Goal: Information Seeking & Learning: Learn about a topic

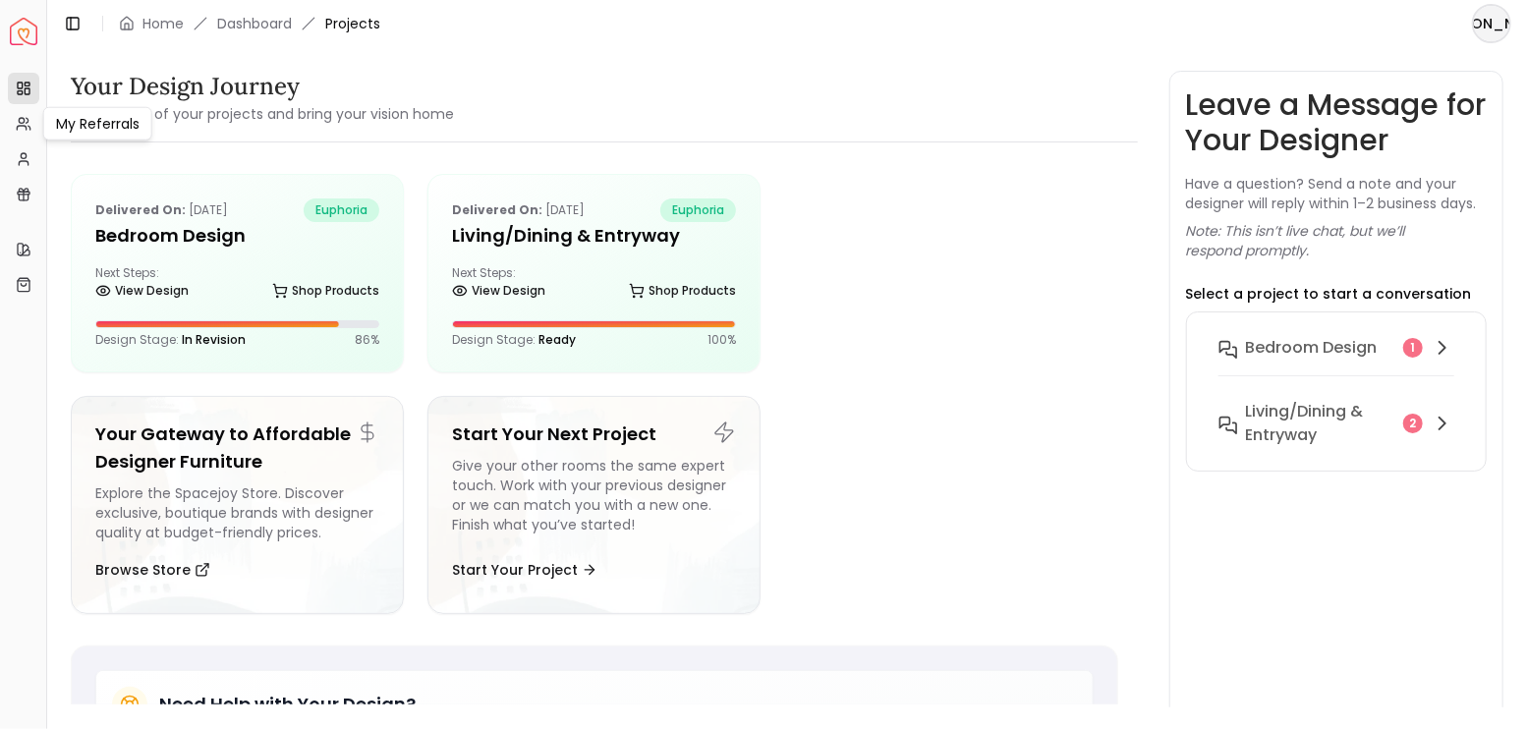
drag, startPoint x: 26, startPoint y: 102, endPoint x: 23, endPoint y: 86, distance: 16.0
click at [26, 102] on link "Projects" at bounding box center [23, 88] width 31 height 31
click at [23, 86] on rect at bounding box center [20, 86] width 5 height 6
click at [23, 84] on rect at bounding box center [20, 86] width 5 height 6
click at [65, 30] on icon at bounding box center [73, 24] width 16 height 16
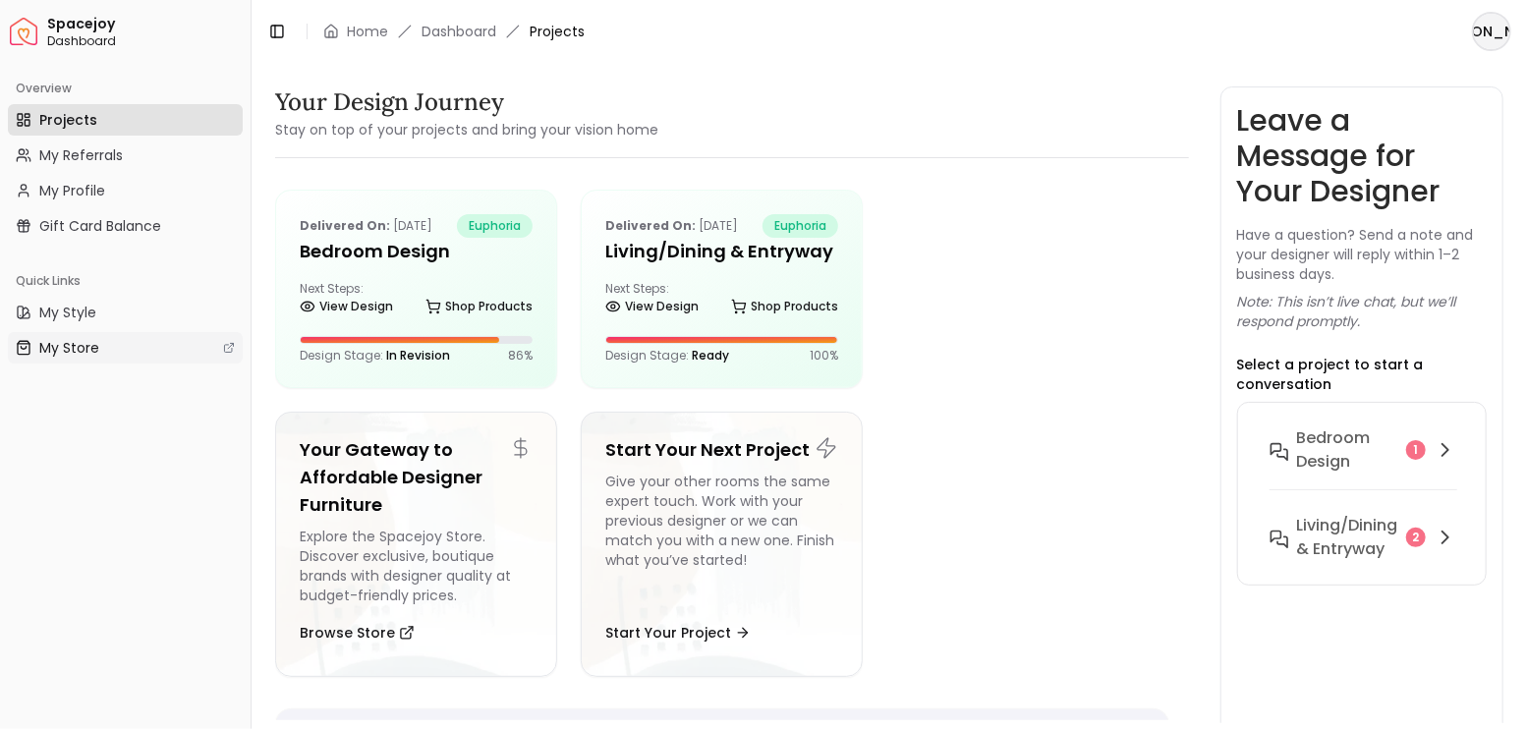
click at [102, 344] on link "My Store" at bounding box center [125, 347] width 235 height 31
click at [408, 252] on h5 "Bedroom design" at bounding box center [416, 252] width 233 height 28
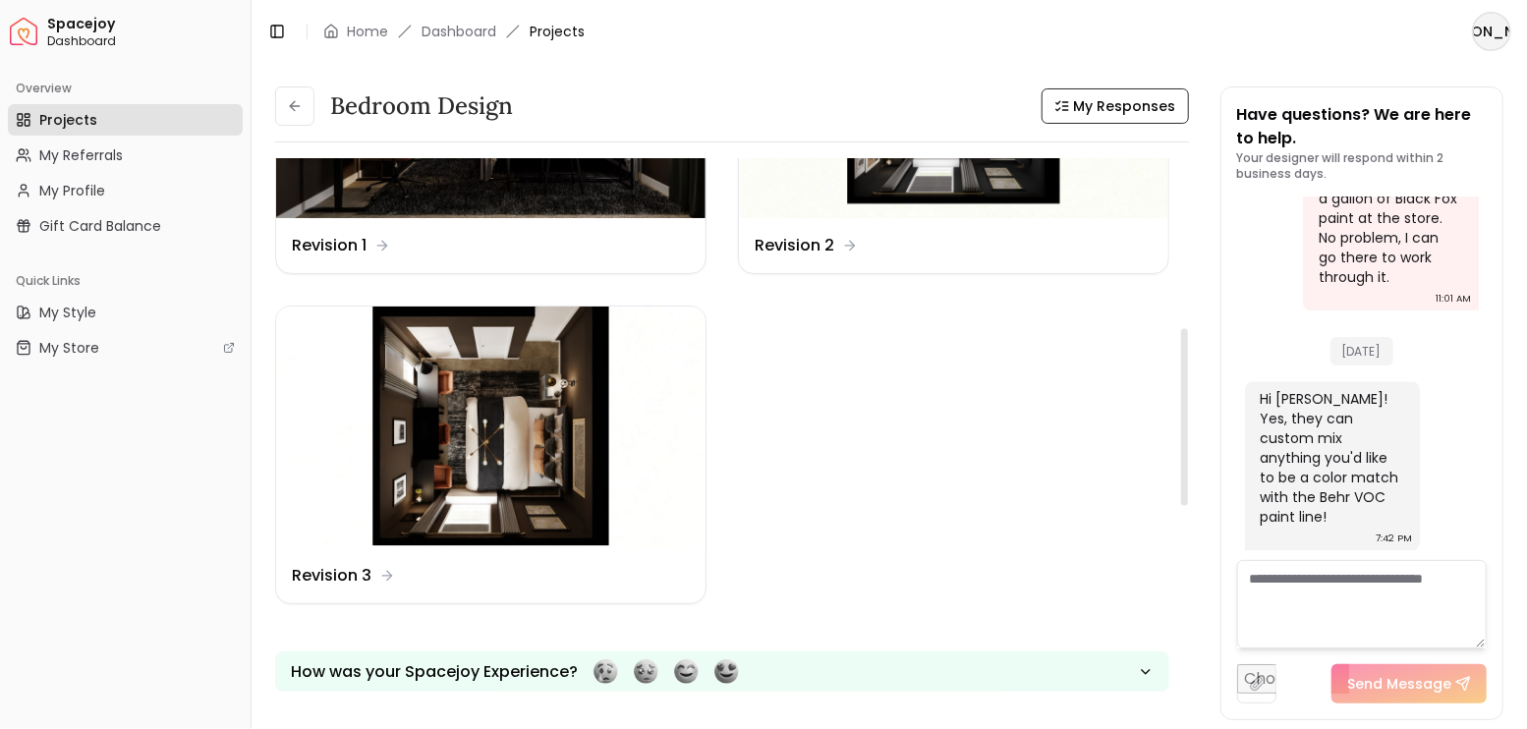
scroll to position [524, 0]
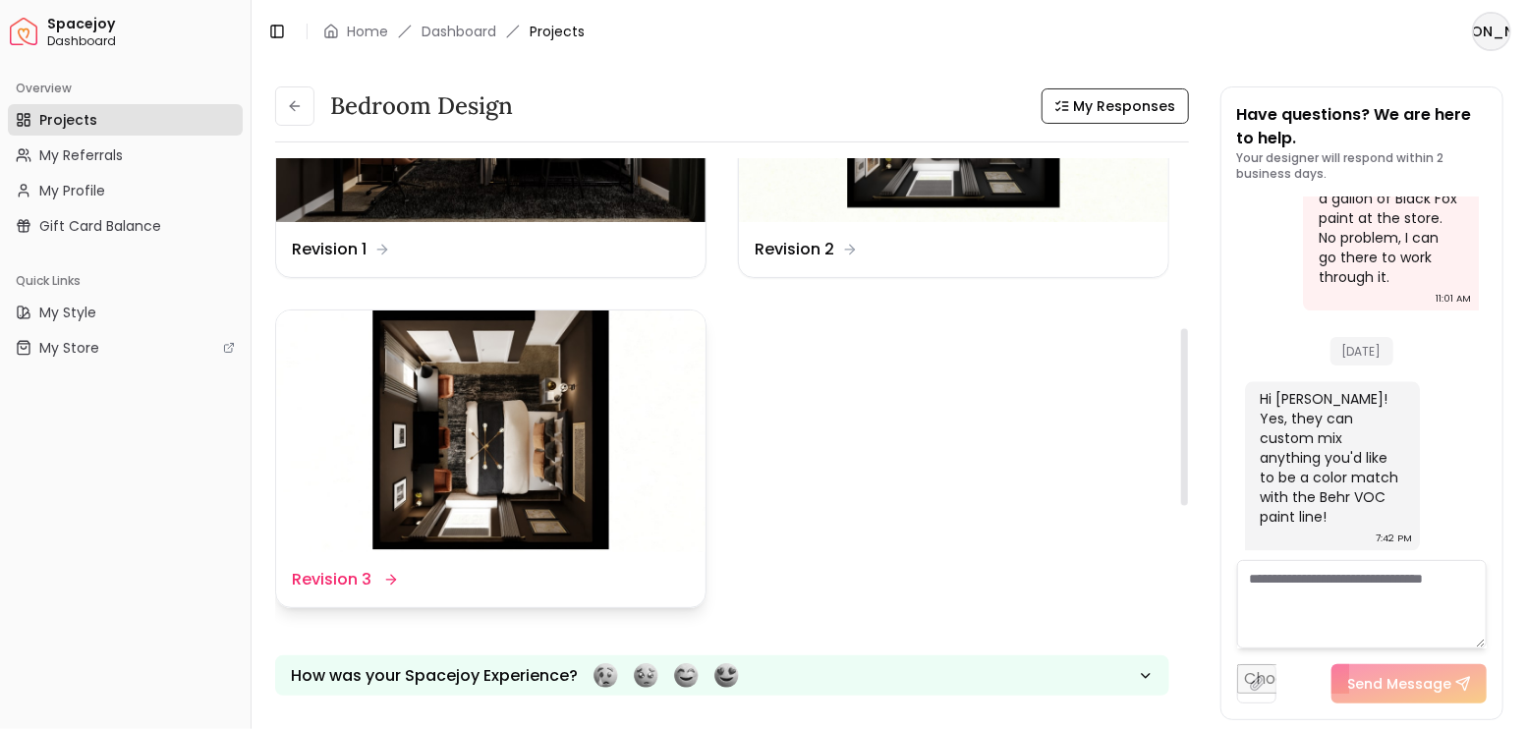
click at [534, 340] on img at bounding box center [490, 431] width 429 height 242
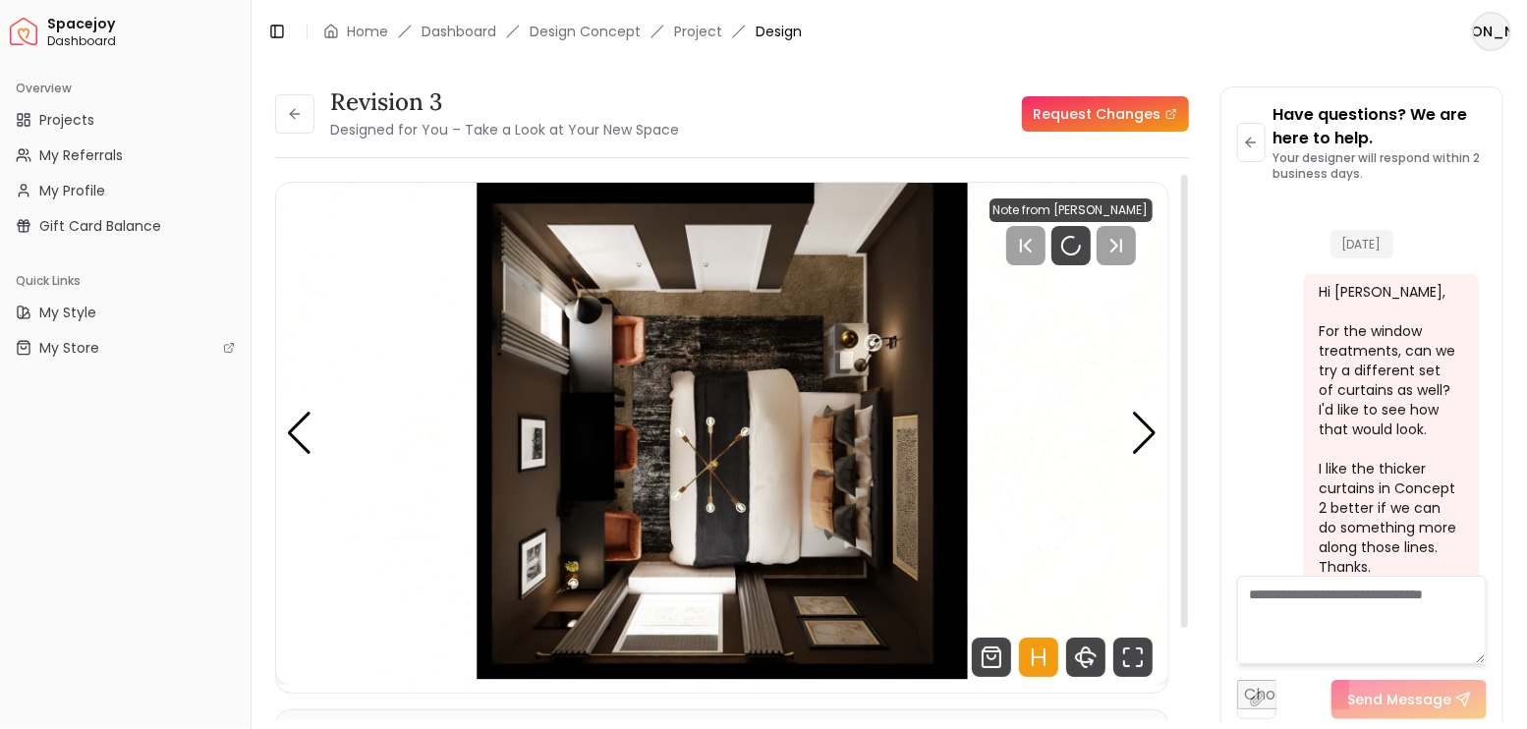
scroll to position [6944, 0]
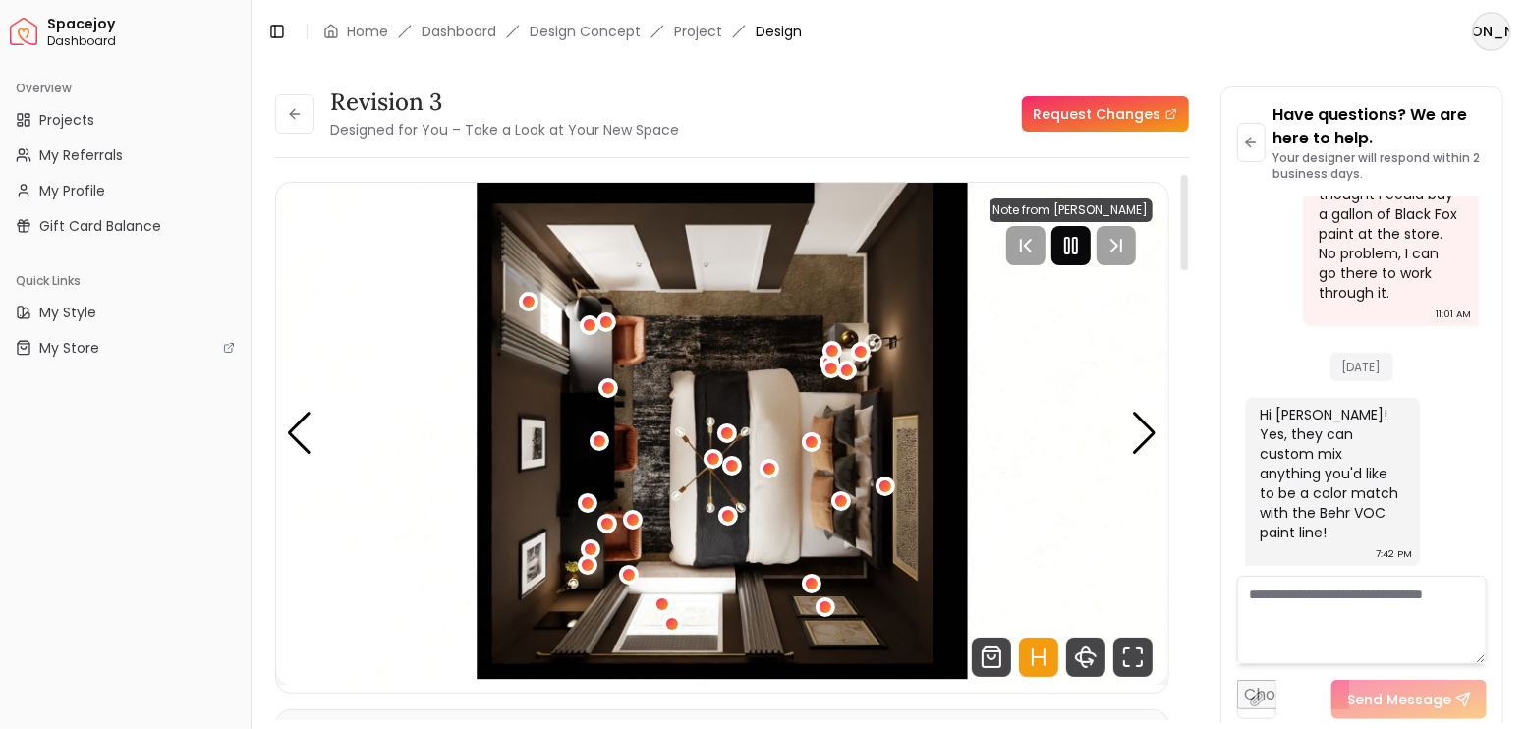
click at [1076, 248] on icon "Pause" at bounding box center [1071, 246] width 24 height 24
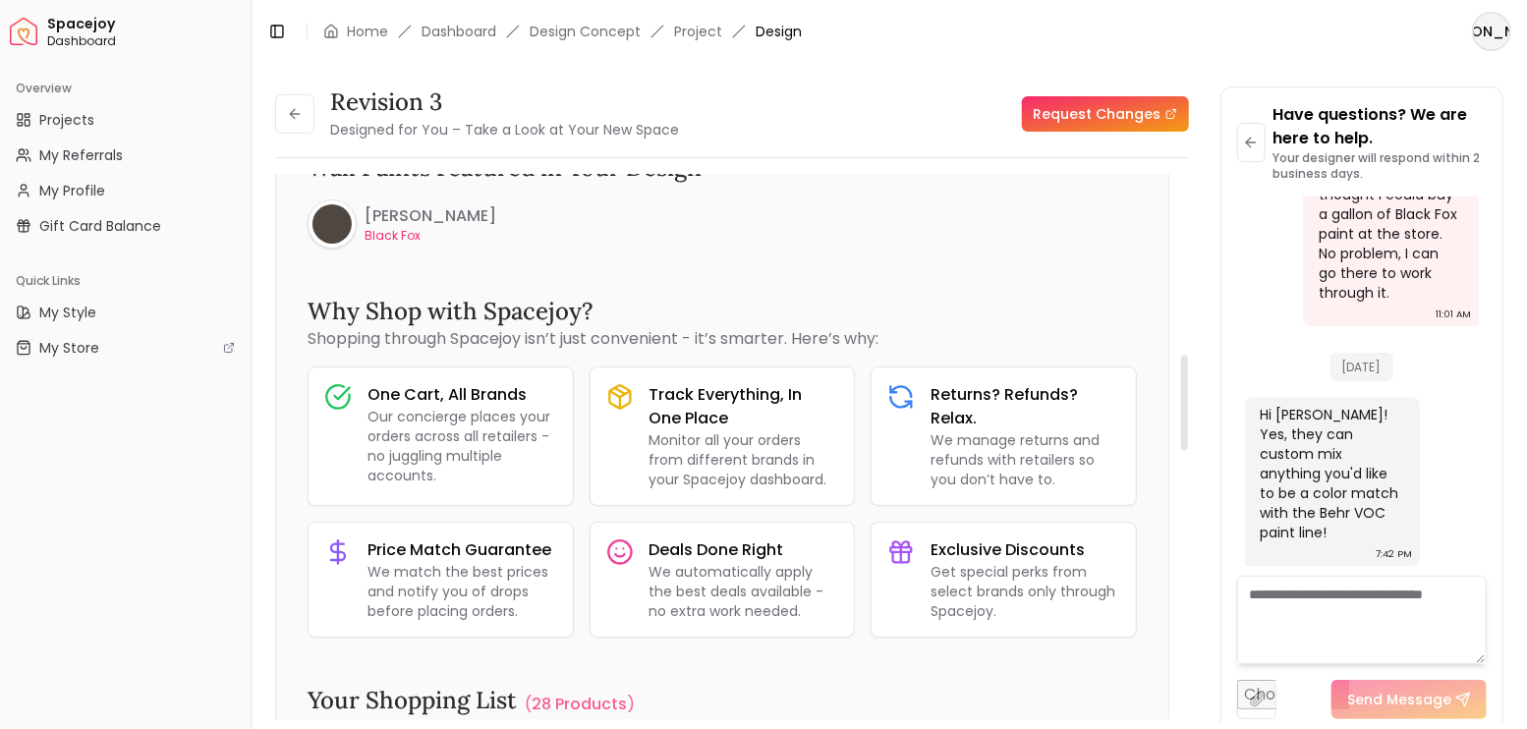
scroll to position [1047, 0]
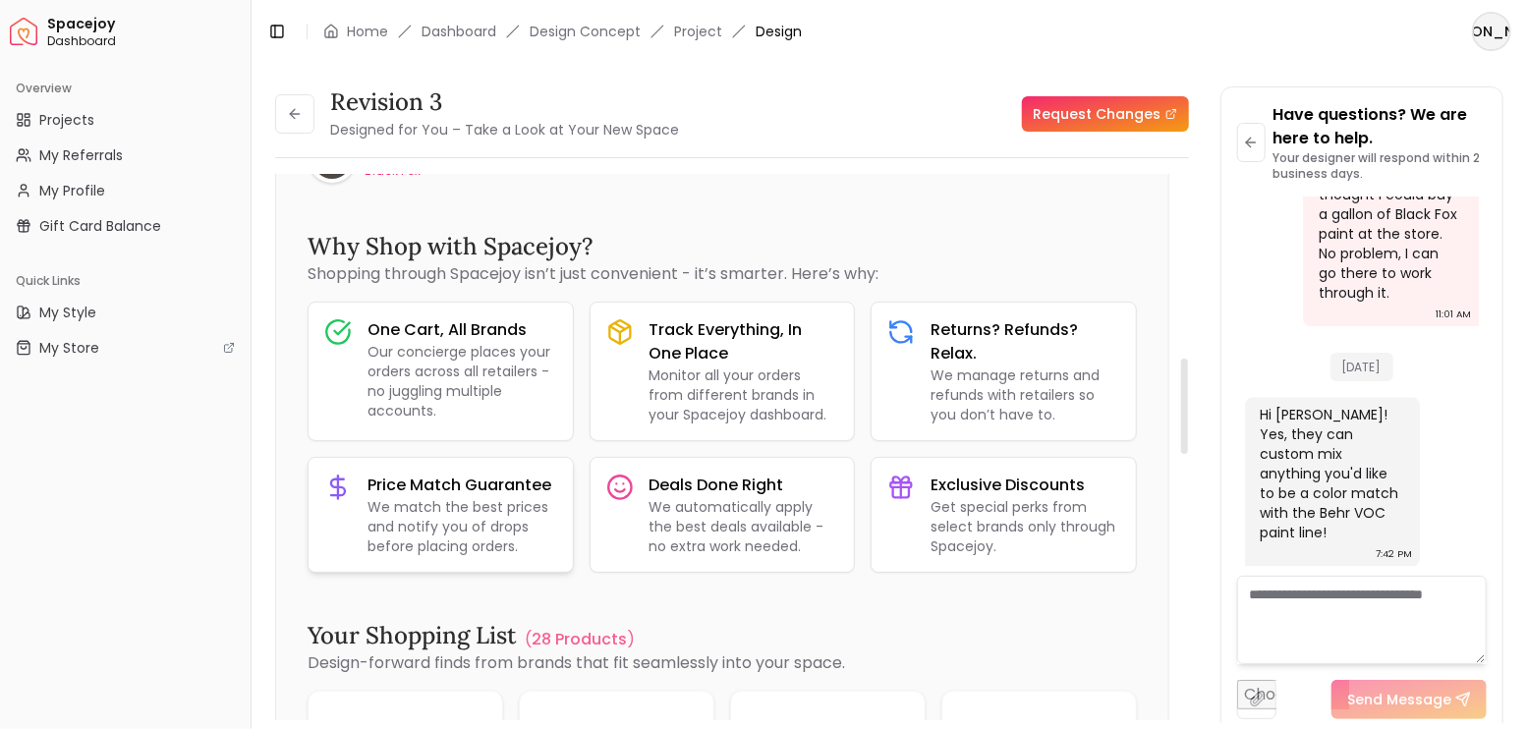
click at [501, 532] on p "We match the best prices and notify you of drops before placing orders." at bounding box center [462, 526] width 190 height 59
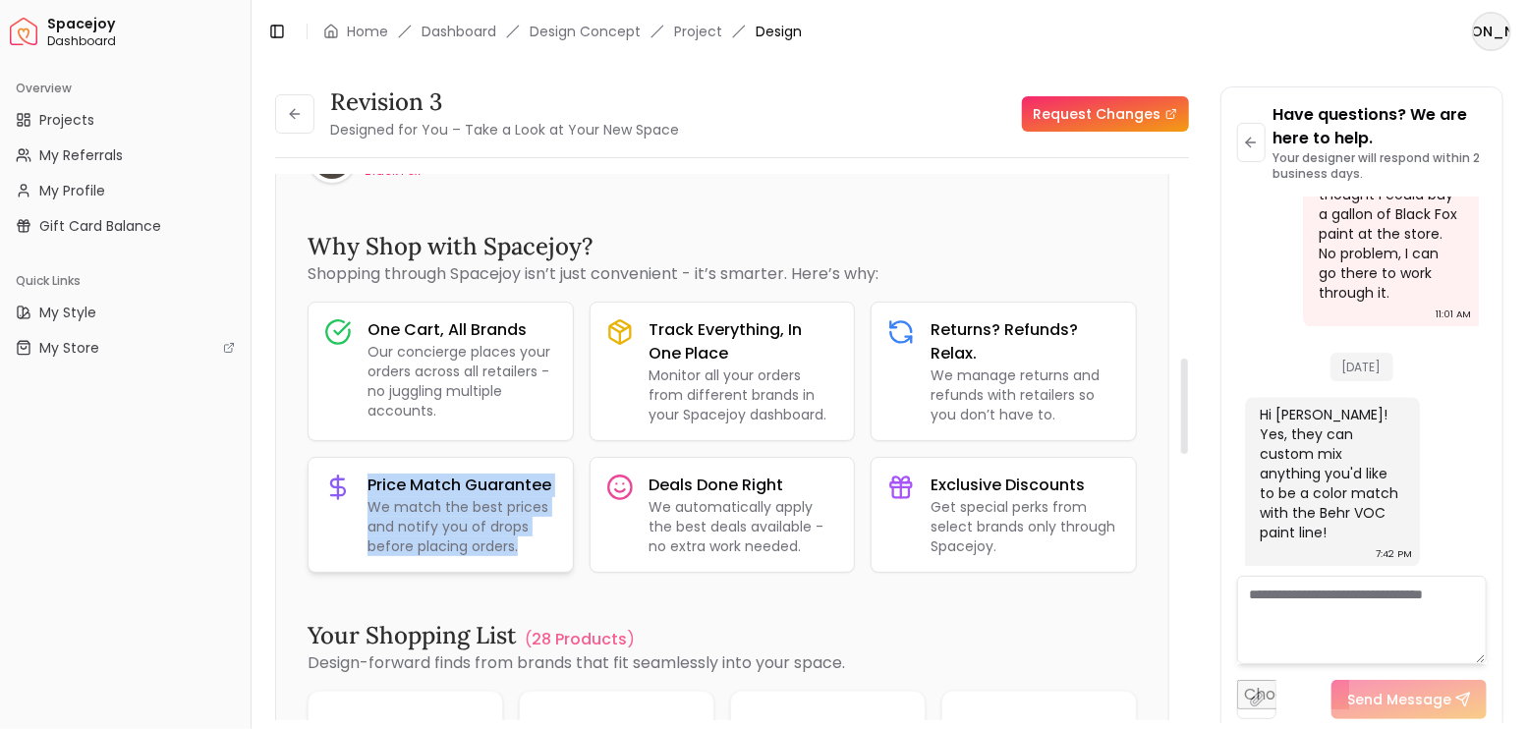
drag, startPoint x: 520, startPoint y: 550, endPoint x: 352, endPoint y: 485, distance: 180.1
click at [352, 485] on div "Price Match Guarantee We match the best prices and notify you of drops before p…" at bounding box center [440, 515] width 264 height 114
click at [361, 481] on div "Price Match Guarantee We match the best prices and notify you of drops before p…" at bounding box center [440, 515] width 264 height 114
drag, startPoint x: 369, startPoint y: 480, endPoint x: 532, endPoint y: 547, distance: 176.2
click at [532, 547] on div "Price Match Guarantee We match the best prices and notify you of drops before p…" at bounding box center [462, 515] width 190 height 83
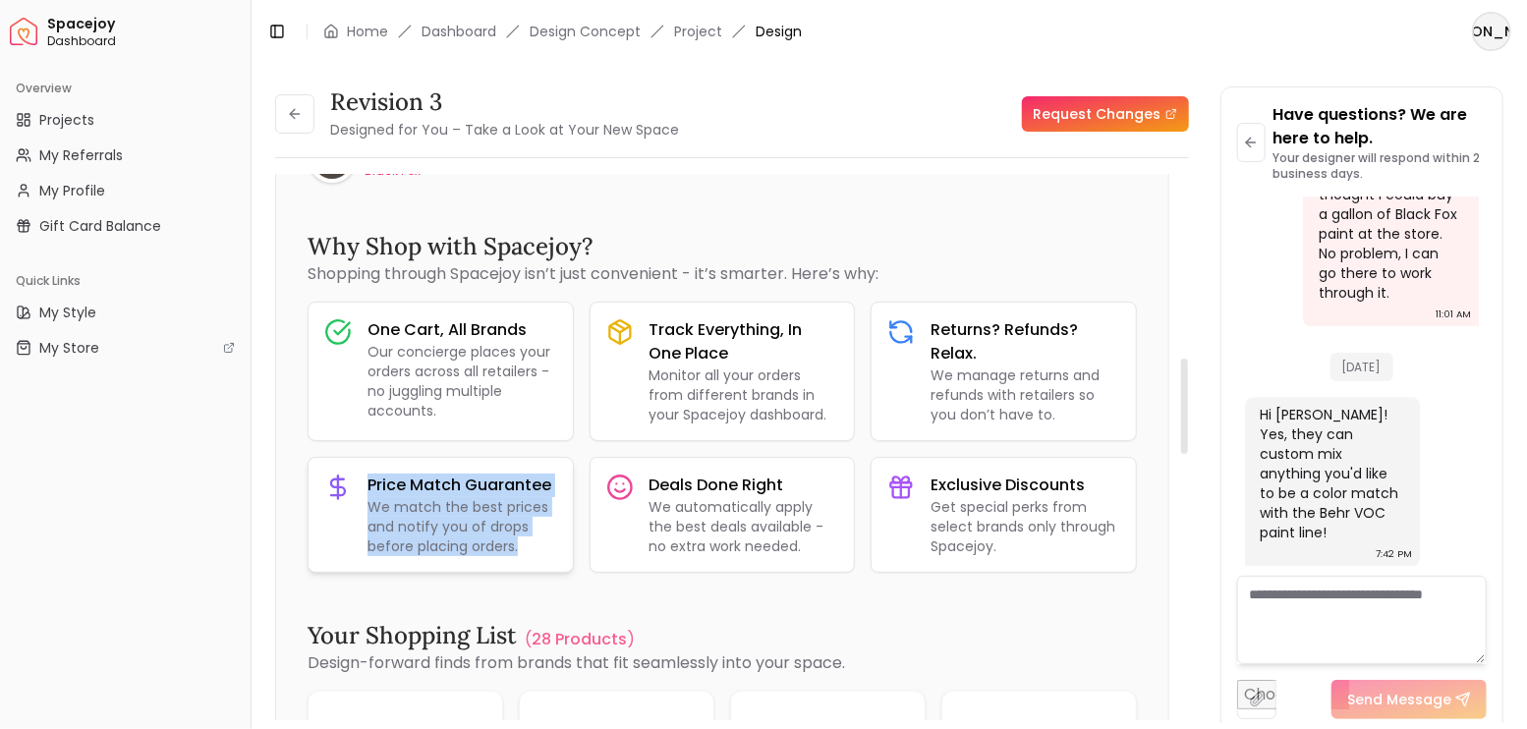
click at [529, 550] on p "We match the best prices and notify you of drops before placing orders." at bounding box center [462, 526] width 190 height 59
drag, startPoint x: 529, startPoint y: 550, endPoint x: 368, endPoint y: 489, distance: 171.3
click at [368, 489] on div "Price Match Guarantee We match the best prices and notify you of drops before p…" at bounding box center [462, 515] width 190 height 83
click at [375, 486] on h3 "Price Match Guarantee" at bounding box center [462, 486] width 190 height 24
click at [371, 486] on h3 "Price Match Guarantee" at bounding box center [462, 486] width 190 height 24
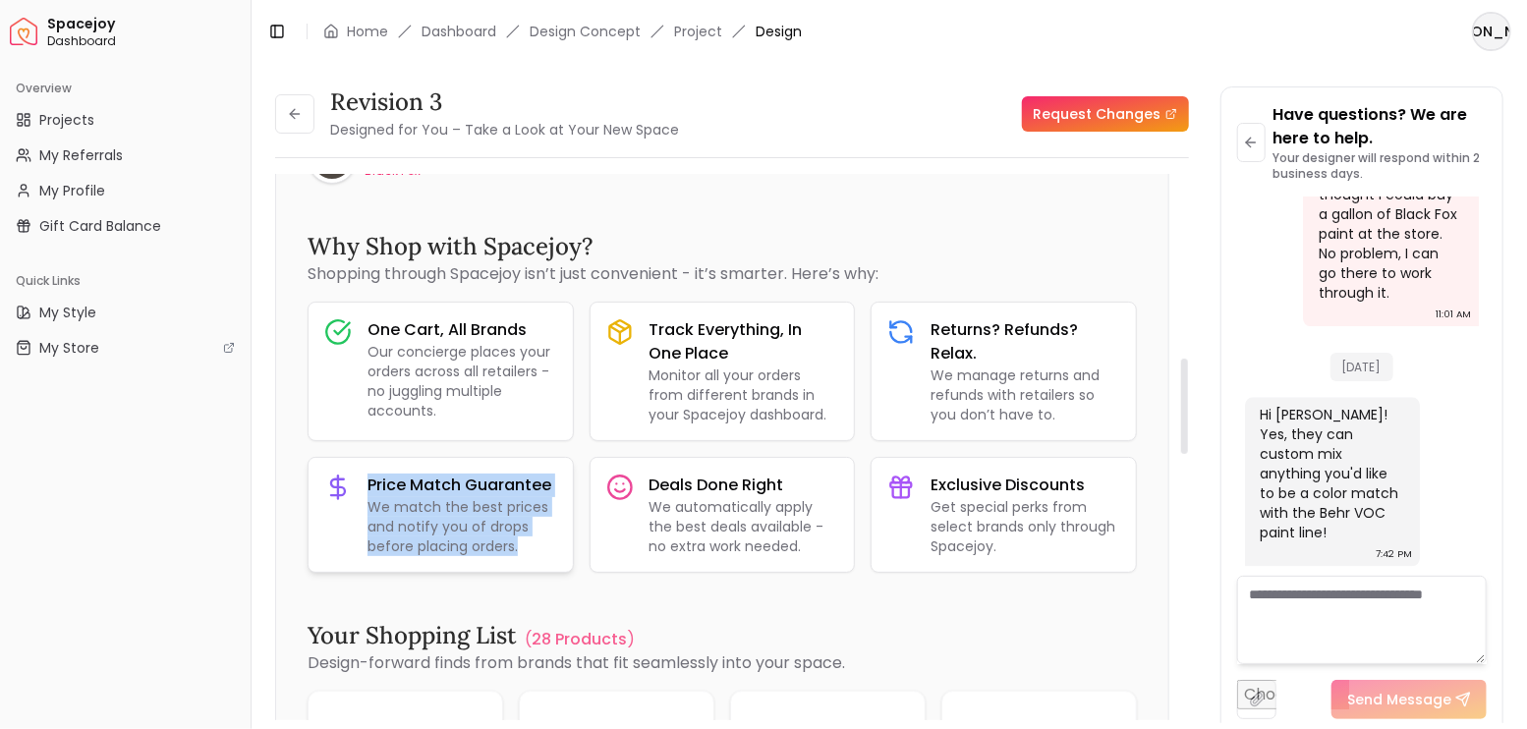
drag, startPoint x: 364, startPoint y: 484, endPoint x: 531, endPoint y: 538, distance: 175.5
click at [531, 538] on div "Price Match Guarantee We match the best prices and notify you of drops before p…" at bounding box center [440, 515] width 264 height 114
click at [524, 550] on p "We match the best prices and notify you of drops before placing orders." at bounding box center [462, 526] width 190 height 59
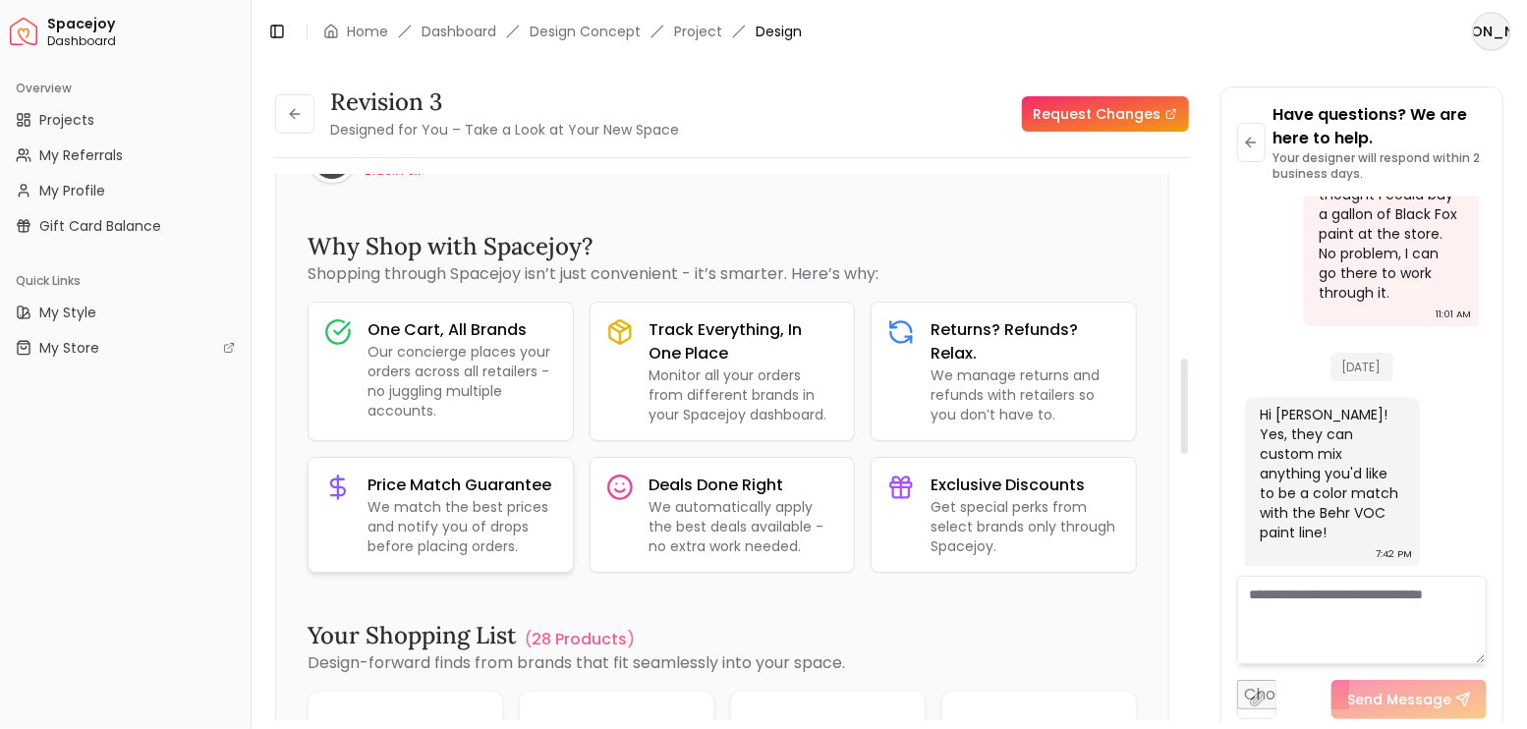
click at [523, 550] on p "We match the best prices and notify you of drops before placing orders." at bounding box center [462, 526] width 190 height 59
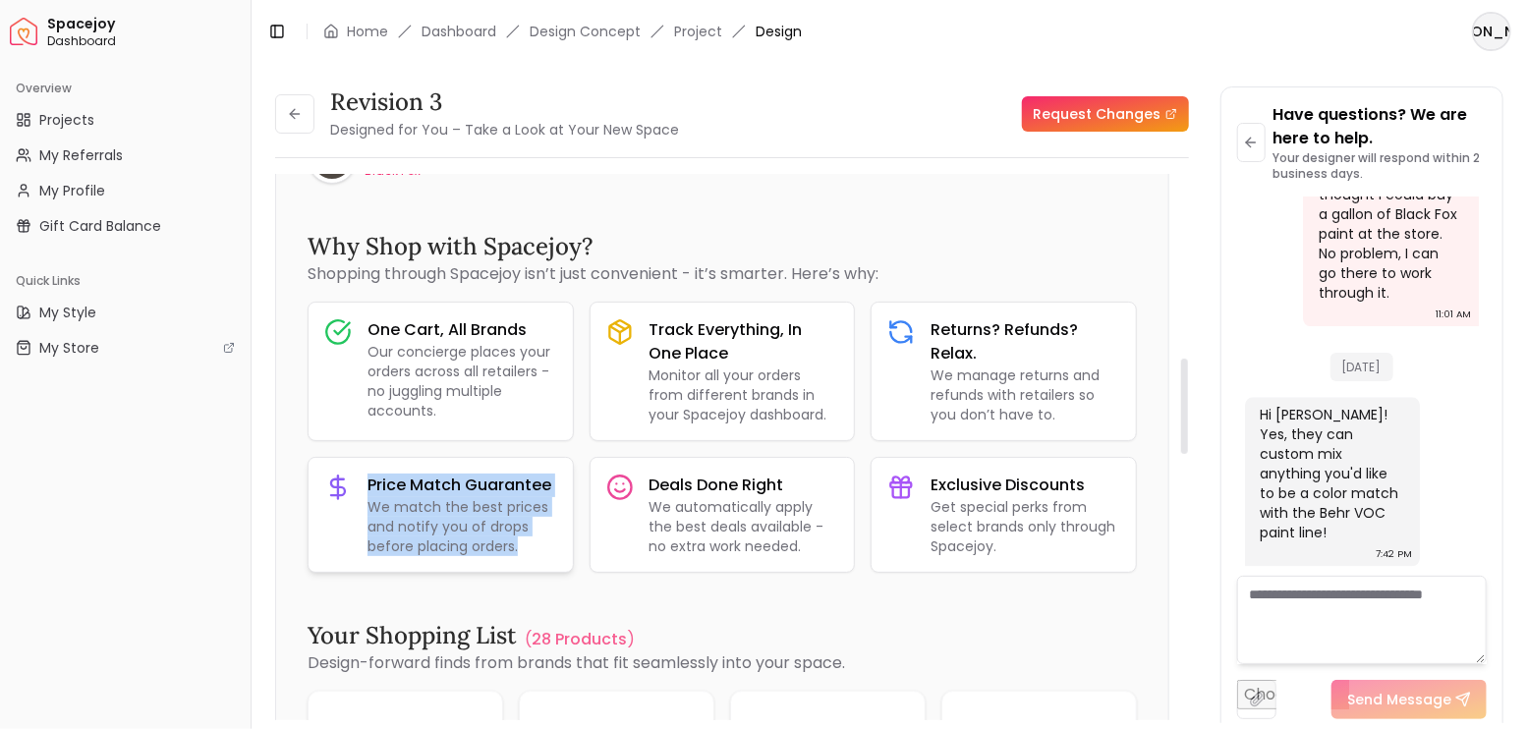
drag, startPoint x: 523, startPoint y: 550, endPoint x: 363, endPoint y: 488, distance: 171.7
click at [363, 488] on div "Price Match Guarantee We match the best prices and notify you of drops before p…" at bounding box center [440, 515] width 264 height 114
click at [372, 487] on h3 "Price Match Guarantee" at bounding box center [462, 486] width 190 height 24
drag, startPoint x: 367, startPoint y: 487, endPoint x: 533, endPoint y: 536, distance: 173.1
click at [533, 536] on div "Price Match Guarantee We match the best prices and notify you of drops before p…" at bounding box center [462, 515] width 190 height 83
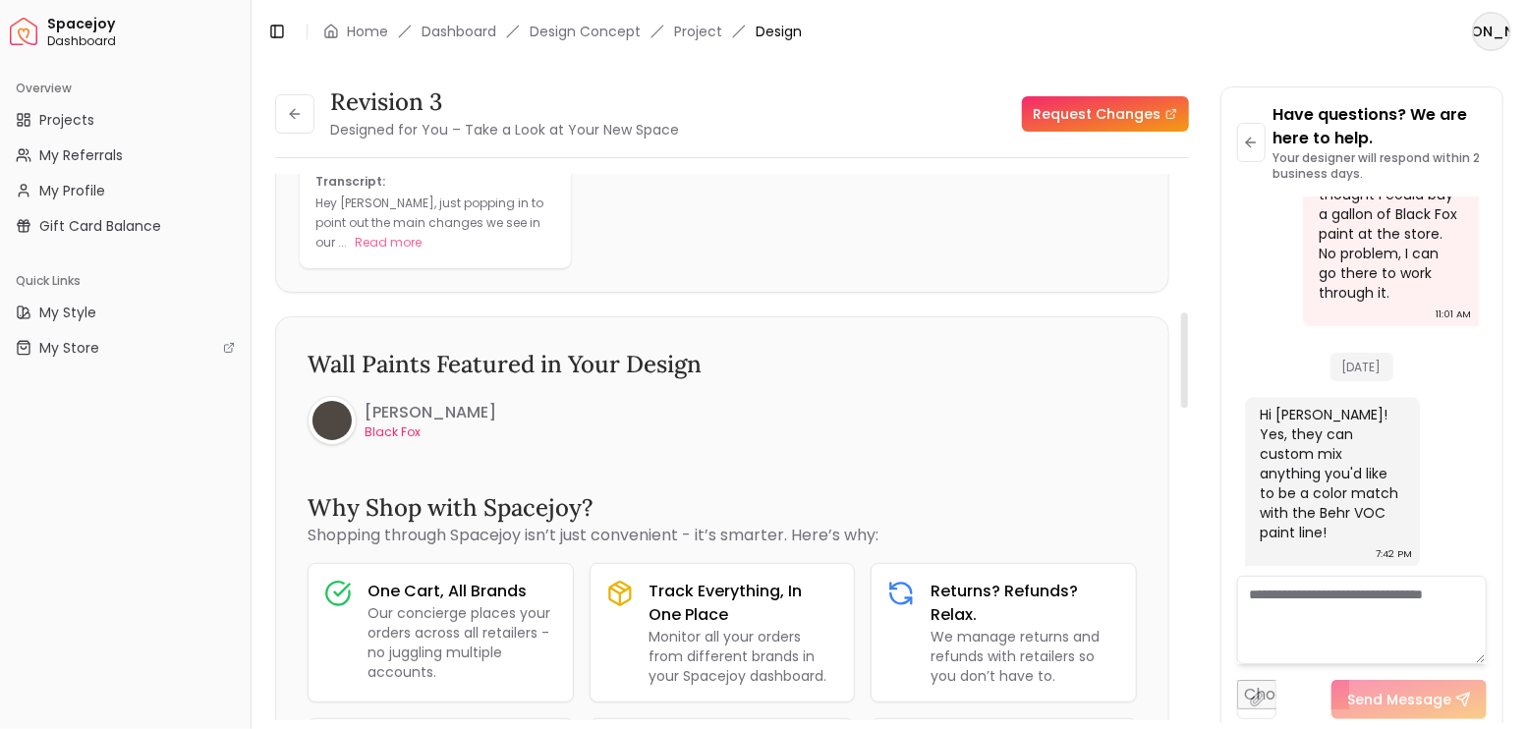
click at [725, 366] on h3 "Wall Paints Featured in Your Design" at bounding box center [721, 364] width 829 height 31
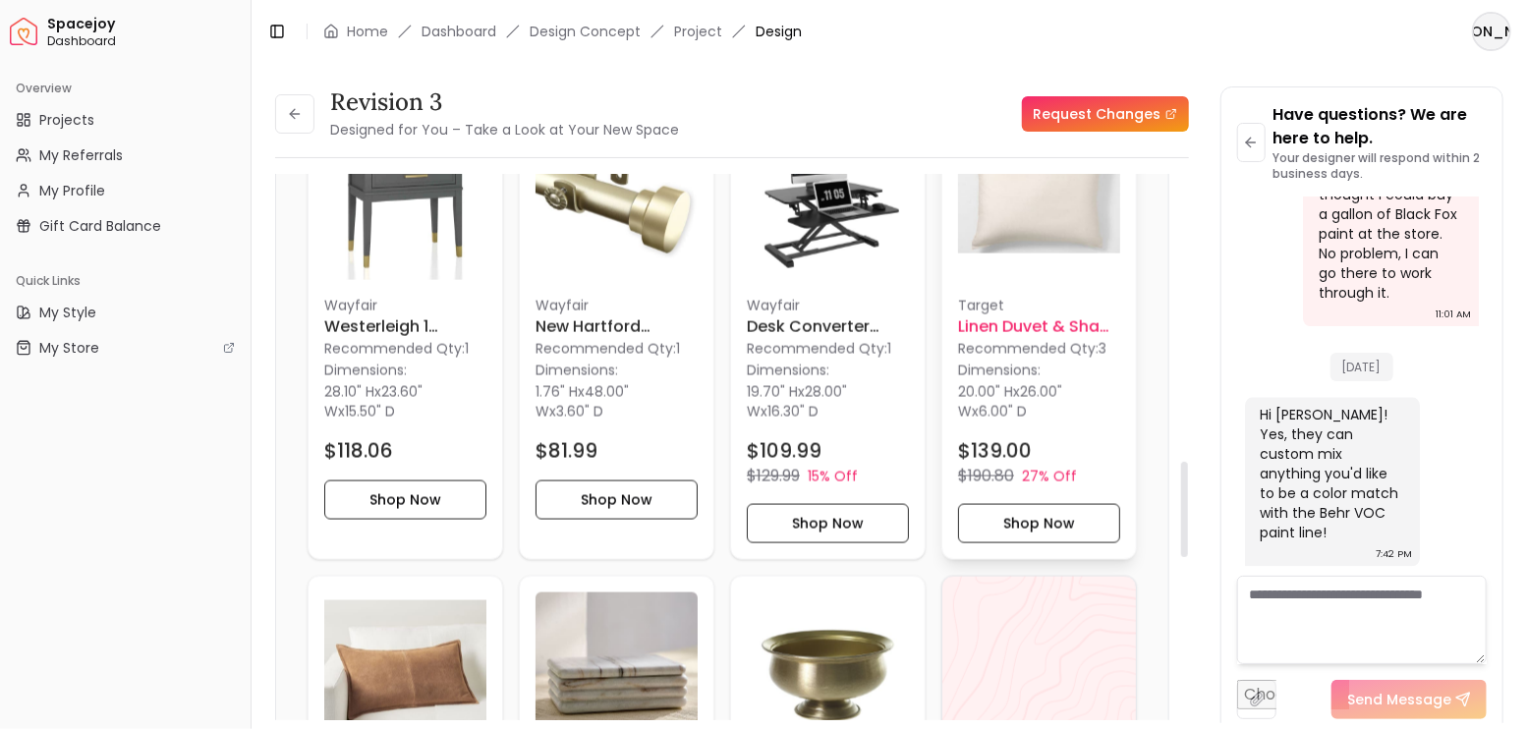
scroll to position [1572, 0]
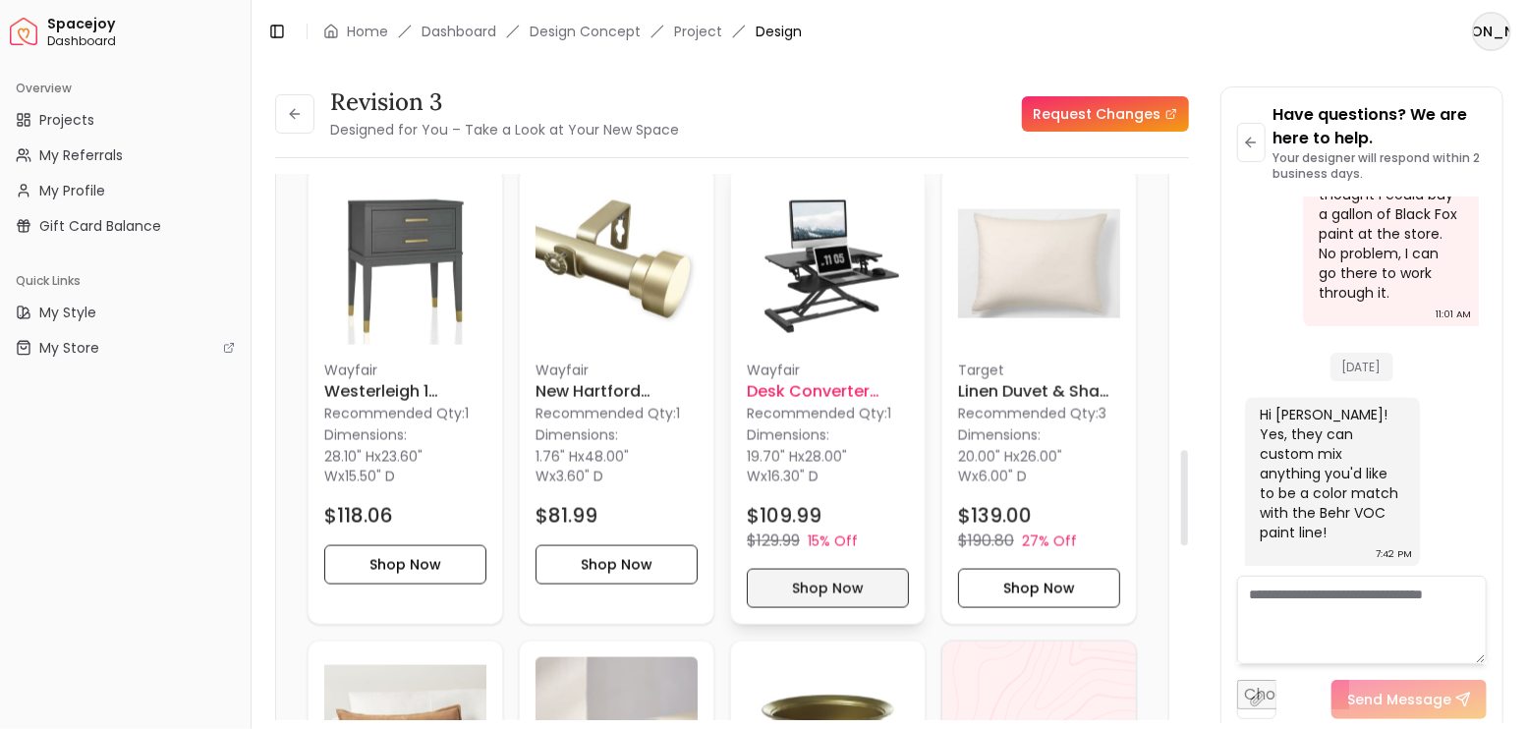
click at [852, 589] on button "Shop Now" at bounding box center [828, 588] width 162 height 39
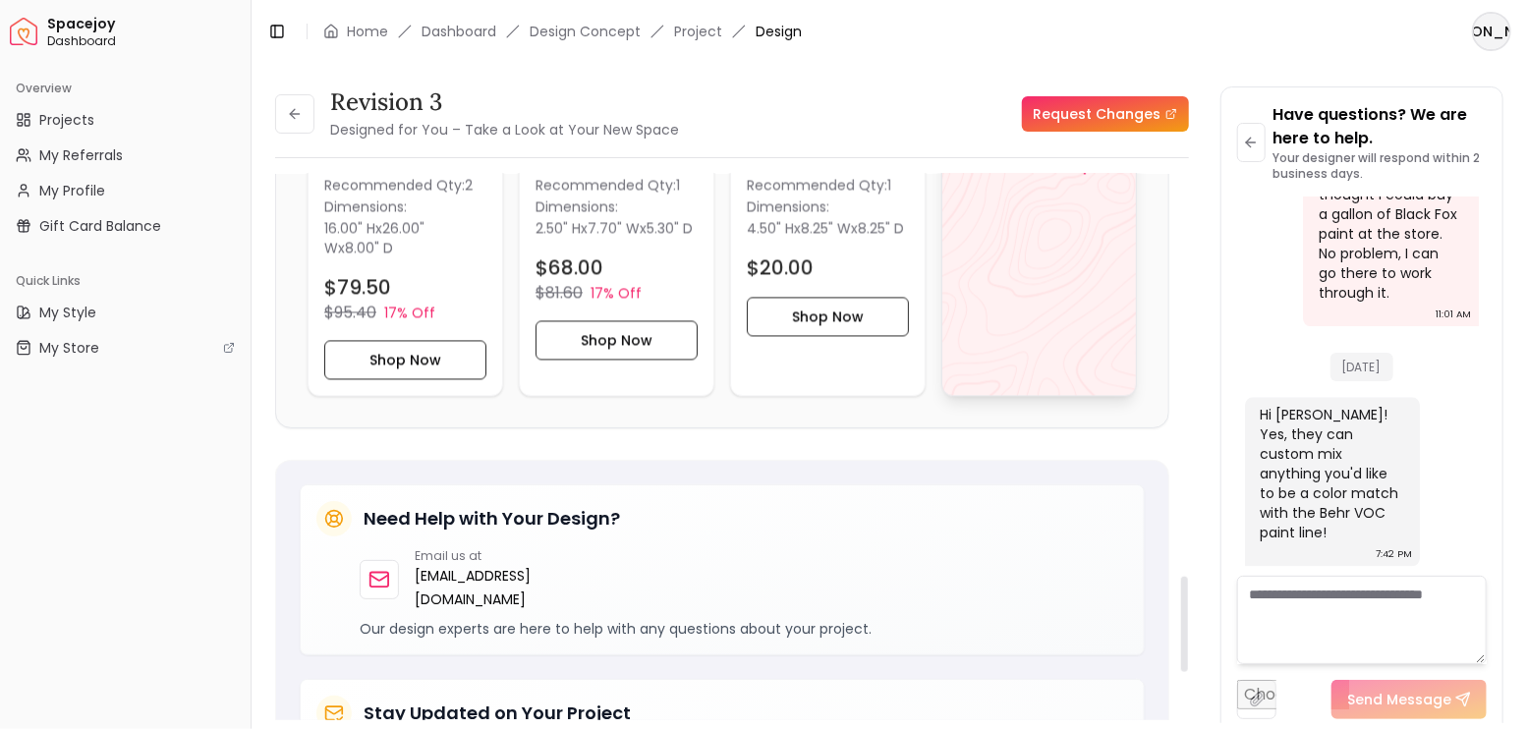
scroll to position [2292, 0]
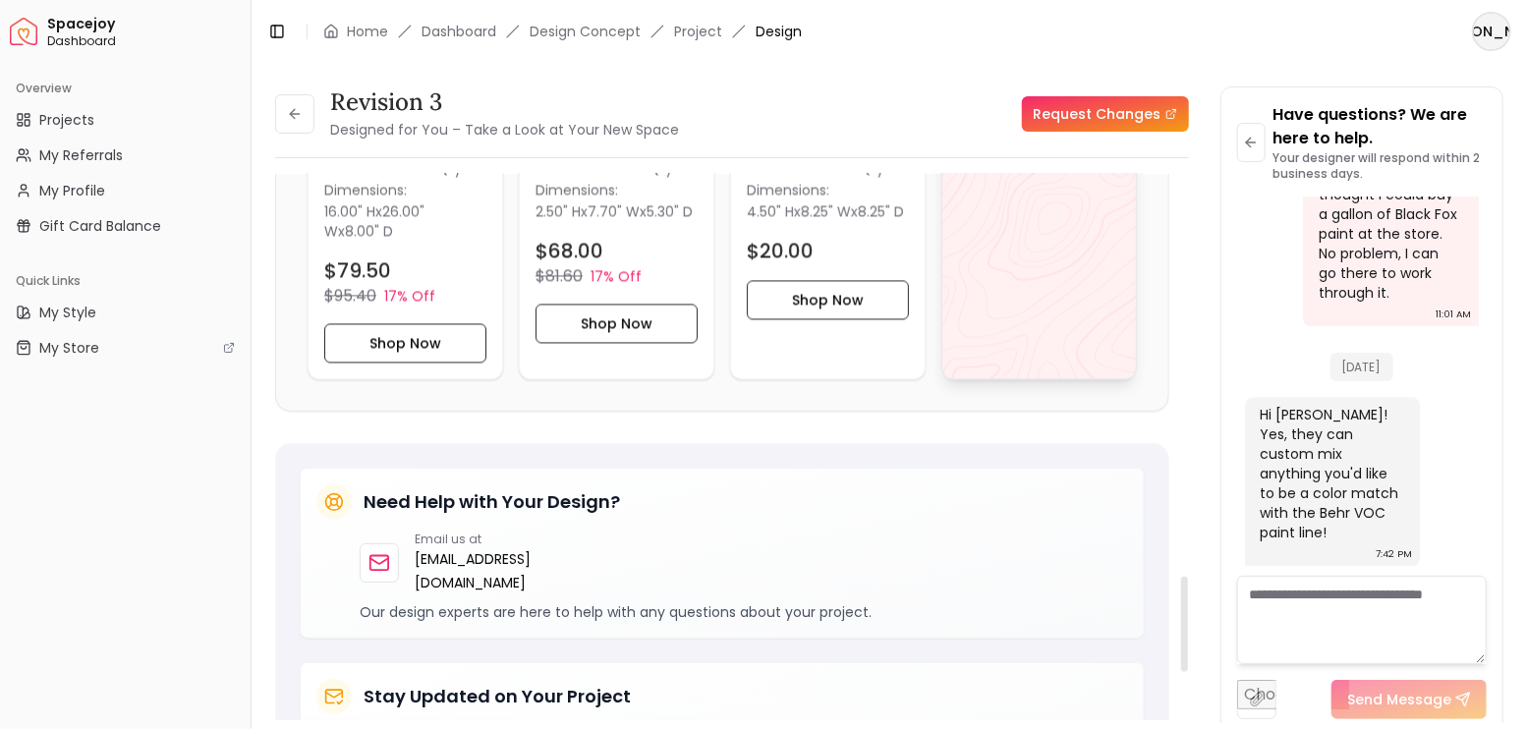
click at [1020, 204] on div "View All" at bounding box center [1038, 149] width 195 height 459
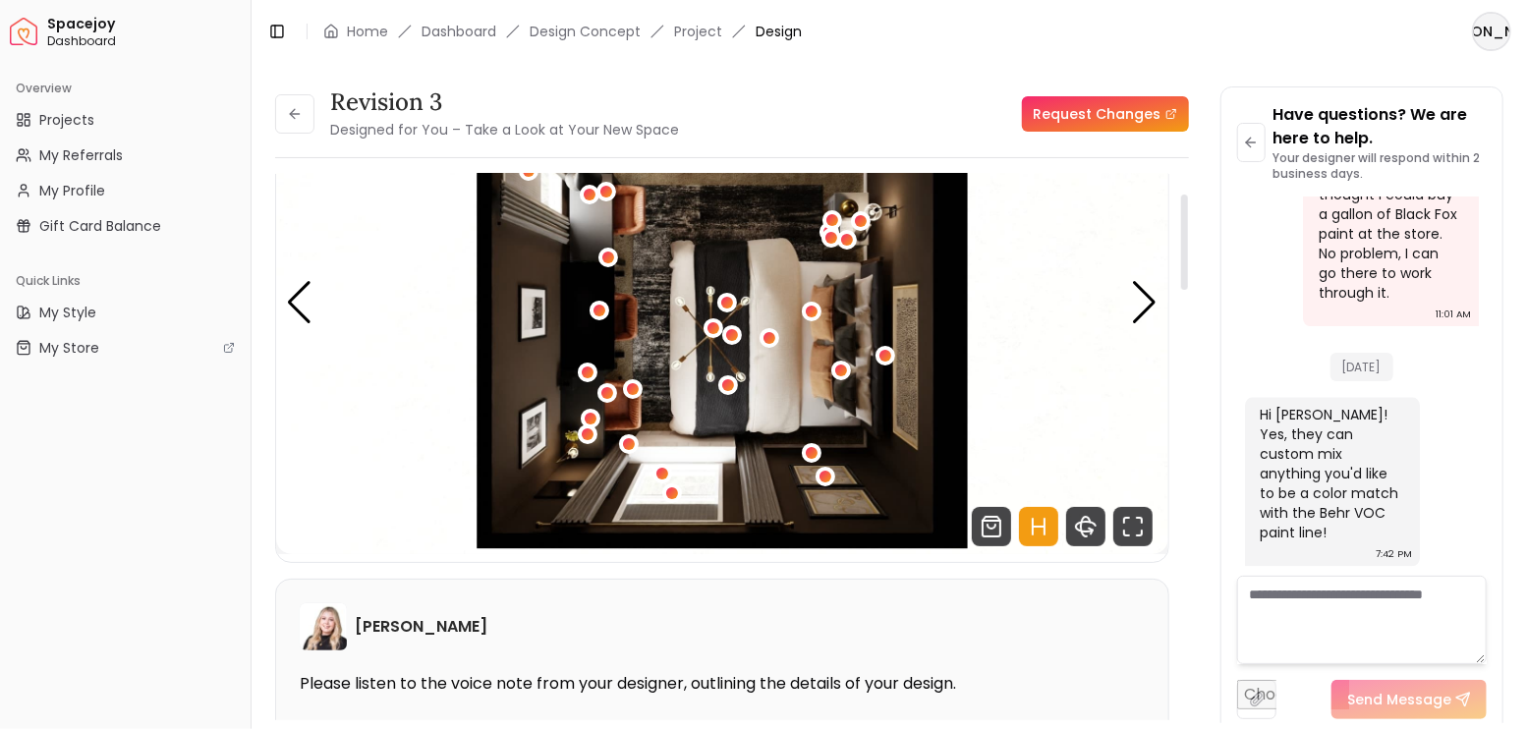
scroll to position [0, 0]
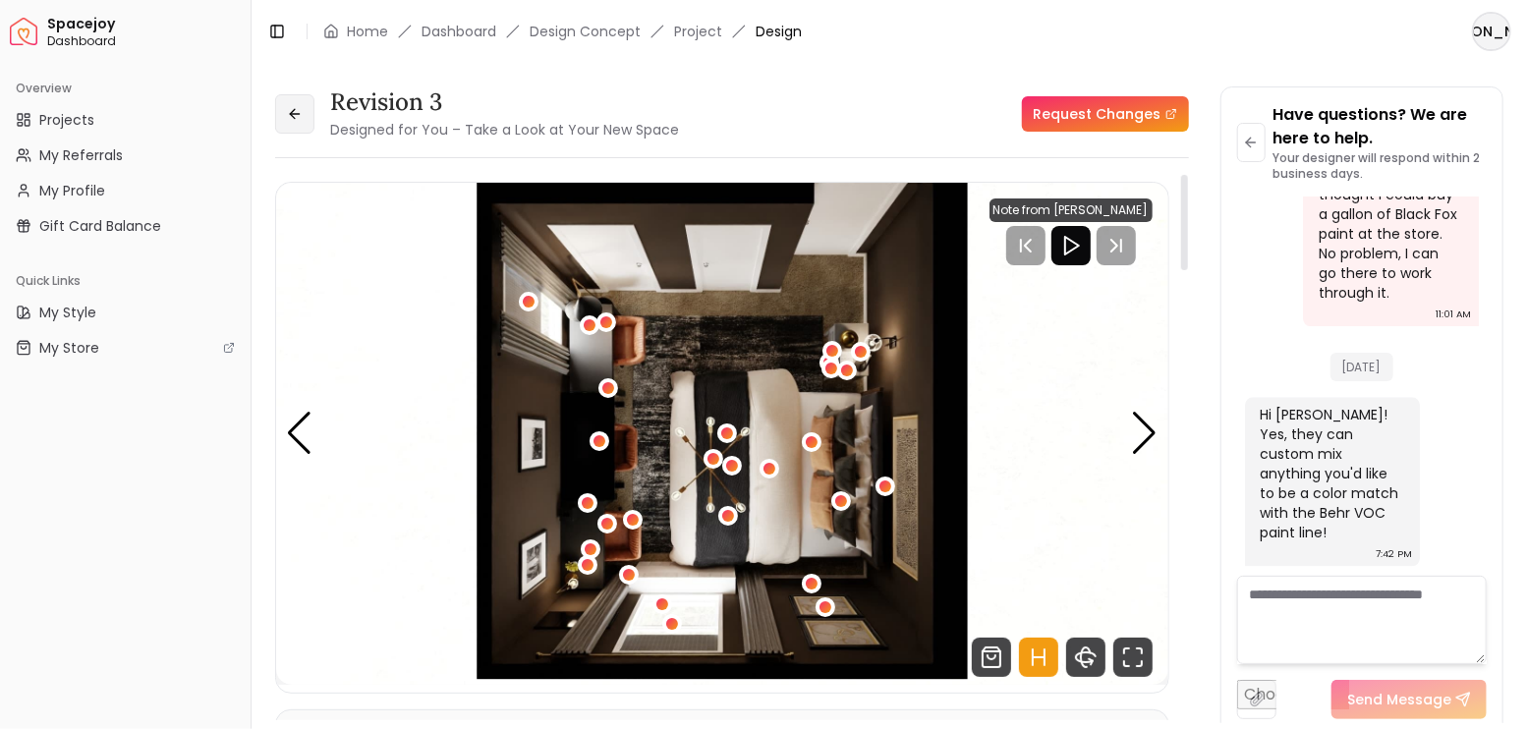
click at [311, 122] on button at bounding box center [294, 113] width 39 height 39
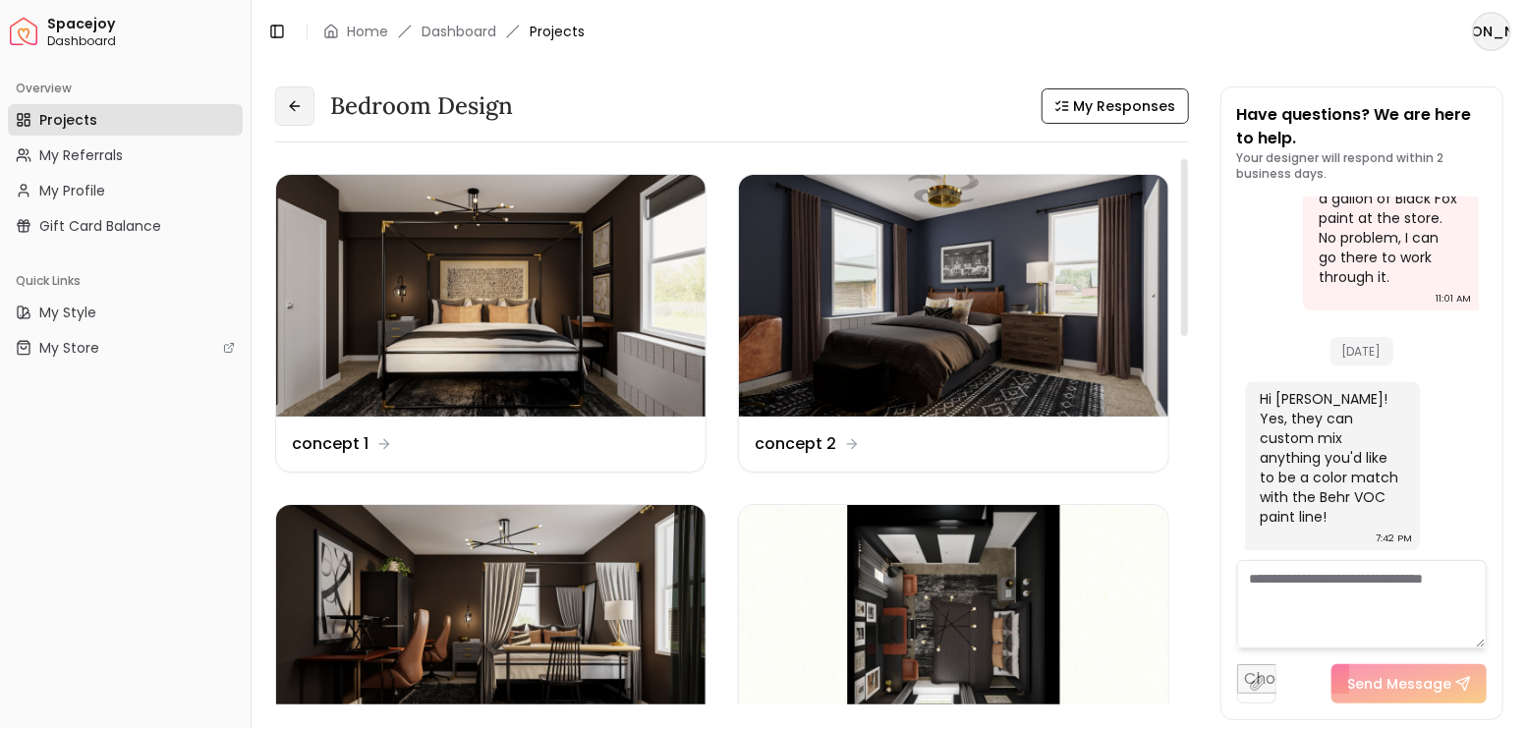
click at [294, 95] on button at bounding box center [294, 105] width 39 height 39
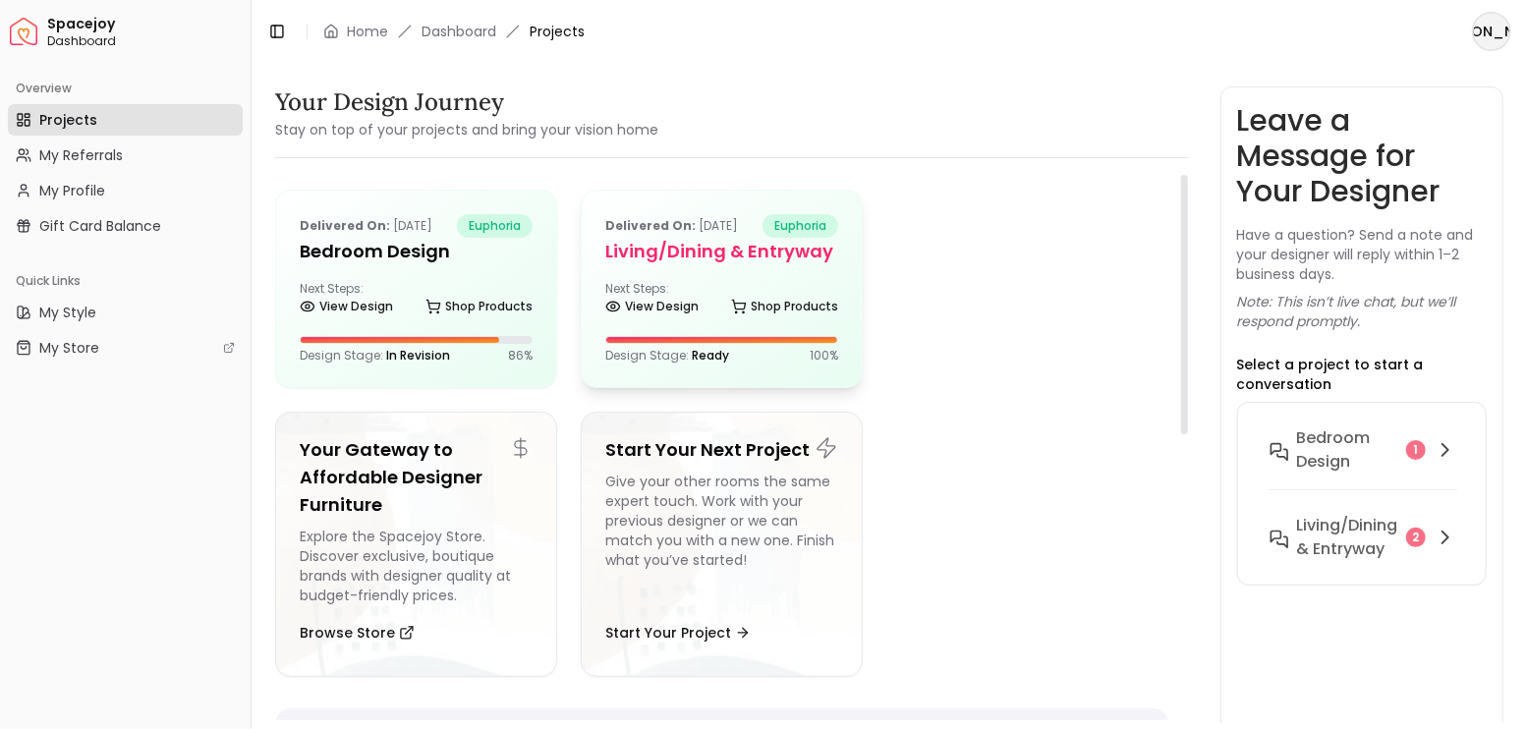
click at [711, 252] on h5 "Living/Dining & Entryway" at bounding box center [721, 252] width 233 height 28
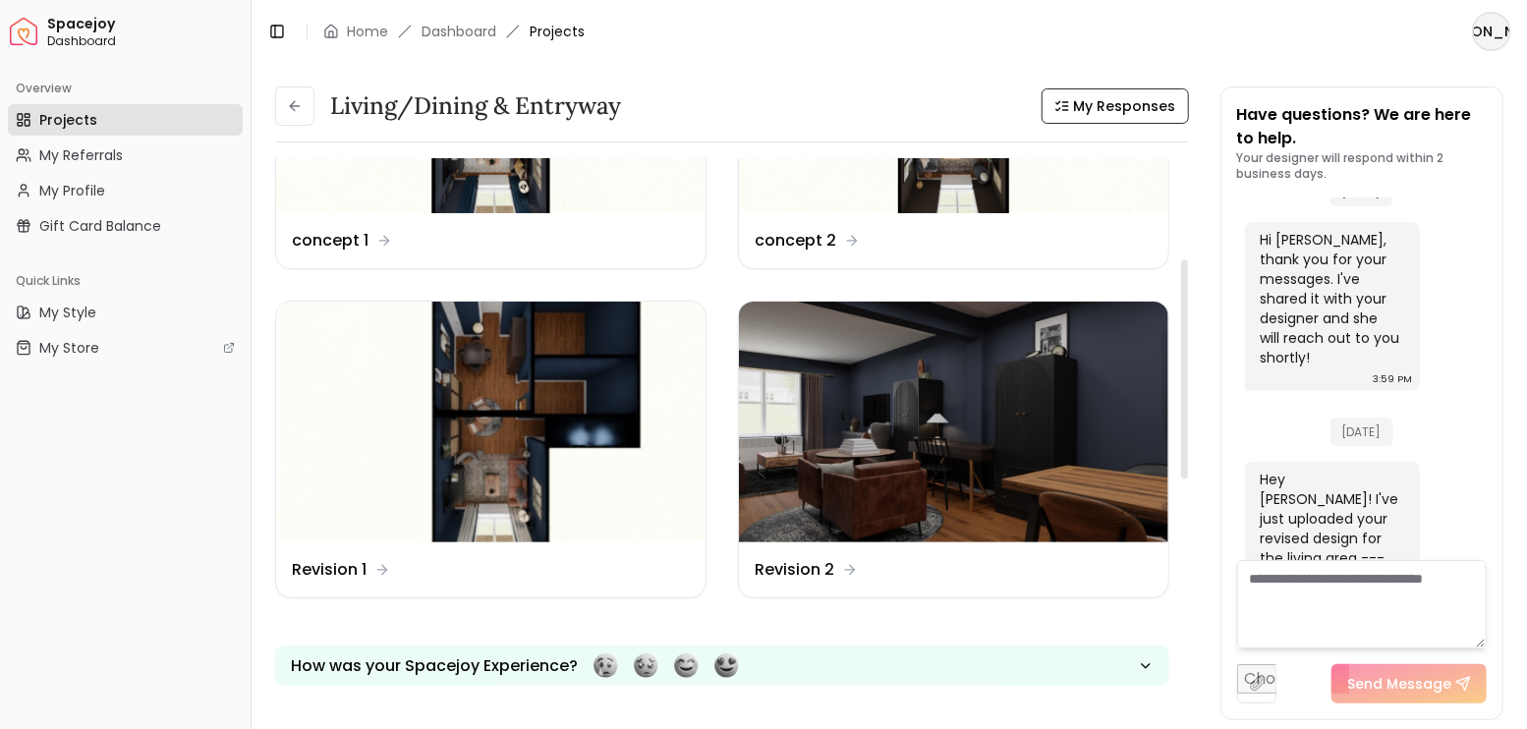
scroll to position [196, 0]
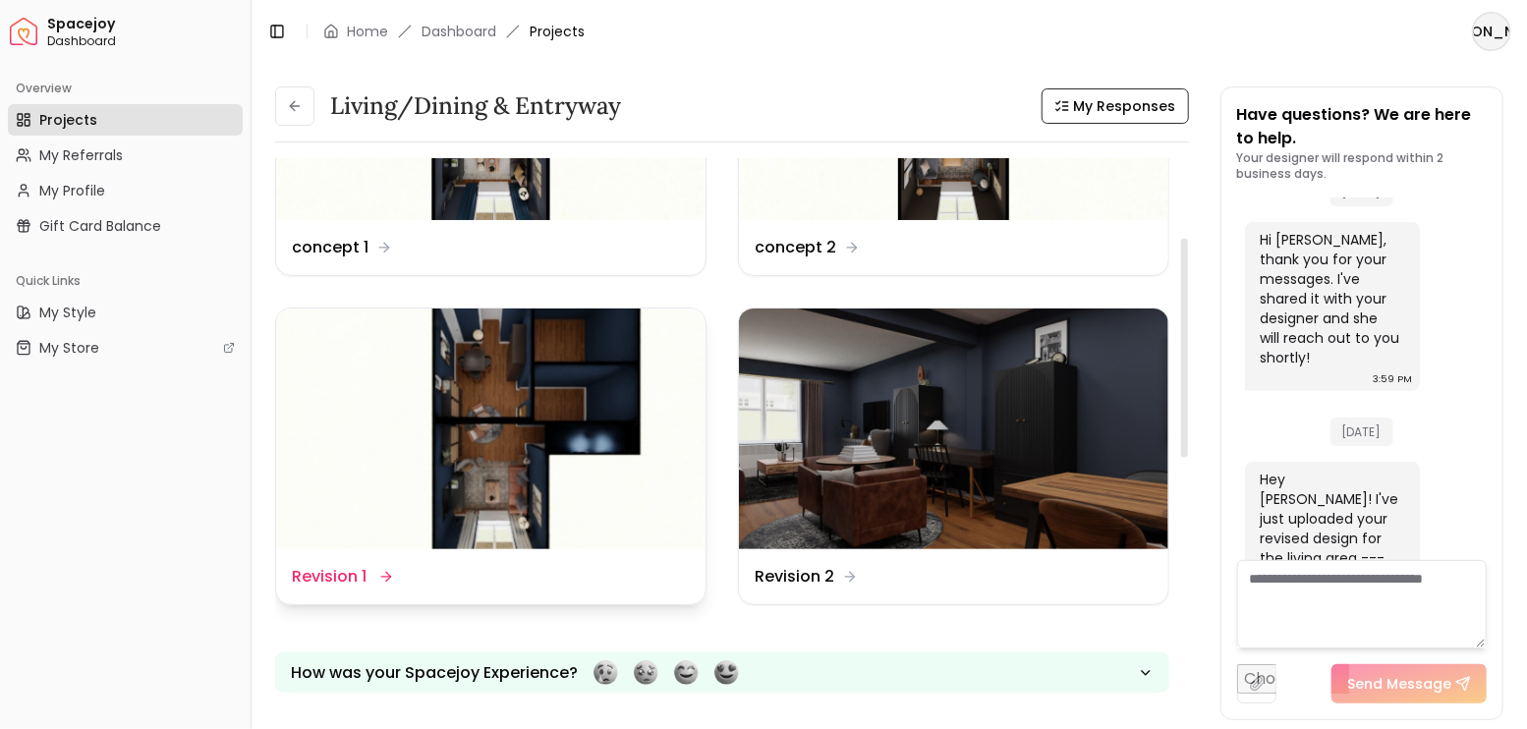
click at [523, 394] on img at bounding box center [490, 429] width 429 height 242
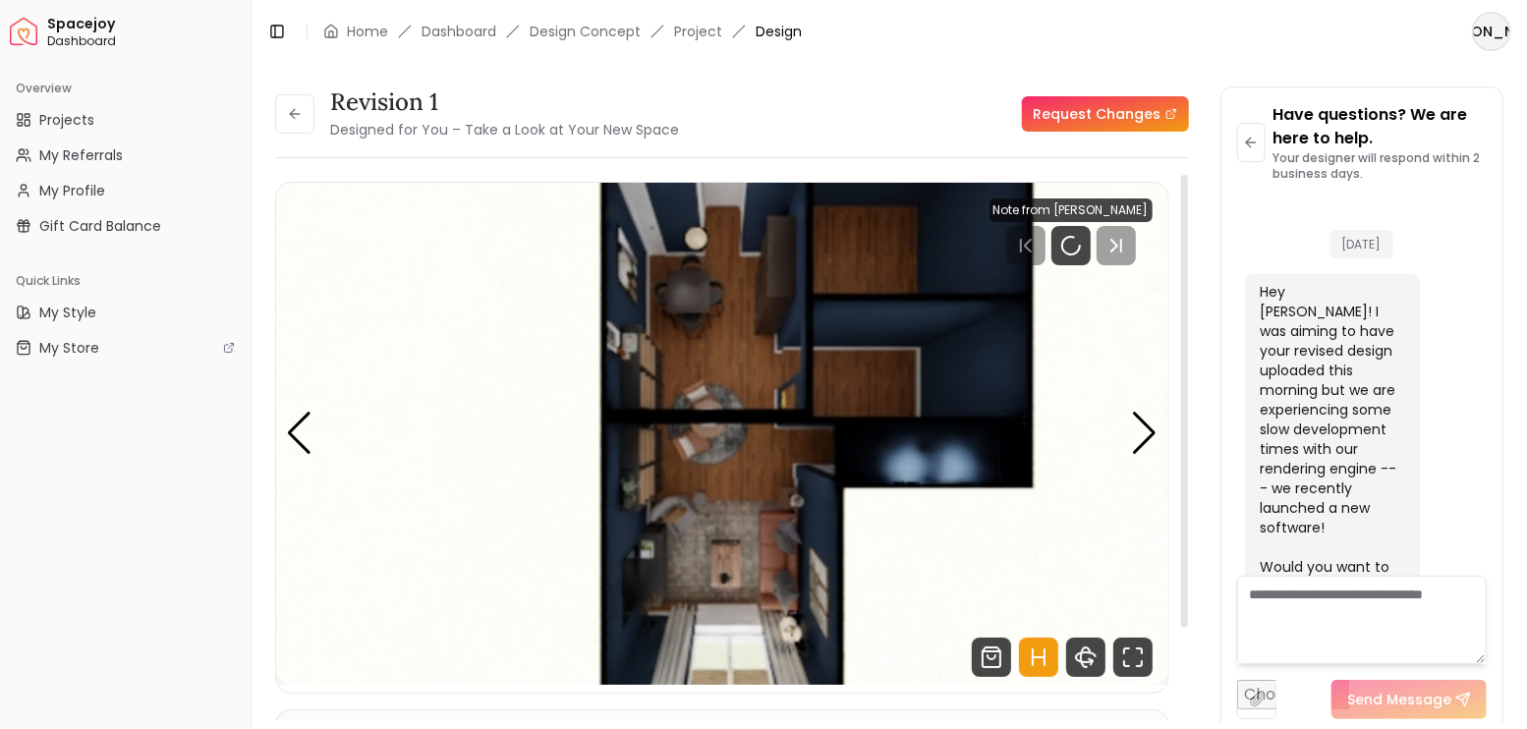
scroll to position [4977, 0]
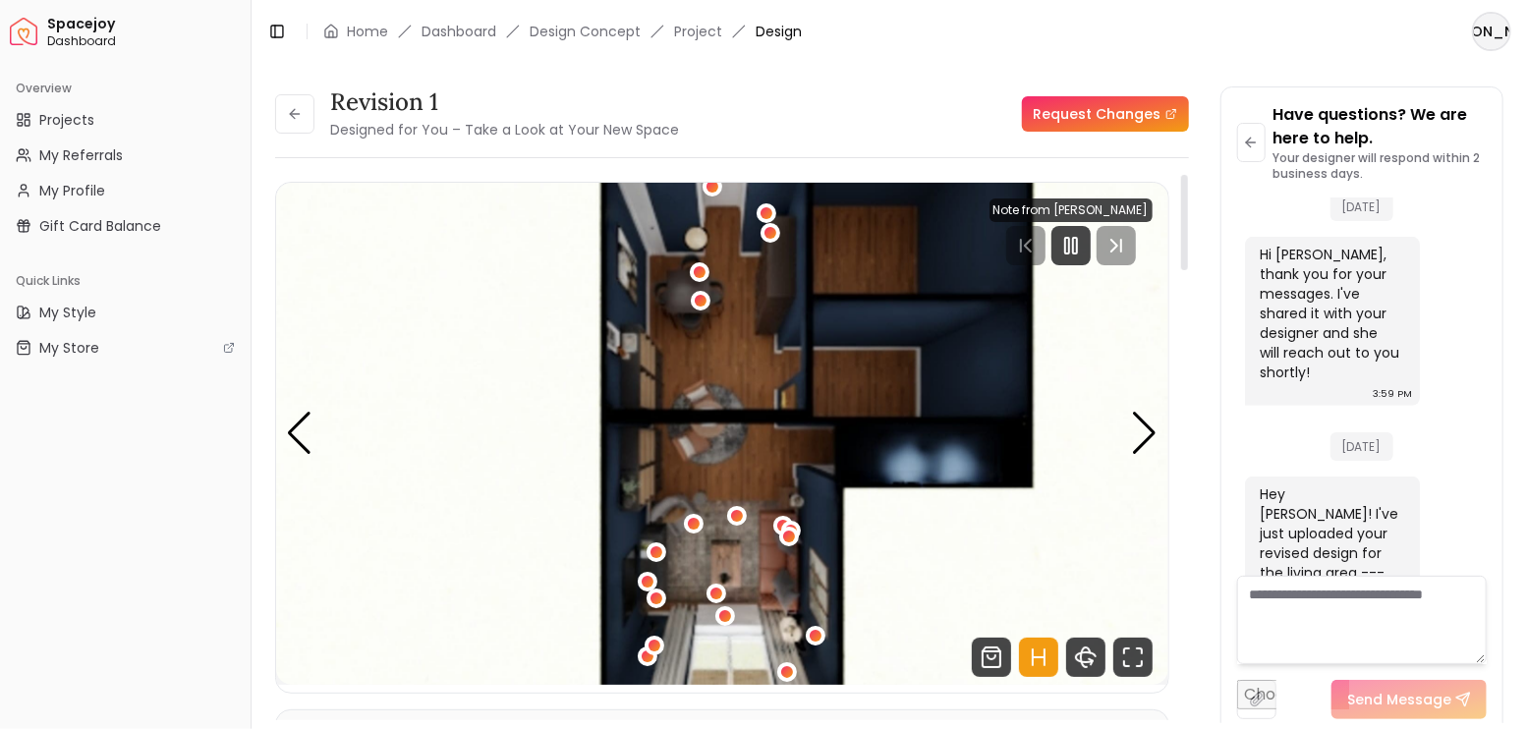
click at [1077, 242] on icon "Pause" at bounding box center [1071, 246] width 24 height 24
click at [1145, 434] on div "Next slide" at bounding box center [1145, 433] width 27 height 43
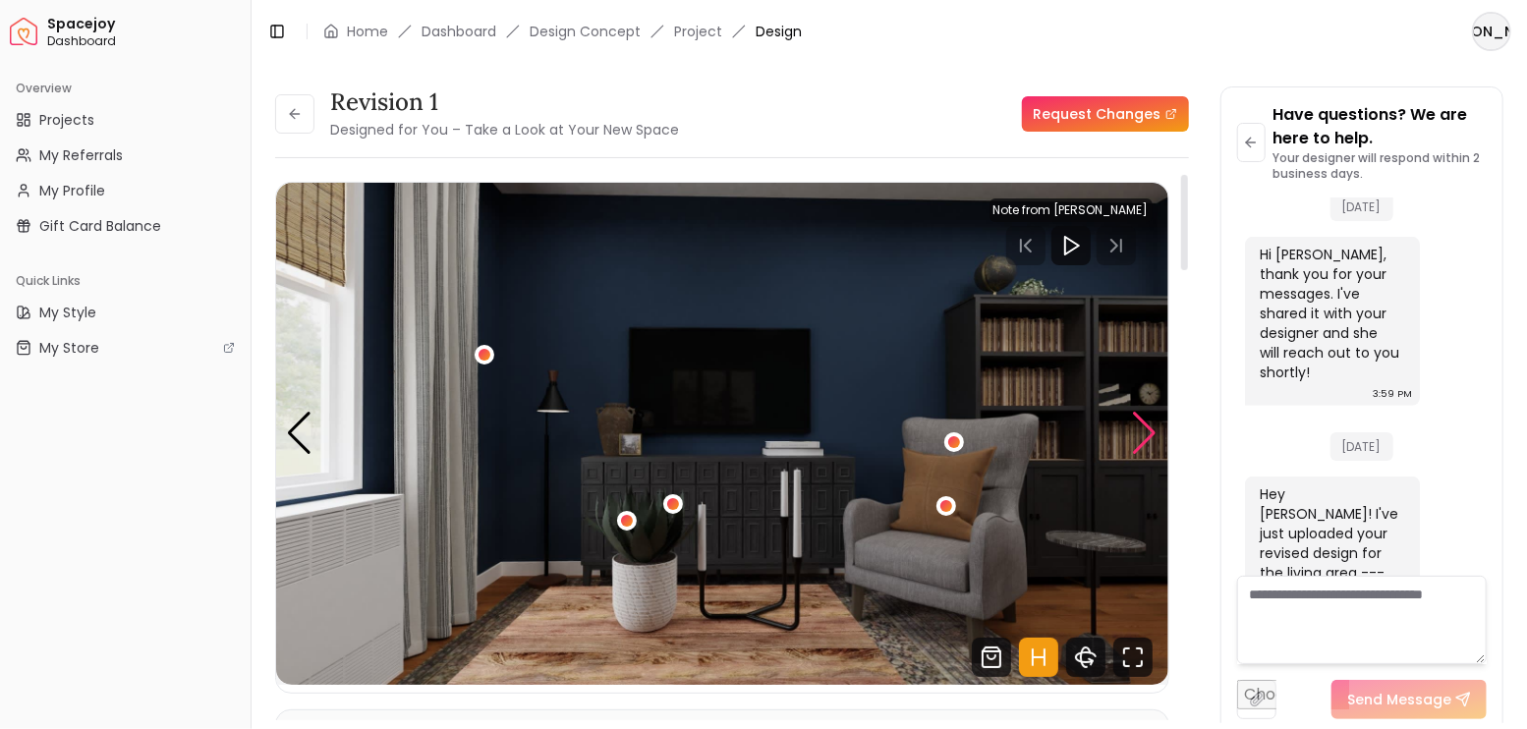
click at [1145, 434] on div "Next slide" at bounding box center [1145, 433] width 27 height 43
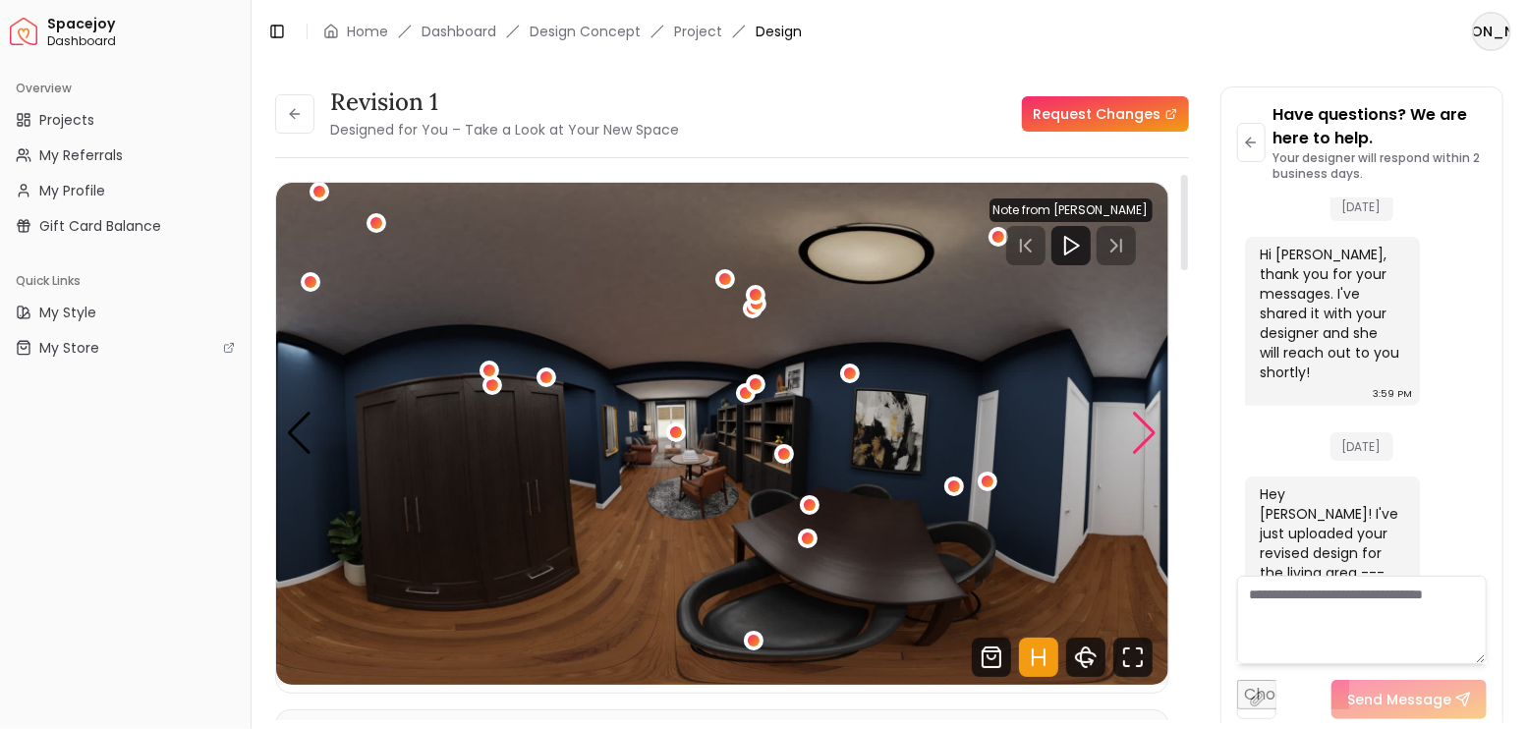
click at [1145, 434] on div "Next slide" at bounding box center [1145, 433] width 27 height 43
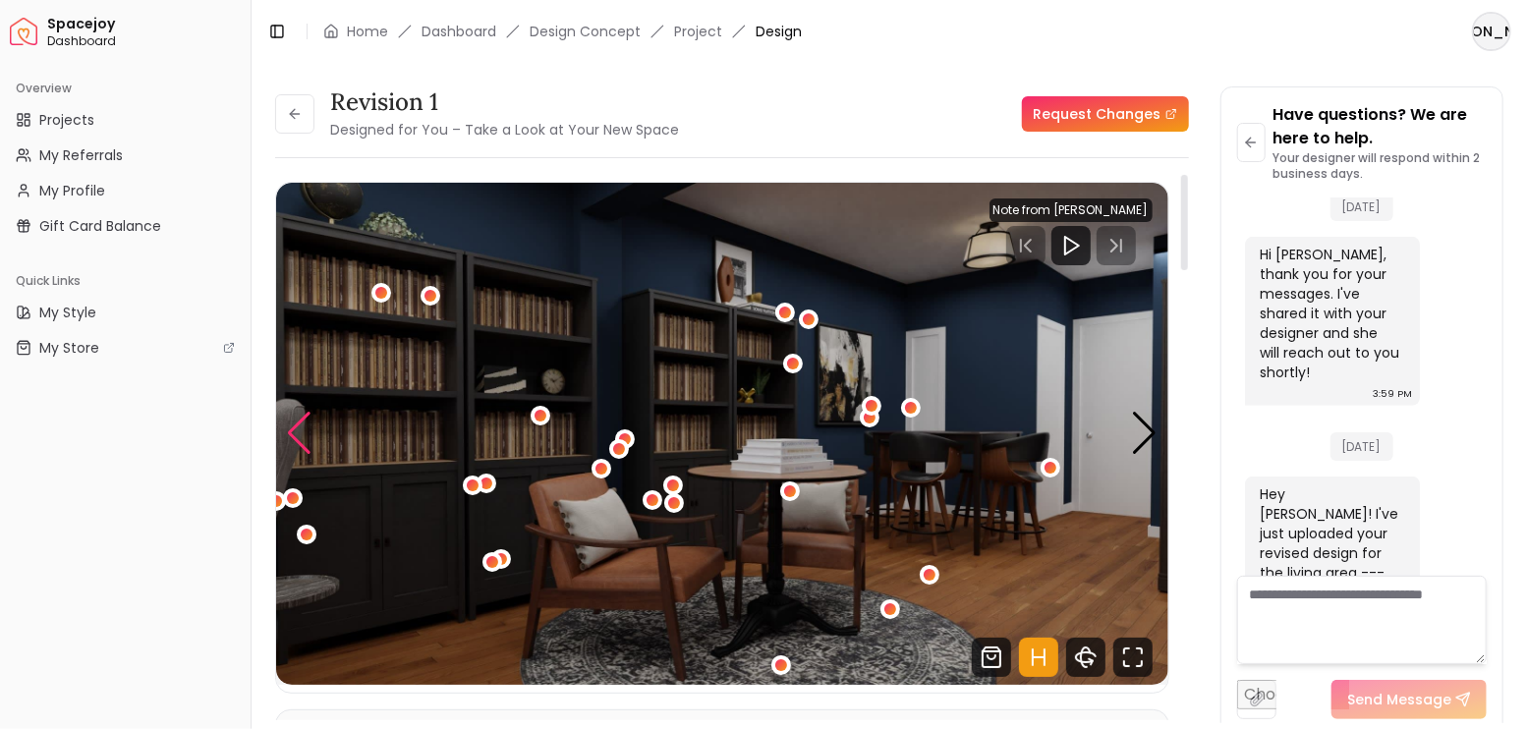
click at [298, 422] on div "Previous slide" at bounding box center [299, 433] width 27 height 43
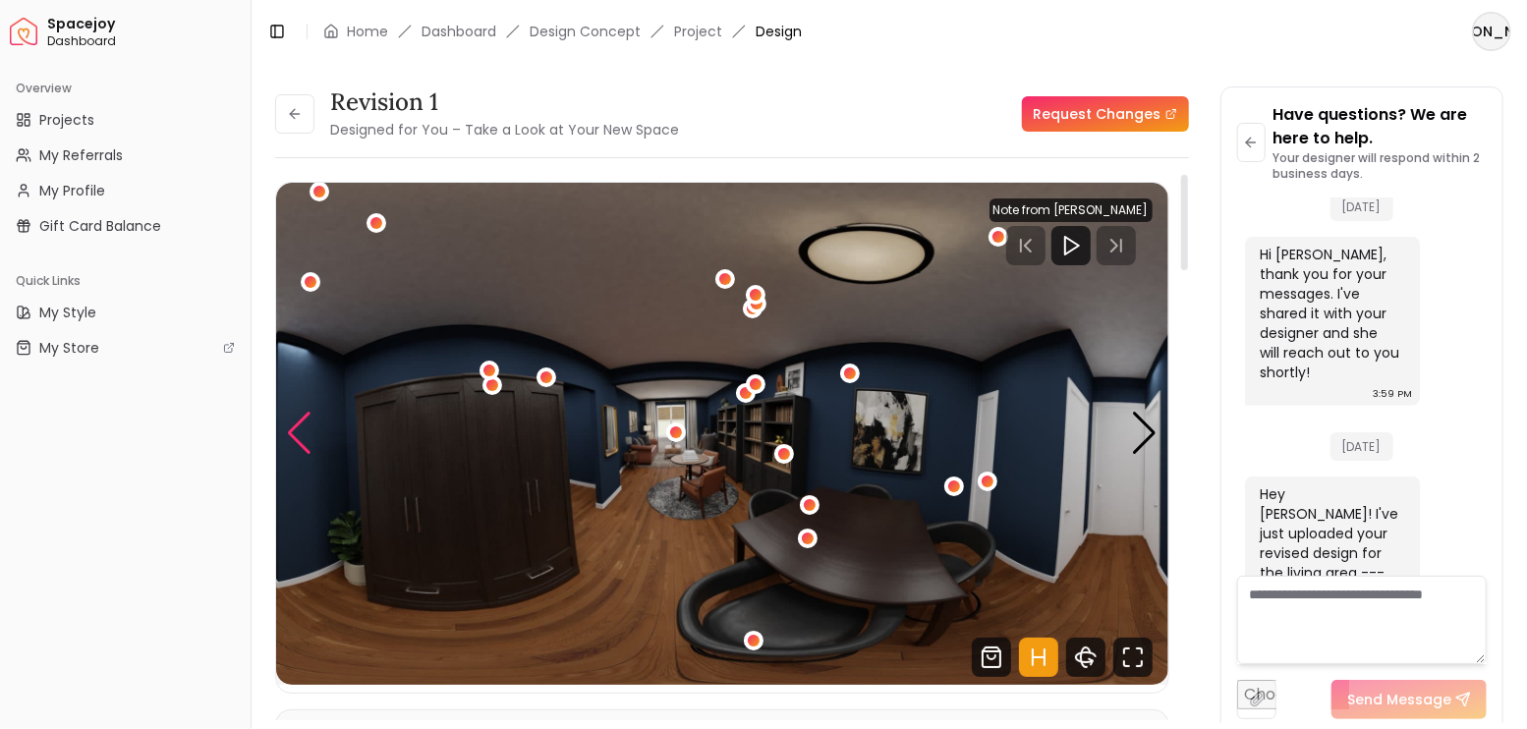
click at [298, 422] on div "Previous slide" at bounding box center [299, 433] width 27 height 43
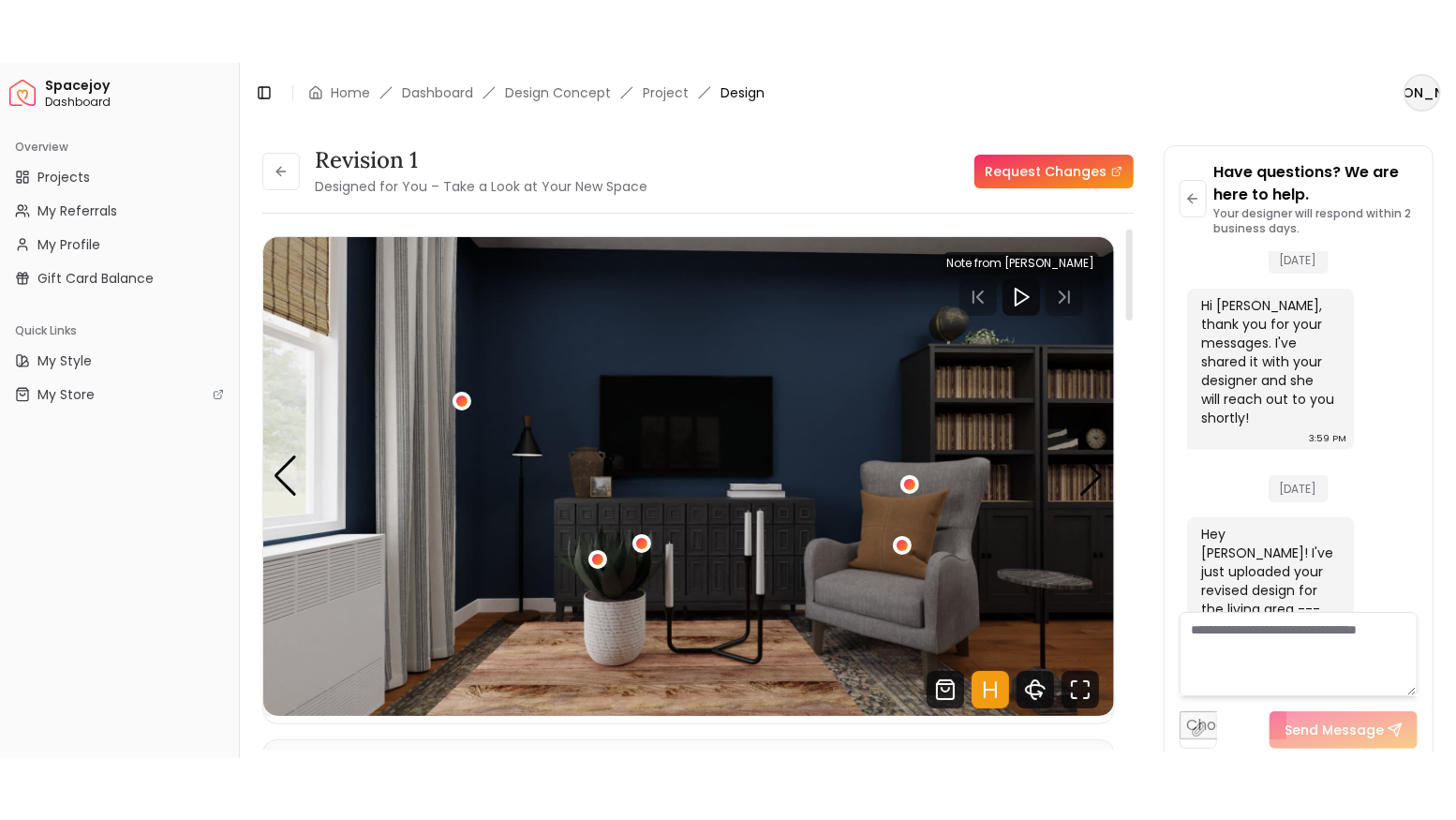
scroll to position [125, 0]
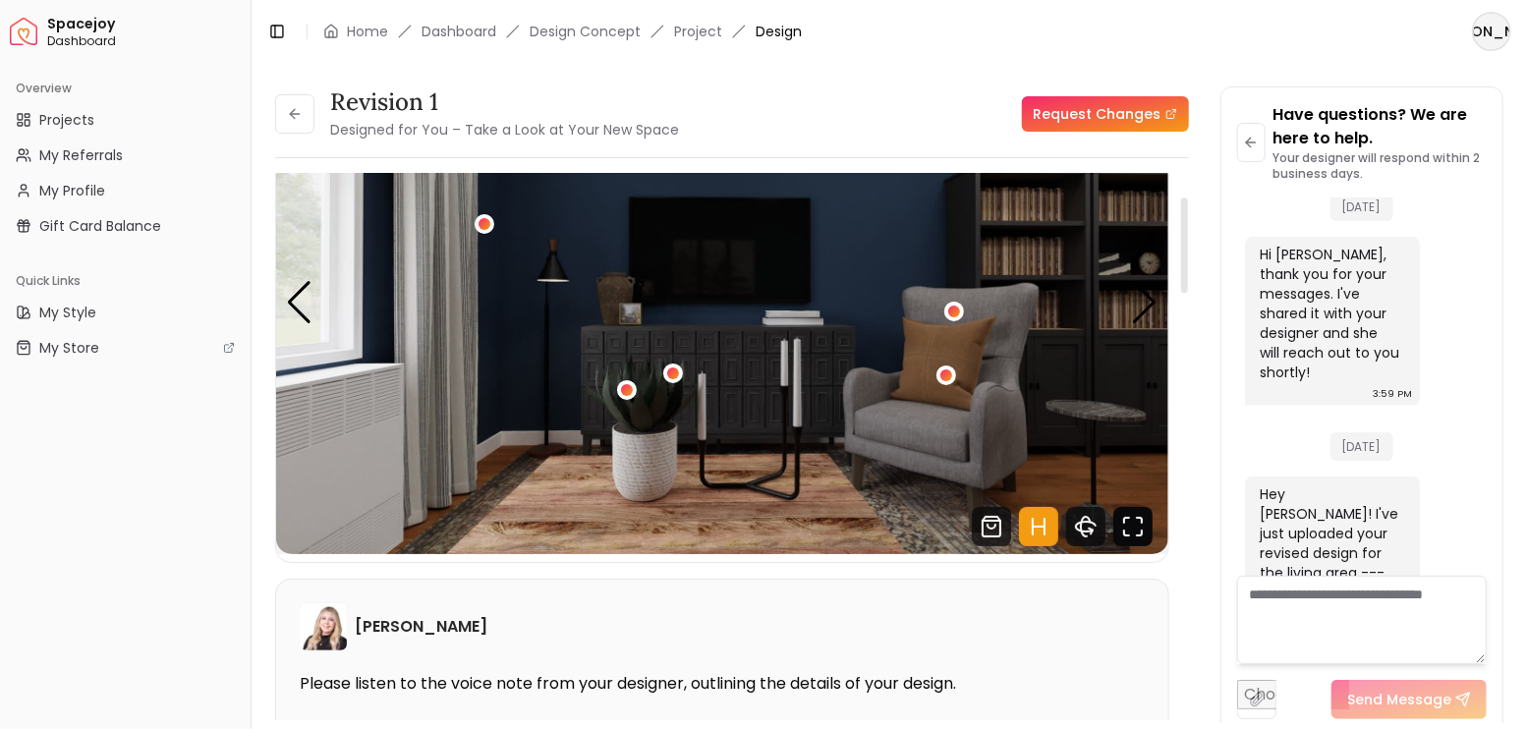
click at [1138, 525] on icon "Fullscreen" at bounding box center [1132, 526] width 39 height 39
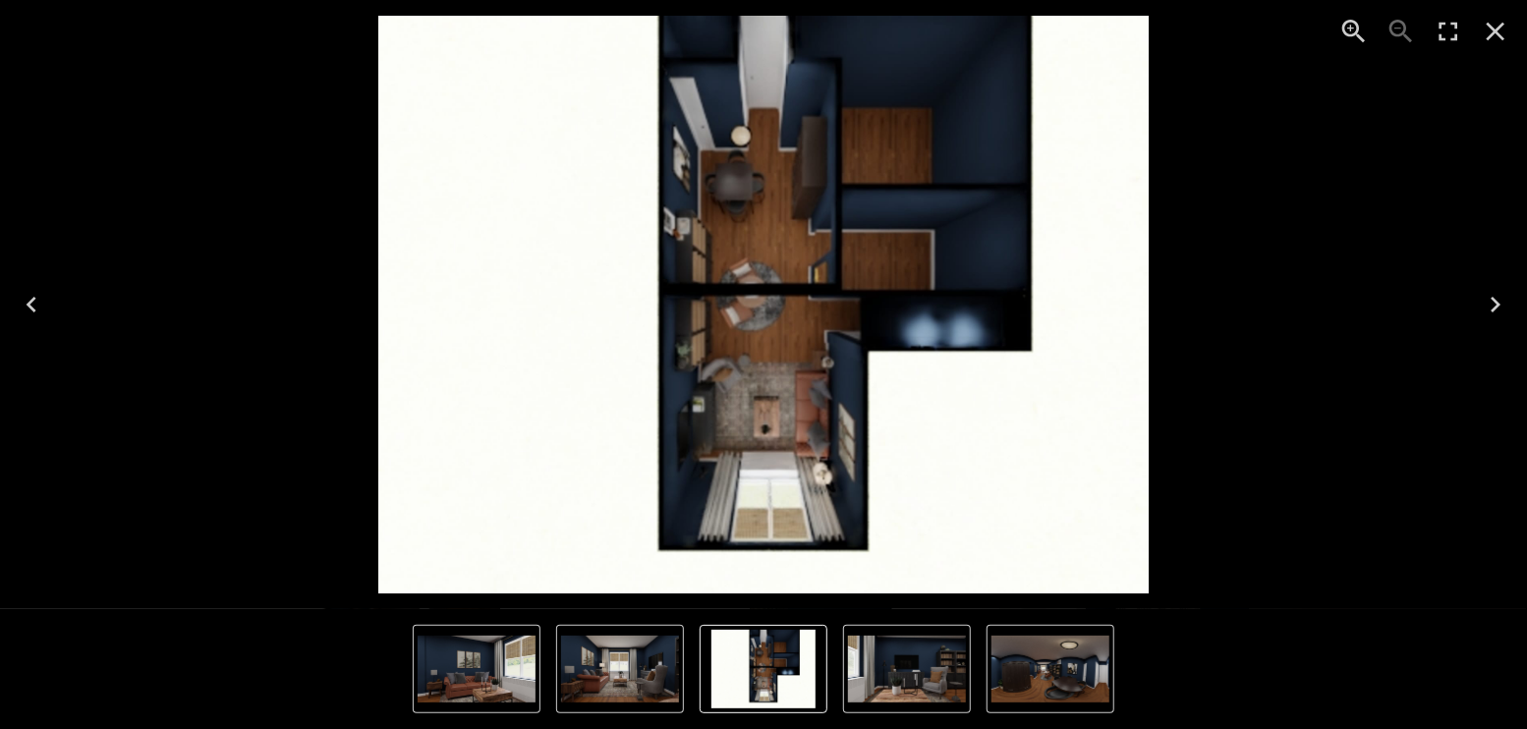
click at [1484, 311] on icon "Next" at bounding box center [1494, 304] width 31 height 31
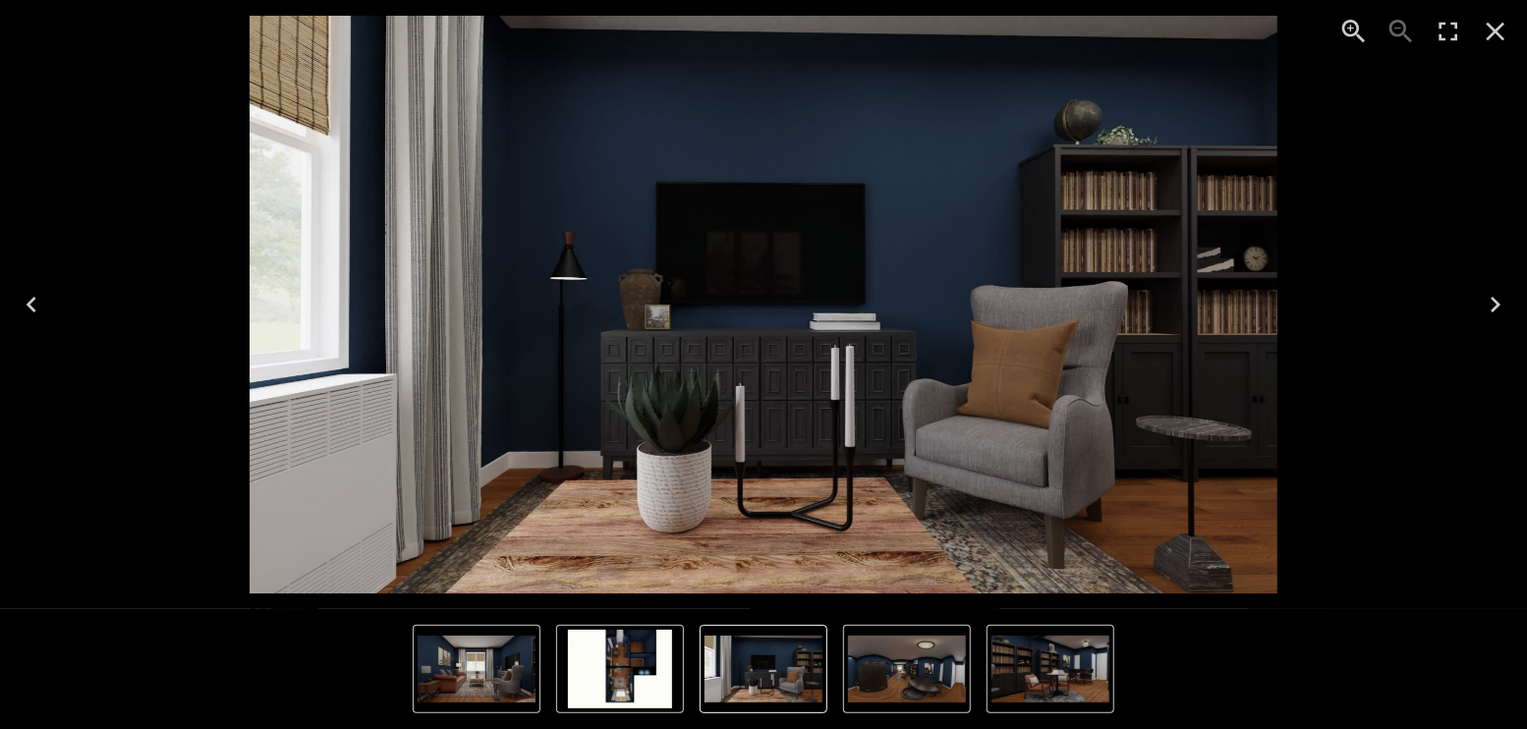
click at [1485, 309] on icon "Next" at bounding box center [1494, 304] width 31 height 31
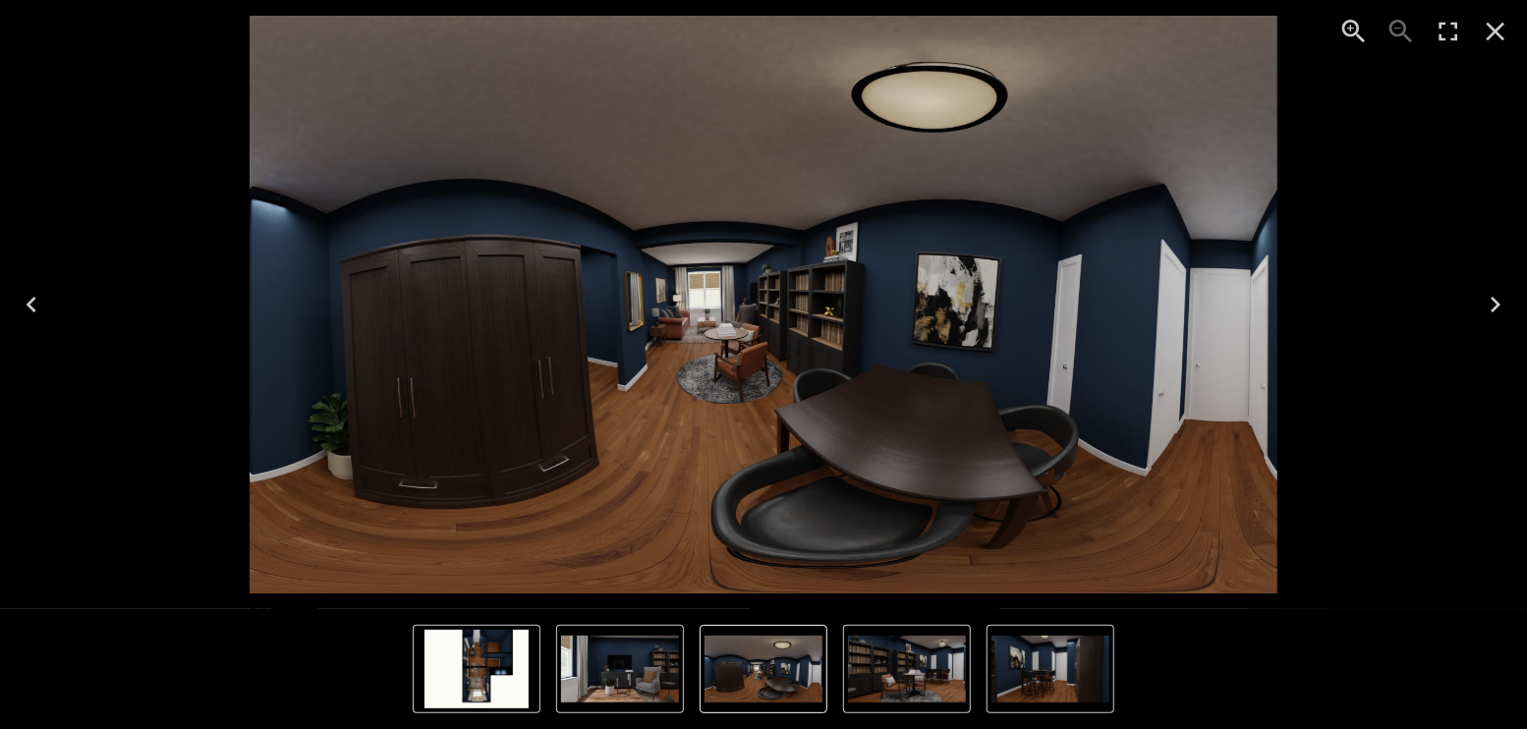
click at [1485, 309] on icon "Next" at bounding box center [1494, 304] width 31 height 31
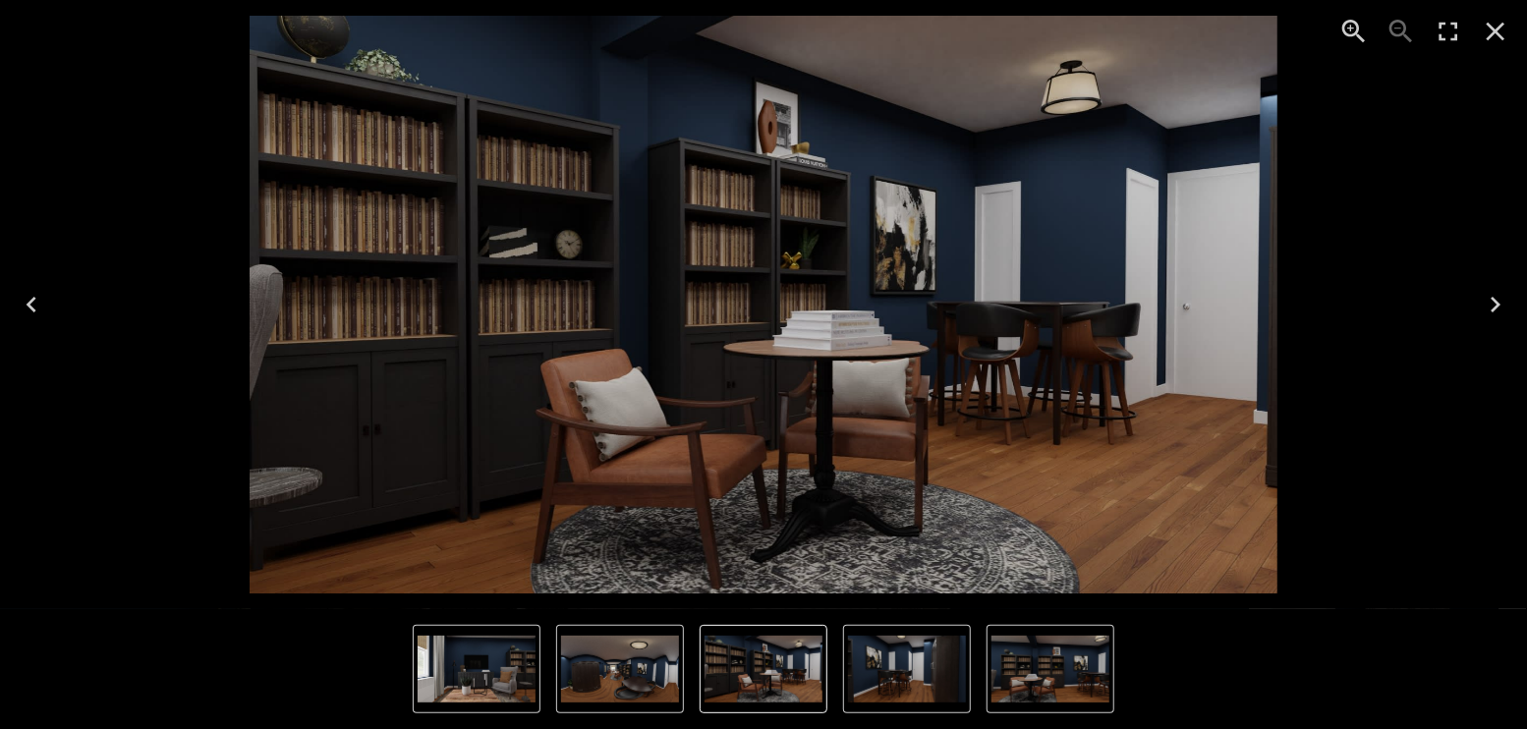
click at [1485, 309] on icon "Next" at bounding box center [1494, 304] width 31 height 31
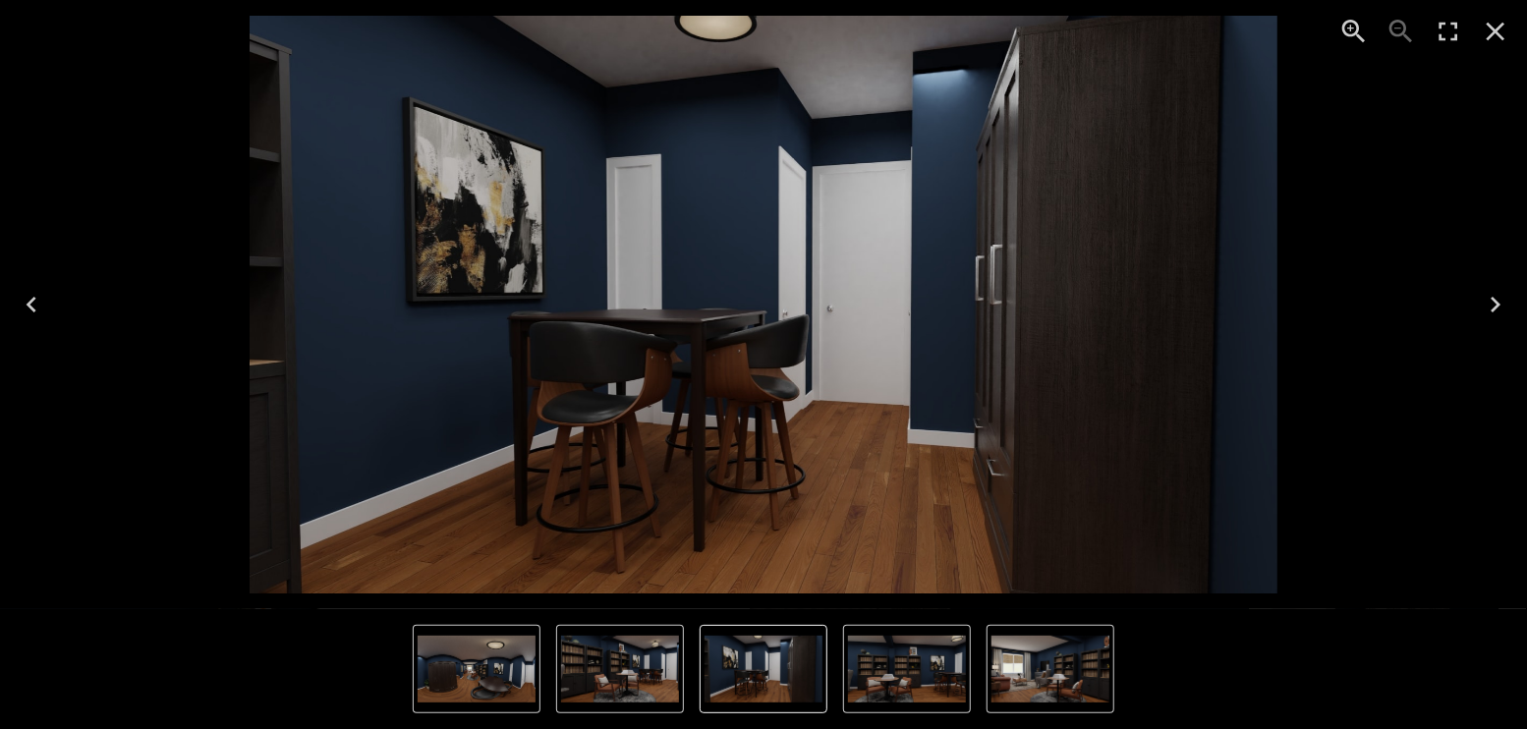
click at [1485, 309] on icon "Next" at bounding box center [1494, 304] width 31 height 31
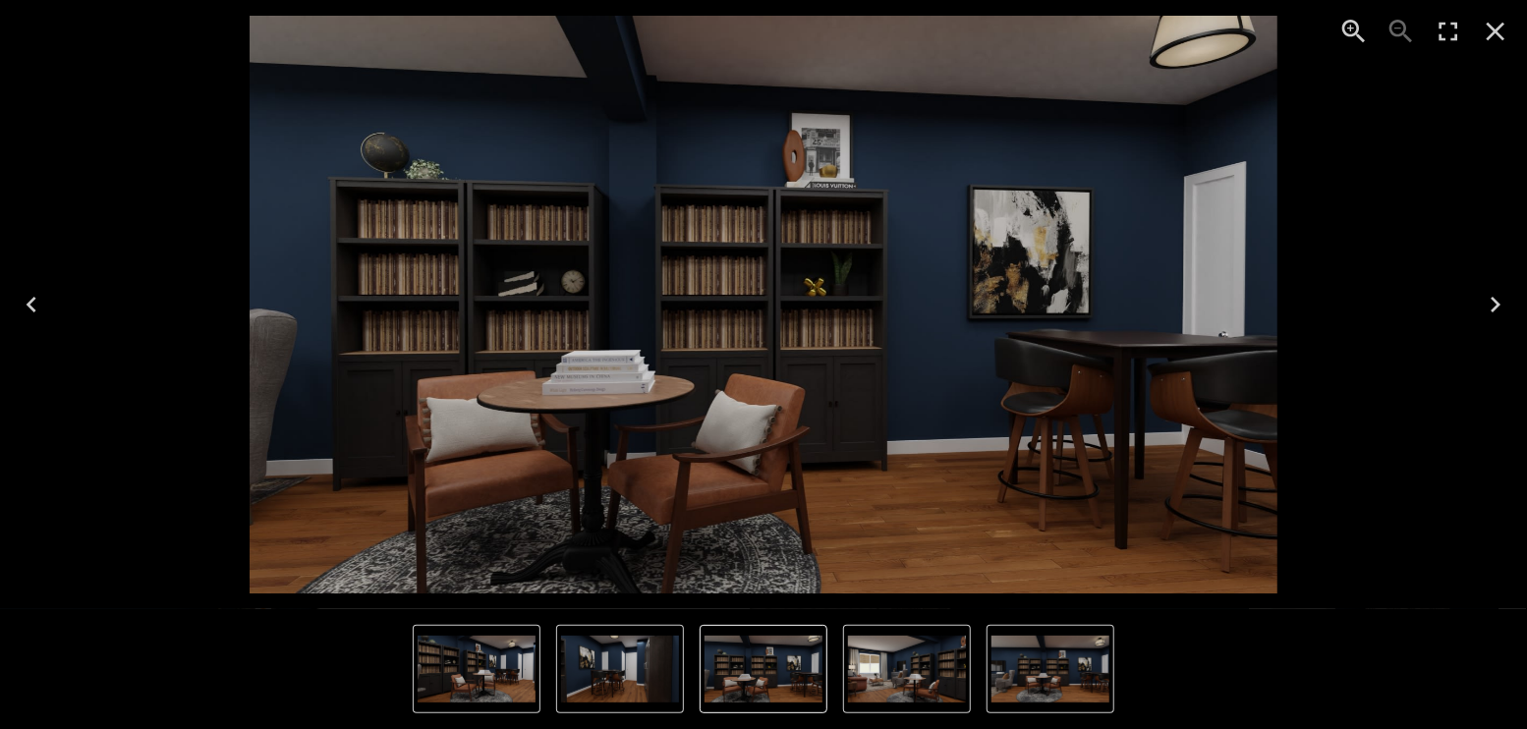
click at [1485, 309] on icon "Next" at bounding box center [1494, 304] width 31 height 31
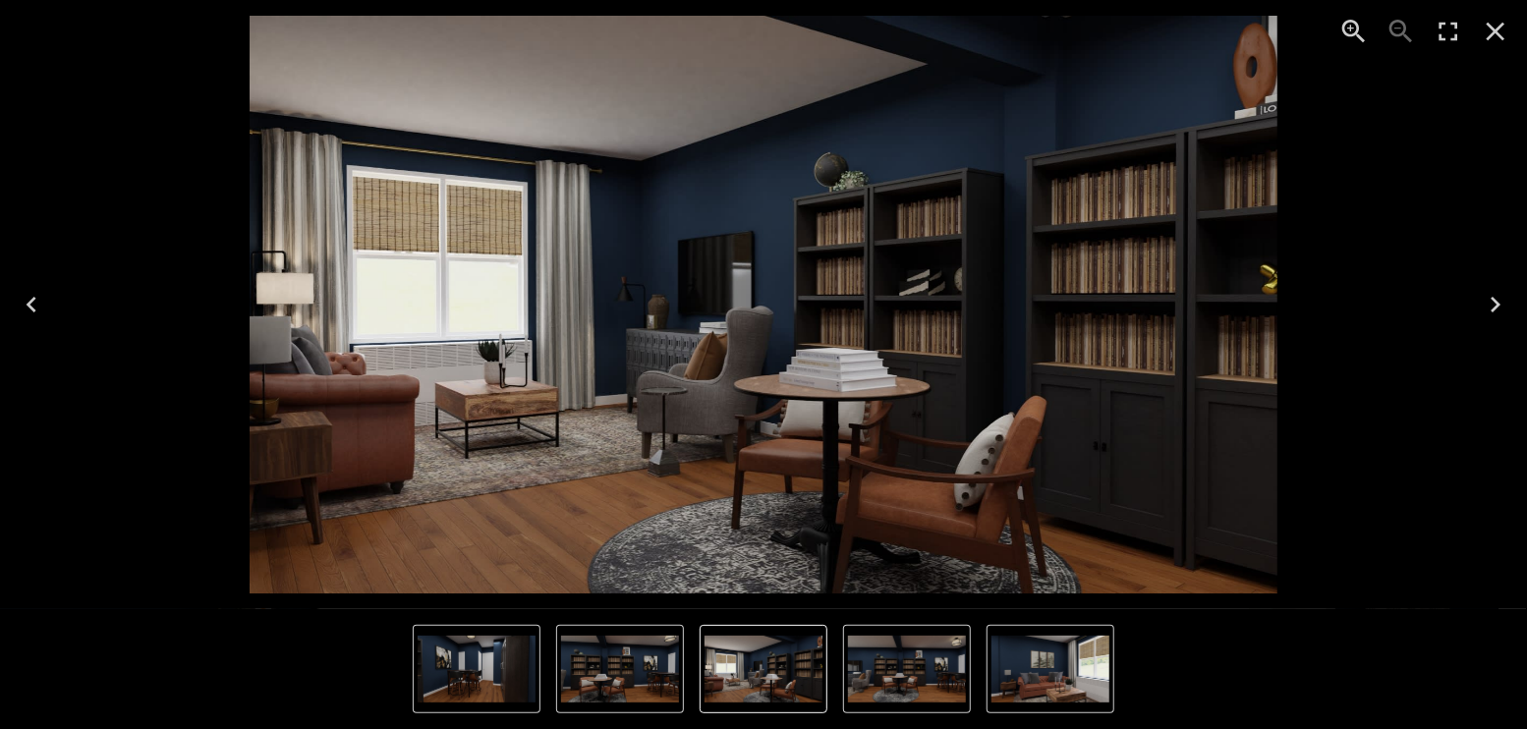
click at [1485, 309] on icon "Next" at bounding box center [1494, 304] width 31 height 31
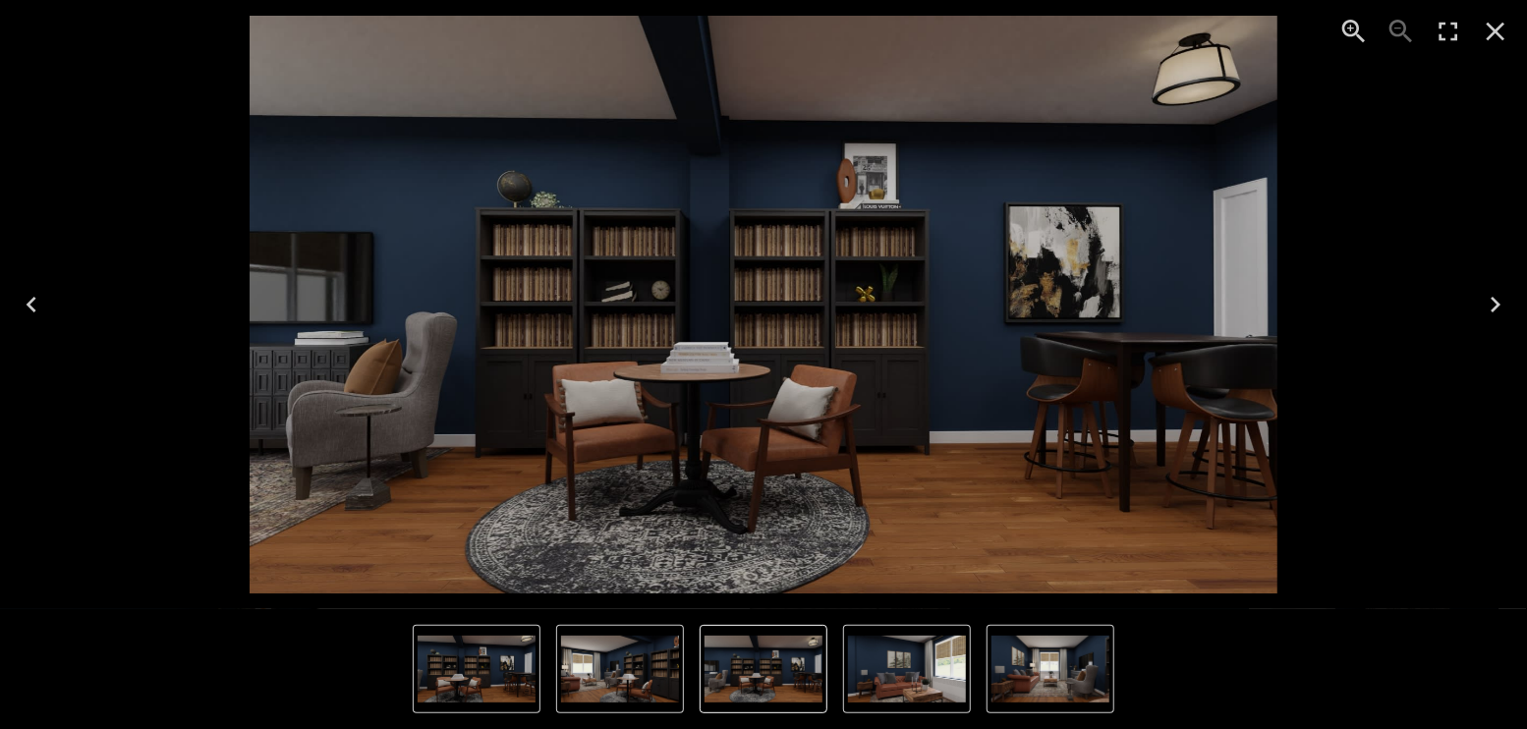
click at [1485, 309] on icon "Next" at bounding box center [1494, 304] width 31 height 31
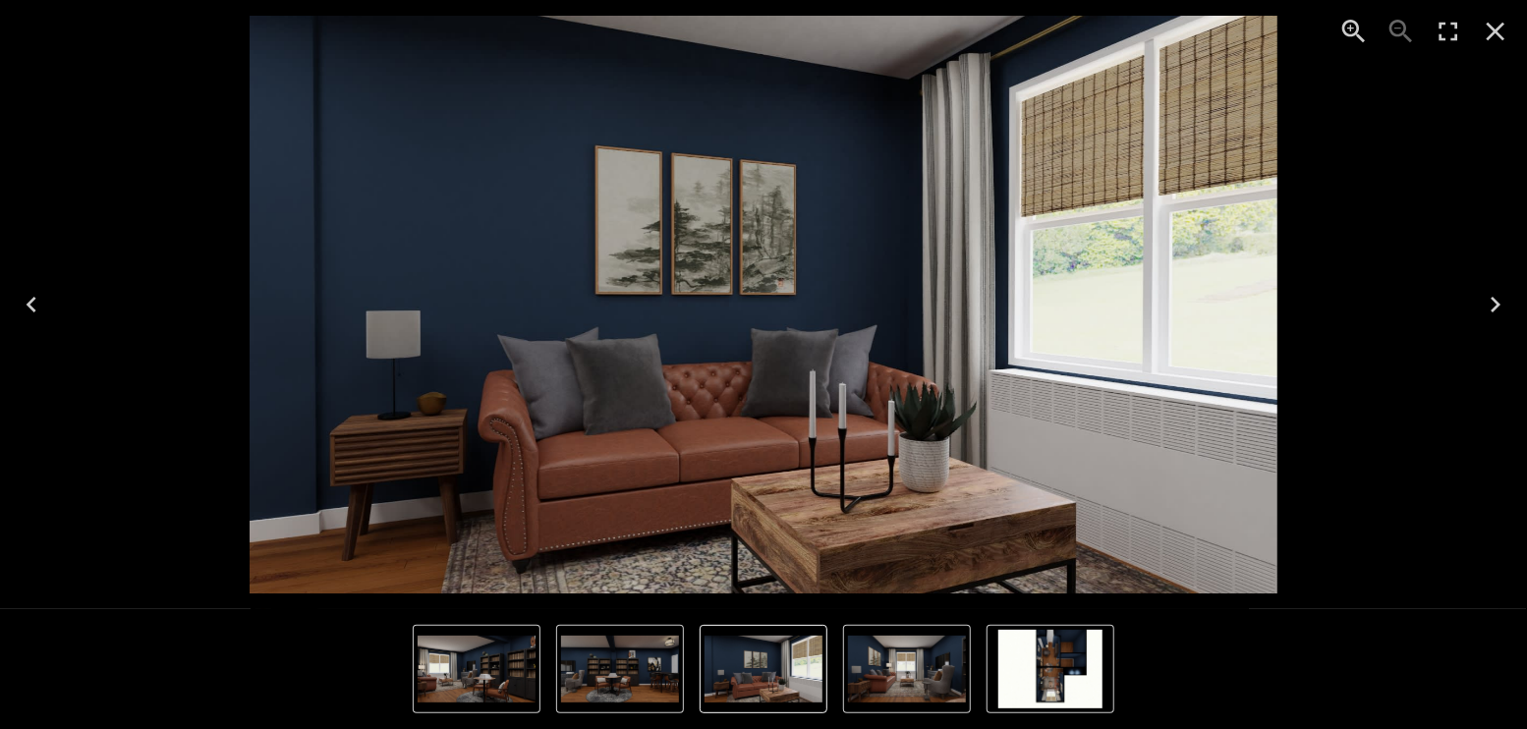
click at [1450, 39] on icon "Enter Fullscreen" at bounding box center [1447, 31] width 31 height 31
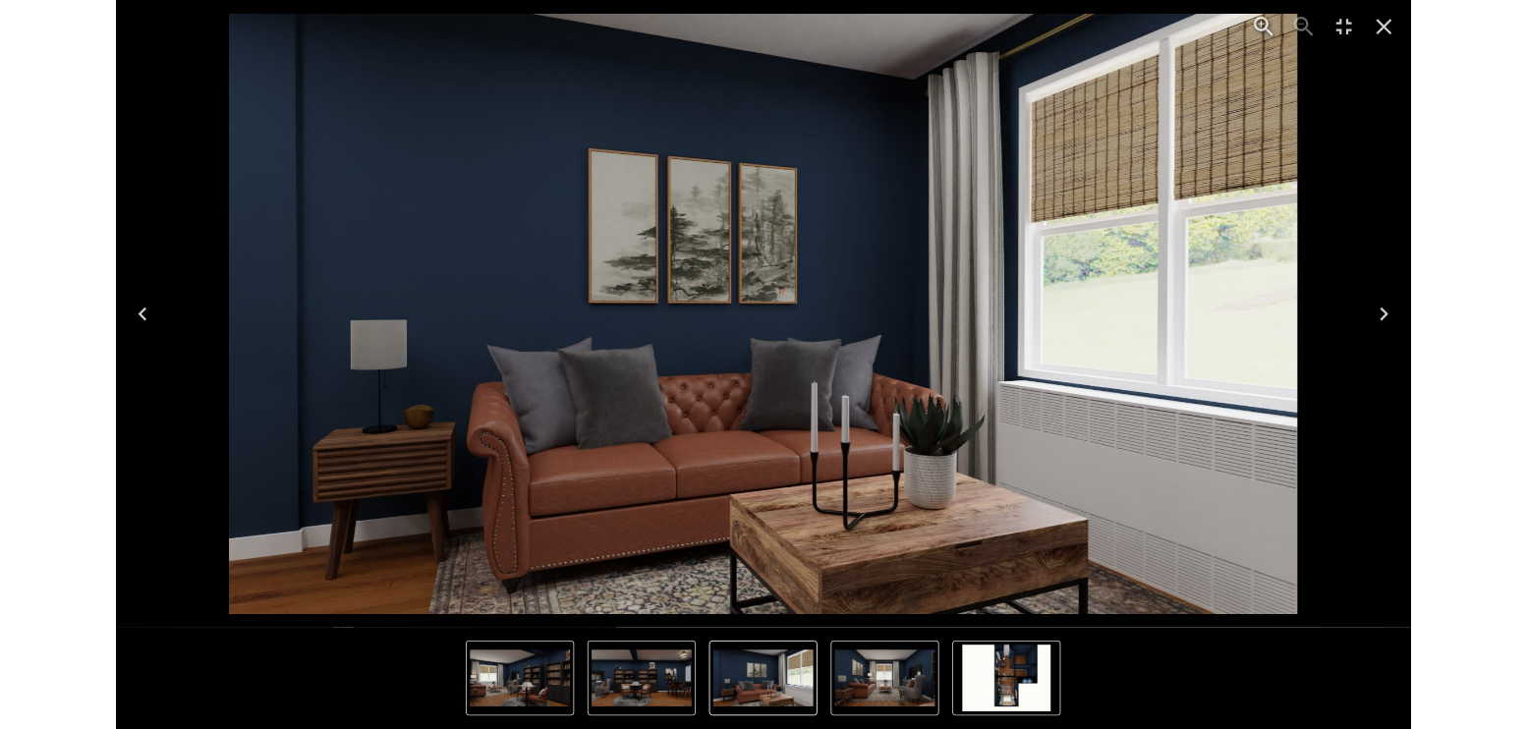
scroll to position [4846, 0]
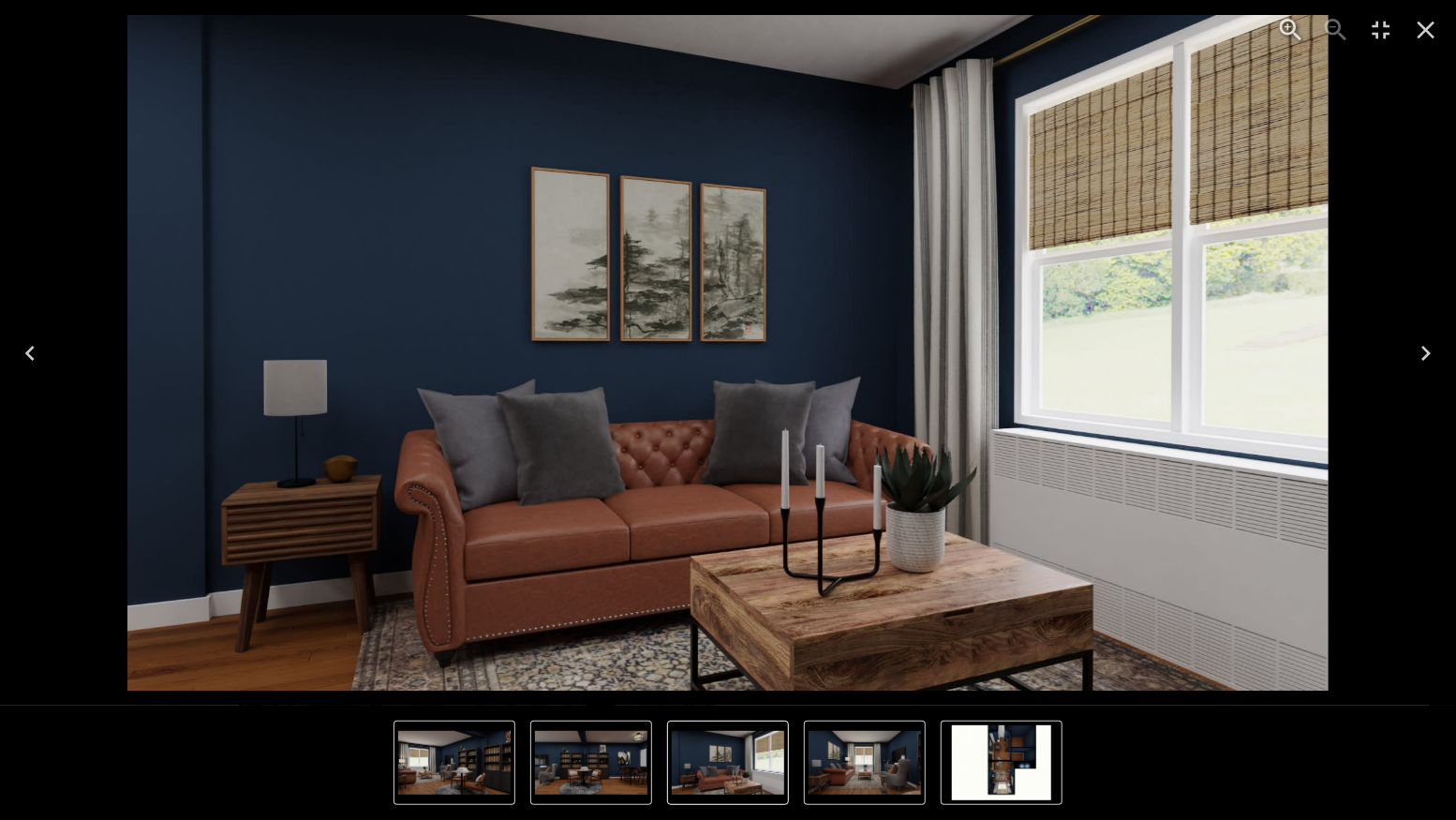
click at [1422, 28] on icon "Close" at bounding box center [1425, 30] width 30 height 30
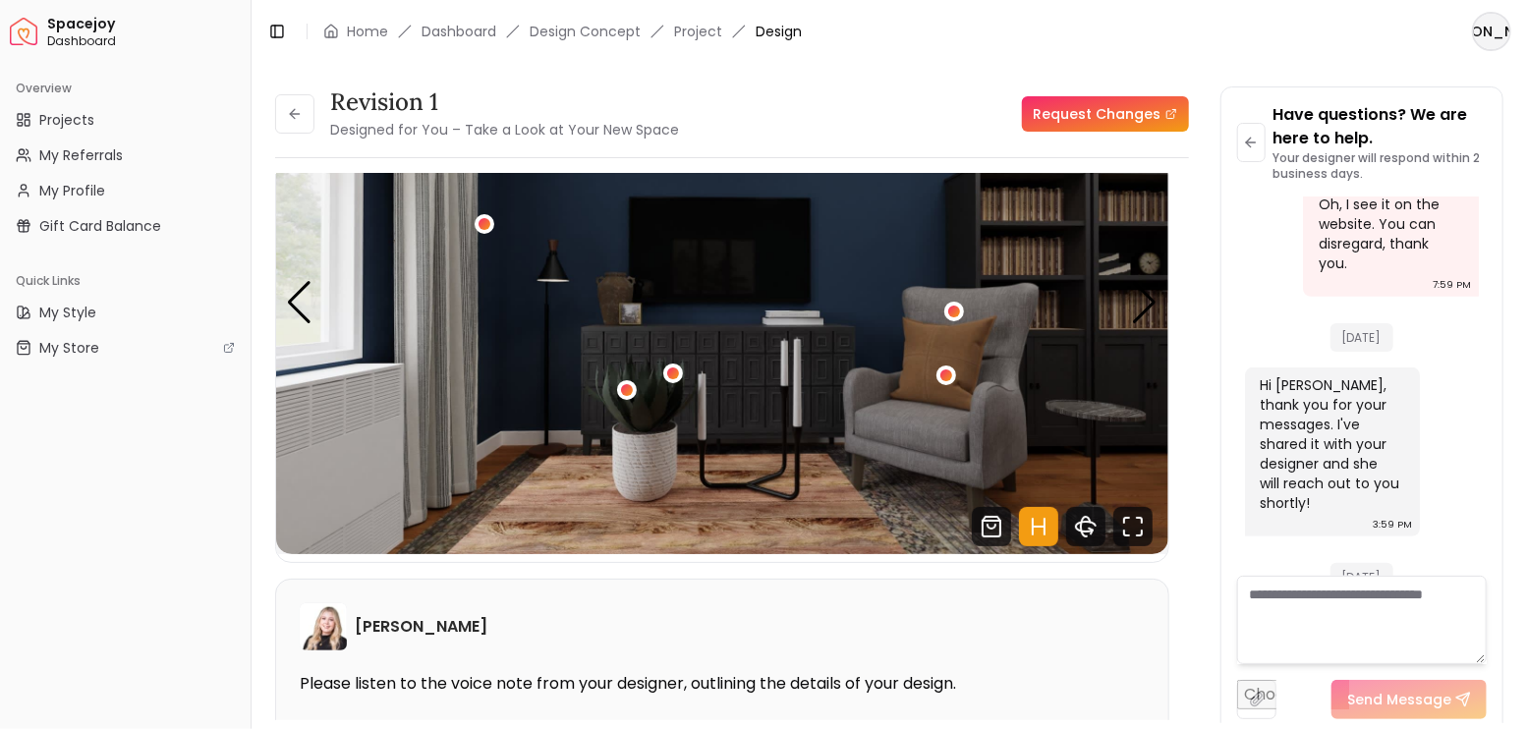
scroll to position [4977, 0]
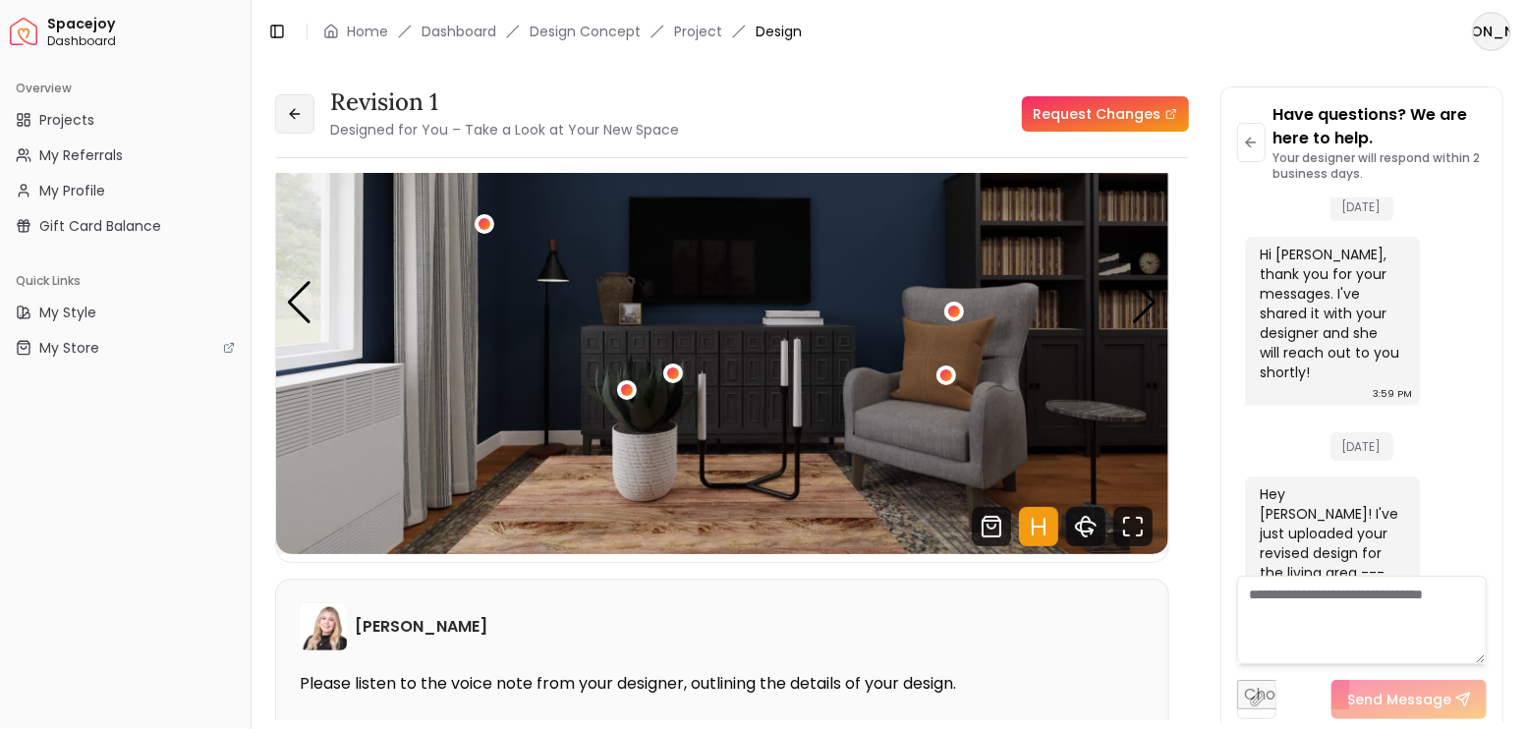
click at [293, 123] on button at bounding box center [294, 113] width 39 height 39
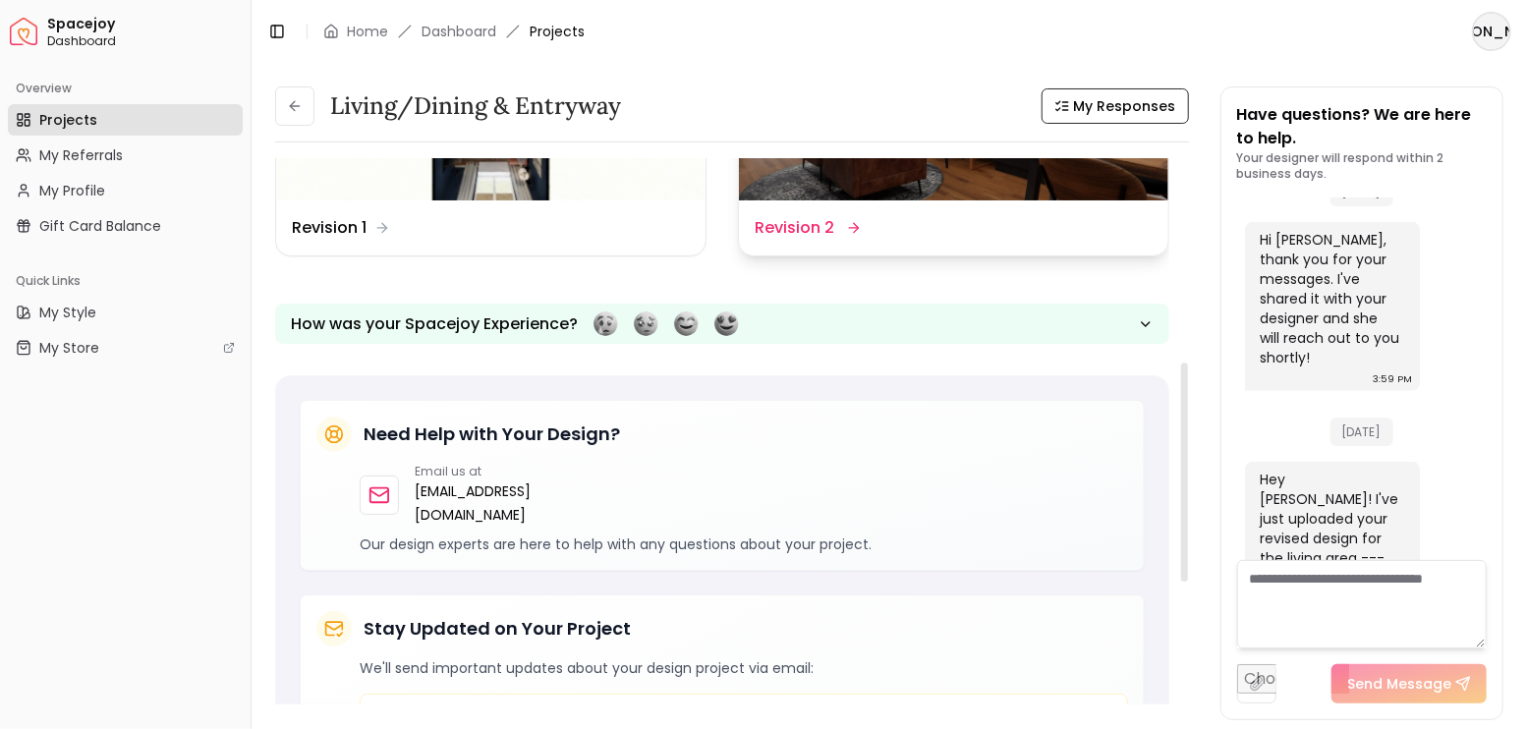
scroll to position [327, 0]
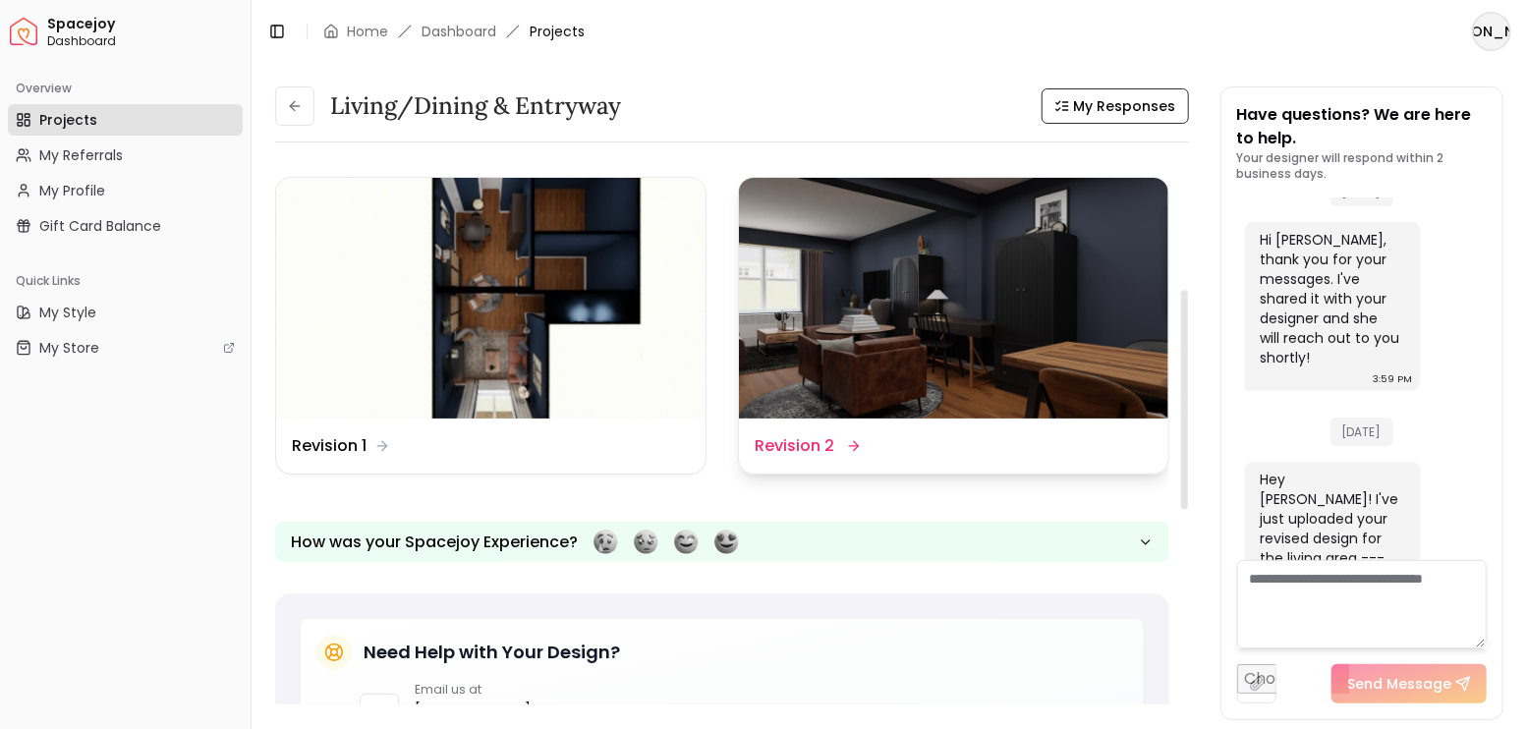
click at [1011, 344] on img at bounding box center [953, 299] width 429 height 242
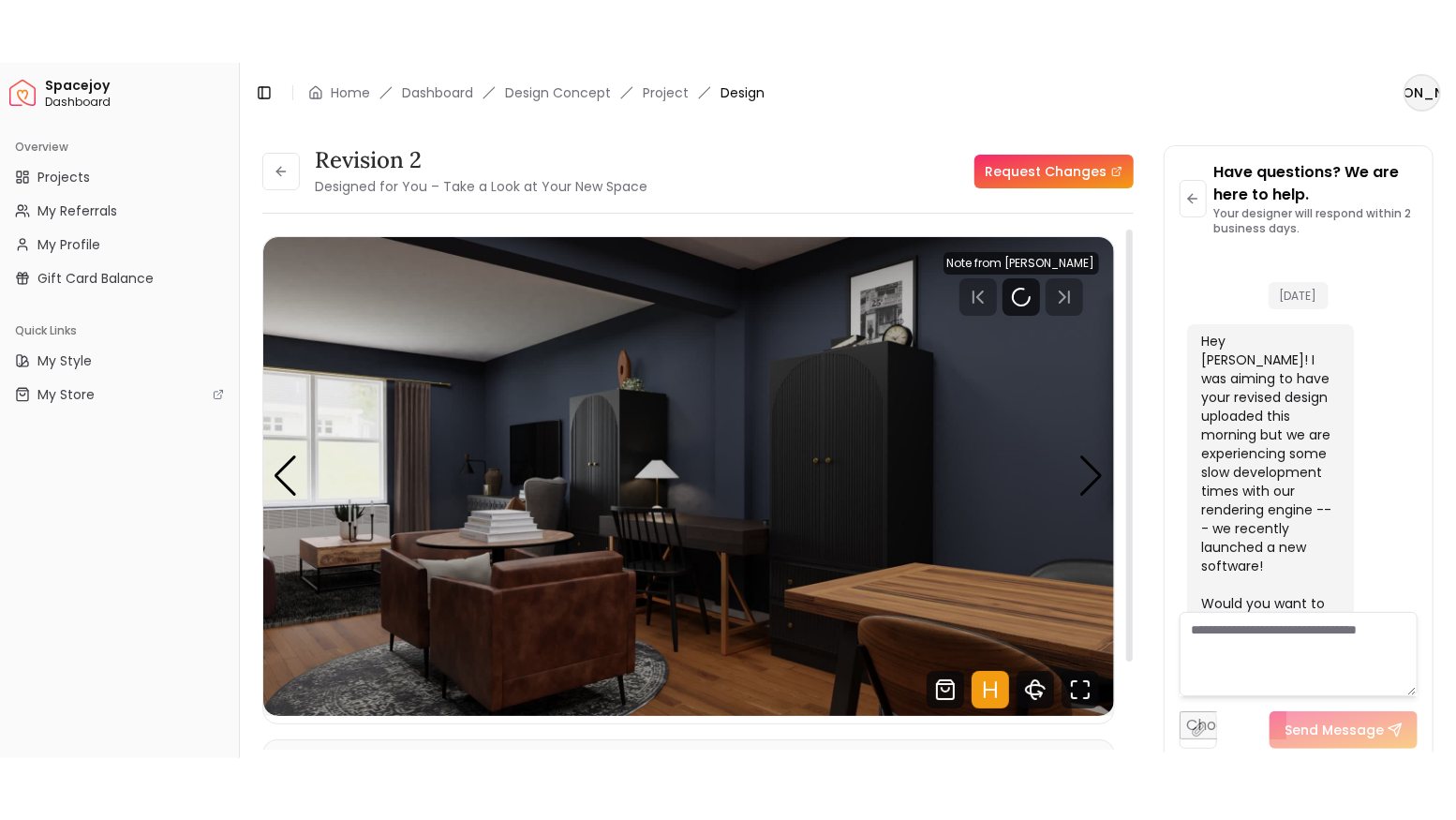
scroll to position [4746, 0]
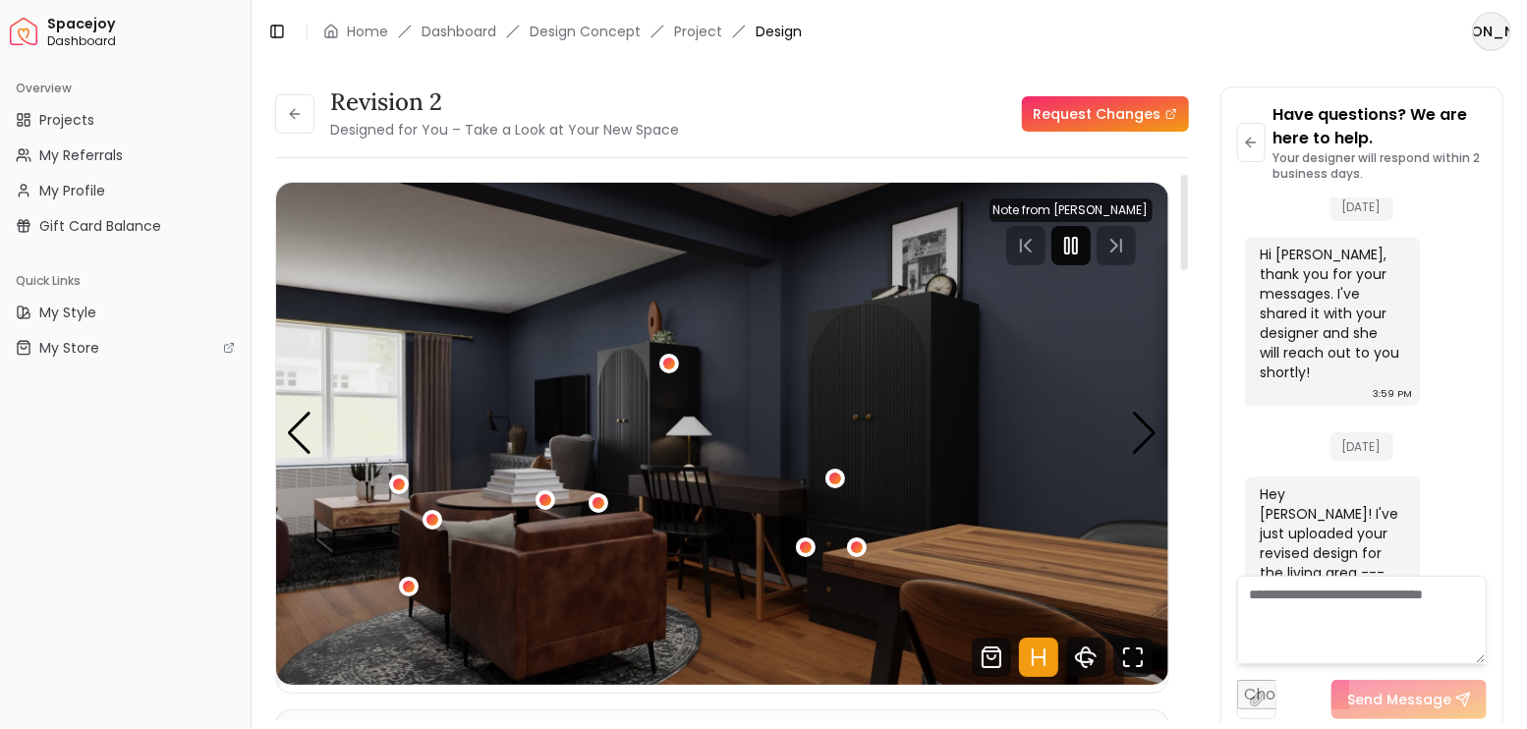
click at [1077, 247] on icon "Pause" at bounding box center [1071, 246] width 24 height 24
click at [1032, 651] on icon "Hotspots Toggle" at bounding box center [1032, 657] width 0 height 16
click at [1138, 652] on icon "Fullscreen" at bounding box center [1132, 657] width 39 height 39
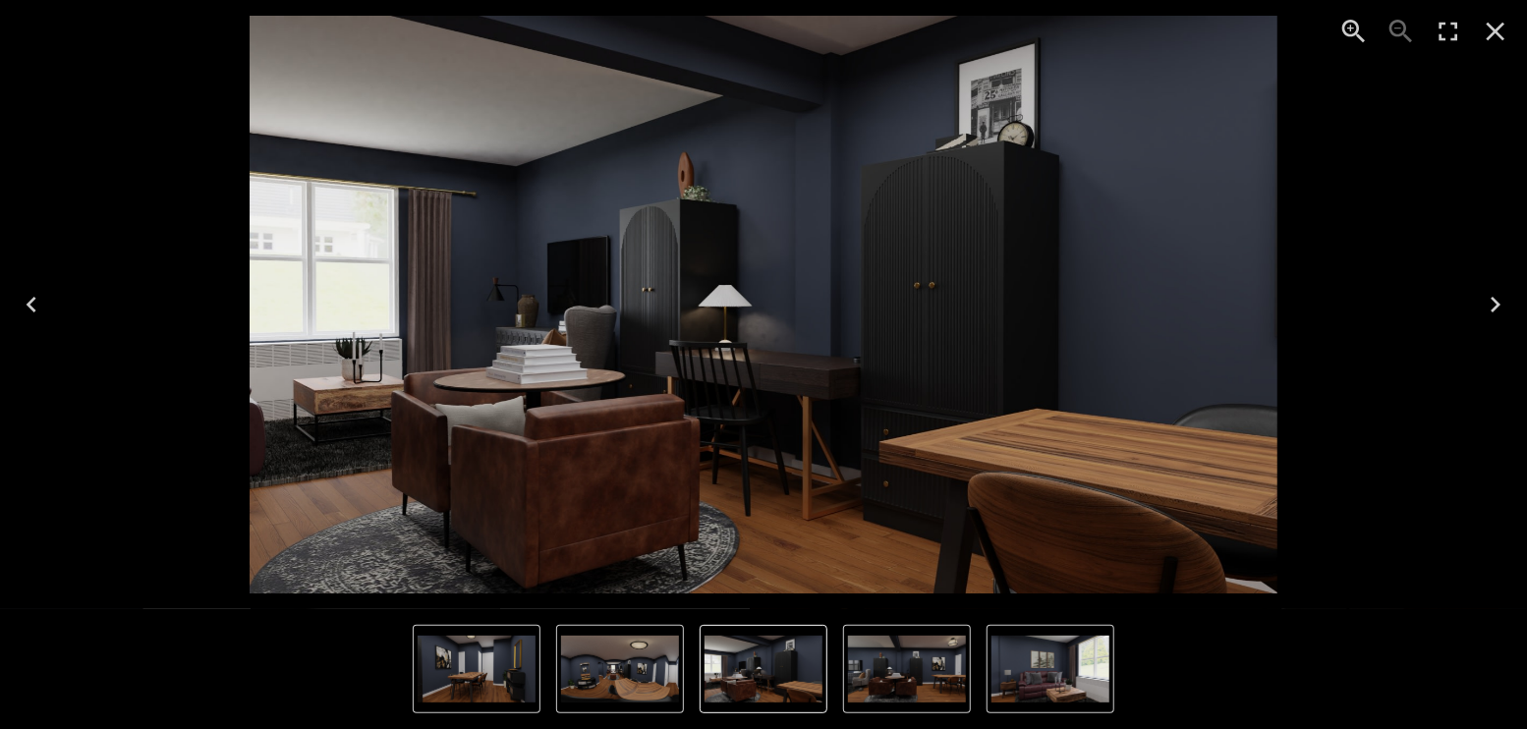
click at [1499, 295] on icon "Next" at bounding box center [1494, 304] width 31 height 31
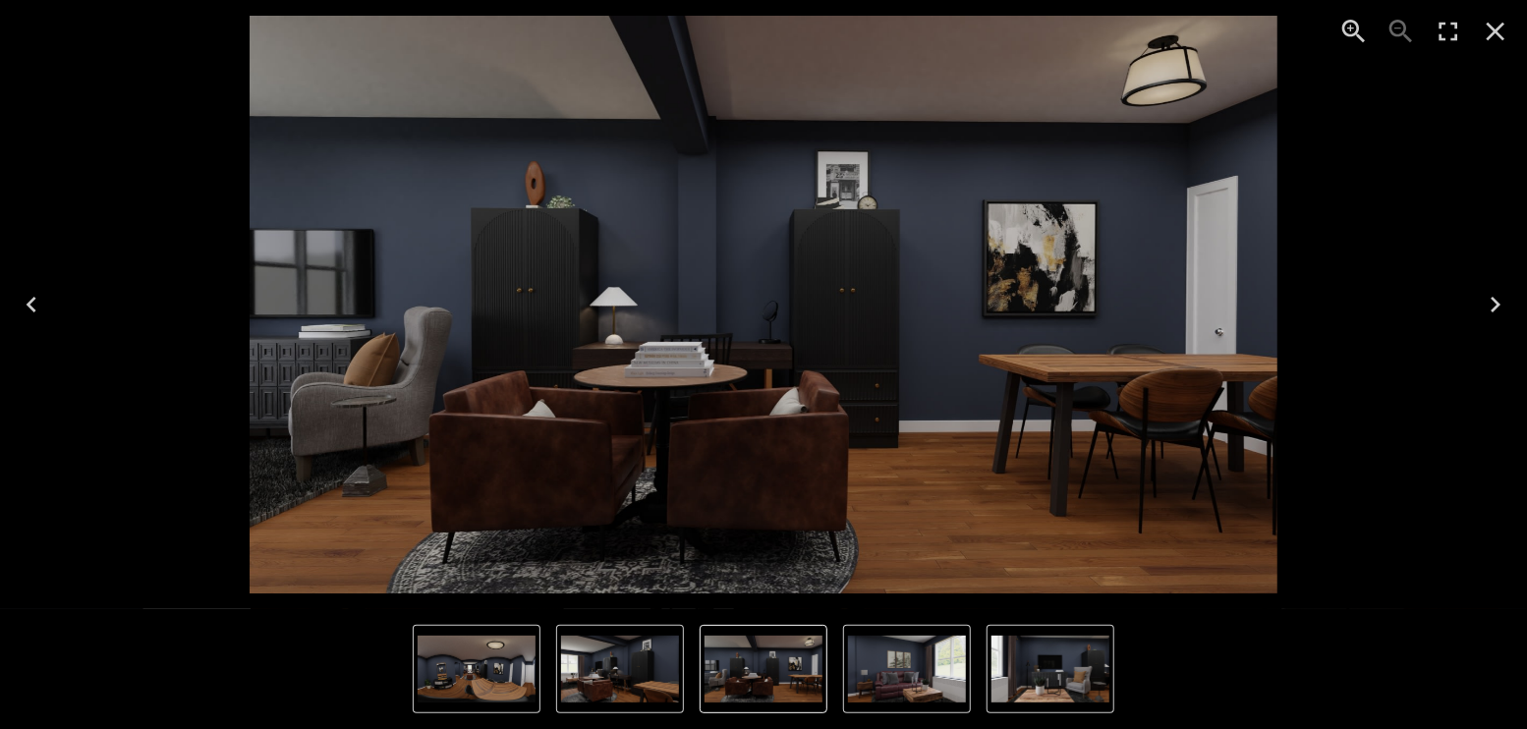
click at [1499, 295] on icon "Next" at bounding box center [1494, 304] width 31 height 31
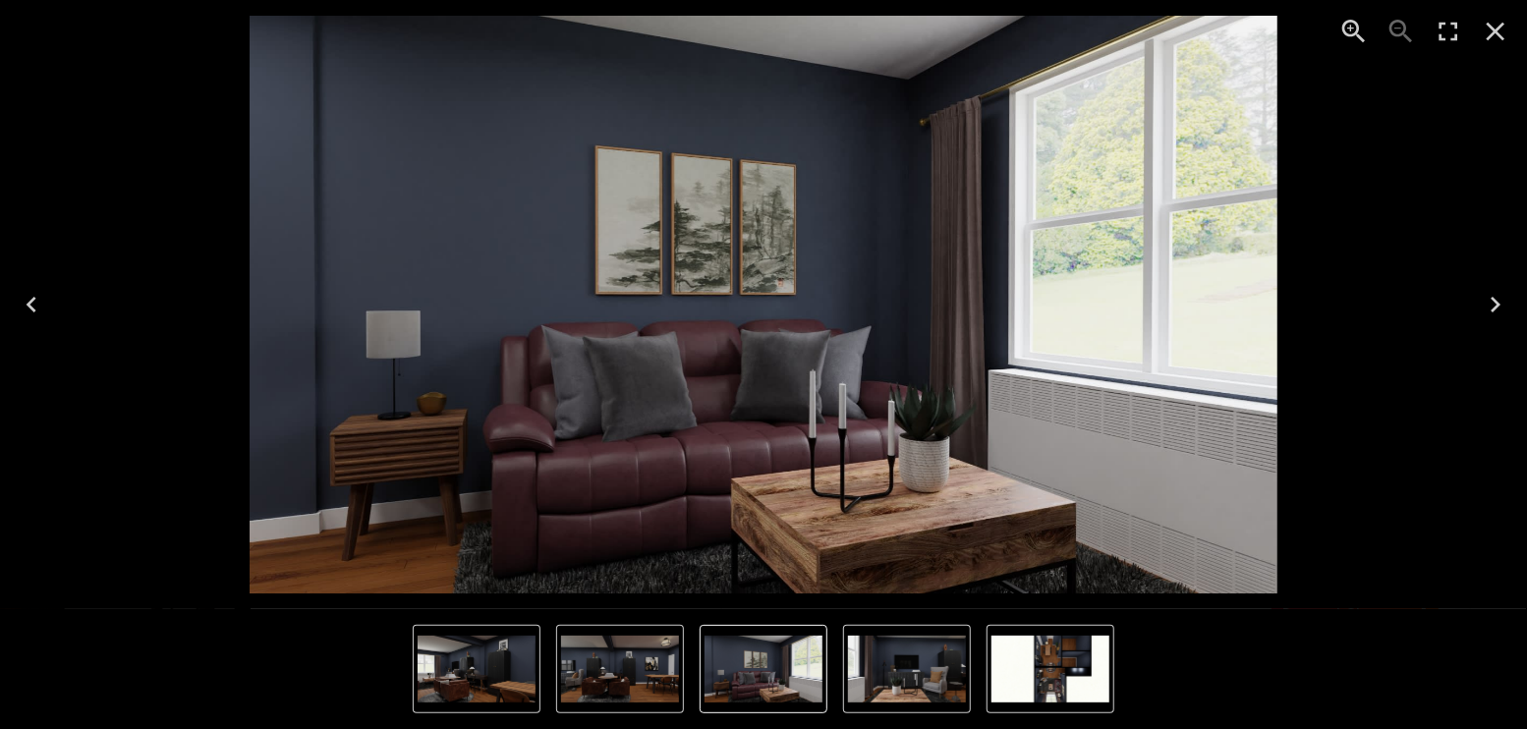
click at [1499, 295] on icon "Next" at bounding box center [1494, 304] width 31 height 31
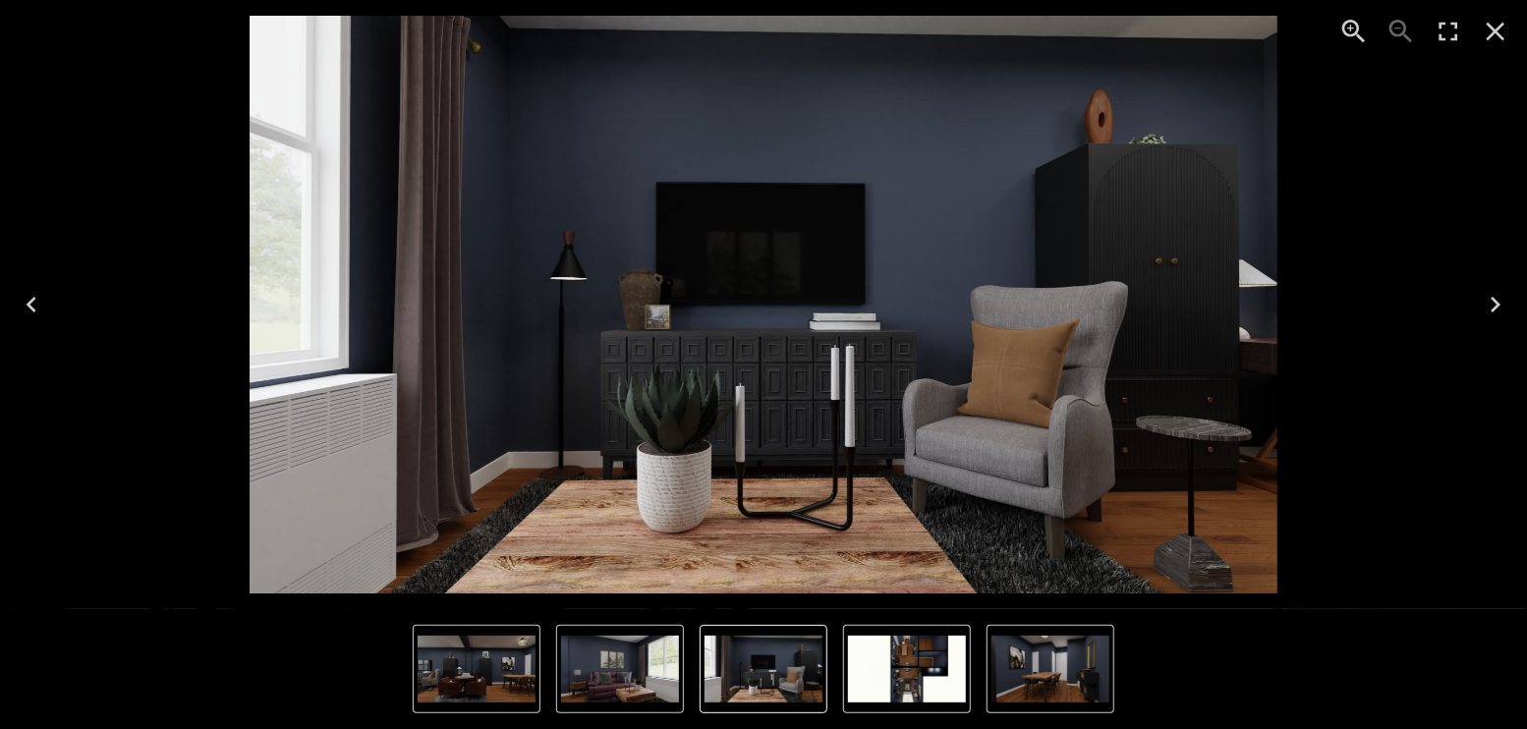
click at [1499, 295] on icon "Next" at bounding box center [1494, 304] width 31 height 31
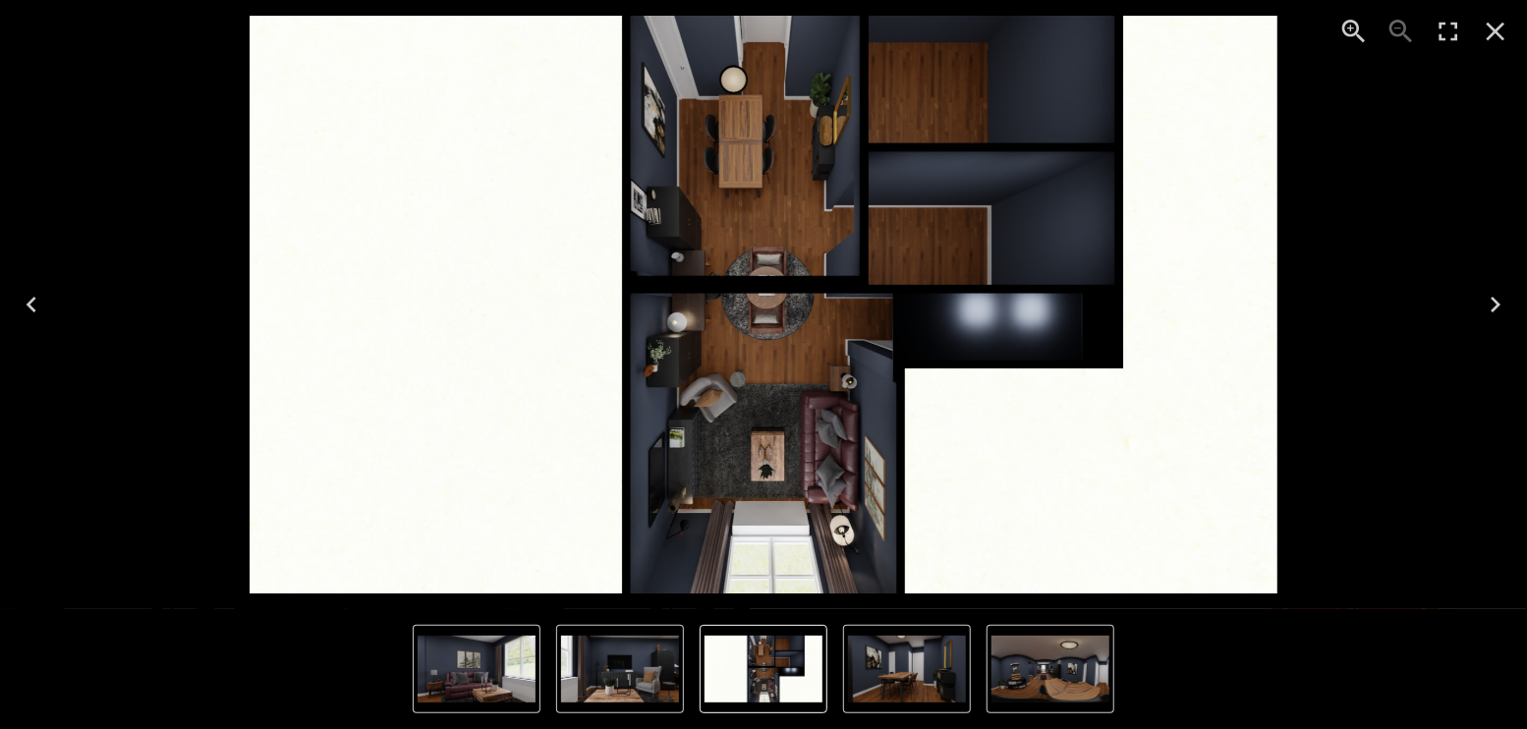
click at [1499, 295] on icon "Next" at bounding box center [1494, 304] width 31 height 31
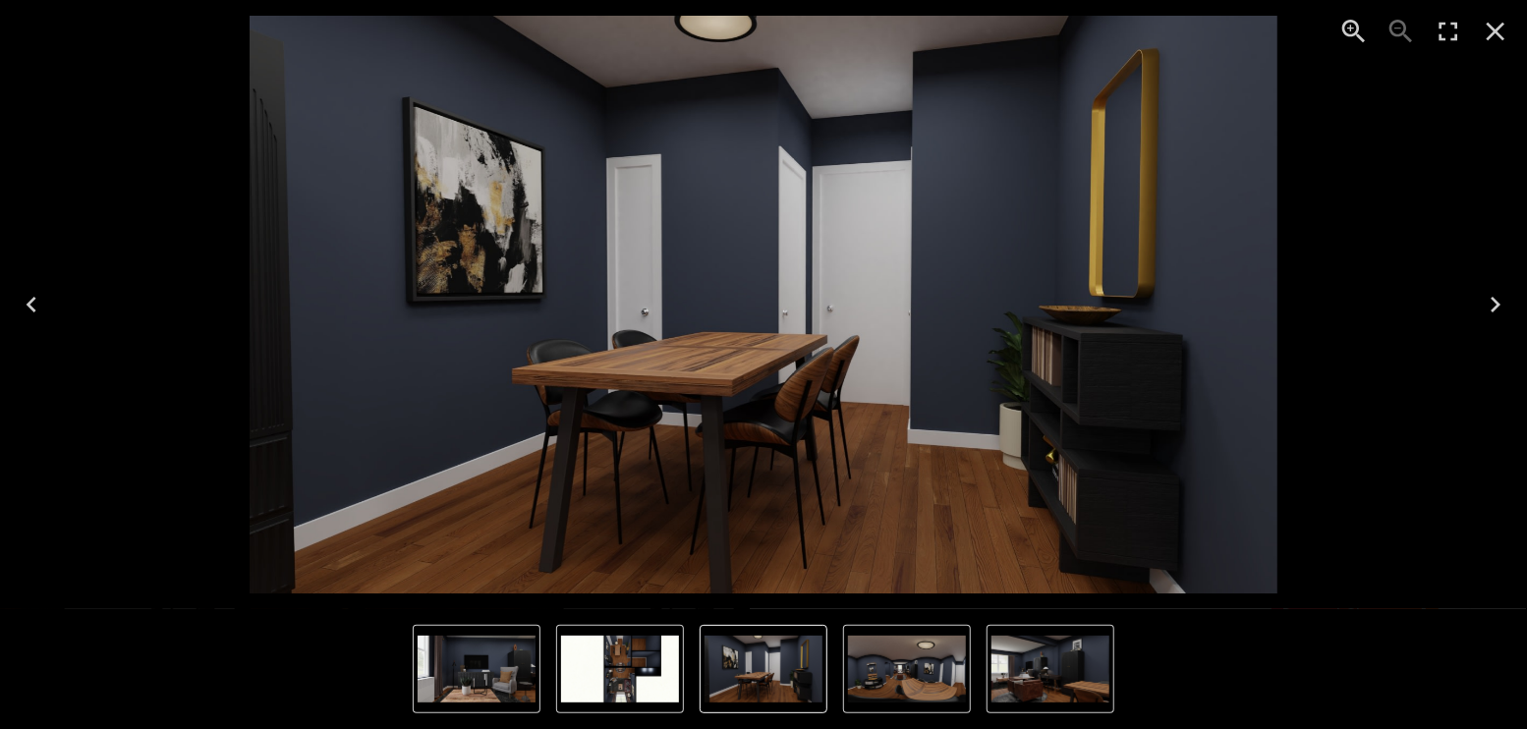
click at [1499, 295] on icon "Next" at bounding box center [1494, 304] width 31 height 31
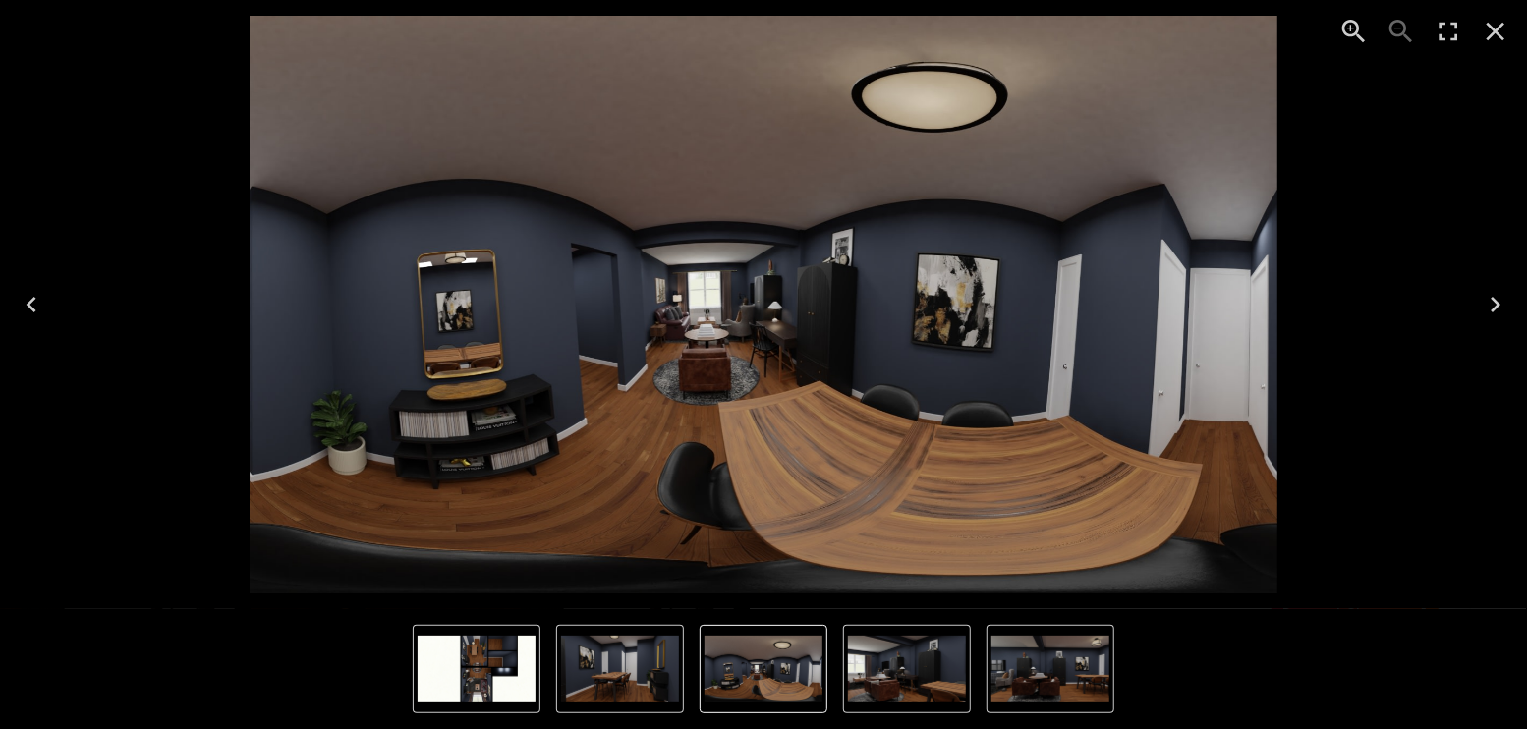
click at [1499, 295] on icon "Next" at bounding box center [1494, 304] width 31 height 31
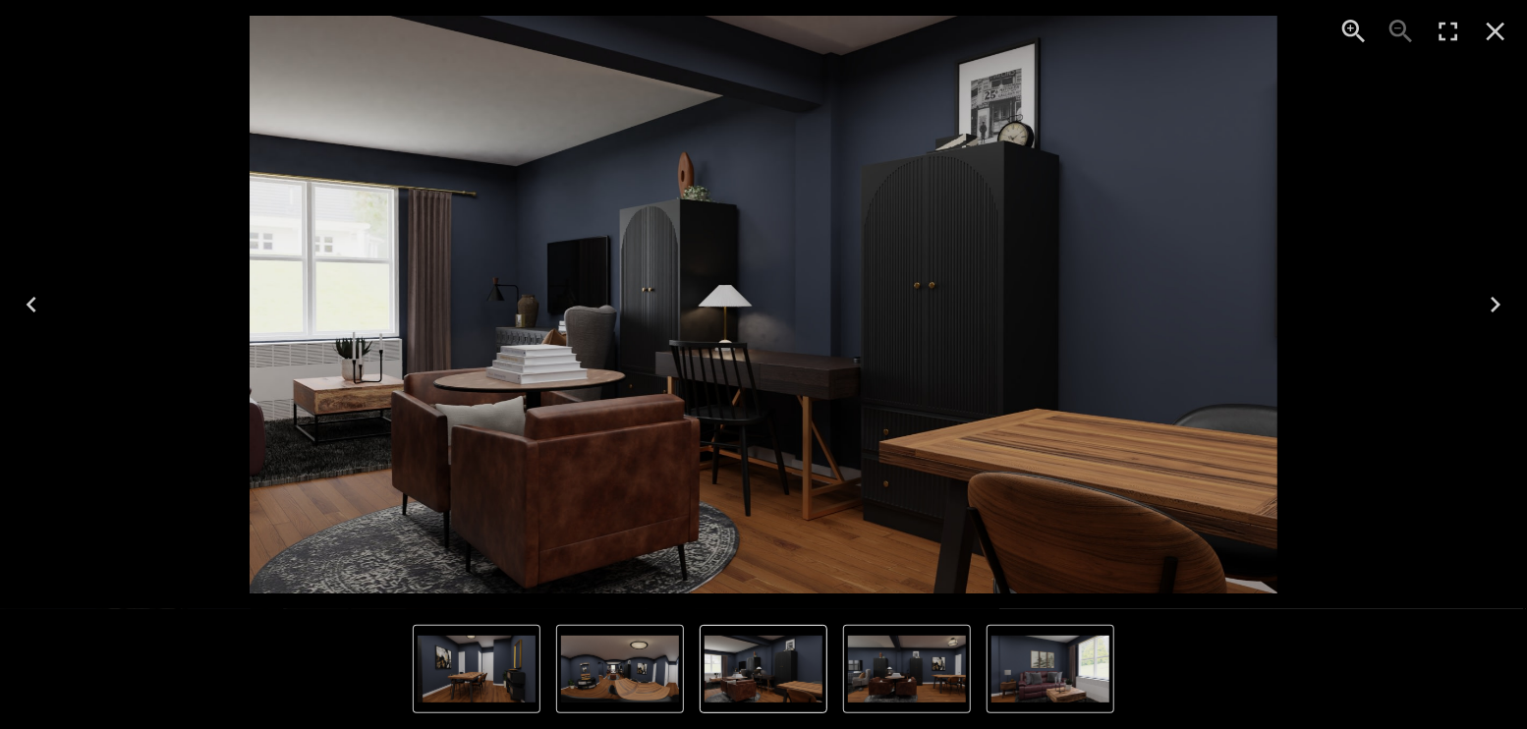
click at [1499, 295] on icon "Next" at bounding box center [1494, 304] width 31 height 31
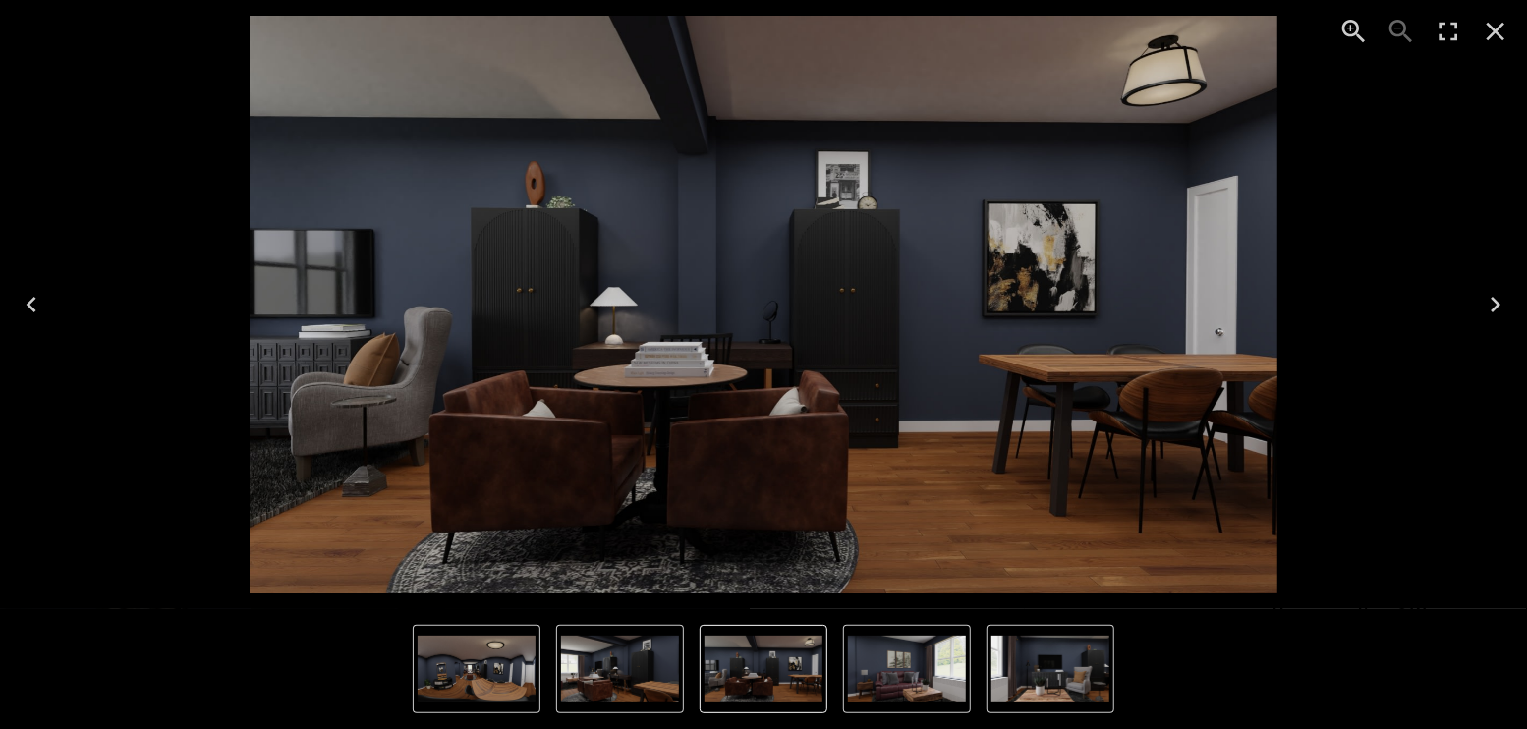
click at [1499, 295] on icon "Next" at bounding box center [1494, 304] width 31 height 31
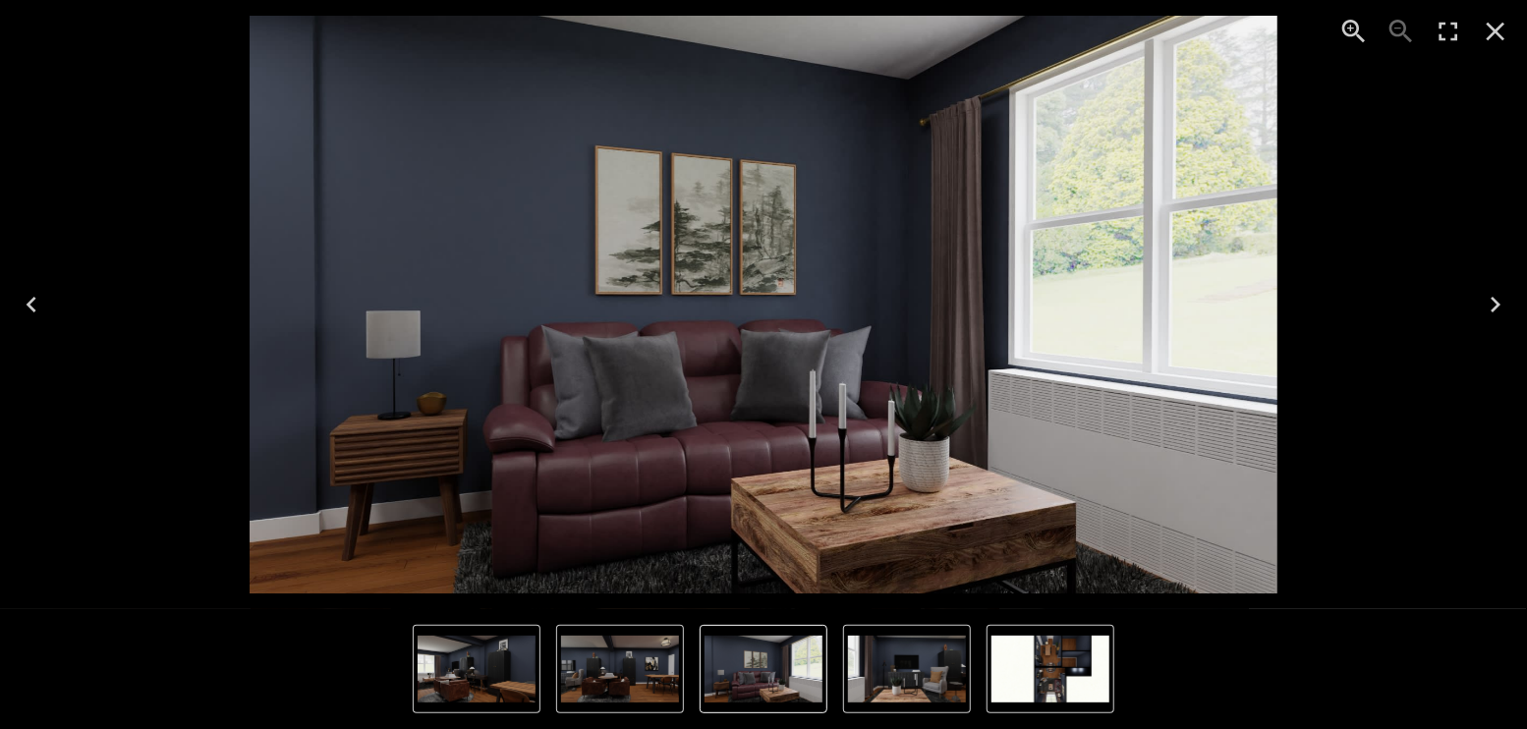
click at [1460, 22] on icon "Enter Fullscreen" at bounding box center [1447, 31] width 31 height 31
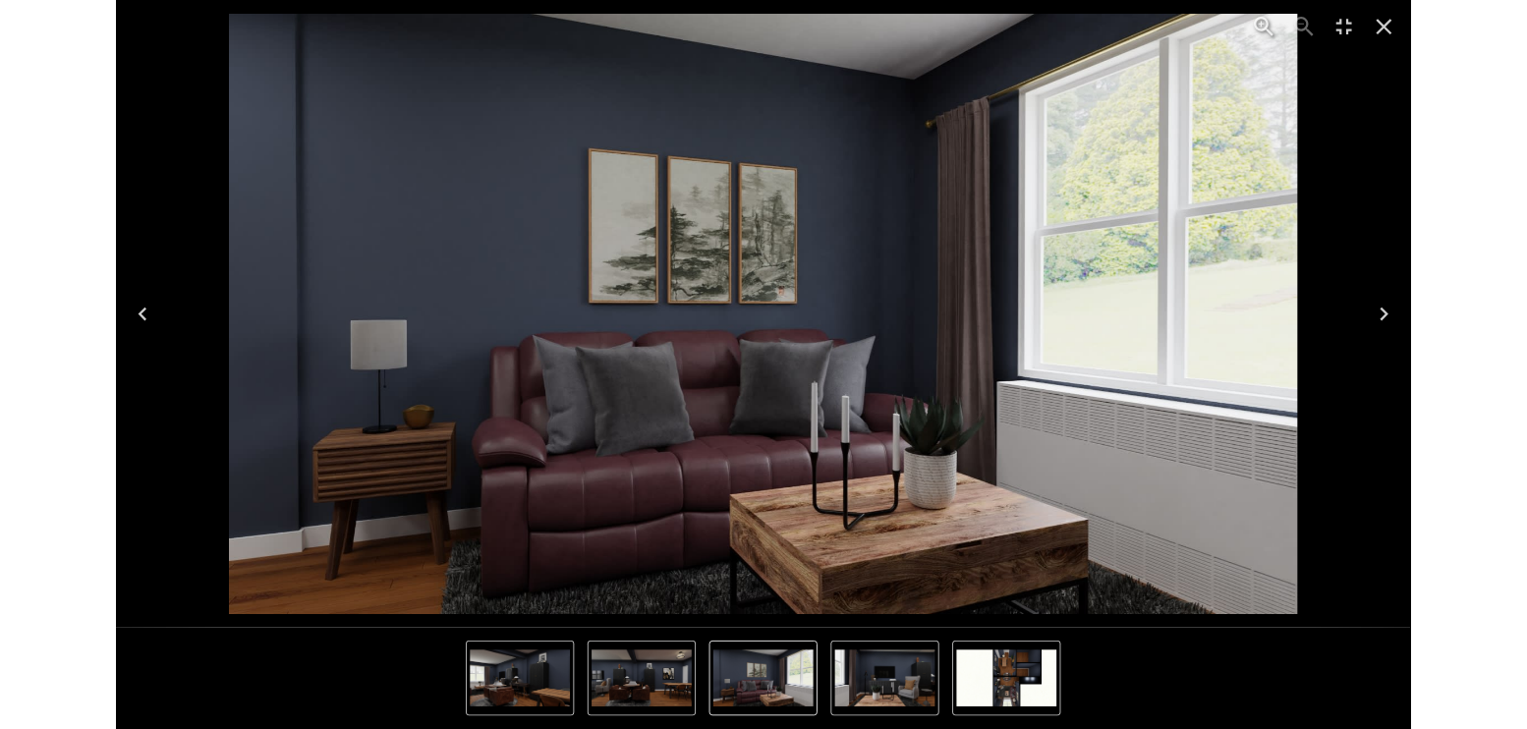
scroll to position [4846, 0]
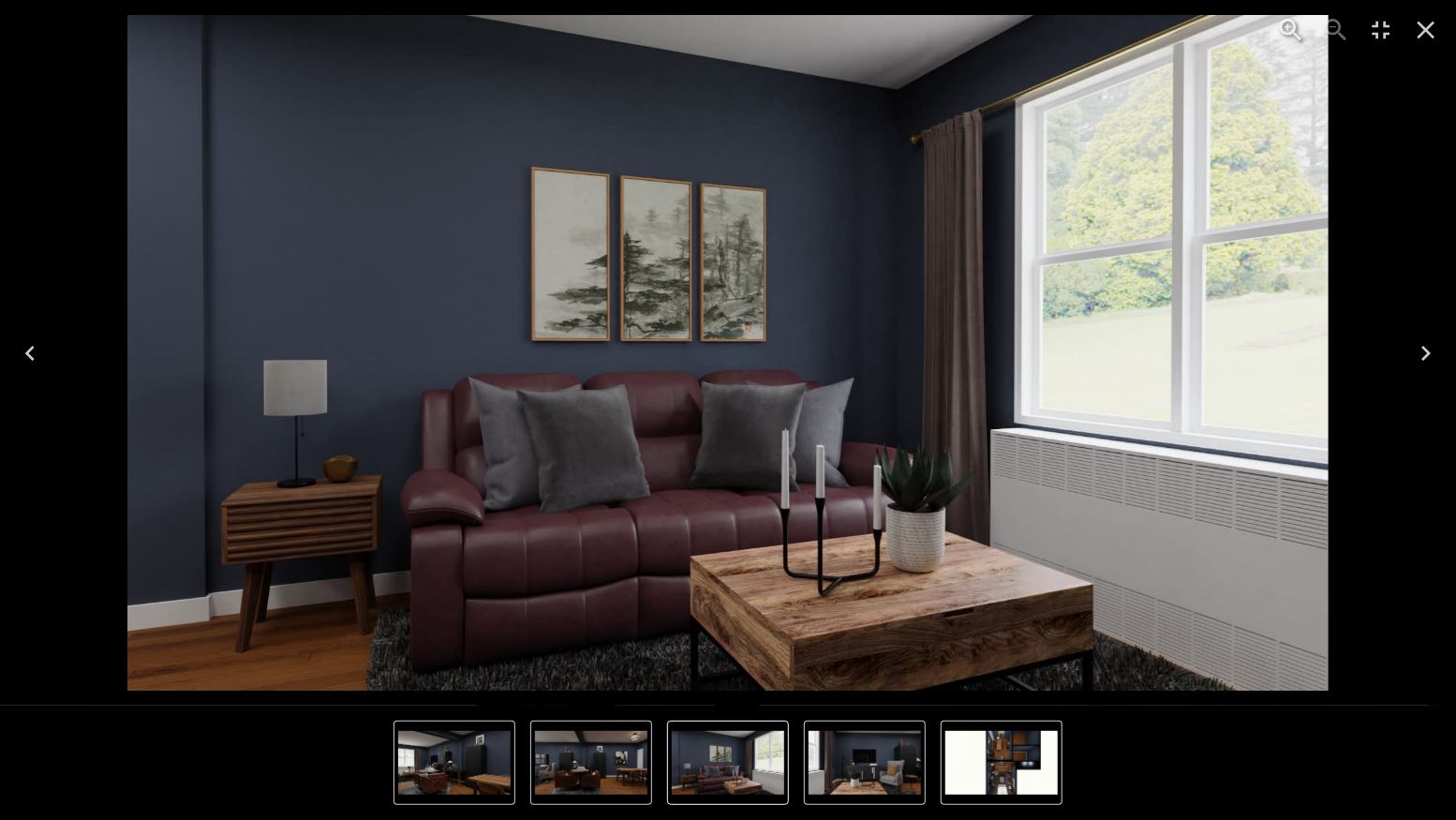
click at [1425, 359] on icon "Next" at bounding box center [1425, 353] width 30 height 30
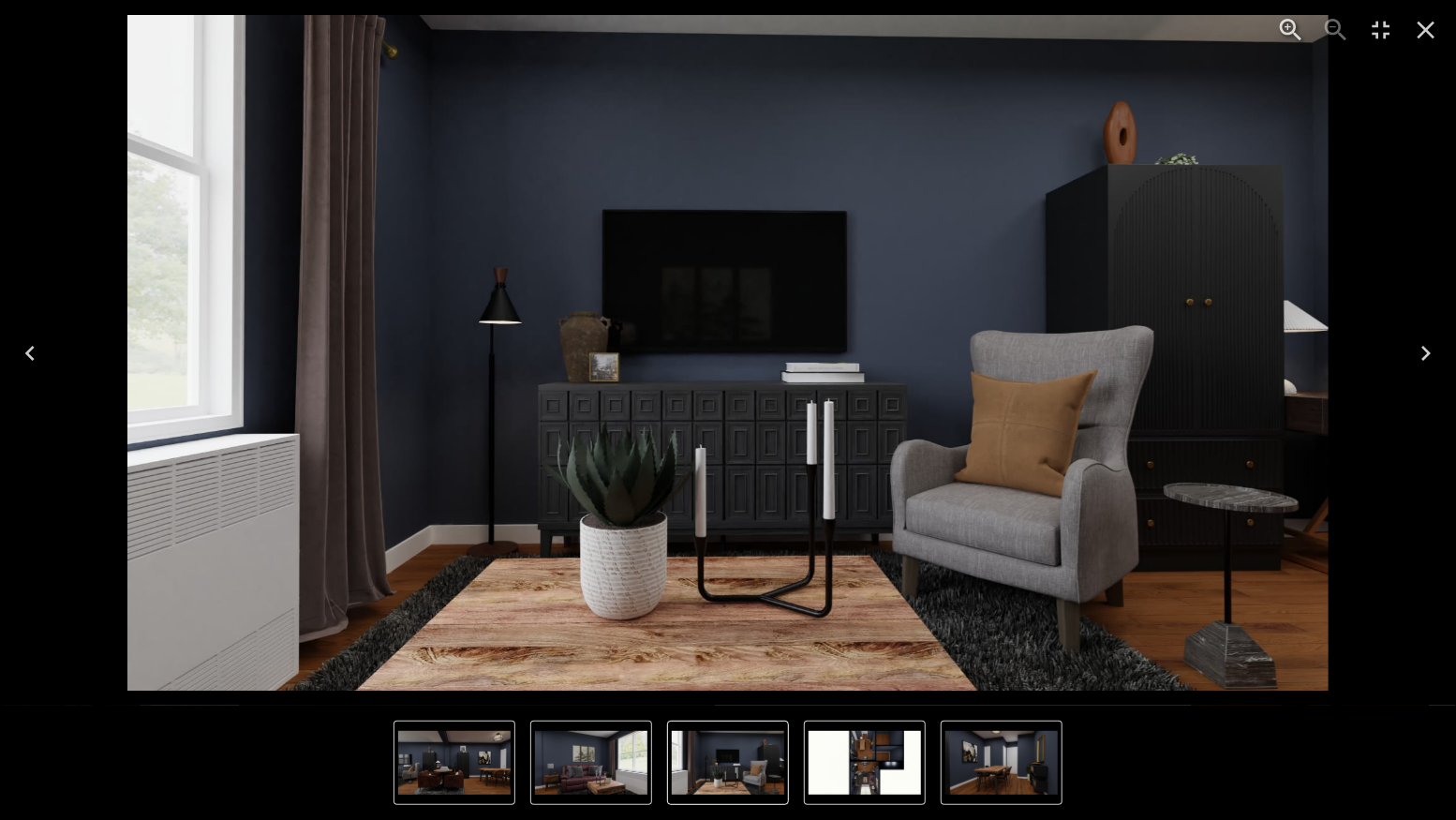
click at [1425, 359] on icon "Next" at bounding box center [1425, 353] width 30 height 30
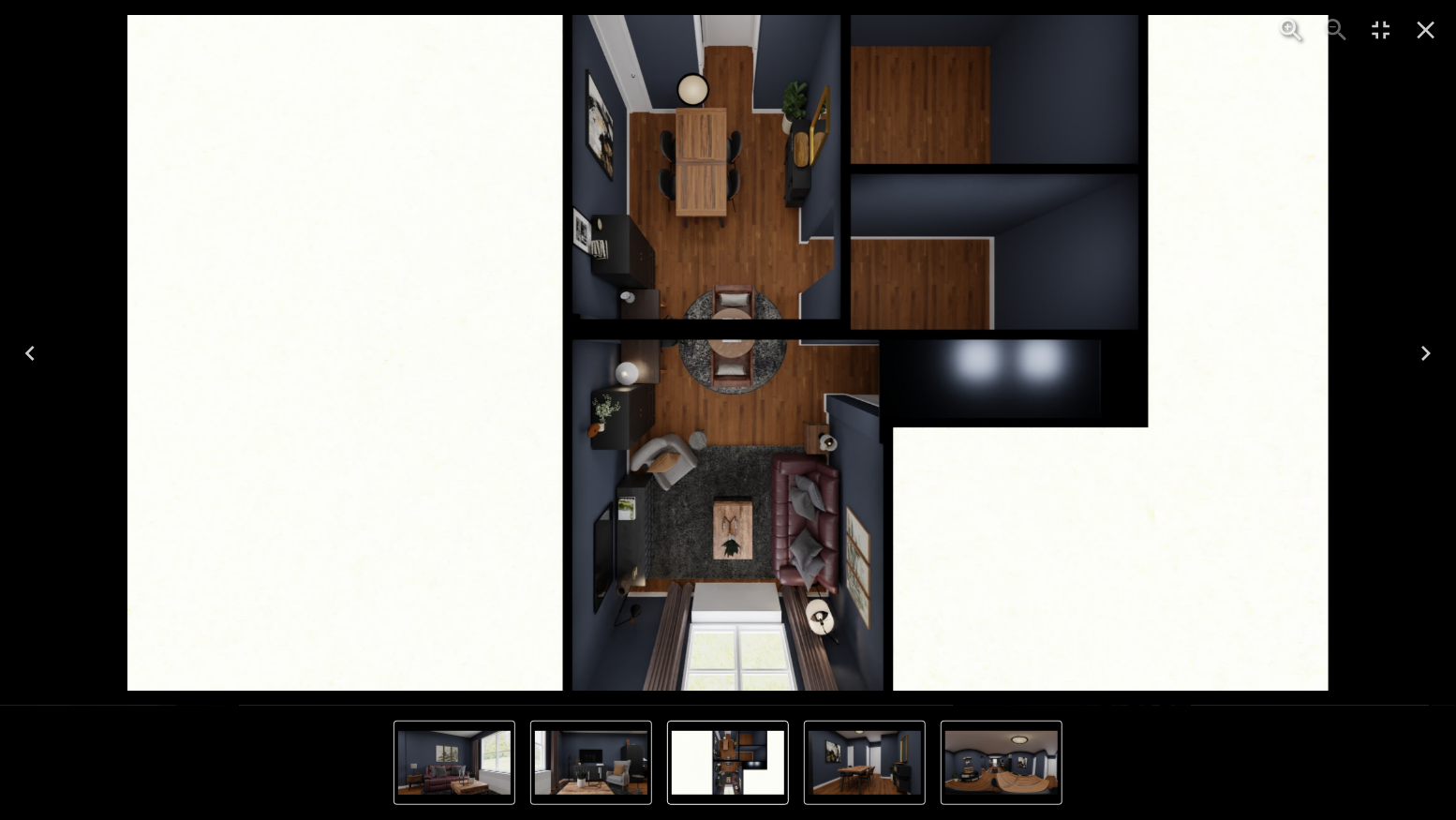
click at [15, 352] on icon "Previous" at bounding box center [30, 353] width 30 height 30
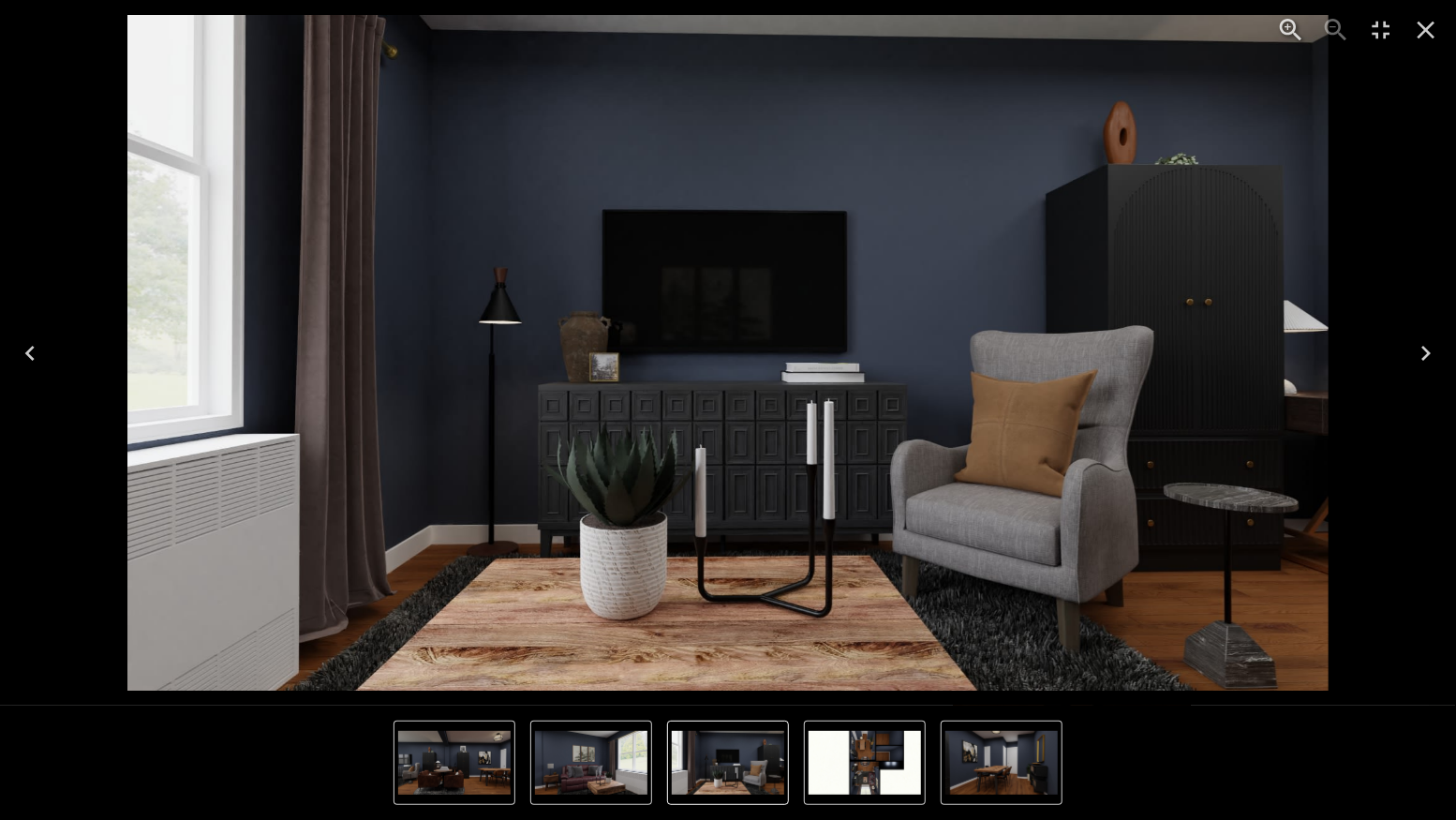
click at [1425, 34] on icon "Close" at bounding box center [1425, 30] width 30 height 30
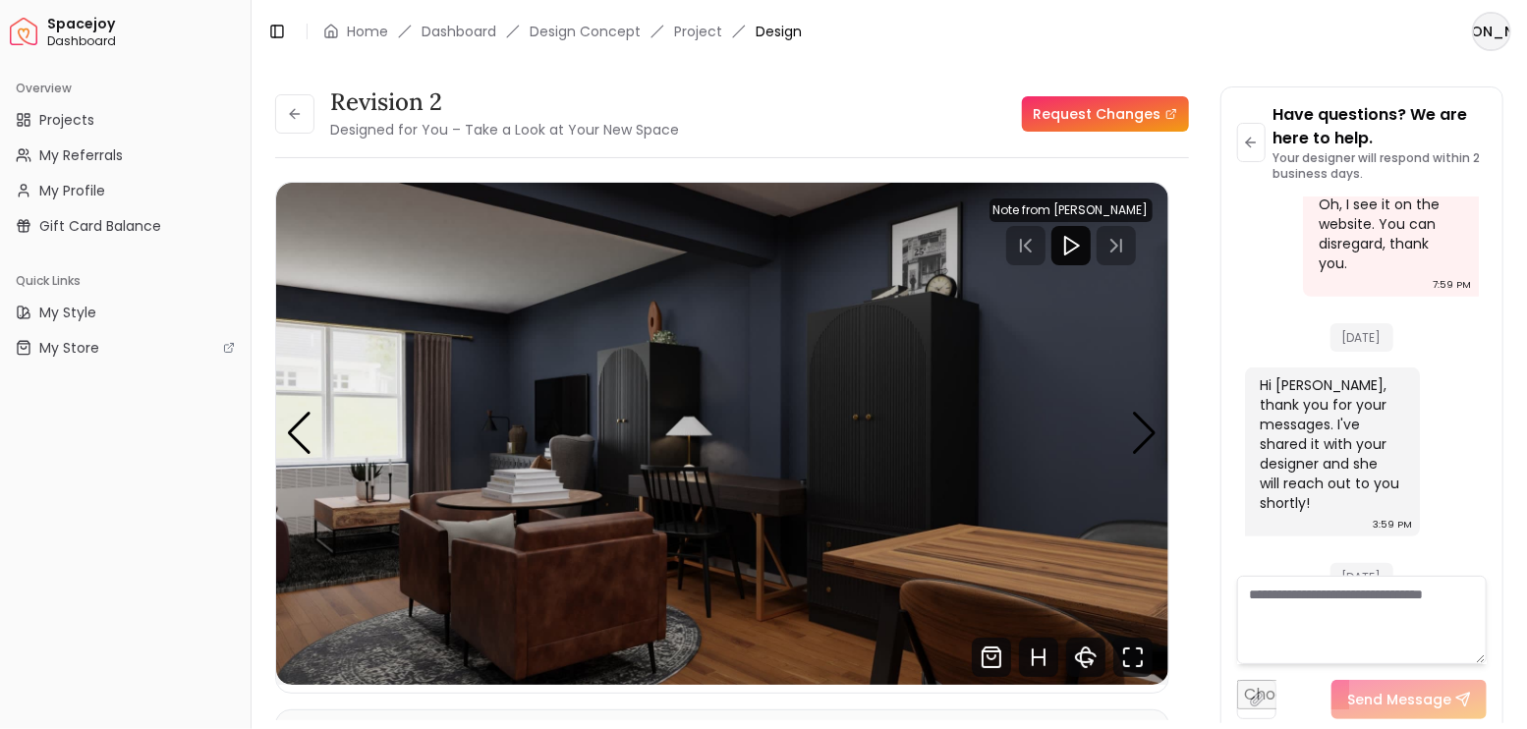
scroll to position [4977, 0]
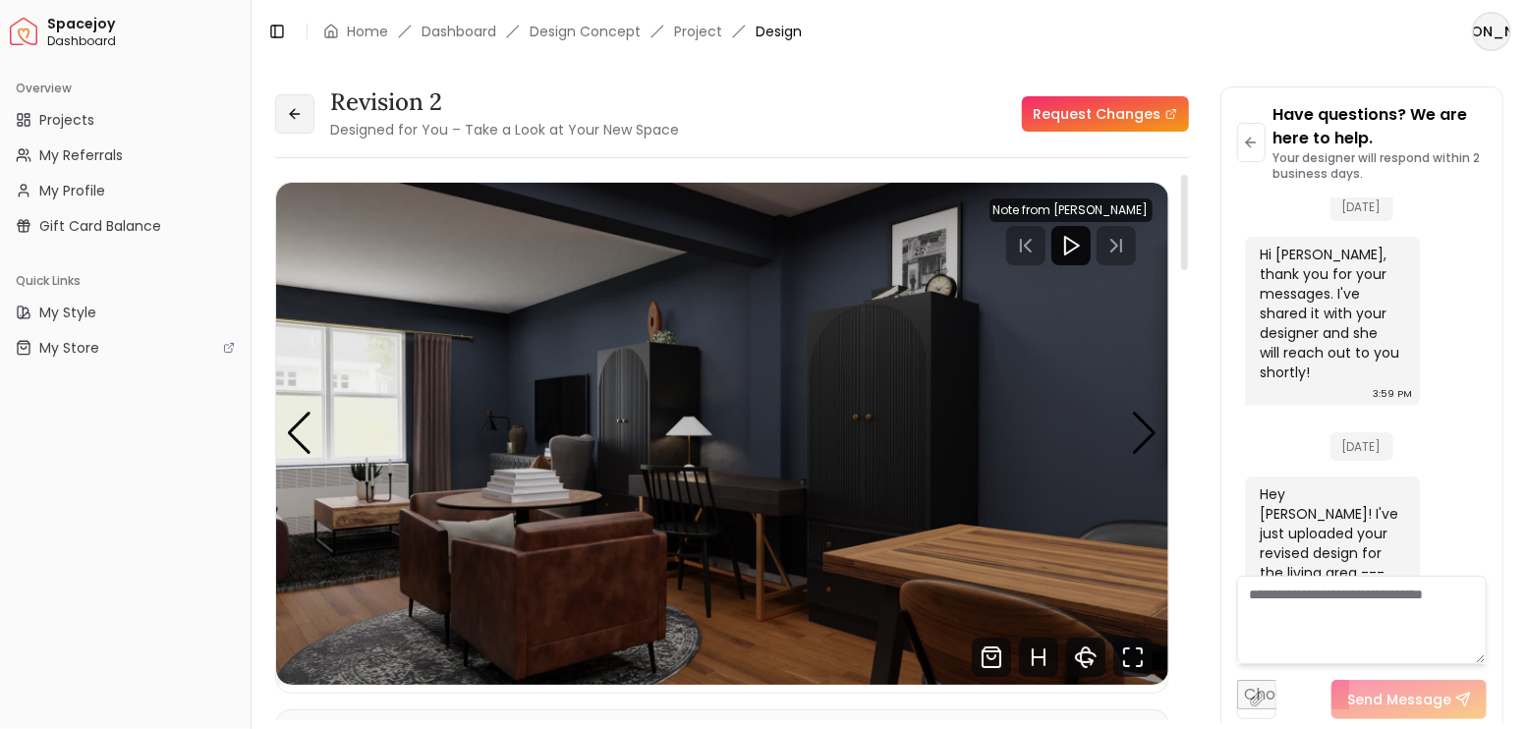
click at [308, 109] on button at bounding box center [294, 113] width 39 height 39
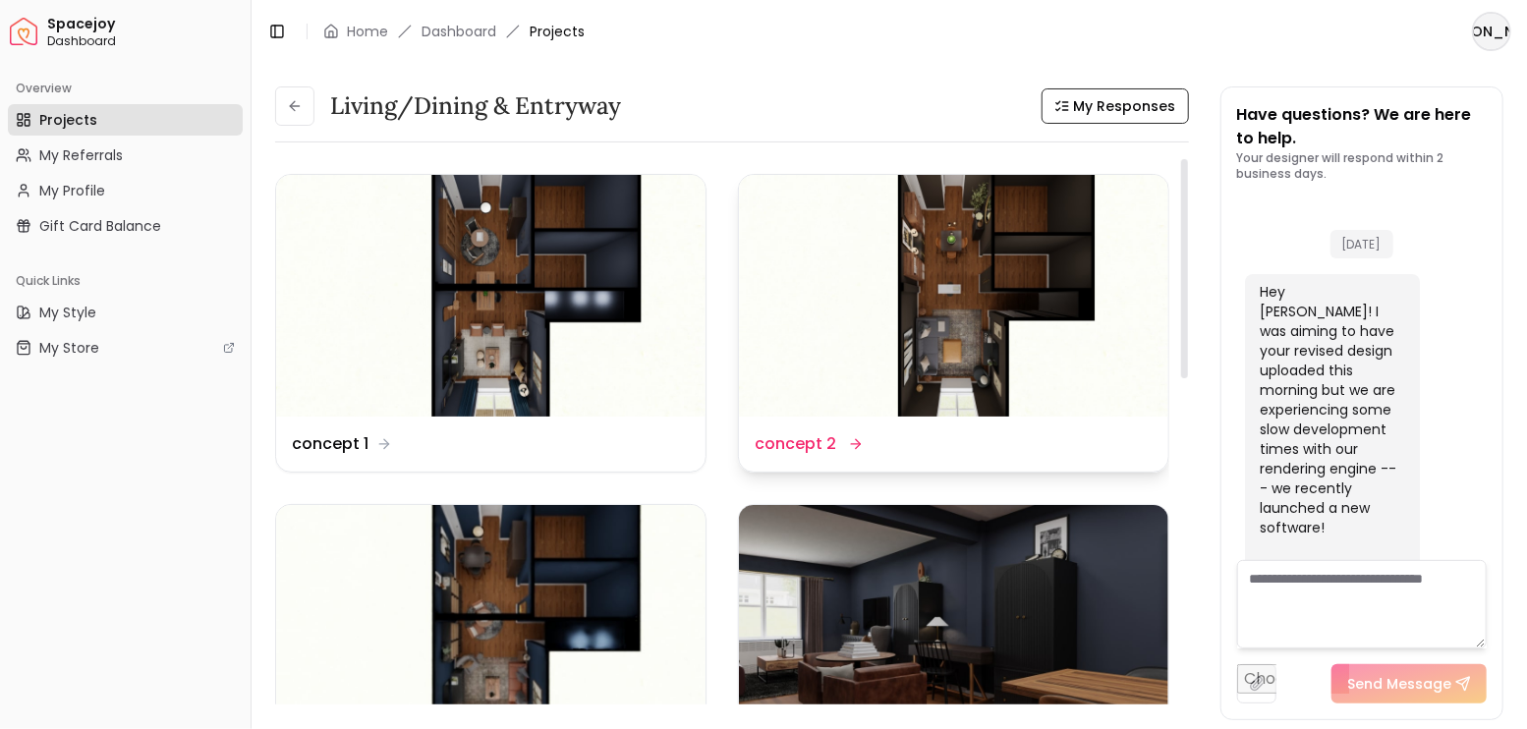
scroll to position [4992, 0]
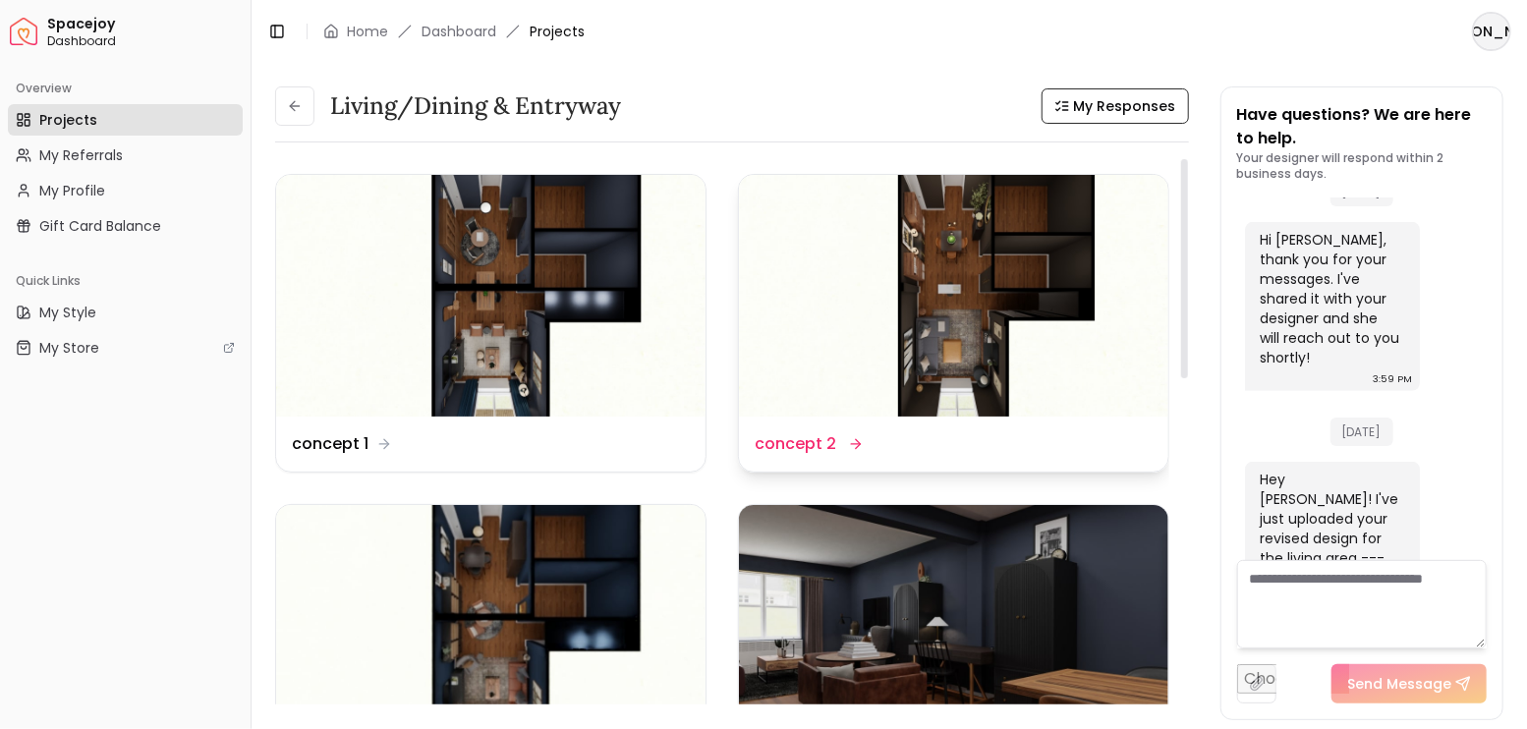
click at [947, 298] on img at bounding box center [953, 296] width 429 height 242
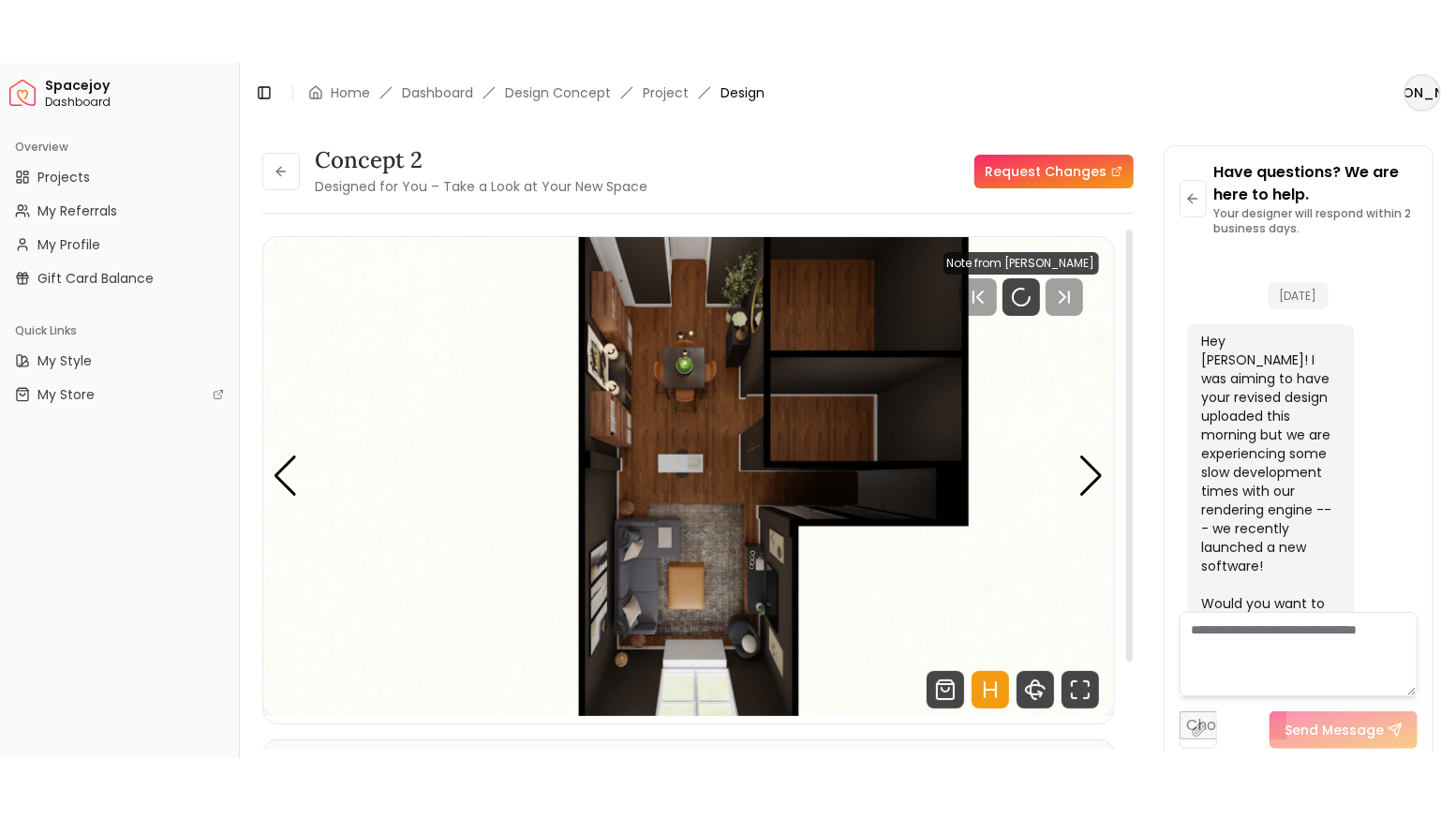
scroll to position [4746, 0]
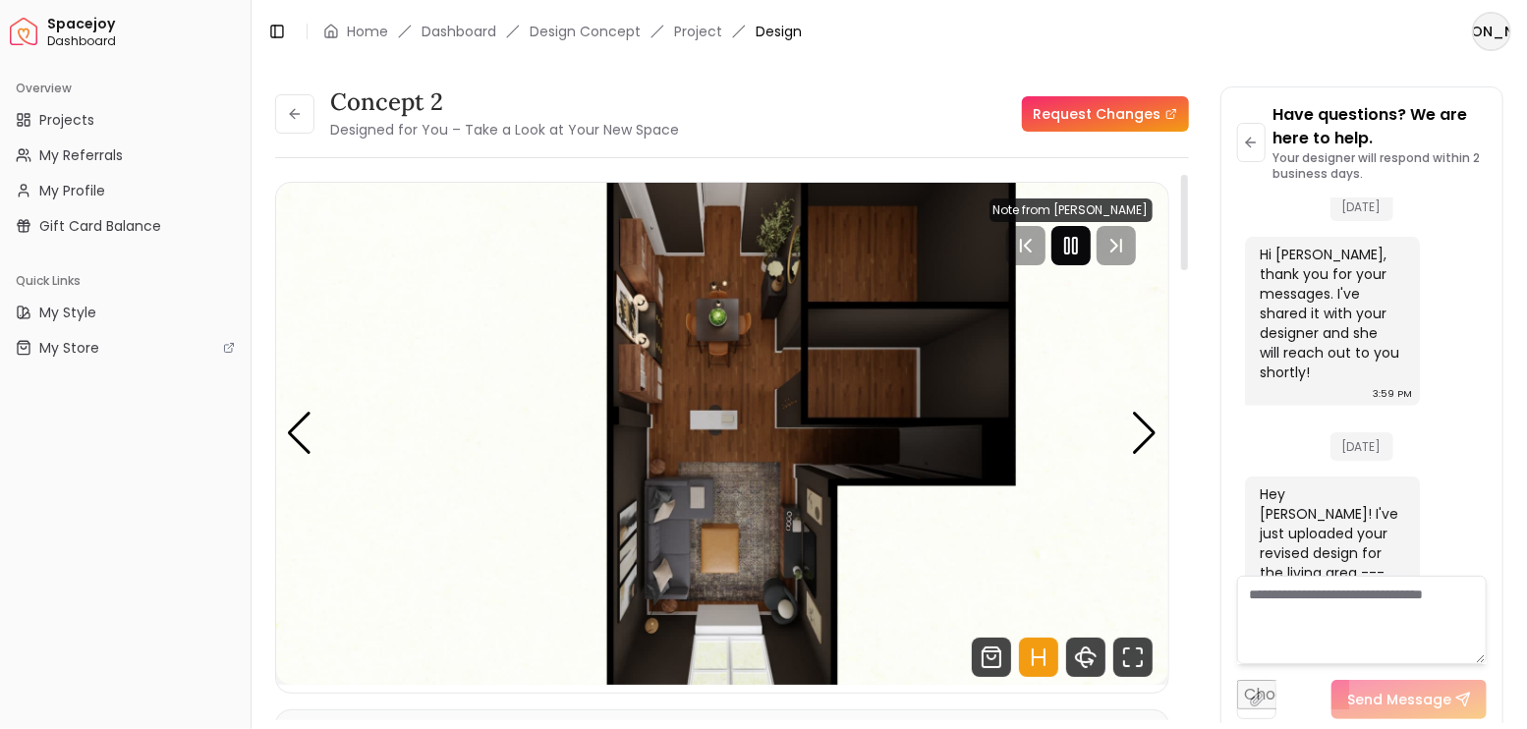
click at [1072, 252] on icon "Pause" at bounding box center [1071, 246] width 24 height 24
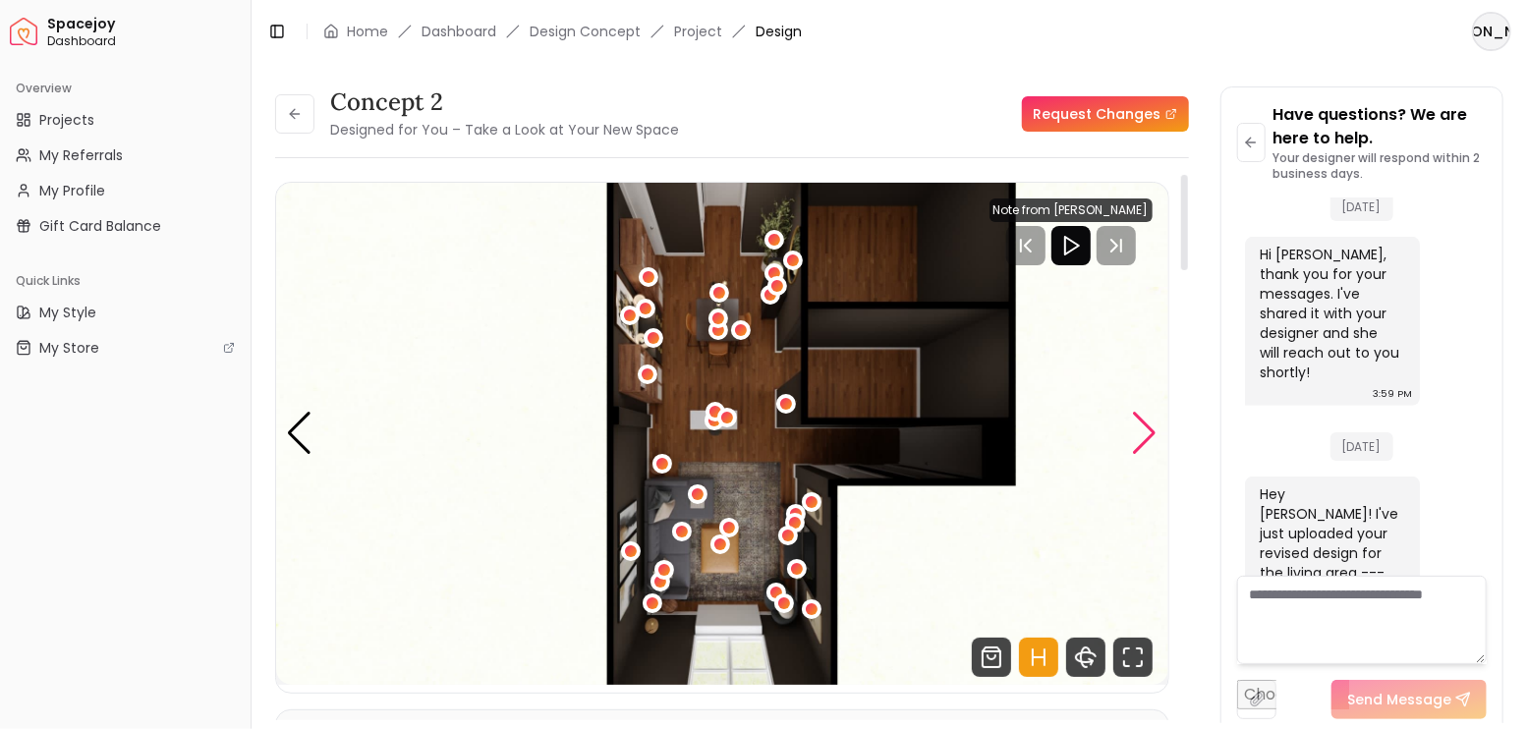
click at [1150, 432] on div "Next slide" at bounding box center [1145, 433] width 27 height 43
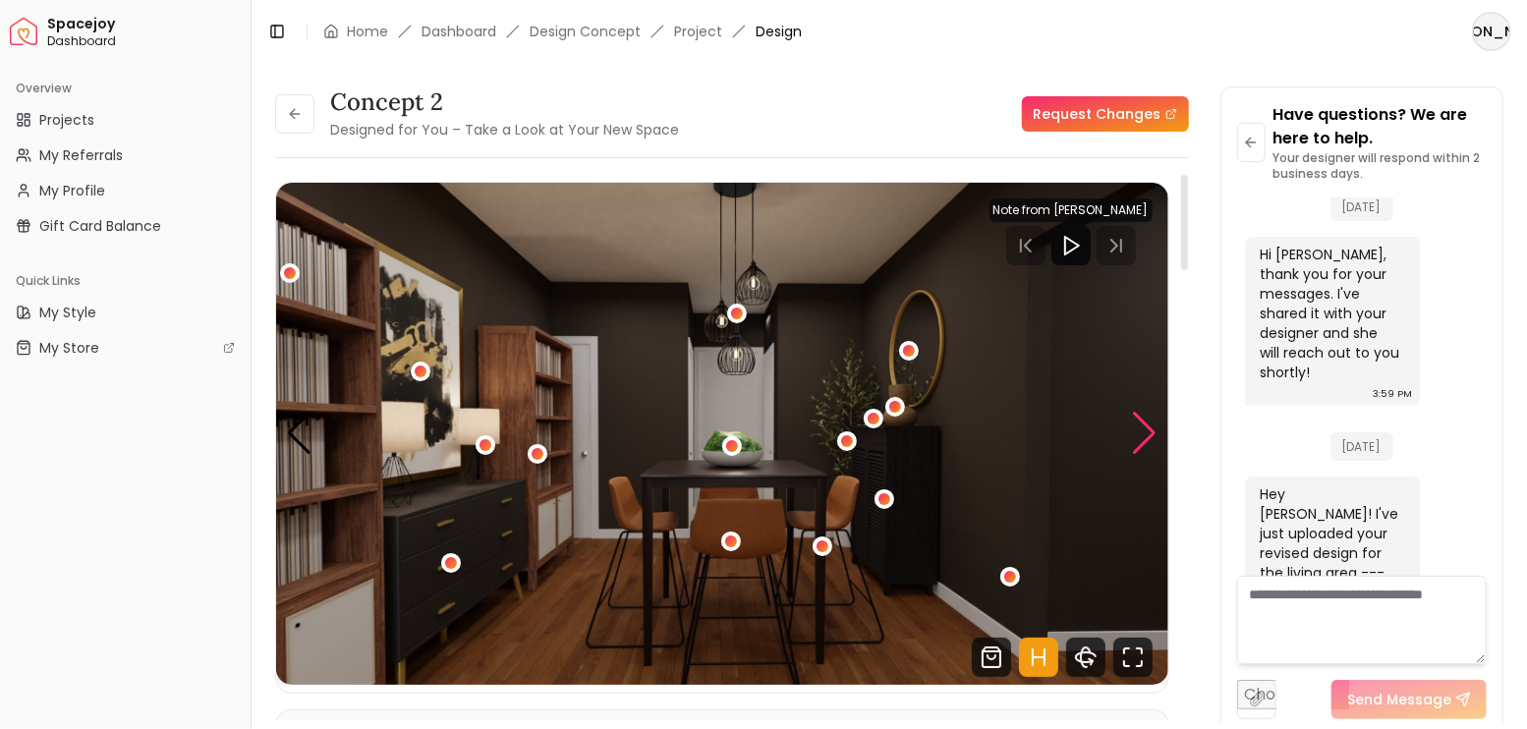
click at [1150, 432] on div "Next slide" at bounding box center [1145, 433] width 27 height 43
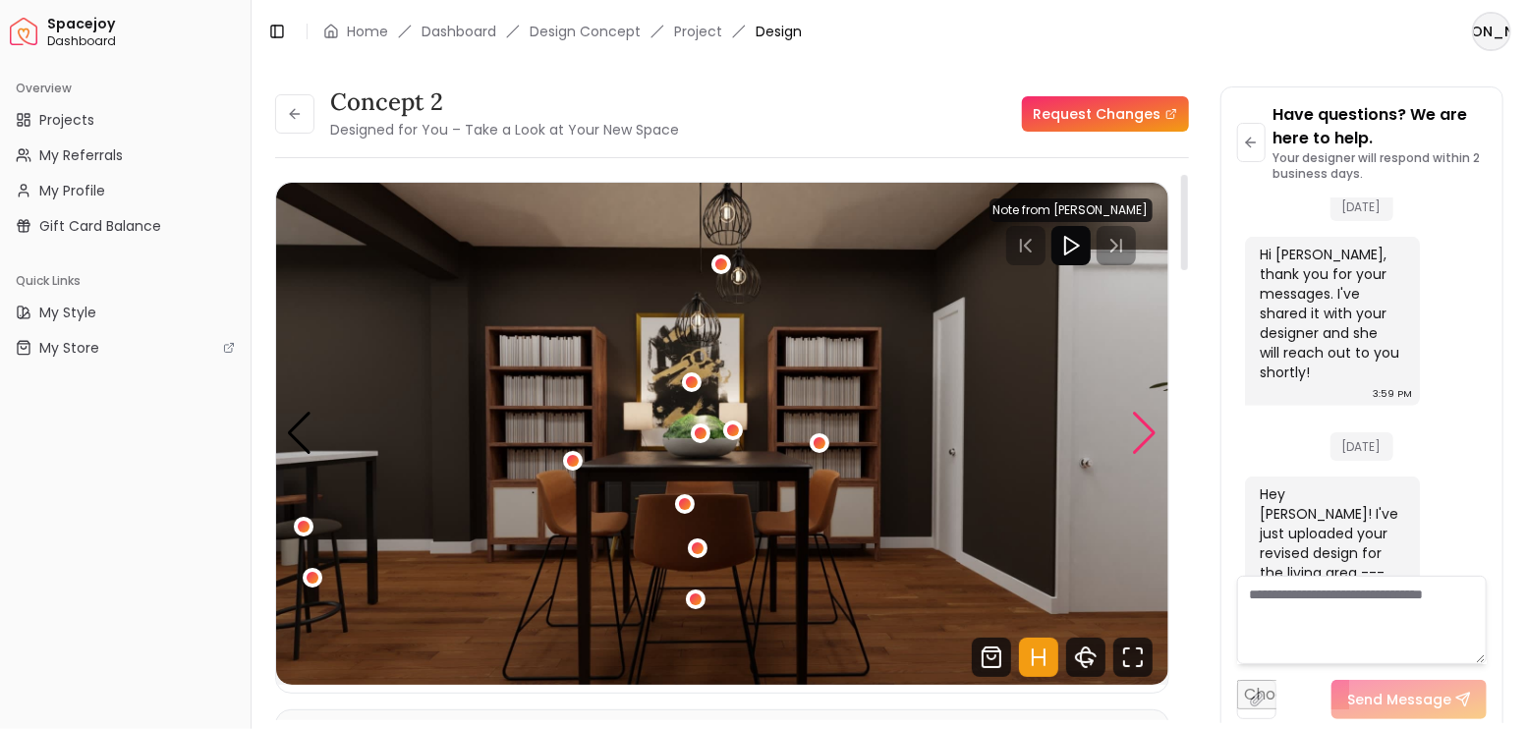
click at [1150, 432] on div "Next slide" at bounding box center [1145, 433] width 27 height 43
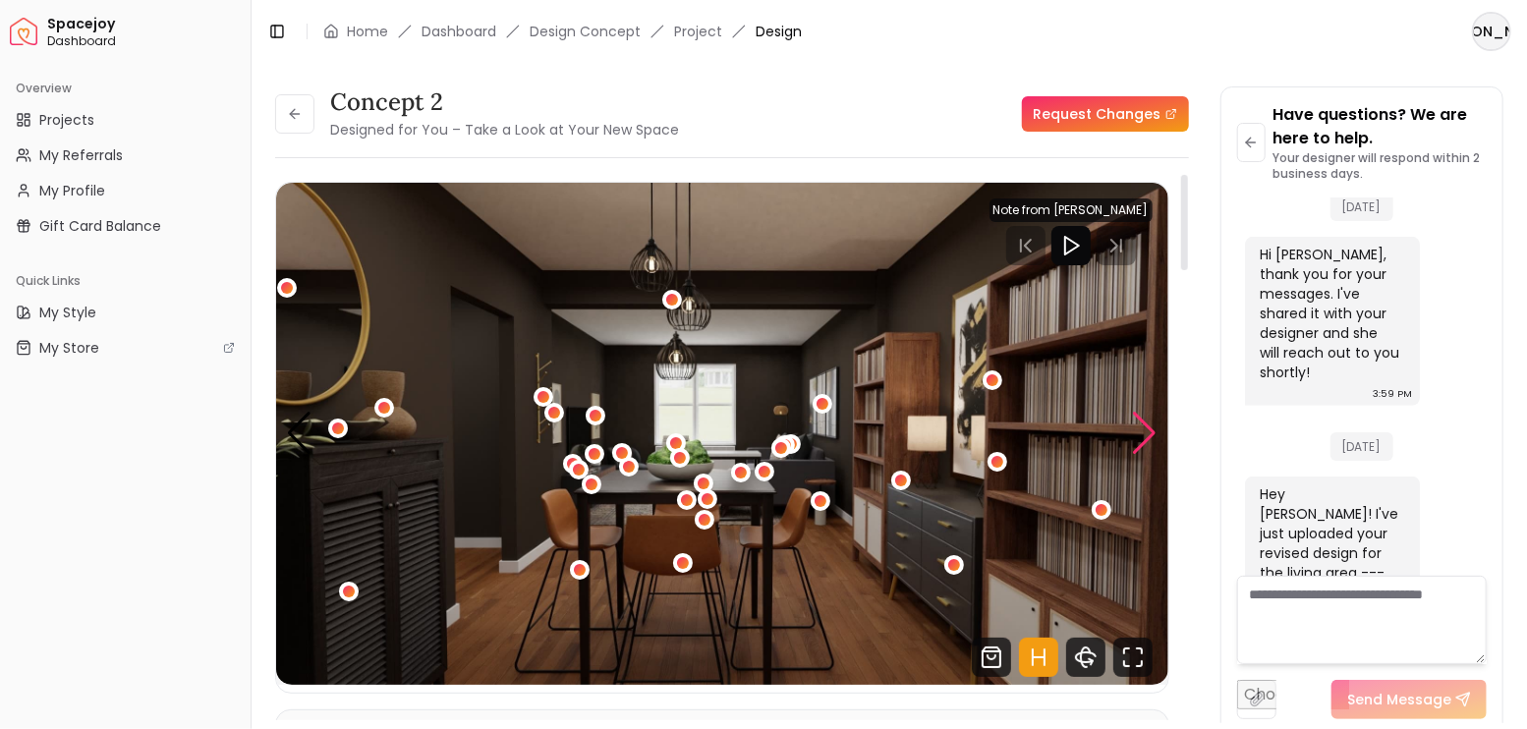
click at [1150, 432] on div "Next slide" at bounding box center [1145, 433] width 27 height 43
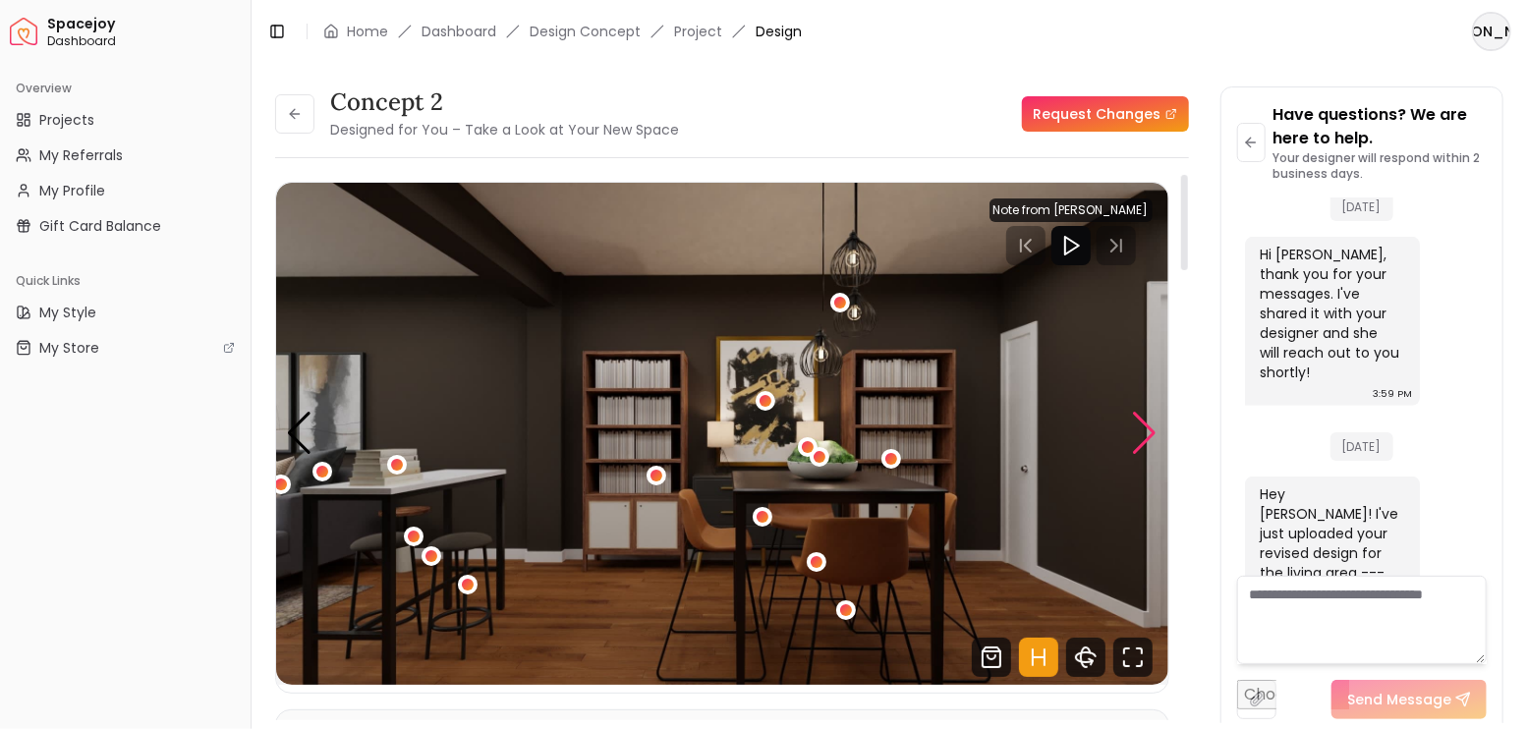
click at [1150, 432] on div "Next slide" at bounding box center [1145, 433] width 27 height 43
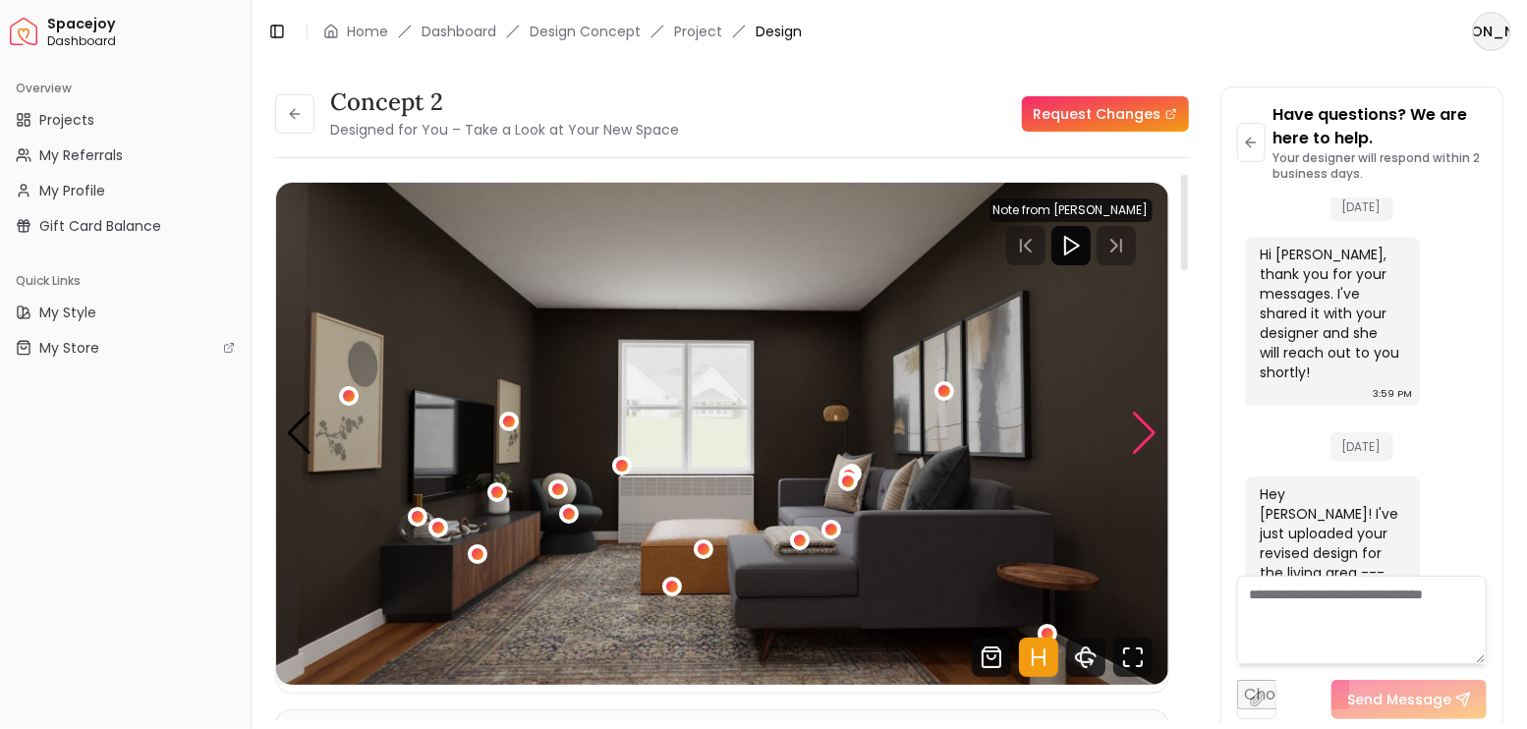
click at [1150, 432] on div "Next slide" at bounding box center [1145, 433] width 27 height 43
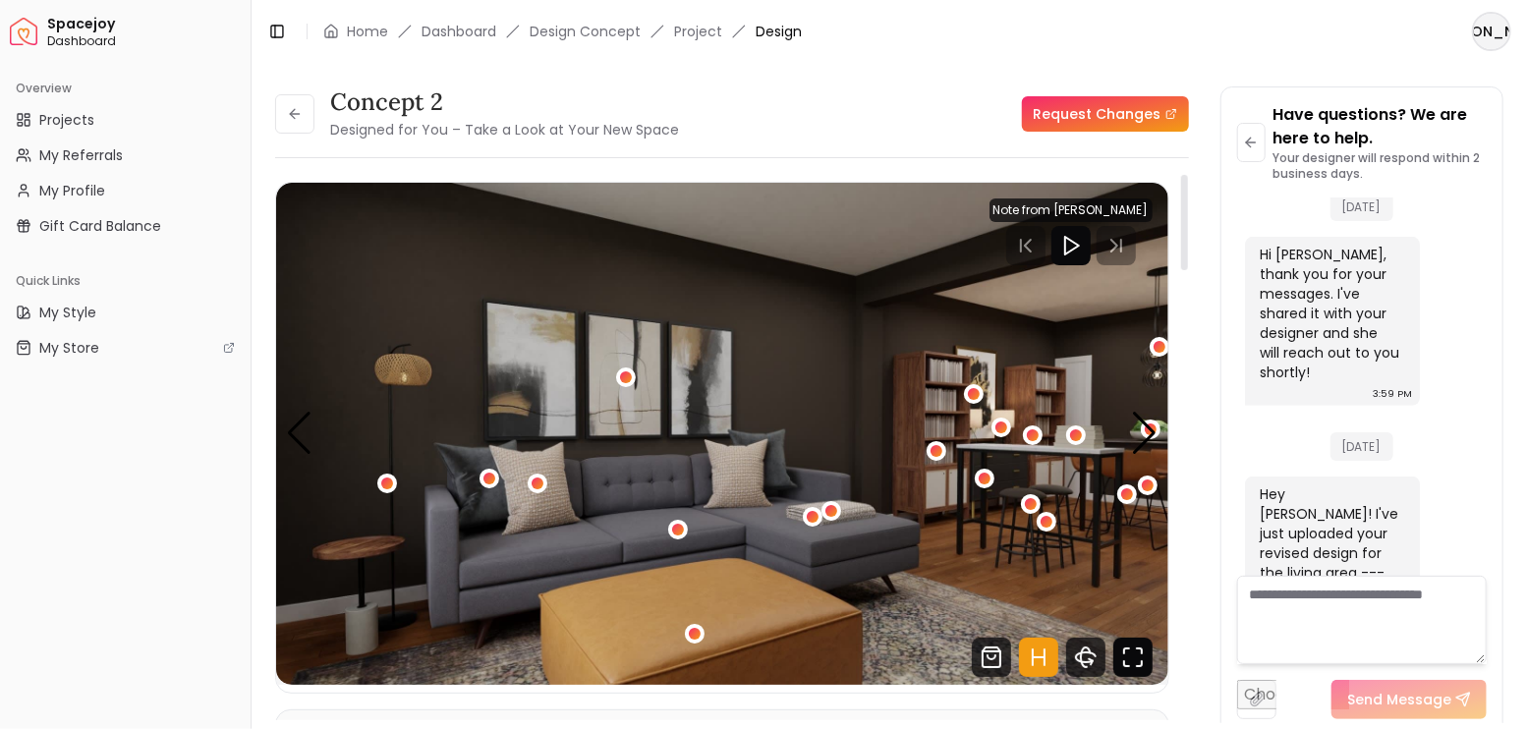
click at [1131, 655] on icon "Fullscreen" at bounding box center [1132, 657] width 39 height 39
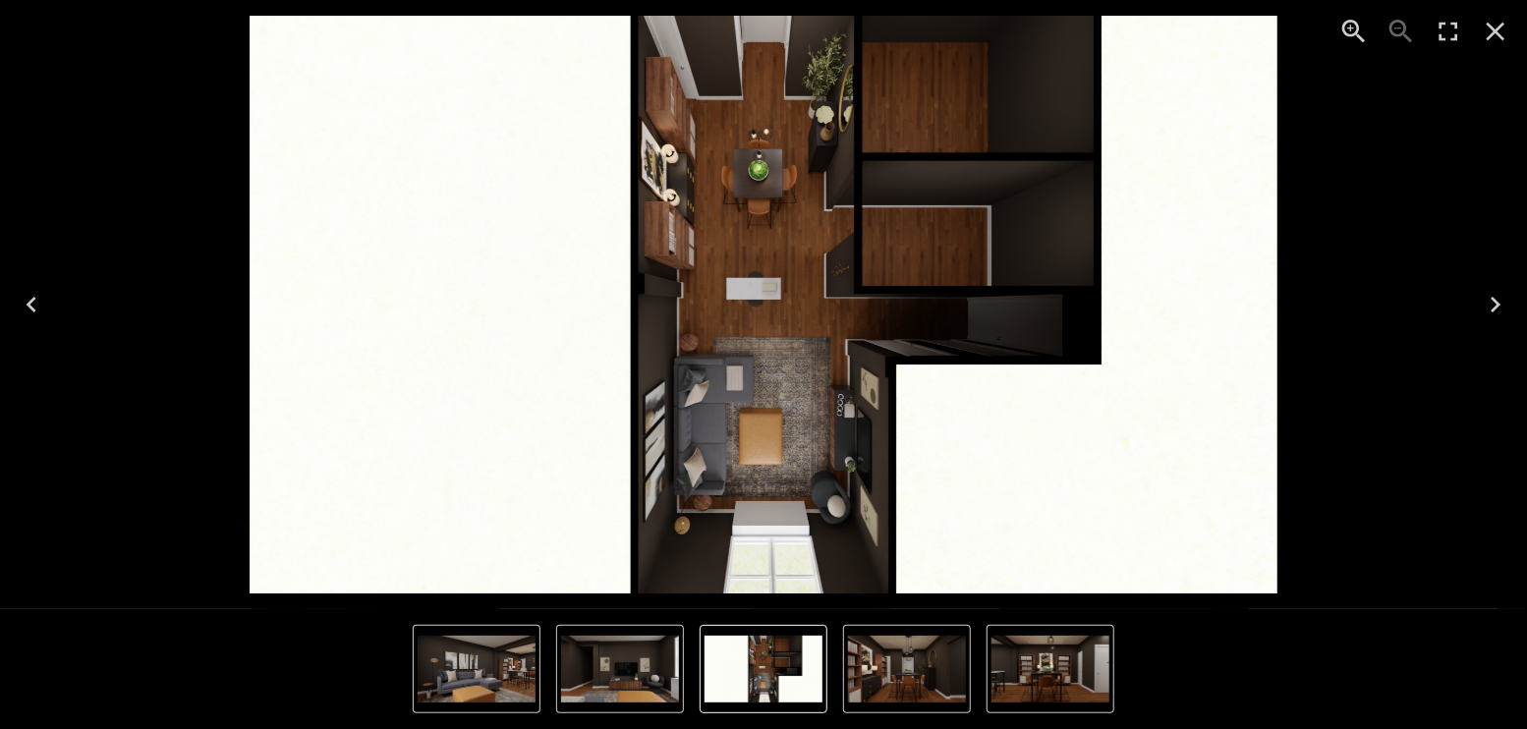
click at [1497, 300] on icon "Next" at bounding box center [1494, 304] width 31 height 31
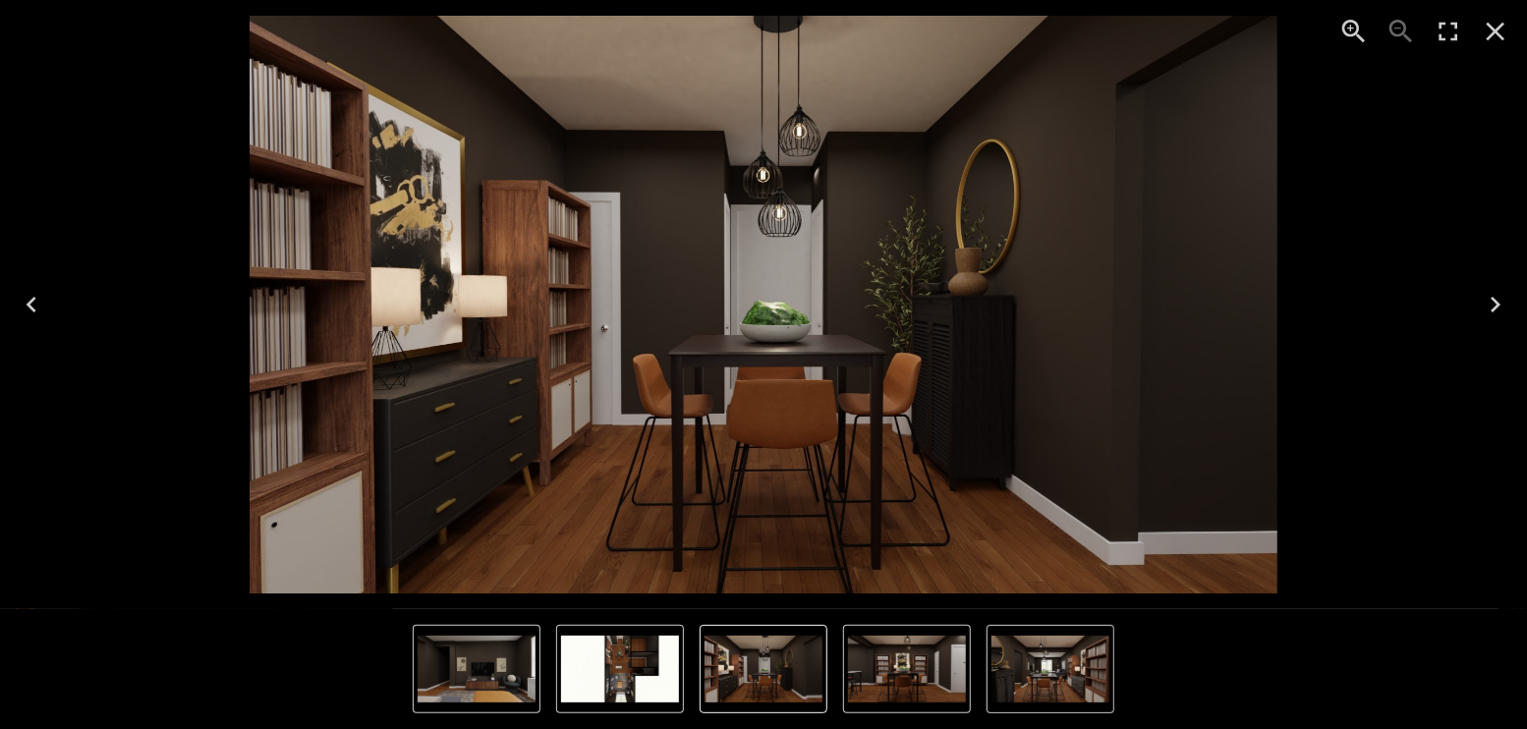
click at [1497, 300] on icon "Next" at bounding box center [1494, 304] width 31 height 31
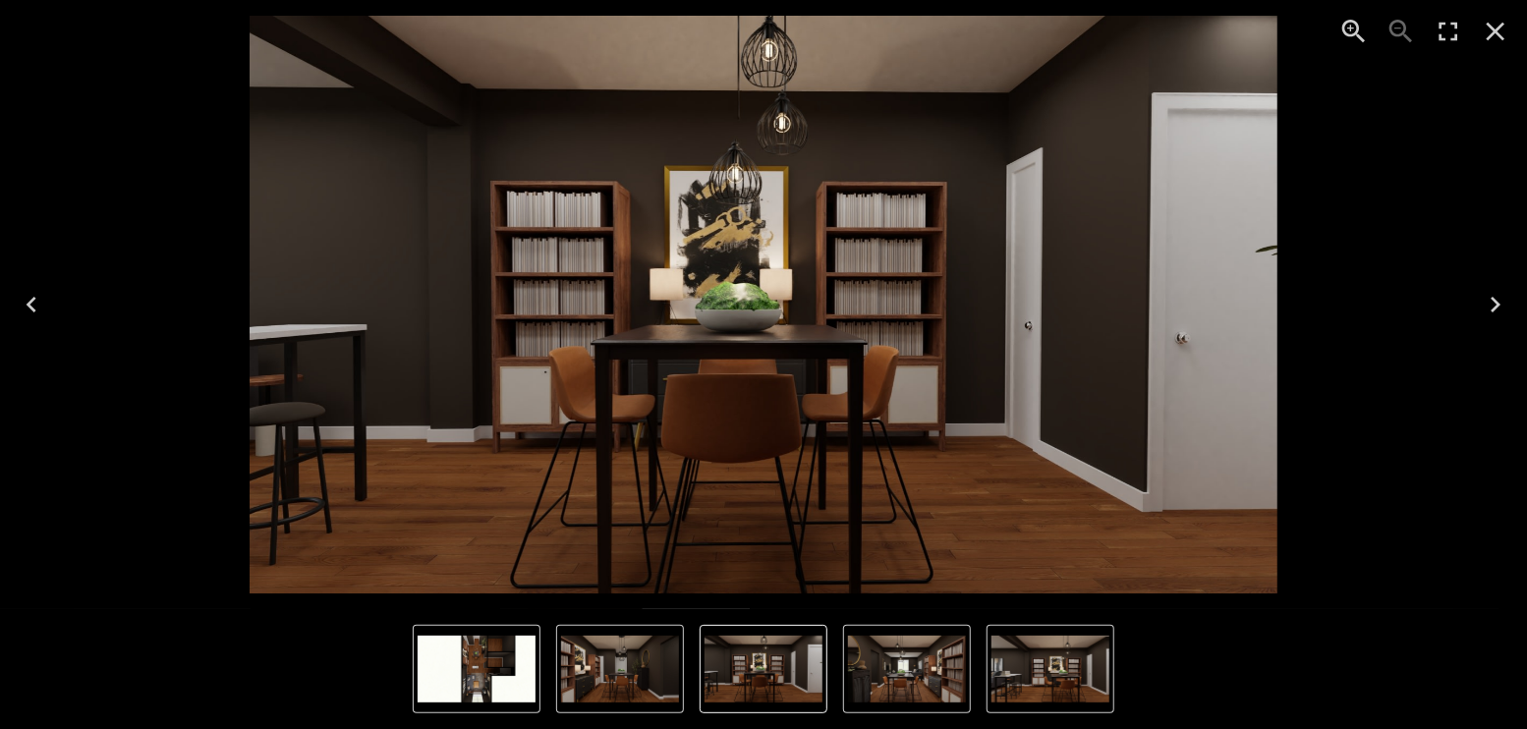
click at [1497, 301] on icon "Next" at bounding box center [1494, 304] width 31 height 31
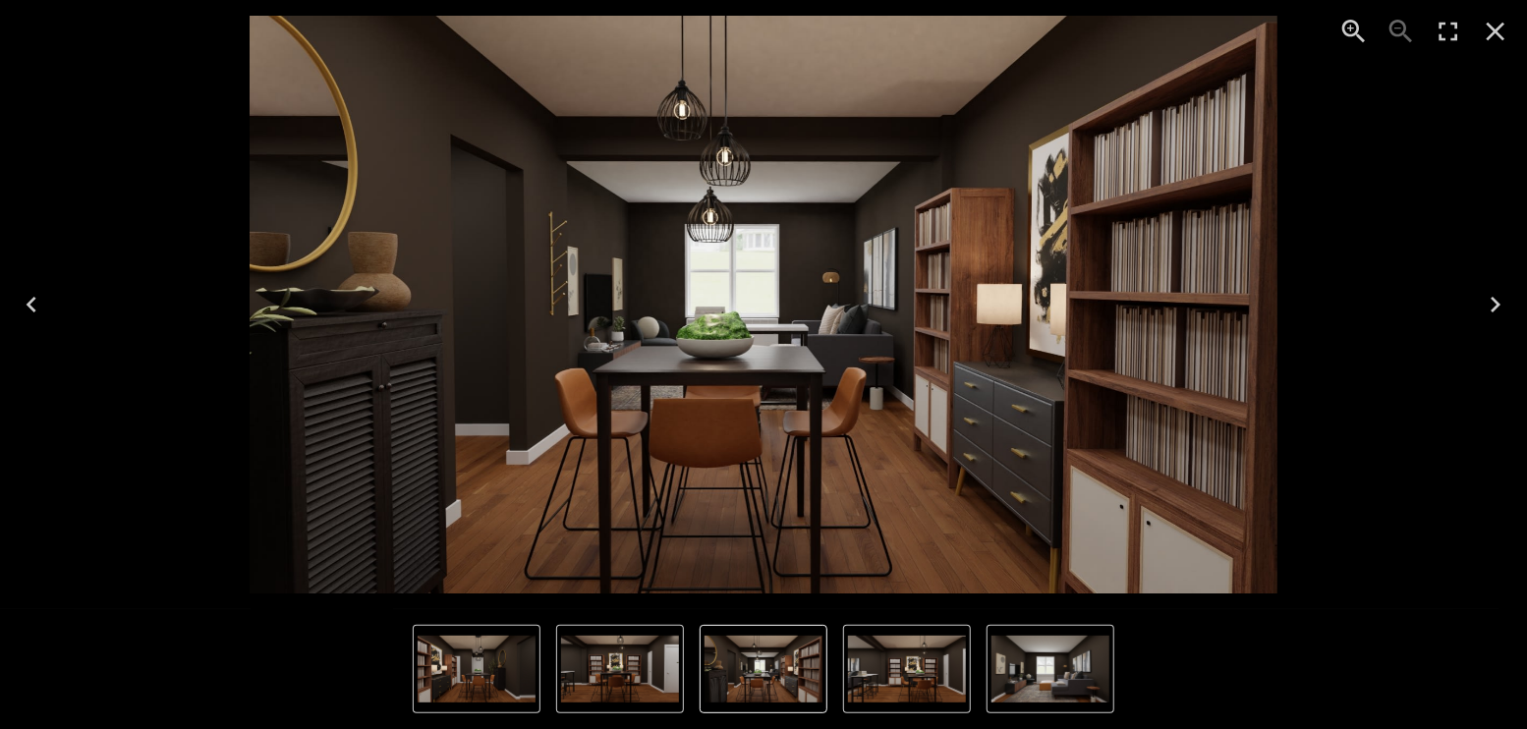
click at [1497, 301] on icon "Next" at bounding box center [1494, 304] width 31 height 31
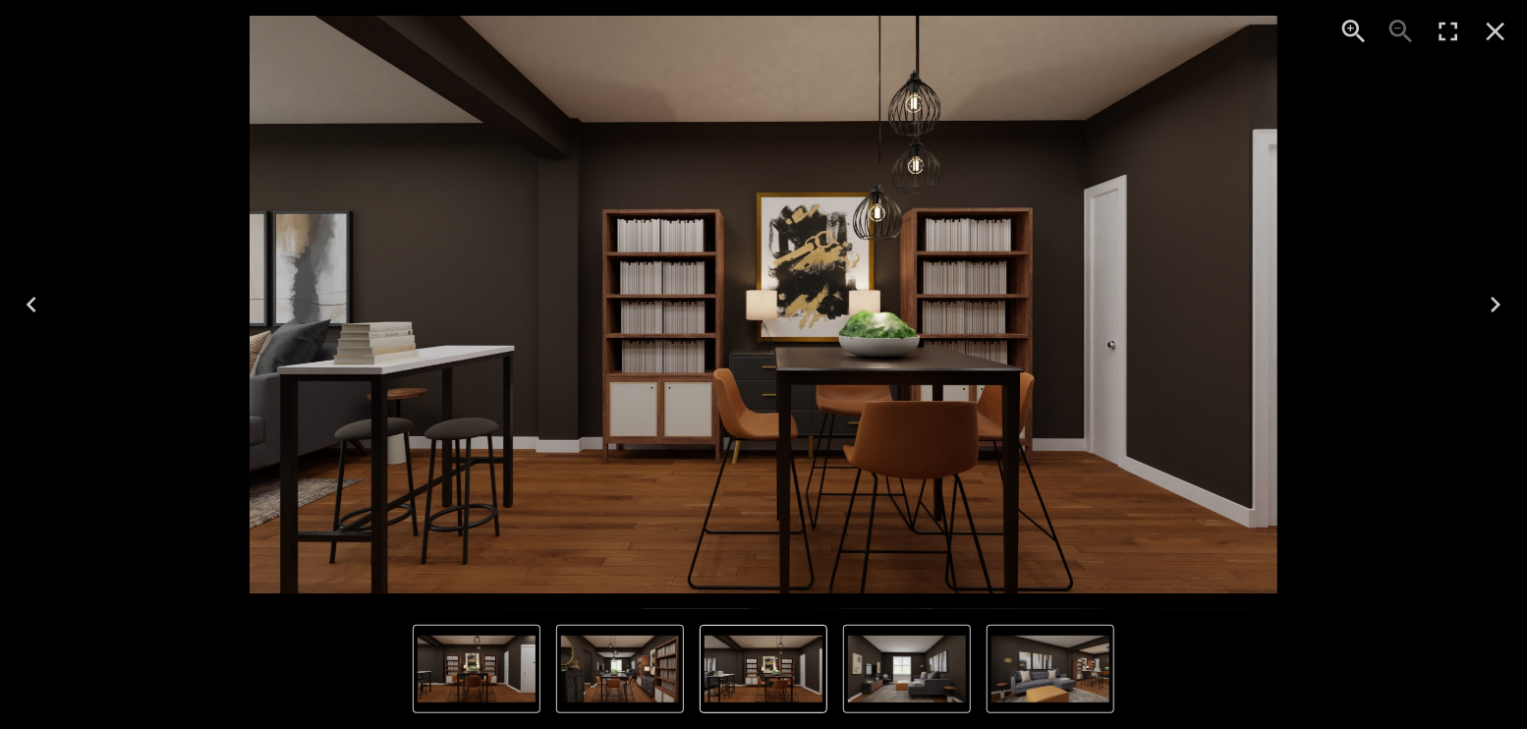
click at [1497, 301] on icon "Next" at bounding box center [1494, 304] width 31 height 31
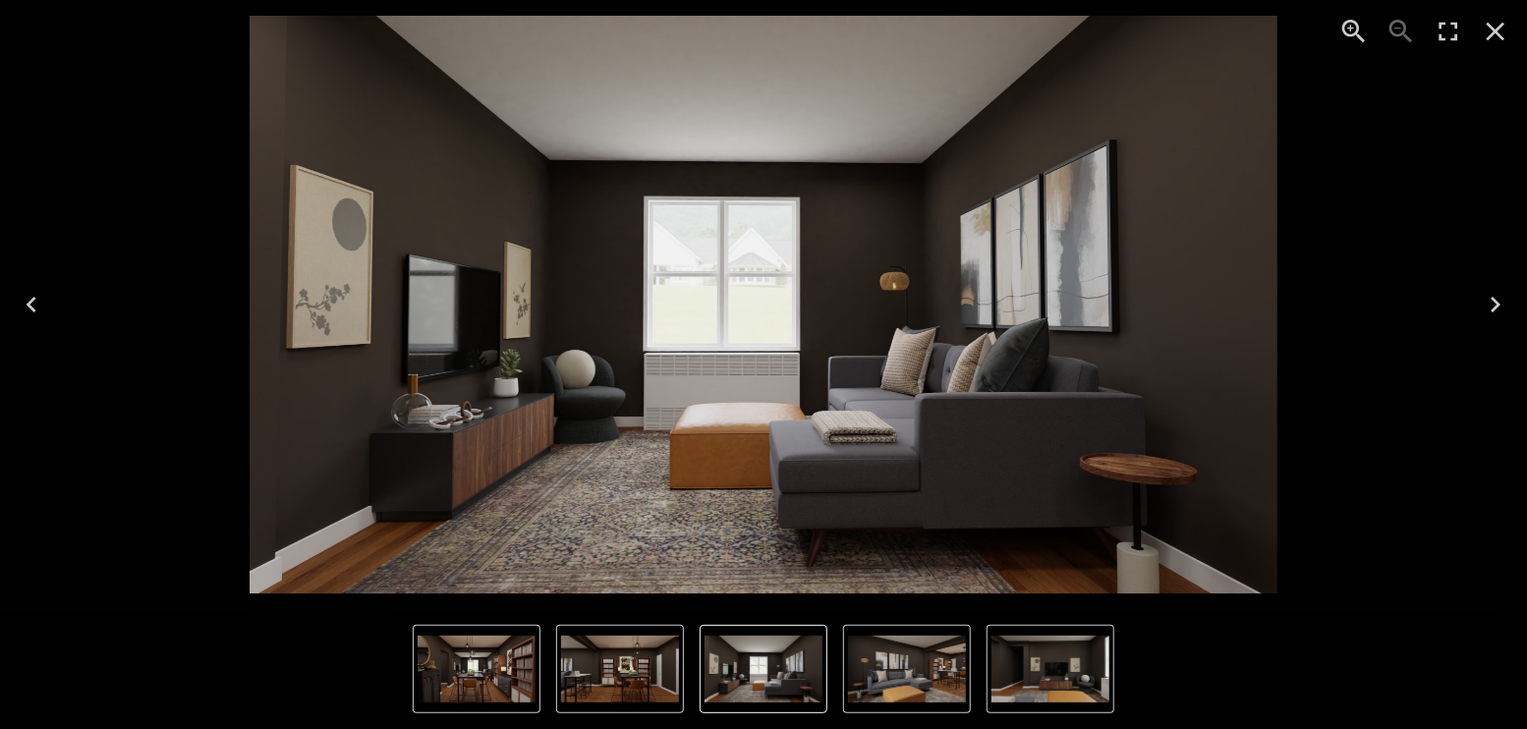
click at [1497, 301] on icon "Next" at bounding box center [1494, 304] width 31 height 31
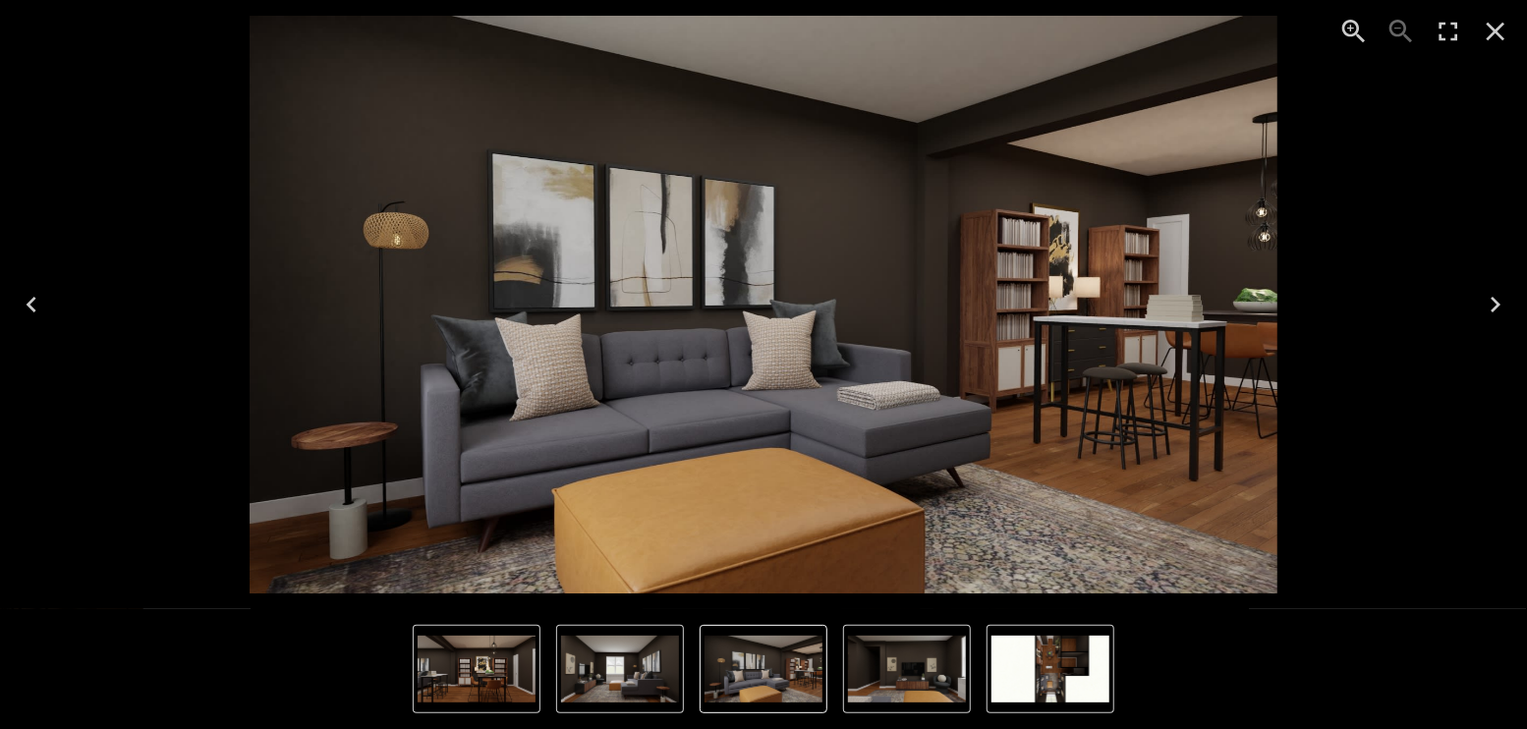
click at [1449, 33] on icon "Enter Fullscreen" at bounding box center [1447, 31] width 31 height 31
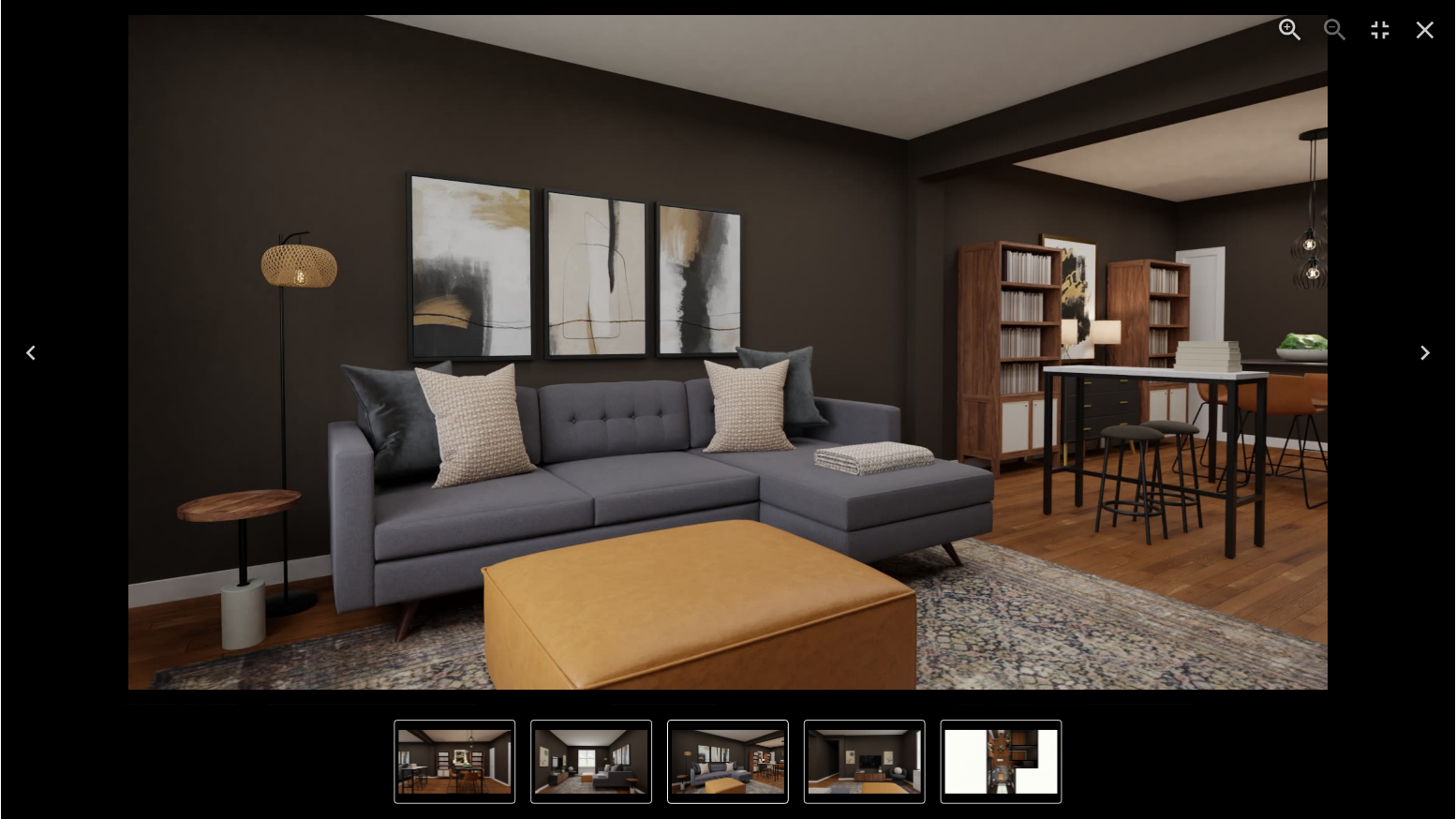
scroll to position [4620, 0]
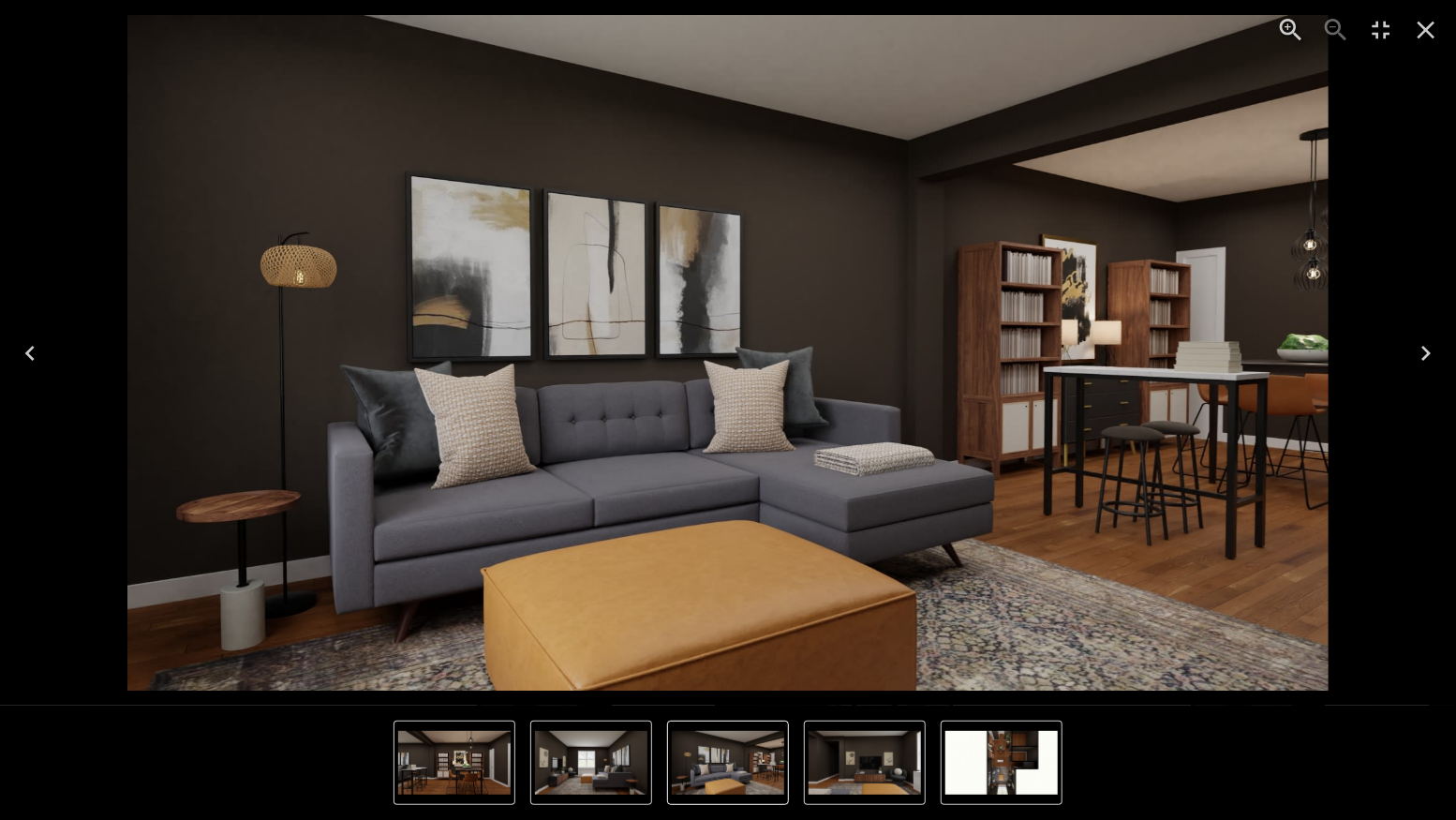
click at [1035, 586] on img "7 of 8" at bounding box center [728, 353] width 1200 height 675
click at [1427, 27] on icon "Close" at bounding box center [1425, 31] width 18 height 18
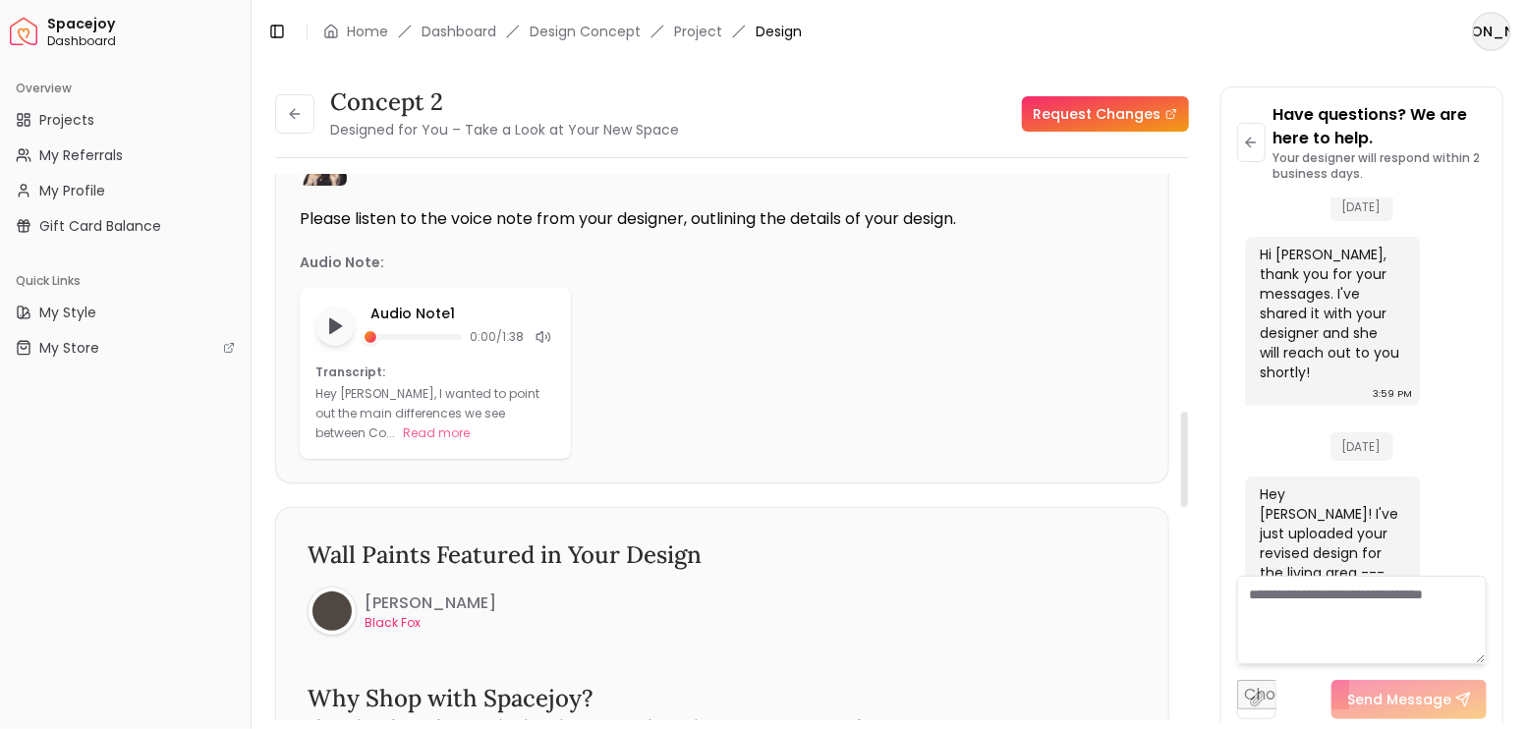
scroll to position [0, 0]
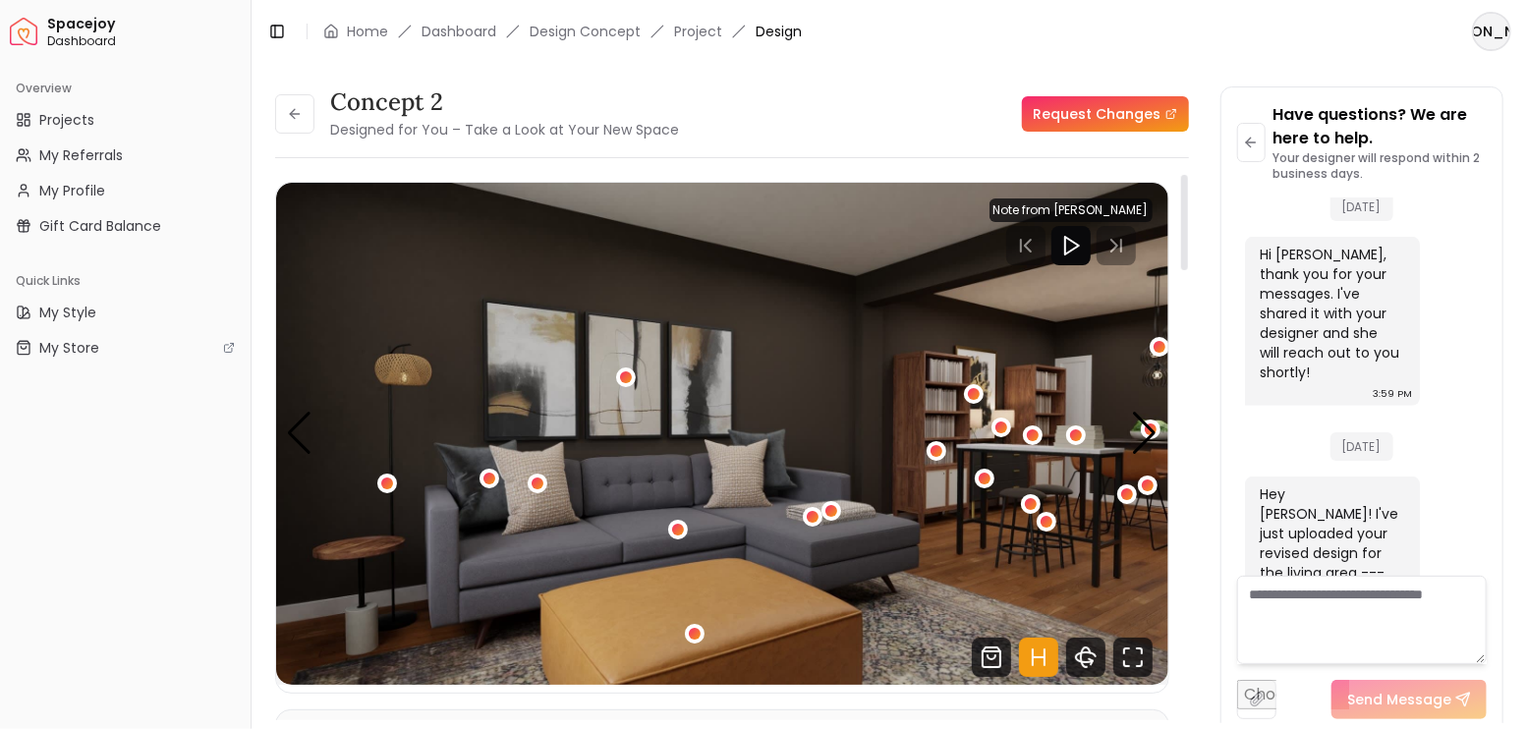
drag, startPoint x: 1186, startPoint y: 376, endPoint x: 1194, endPoint y: 122, distance: 254.6
click at [1188, 175] on div at bounding box center [1184, 222] width 7 height 95
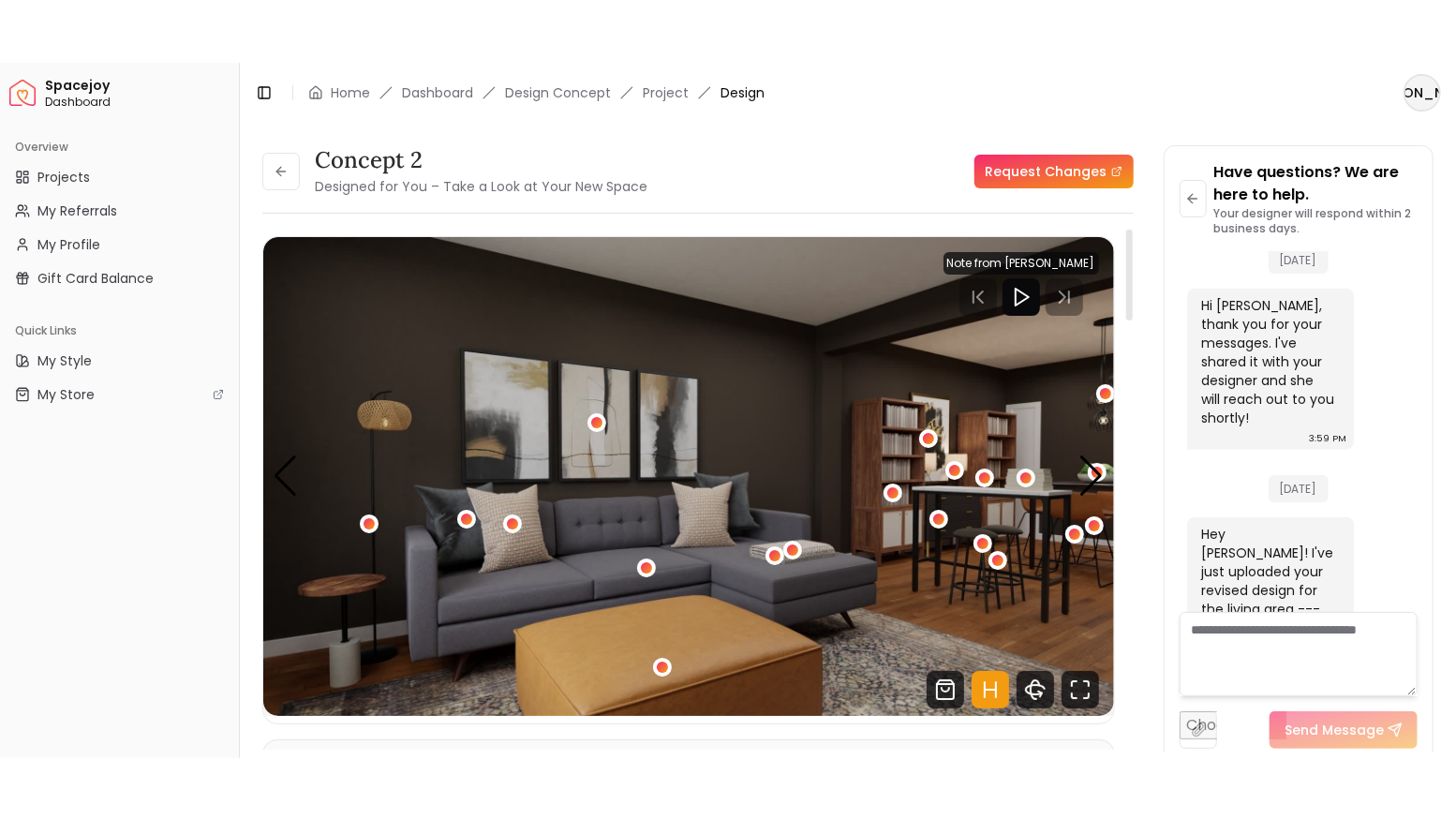
scroll to position [62, 0]
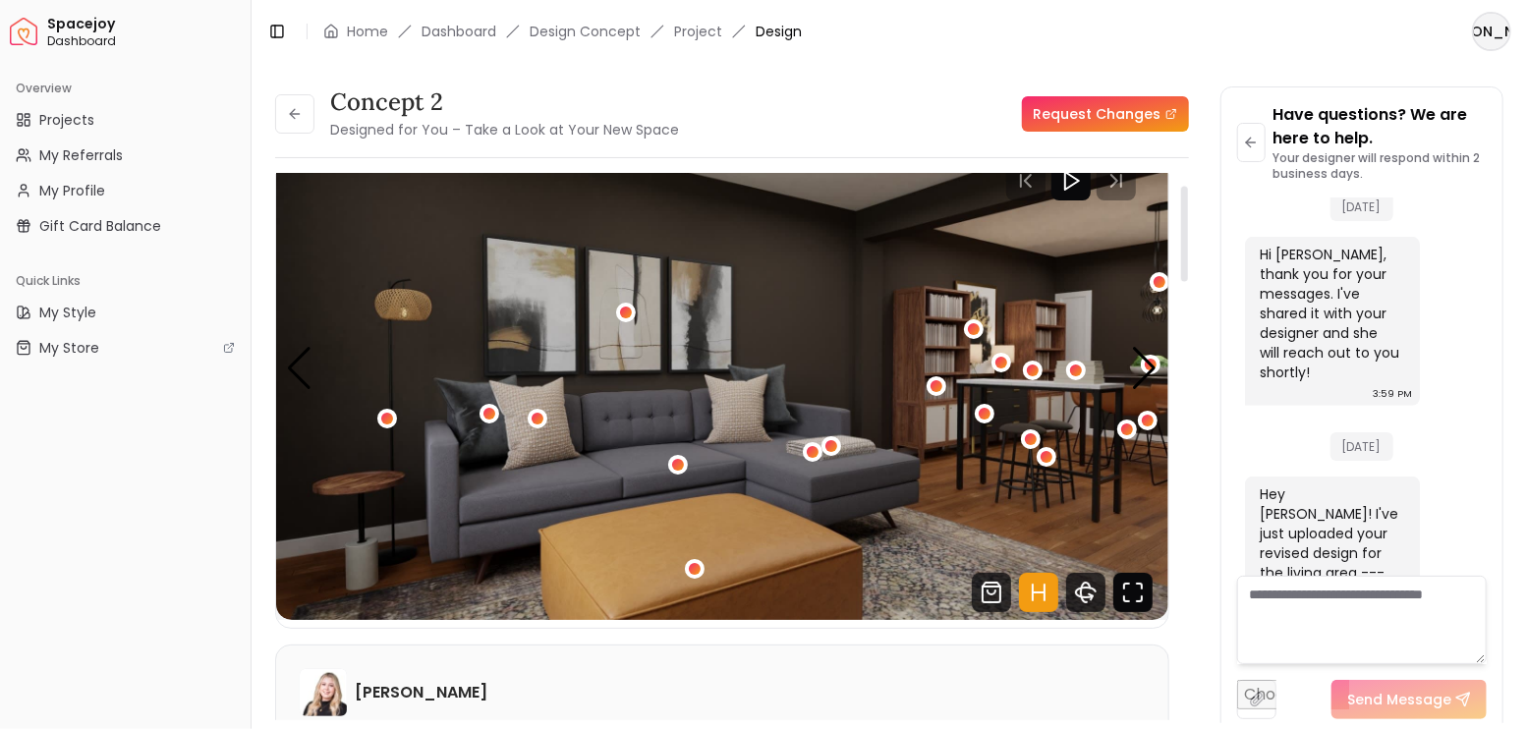
click at [1144, 602] on icon "Fullscreen" at bounding box center [1132, 592] width 39 height 39
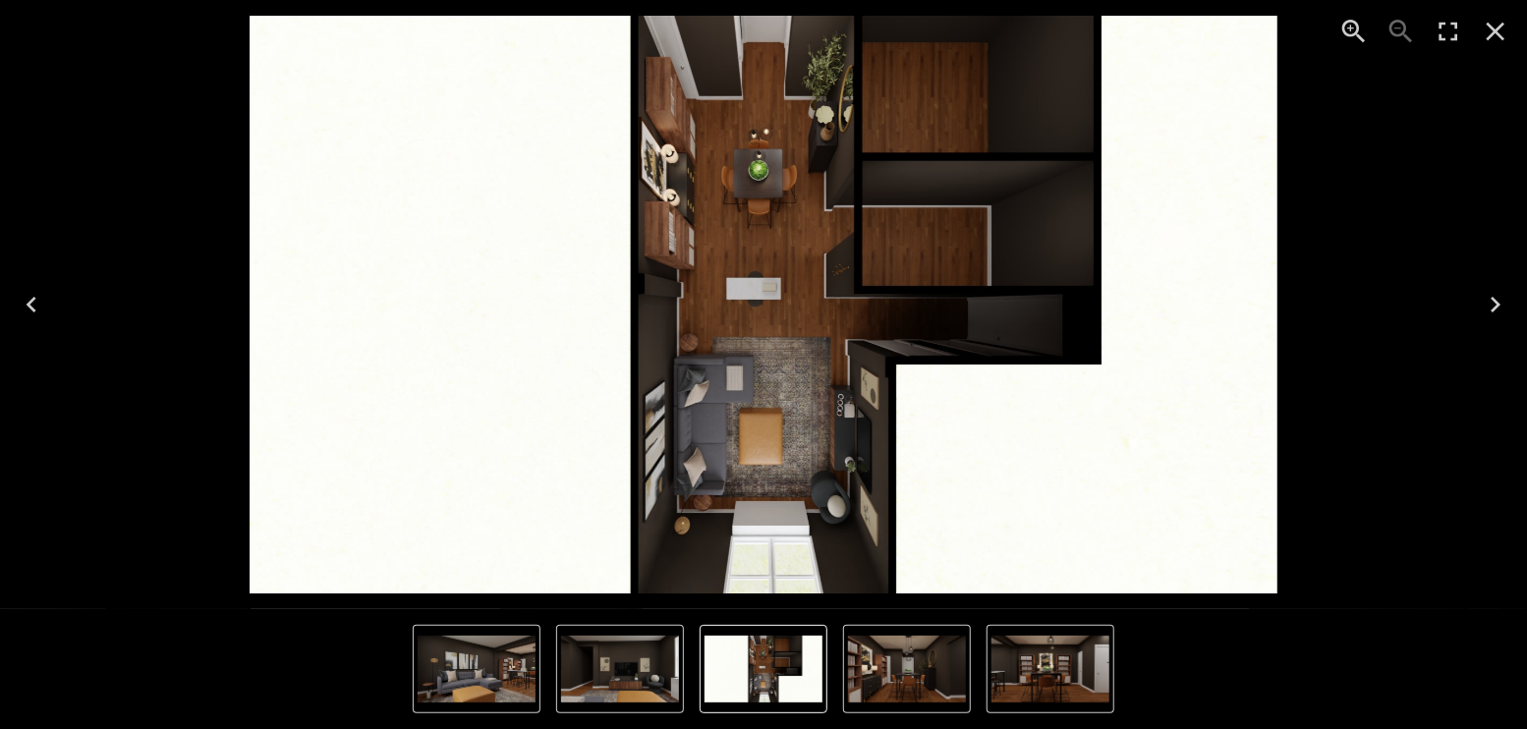
click at [1489, 299] on icon "Next" at bounding box center [1494, 304] width 31 height 31
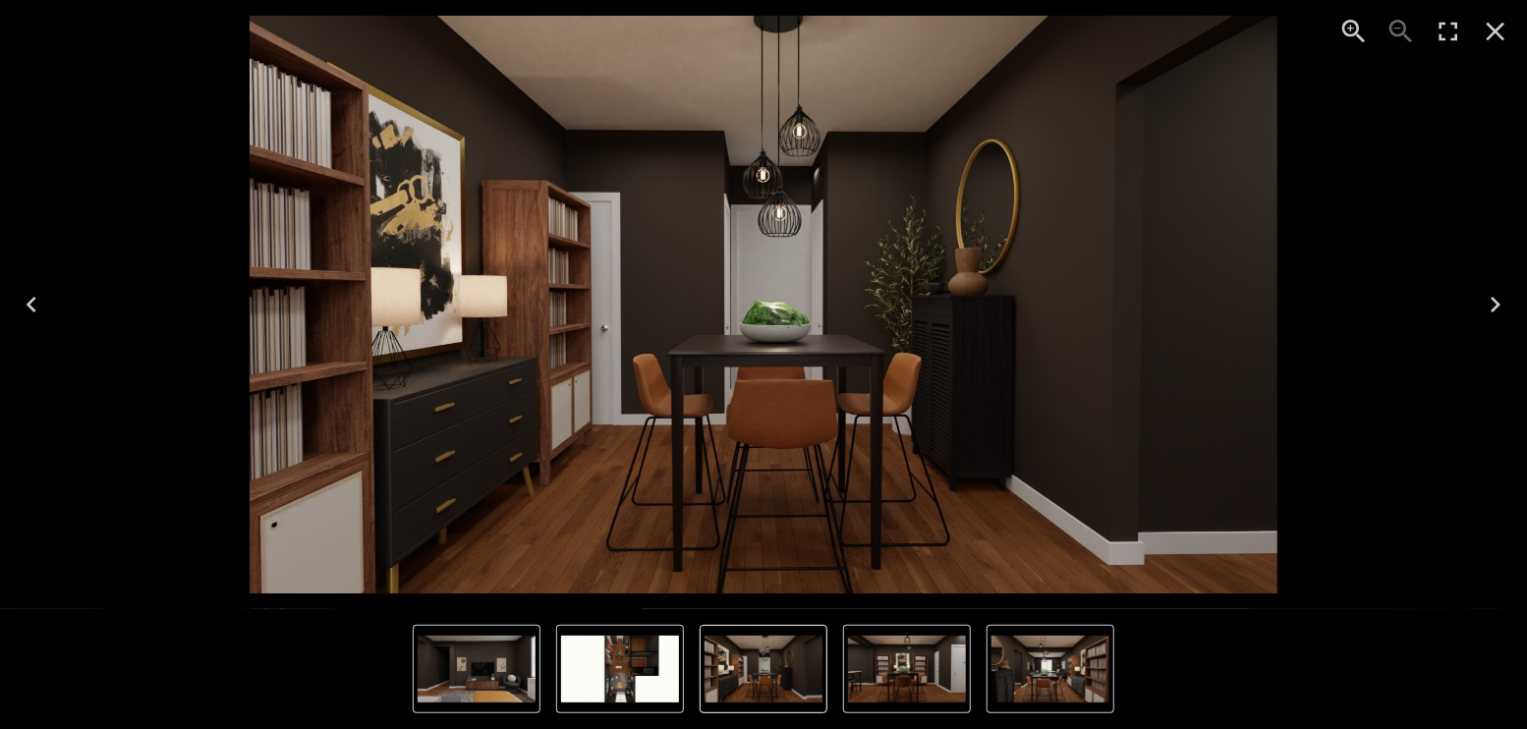
click at [1489, 299] on icon "Next" at bounding box center [1494, 304] width 31 height 31
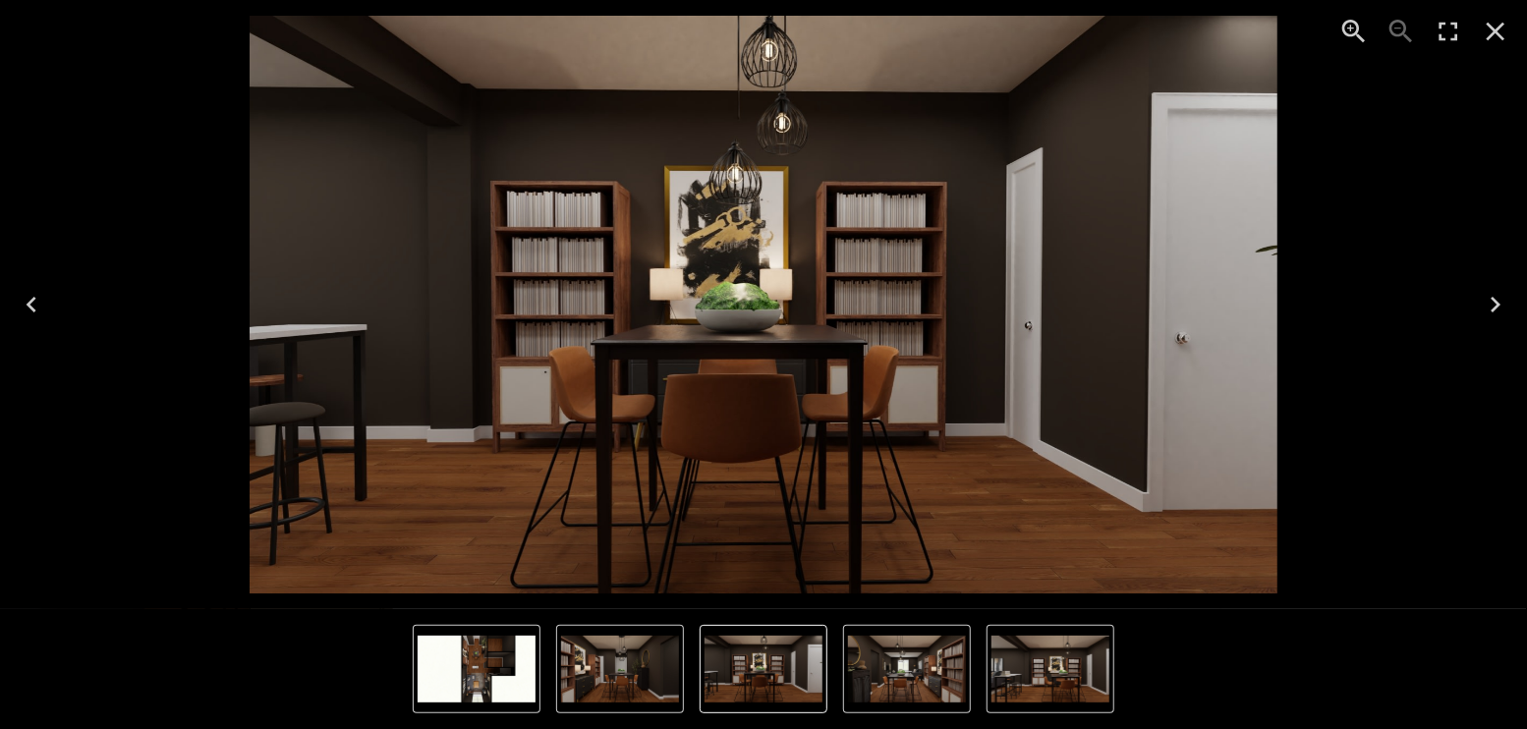
click at [1489, 301] on icon "Next" at bounding box center [1494, 304] width 31 height 31
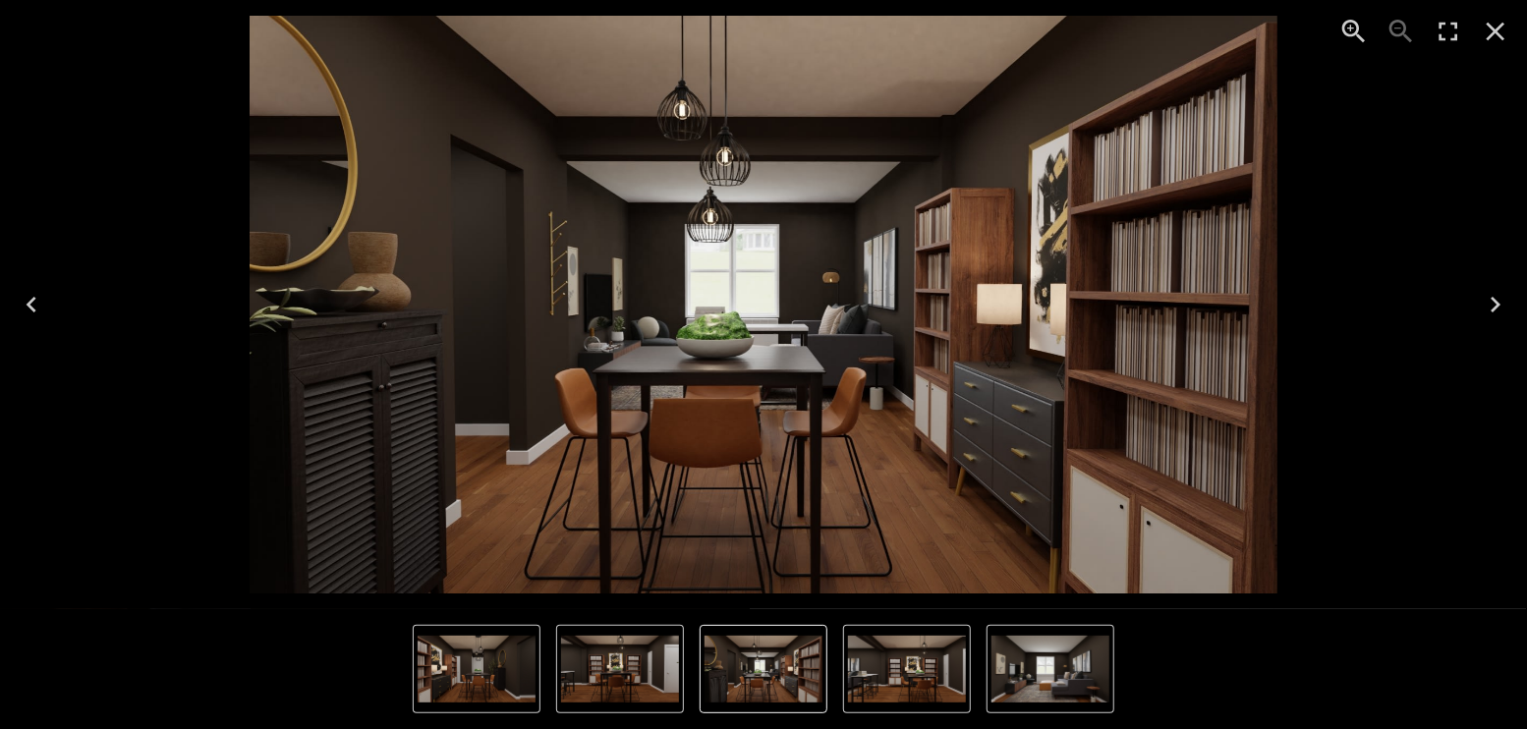
click at [1490, 304] on icon "Next" at bounding box center [1494, 304] width 31 height 31
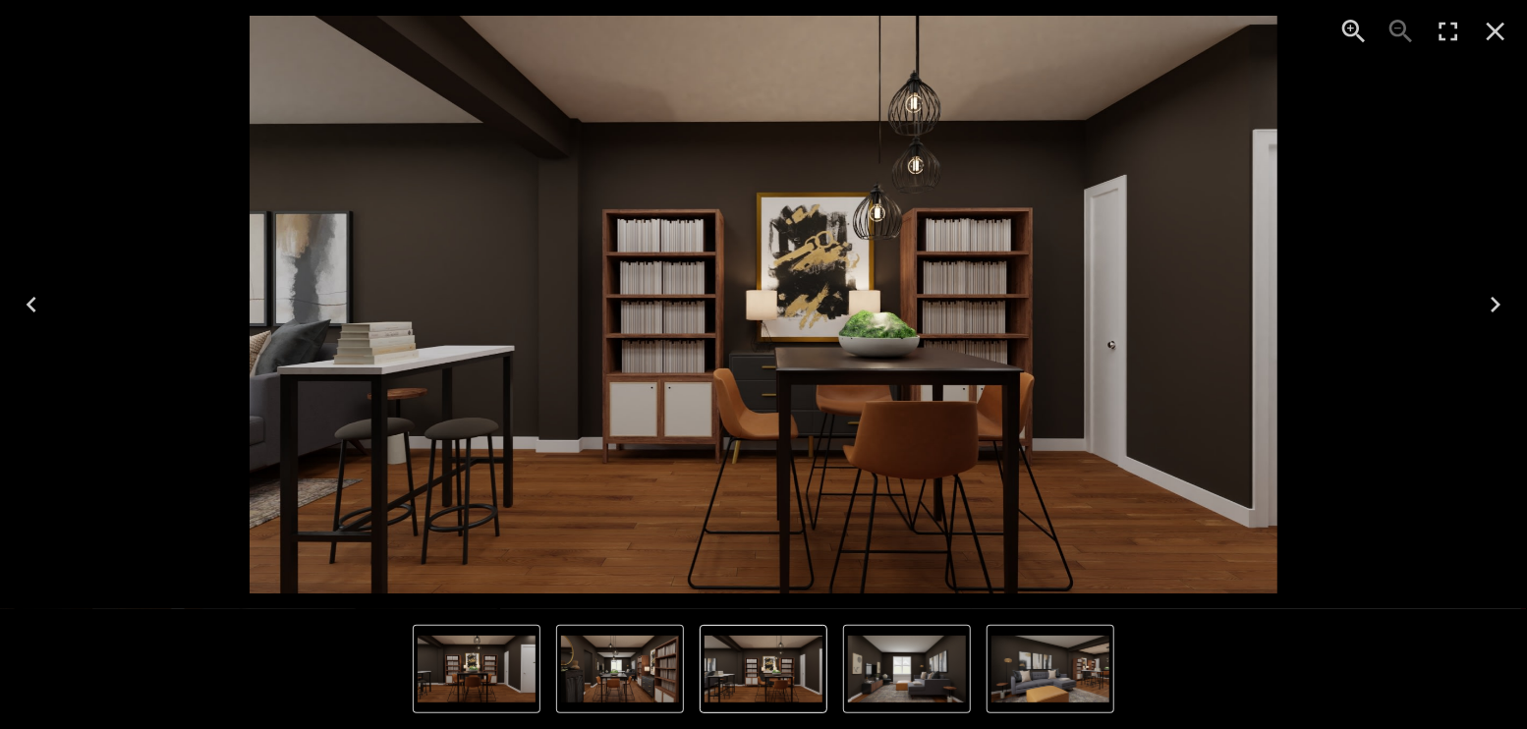
click at [1445, 23] on icon "Enter Fullscreen" at bounding box center [1447, 31] width 31 height 31
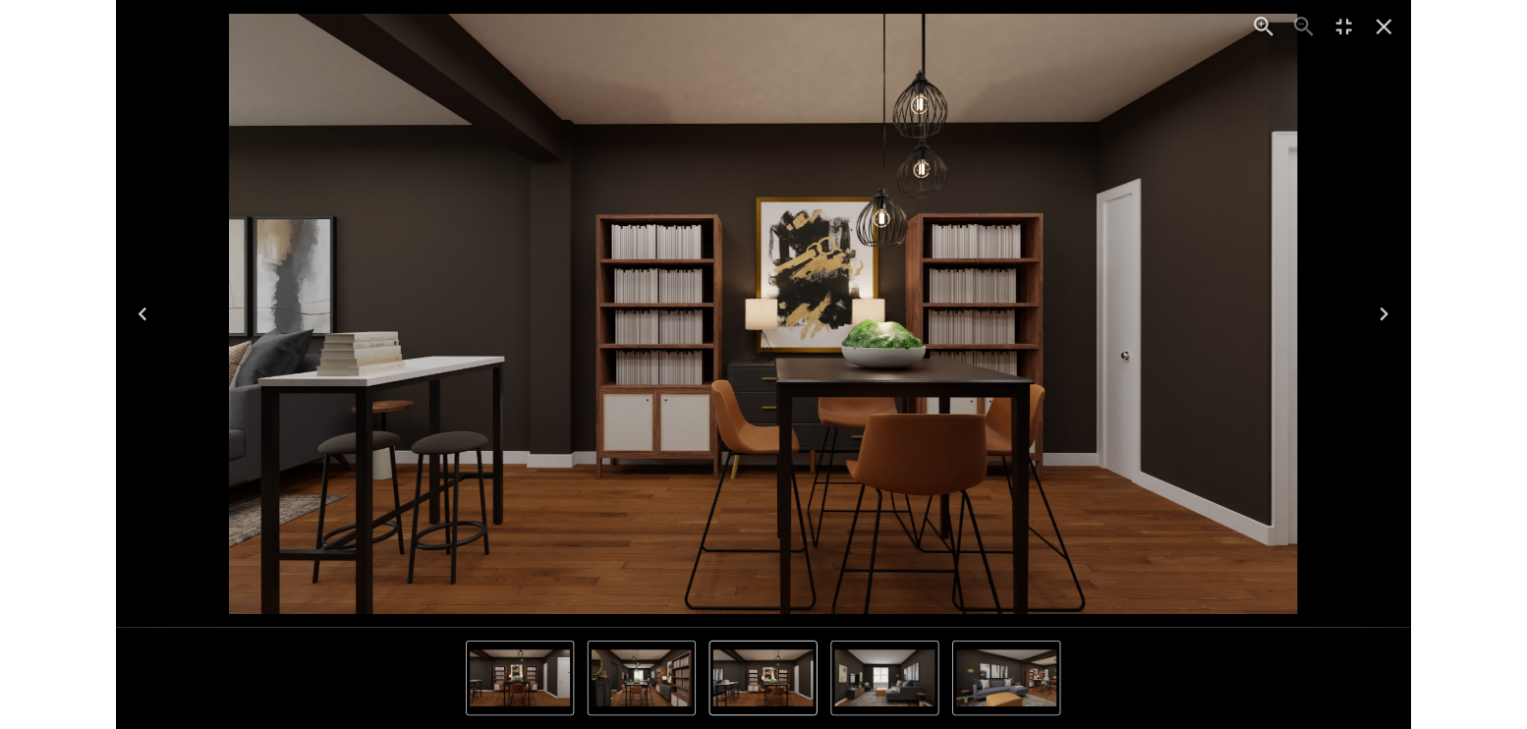
scroll to position [4846, 0]
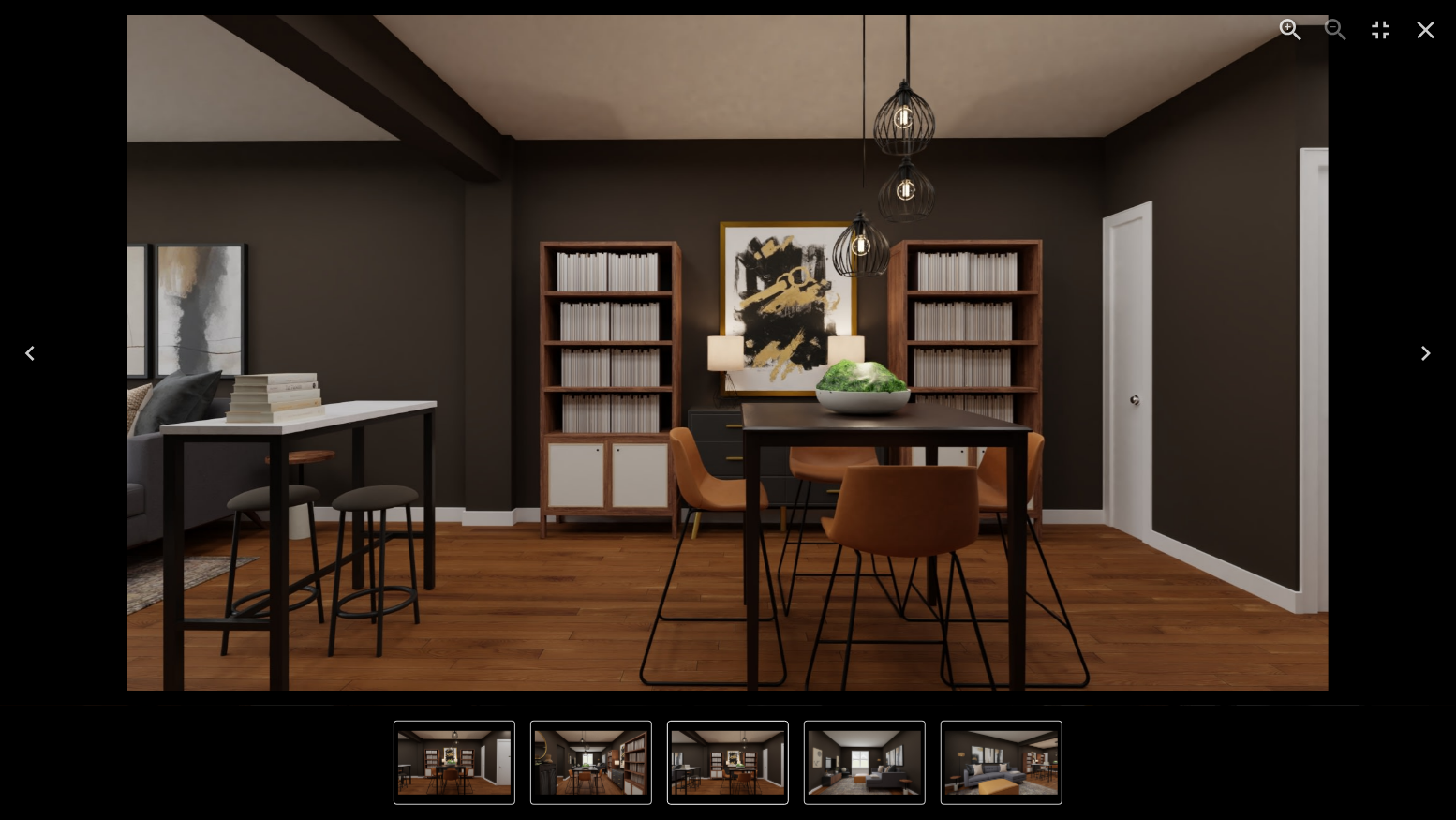
click at [1425, 350] on icon "Next" at bounding box center [1425, 354] width 10 height 15
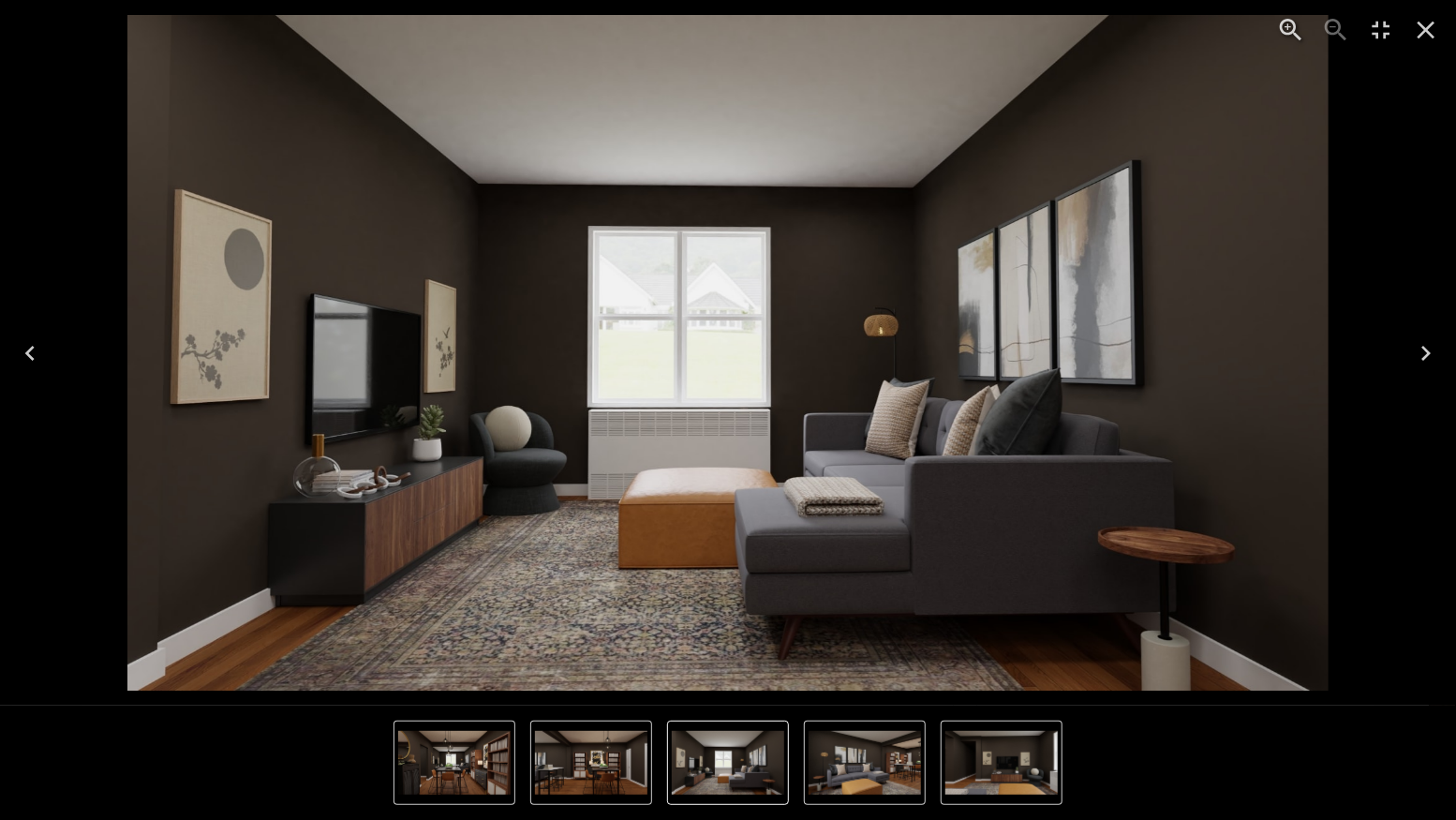
click at [1425, 36] on icon "Close" at bounding box center [1425, 30] width 30 height 30
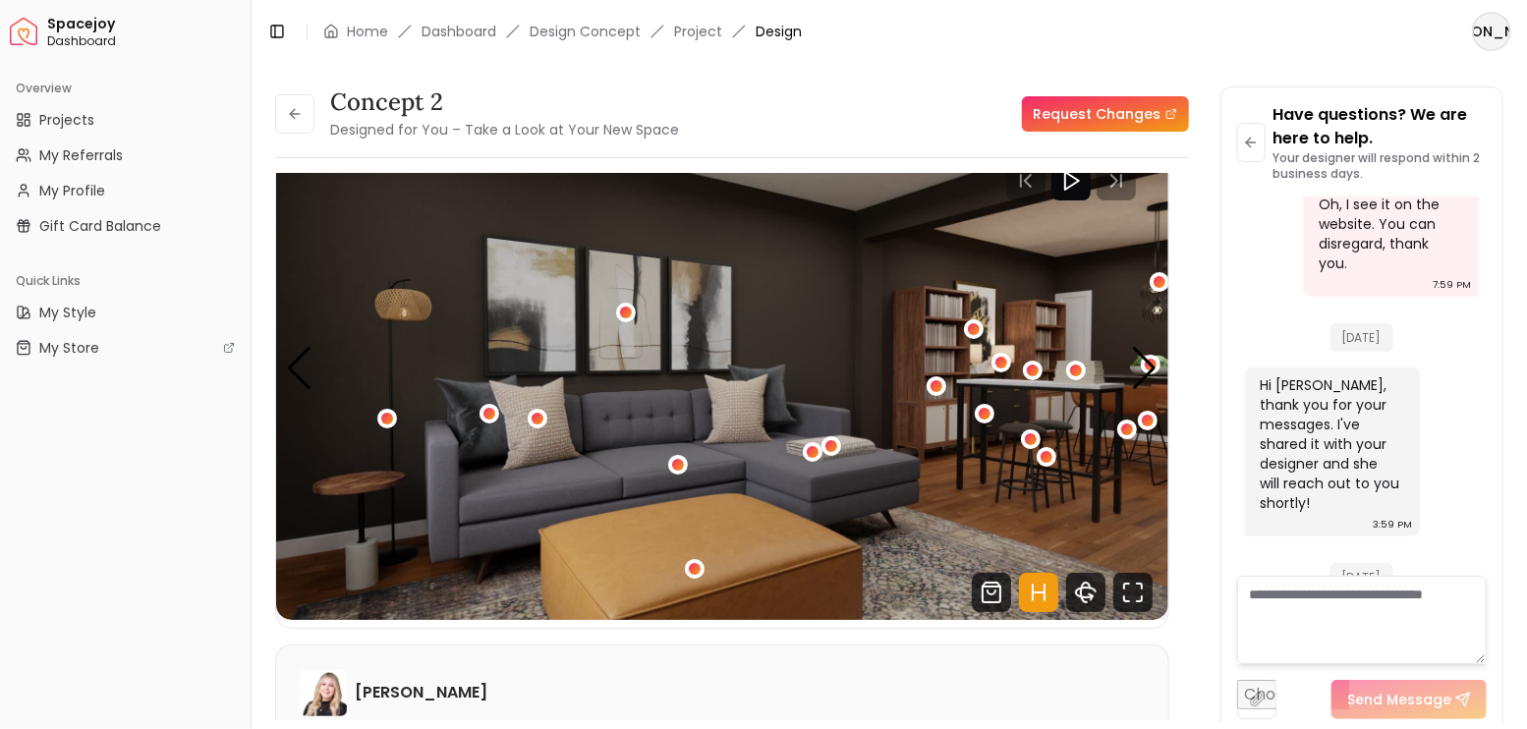
scroll to position [4977, 0]
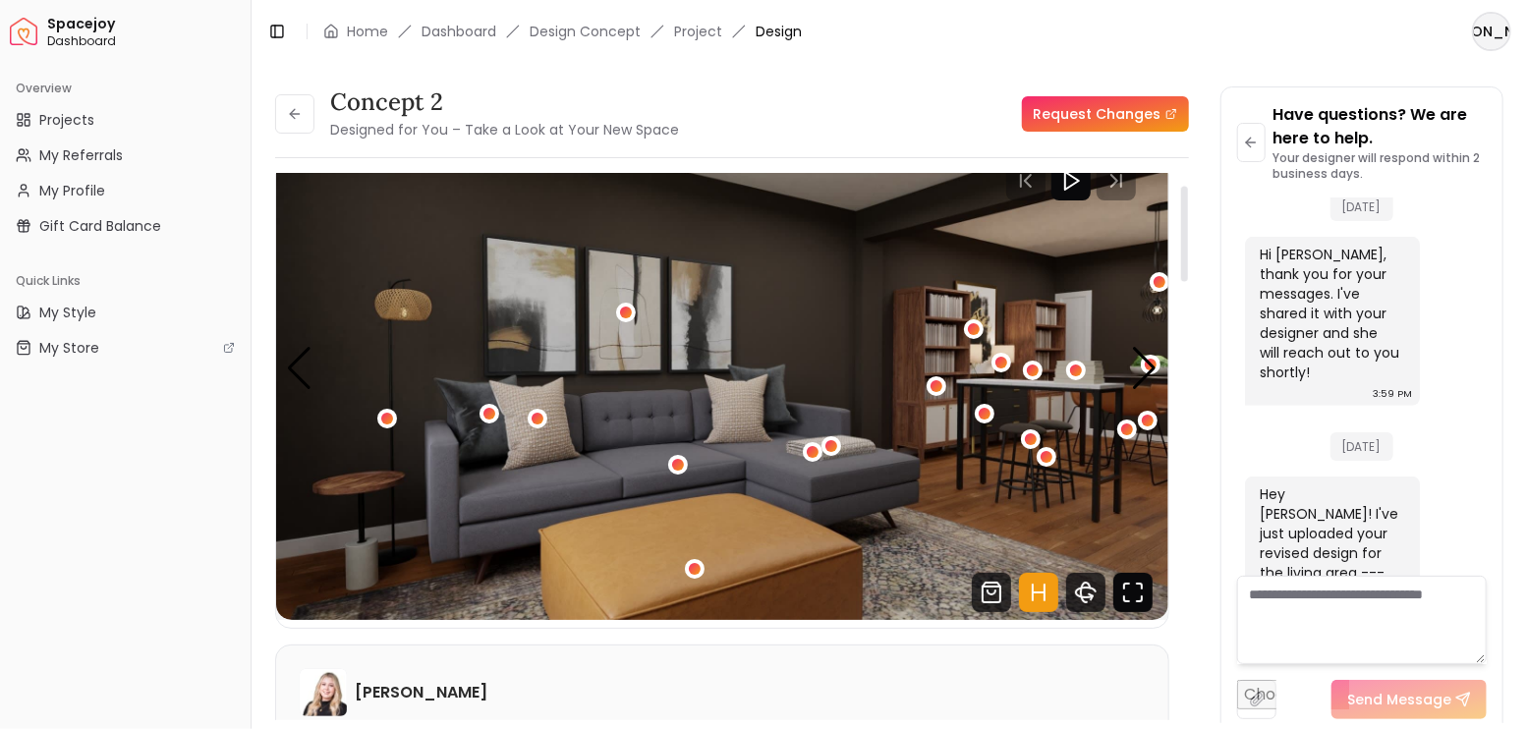
click at [1143, 587] on icon "Fullscreen" at bounding box center [1132, 592] width 39 height 39
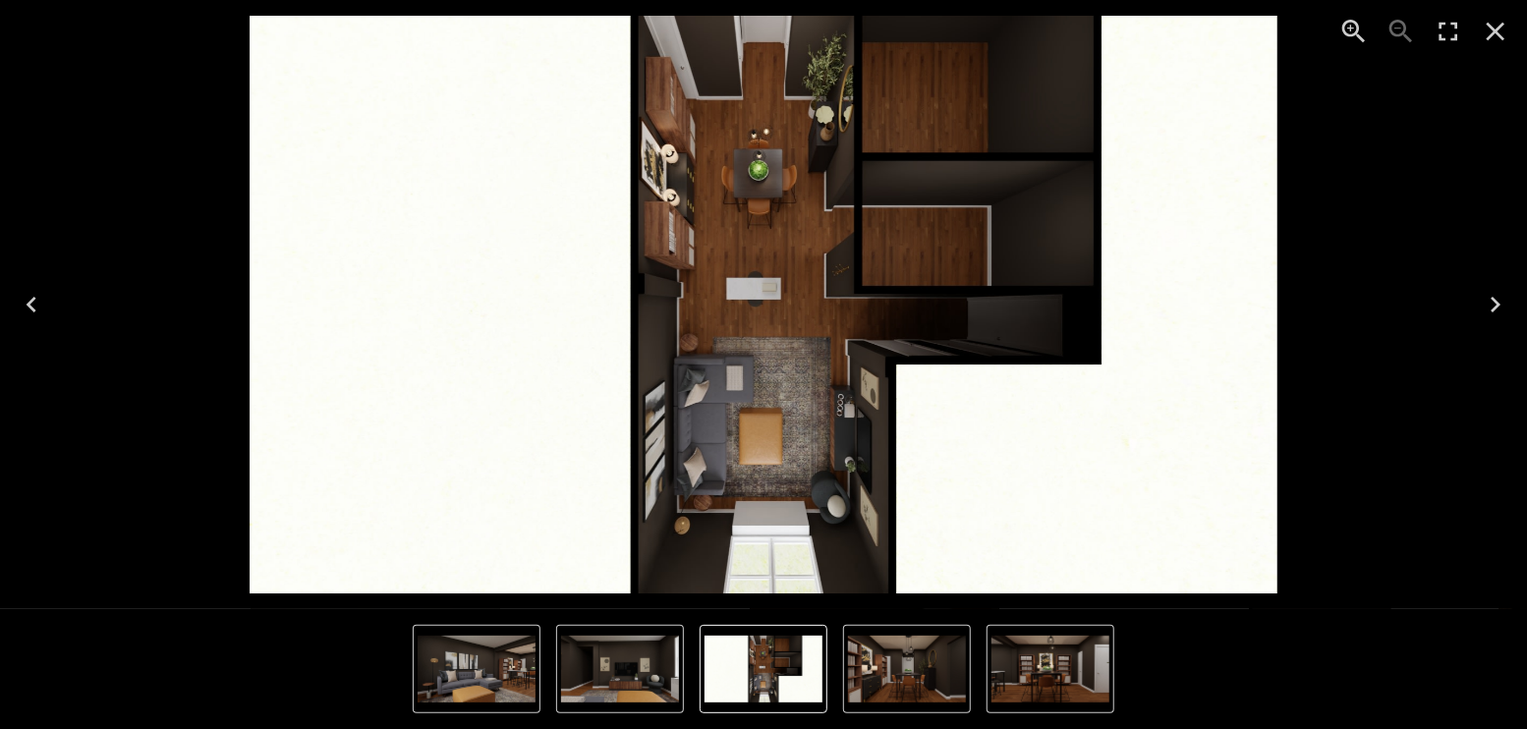
click at [1493, 292] on icon "Next" at bounding box center [1494, 304] width 31 height 31
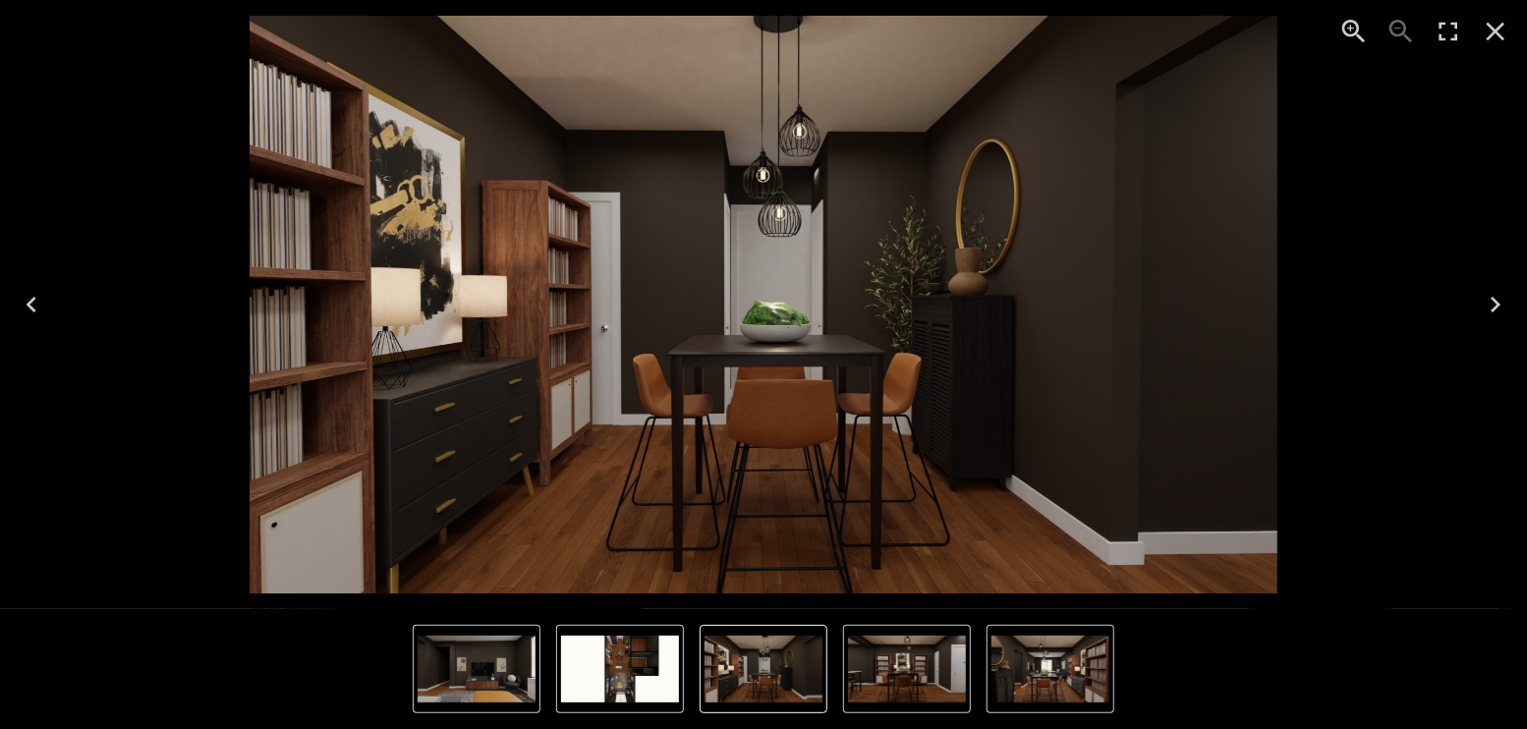
click at [1494, 292] on icon "Next" at bounding box center [1494, 304] width 31 height 31
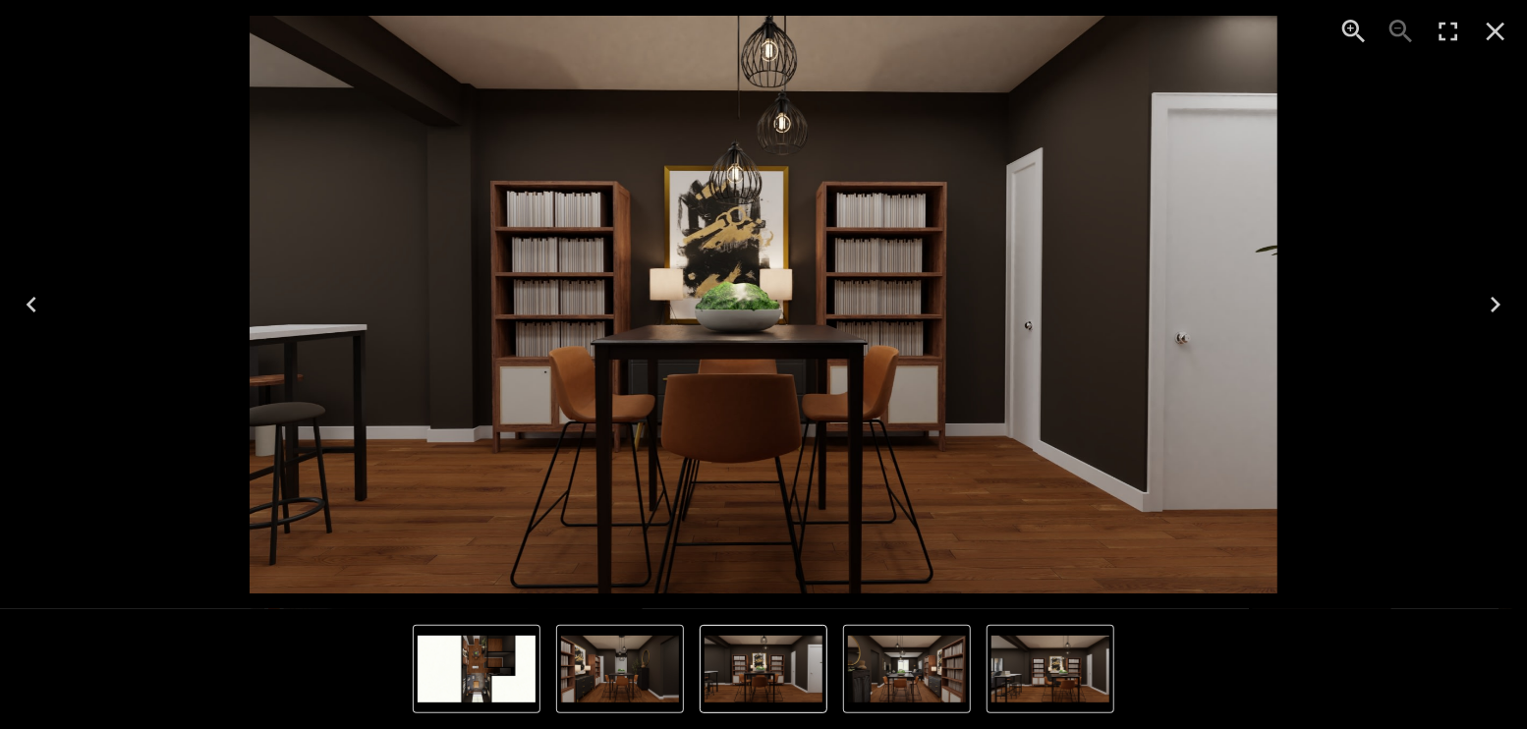
click at [1494, 292] on icon "Next" at bounding box center [1494, 304] width 31 height 31
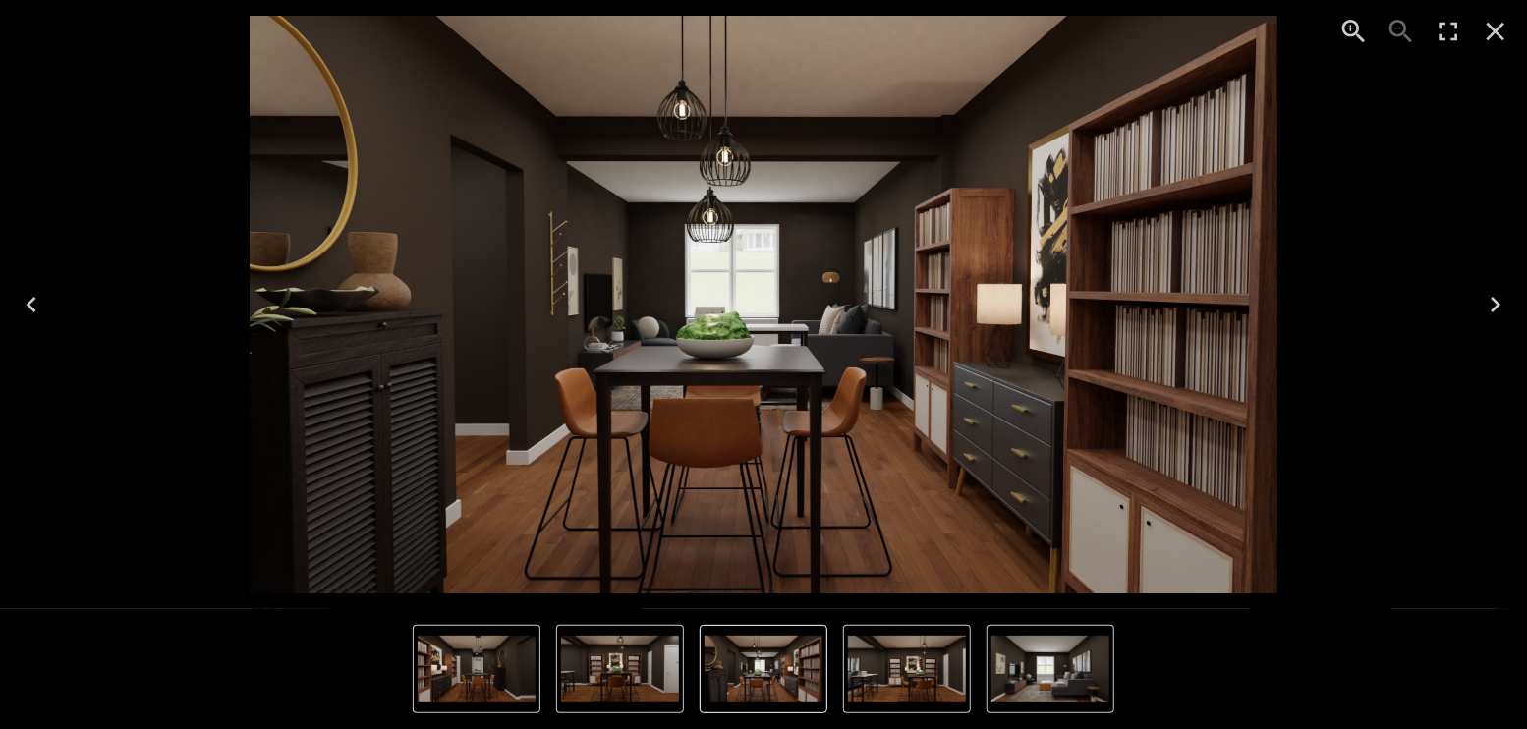
click at [1494, 293] on icon "Next" at bounding box center [1494, 304] width 31 height 31
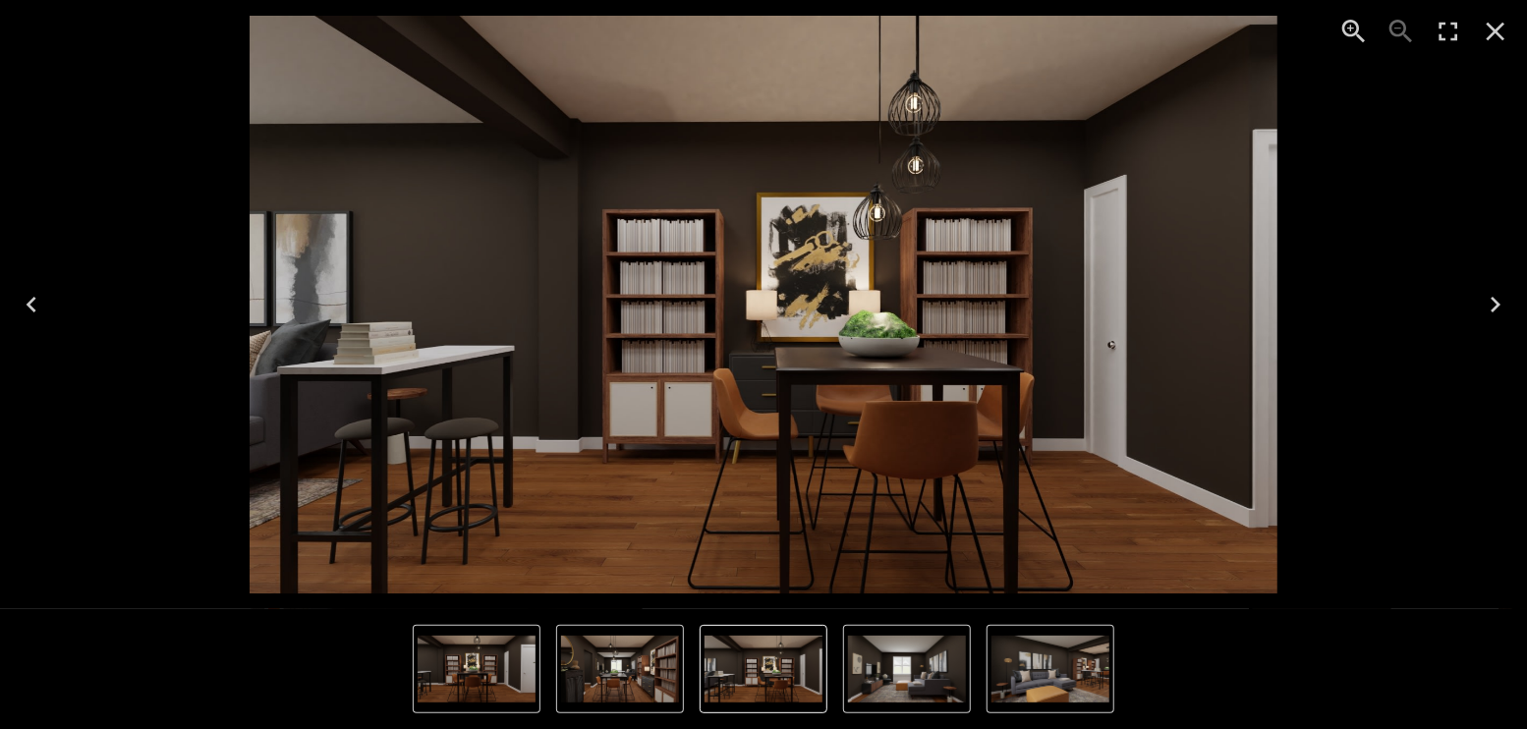
click at [1494, 293] on icon "Next" at bounding box center [1494, 304] width 31 height 31
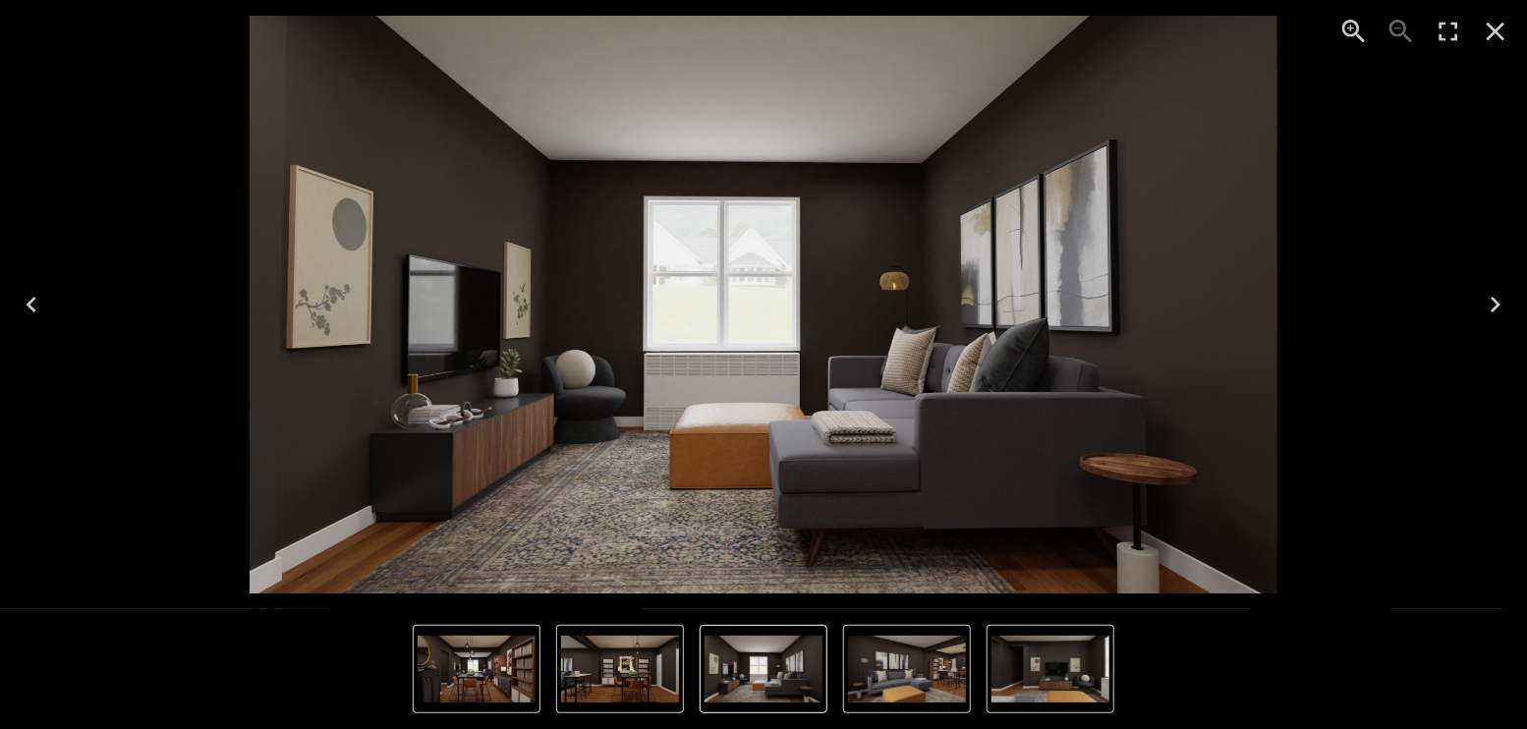
click at [1494, 293] on icon "Next" at bounding box center [1494, 304] width 31 height 31
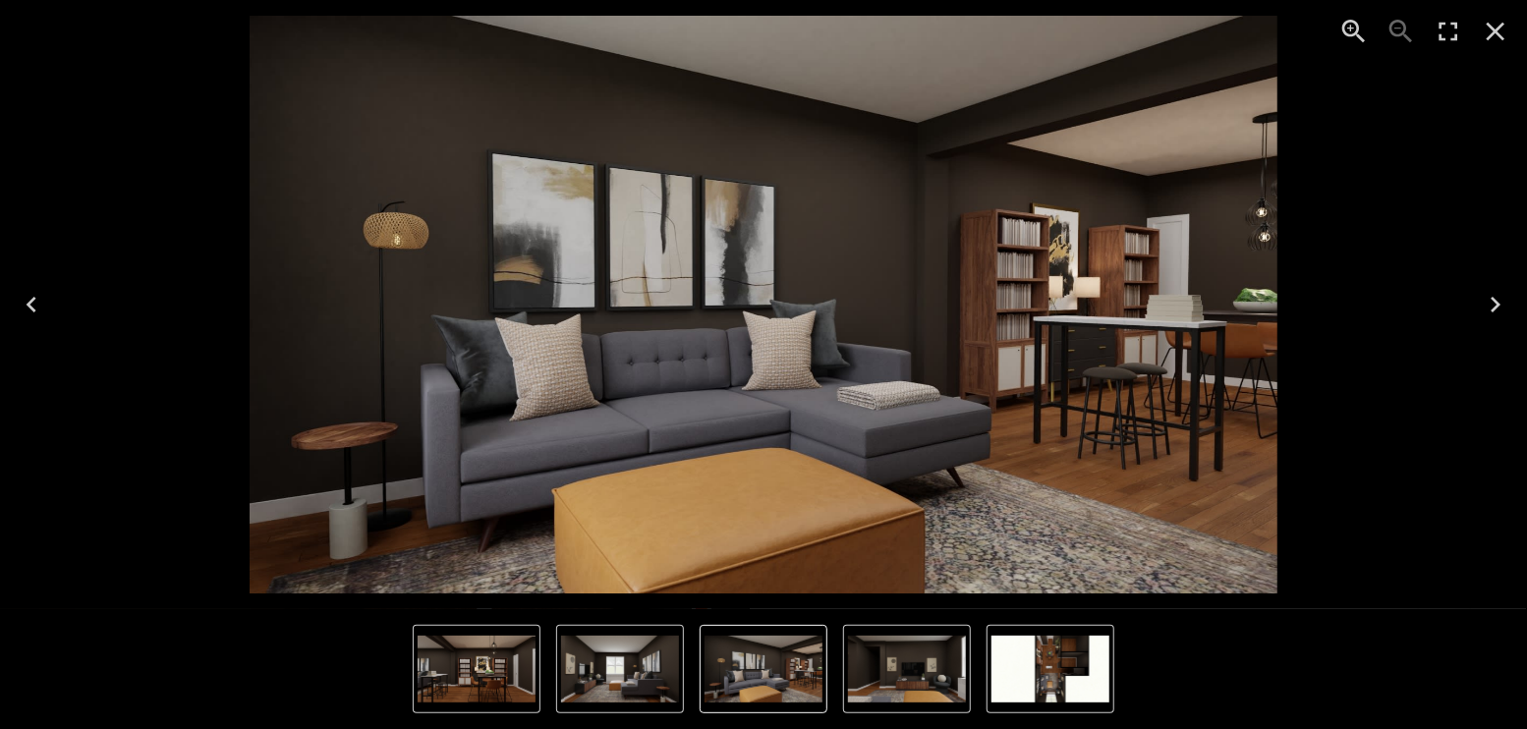
click at [1498, 35] on icon "Close" at bounding box center [1495, 32] width 19 height 19
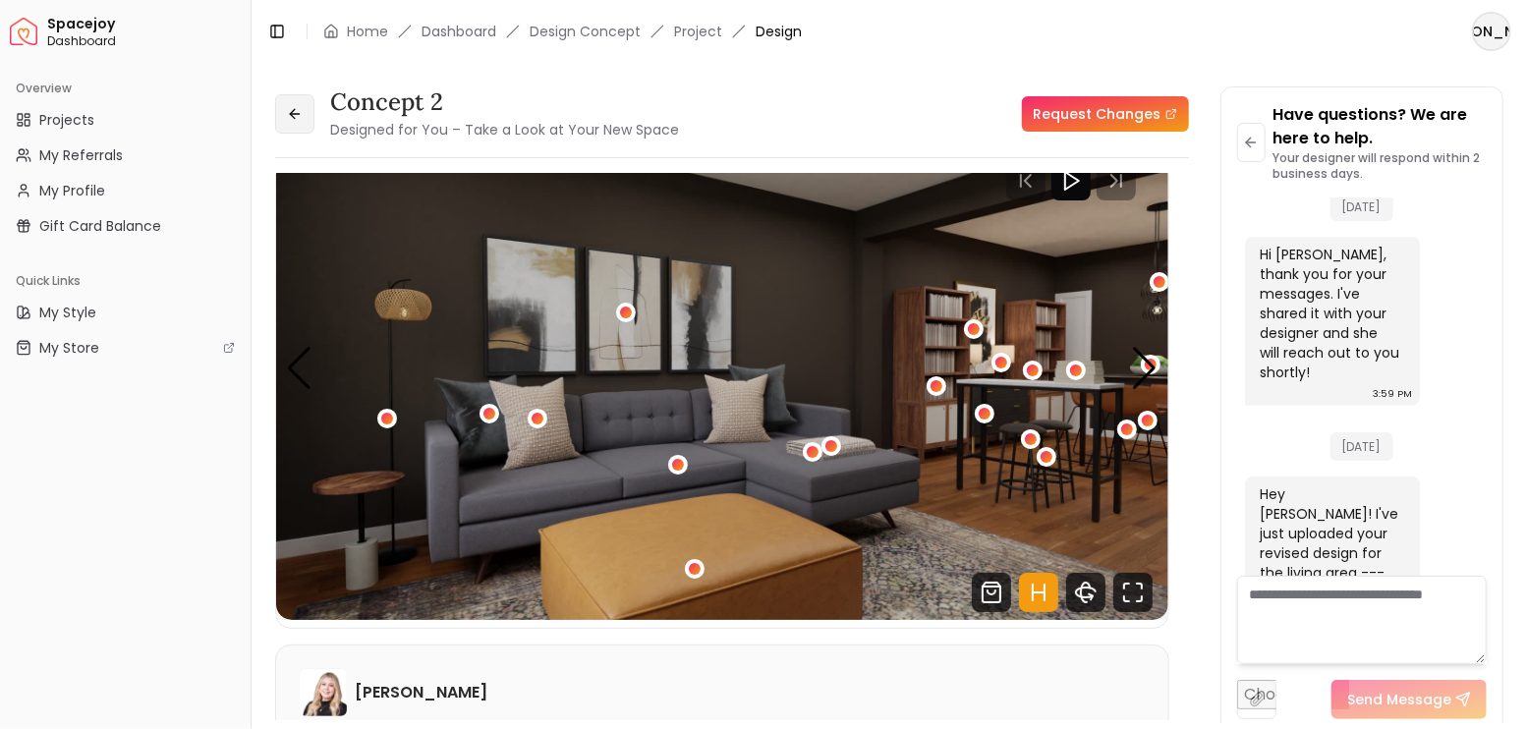
click at [301, 122] on button at bounding box center [294, 113] width 39 height 39
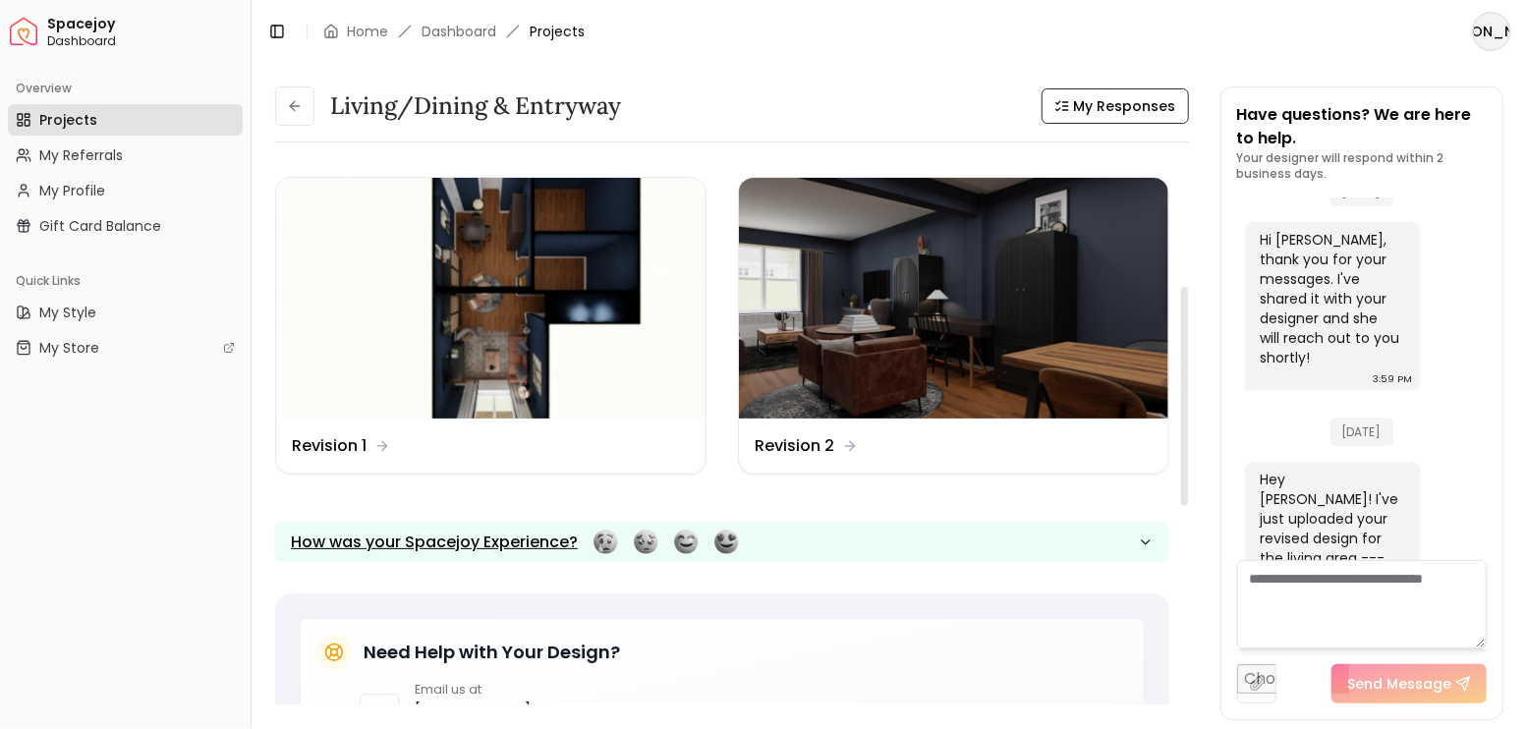
scroll to position [261, 0]
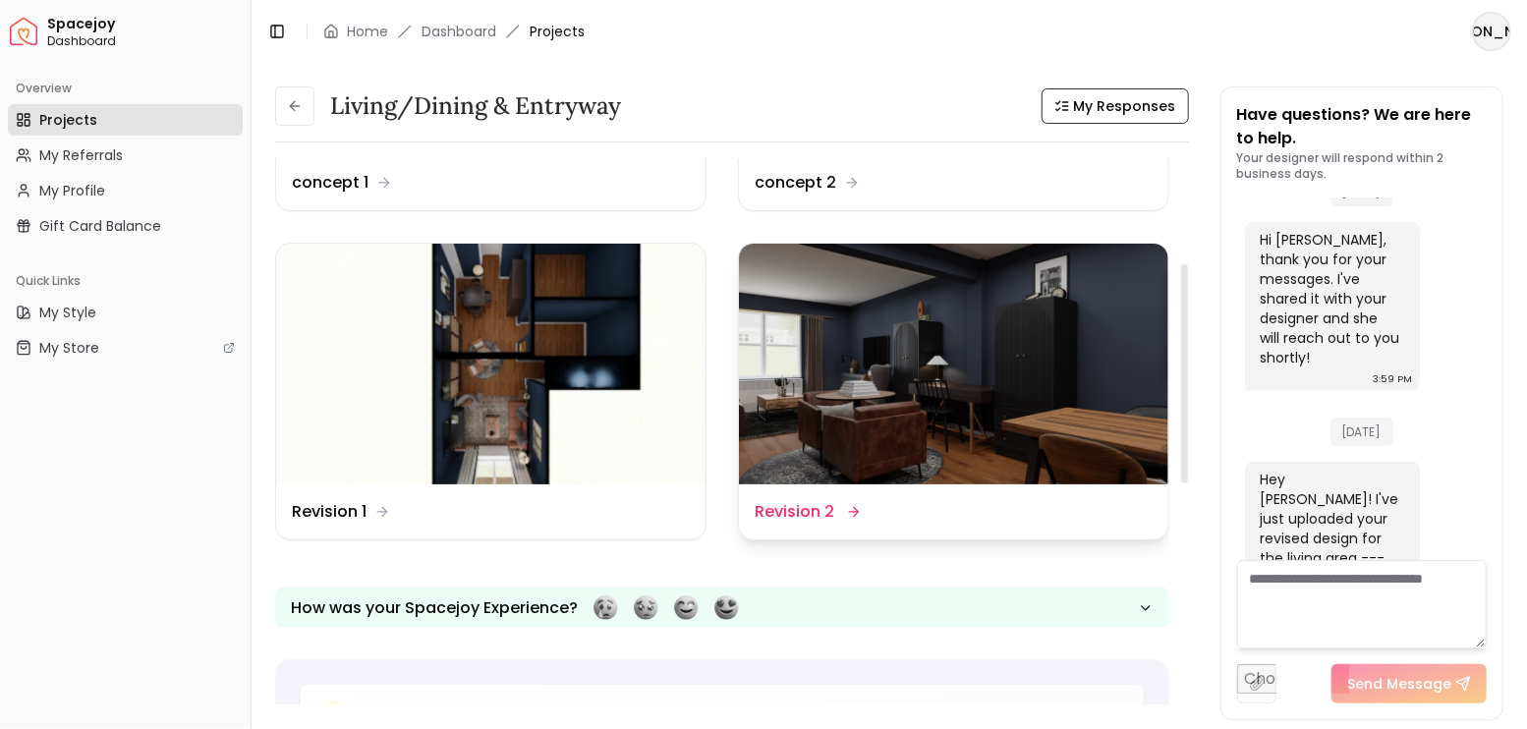
click at [912, 387] on img at bounding box center [953, 365] width 429 height 242
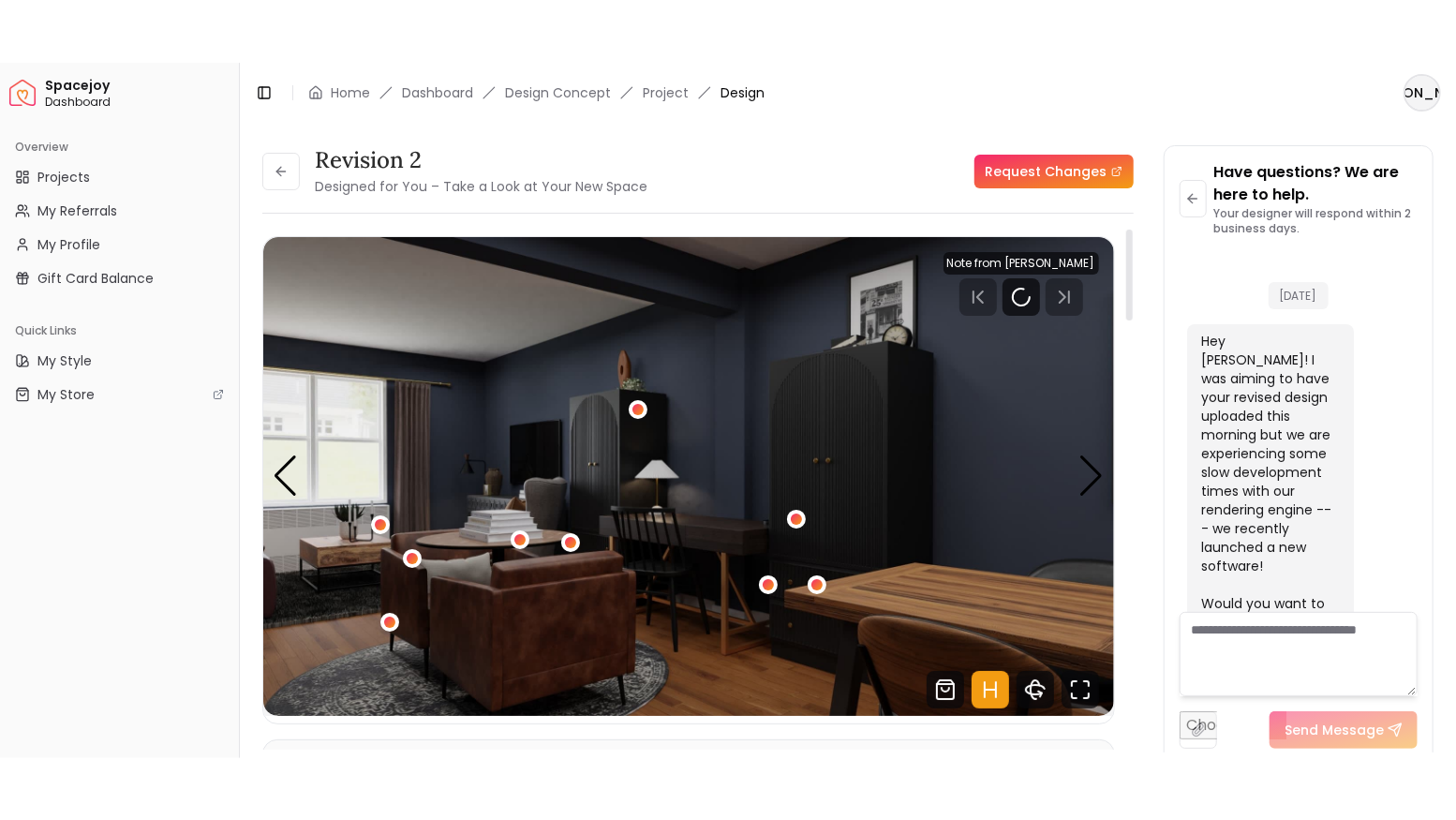
scroll to position [4746, 0]
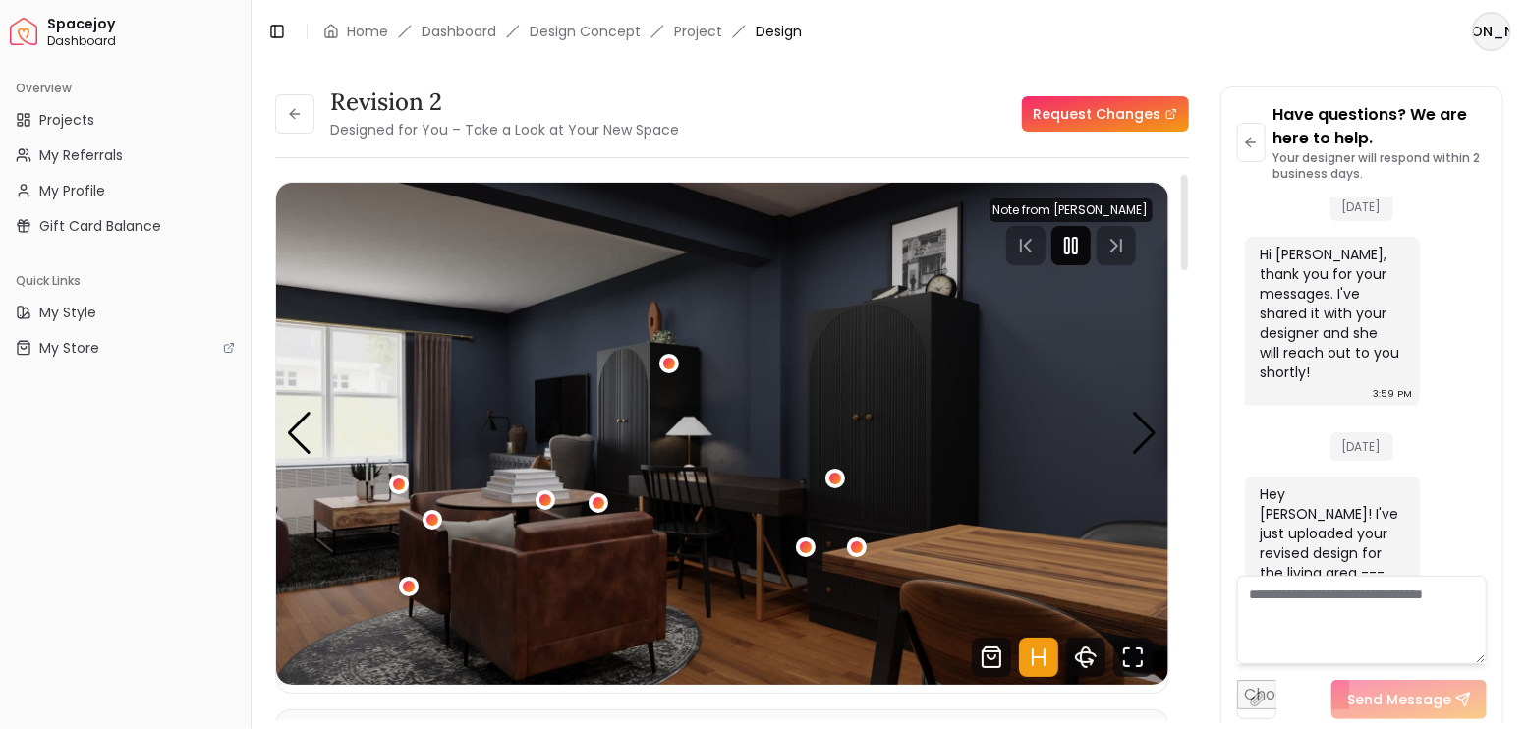
click at [1074, 240] on rect "Pause" at bounding box center [1075, 246] width 4 height 16
click at [1140, 655] on icon "Fullscreen" at bounding box center [1132, 657] width 39 height 39
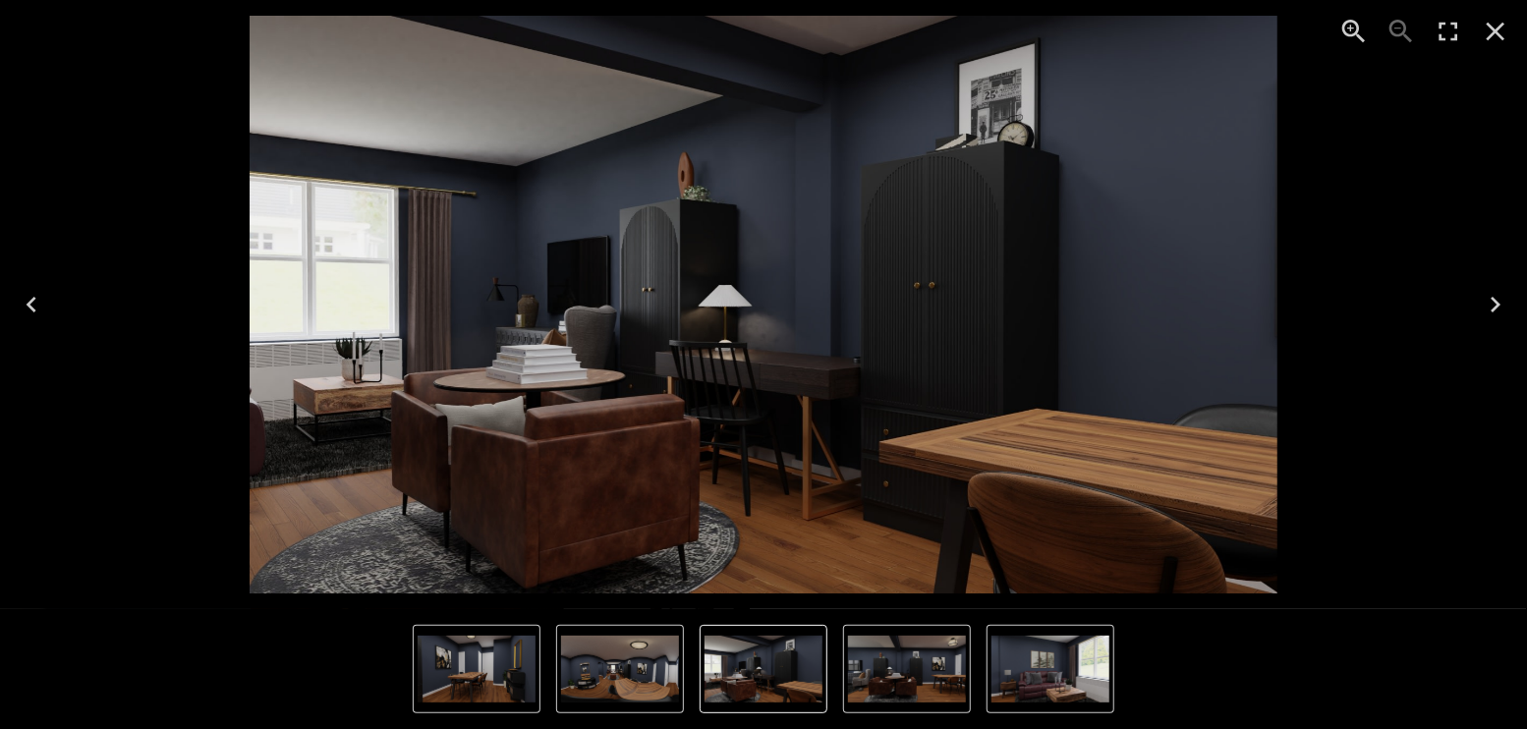
click at [1492, 293] on icon "Next" at bounding box center [1494, 304] width 31 height 31
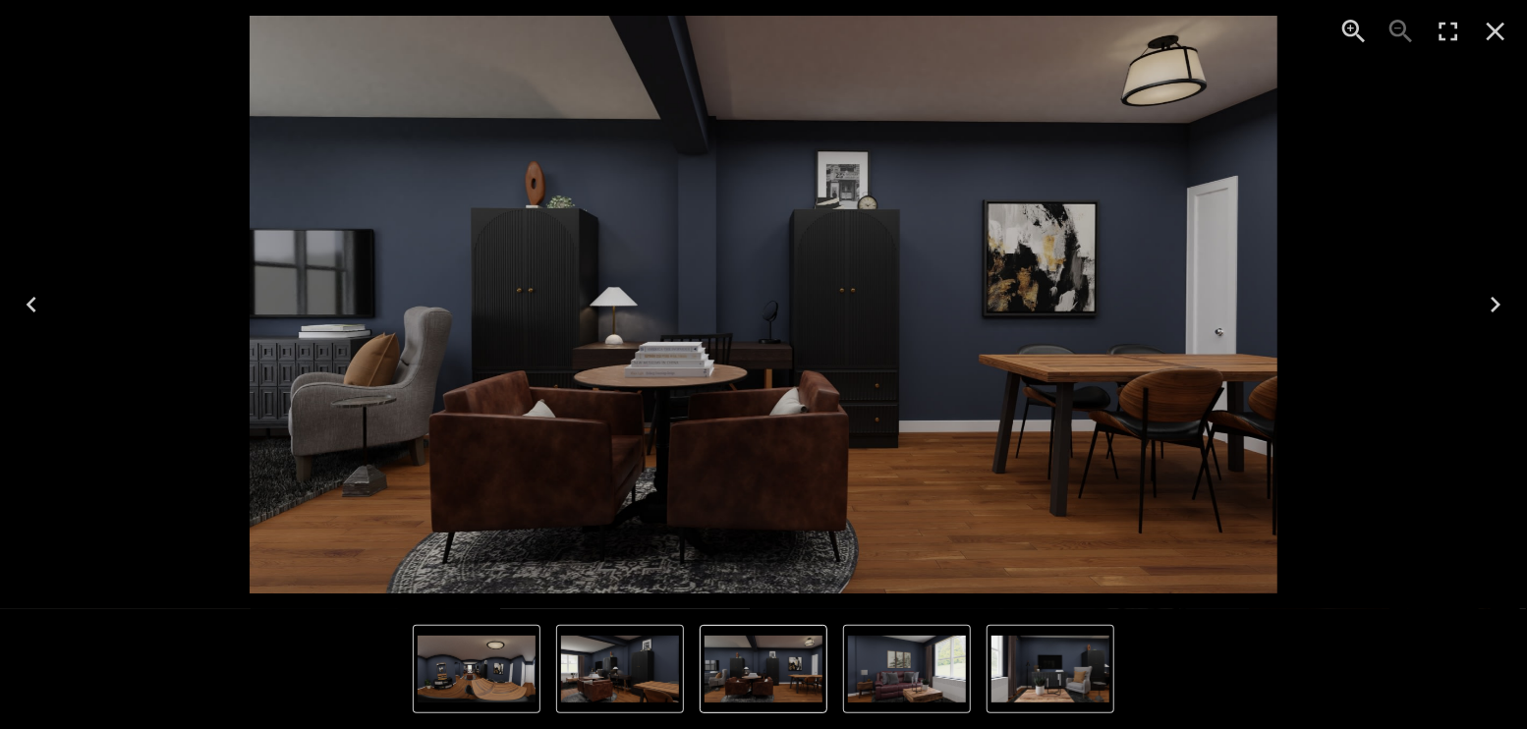
click at [1488, 296] on icon "Next" at bounding box center [1494, 304] width 31 height 31
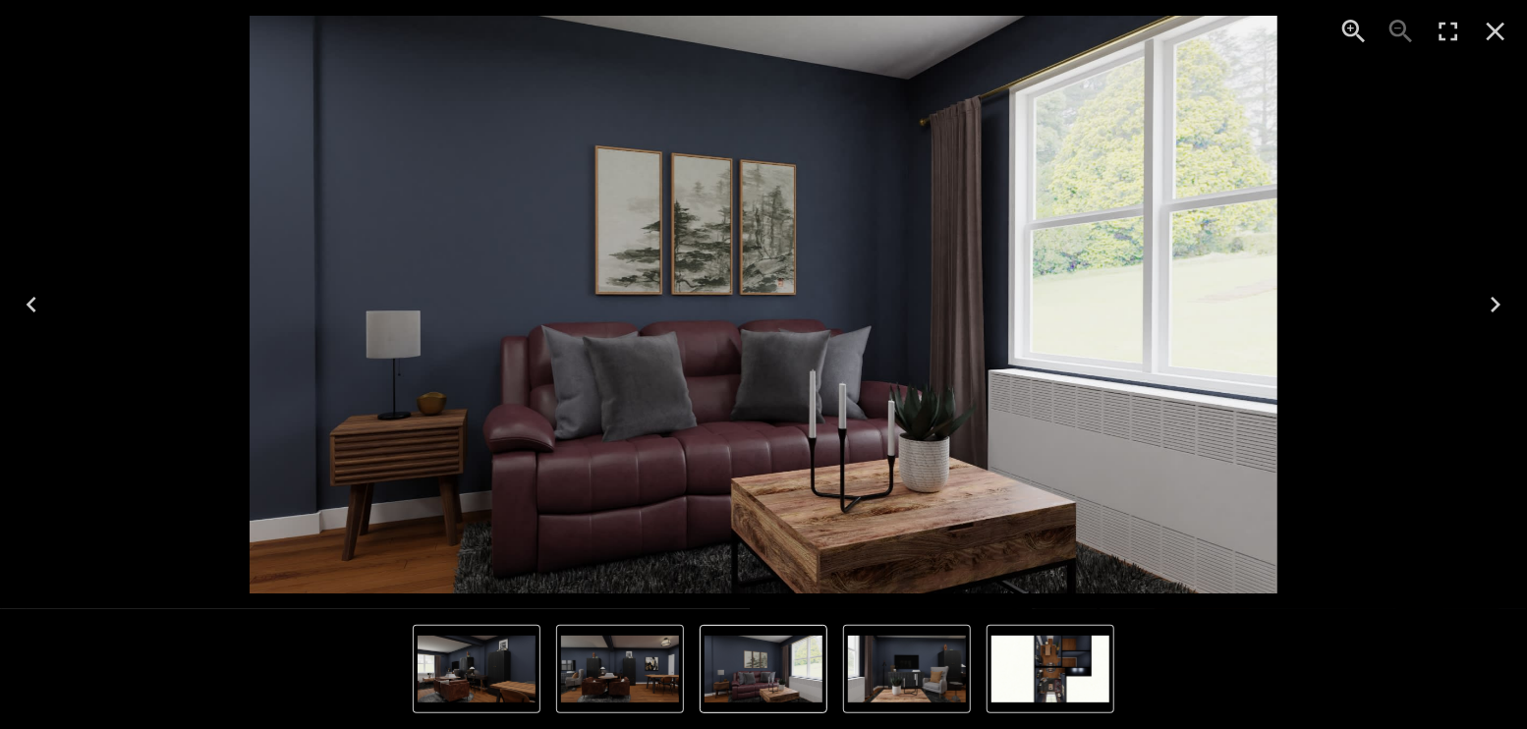
click at [1479, 302] on icon "Next" at bounding box center [1494, 304] width 31 height 31
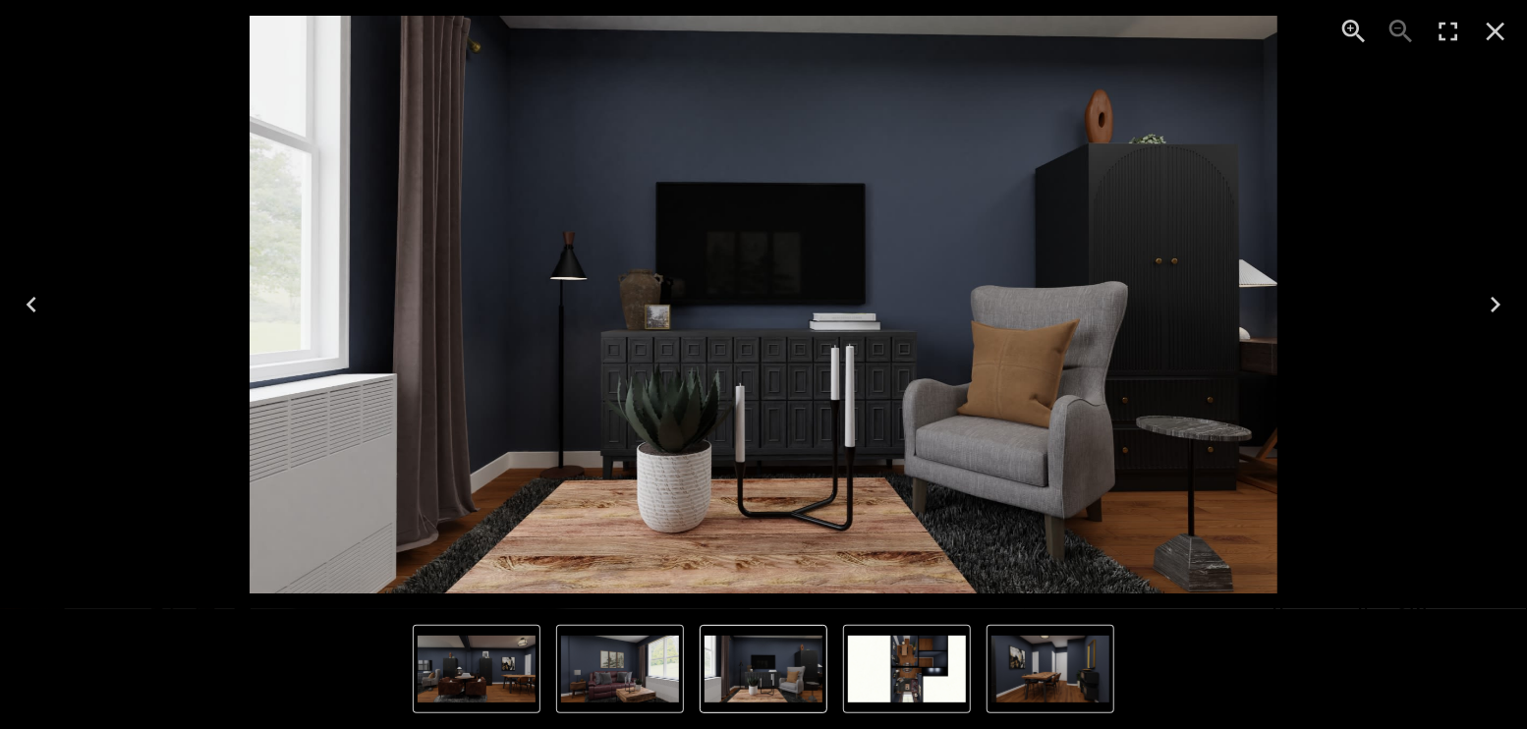
click at [1484, 294] on icon "Next" at bounding box center [1494, 304] width 31 height 31
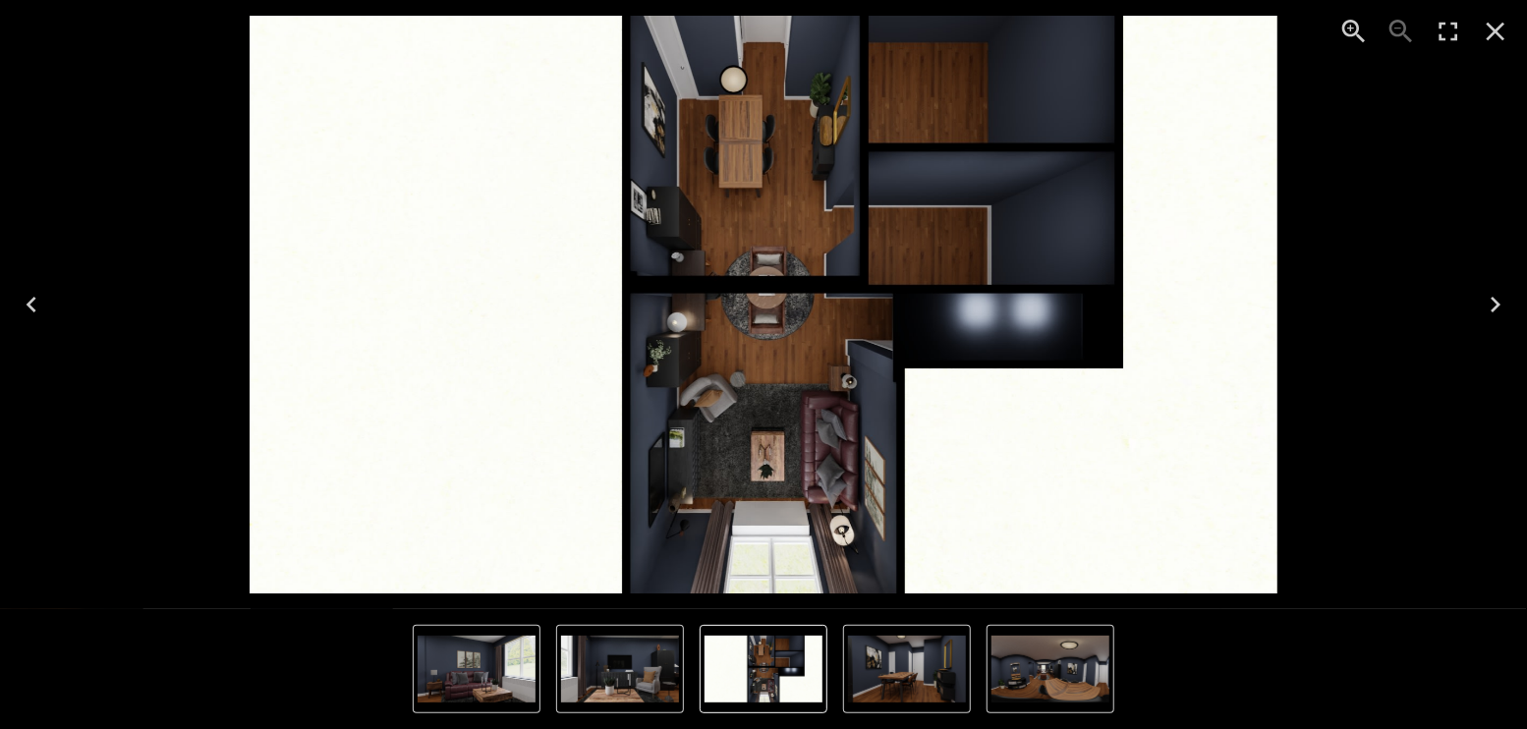
click at [1484, 294] on icon "Next" at bounding box center [1494, 304] width 31 height 31
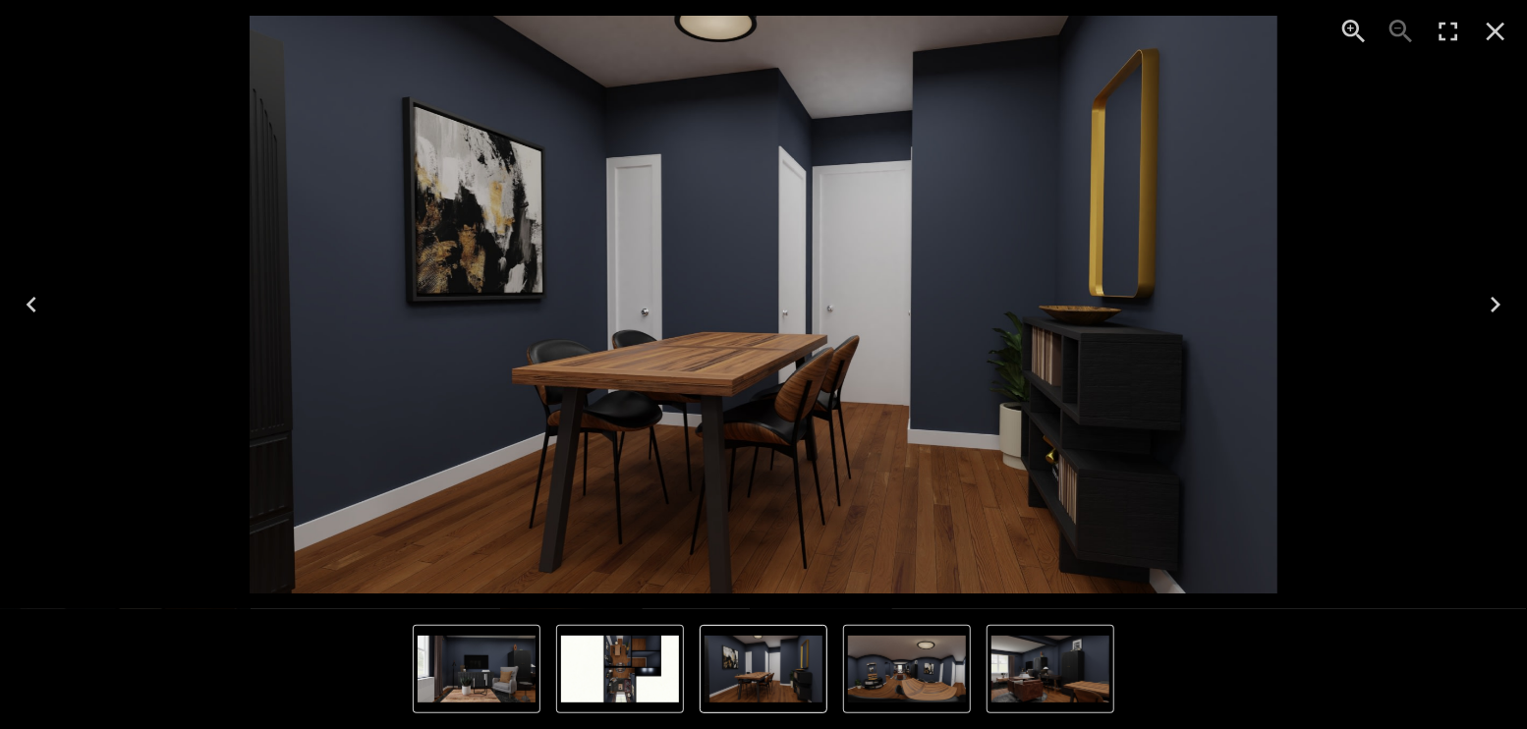
click at [1457, 33] on icon "Enter Fullscreen" at bounding box center [1447, 31] width 31 height 31
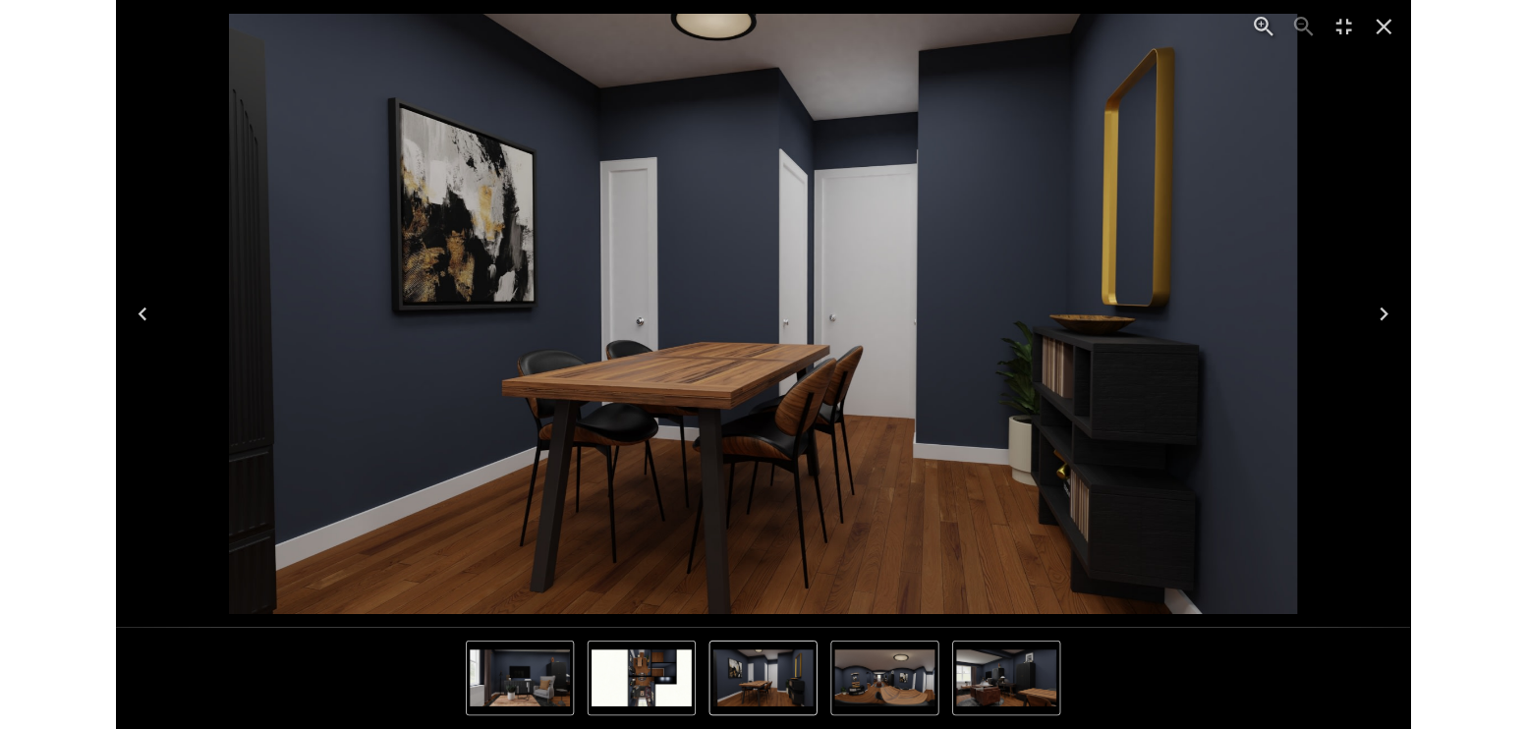
scroll to position [4846, 0]
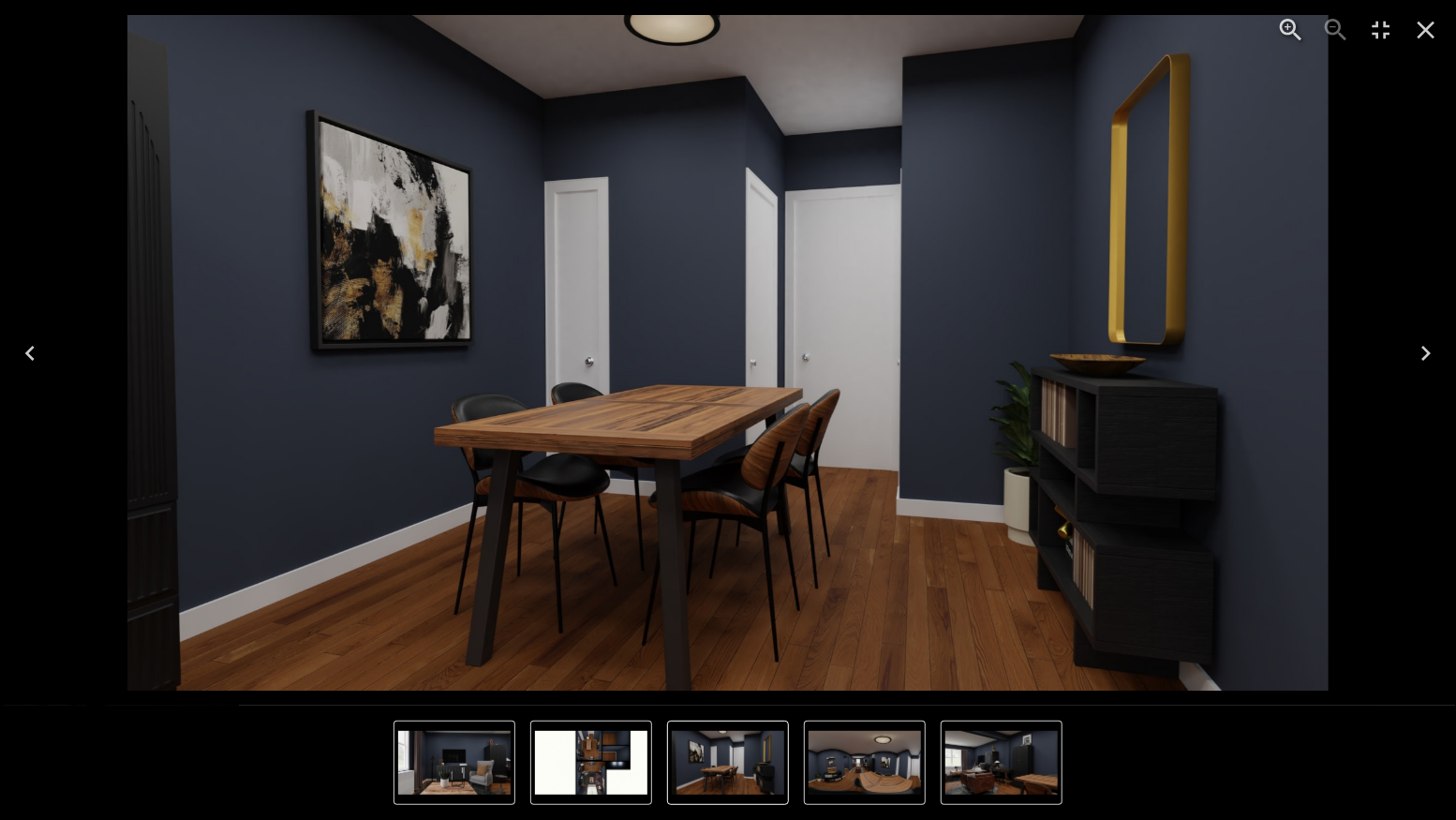
click at [1428, 346] on icon "Next" at bounding box center [1425, 353] width 30 height 30
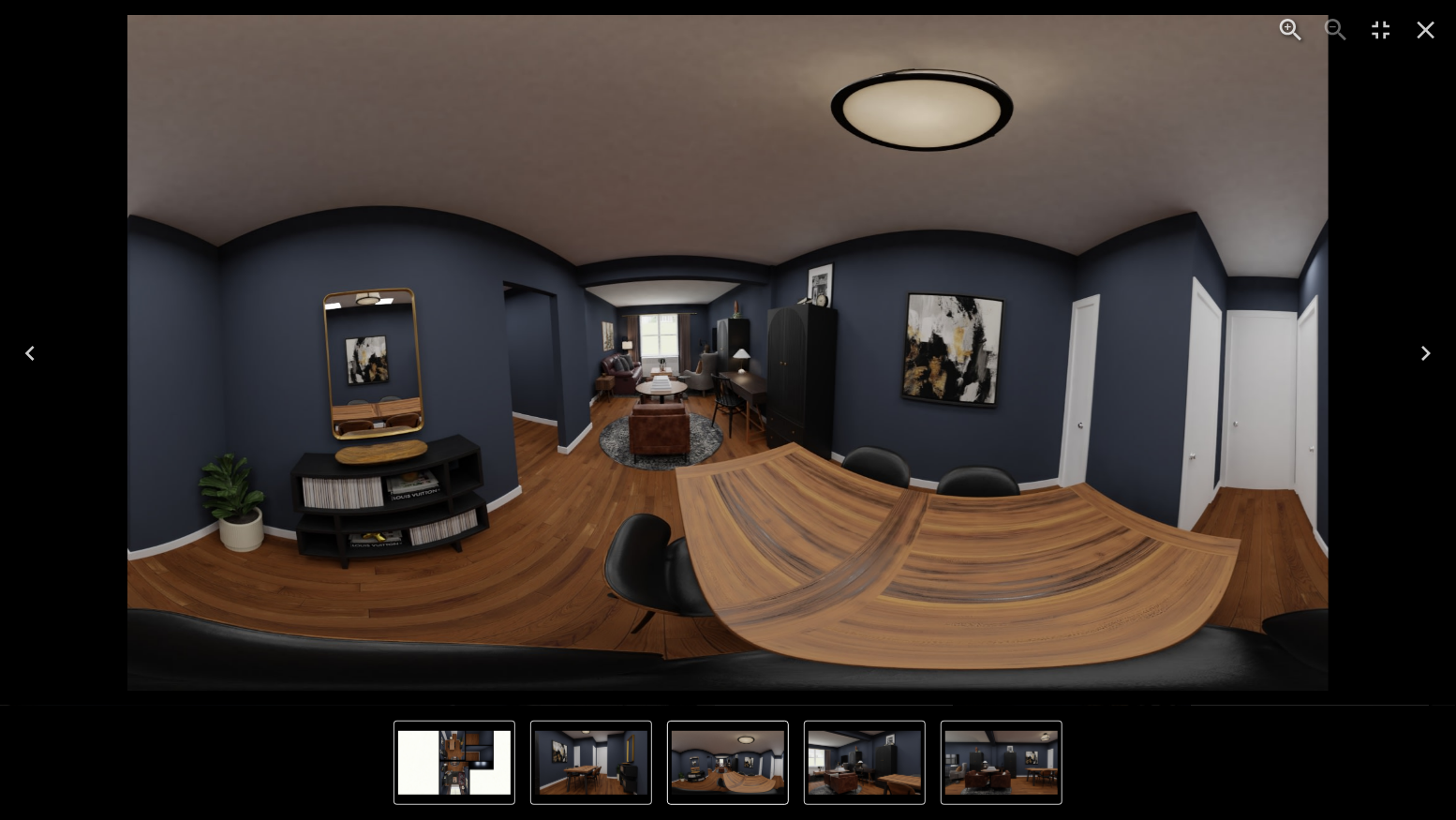
click at [1428, 346] on icon "Next" at bounding box center [1425, 353] width 30 height 30
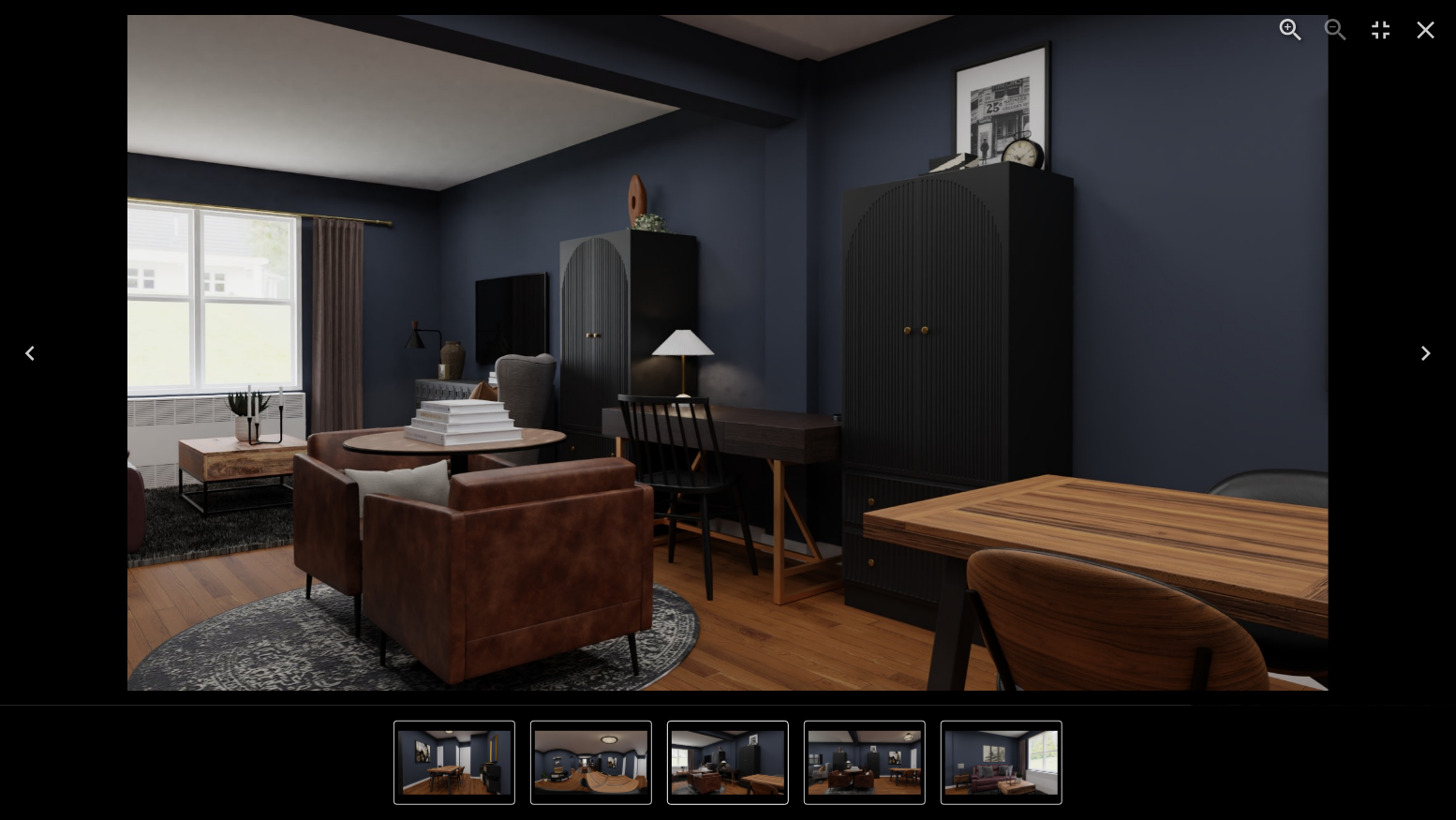
click at [1428, 346] on icon "Next" at bounding box center [1425, 353] width 30 height 30
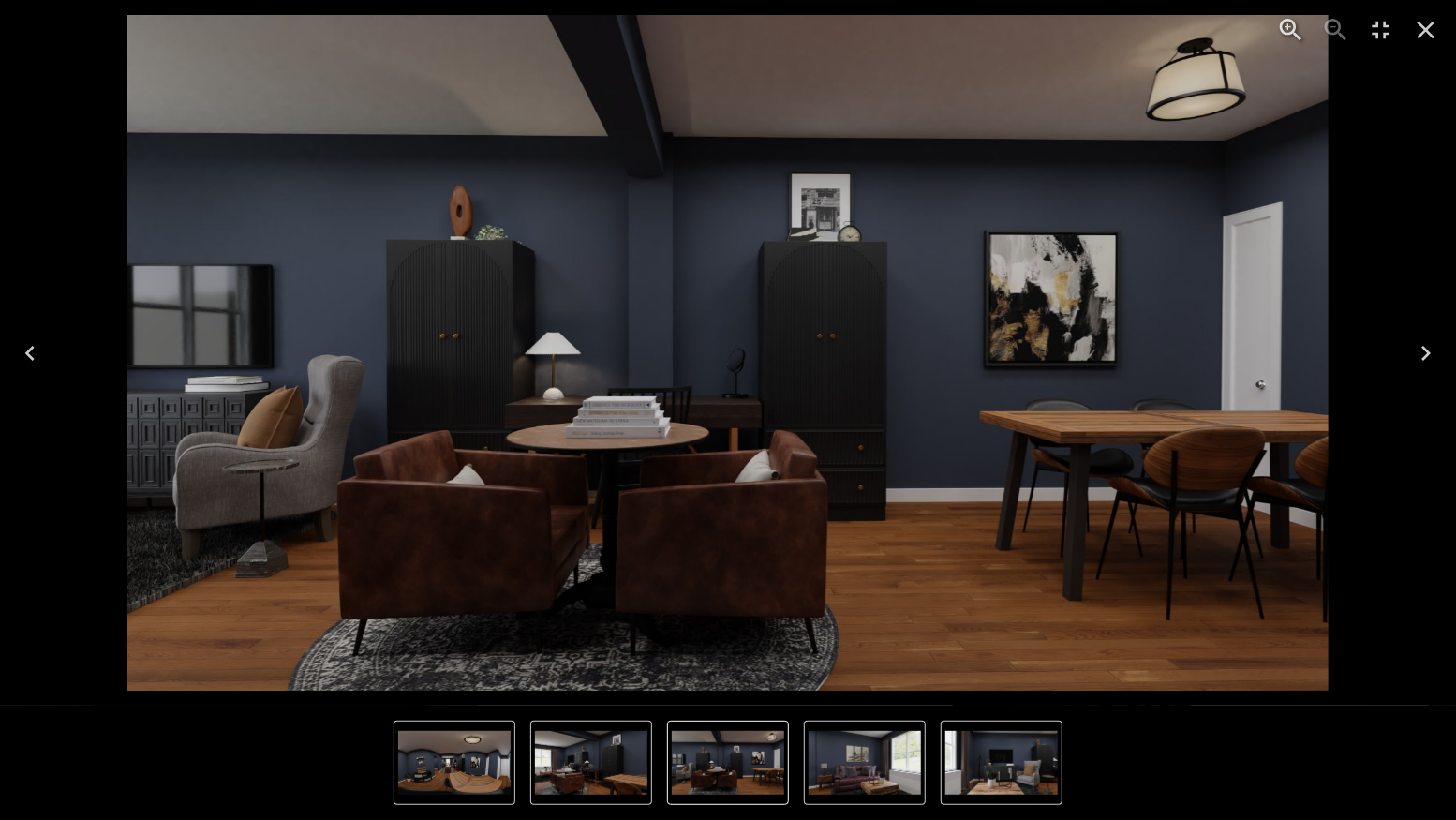
click at [1425, 346] on icon "Next" at bounding box center [1425, 353] width 30 height 30
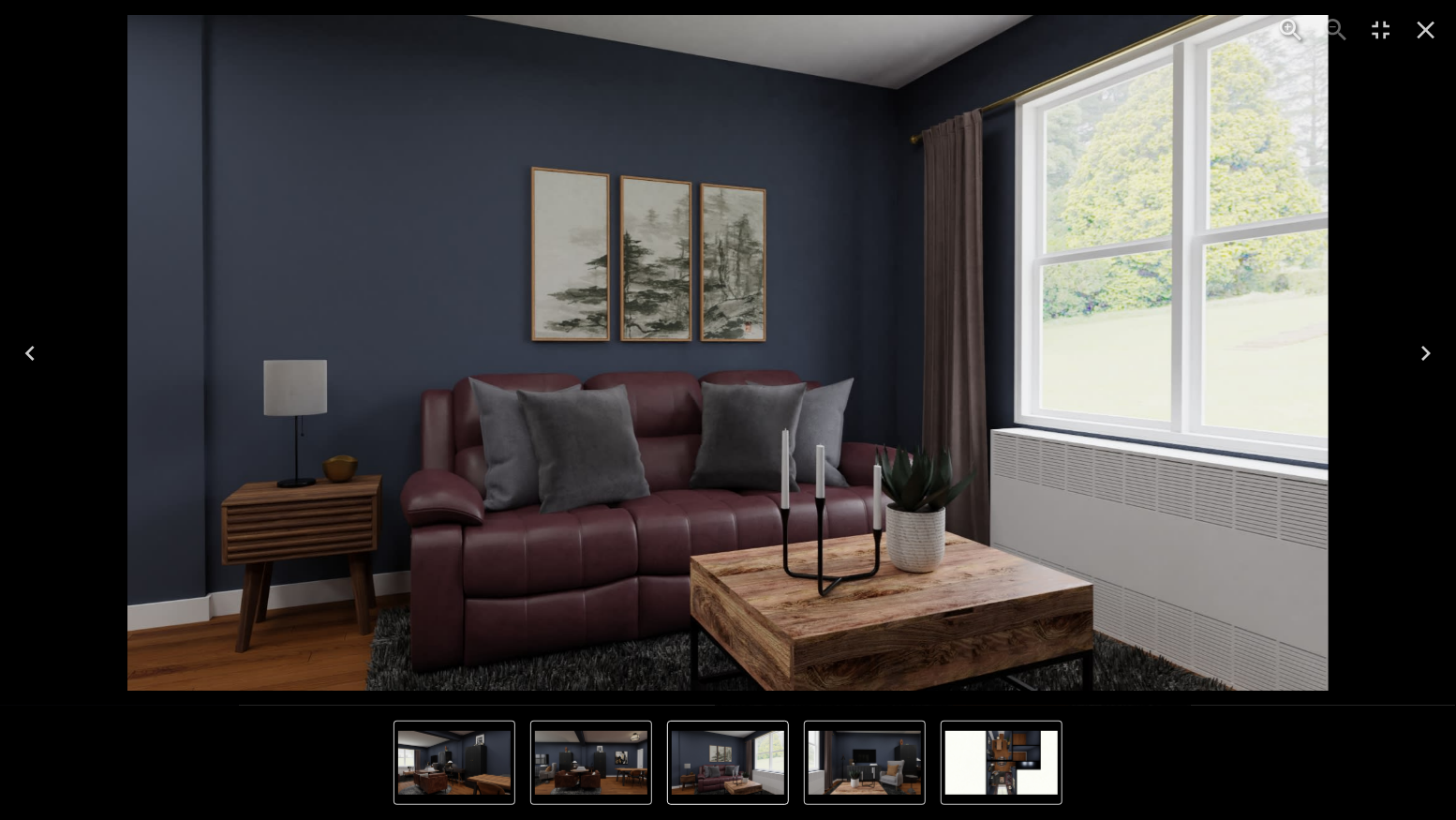
click at [1429, 347] on icon "Next" at bounding box center [1425, 353] width 30 height 30
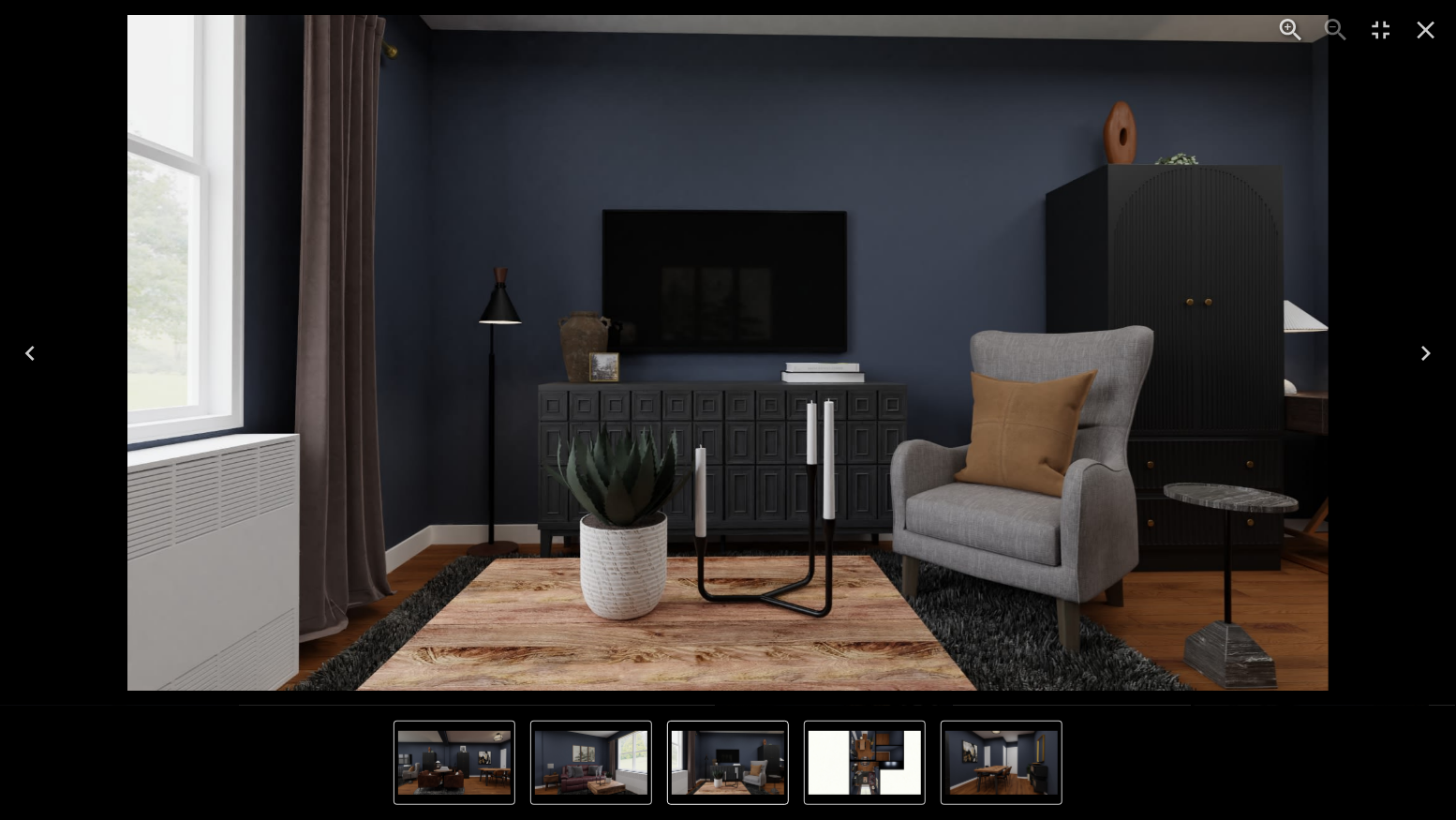
click at [1419, 27] on icon "Close" at bounding box center [1425, 30] width 30 height 30
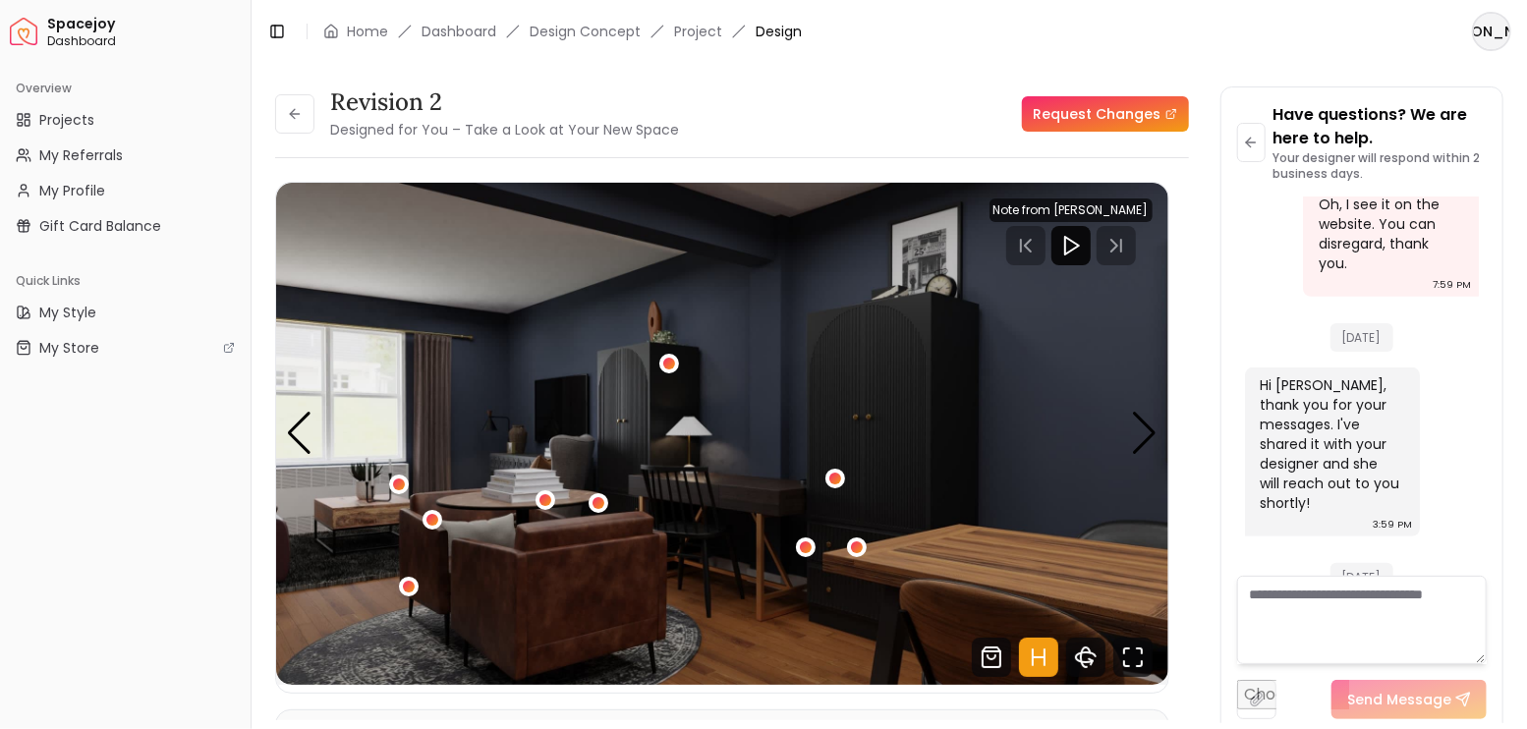
scroll to position [4977, 0]
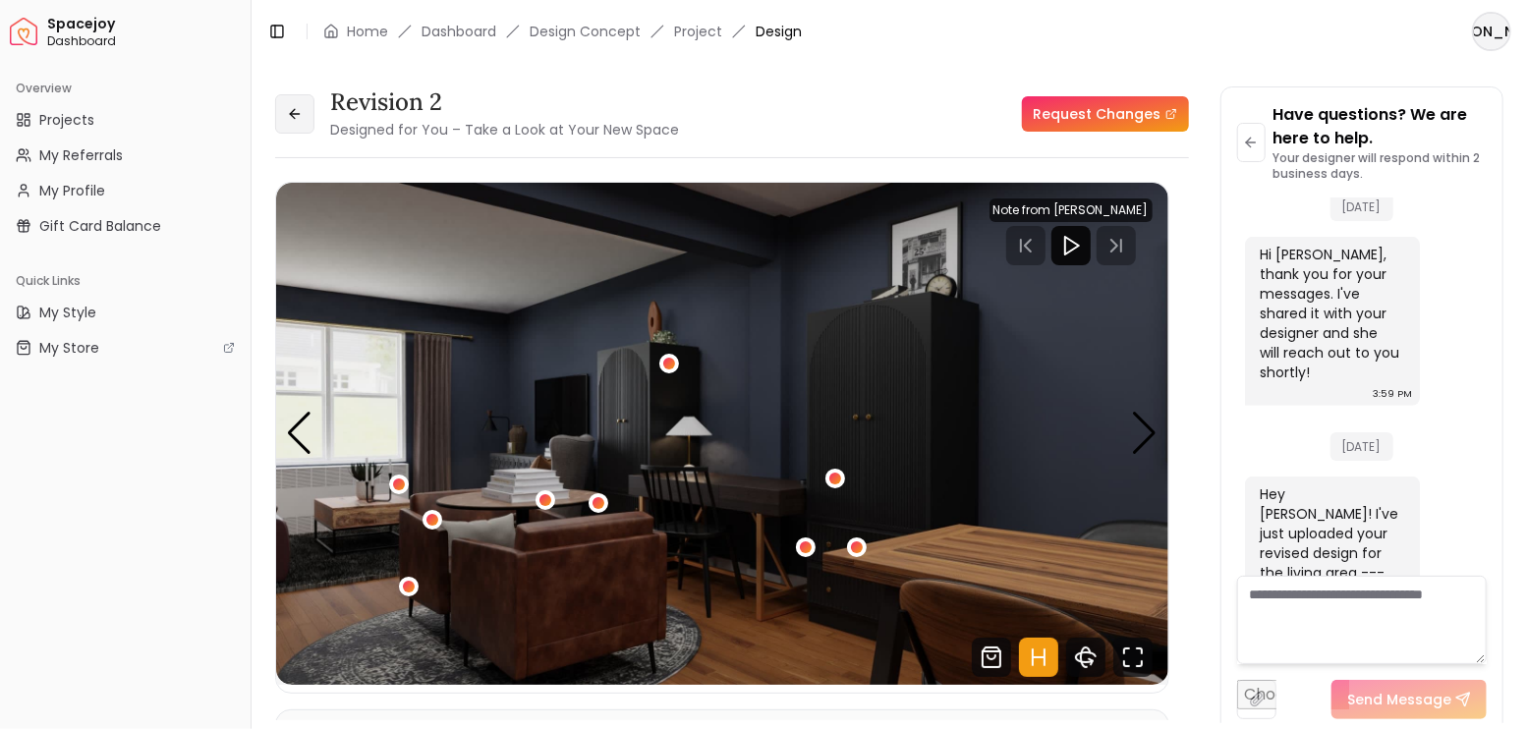
click at [295, 106] on icon at bounding box center [295, 114] width 16 height 16
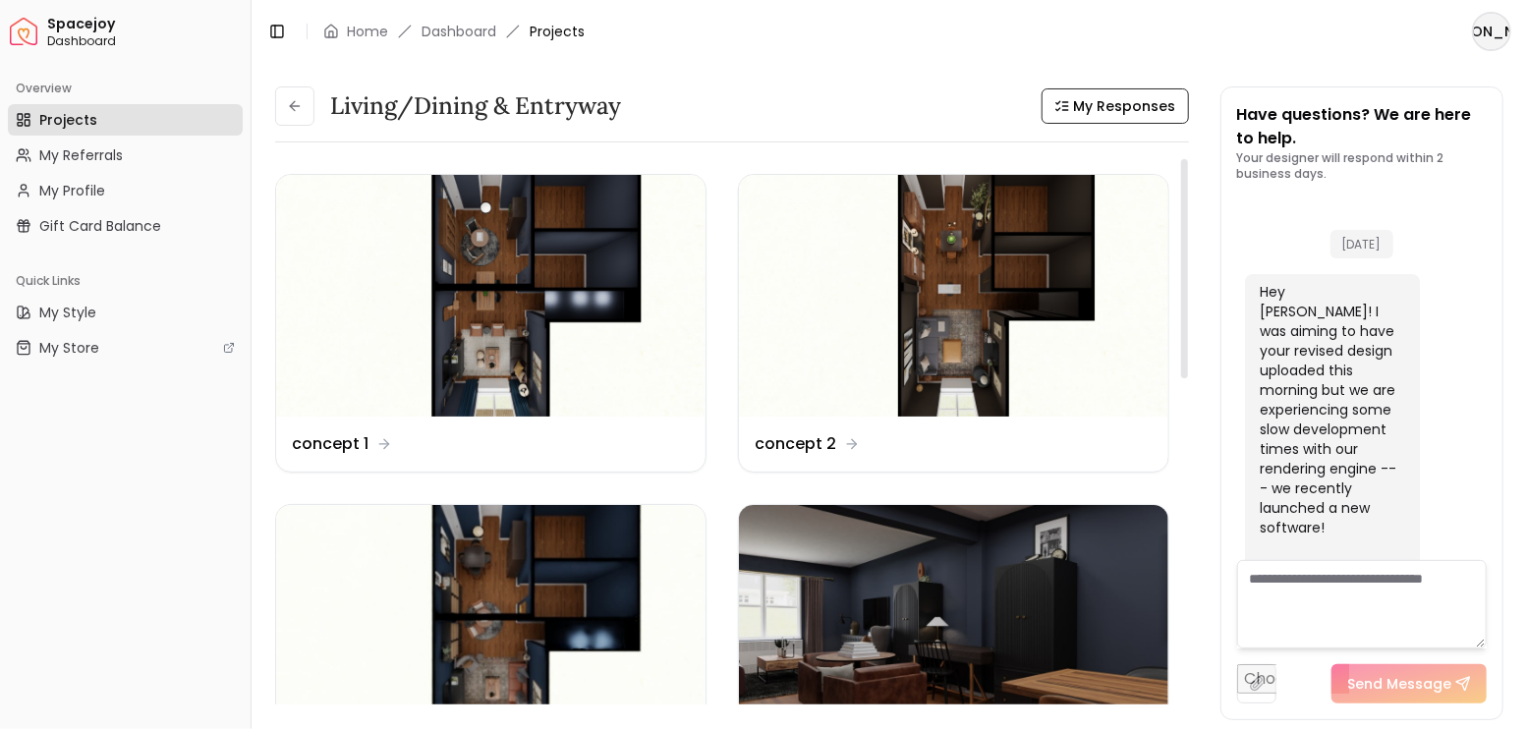
scroll to position [4992, 0]
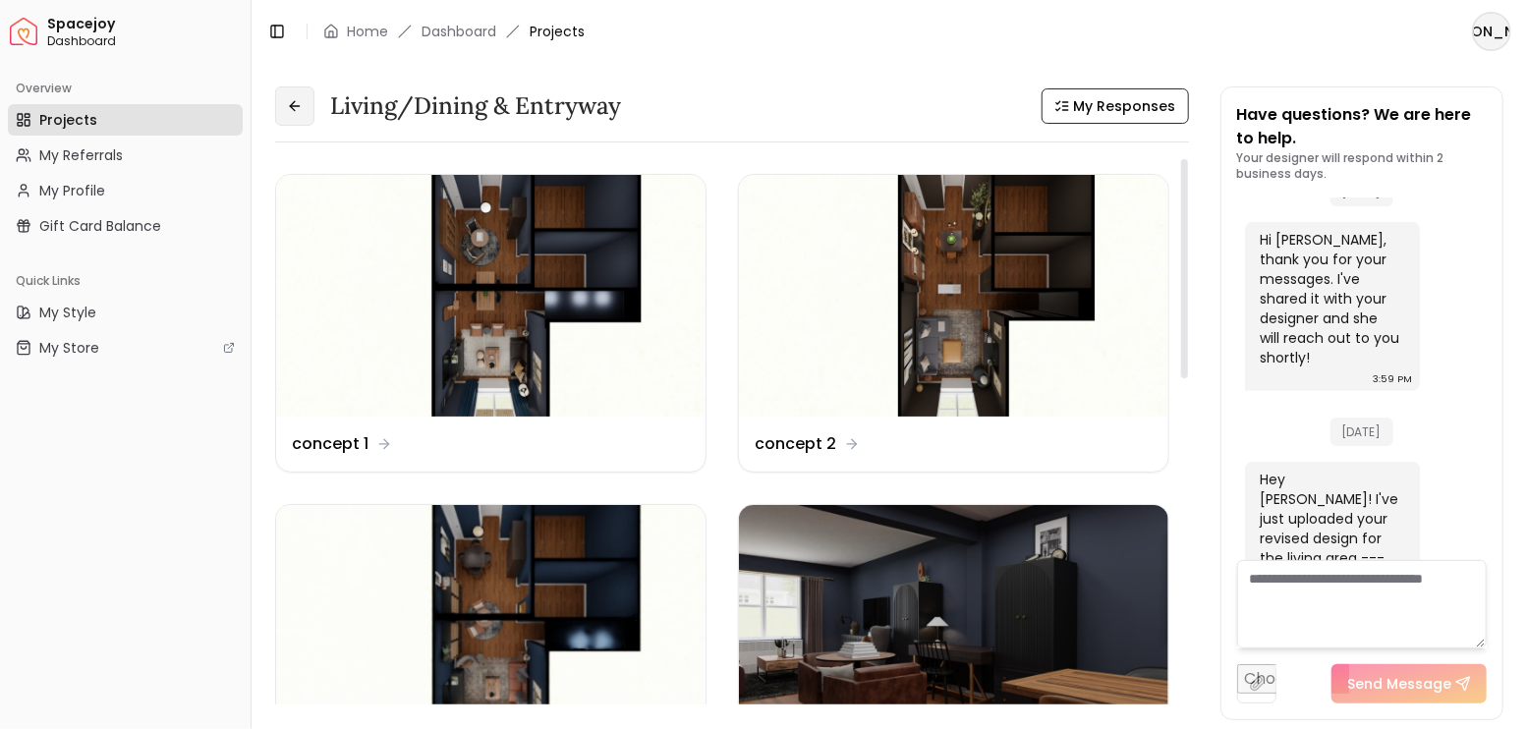
click at [290, 113] on icon at bounding box center [295, 106] width 16 height 16
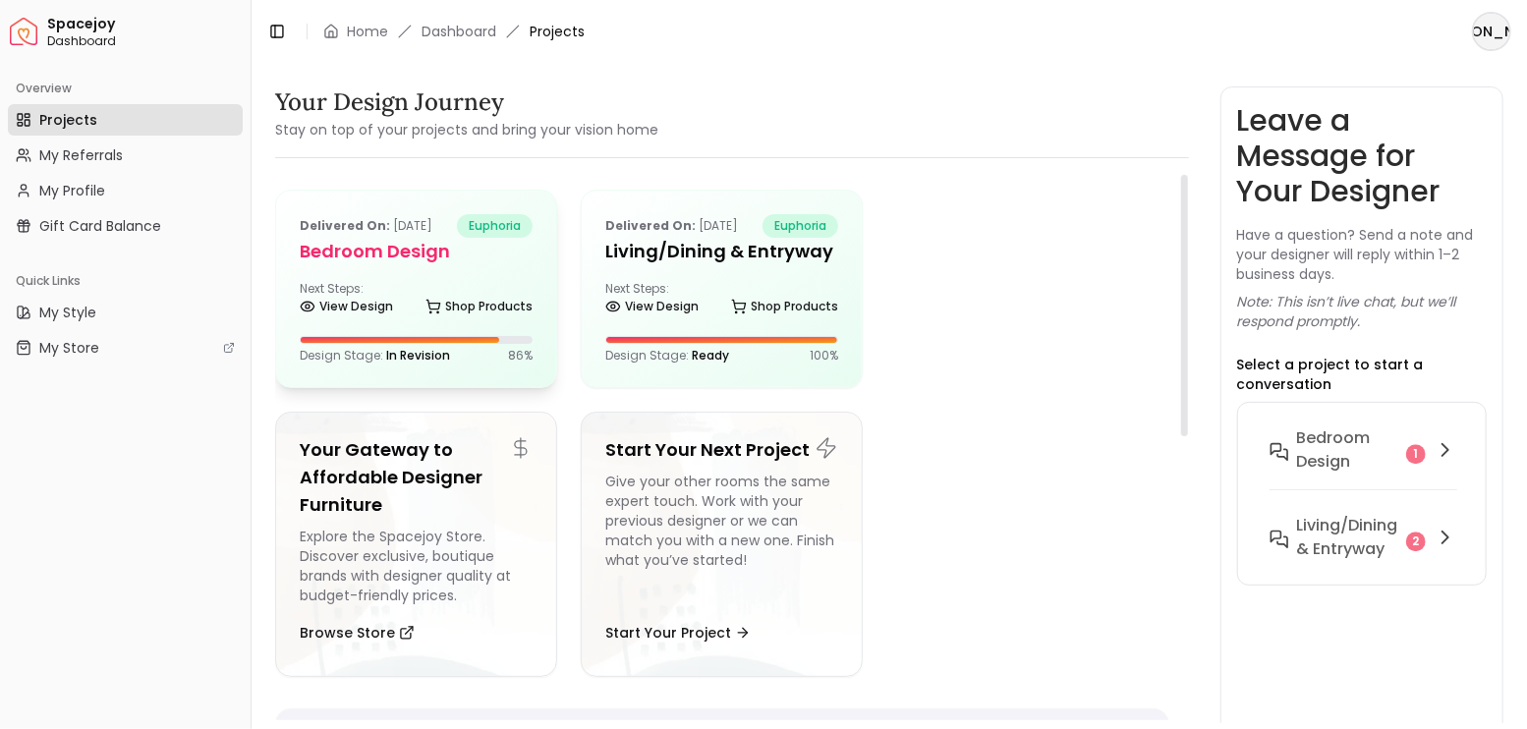
click at [437, 266] on div "Delivered on: [DATE] euphoria Bedroom design Next Steps: View Design Shop Produ…" at bounding box center [416, 289] width 280 height 196
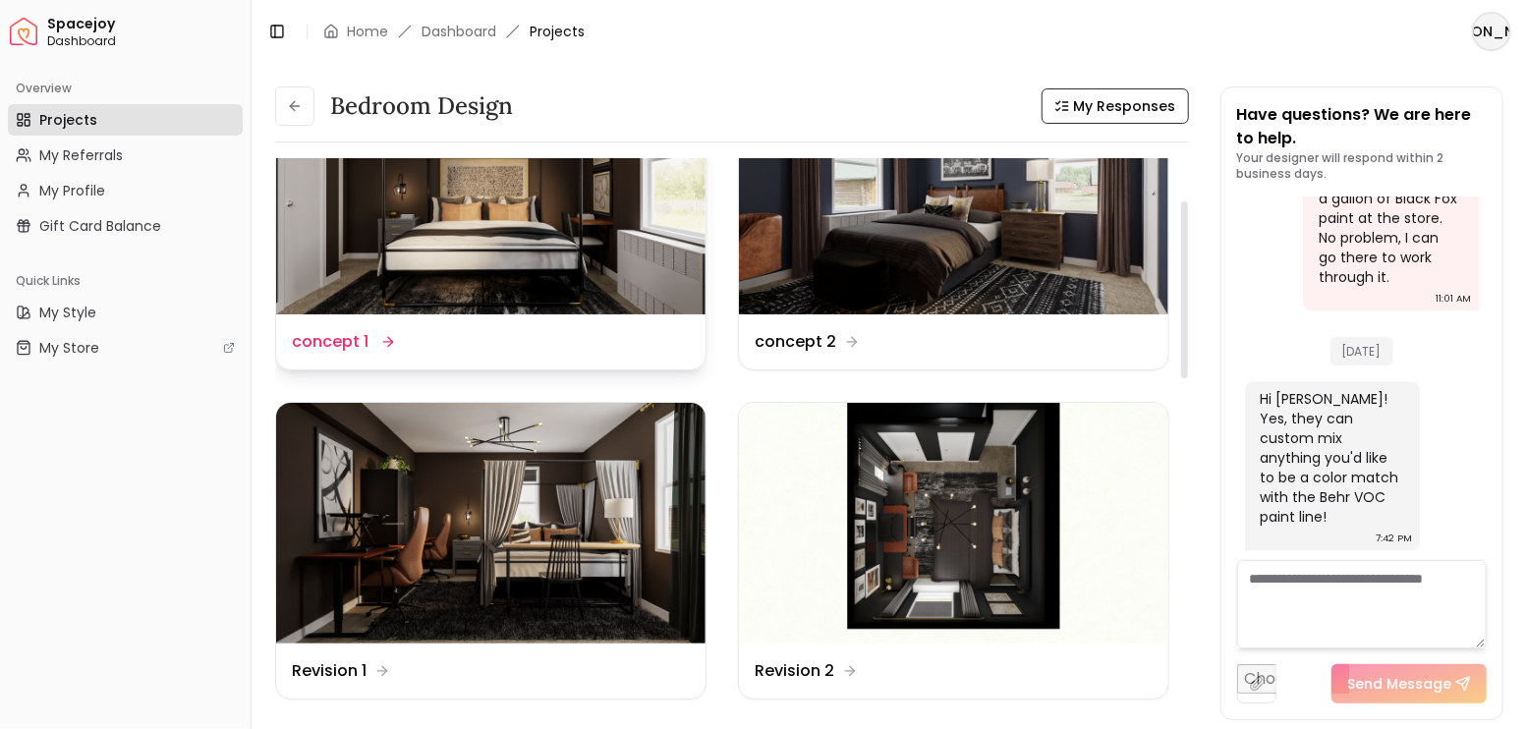
scroll to position [131, 0]
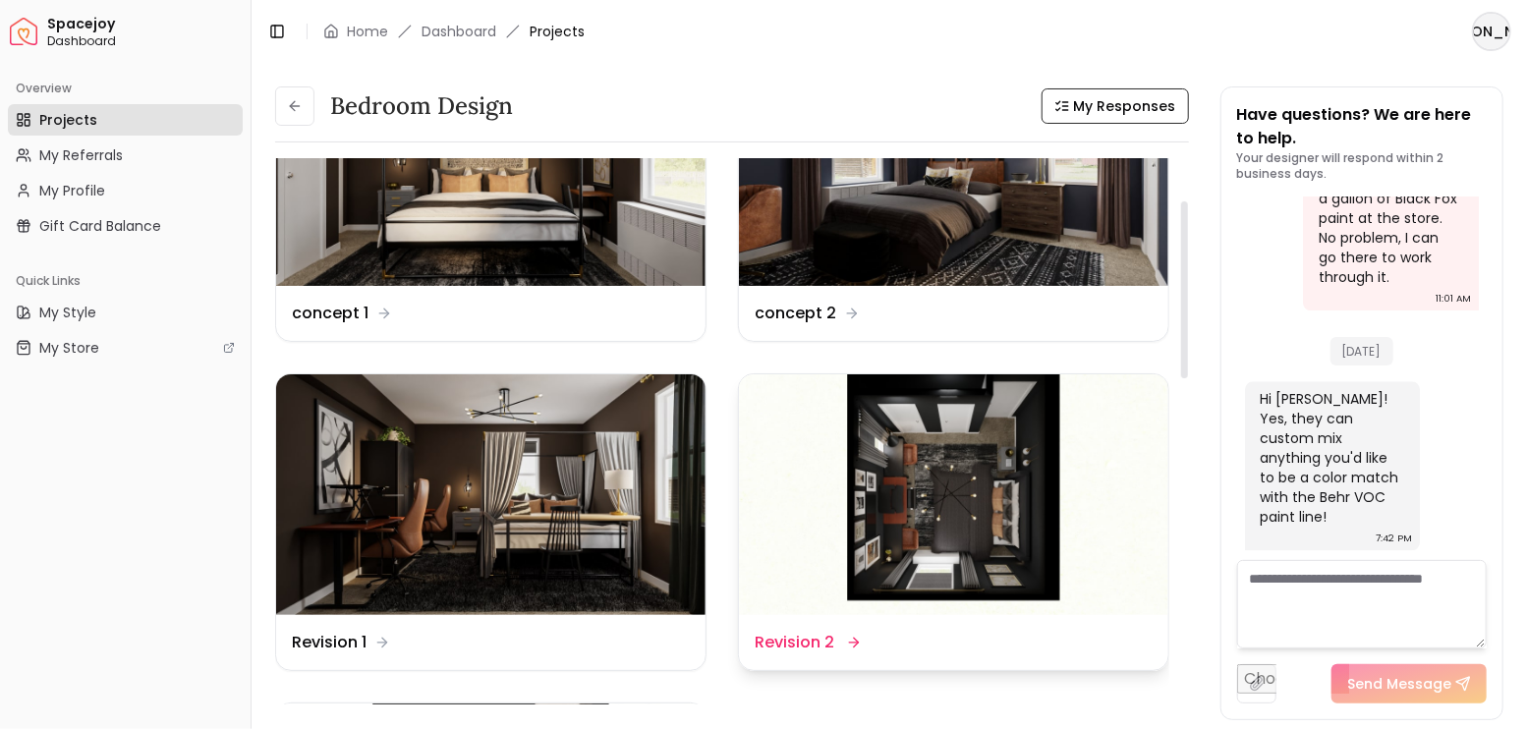
click at [917, 453] on img at bounding box center [953, 495] width 429 height 242
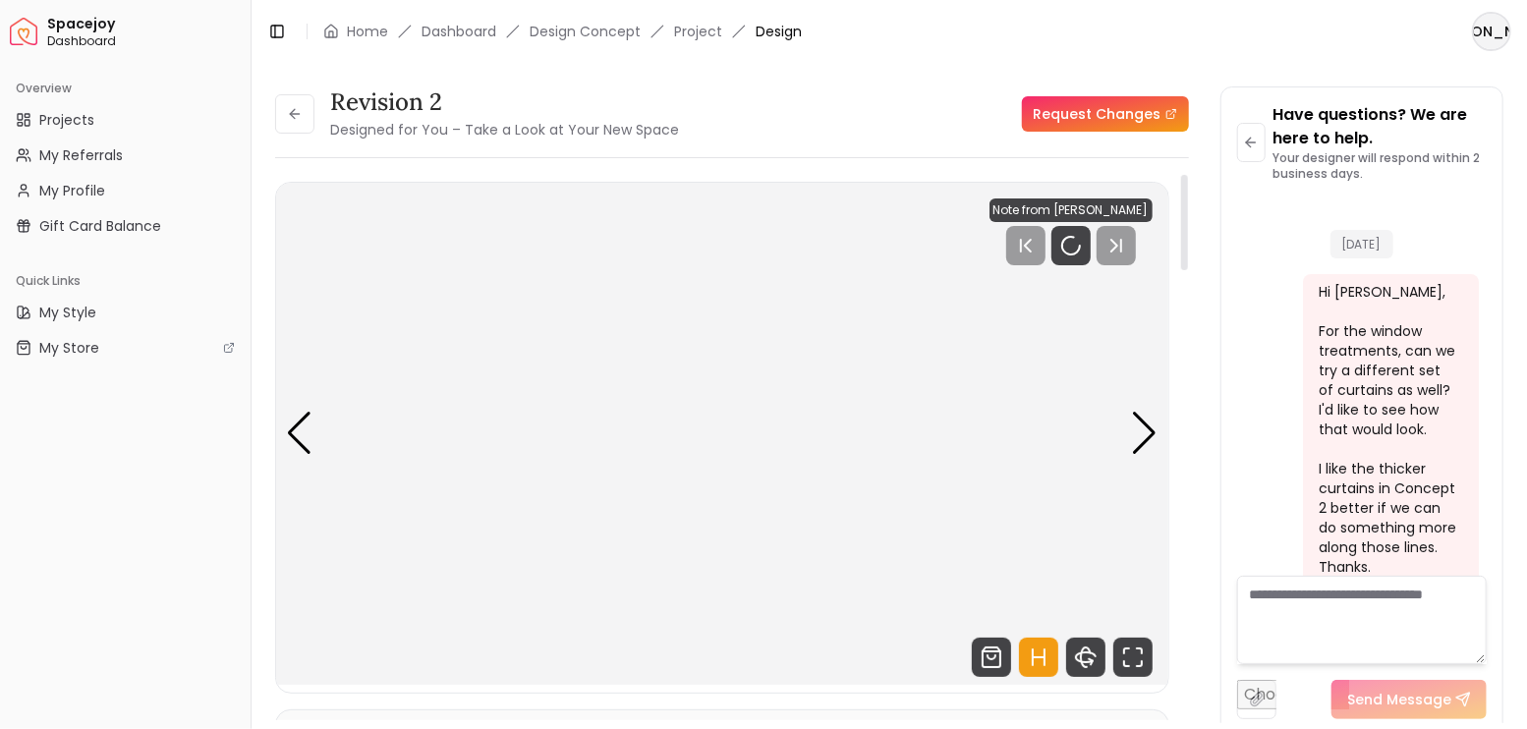
scroll to position [6944, 0]
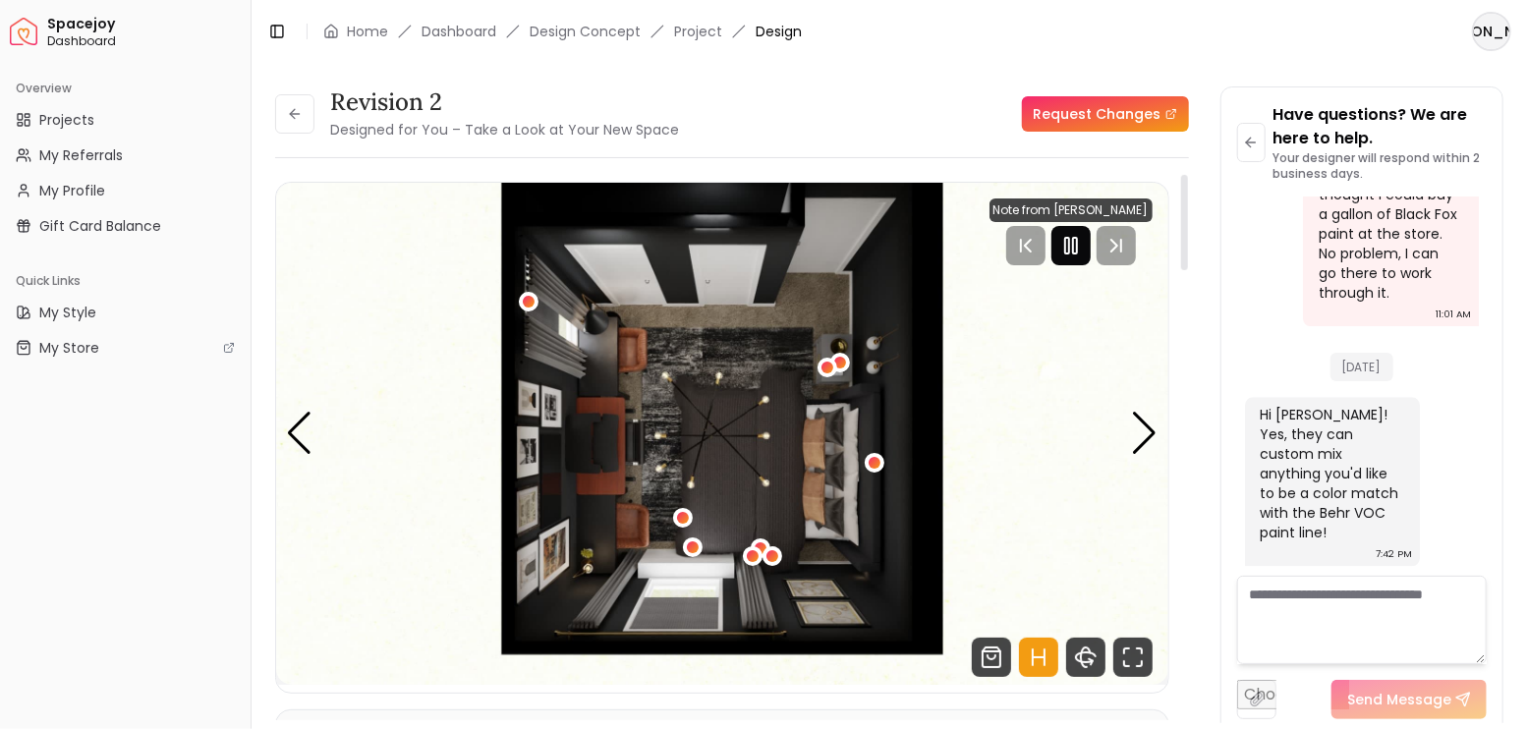
click at [1080, 246] on icon "Pause" at bounding box center [1071, 246] width 24 height 24
click at [1146, 439] on div "Next slide" at bounding box center [1145, 433] width 27 height 43
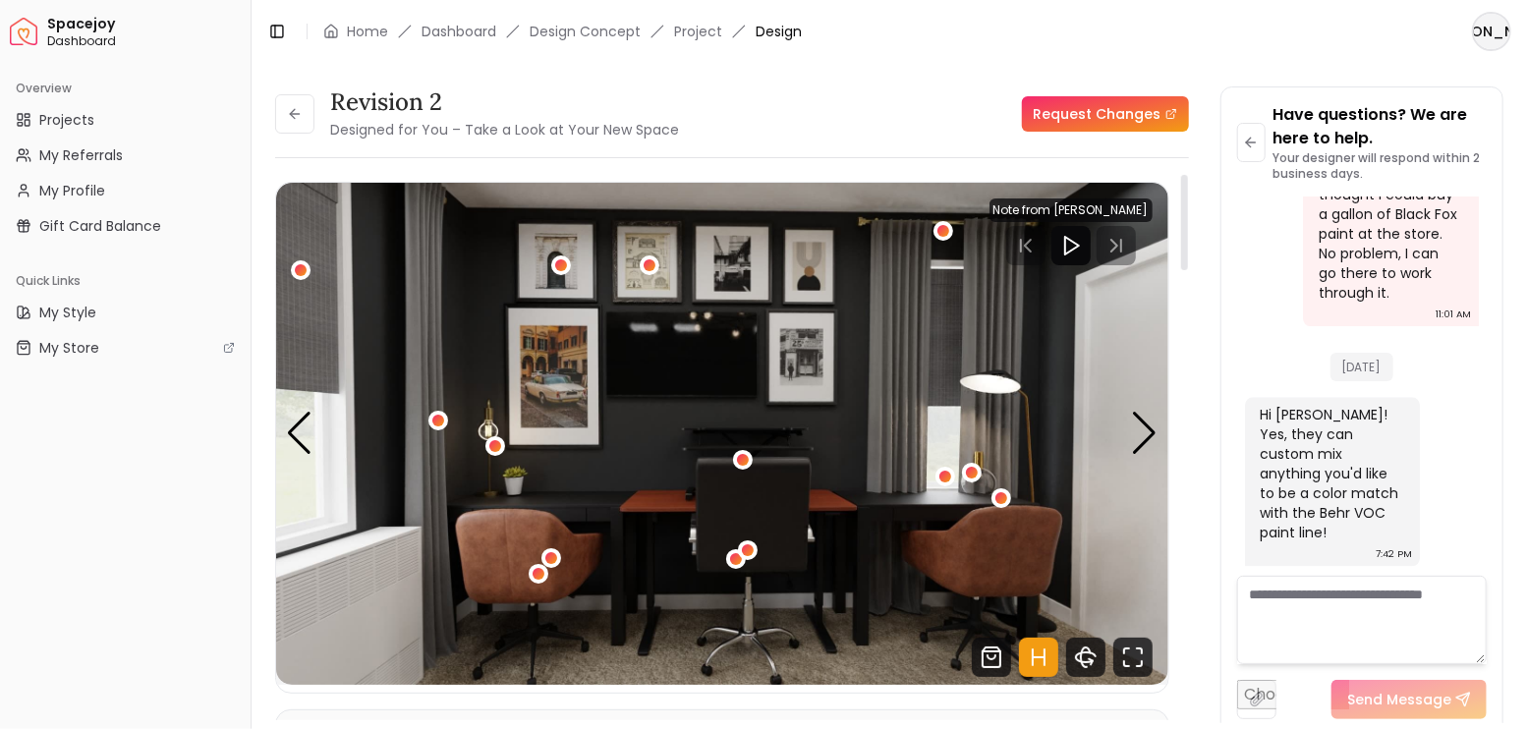
click at [319, 117] on div "Revision 2 Designed for You – Take a Look at Your New Space" at bounding box center [477, 113] width 404 height 55
click at [308, 117] on button at bounding box center [294, 113] width 39 height 39
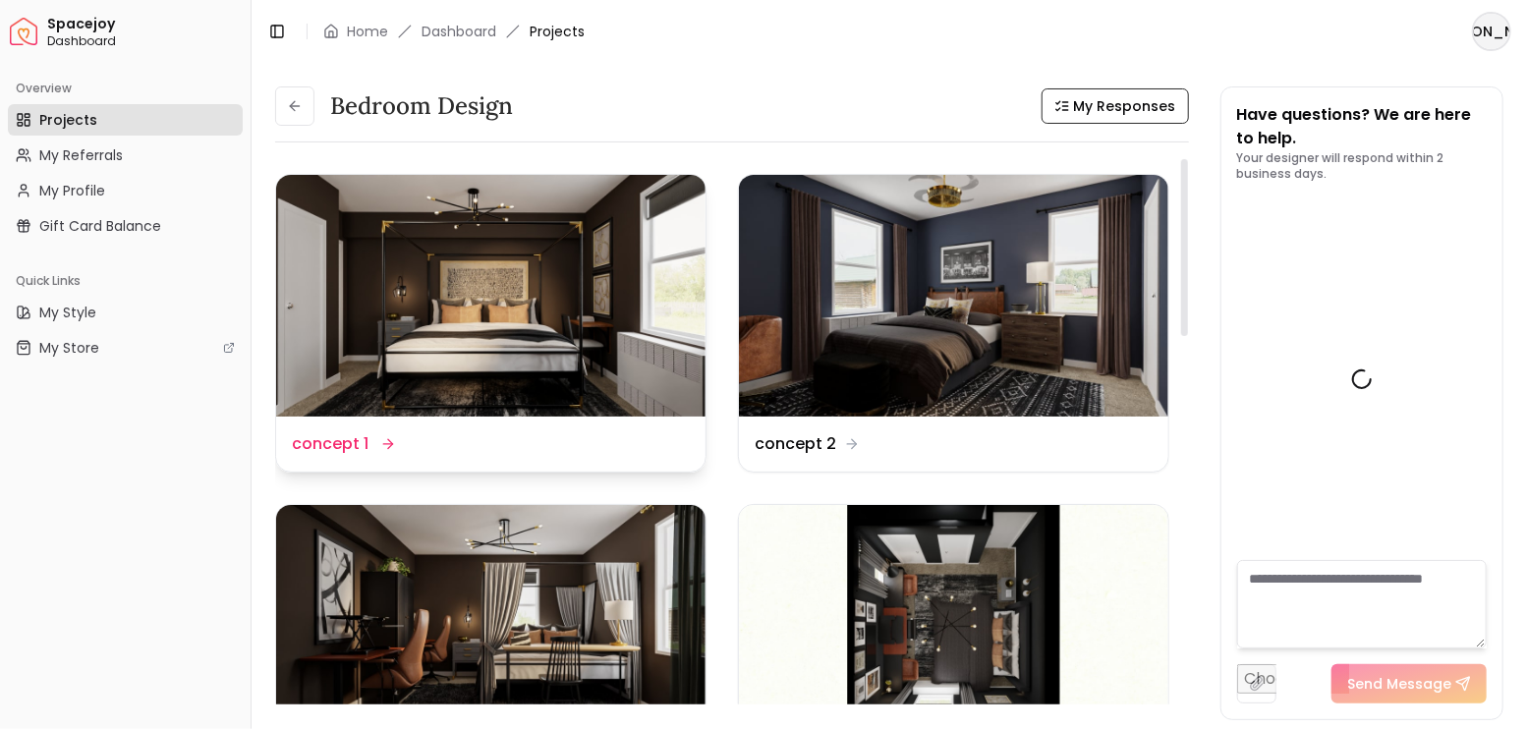
scroll to position [6959, 0]
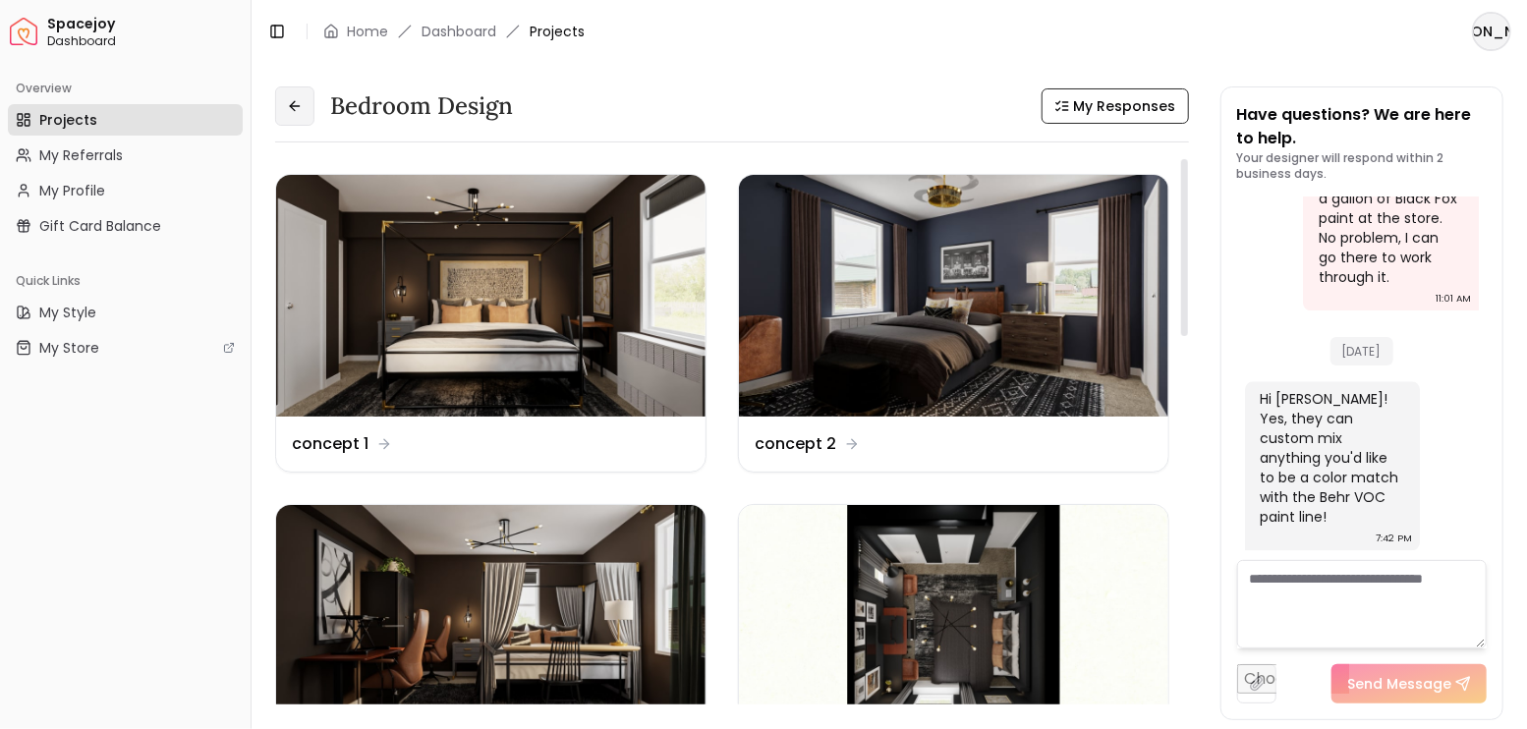
click at [290, 95] on button at bounding box center [294, 105] width 39 height 39
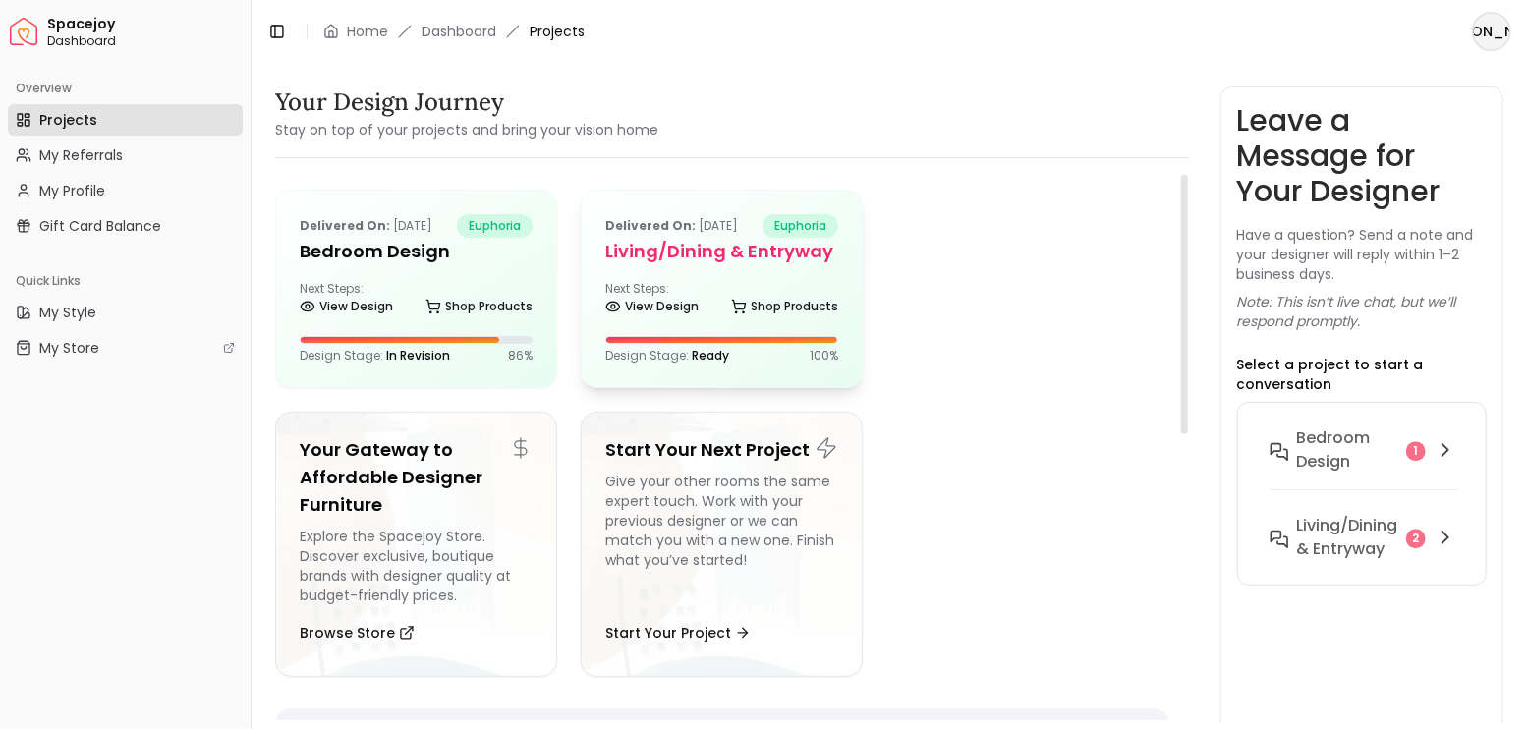
click at [756, 285] on div "Next Steps: View Design Shop Products" at bounding box center [721, 300] width 233 height 39
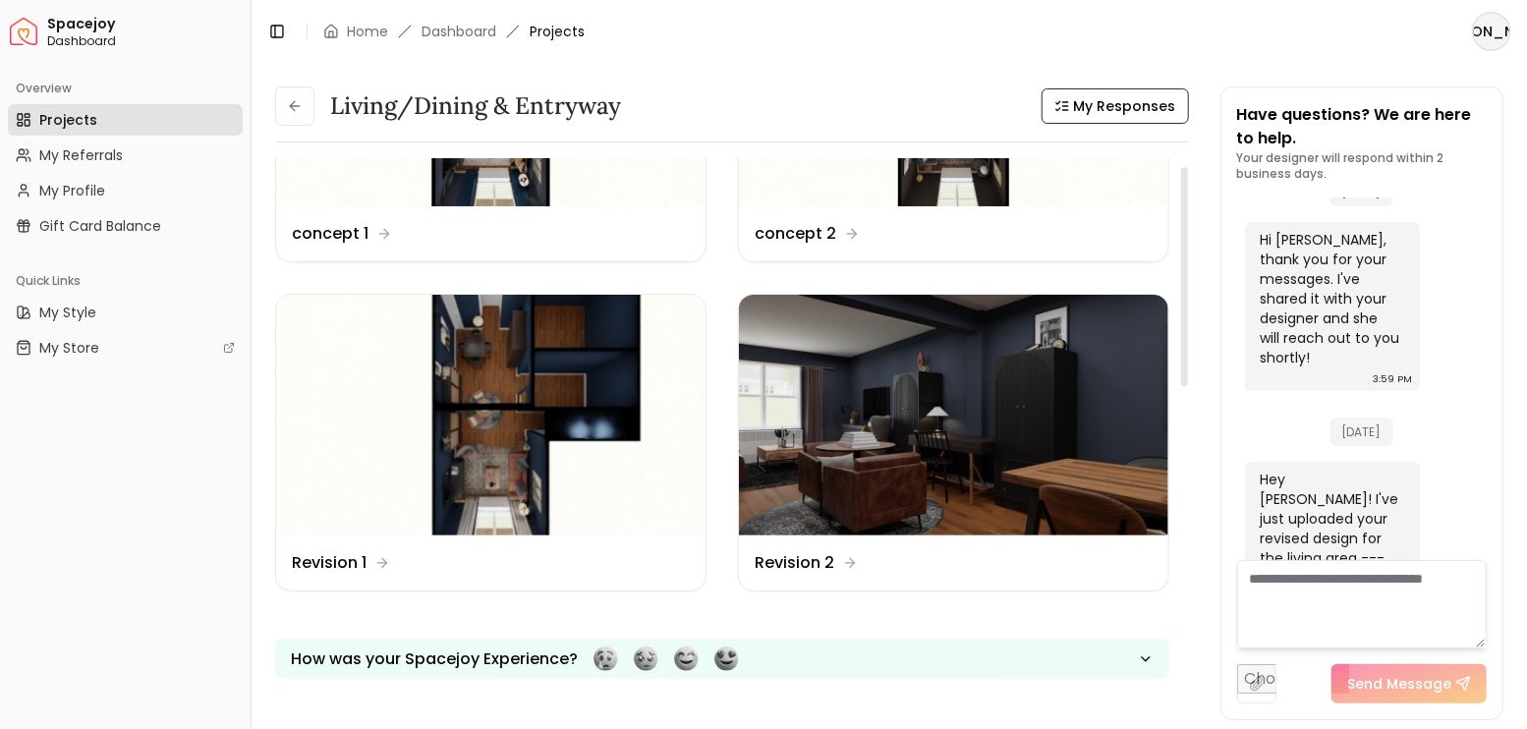
scroll to position [327, 0]
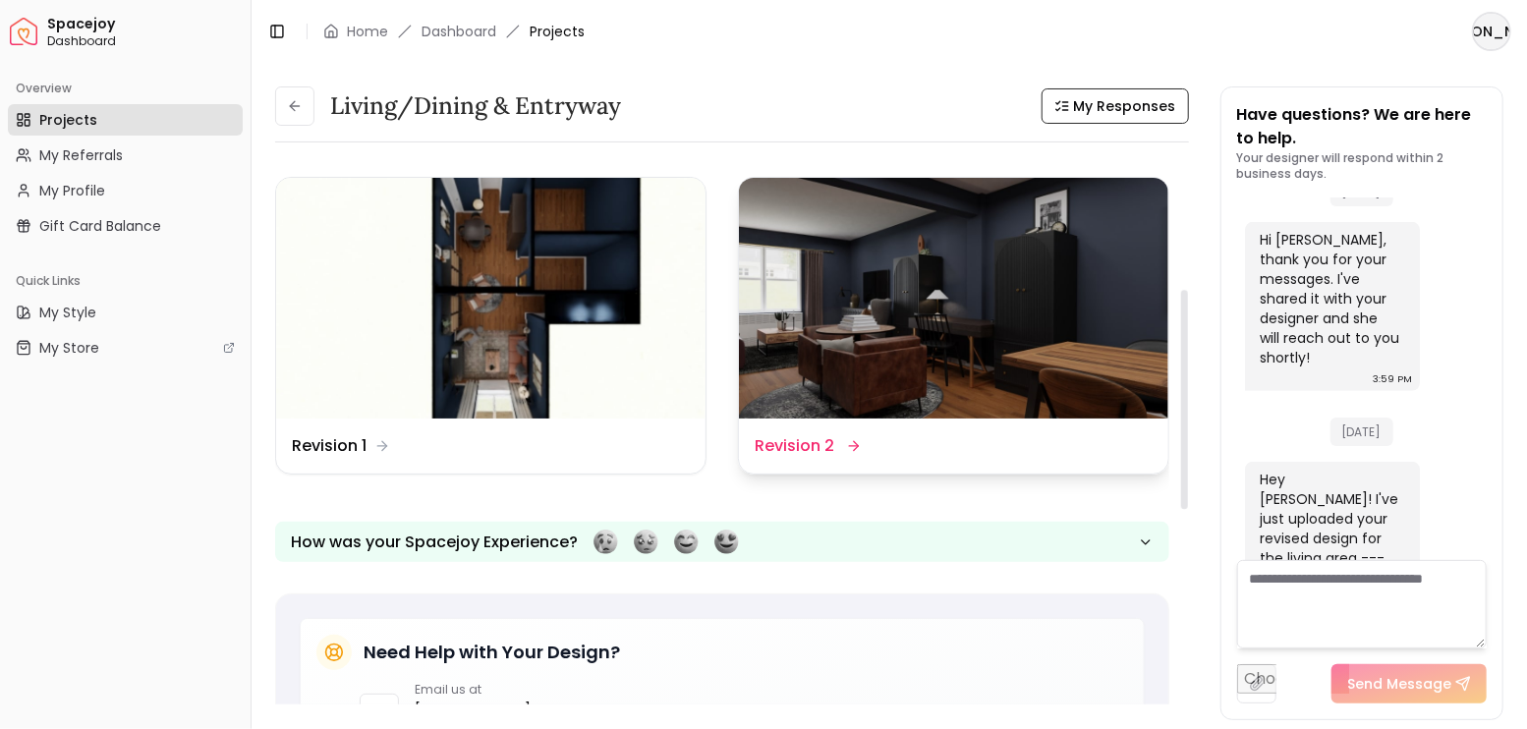
click at [973, 364] on img at bounding box center [953, 299] width 429 height 242
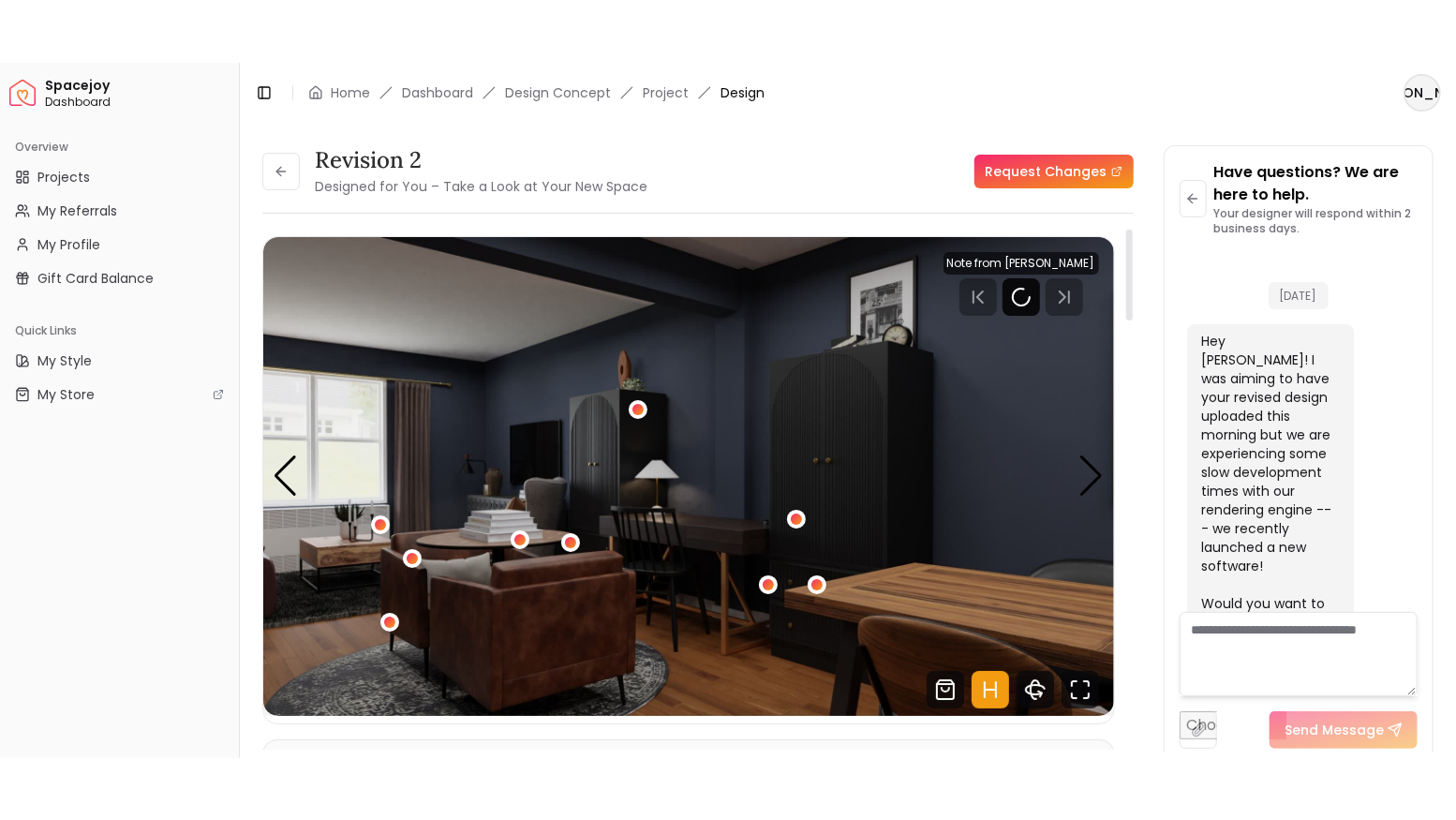
scroll to position [4746, 0]
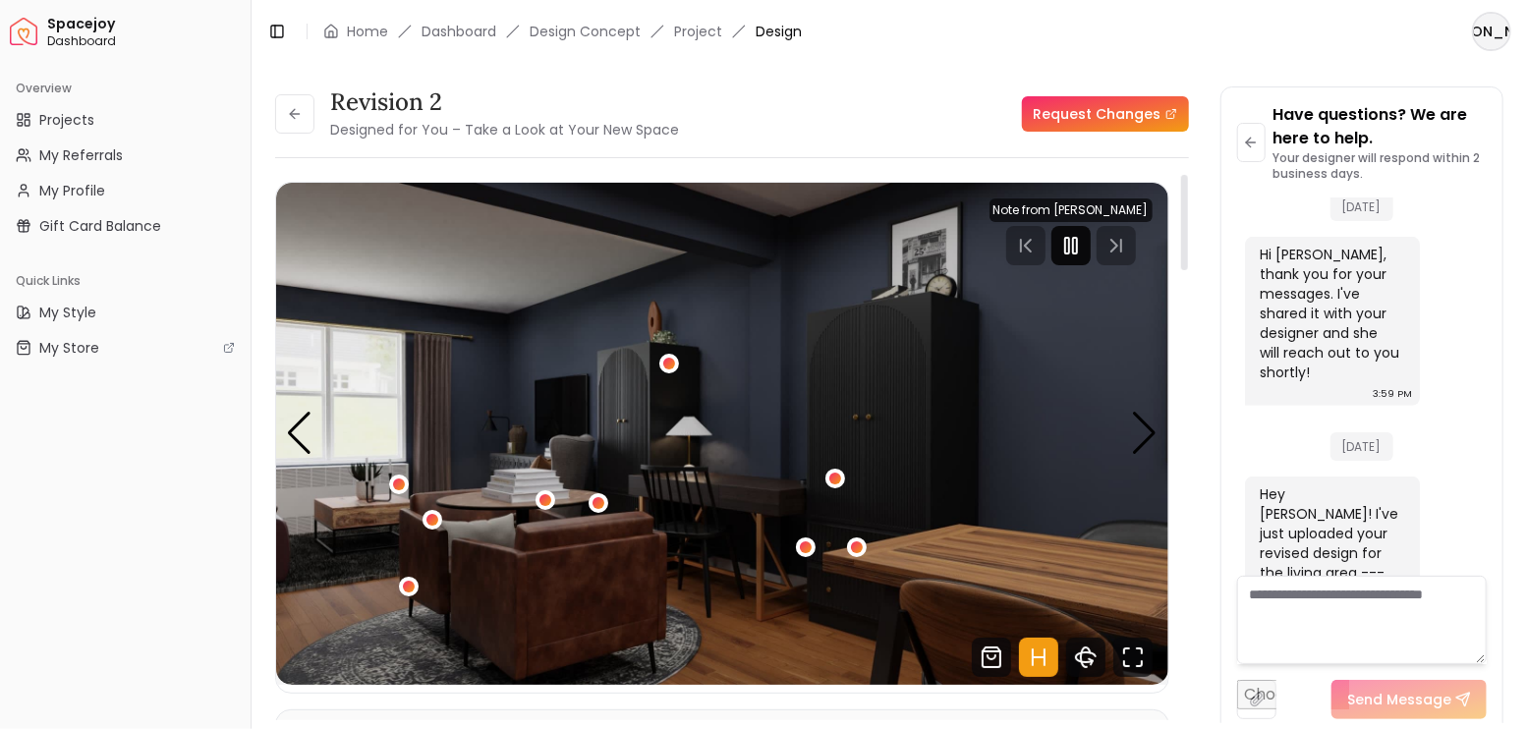
click at [1064, 242] on icon "Pause" at bounding box center [1071, 246] width 24 height 24
click at [1147, 430] on div "Next slide" at bounding box center [1145, 433] width 27 height 43
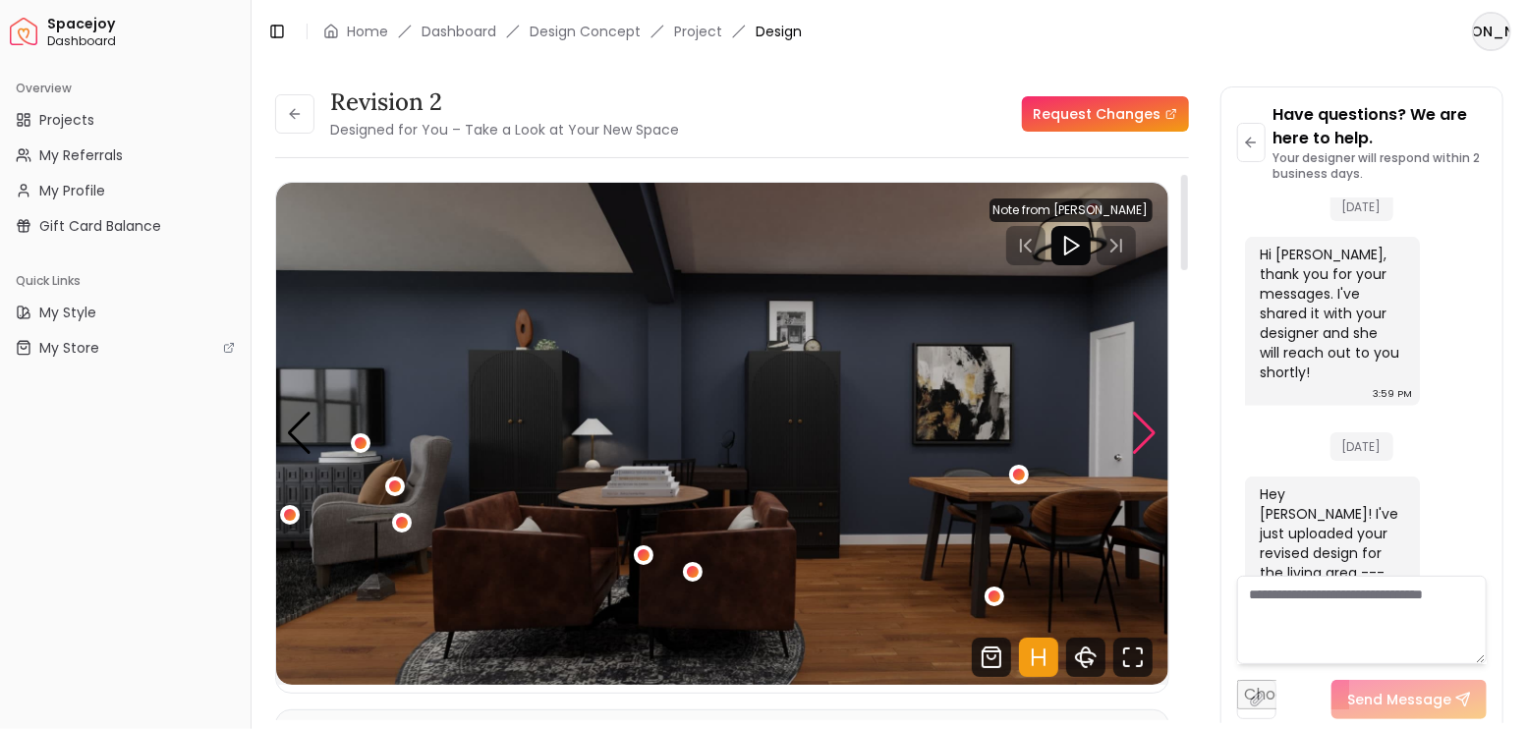
click at [1147, 430] on div "Next slide" at bounding box center [1145, 433] width 27 height 43
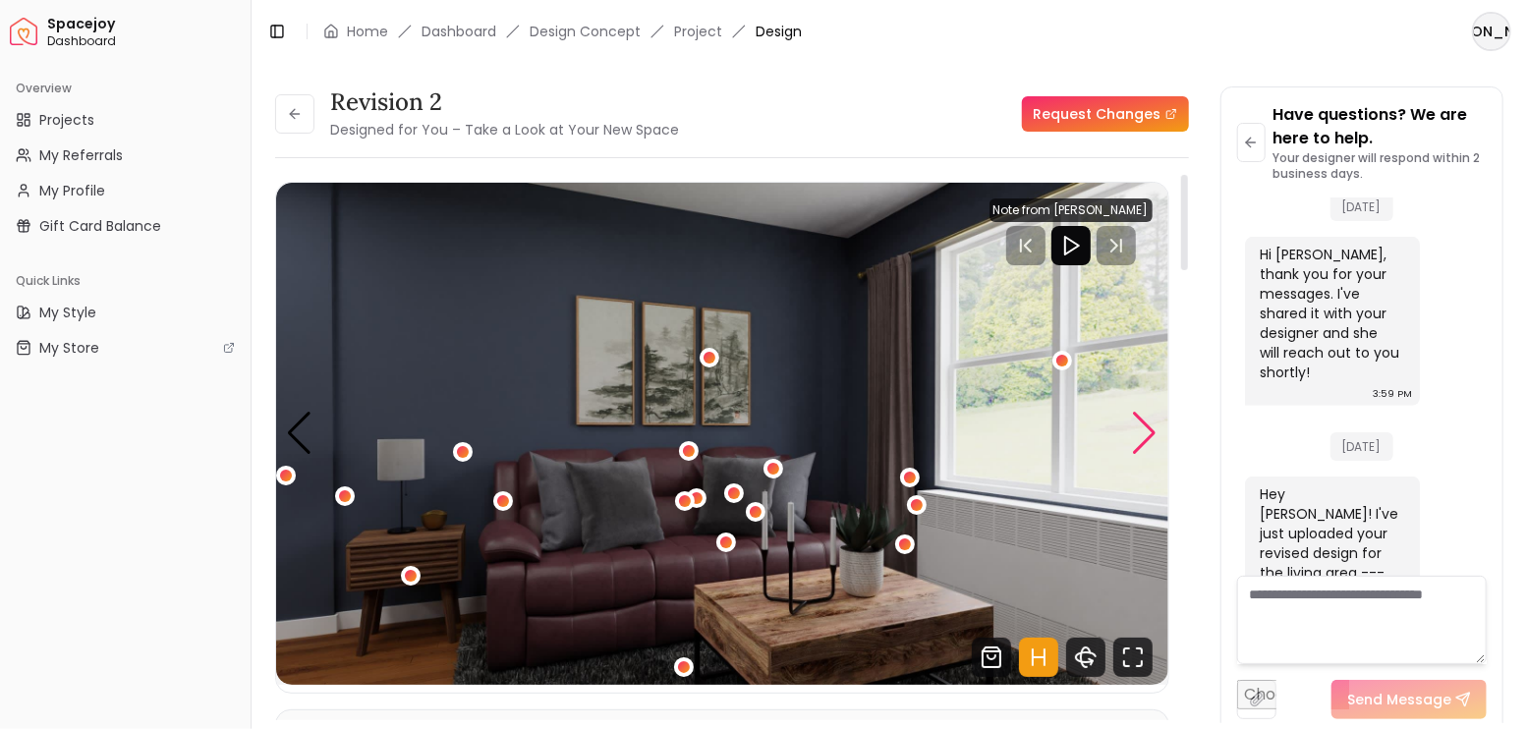
click at [1145, 422] on div "Next slide" at bounding box center [1145, 433] width 27 height 43
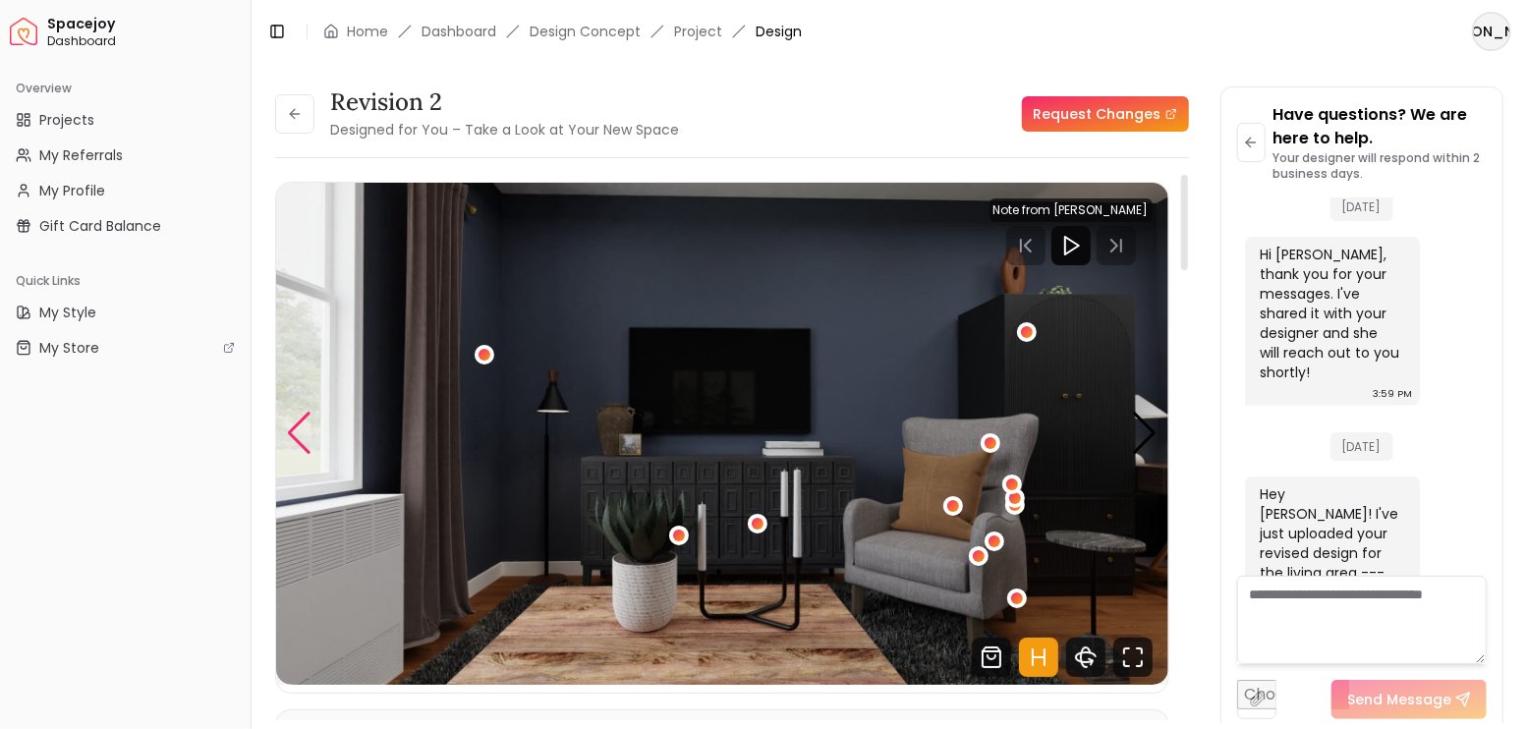
click at [308, 434] on div "Previous slide" at bounding box center [299, 433] width 27 height 43
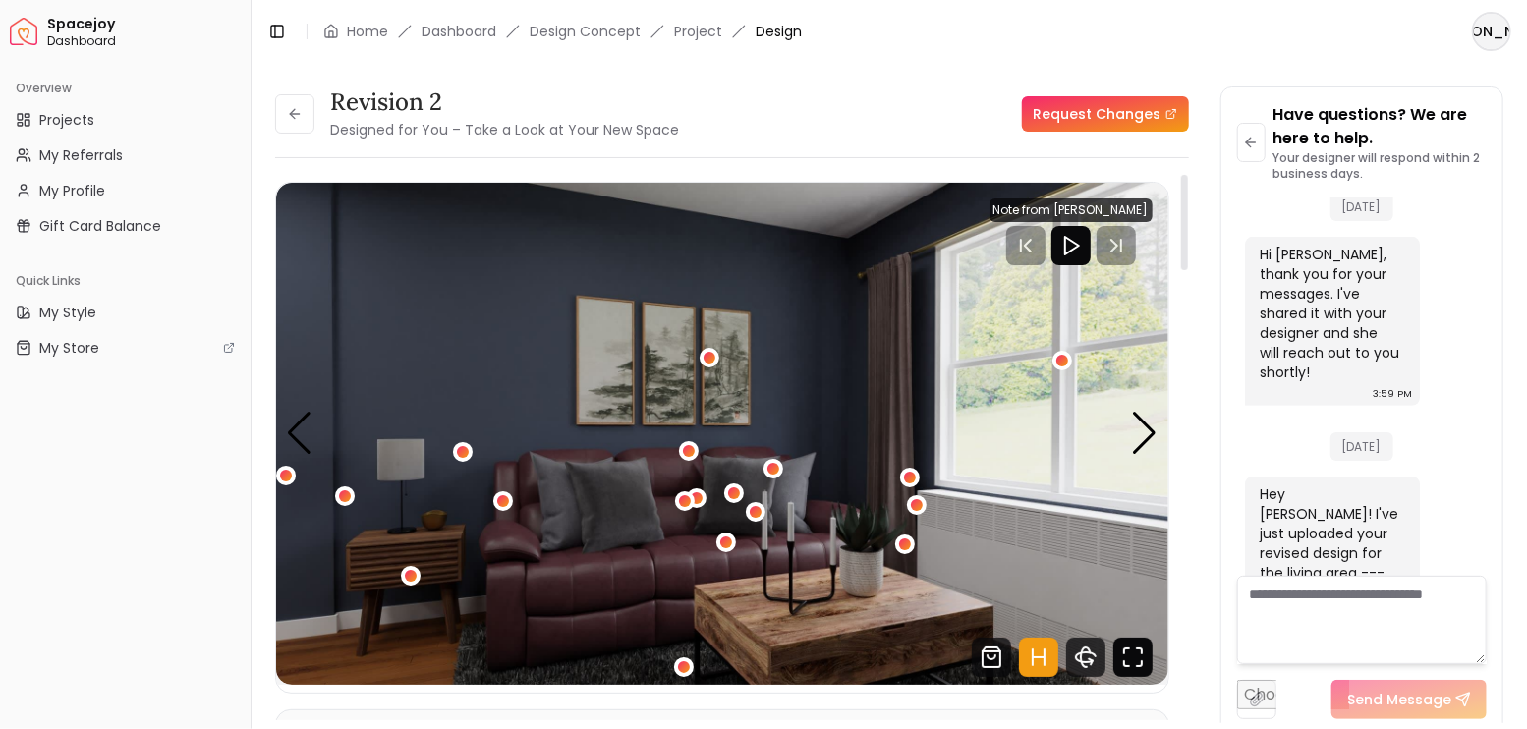
click at [1136, 657] on icon "Fullscreen" at bounding box center [1132, 657] width 39 height 39
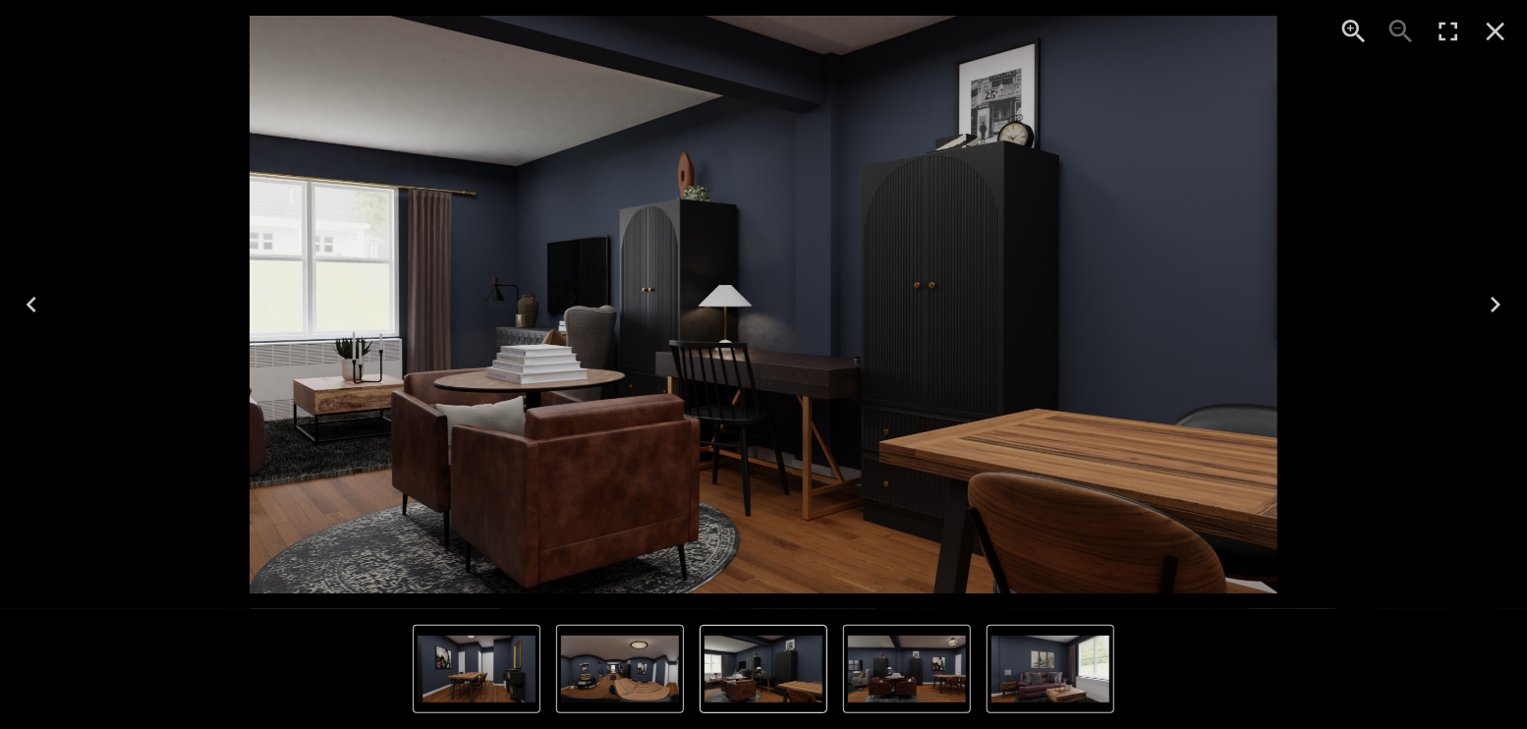
click at [1344, 103] on div "1 of 7" at bounding box center [763, 305] width 1495 height 578
click at [1493, 298] on icon "Next" at bounding box center [1495, 305] width 10 height 16
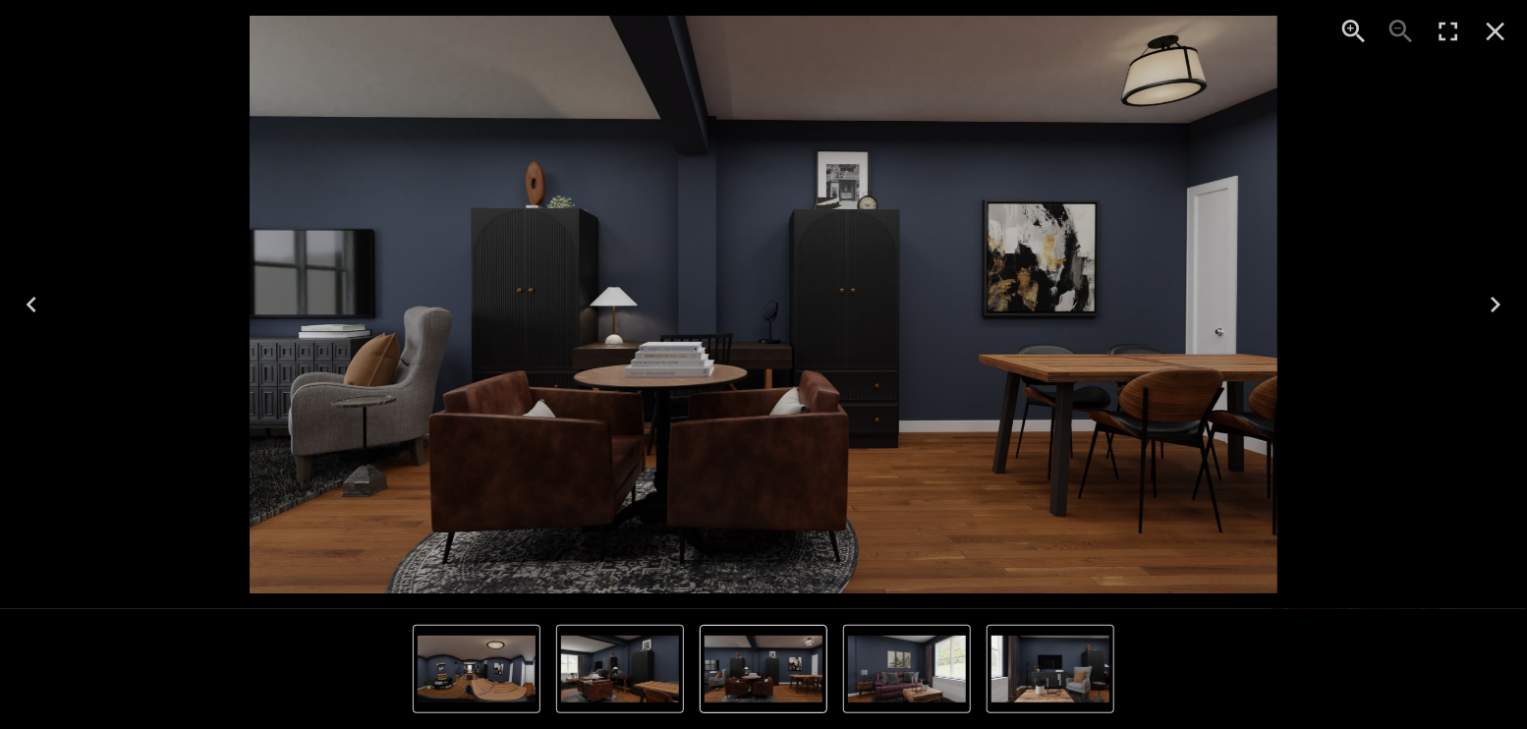
click at [1490, 303] on icon "Next" at bounding box center [1494, 304] width 31 height 31
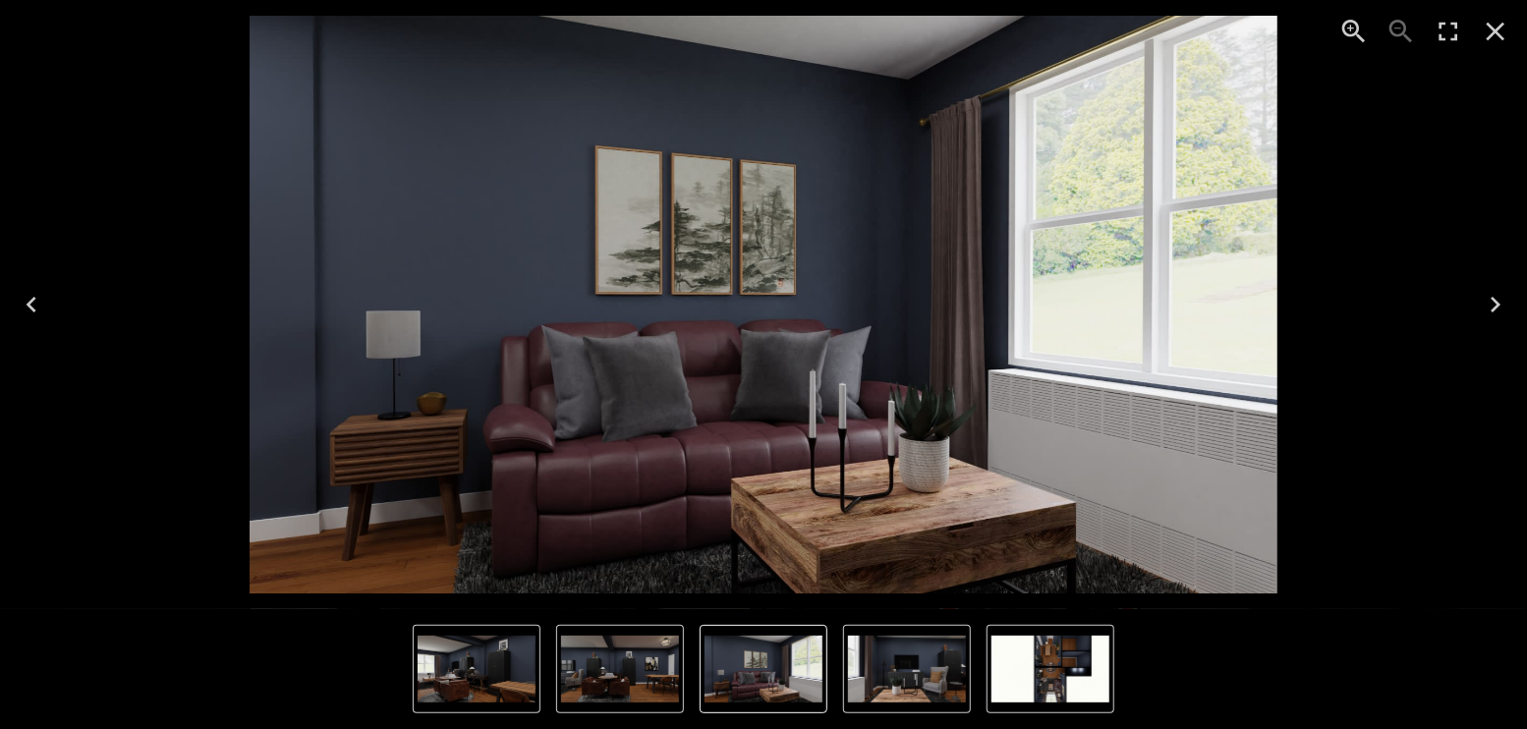
click at [1493, 299] on icon "Next" at bounding box center [1495, 305] width 10 height 16
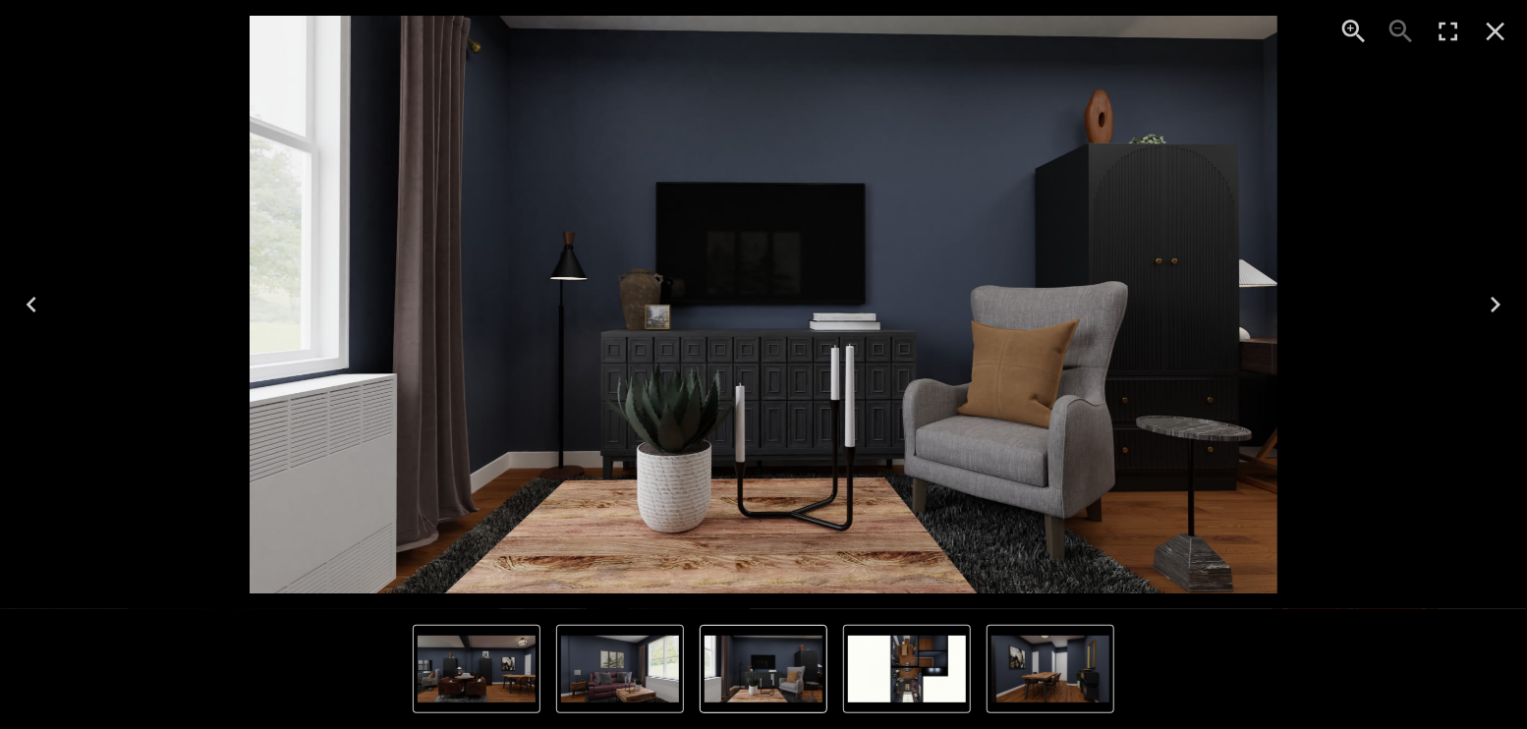
click at [1493, 299] on icon "Next" at bounding box center [1495, 305] width 10 height 16
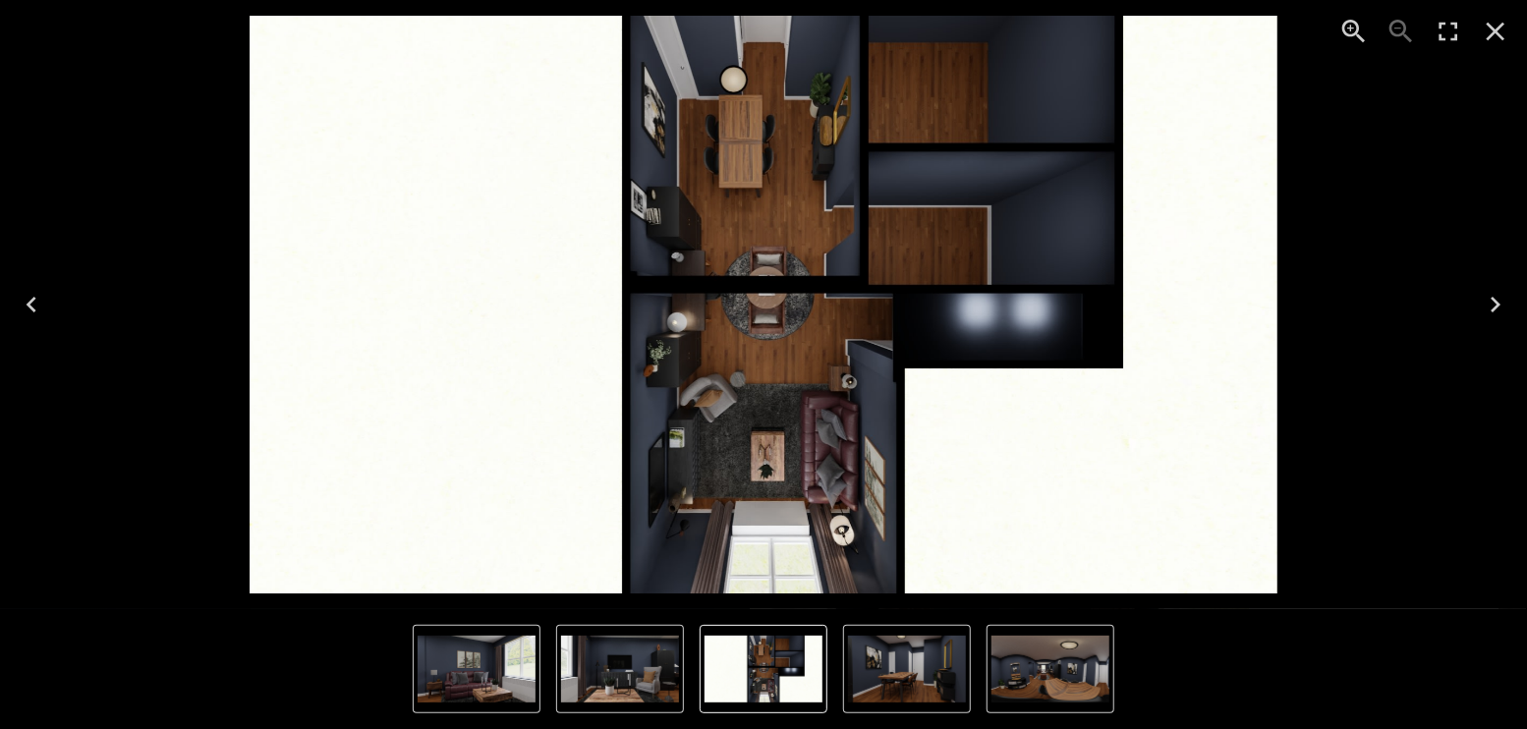
click at [1454, 33] on icon "Enter Fullscreen" at bounding box center [1447, 31] width 31 height 31
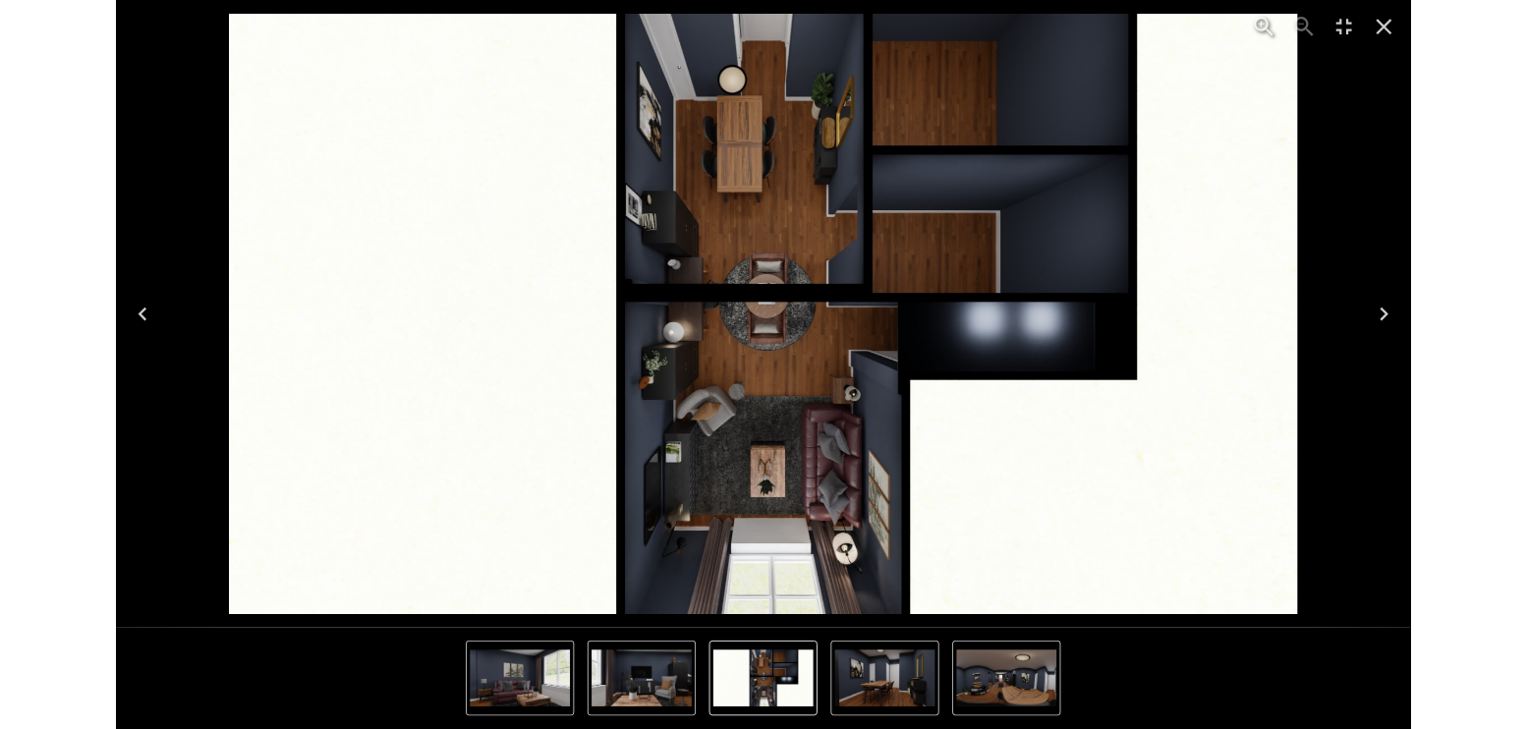
scroll to position [4846, 0]
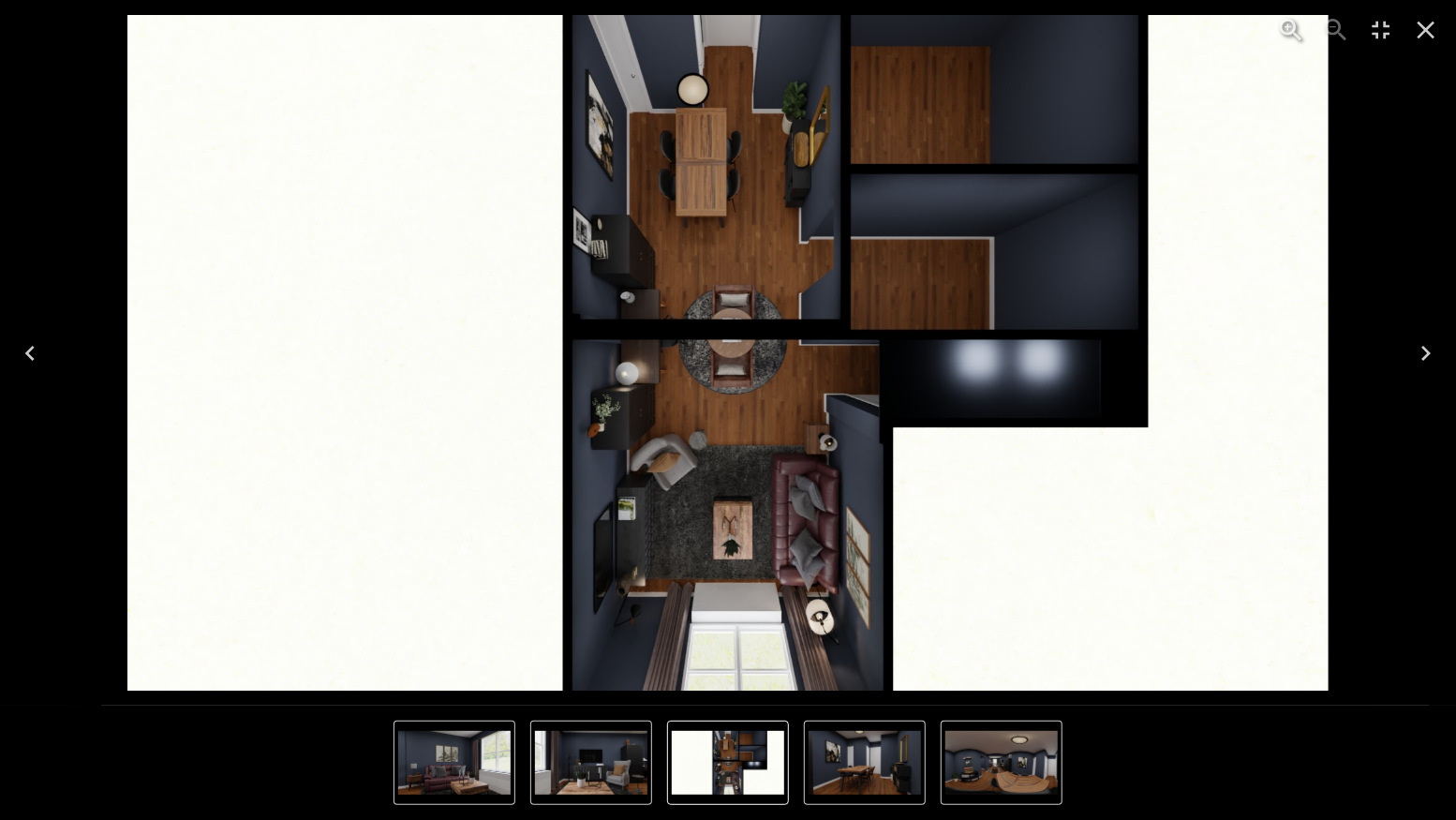
click at [1384, 28] on icon "Exit Fullscreen" at bounding box center [1380, 30] width 30 height 30
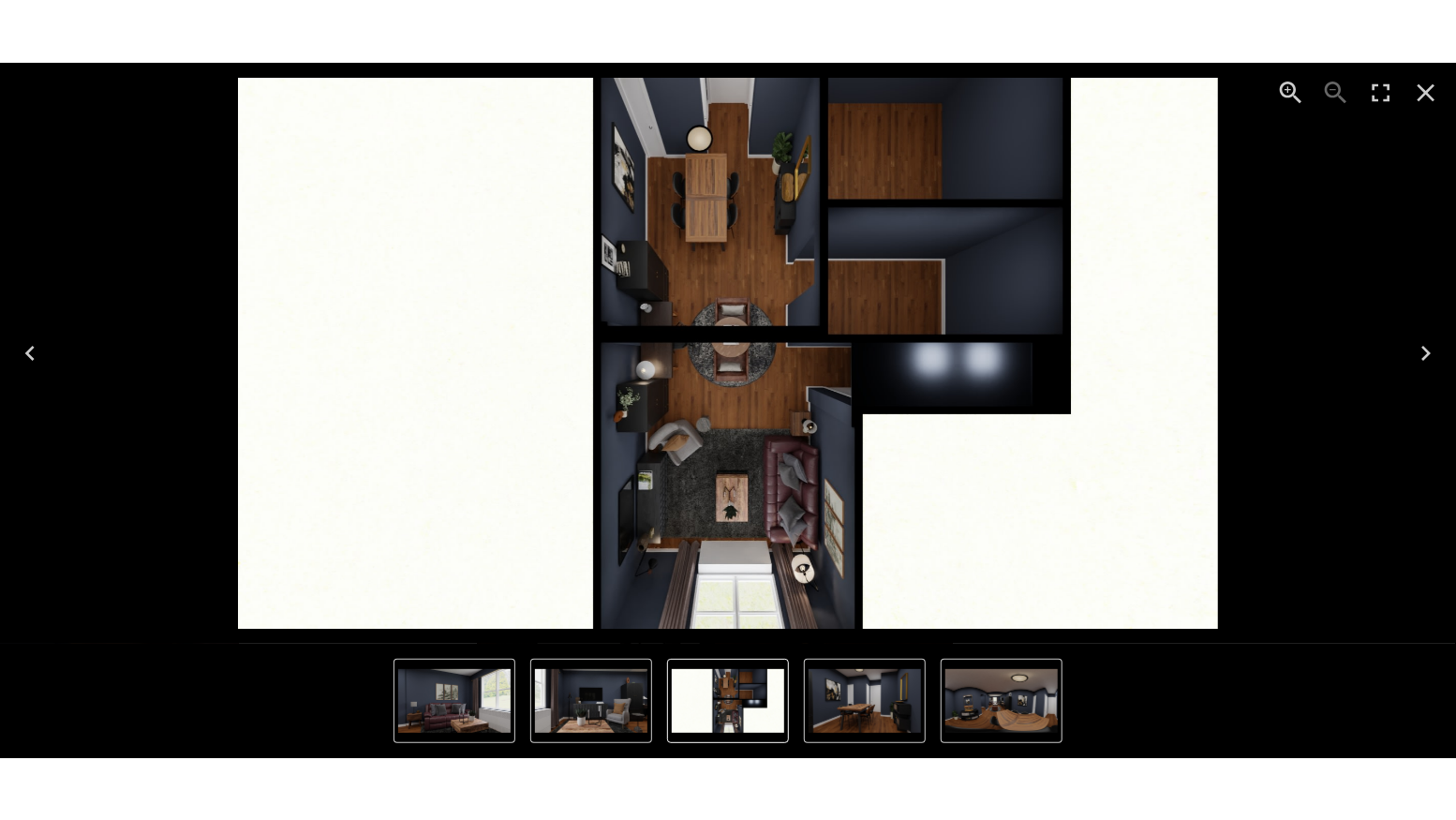
scroll to position [4746, 0]
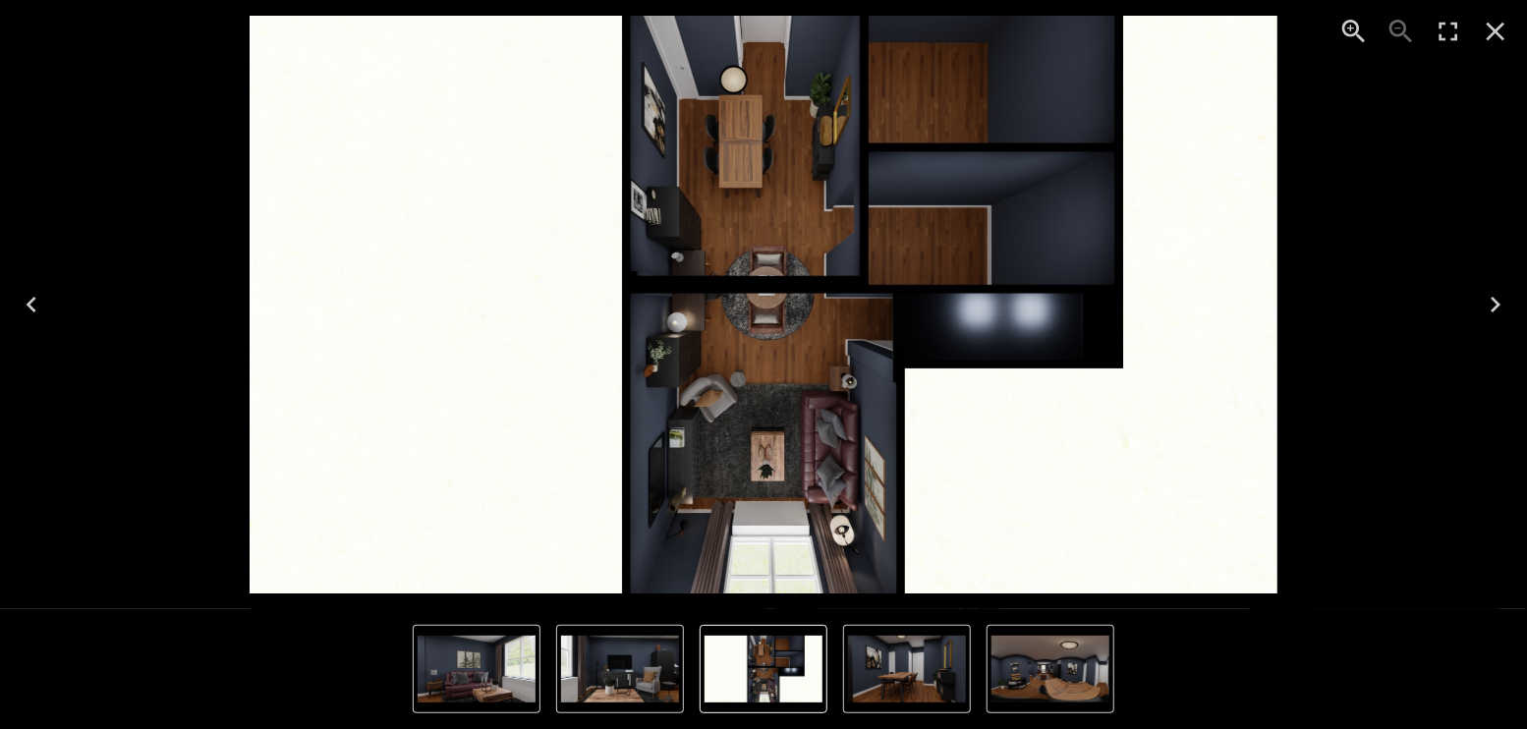
drag, startPoint x: 1449, startPoint y: 30, endPoint x: 1449, endPoint y: 116, distance: 85.5
click at [1449, 30] on icon "Enter Fullscreen" at bounding box center [1447, 31] width 31 height 31
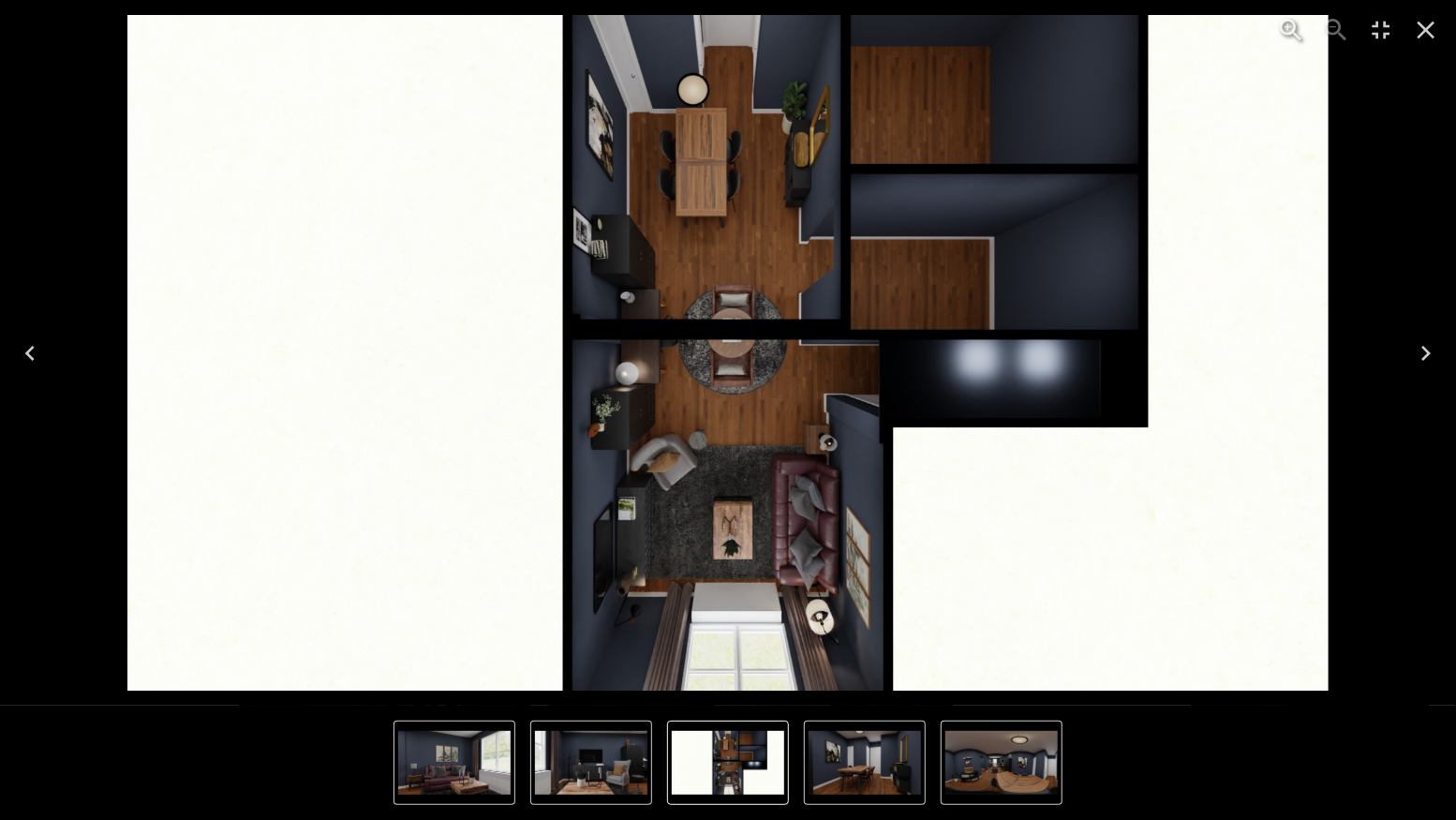
click at [1425, 345] on icon "Next" at bounding box center [1425, 353] width 30 height 30
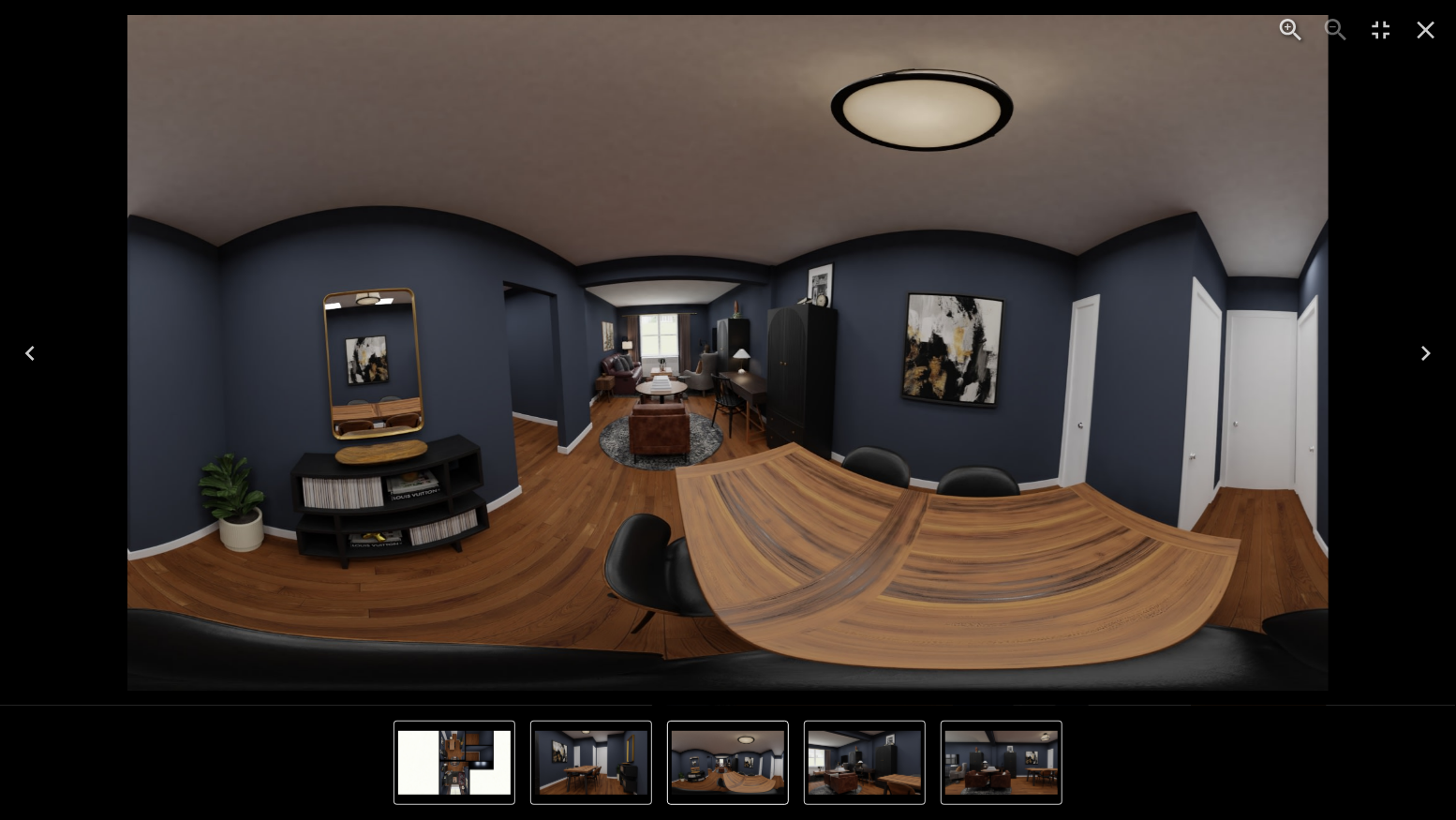
click at [1425, 345] on icon "Next" at bounding box center [1425, 353] width 30 height 30
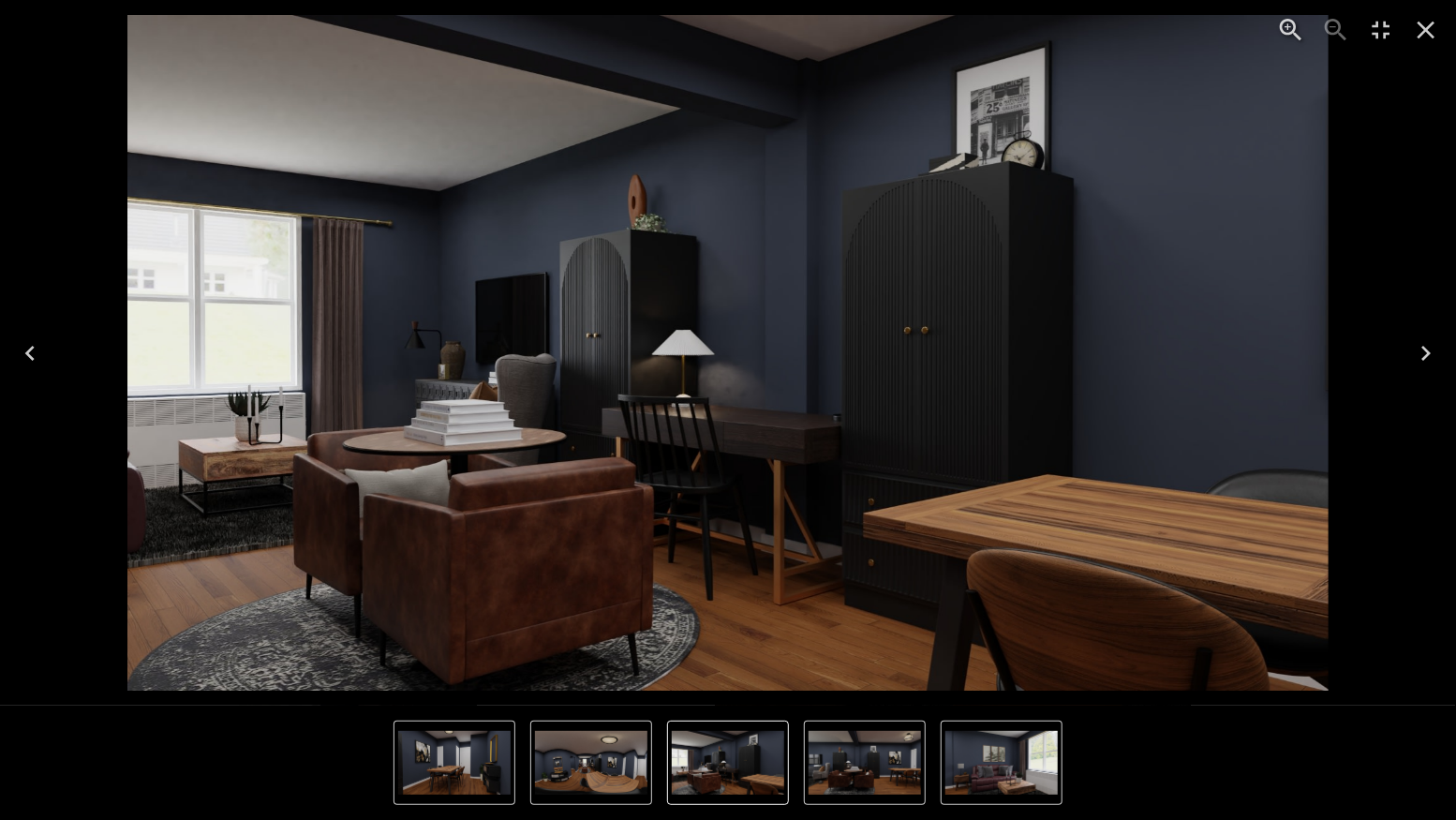
click at [1424, 351] on icon "Next" at bounding box center [1425, 353] width 30 height 30
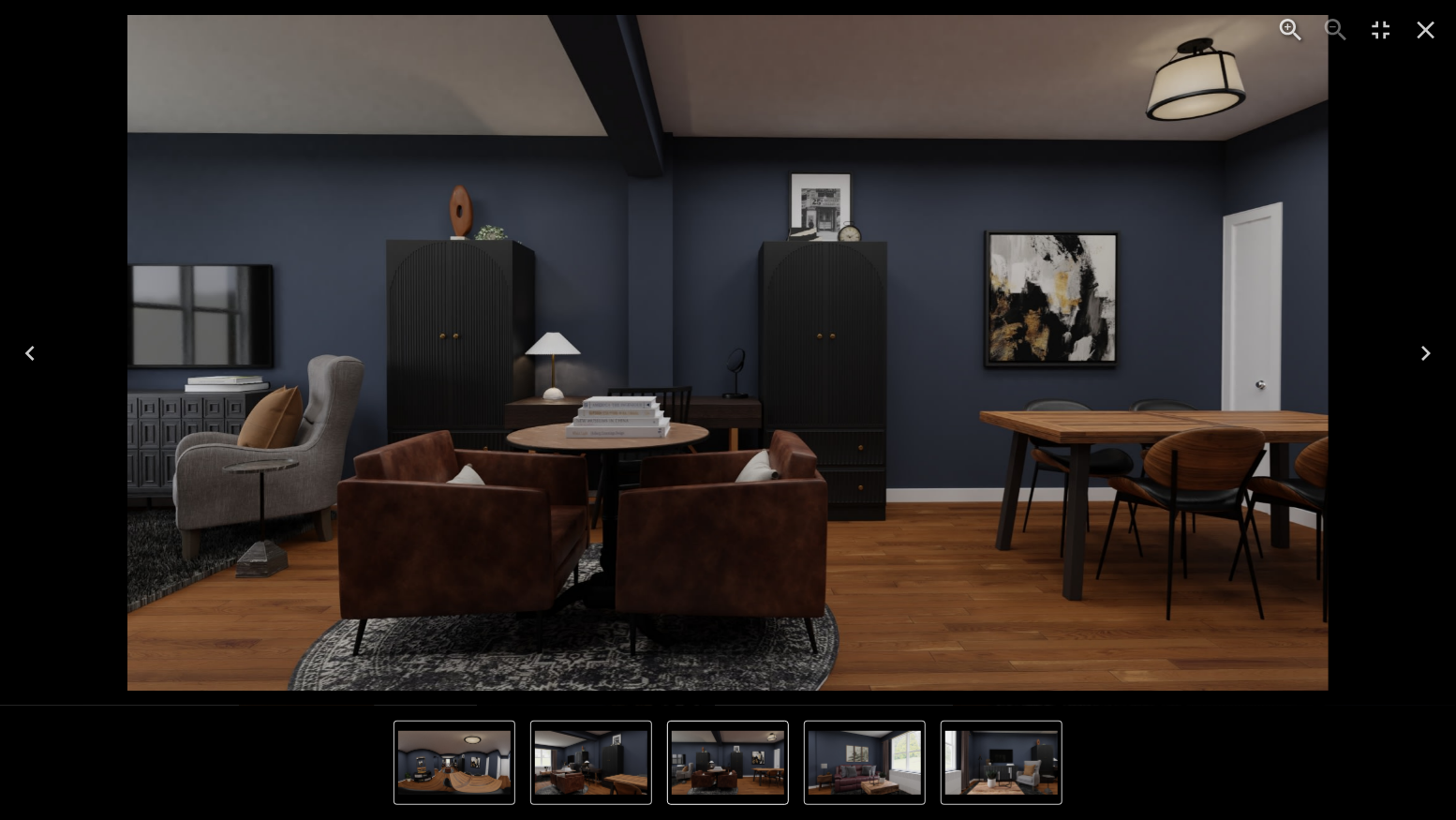
click at [36, 343] on icon "Previous" at bounding box center [30, 353] width 30 height 30
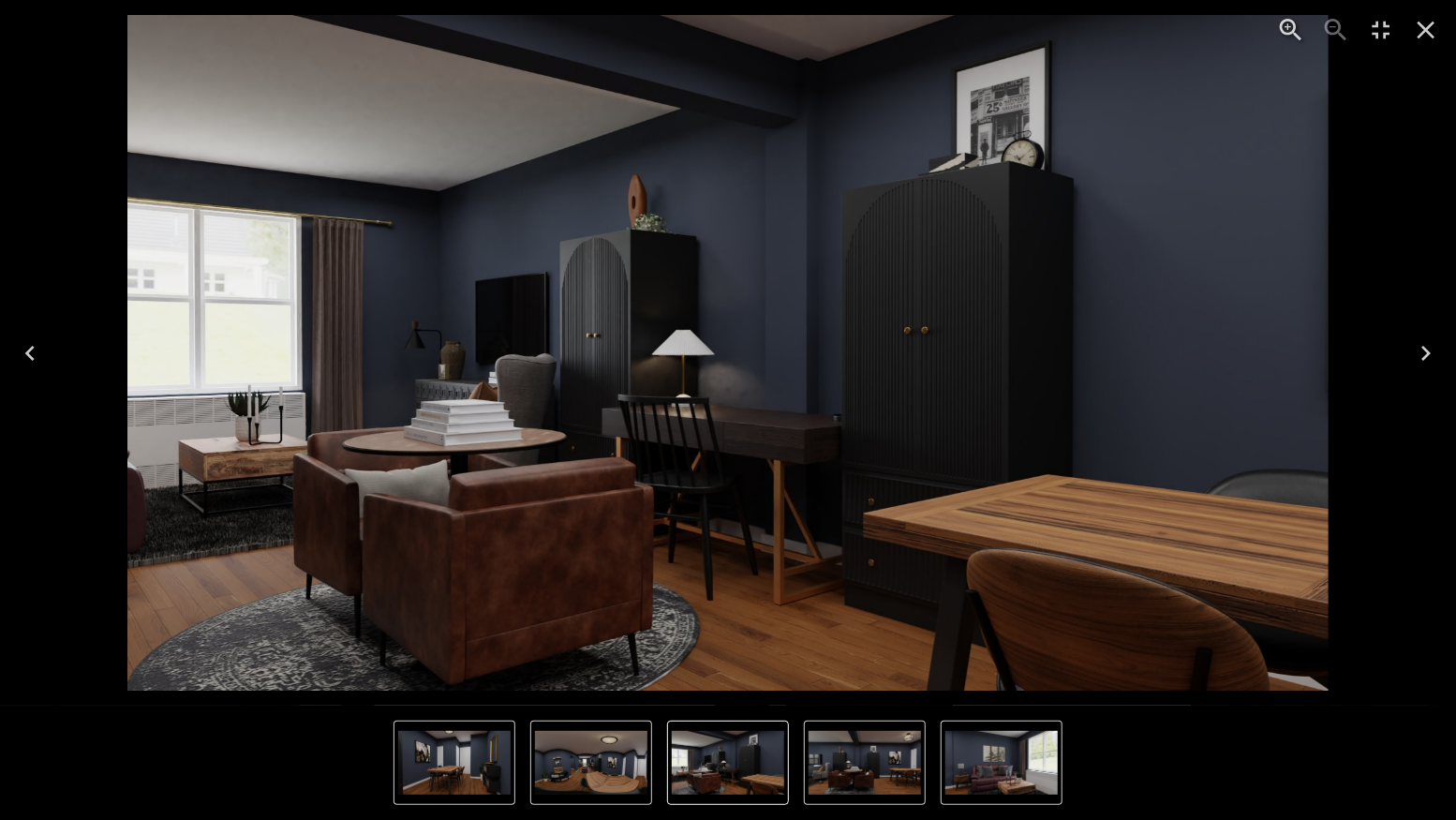
click at [1425, 16] on icon "Close" at bounding box center [1425, 30] width 30 height 30
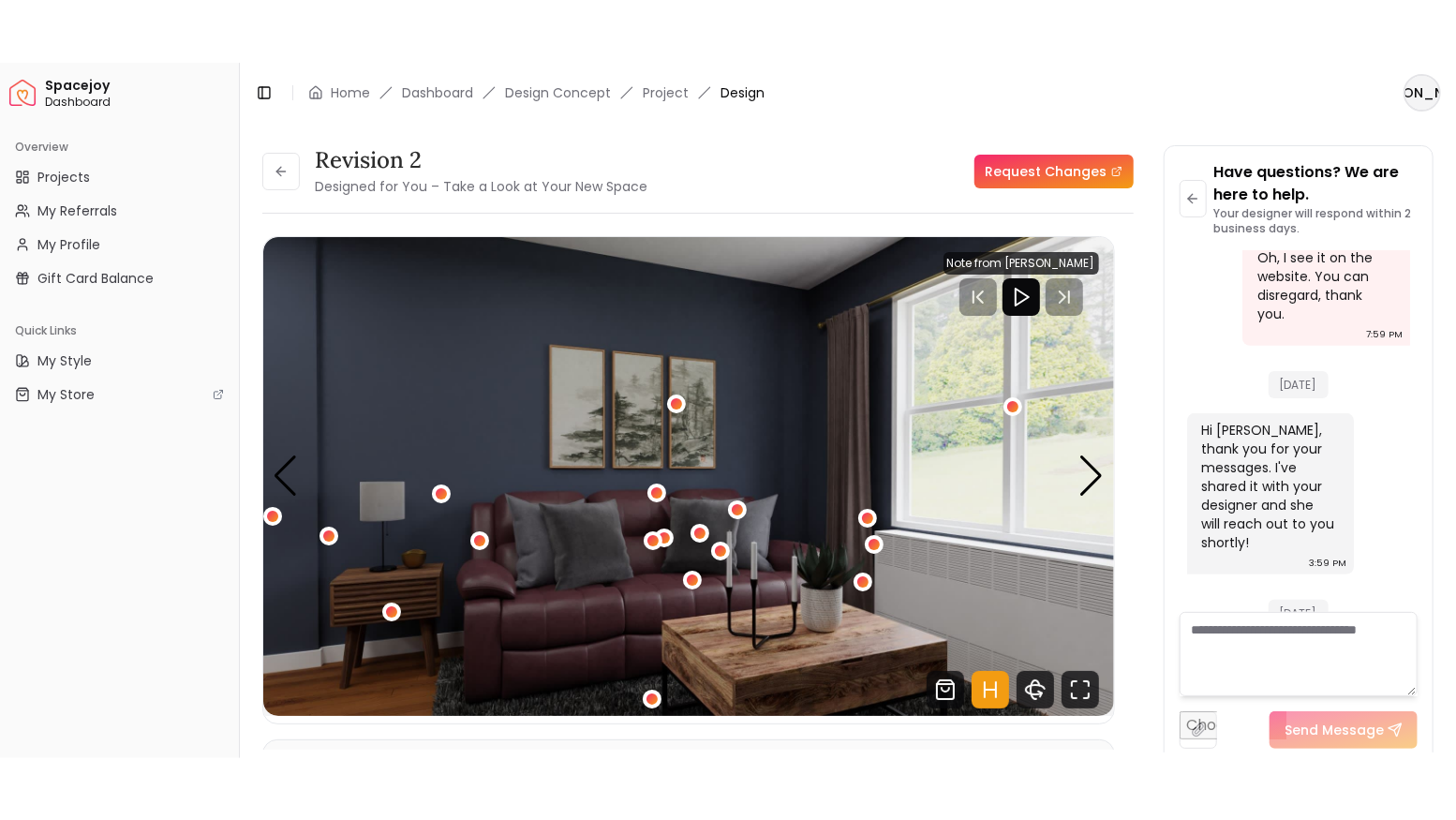
scroll to position [4746, 0]
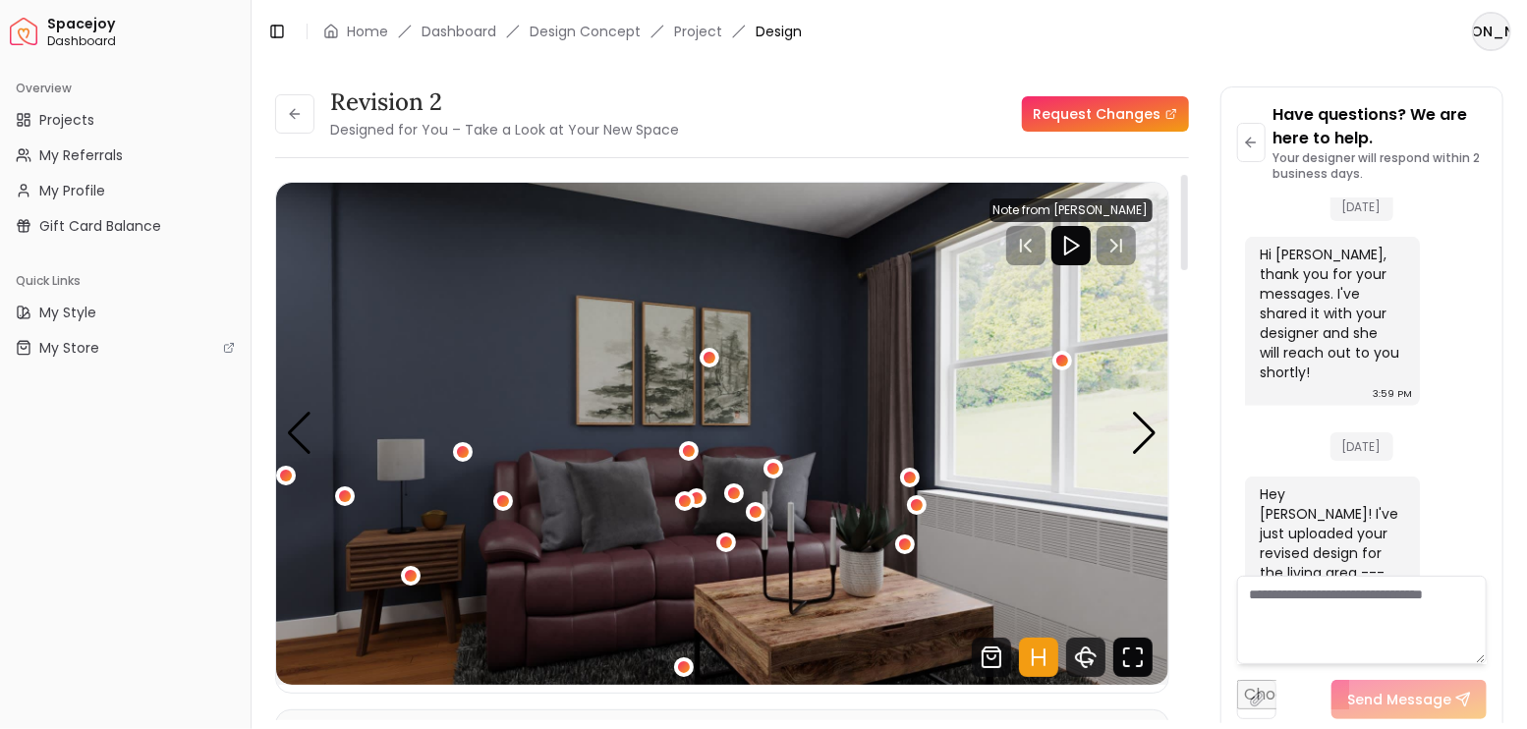
click at [1136, 667] on icon "Fullscreen" at bounding box center [1132, 657] width 39 height 39
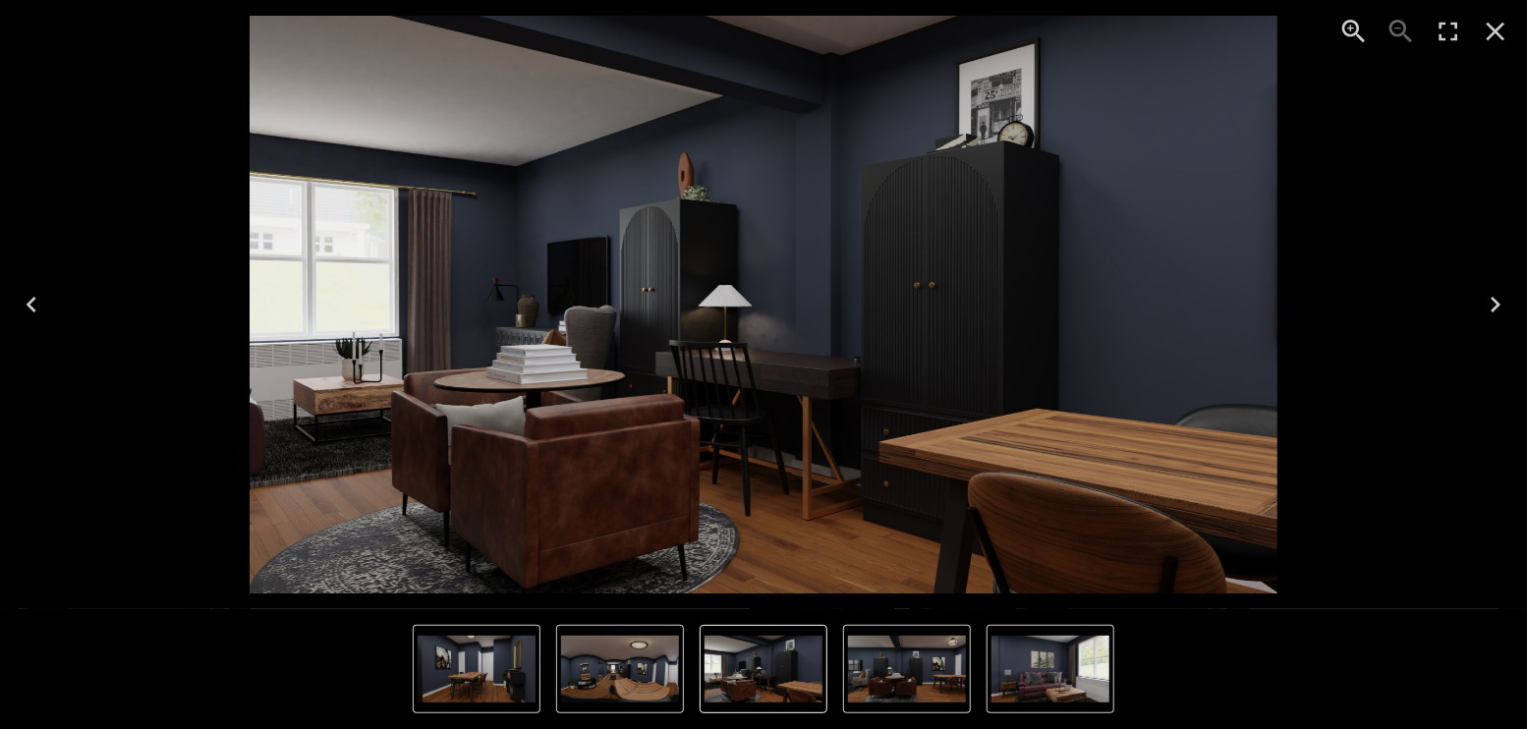
click at [1441, 31] on icon "Enter Fullscreen" at bounding box center [1447, 31] width 31 height 31
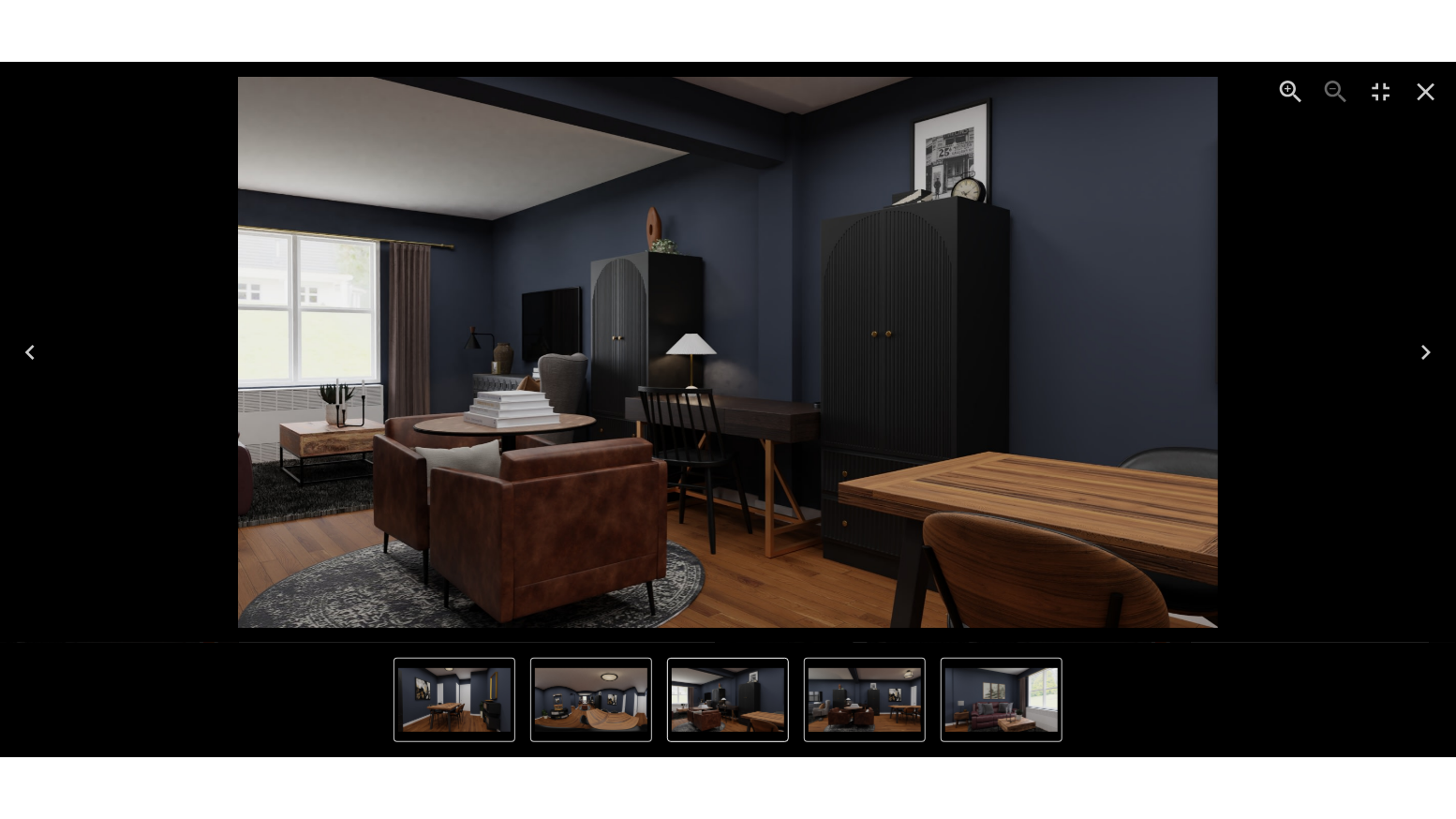
scroll to position [4620, 0]
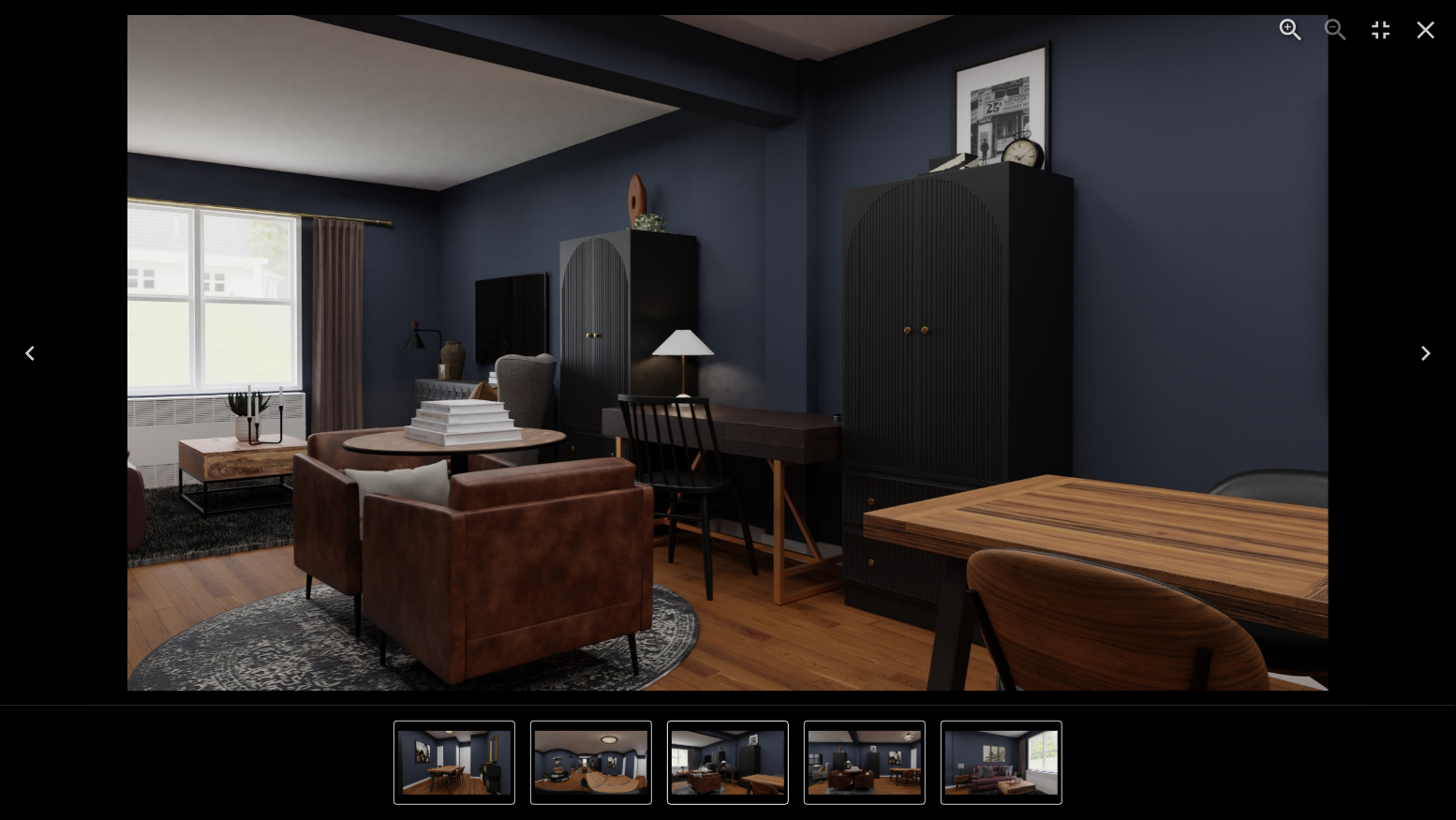
click at [1425, 351] on icon "Next" at bounding box center [1425, 353] width 30 height 30
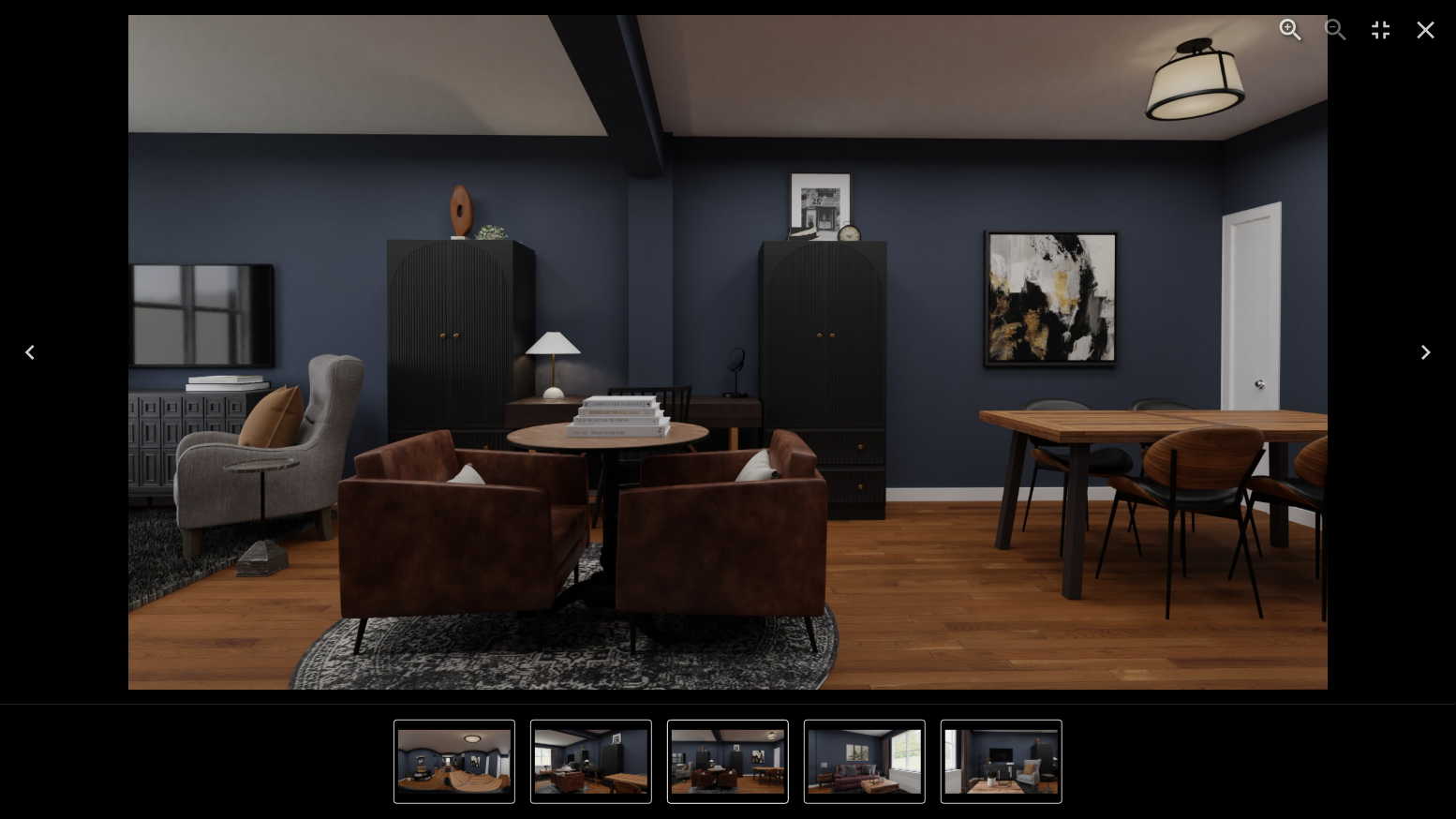
click at [1429, 31] on icon "Close" at bounding box center [1425, 30] width 30 height 30
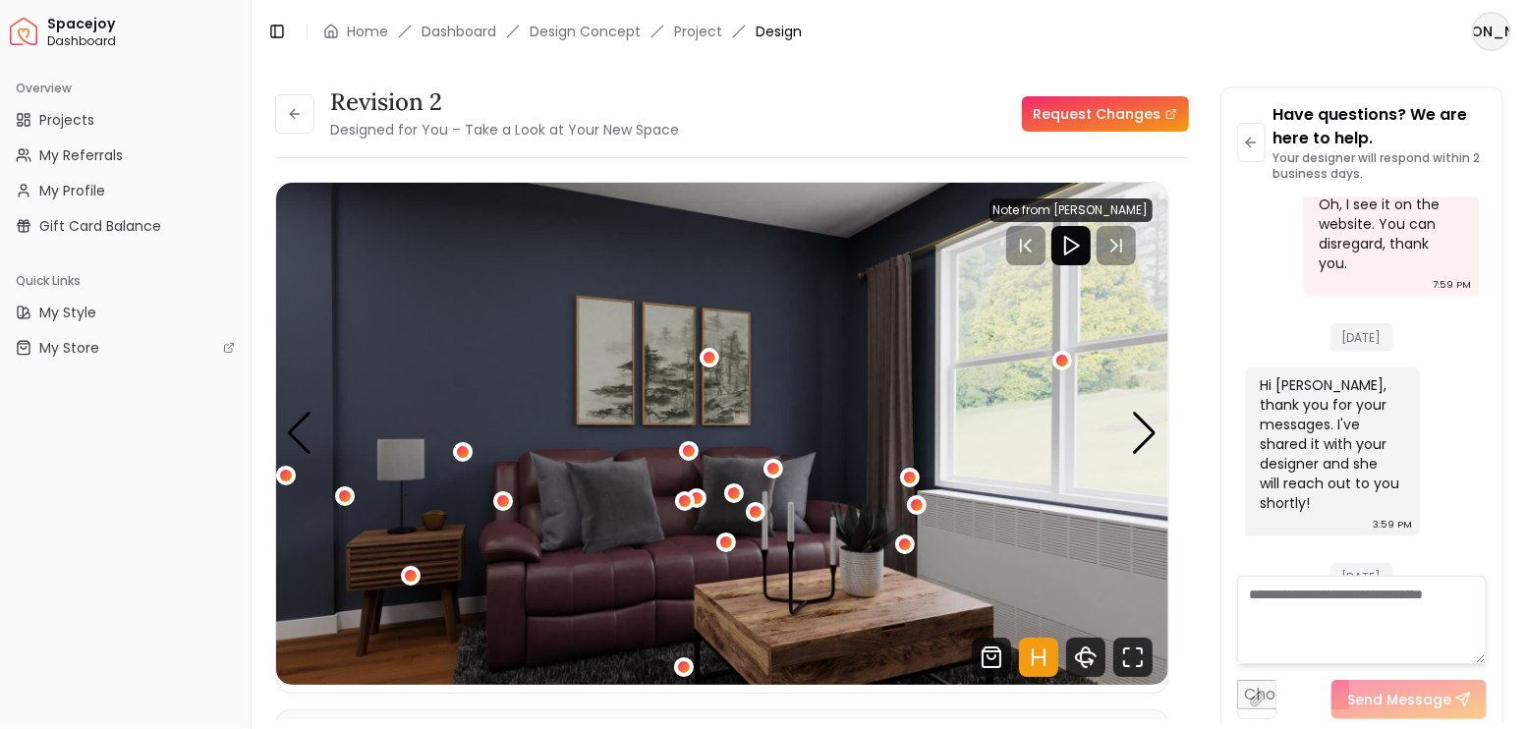
scroll to position [4977, 0]
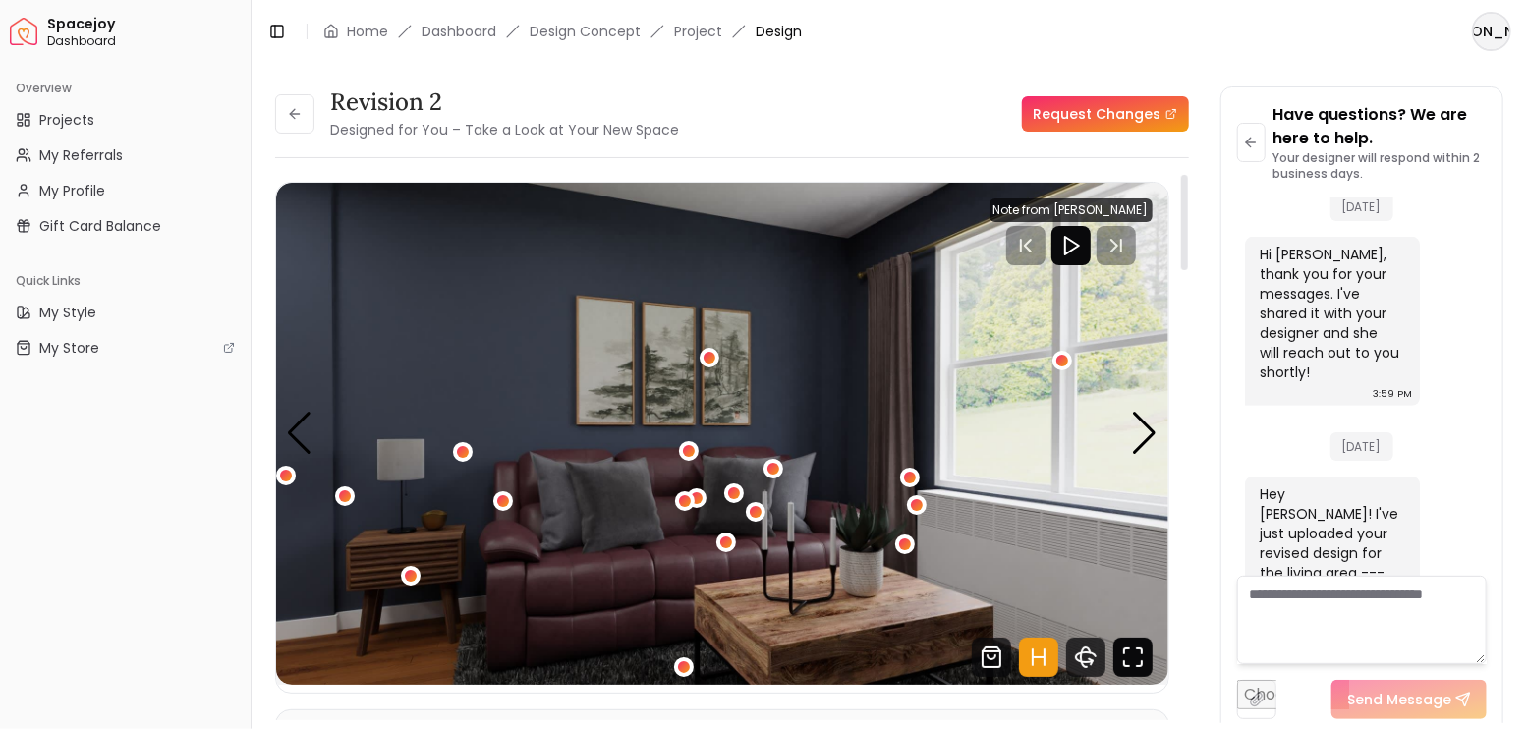
click at [1133, 650] on icon "Fullscreen" at bounding box center [1132, 657] width 39 height 39
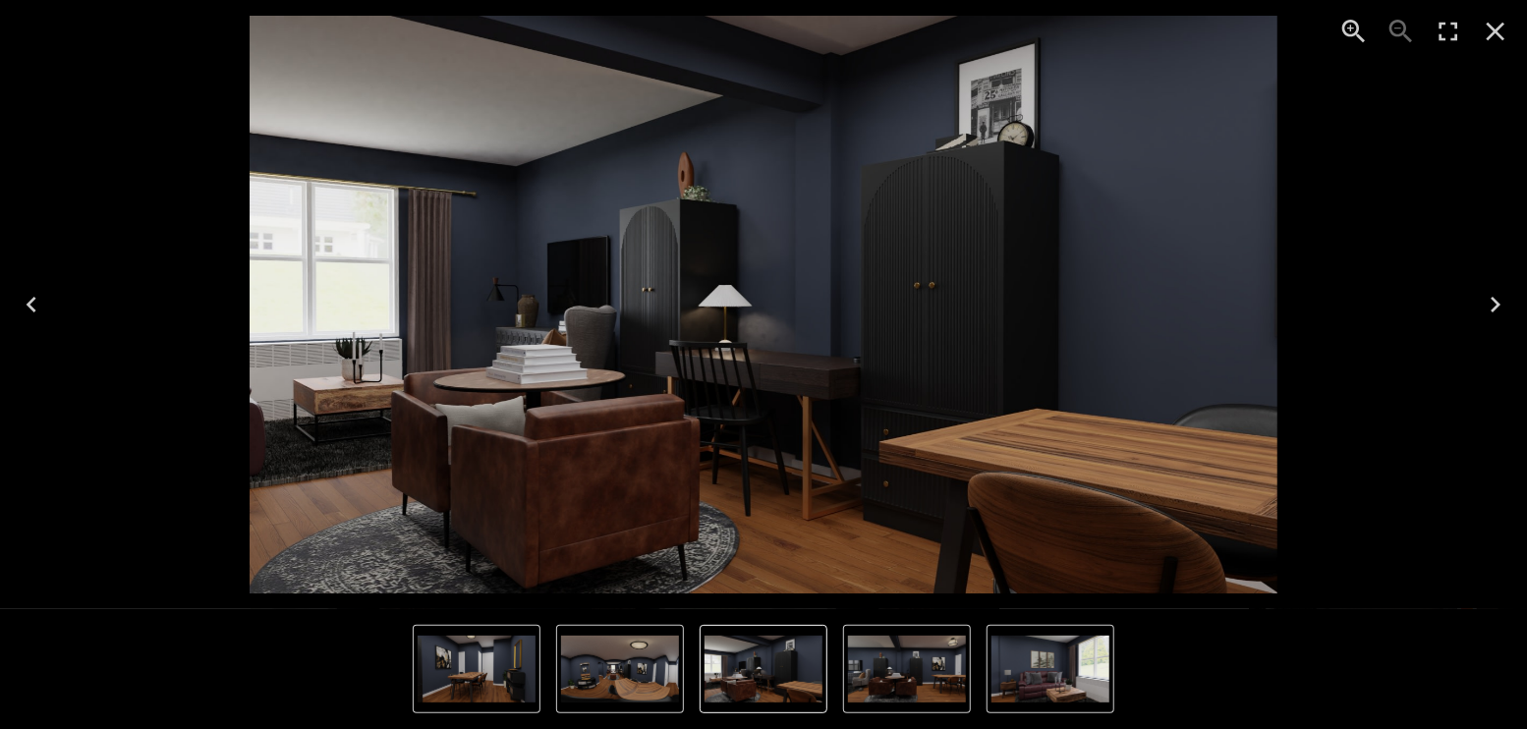
click at [33, 304] on icon "Previous" at bounding box center [31, 304] width 31 height 31
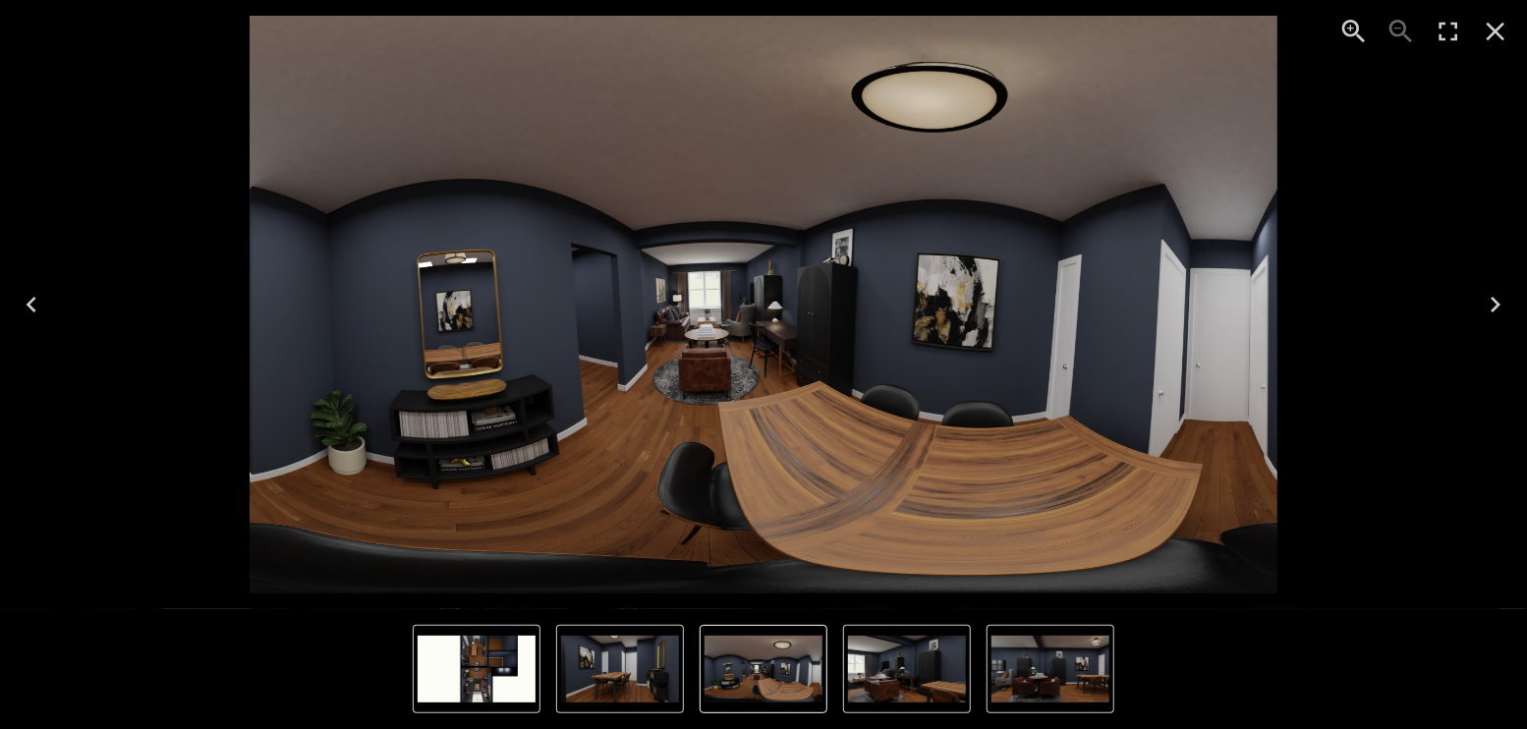
click at [1510, 305] on icon "Next" at bounding box center [1494, 304] width 31 height 31
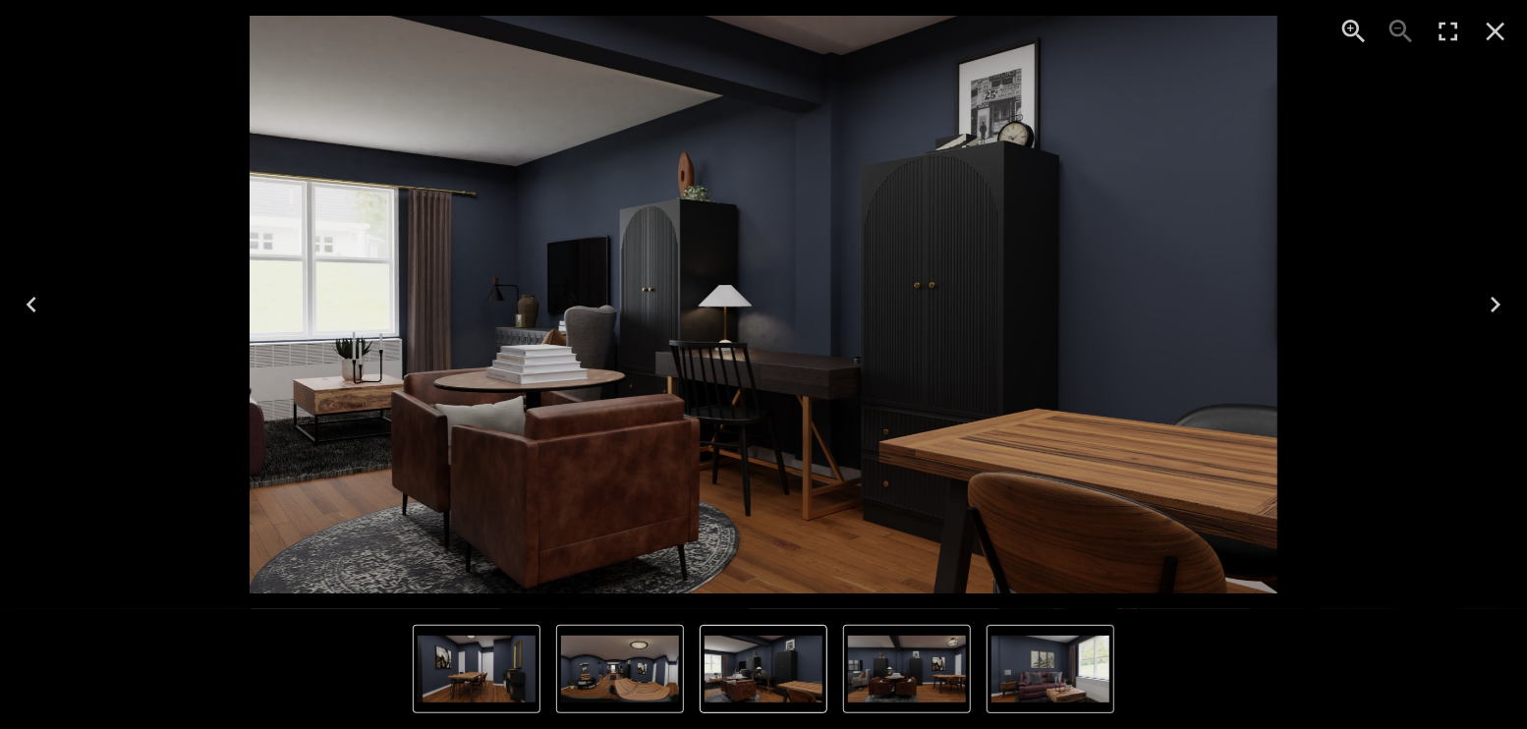
click at [1496, 307] on icon "Next" at bounding box center [1495, 305] width 10 height 16
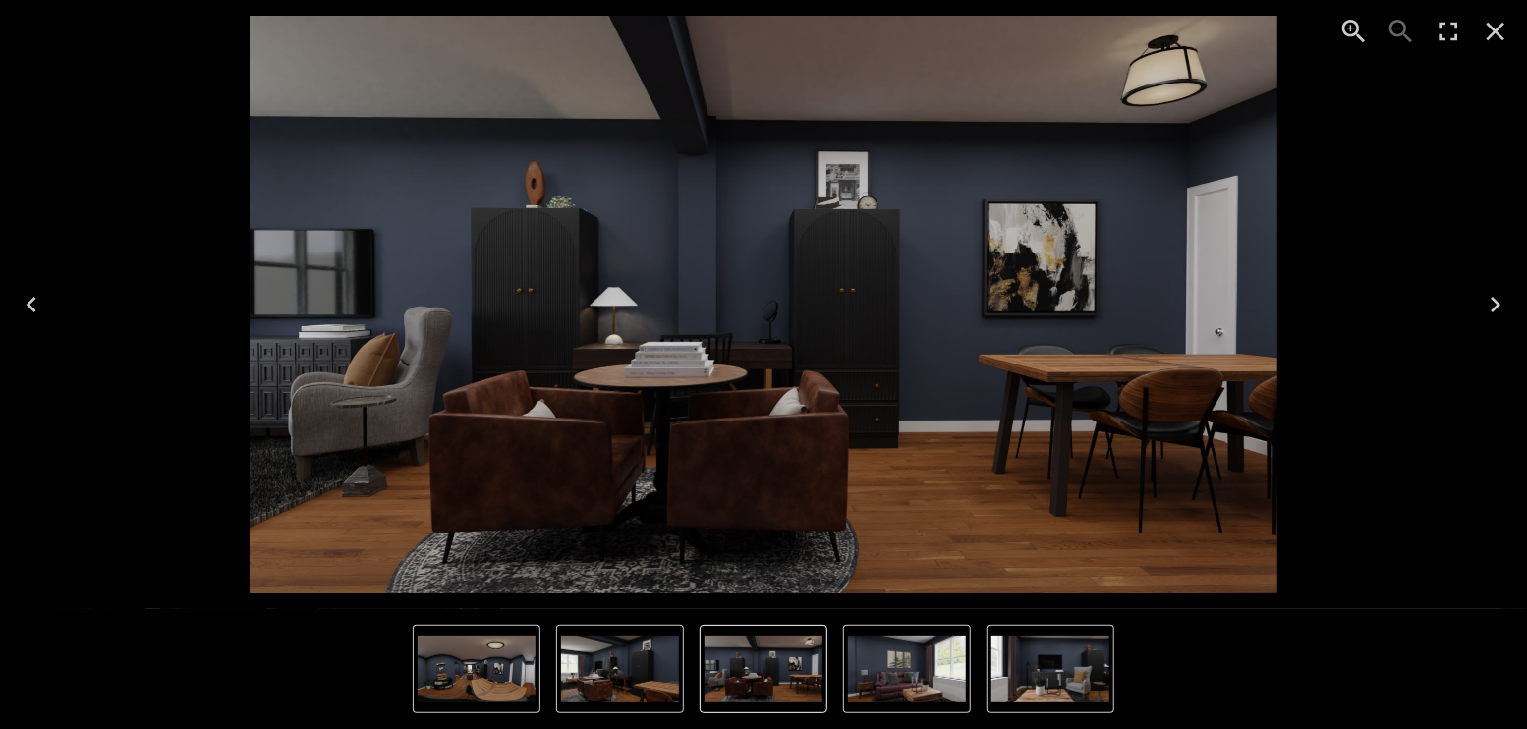
click at [1495, 307] on icon "Next" at bounding box center [1495, 305] width 10 height 16
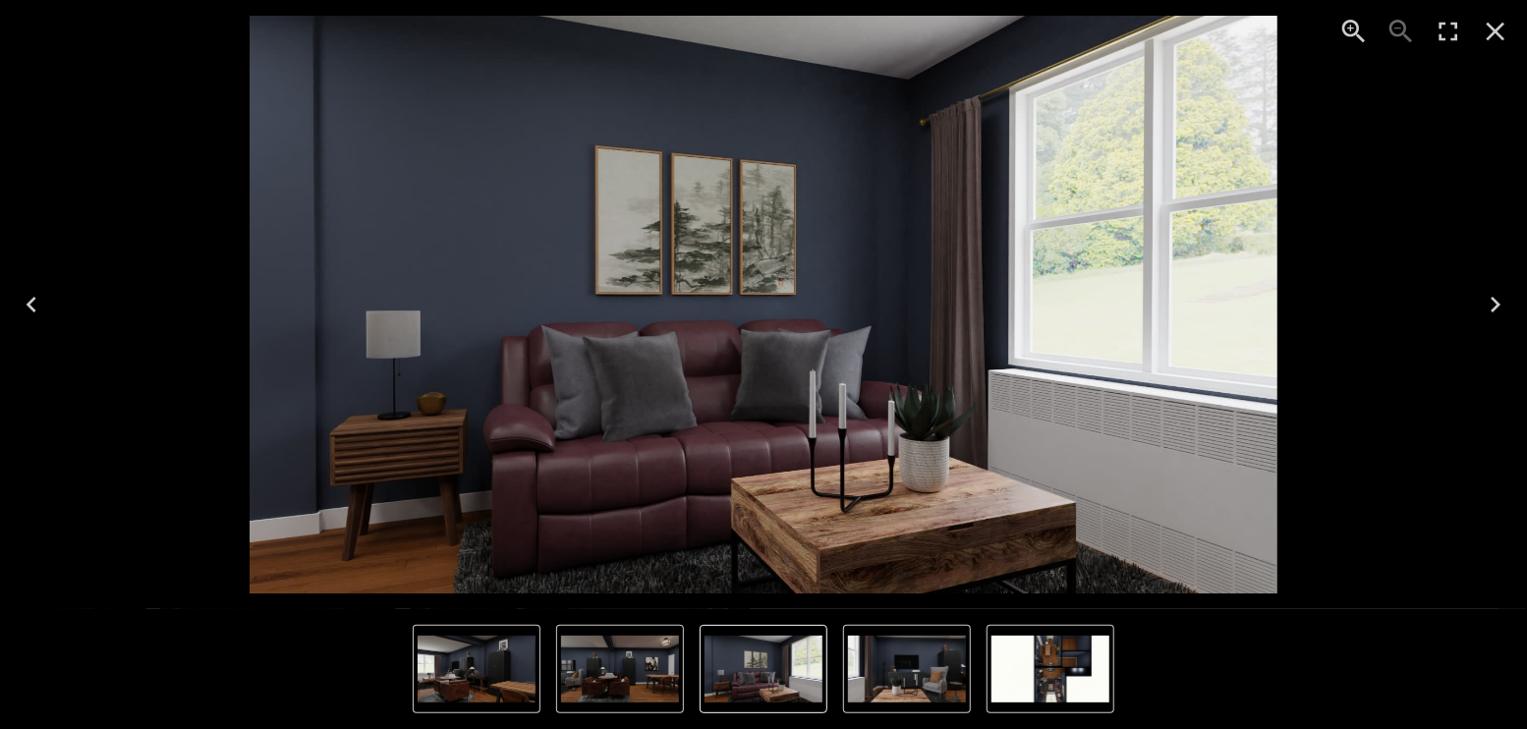
click at [1495, 307] on icon "Next" at bounding box center [1495, 305] width 10 height 16
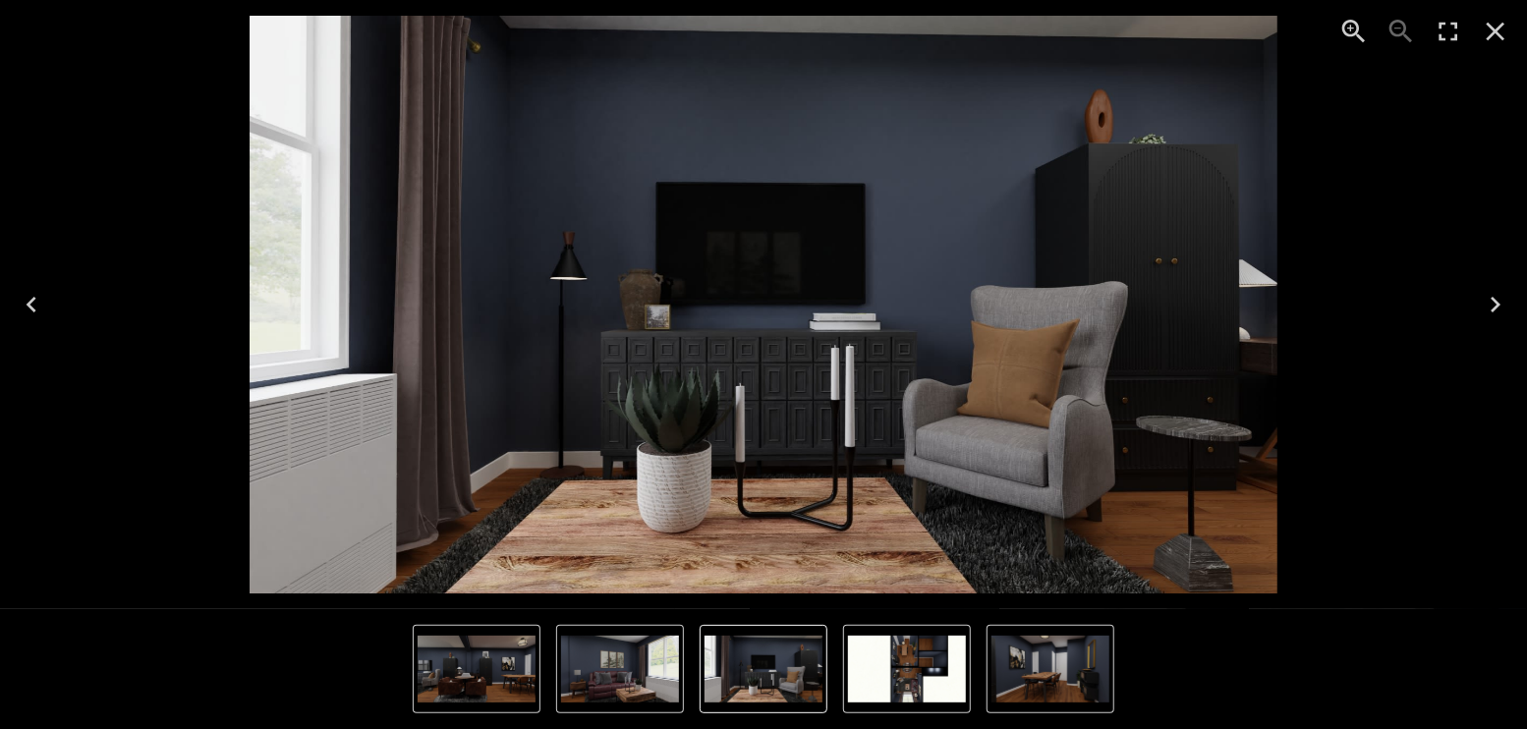
click at [35, 313] on icon "Previous" at bounding box center [31, 304] width 31 height 31
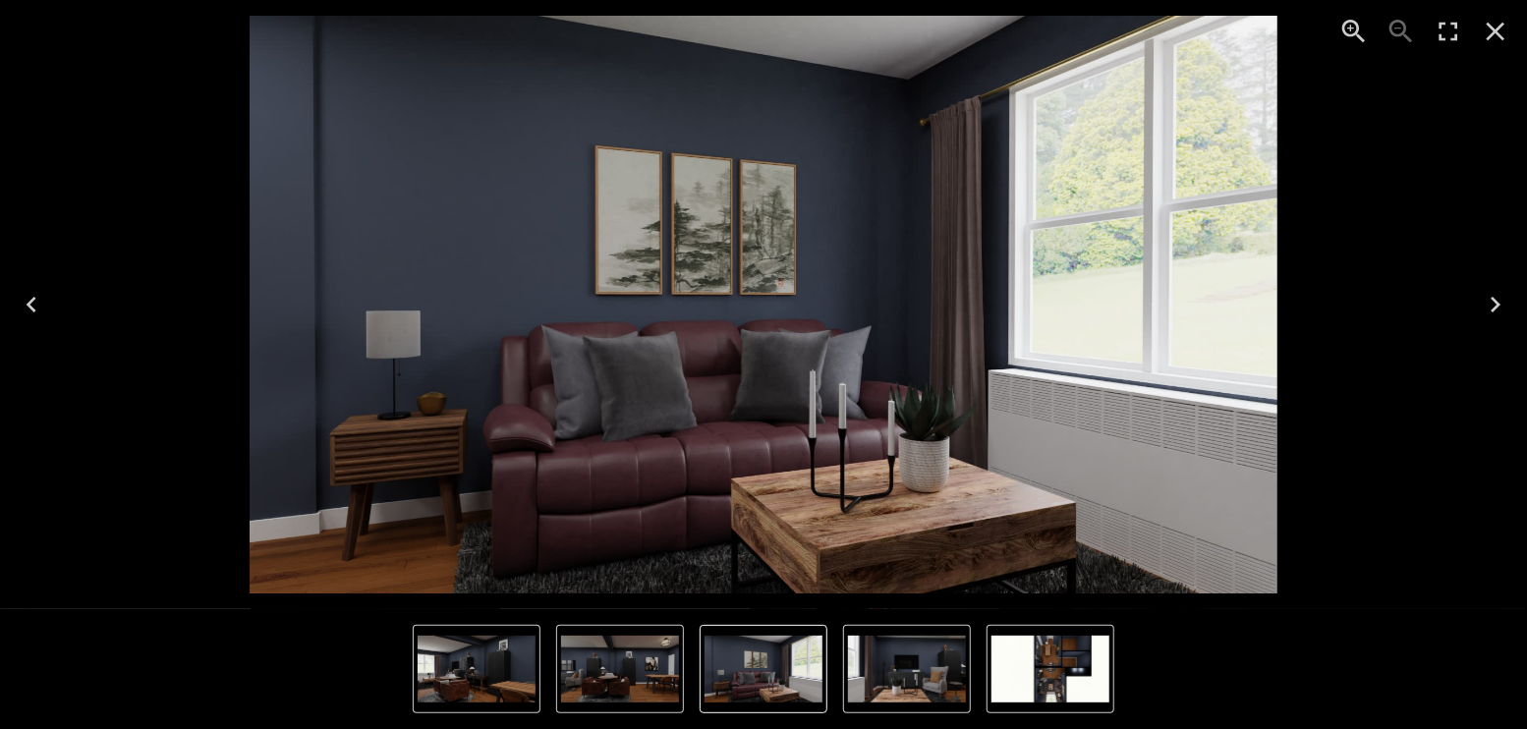
click at [1490, 36] on icon "Close" at bounding box center [1495, 32] width 19 height 19
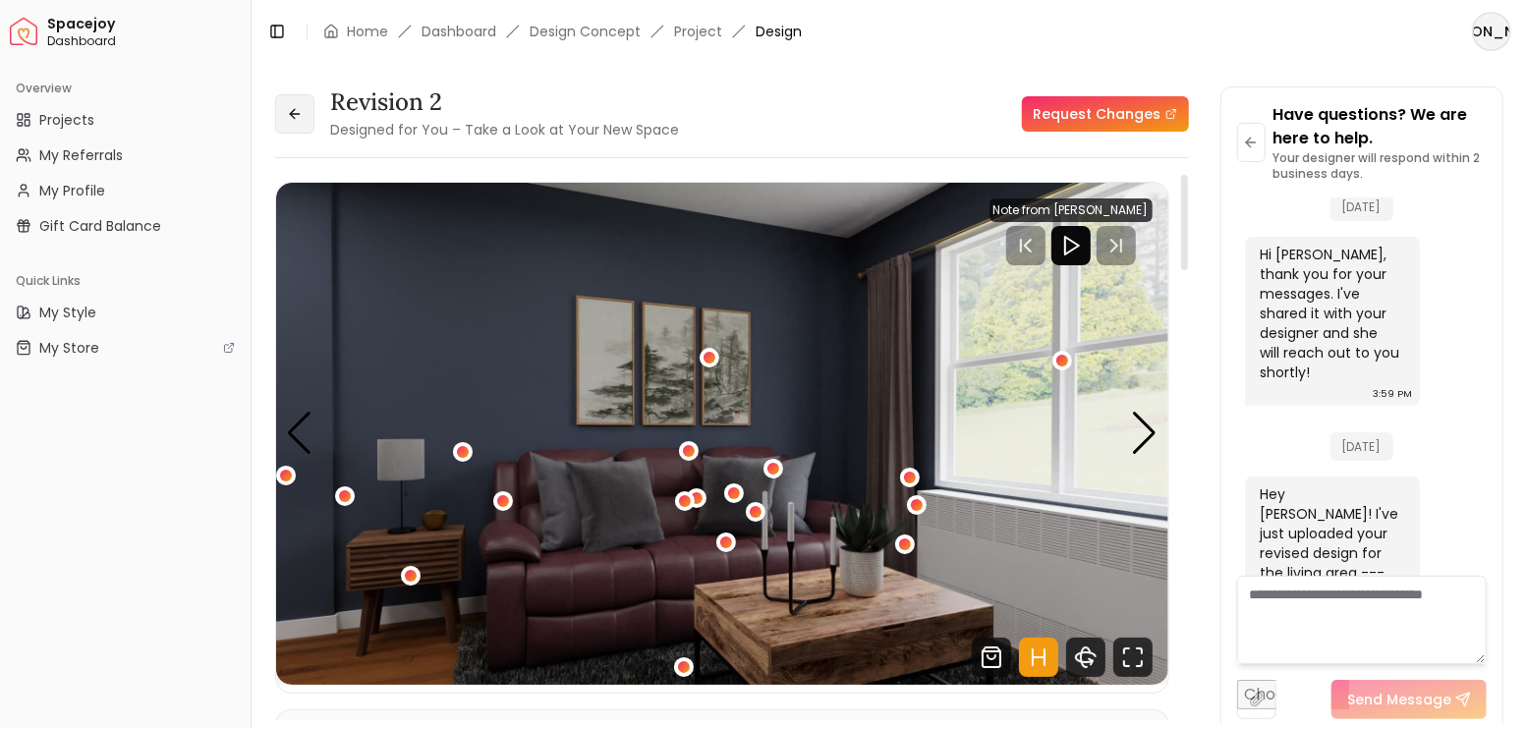
click at [307, 124] on button at bounding box center [294, 113] width 39 height 39
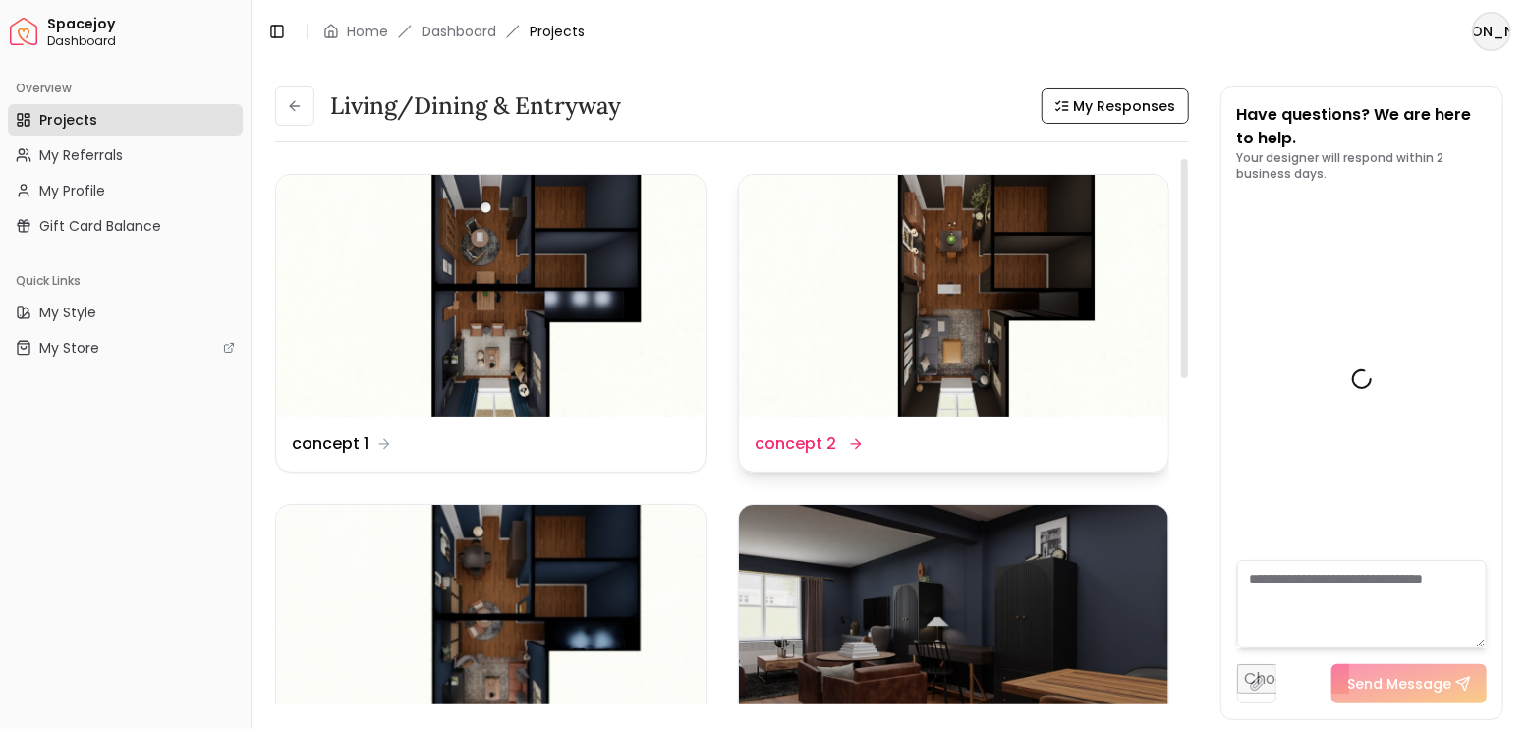
click at [1001, 285] on img at bounding box center [953, 296] width 429 height 242
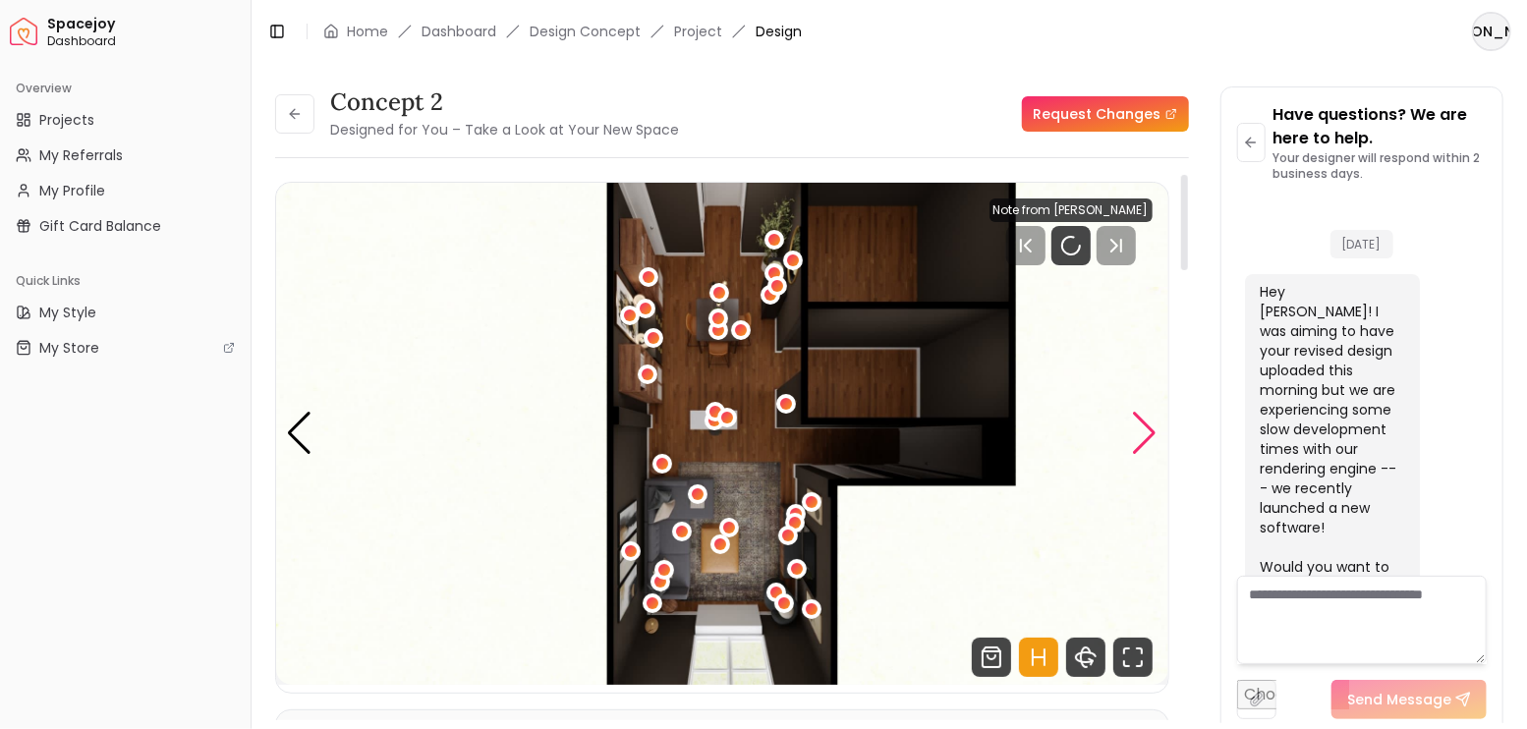
scroll to position [4977, 0]
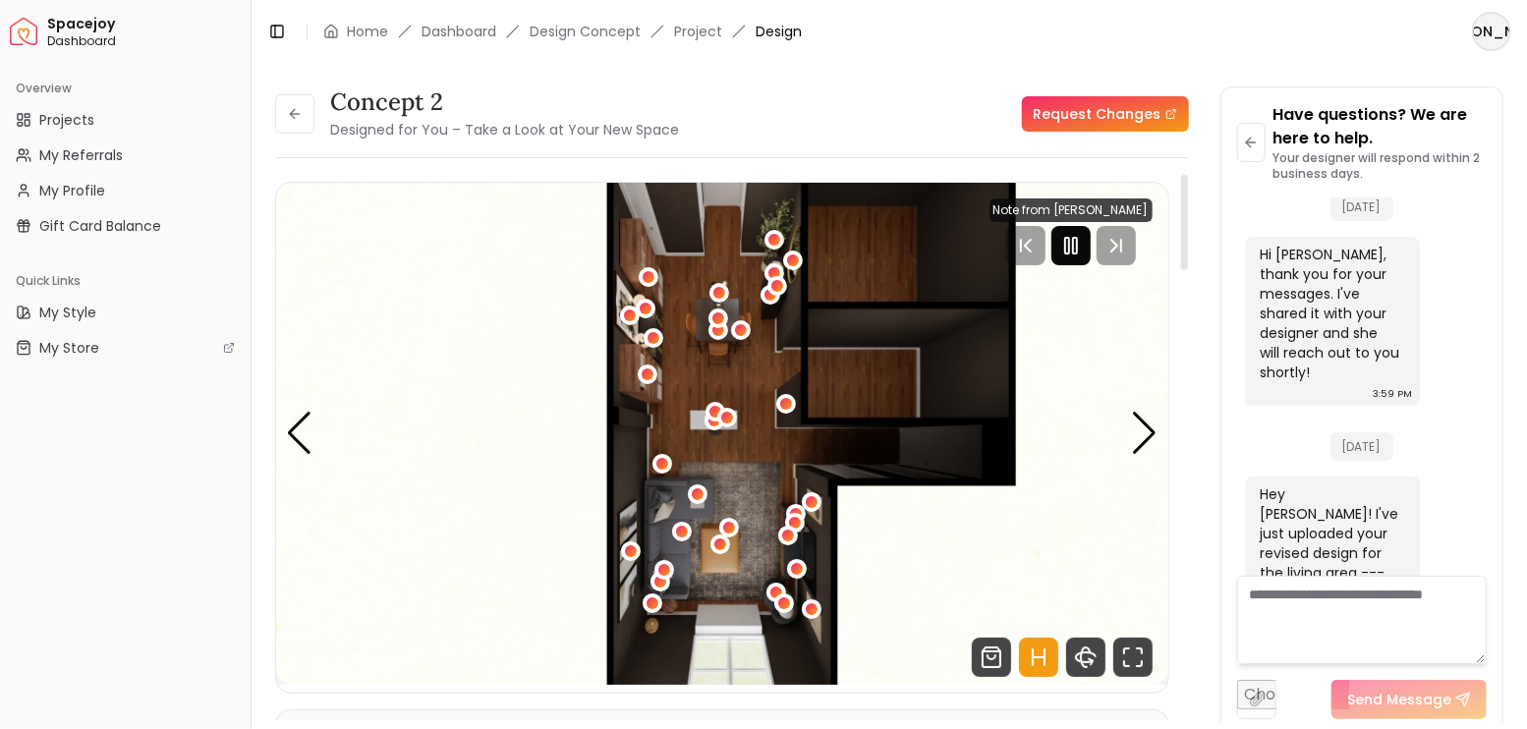
click at [1077, 253] on rect "Pause" at bounding box center [1075, 246] width 4 height 16
click at [1145, 429] on div "Next slide" at bounding box center [1145, 433] width 27 height 43
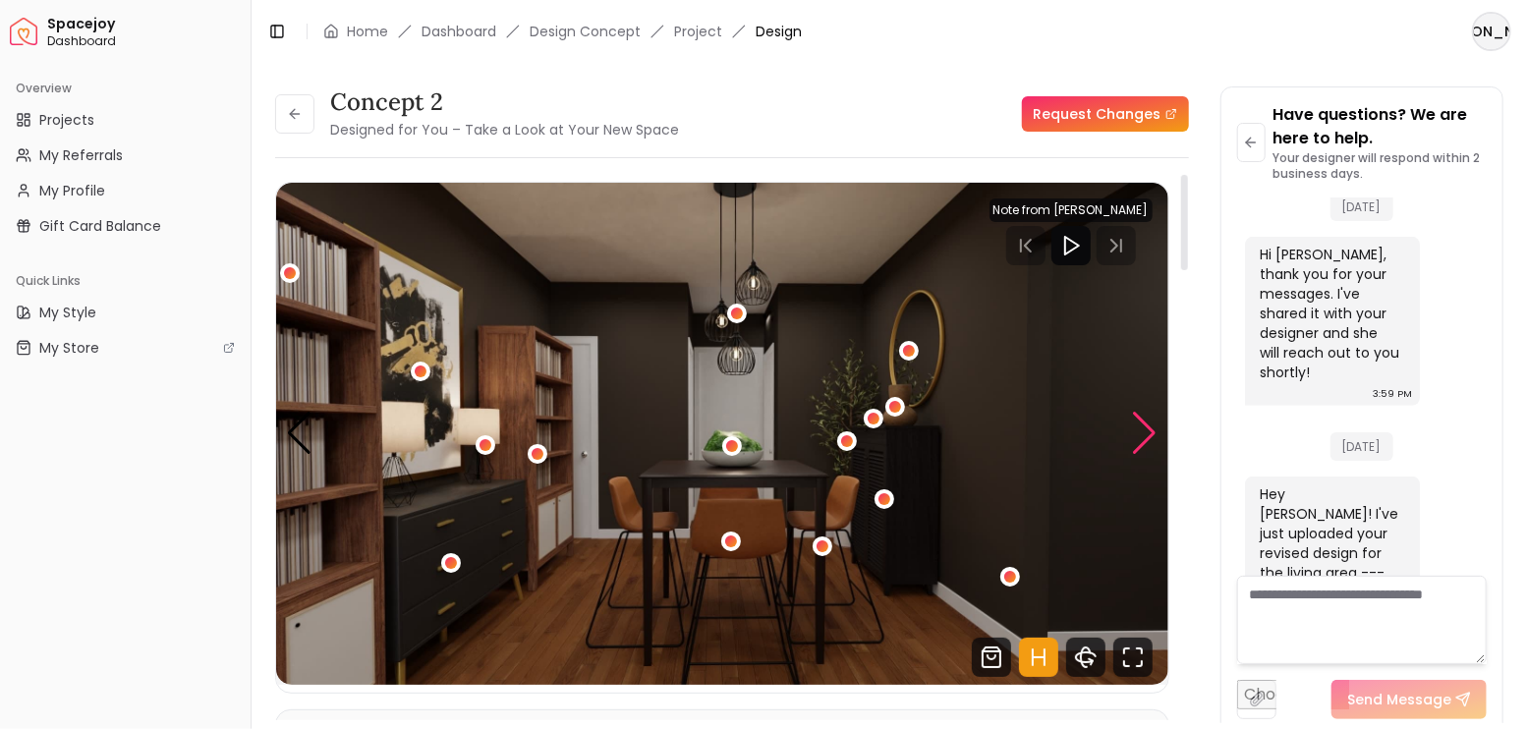
click at [1145, 429] on div "Next slide" at bounding box center [1145, 433] width 27 height 43
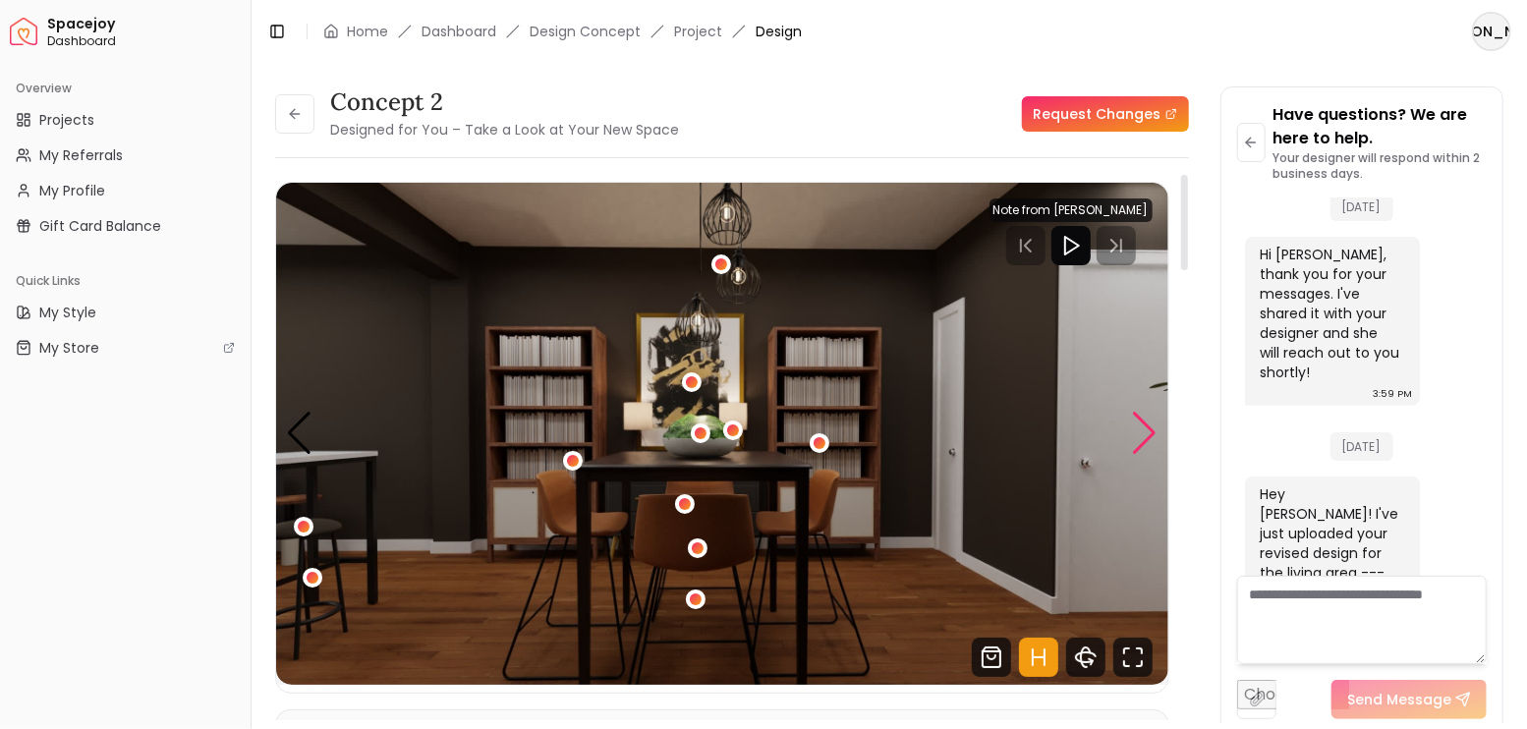
click at [1145, 429] on div "Next slide" at bounding box center [1145, 433] width 27 height 43
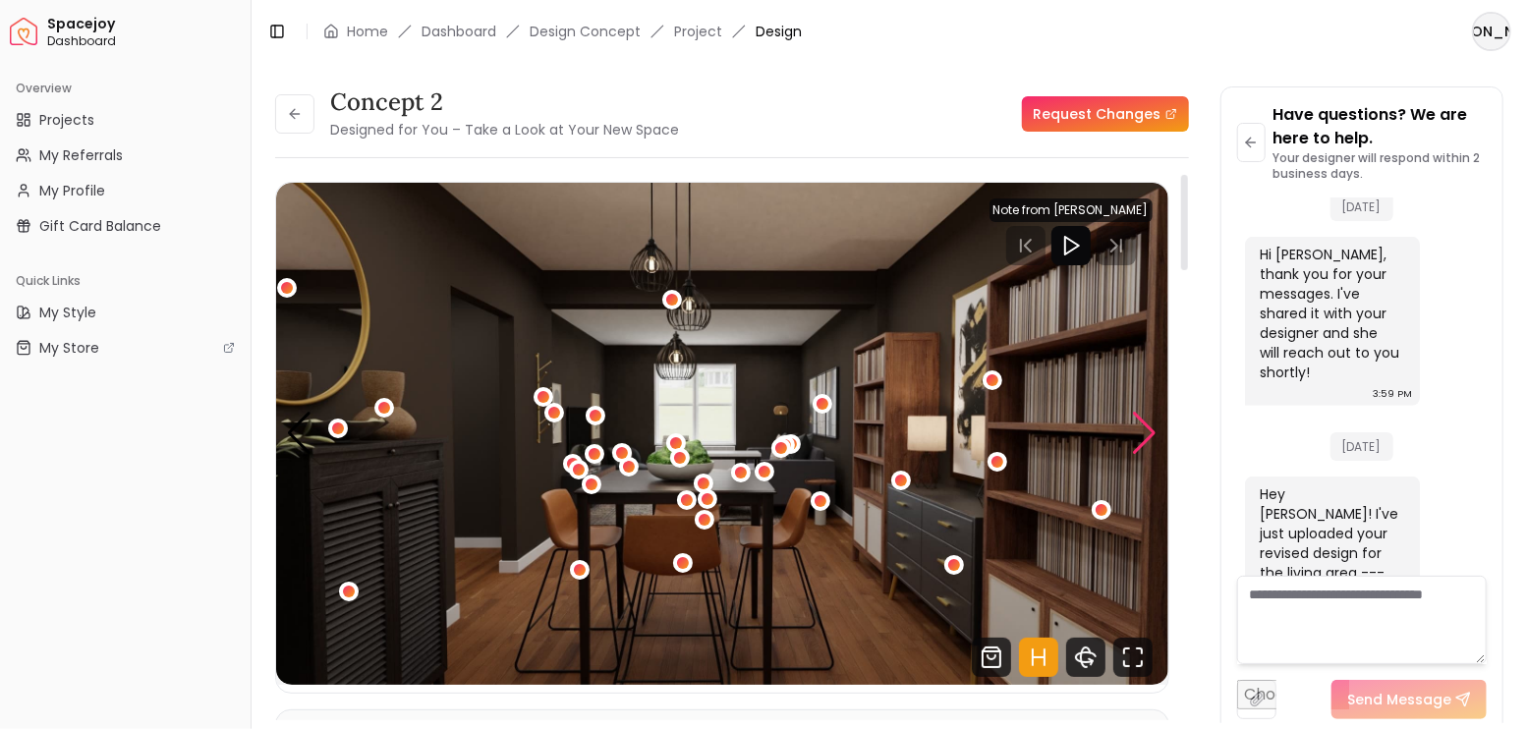
click at [1145, 429] on div "Next slide" at bounding box center [1145, 433] width 27 height 43
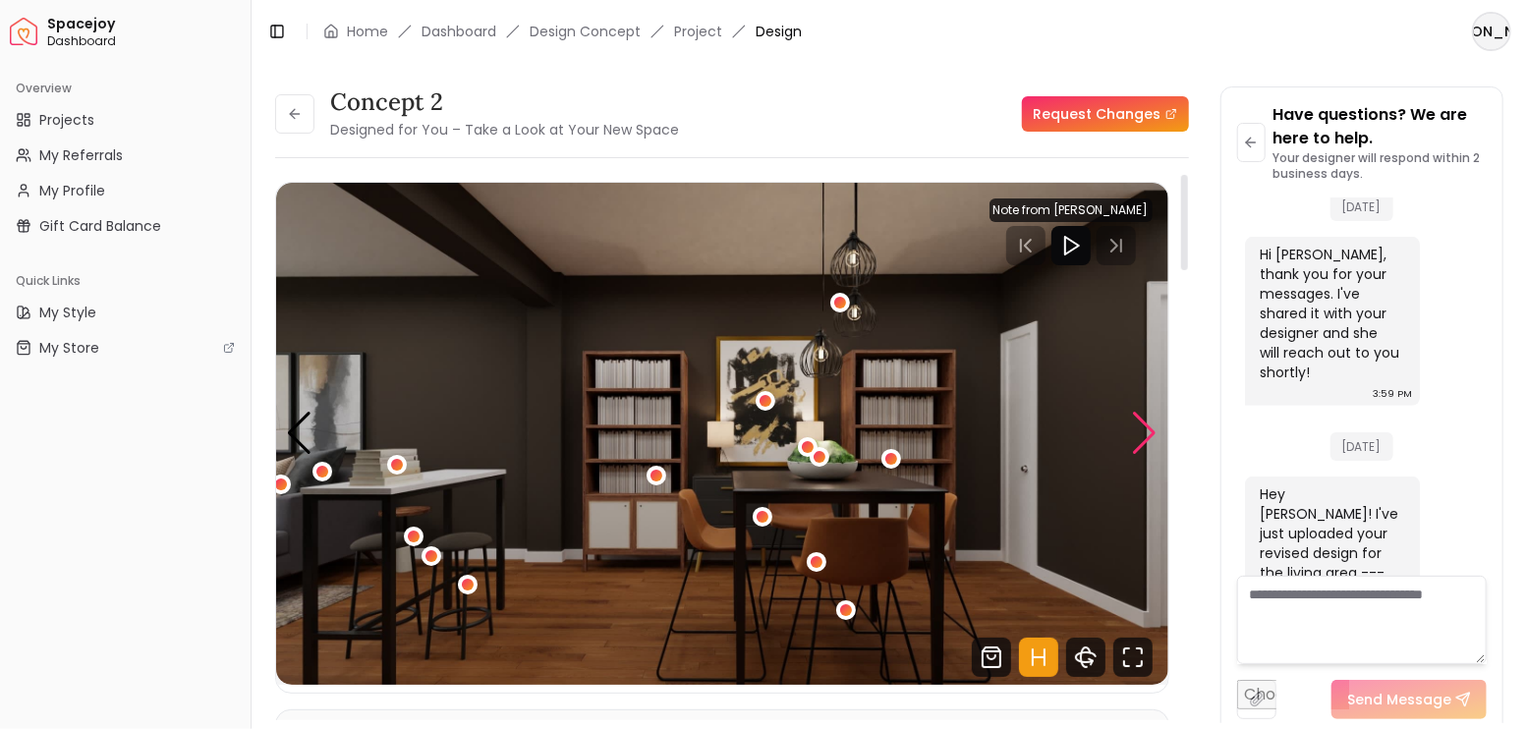
click at [1145, 429] on div "Next slide" at bounding box center [1145, 433] width 27 height 43
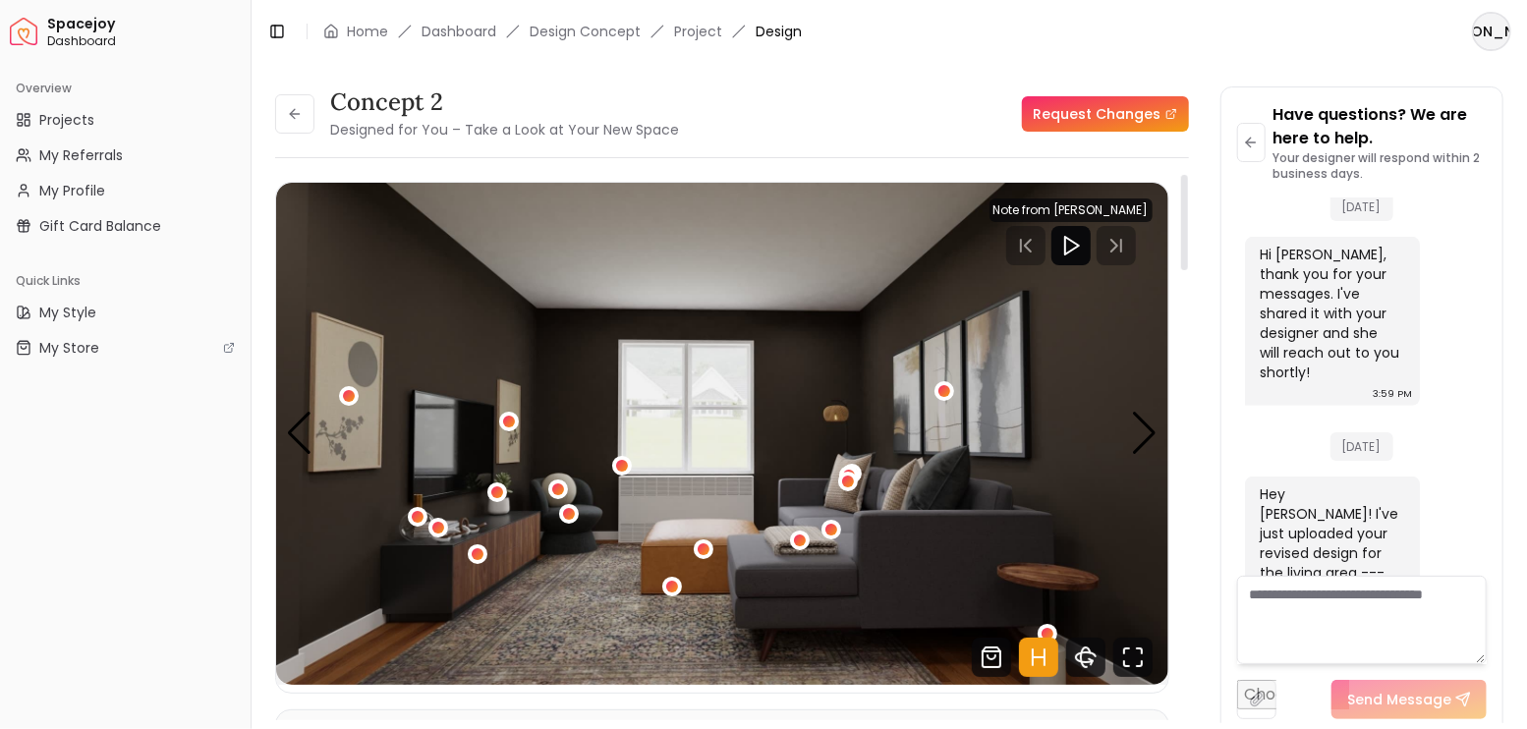
click at [642, 560] on img "6 / 8" at bounding box center [722, 434] width 892 height 502
click at [1127, 651] on icon "Fullscreen" at bounding box center [1132, 657] width 39 height 39
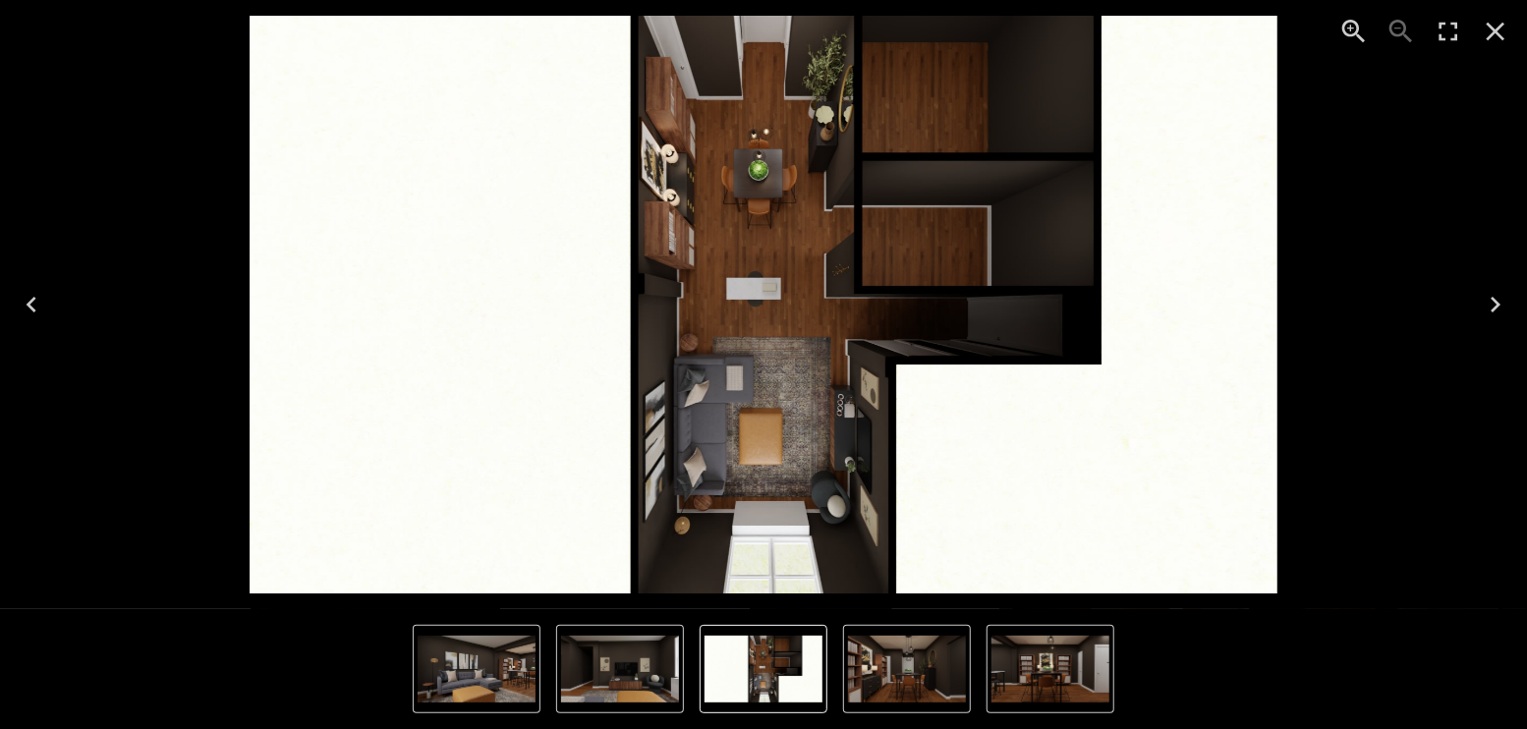
click at [1507, 291] on icon "Next" at bounding box center [1494, 304] width 31 height 31
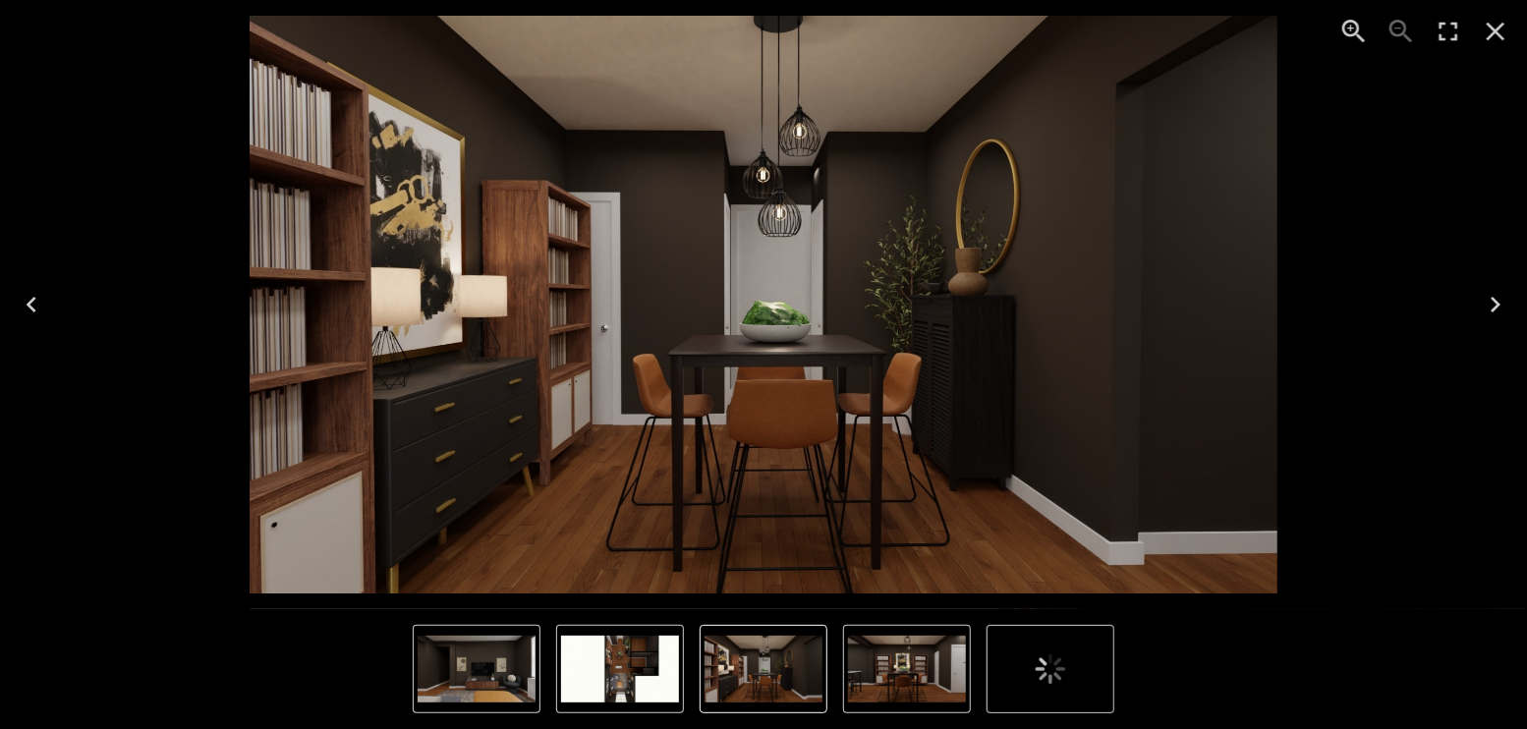
click at [1500, 304] on icon "Next" at bounding box center [1494, 304] width 31 height 31
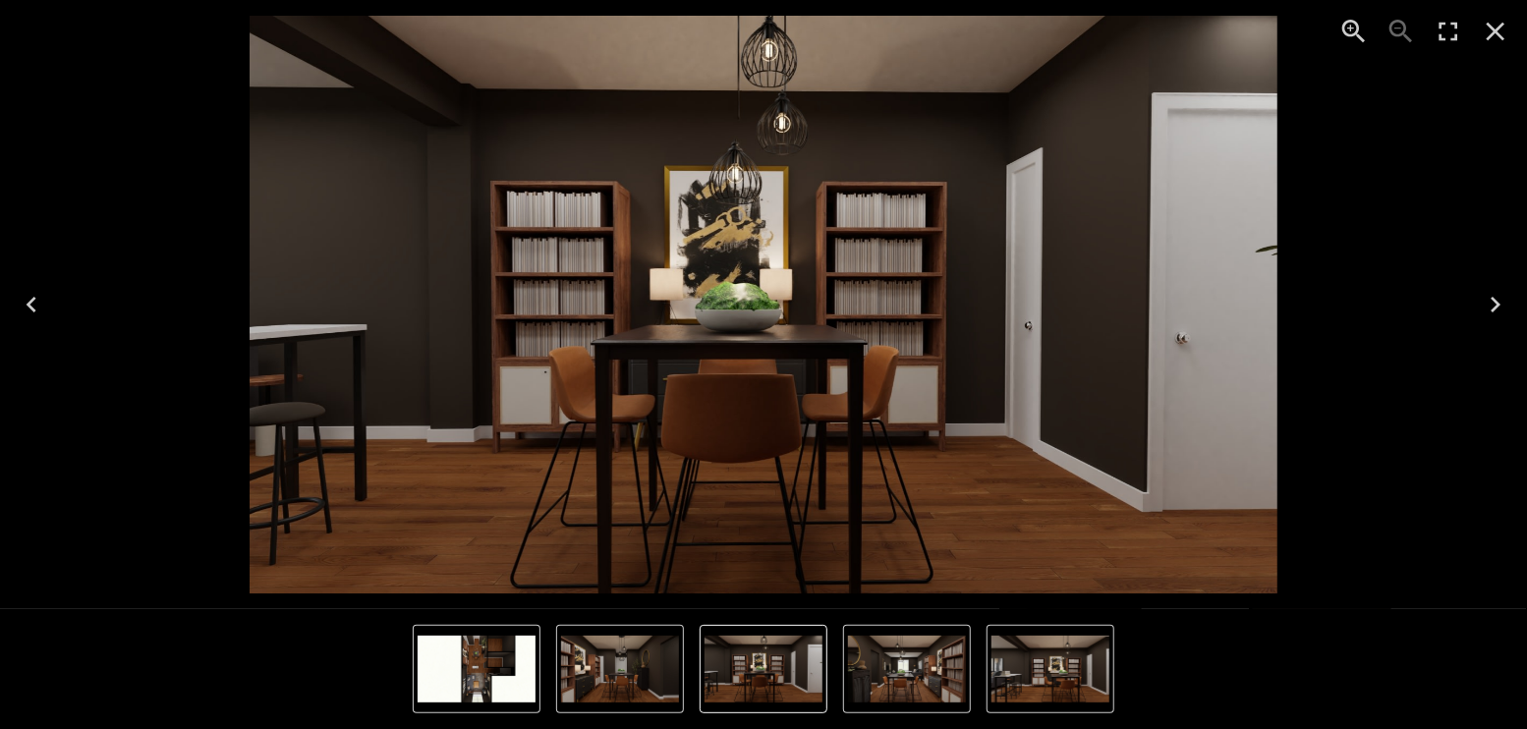
click at [1500, 304] on icon "Next" at bounding box center [1494, 304] width 31 height 31
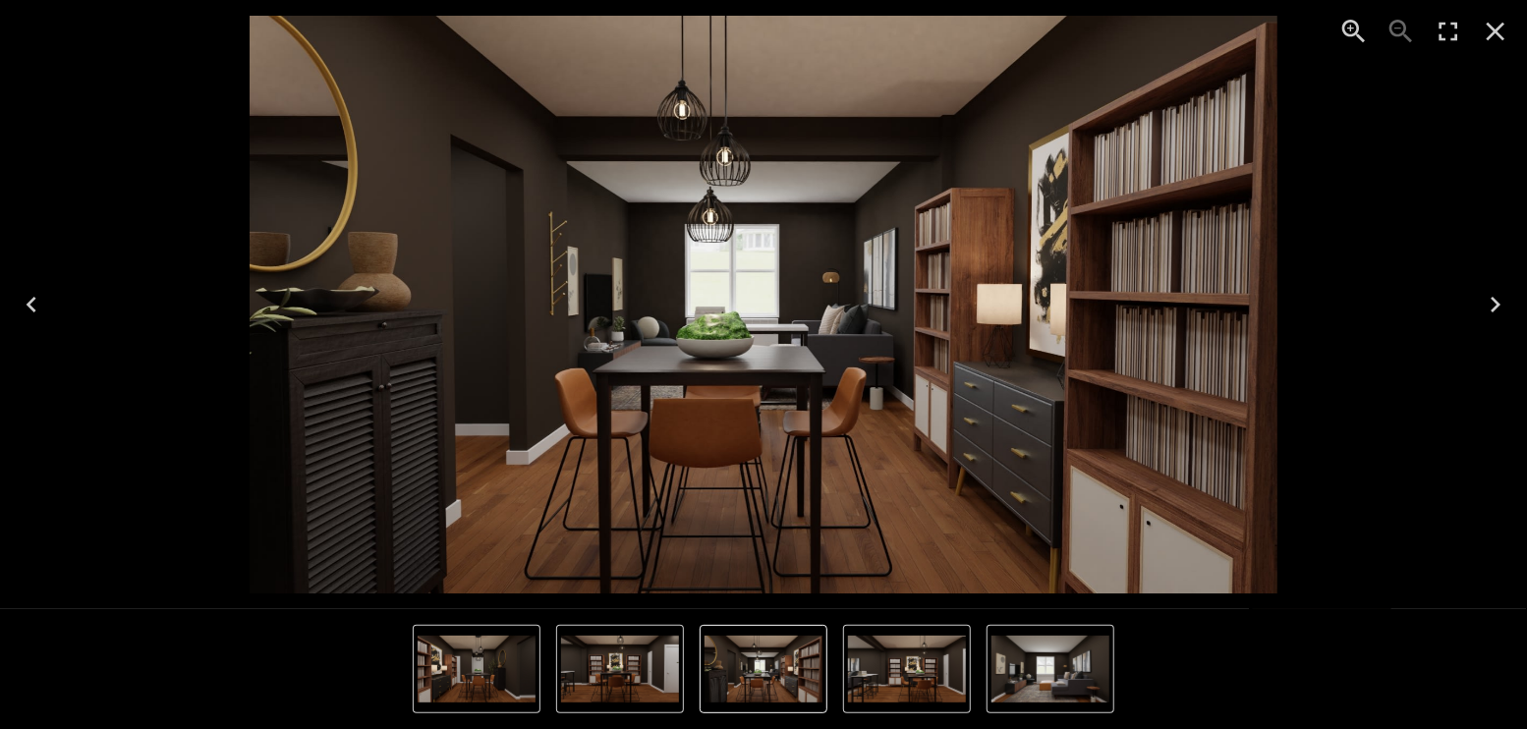
click at [1500, 304] on icon "Next" at bounding box center [1494, 304] width 31 height 31
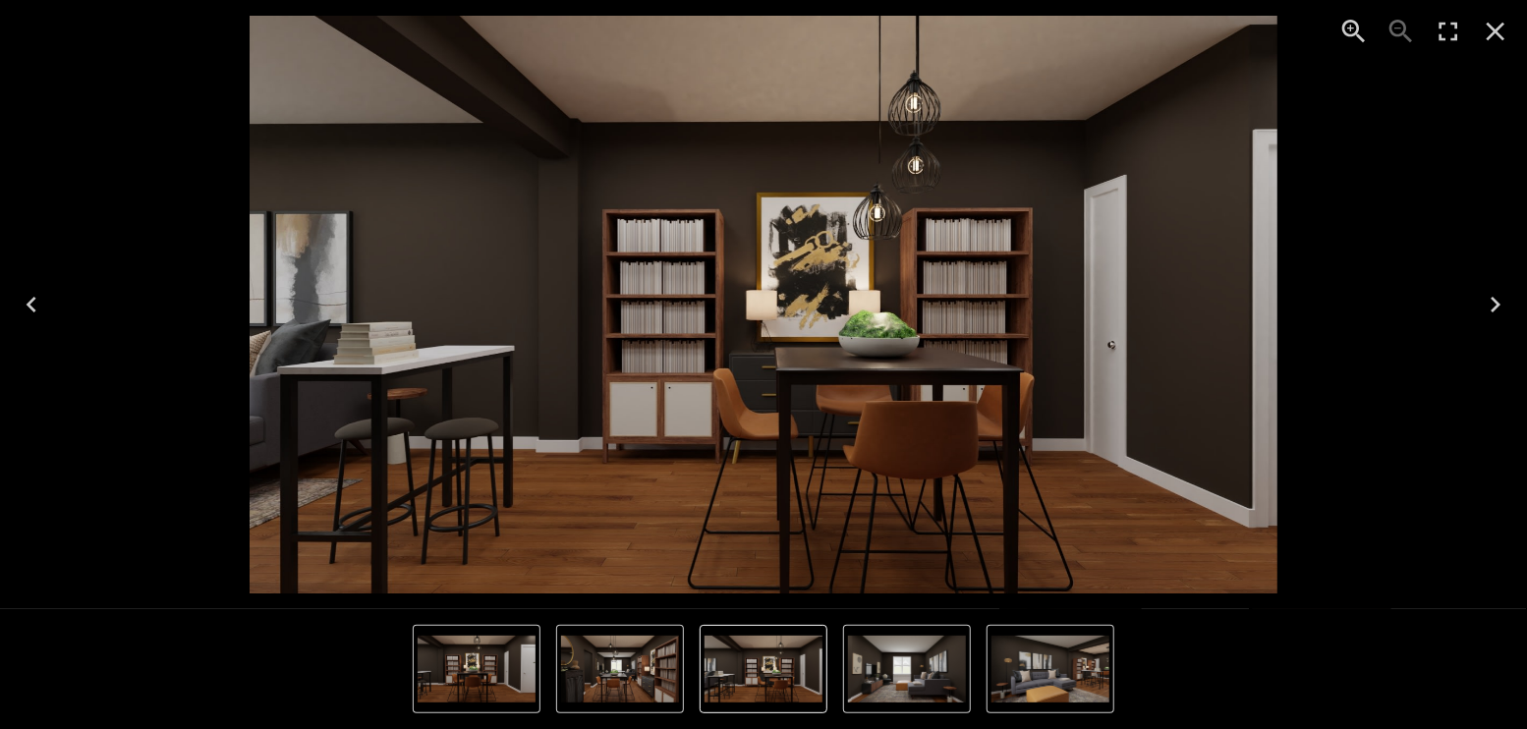
click at [1500, 304] on icon "Next" at bounding box center [1494, 304] width 31 height 31
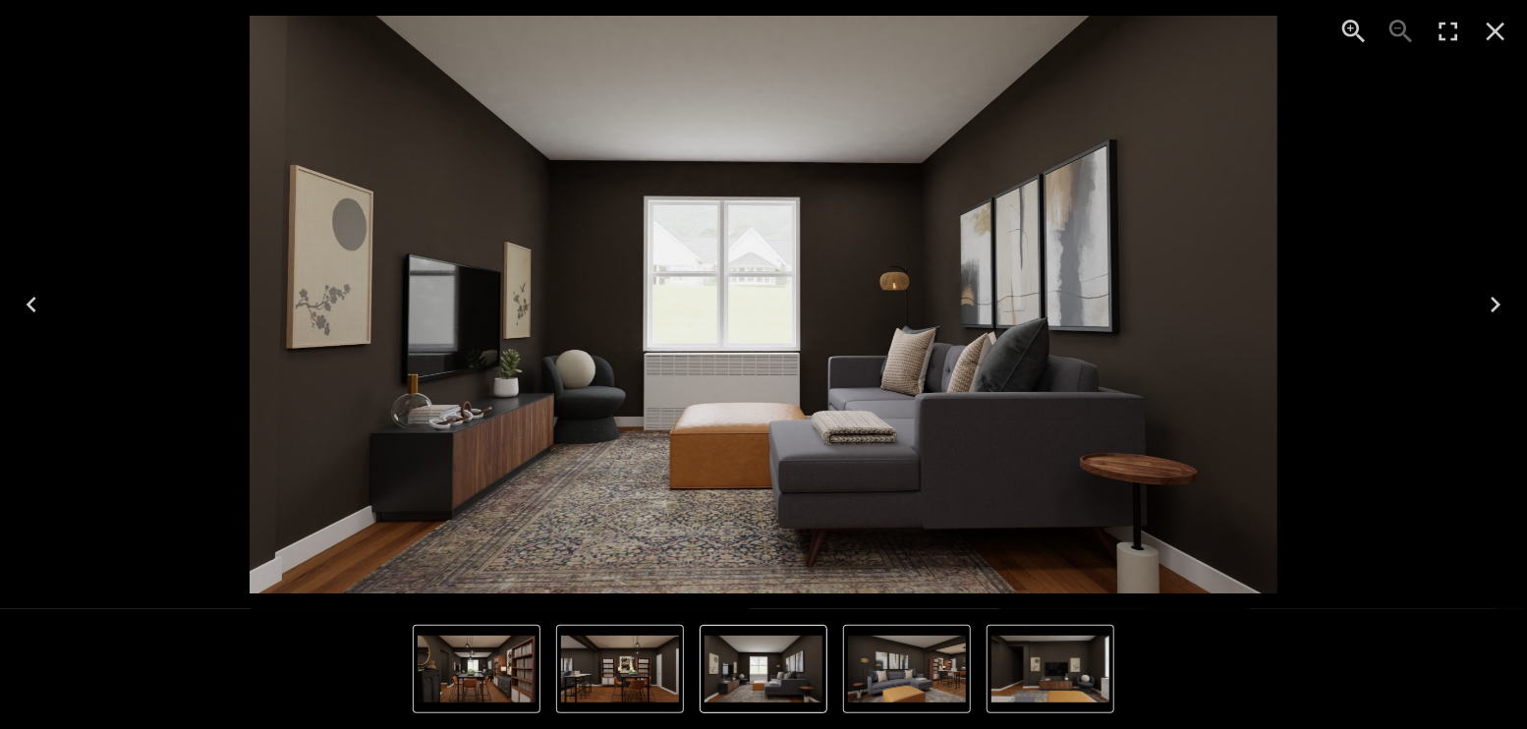
click at [1487, 302] on icon "Next" at bounding box center [1494, 304] width 31 height 31
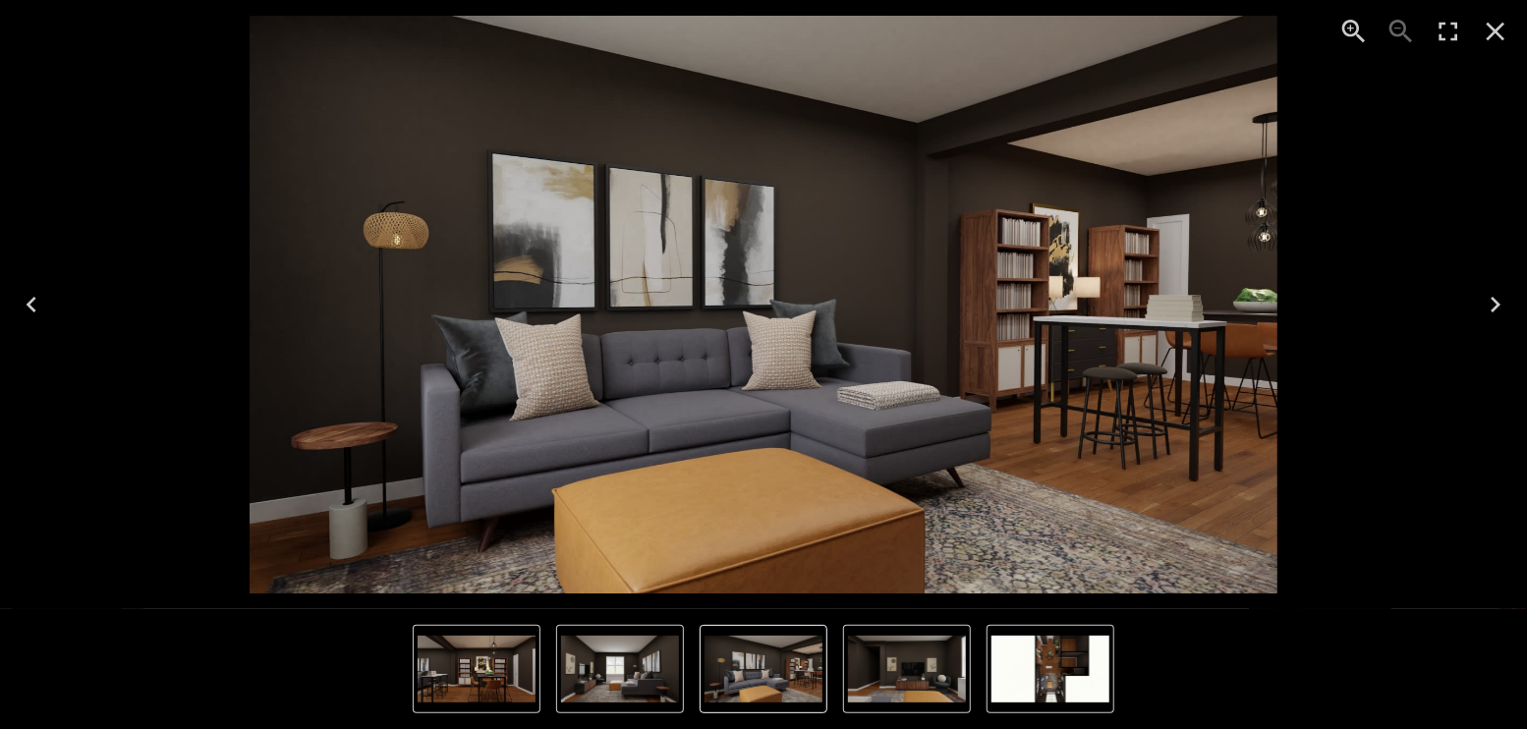
click at [1489, 28] on icon "Close" at bounding box center [1494, 31] width 31 height 31
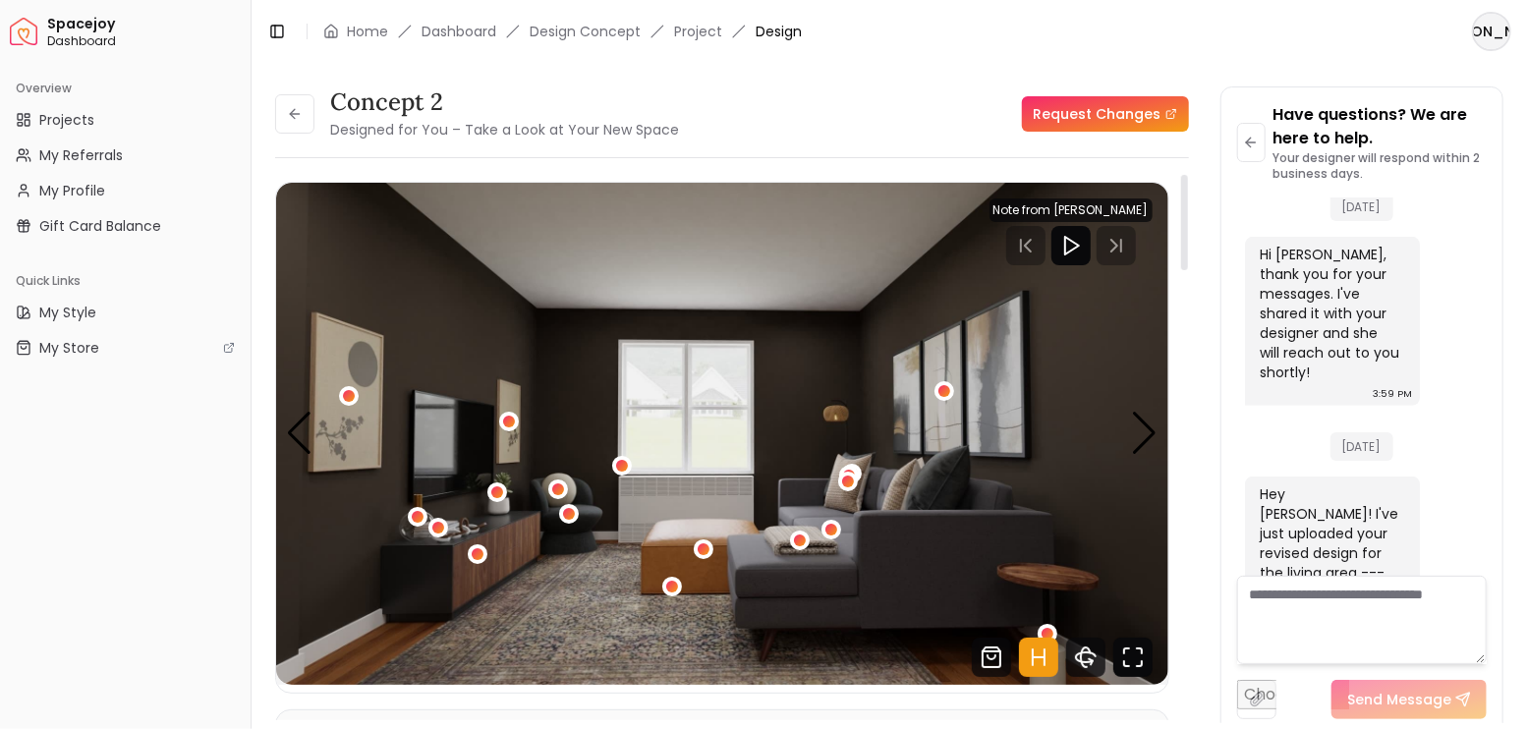
click at [1136, 656] on icon "Fullscreen" at bounding box center [1132, 657] width 39 height 39
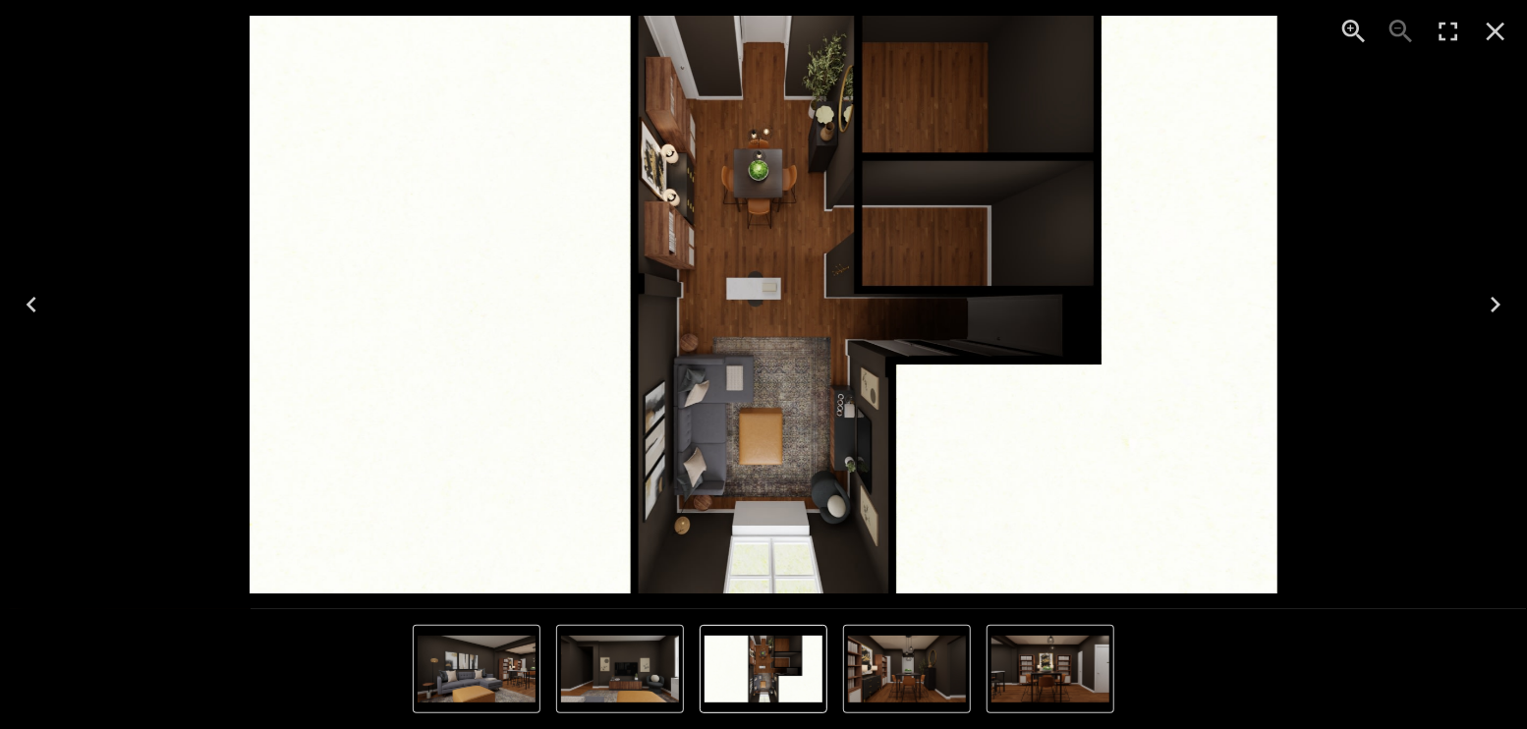
click at [1479, 296] on icon "Next" at bounding box center [1494, 304] width 31 height 31
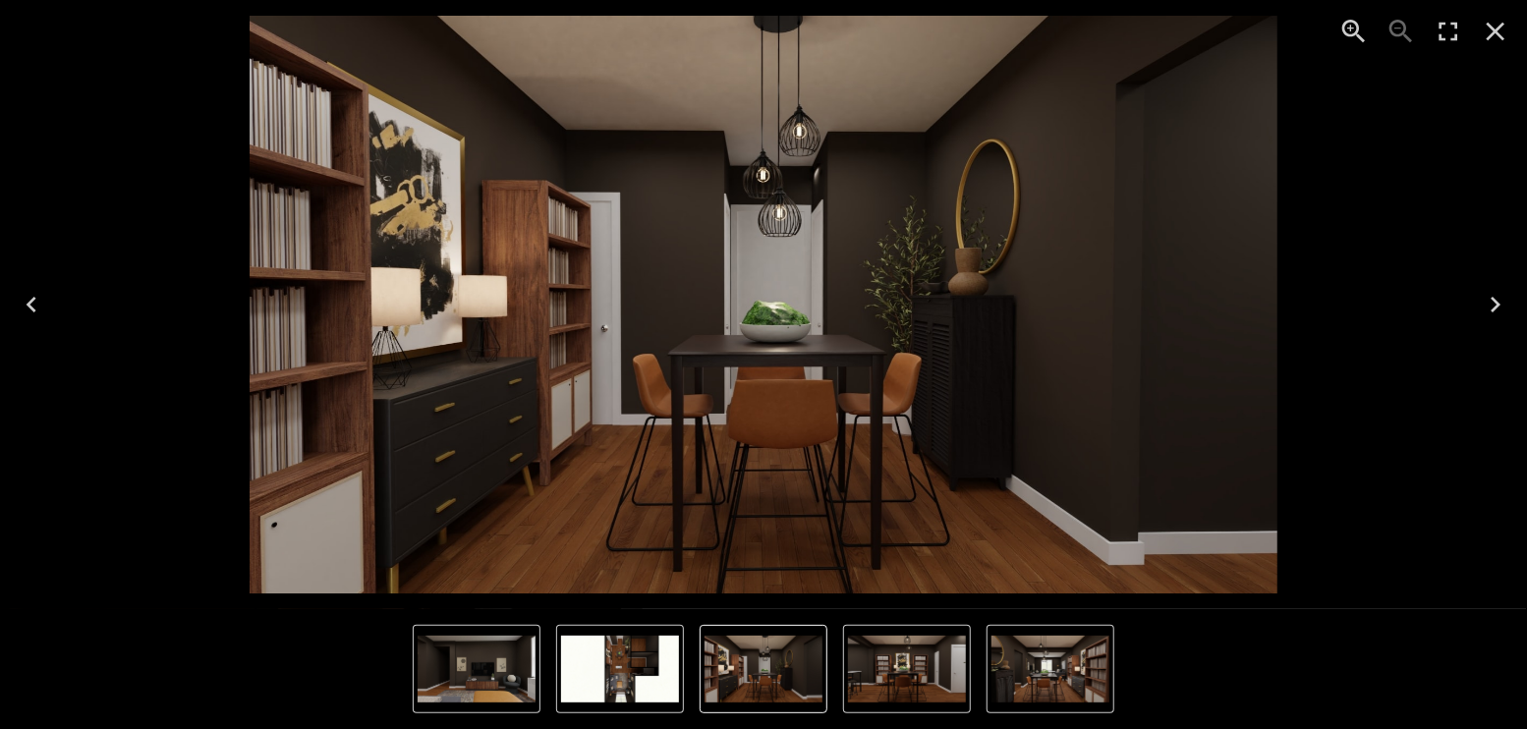
click at [1483, 296] on icon "Next" at bounding box center [1494, 304] width 31 height 31
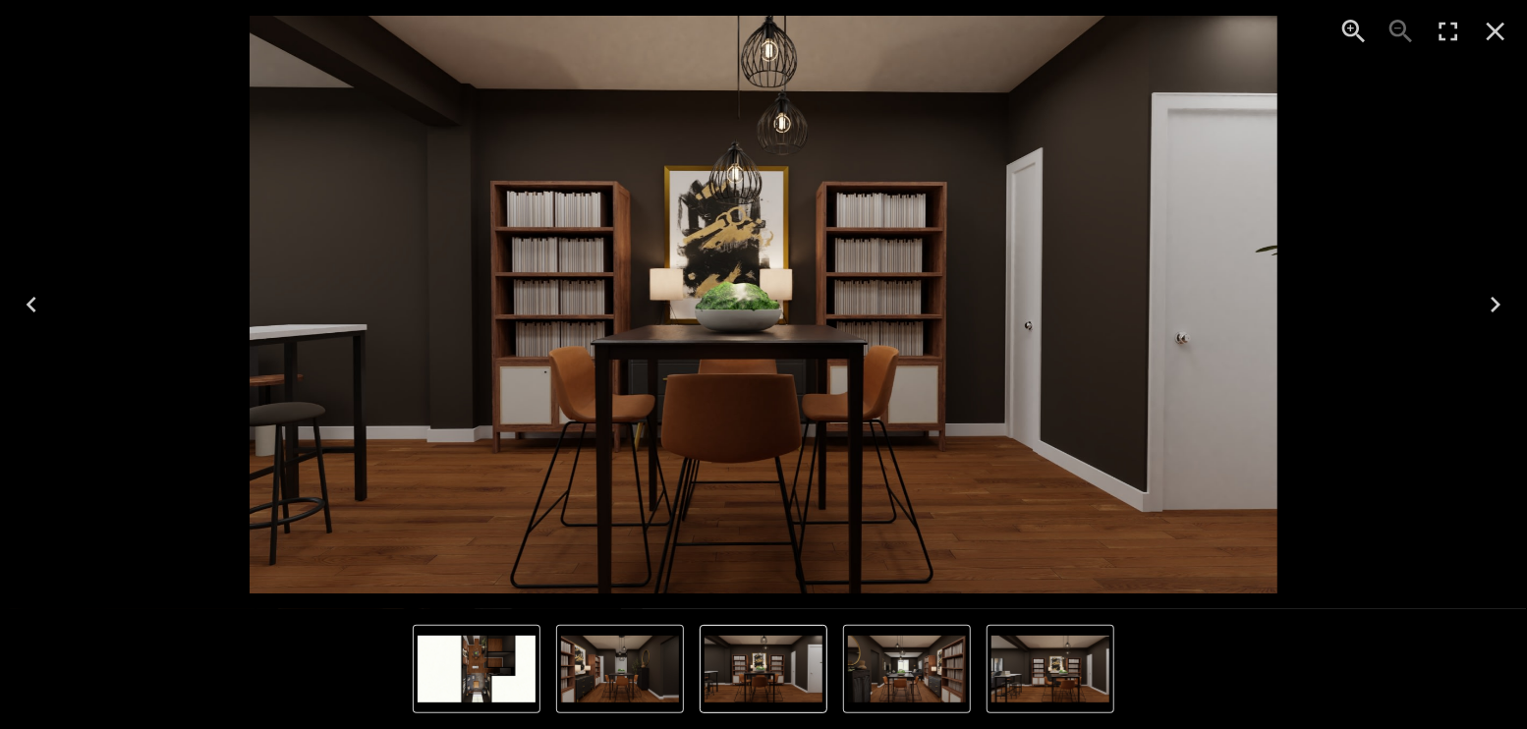
click at [1485, 296] on icon "Next" at bounding box center [1494, 304] width 31 height 31
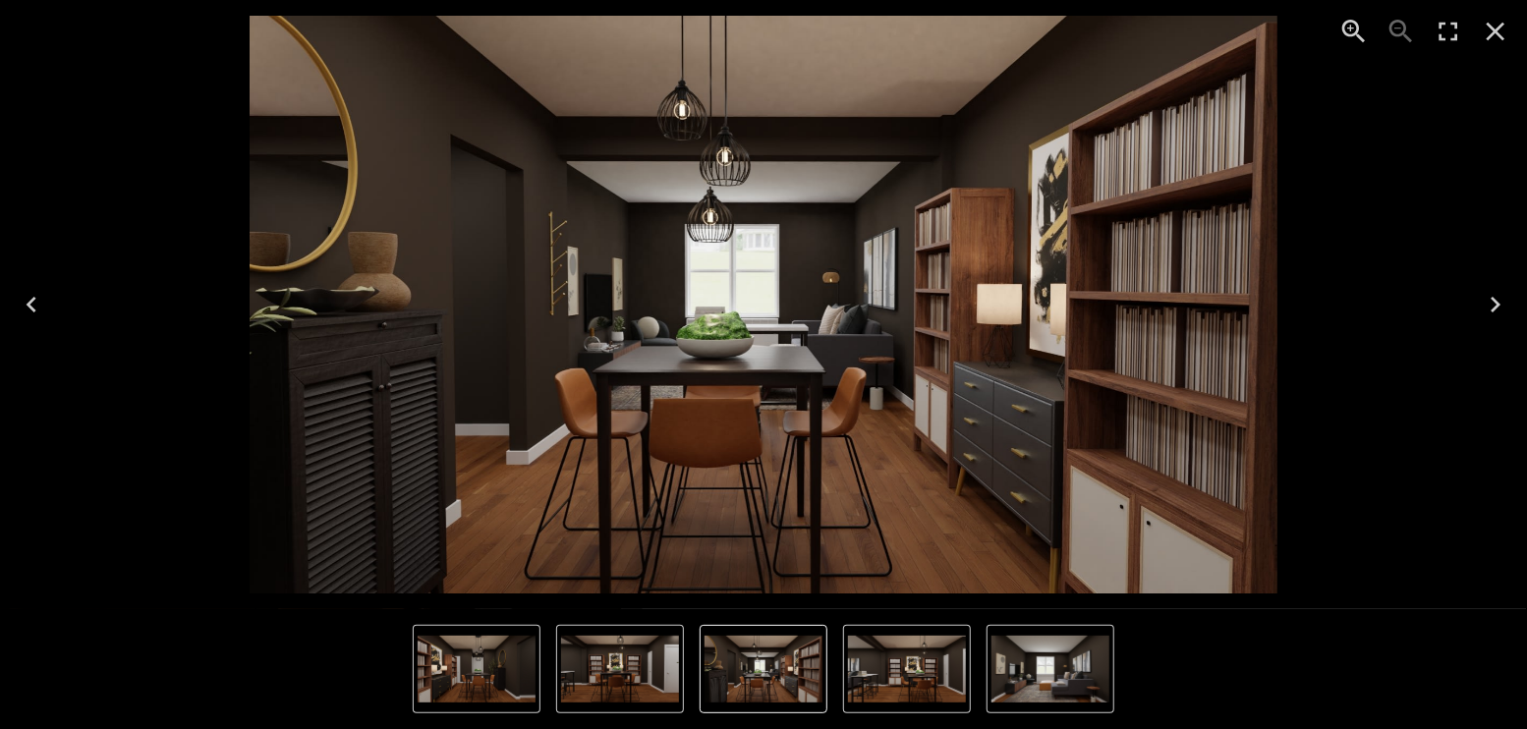
click at [1485, 296] on icon "Next" at bounding box center [1494, 304] width 31 height 31
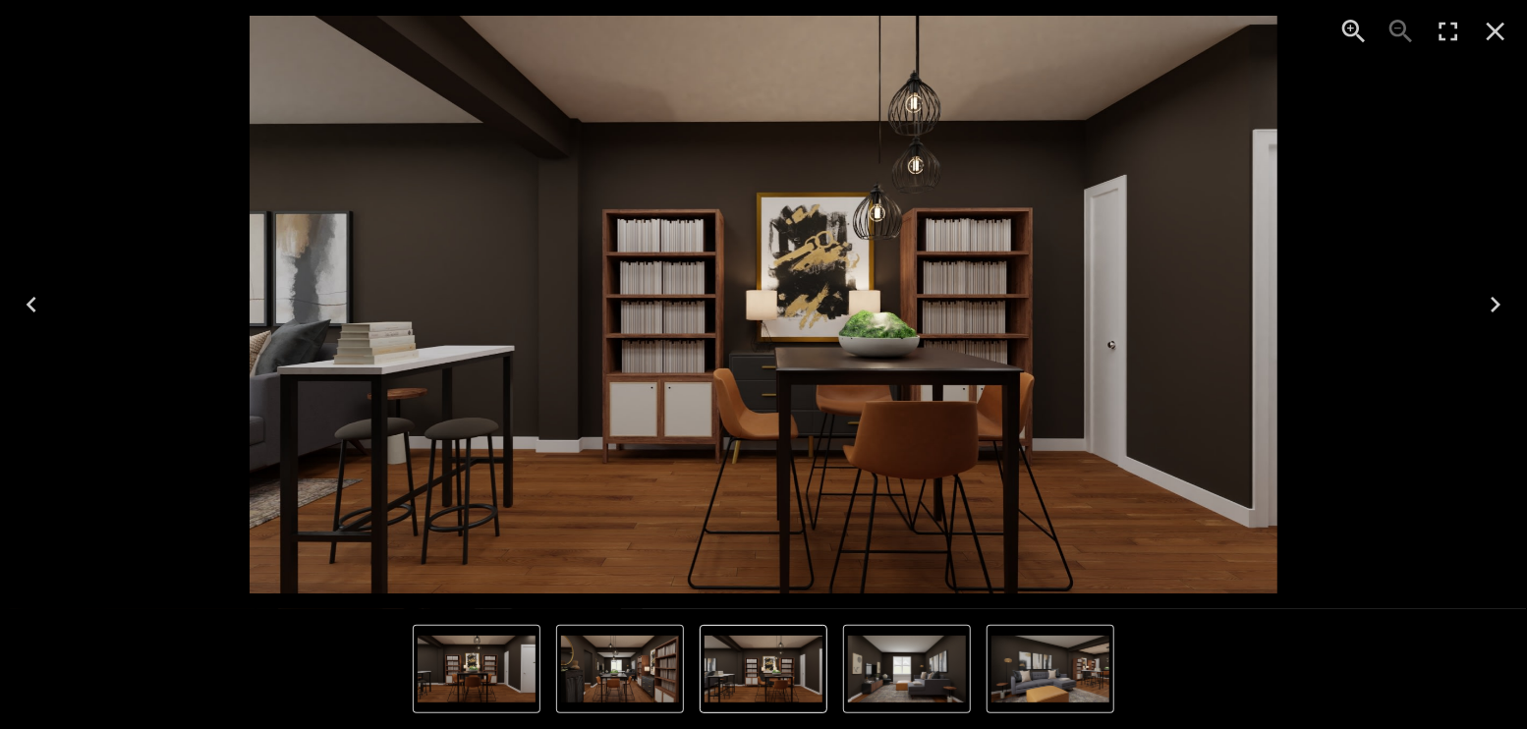
click at [1485, 298] on icon "Next" at bounding box center [1494, 304] width 31 height 31
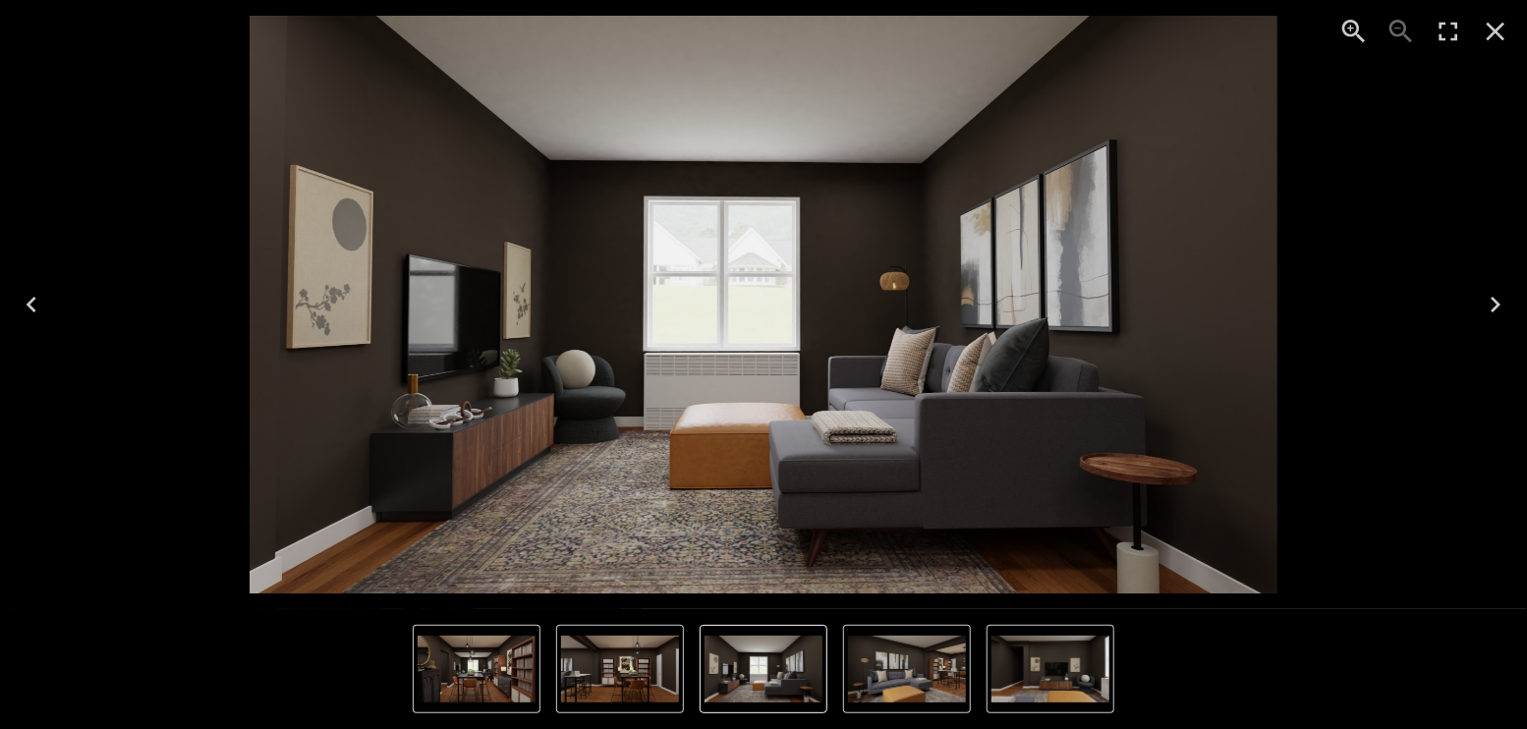
click at [1485, 298] on icon "Next" at bounding box center [1494, 304] width 31 height 31
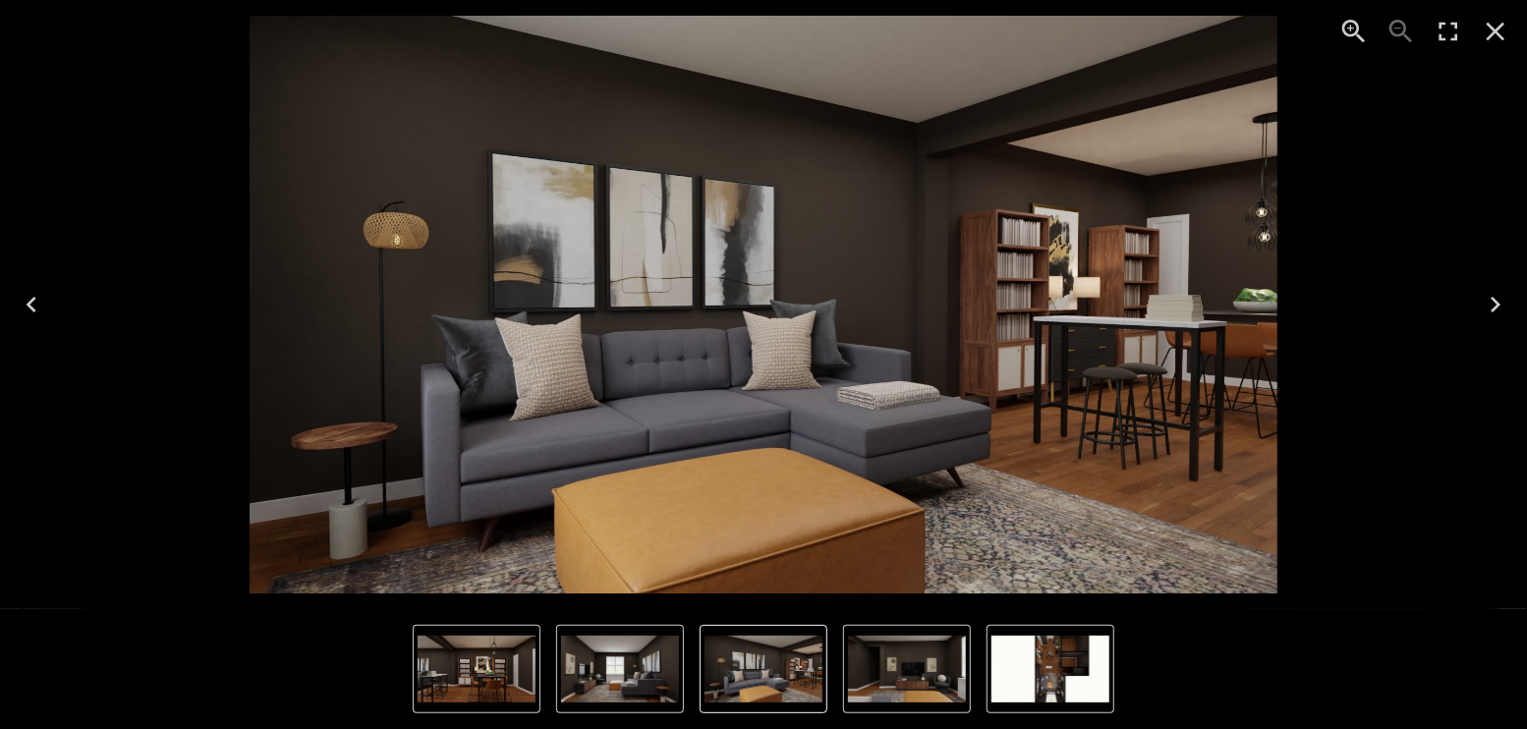
click at [1493, 29] on icon "Close" at bounding box center [1495, 32] width 19 height 19
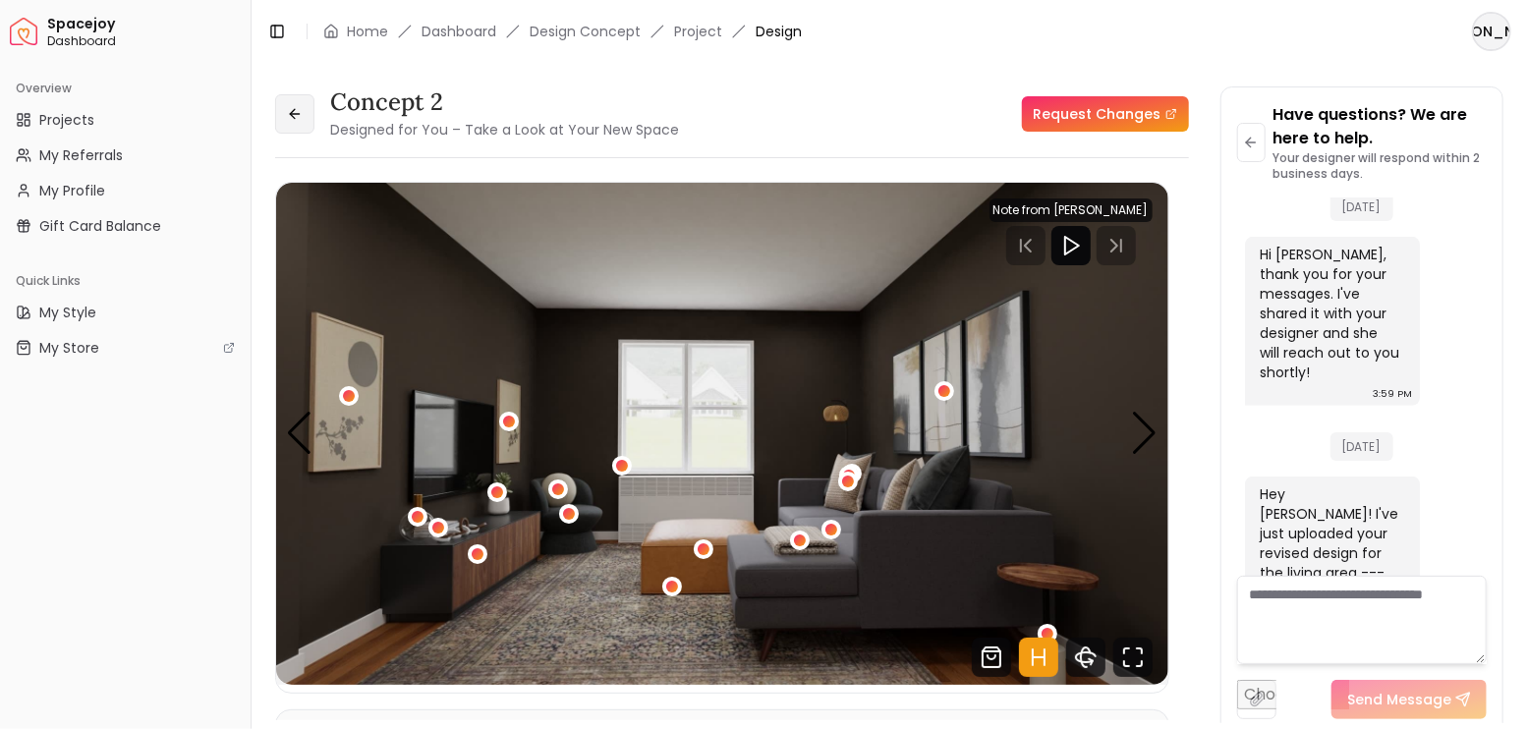
click at [304, 120] on button at bounding box center [294, 113] width 39 height 39
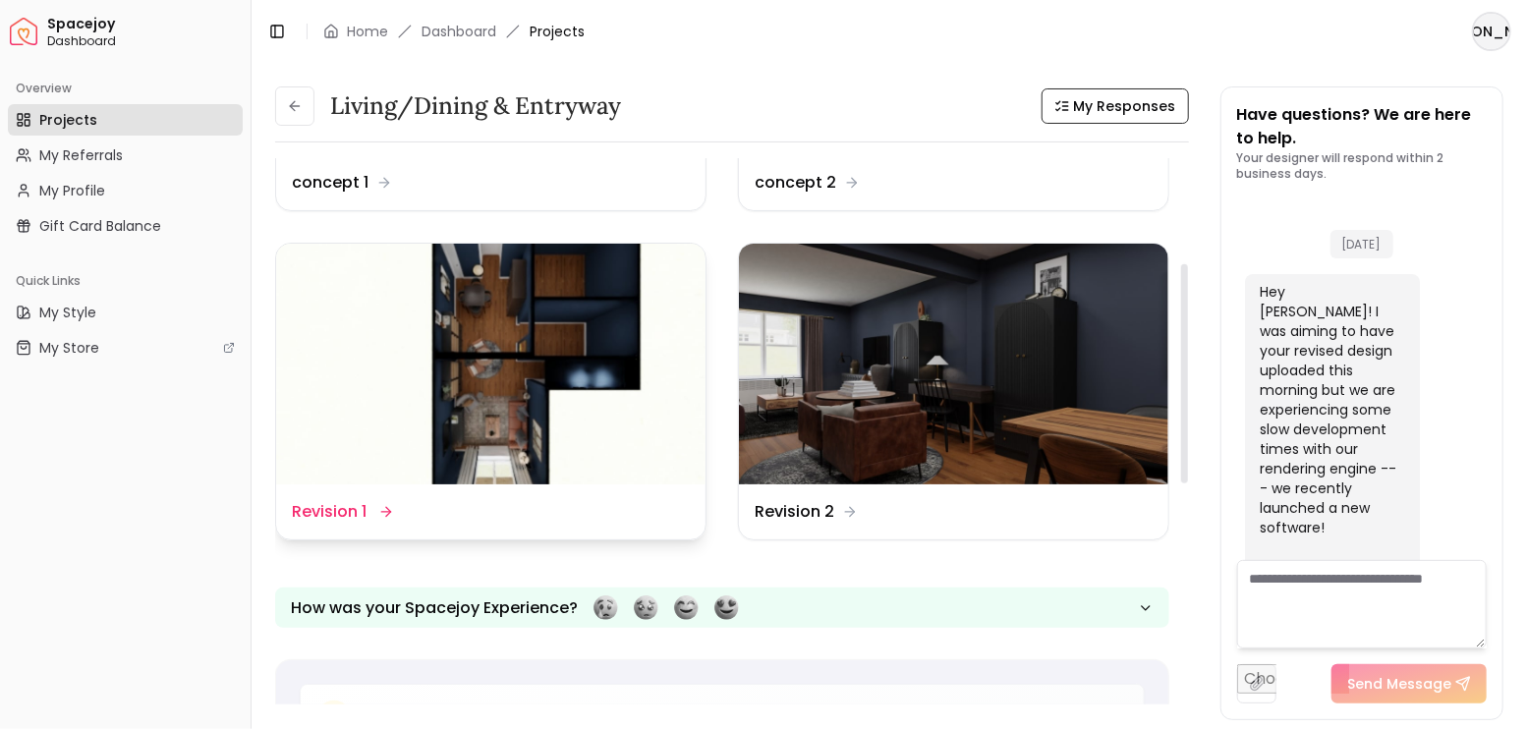
scroll to position [4992, 0]
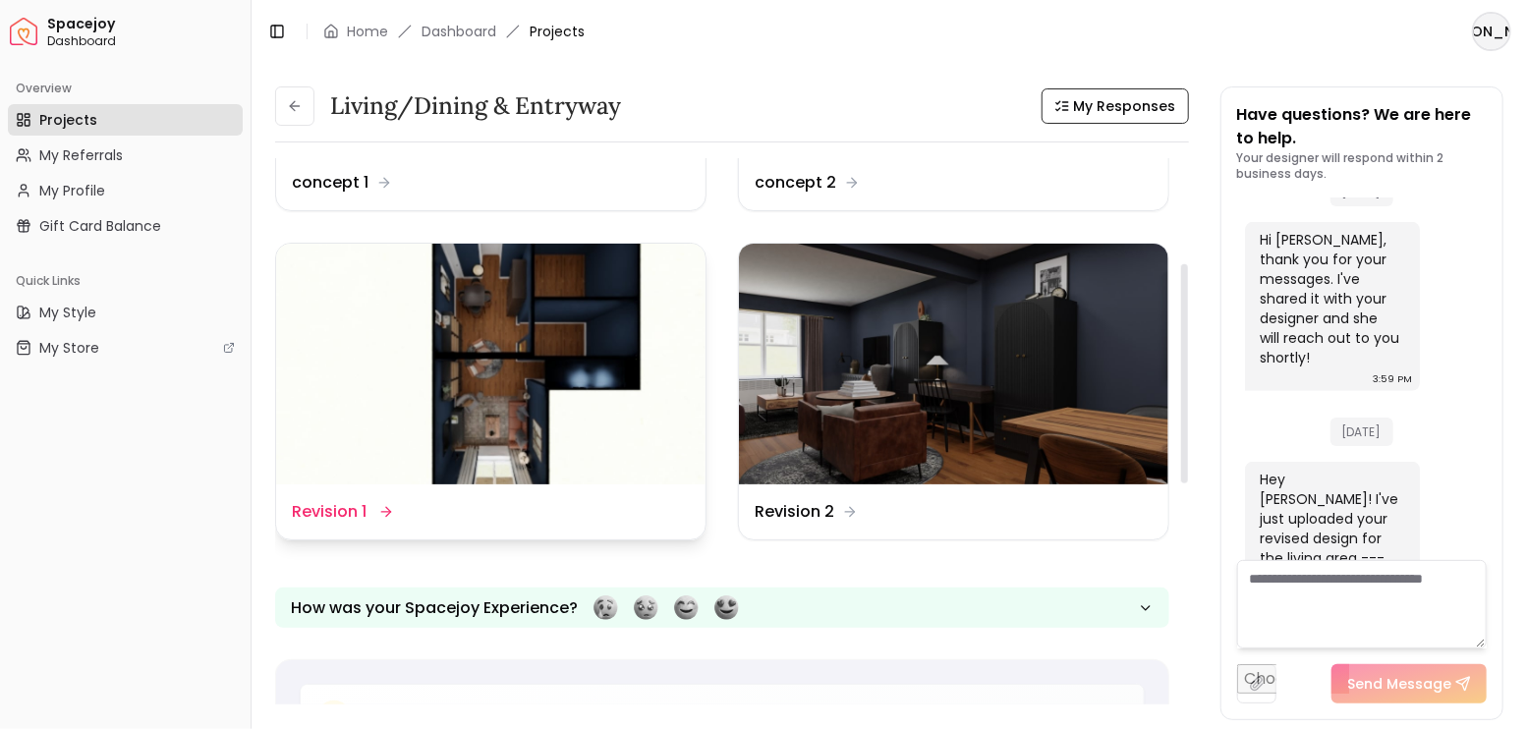
click at [564, 346] on img at bounding box center [490, 365] width 429 height 242
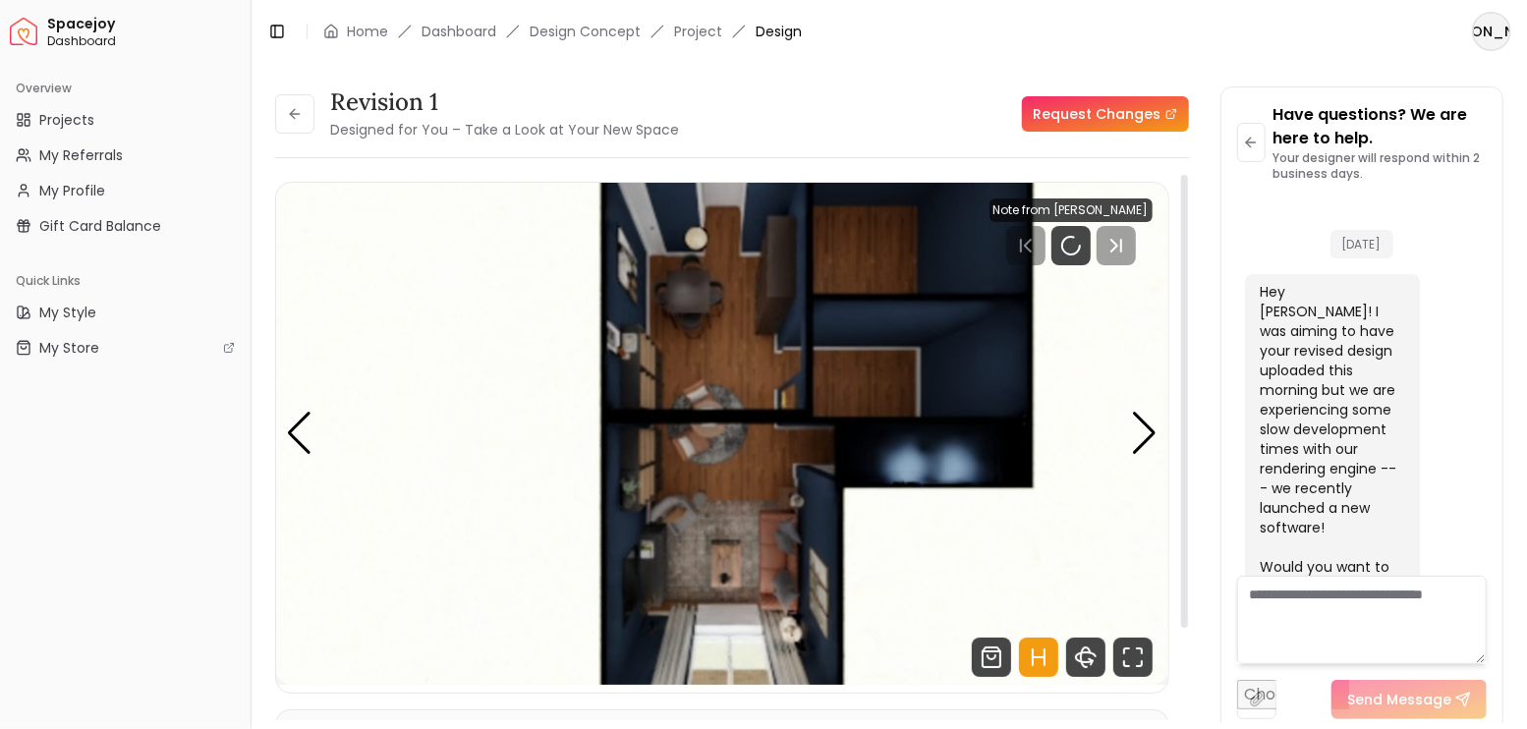
scroll to position [4977, 0]
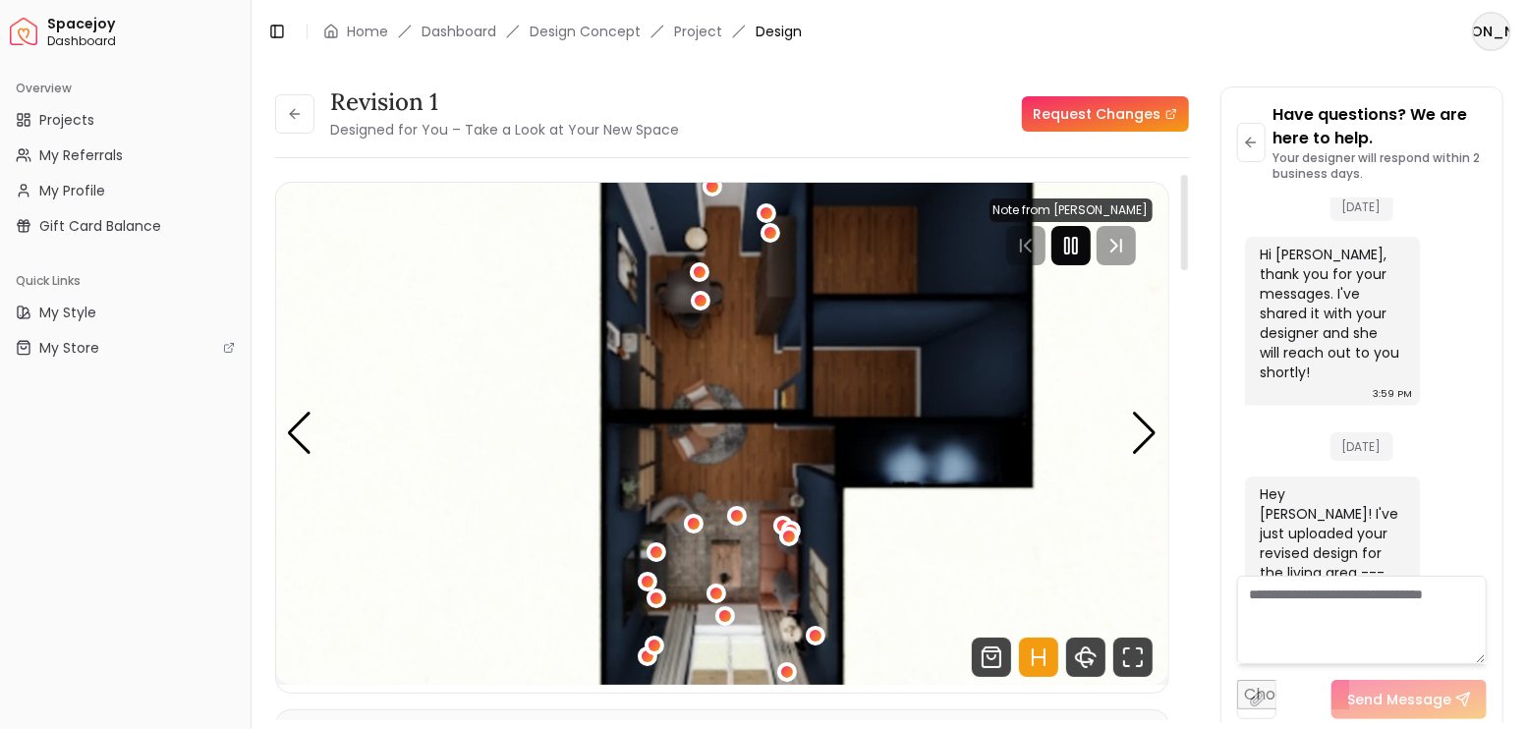
click at [1082, 241] on icon "Pause" at bounding box center [1071, 246] width 24 height 24
click at [1144, 428] on div "Next slide" at bounding box center [1145, 433] width 27 height 43
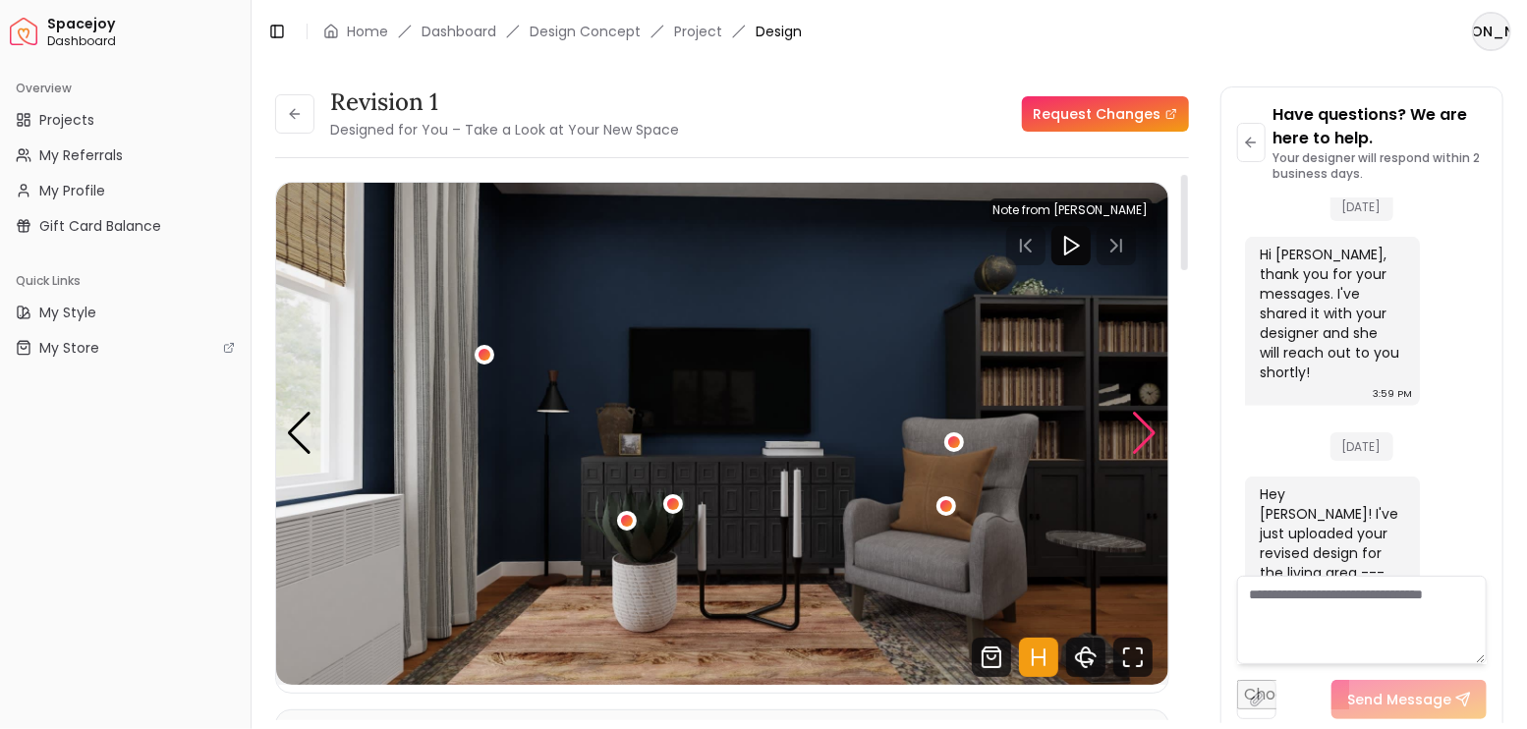
click at [1144, 428] on div "Next slide" at bounding box center [1145, 433] width 27 height 43
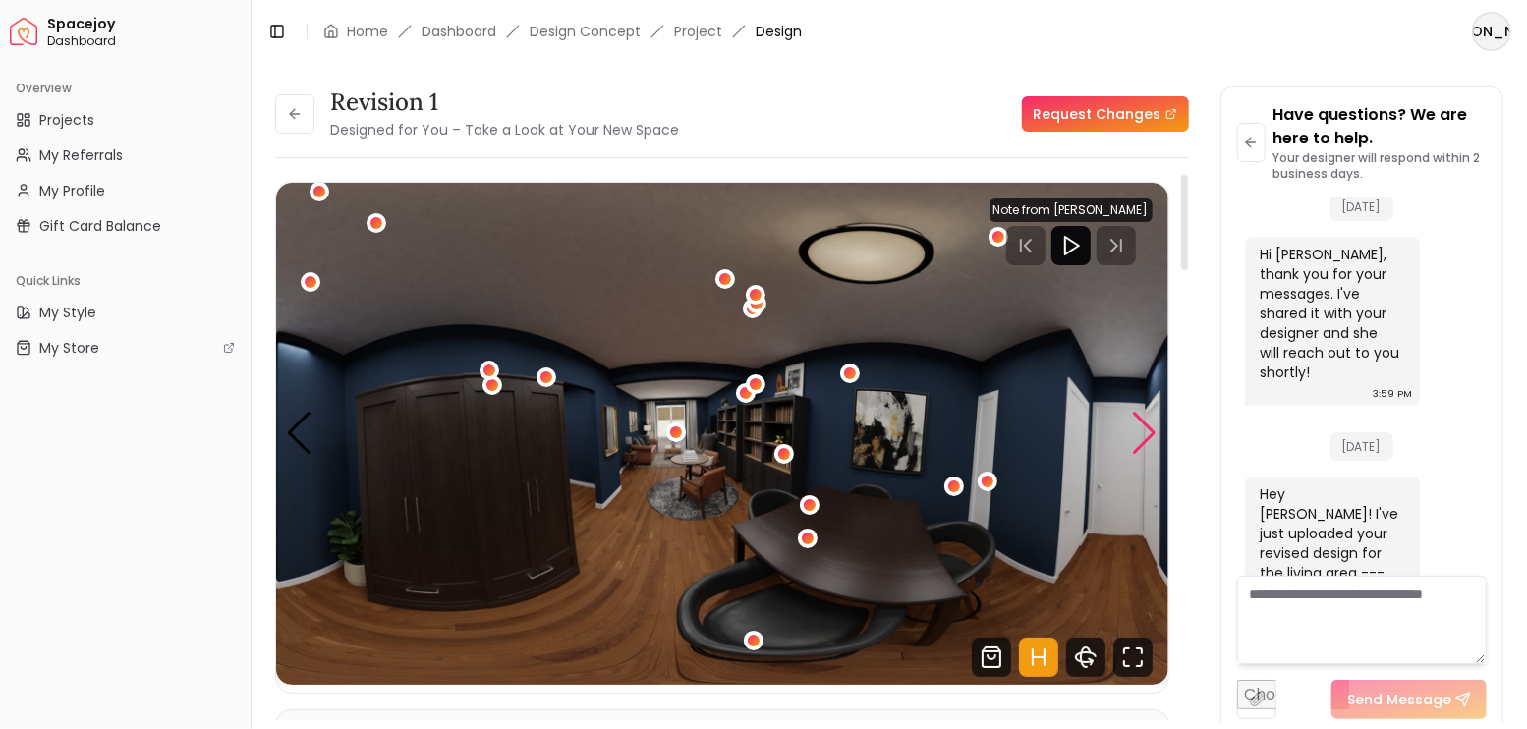
click at [1144, 428] on div "Next slide" at bounding box center [1145, 433] width 27 height 43
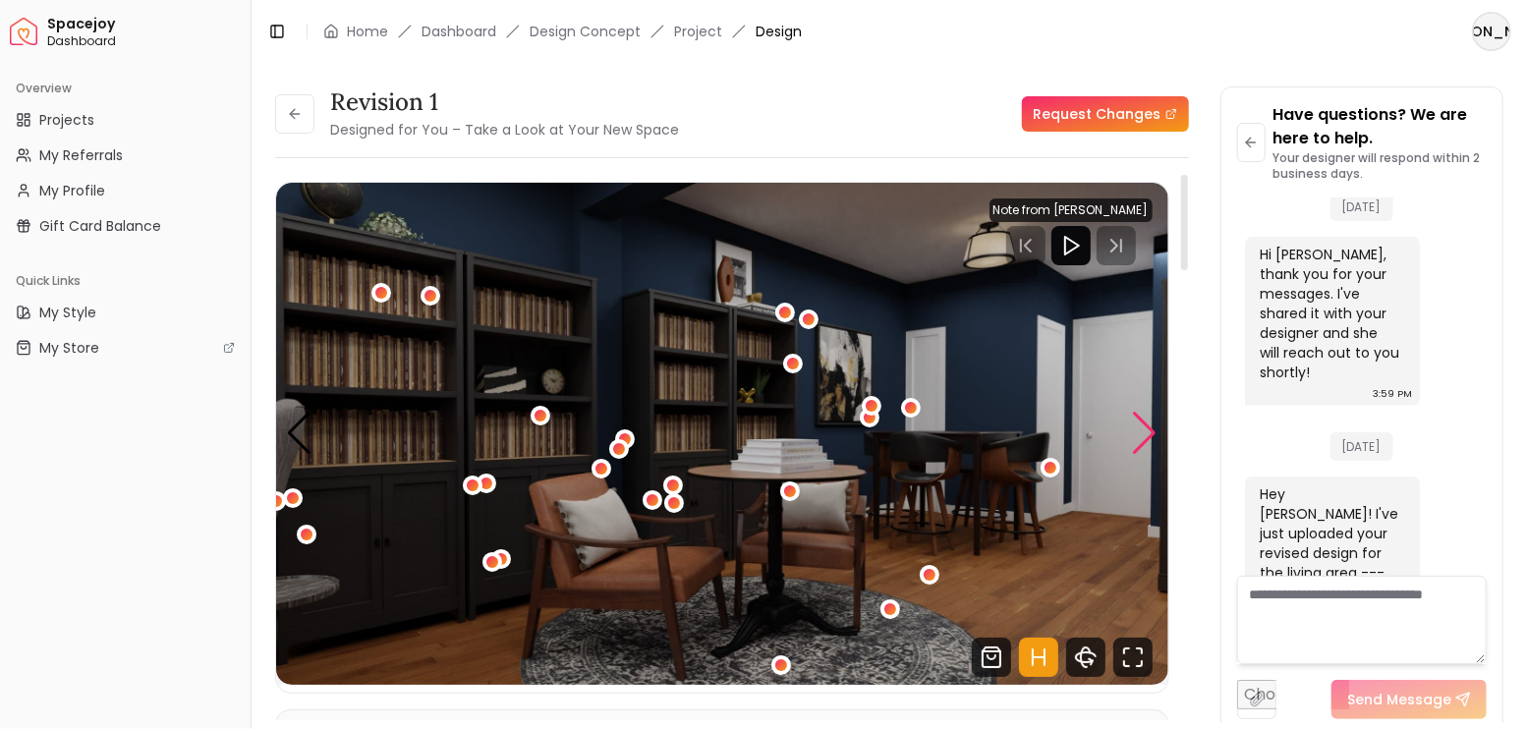
click at [1144, 428] on div "Next slide" at bounding box center [1145, 433] width 27 height 43
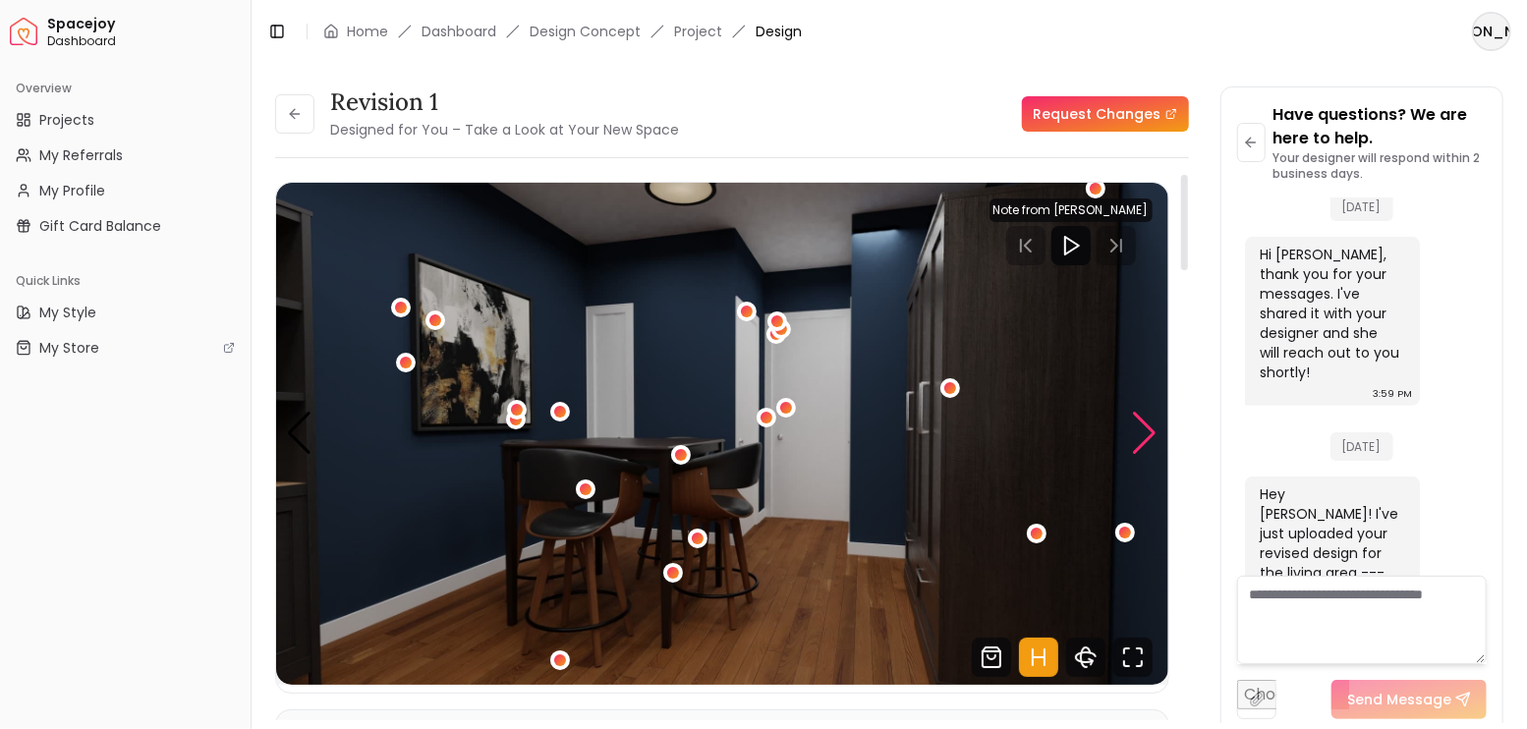
click at [1144, 428] on div "Next slide" at bounding box center [1145, 433] width 27 height 43
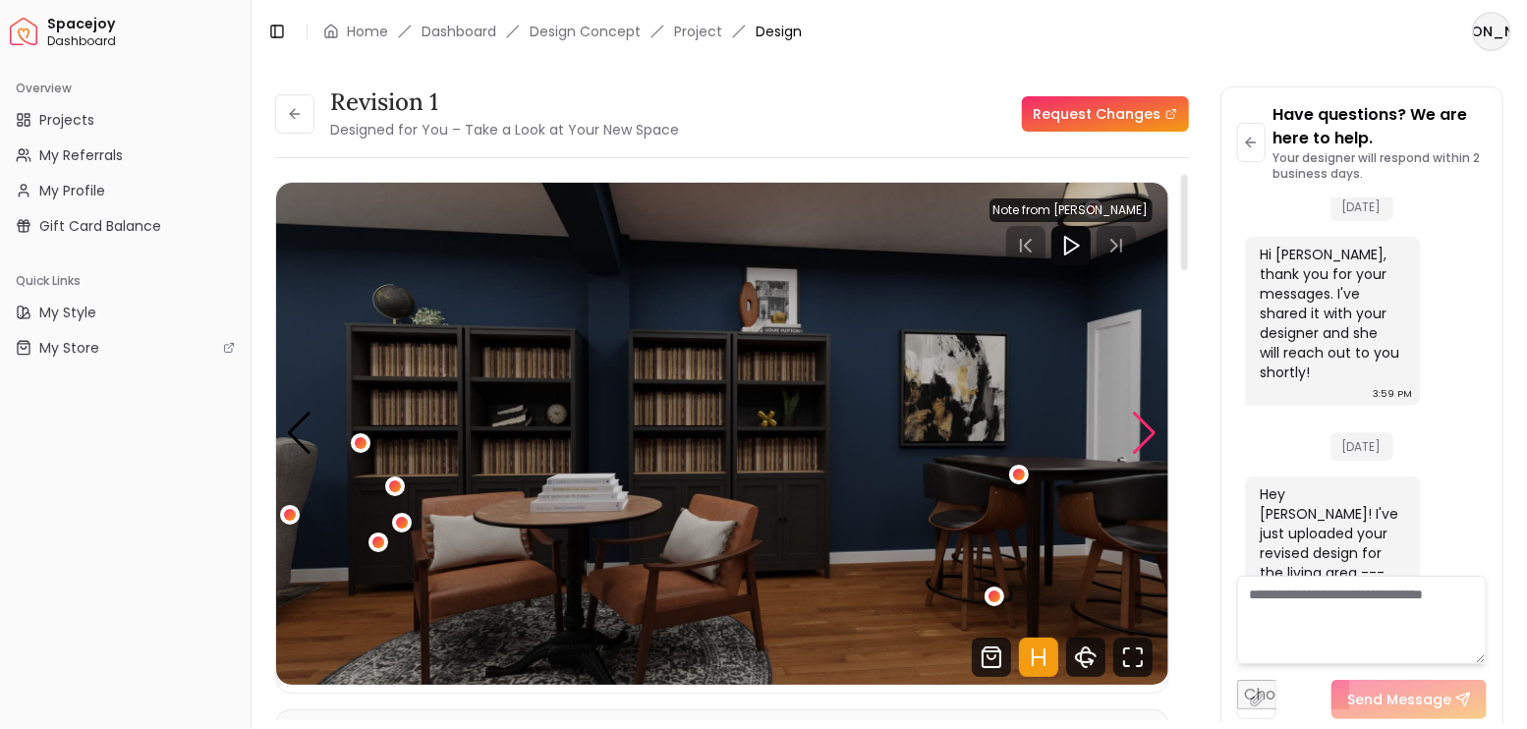
click at [1144, 428] on div "Next slide" at bounding box center [1145, 433] width 27 height 43
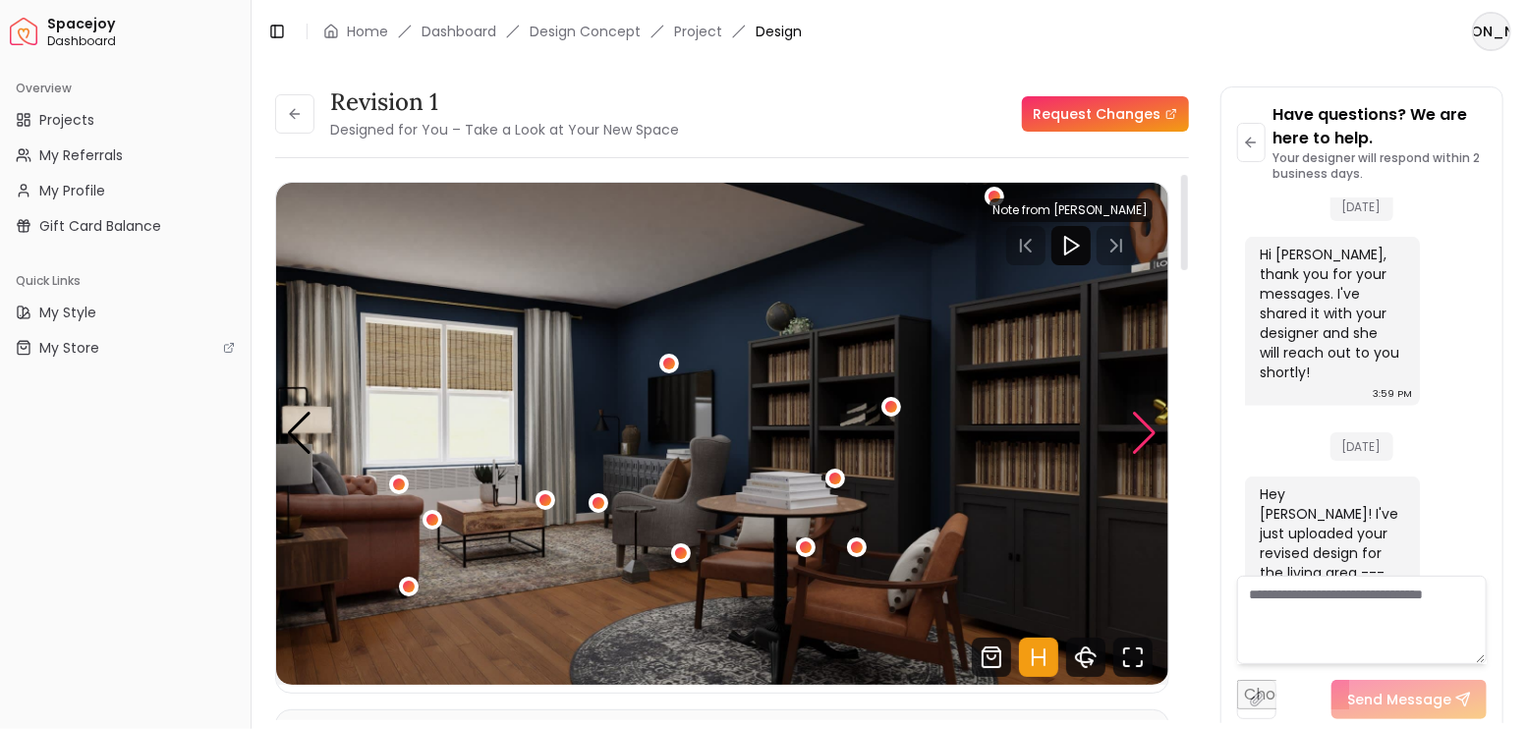
click at [1144, 428] on div "Next slide" at bounding box center [1145, 433] width 27 height 43
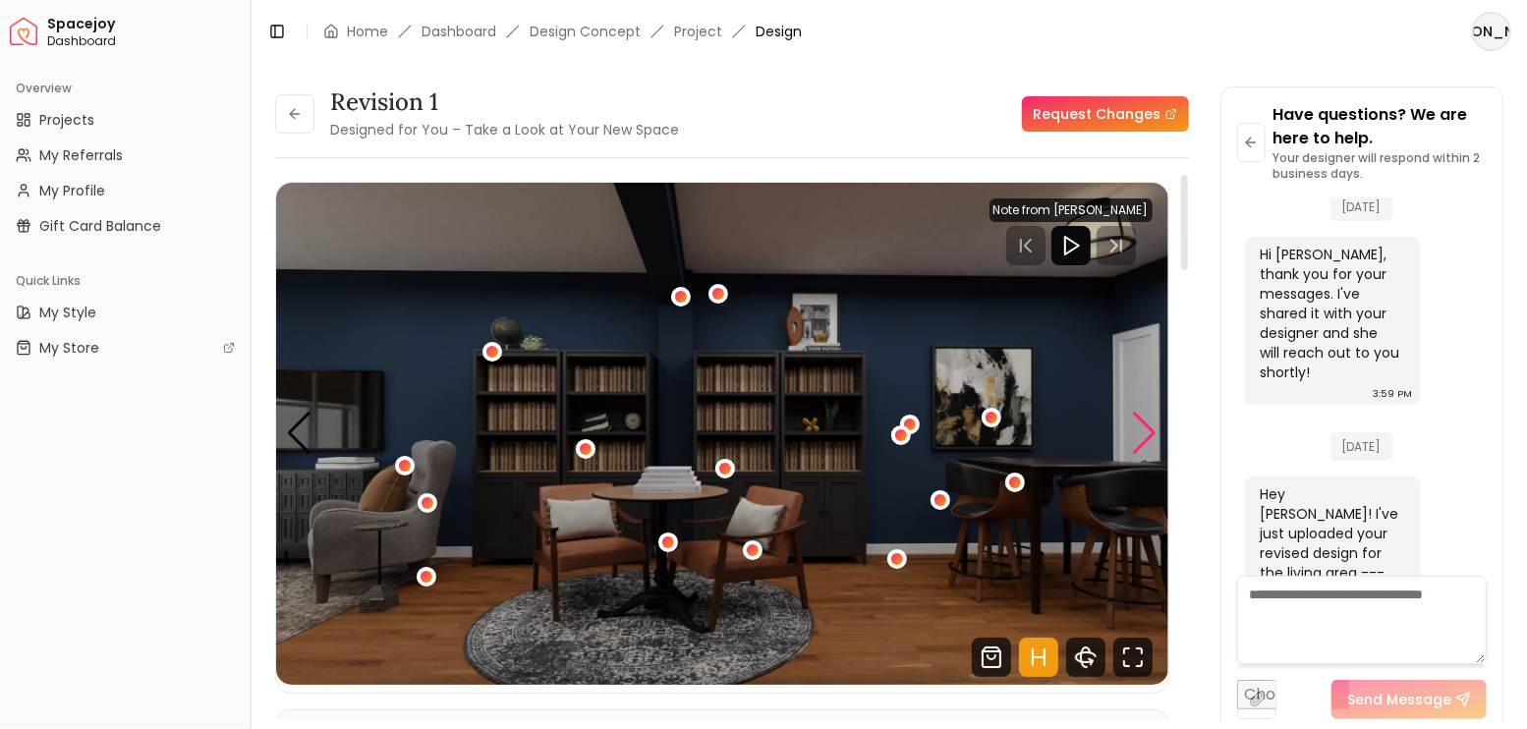
click at [1144, 428] on div "Next slide" at bounding box center [1145, 433] width 27 height 43
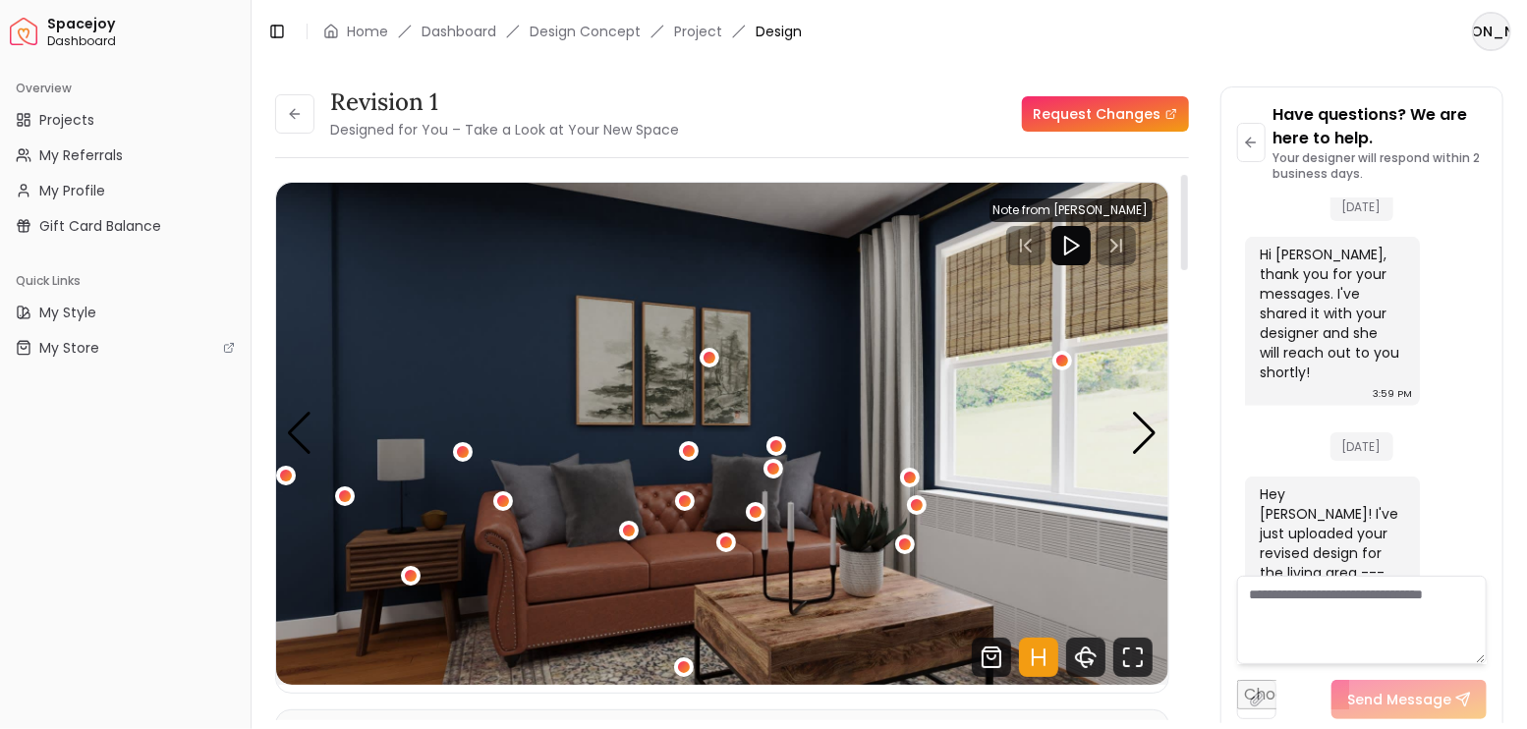
click at [1041, 660] on icon "Hotspots Toggle" at bounding box center [1038, 657] width 39 height 39
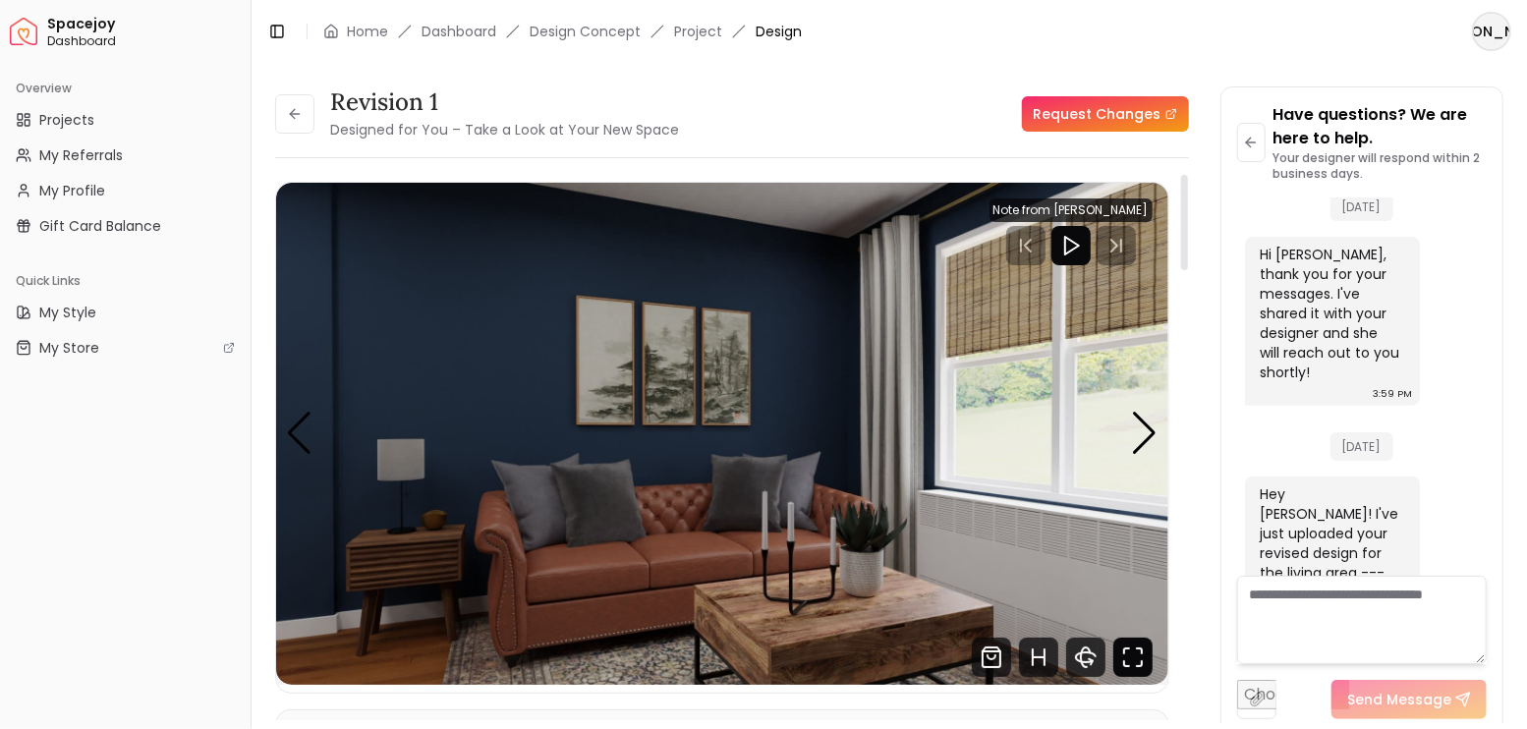
click at [1129, 661] on icon "Fullscreen" at bounding box center [1132, 657] width 39 height 39
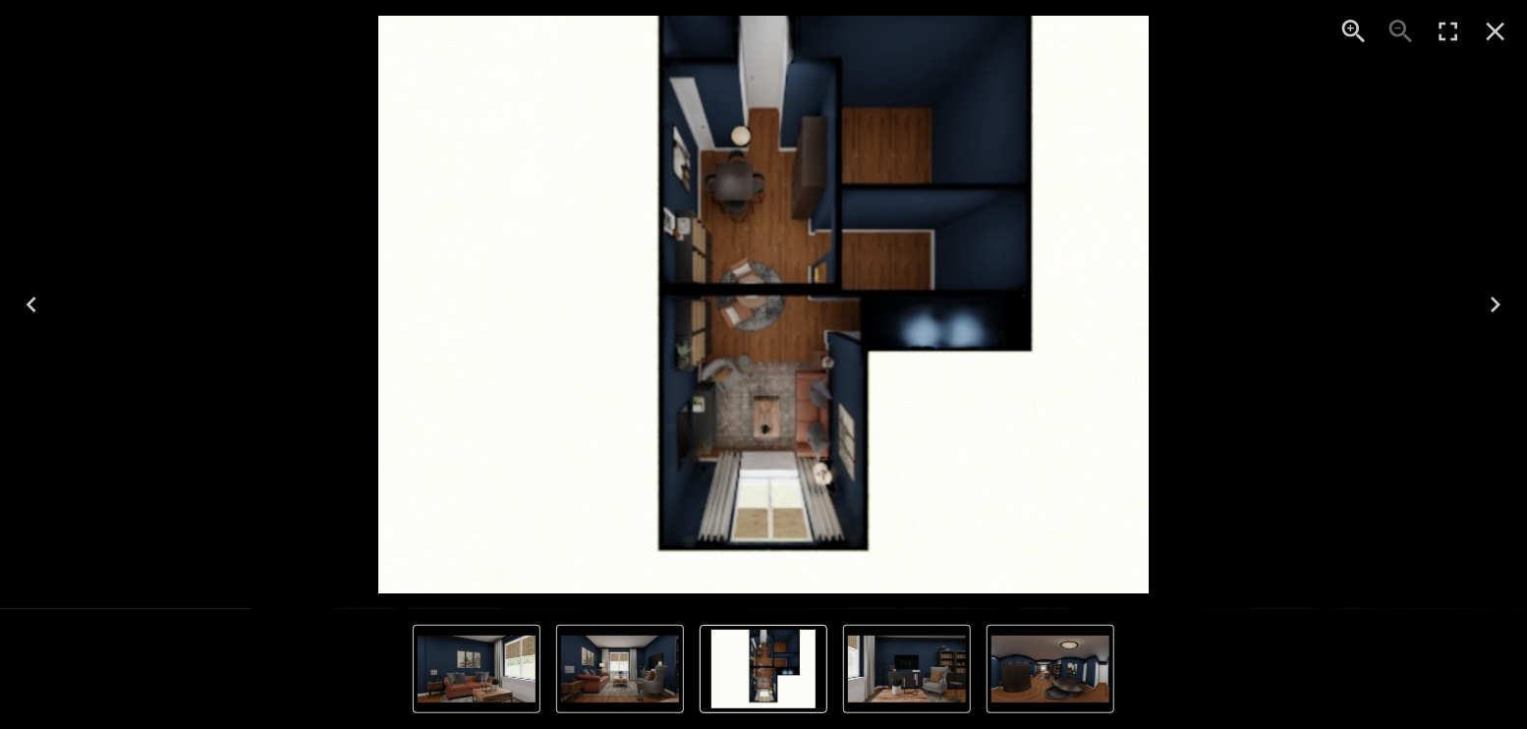
click at [1051, 662] on img "3 of 10" at bounding box center [1050, 669] width 118 height 67
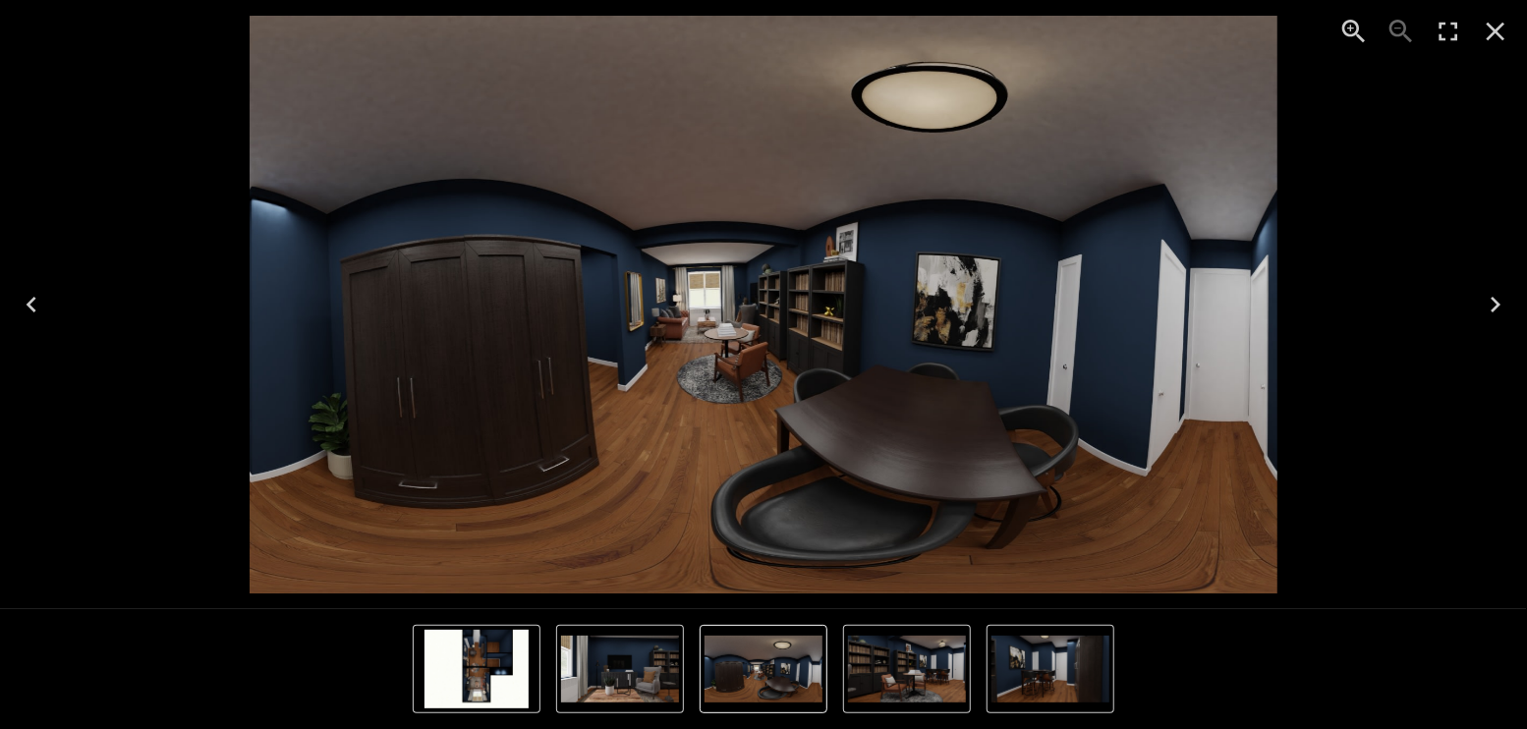
click at [1043, 671] on img "5 of 10" at bounding box center [1050, 669] width 118 height 67
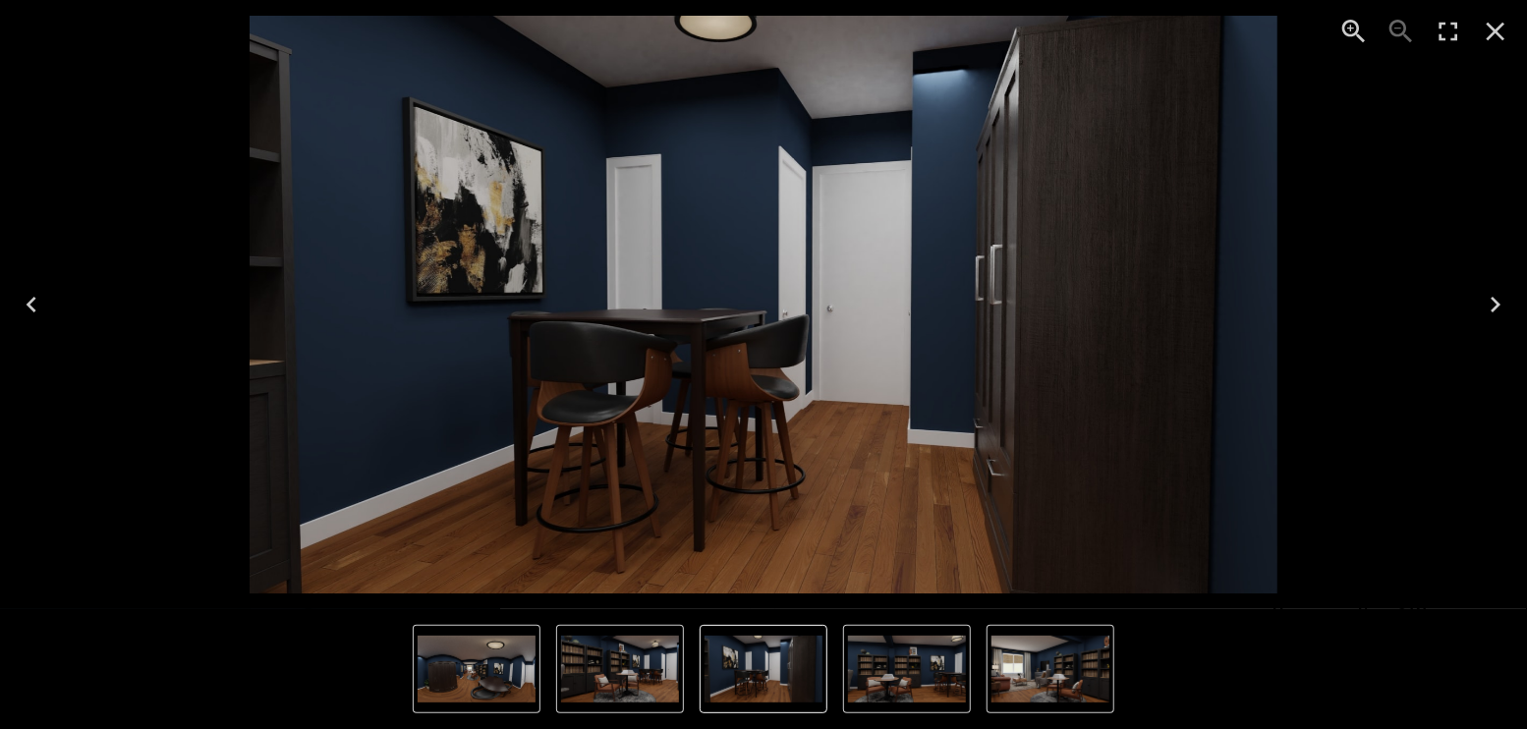
click at [1044, 673] on img "7 of 10" at bounding box center [1050, 669] width 118 height 67
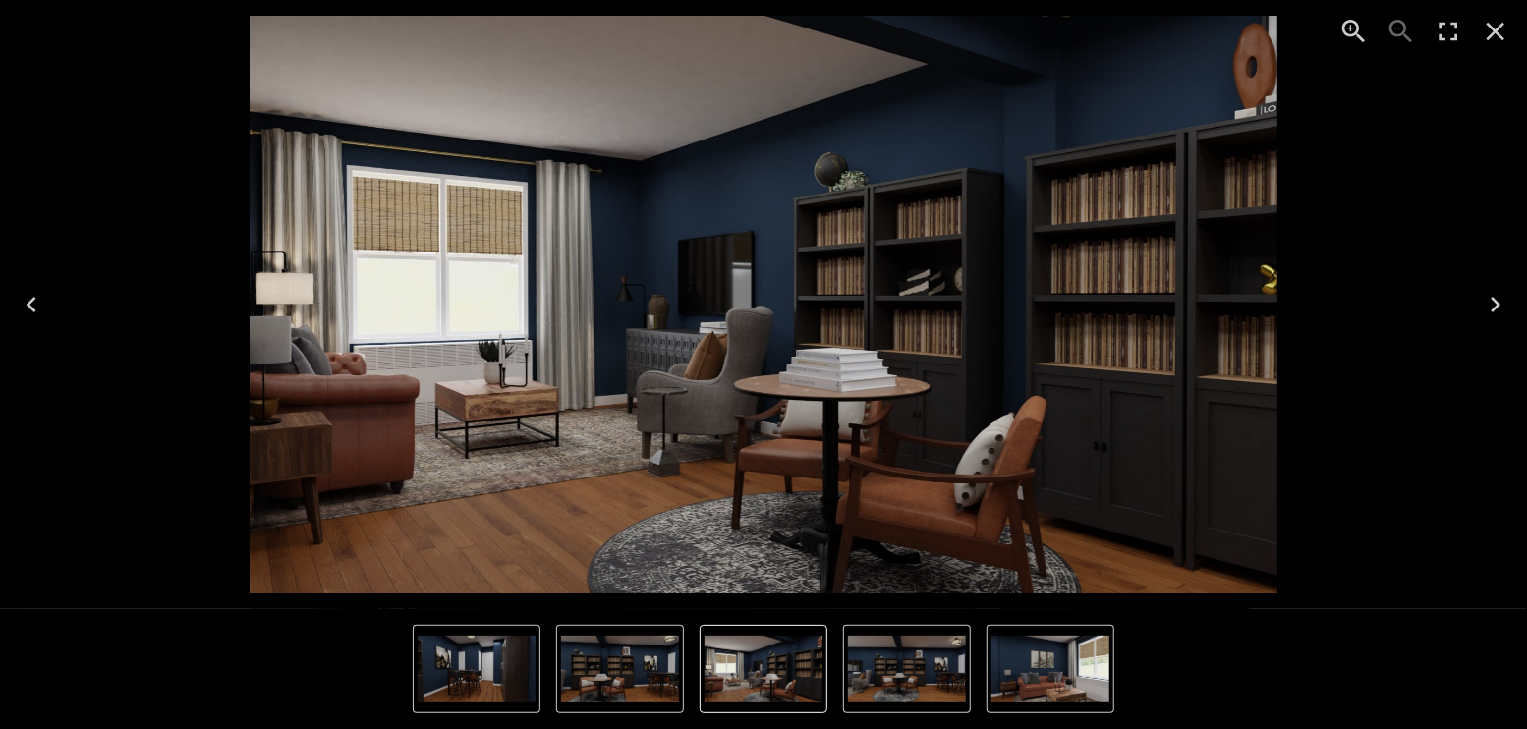
click at [1036, 672] on img "9 of 10" at bounding box center [1050, 669] width 118 height 67
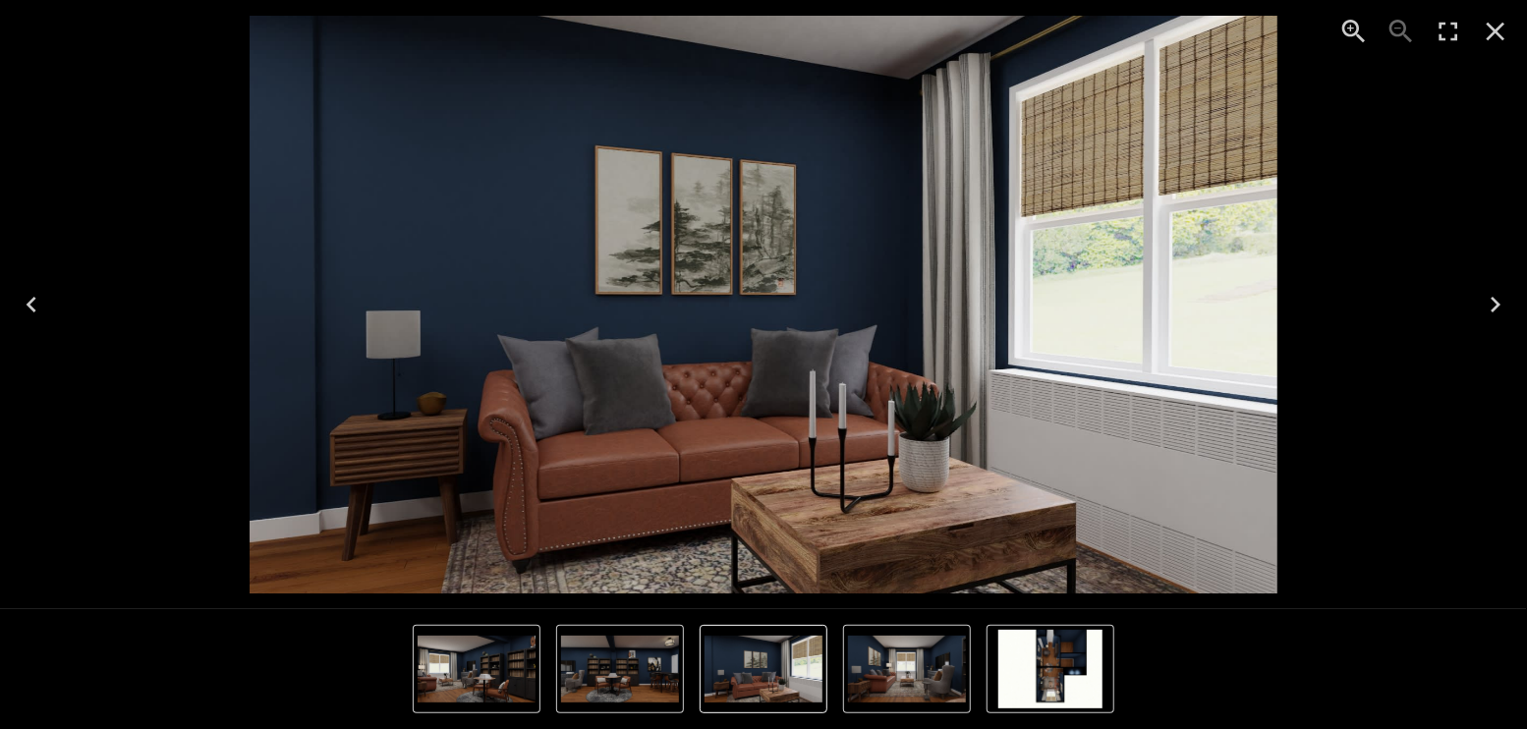
click at [1506, 33] on icon "Close" at bounding box center [1494, 31] width 31 height 31
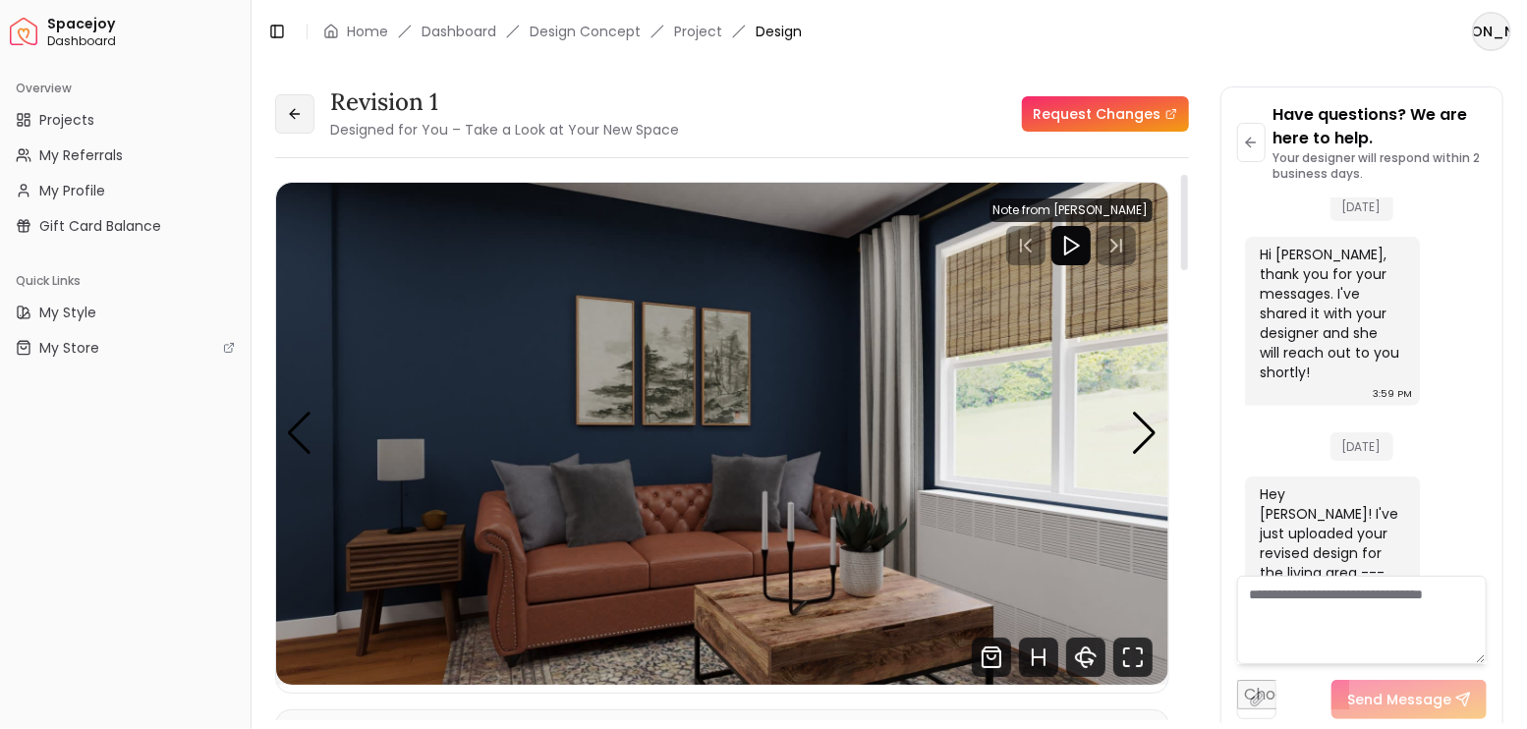
click at [303, 115] on button at bounding box center [294, 113] width 39 height 39
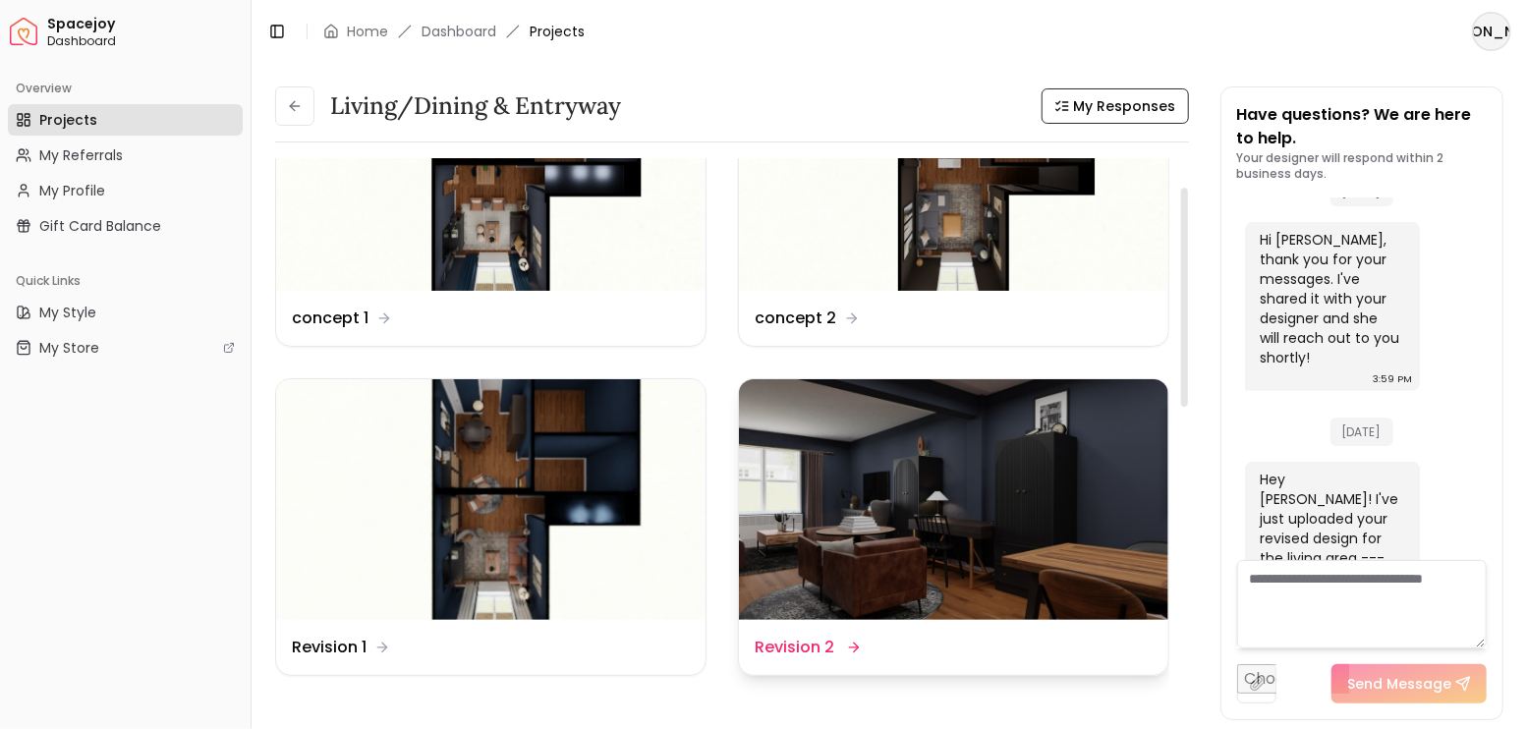
scroll to position [131, 0]
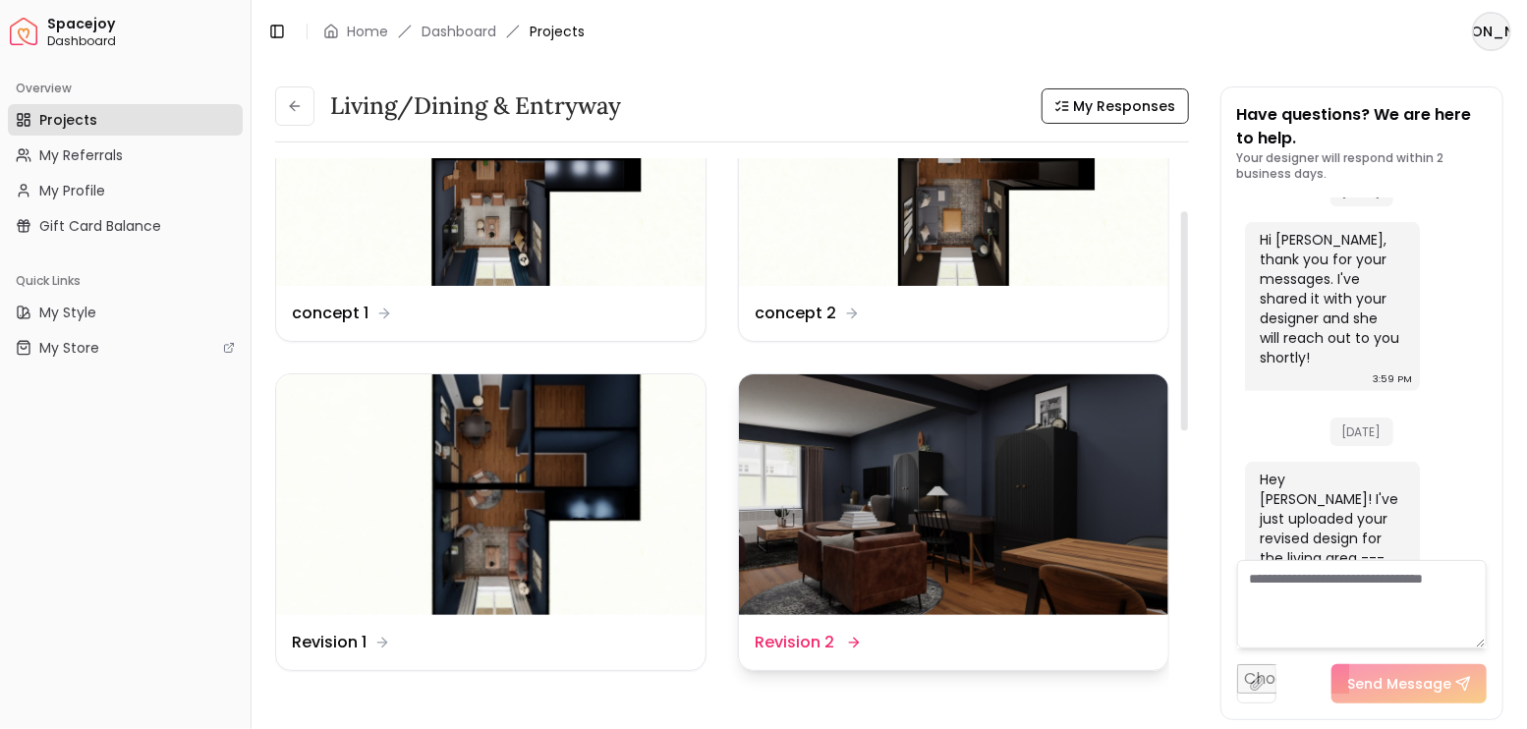
click at [1086, 451] on img at bounding box center [953, 495] width 429 height 242
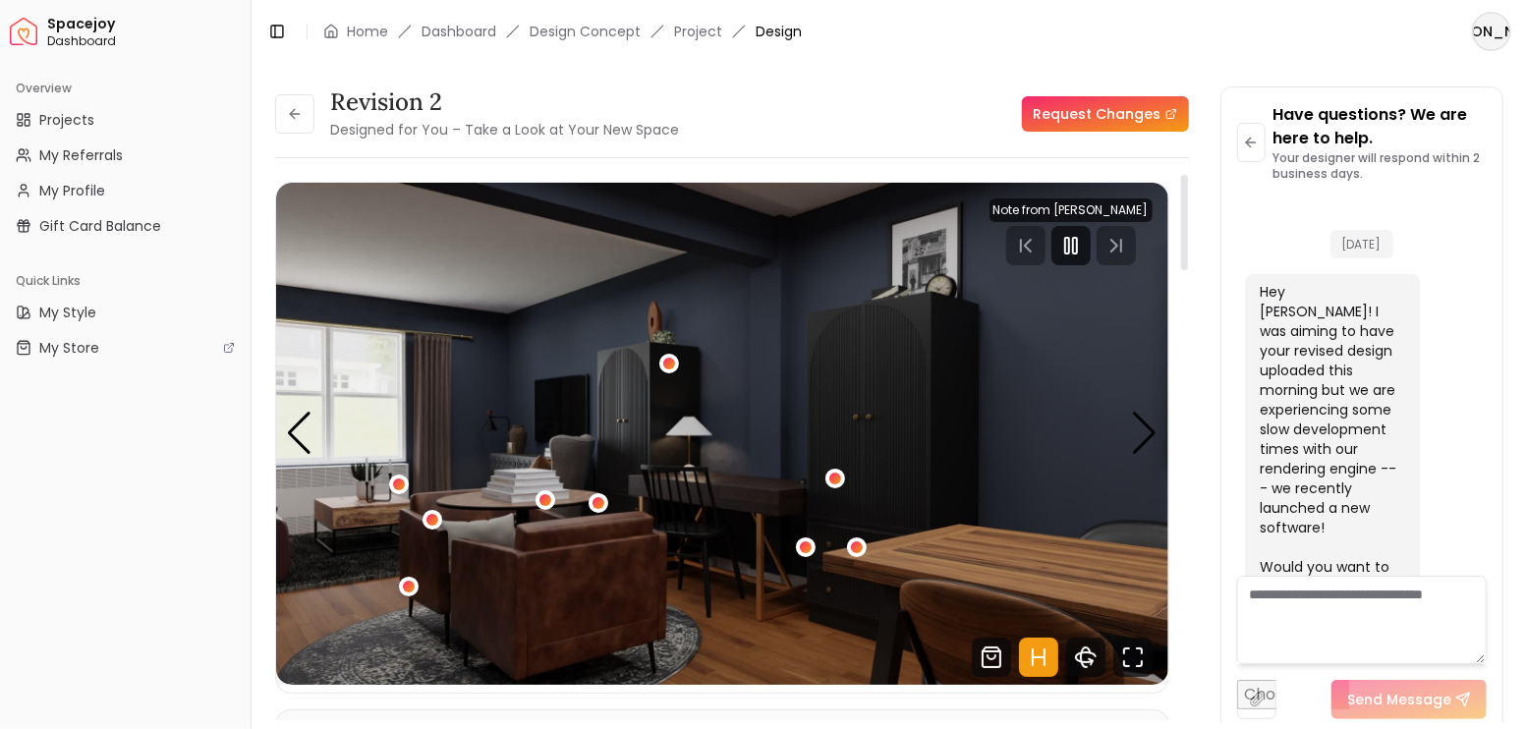
scroll to position [4977, 0]
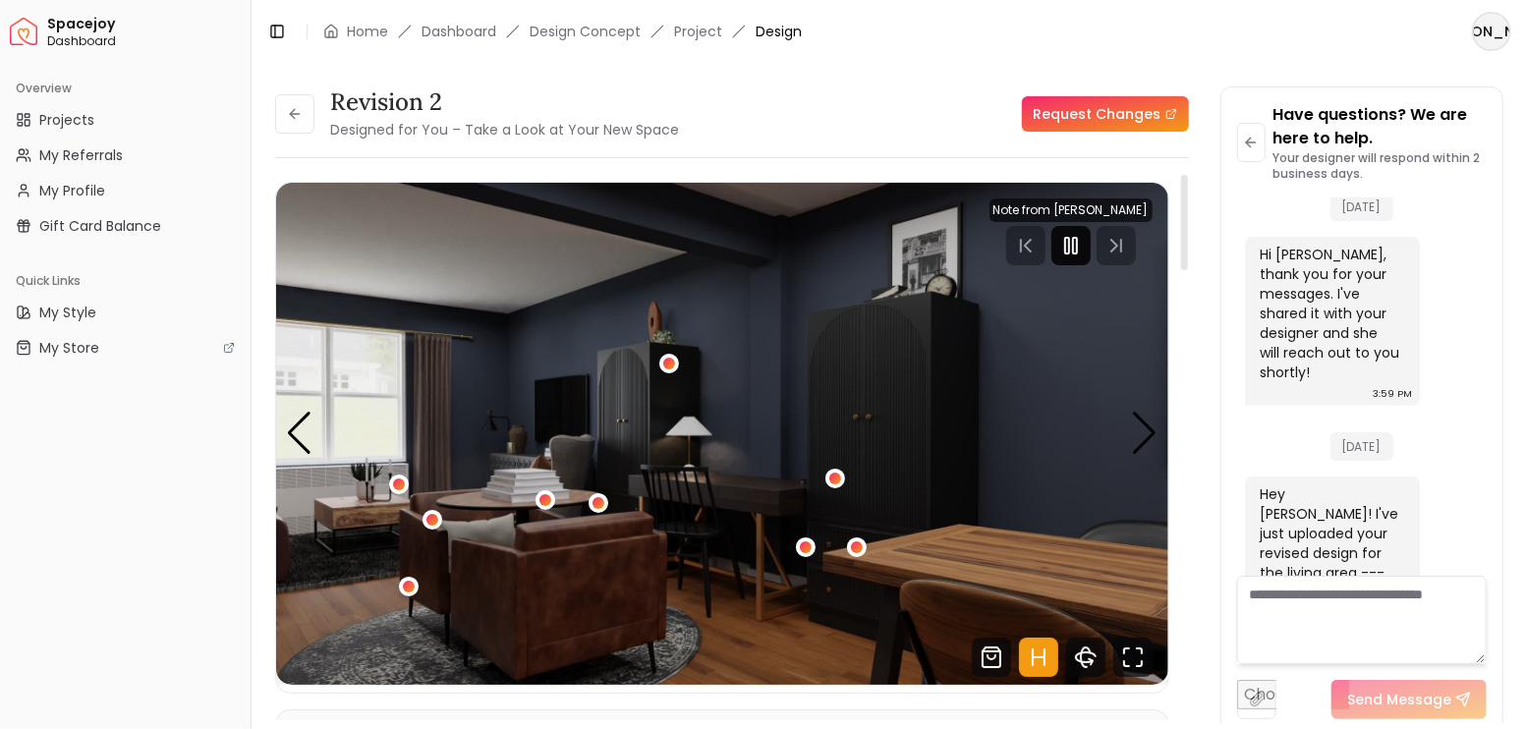
click at [1068, 246] on icon "Pause" at bounding box center [1071, 246] width 24 height 24
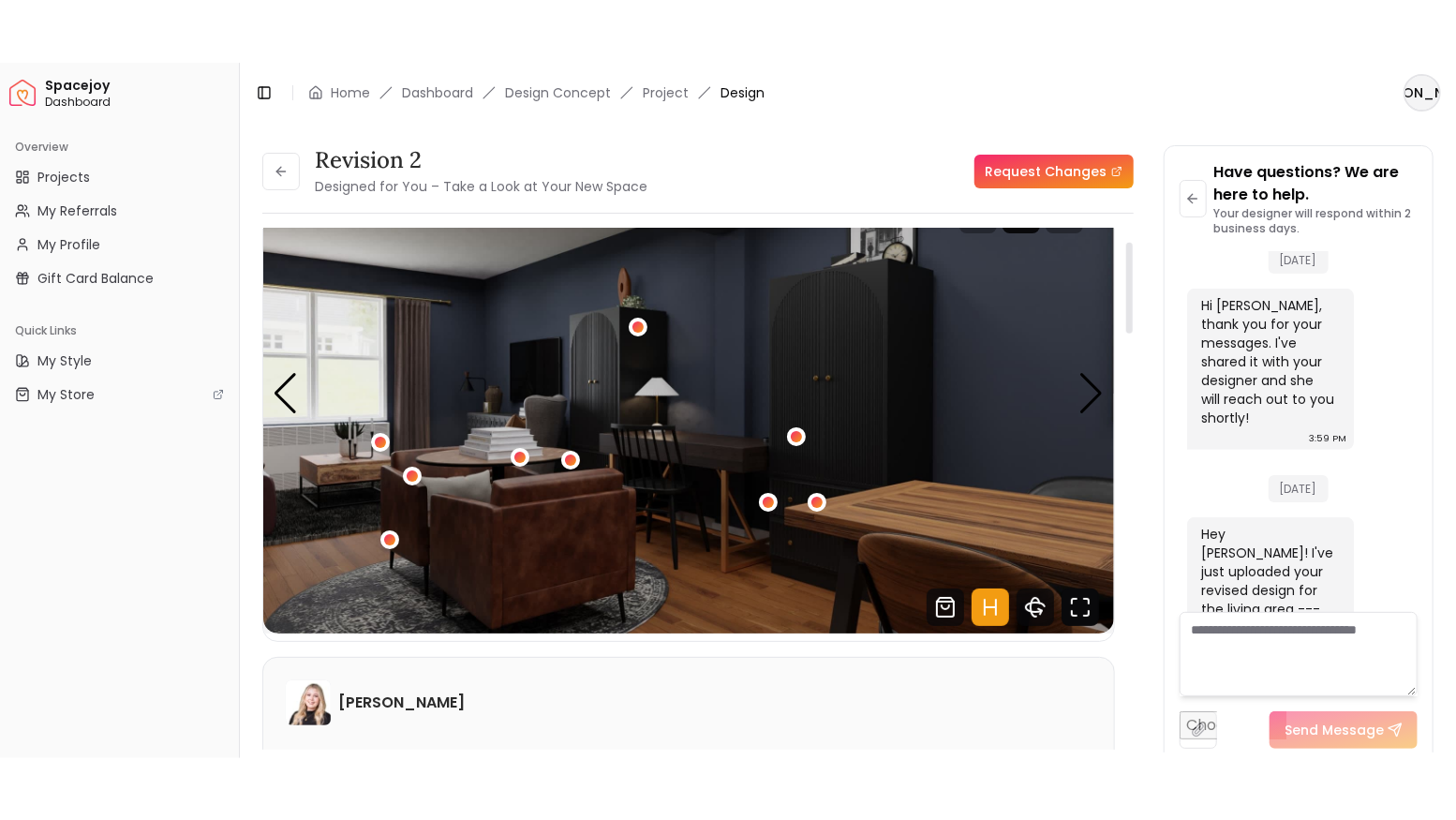
scroll to position [62, 0]
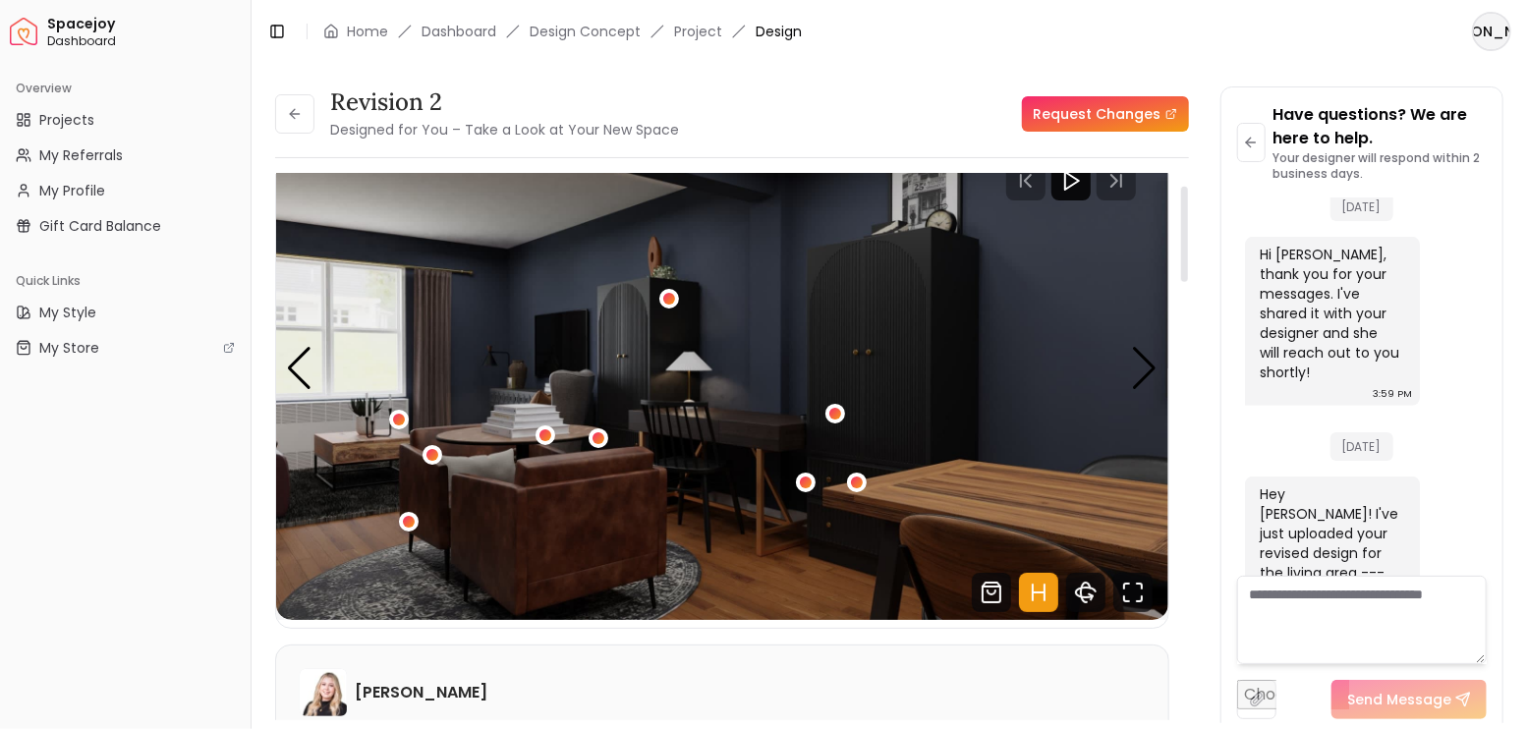
click at [1050, 590] on icon "Hotspots Toggle" at bounding box center [1038, 592] width 39 height 39
click at [1137, 602] on icon "Fullscreen" at bounding box center [1132, 592] width 39 height 39
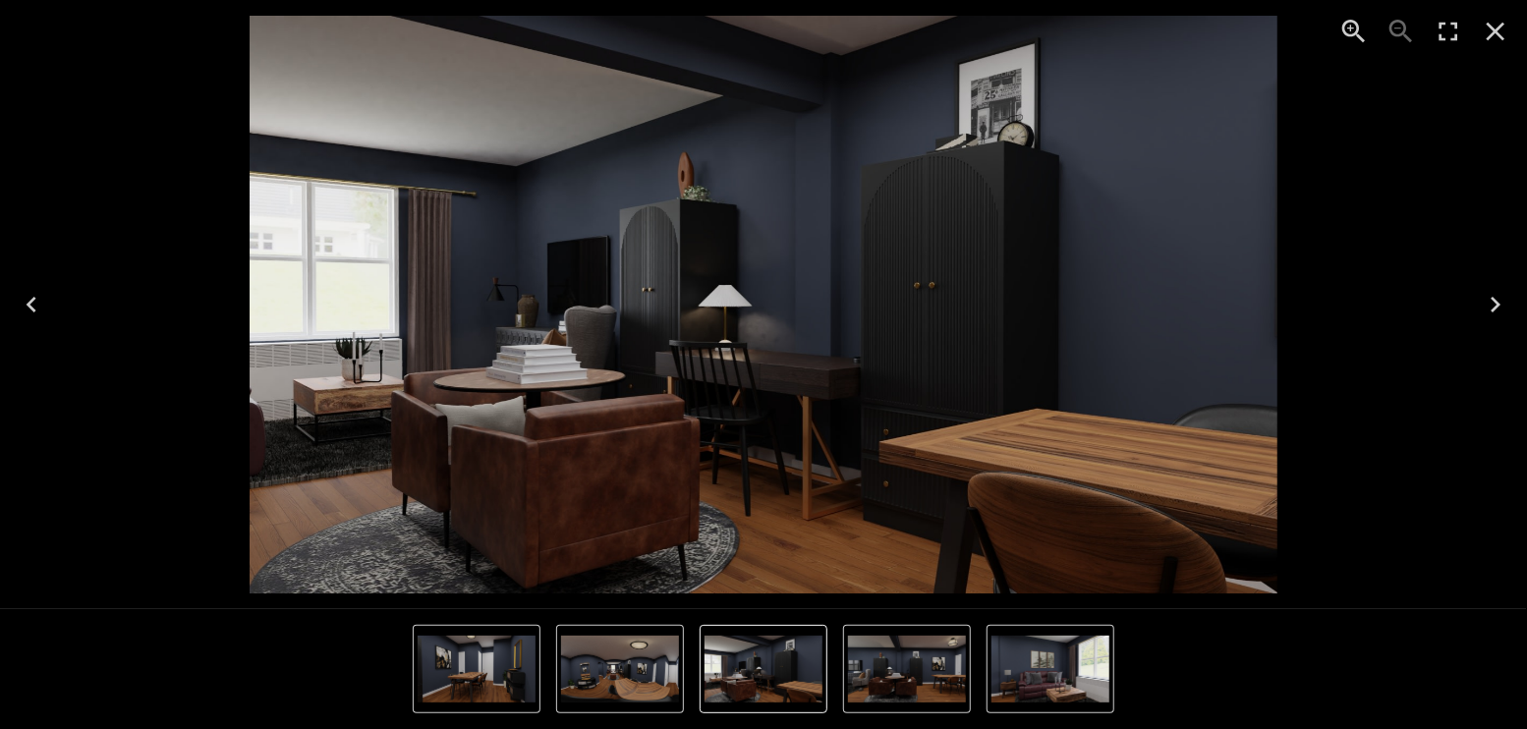
click at [1503, 297] on icon "Next" at bounding box center [1494, 304] width 31 height 31
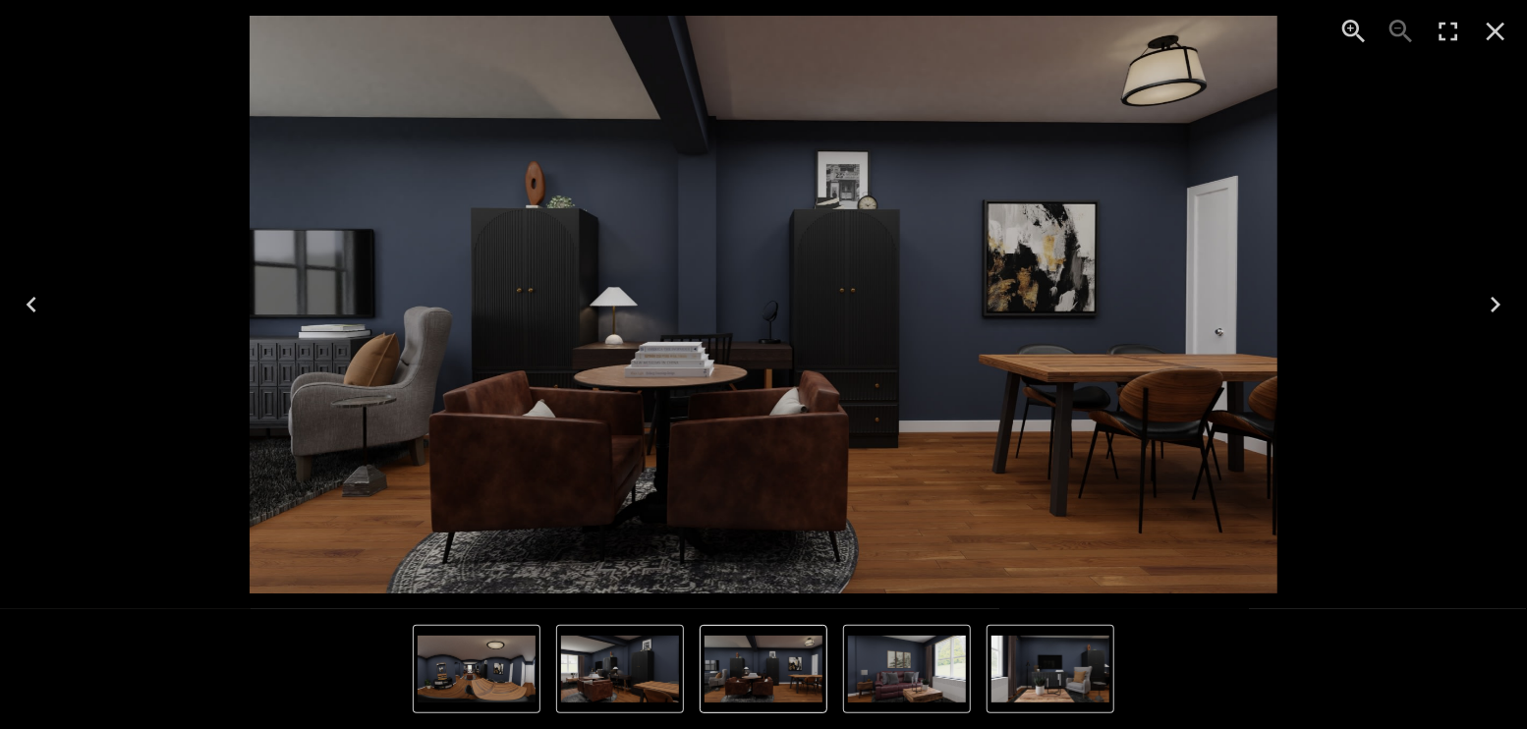
click at [1447, 24] on icon "Enter Fullscreen" at bounding box center [1447, 31] width 31 height 31
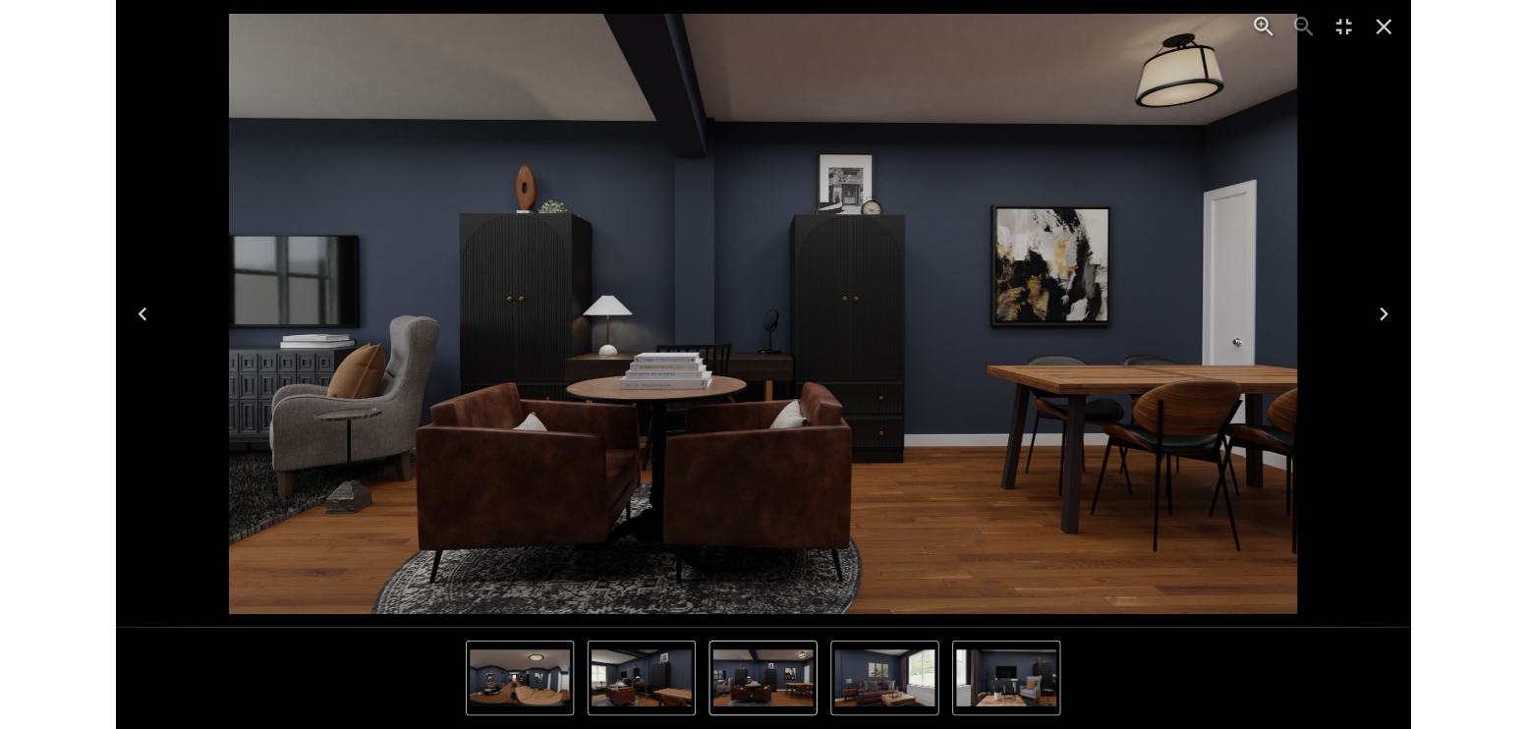
scroll to position [4846, 0]
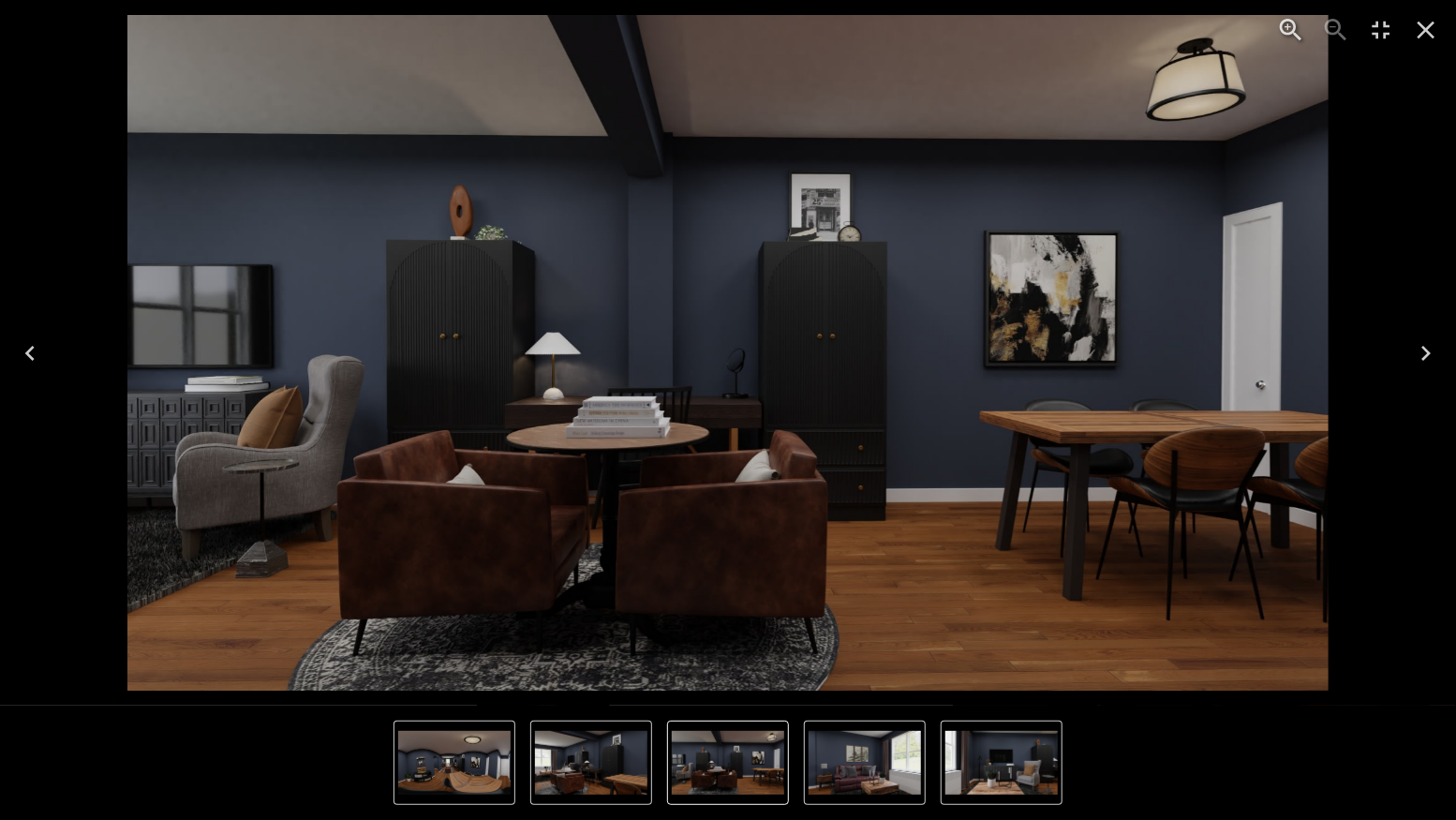
click at [1425, 344] on icon "Next" at bounding box center [1425, 353] width 30 height 30
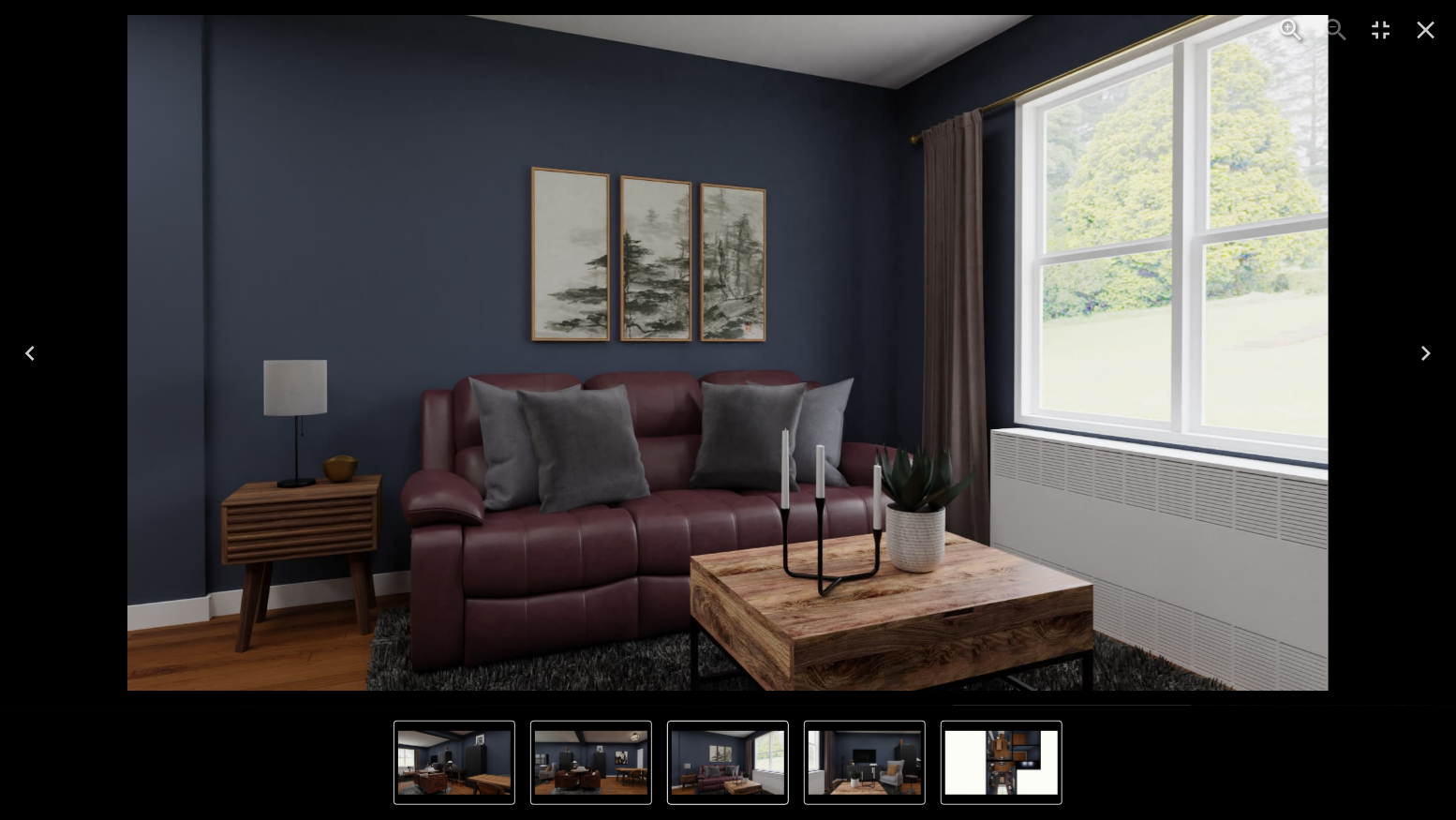
click at [1425, 344] on icon "Next" at bounding box center [1425, 353] width 30 height 30
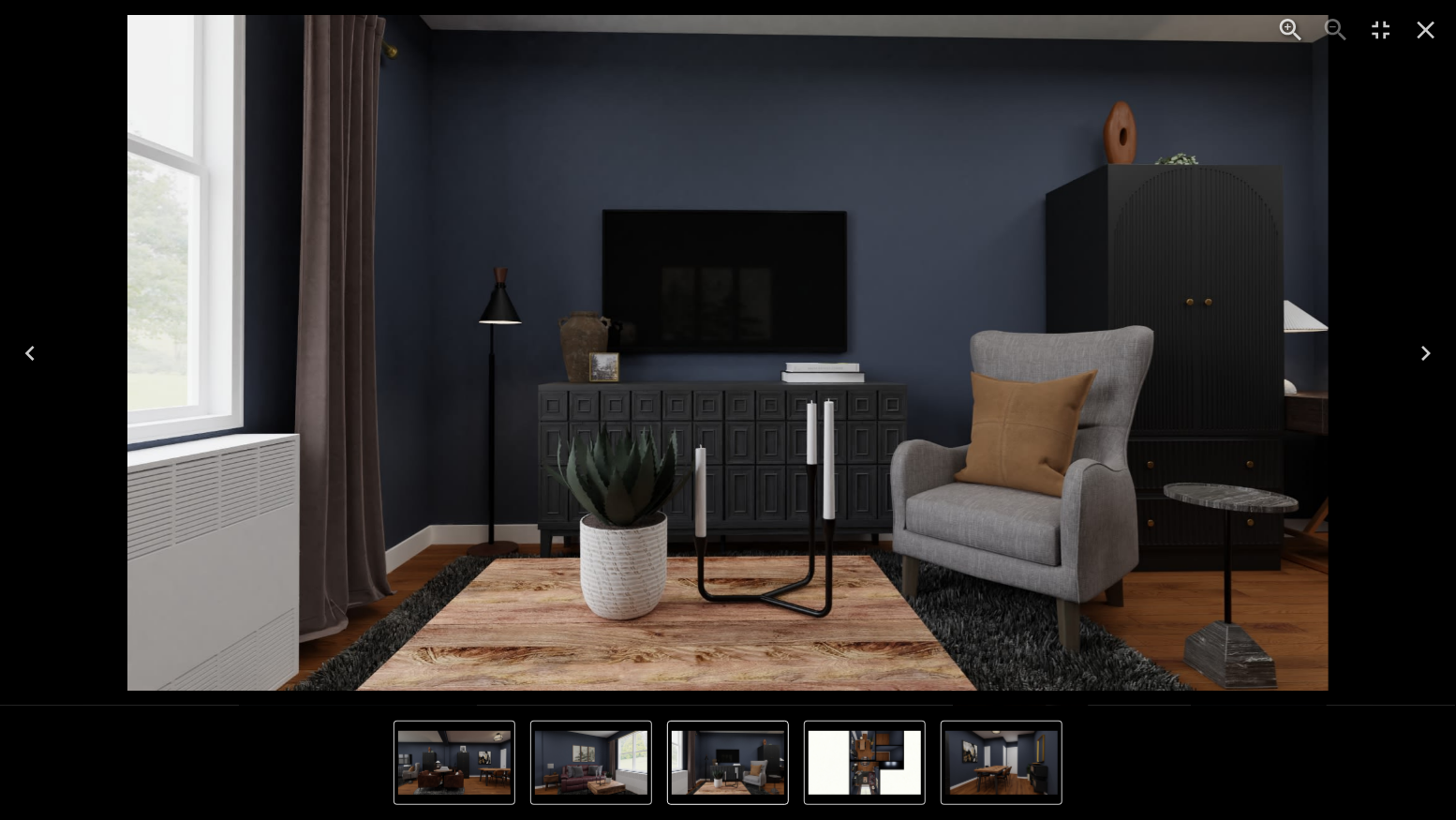
click at [1425, 344] on icon "Next" at bounding box center [1425, 353] width 30 height 30
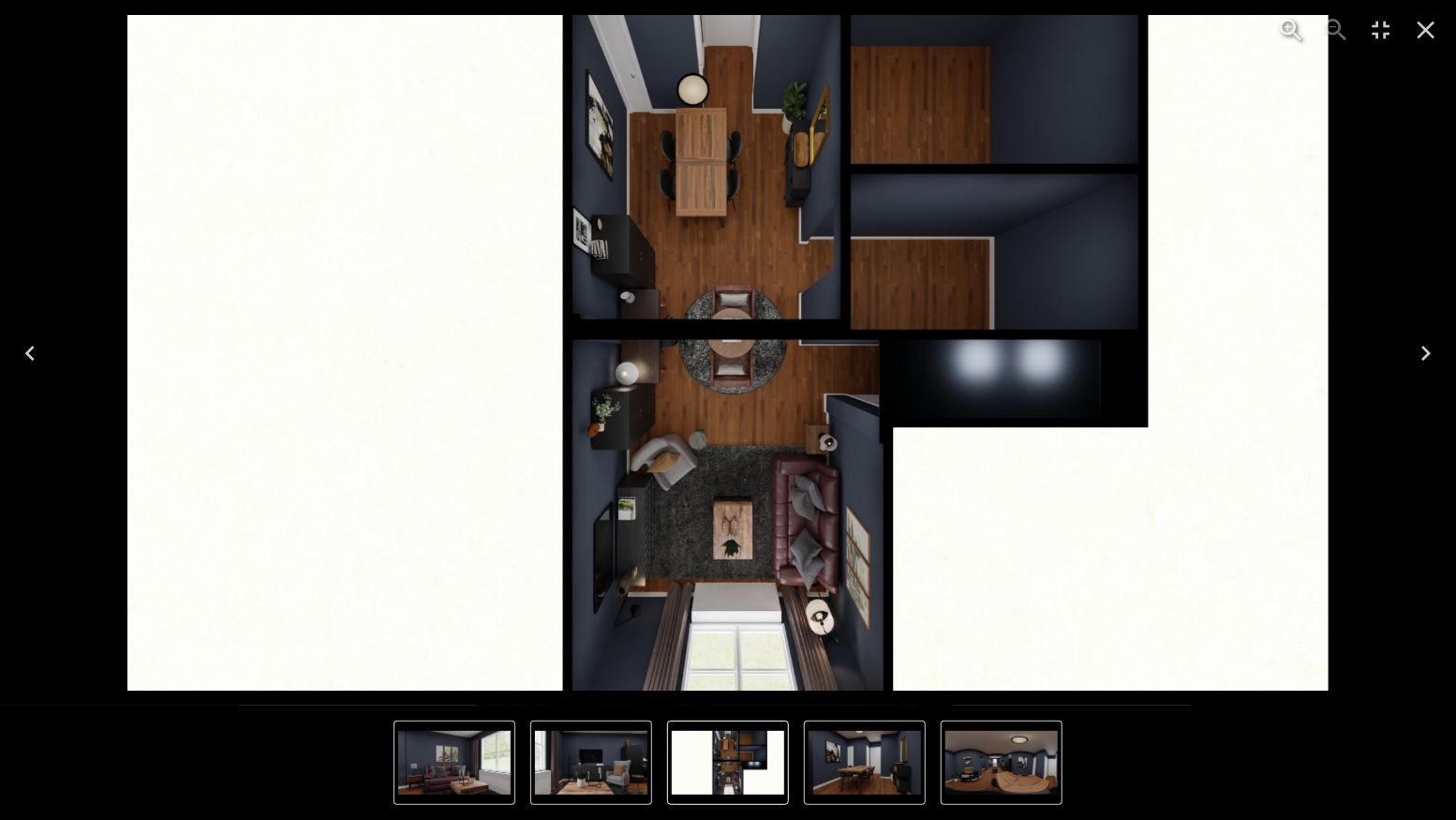
click at [1425, 344] on icon "Next" at bounding box center [1425, 353] width 30 height 30
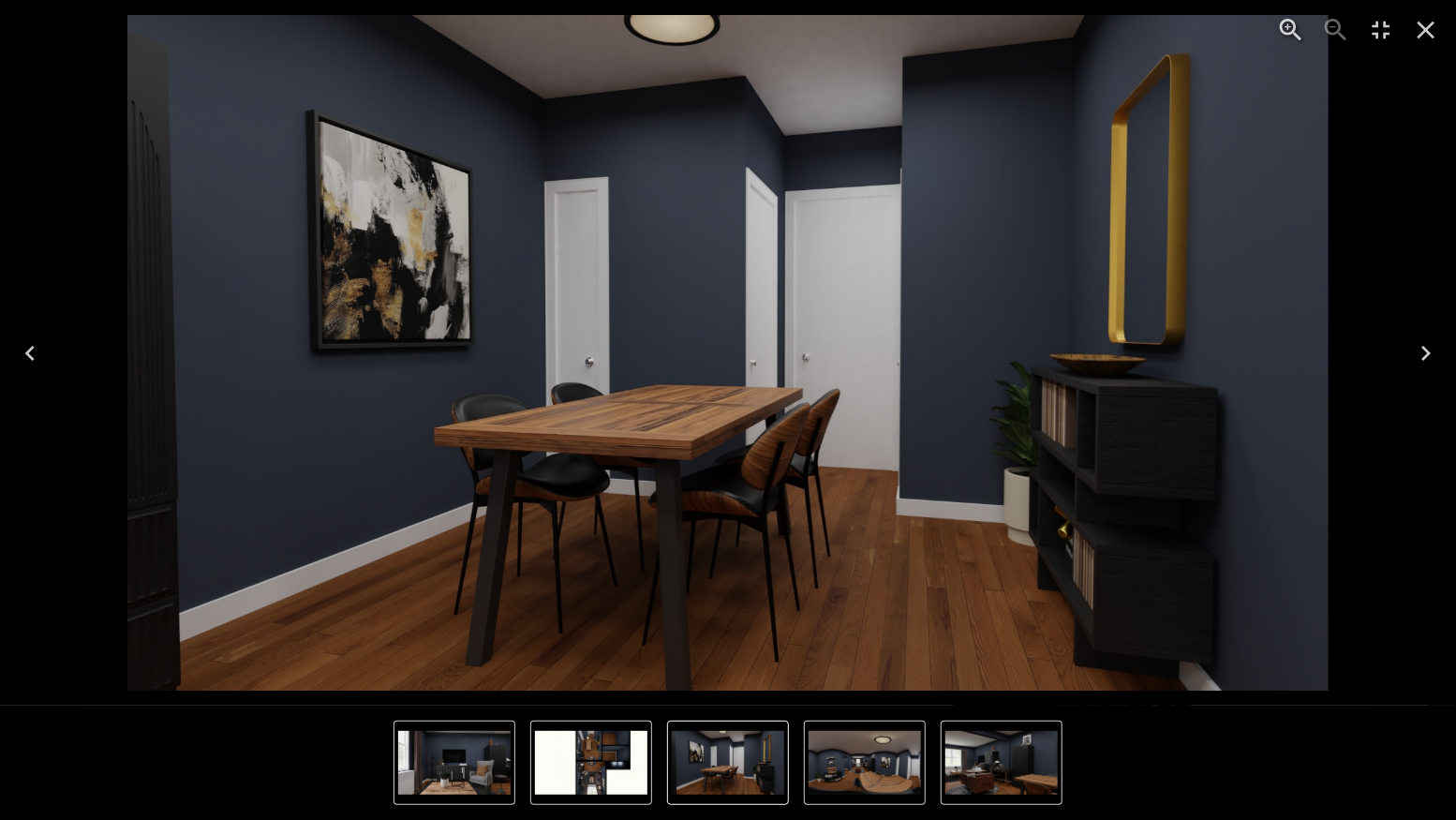
click at [1422, 346] on icon "Next" at bounding box center [1425, 354] width 10 height 15
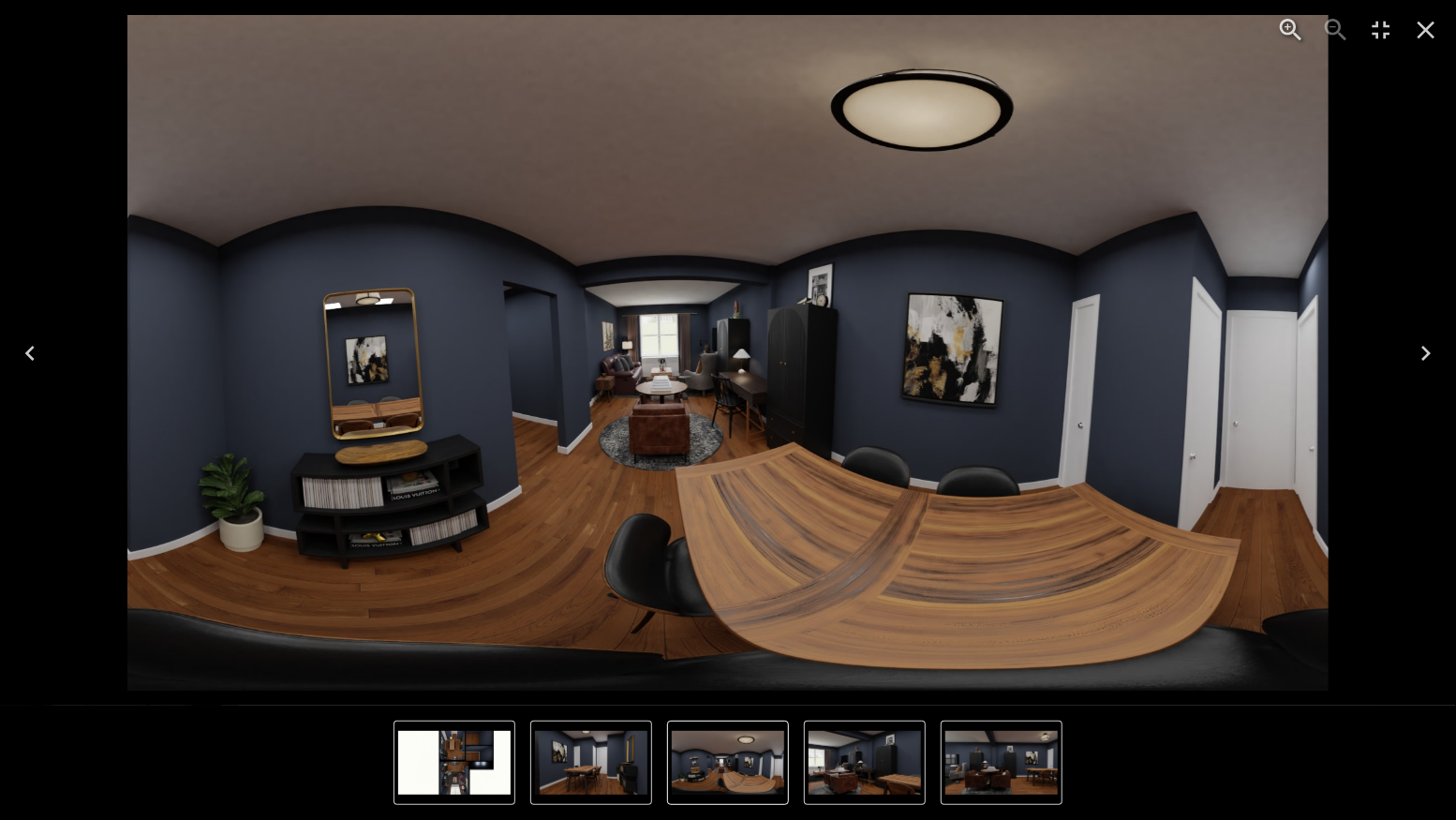
click at [1425, 349] on icon "Next" at bounding box center [1425, 354] width 10 height 15
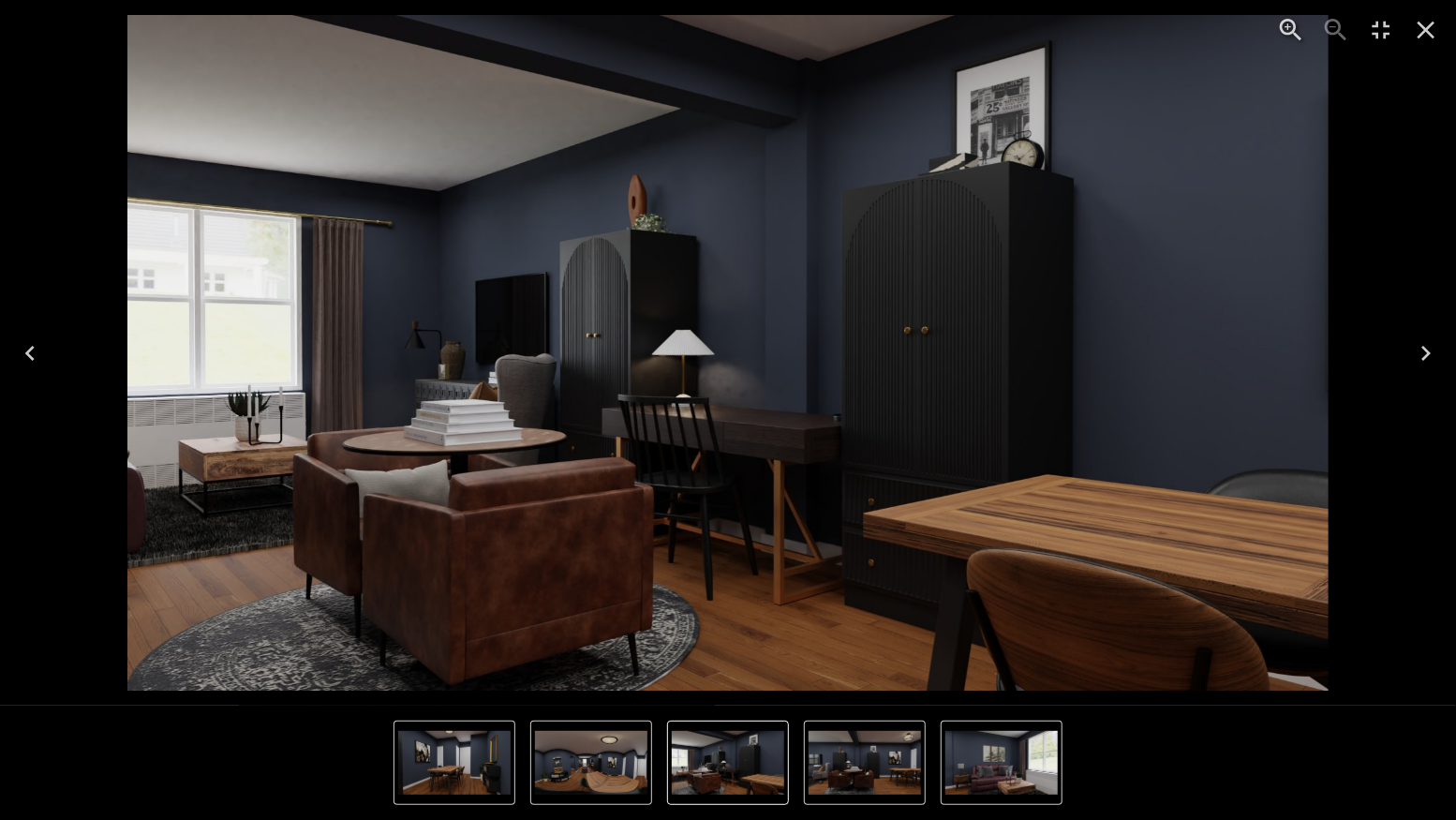
click at [1424, 358] on icon "Next" at bounding box center [1425, 354] width 10 height 15
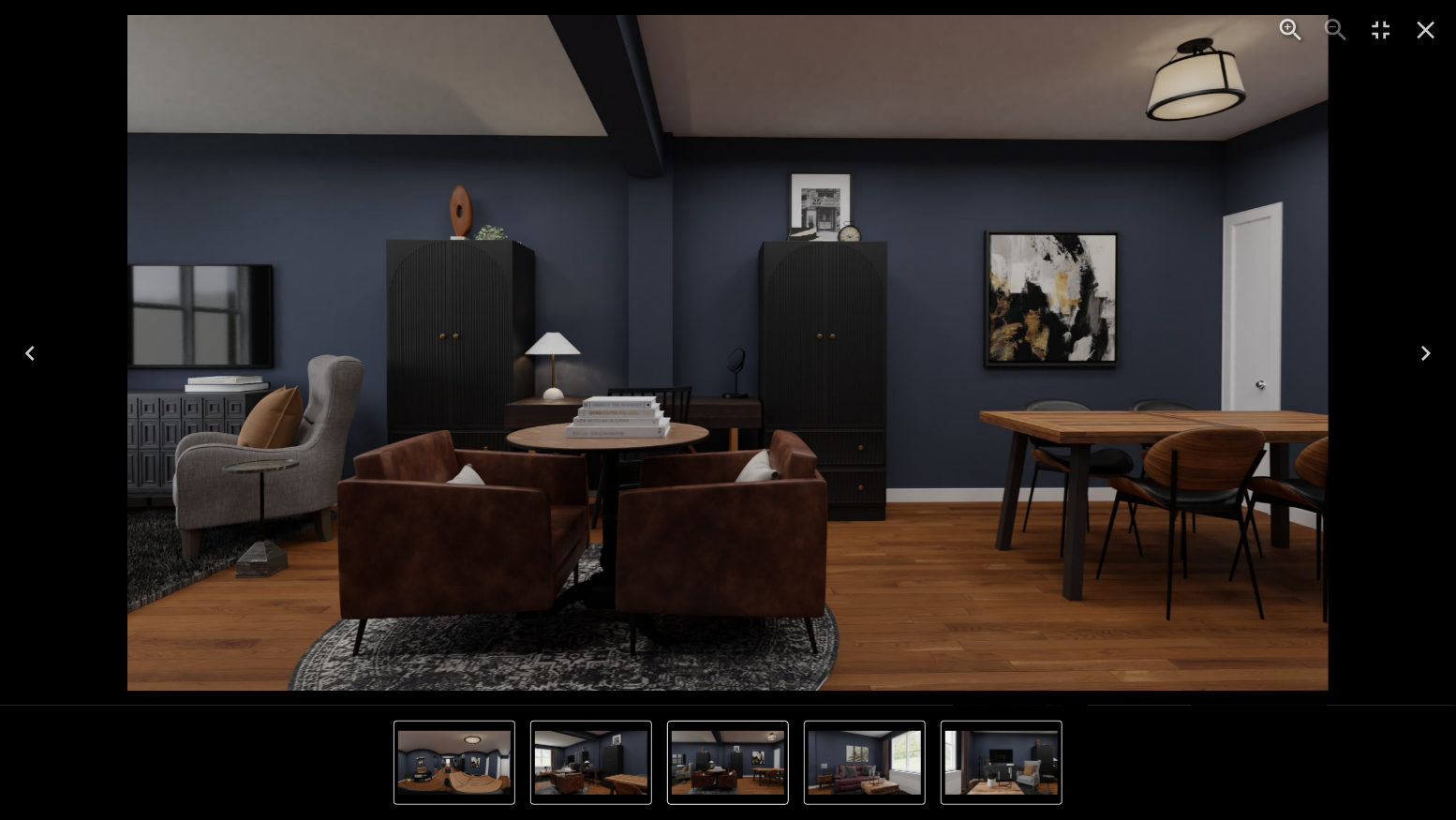
click at [1425, 351] on icon "Next" at bounding box center [1425, 353] width 30 height 30
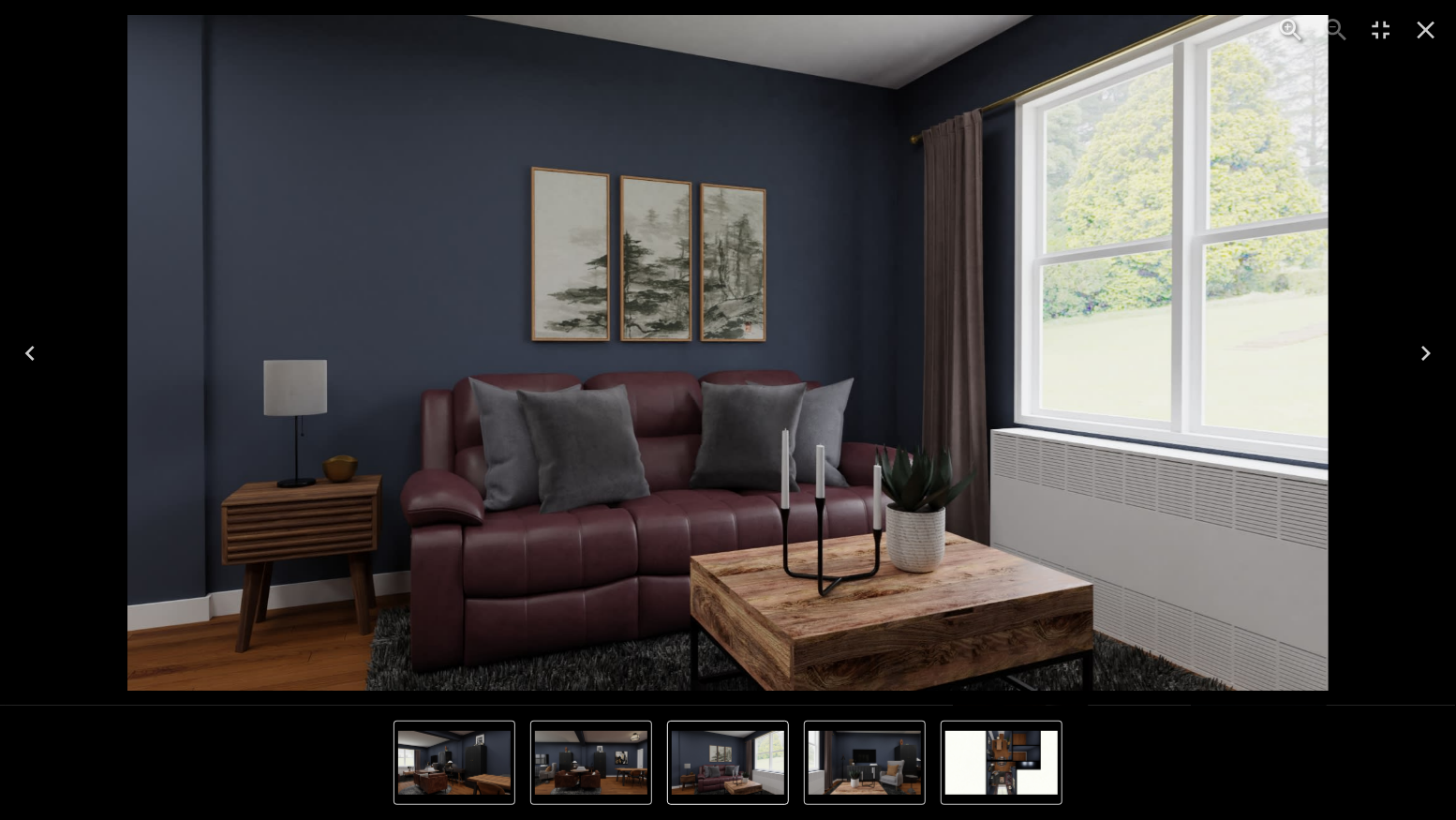
click at [1425, 351] on icon "Next" at bounding box center [1425, 353] width 30 height 30
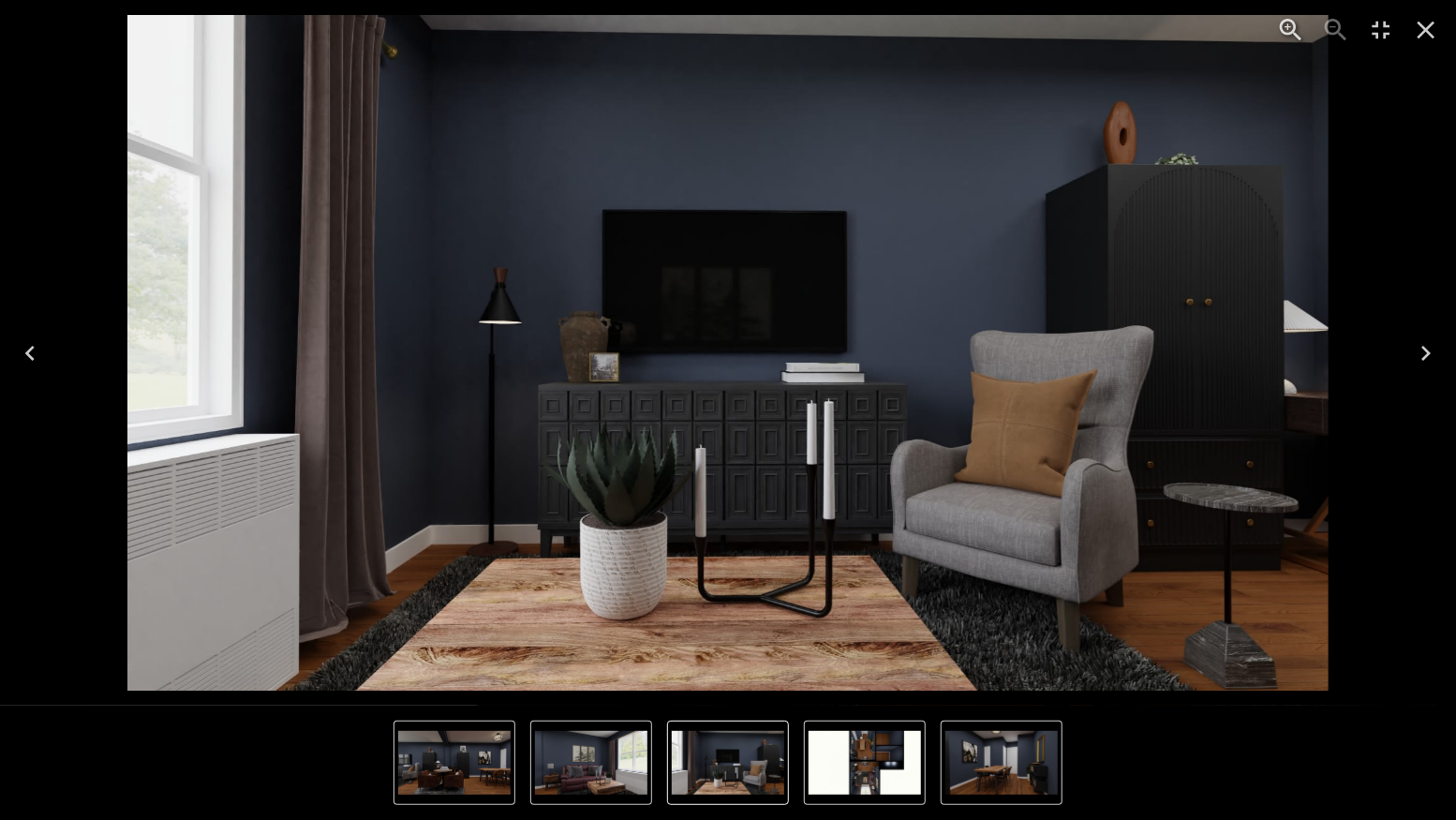
click at [1425, 351] on icon "Next" at bounding box center [1425, 353] width 30 height 30
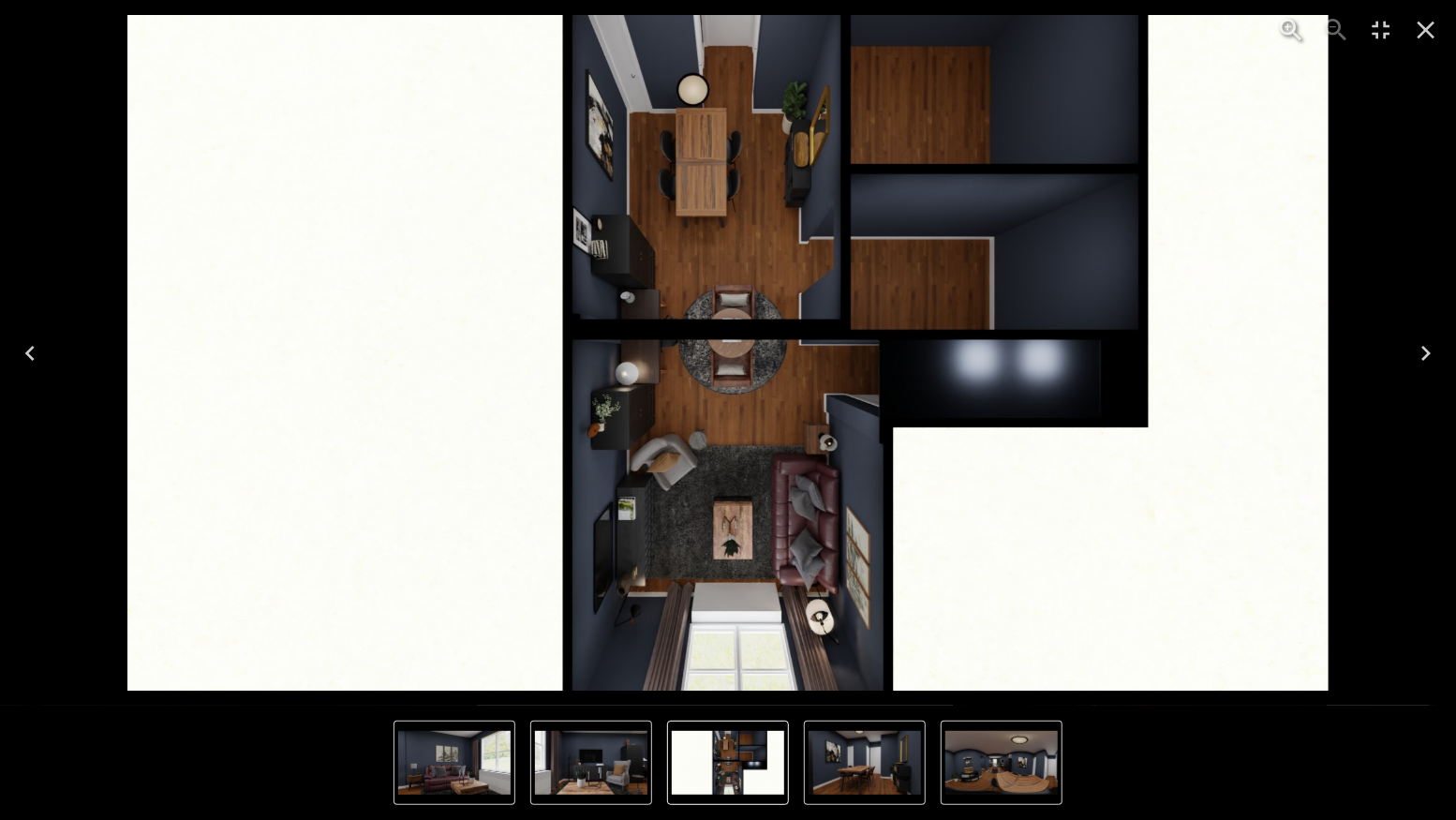
click at [1422, 347] on icon "Next" at bounding box center [1425, 353] width 30 height 30
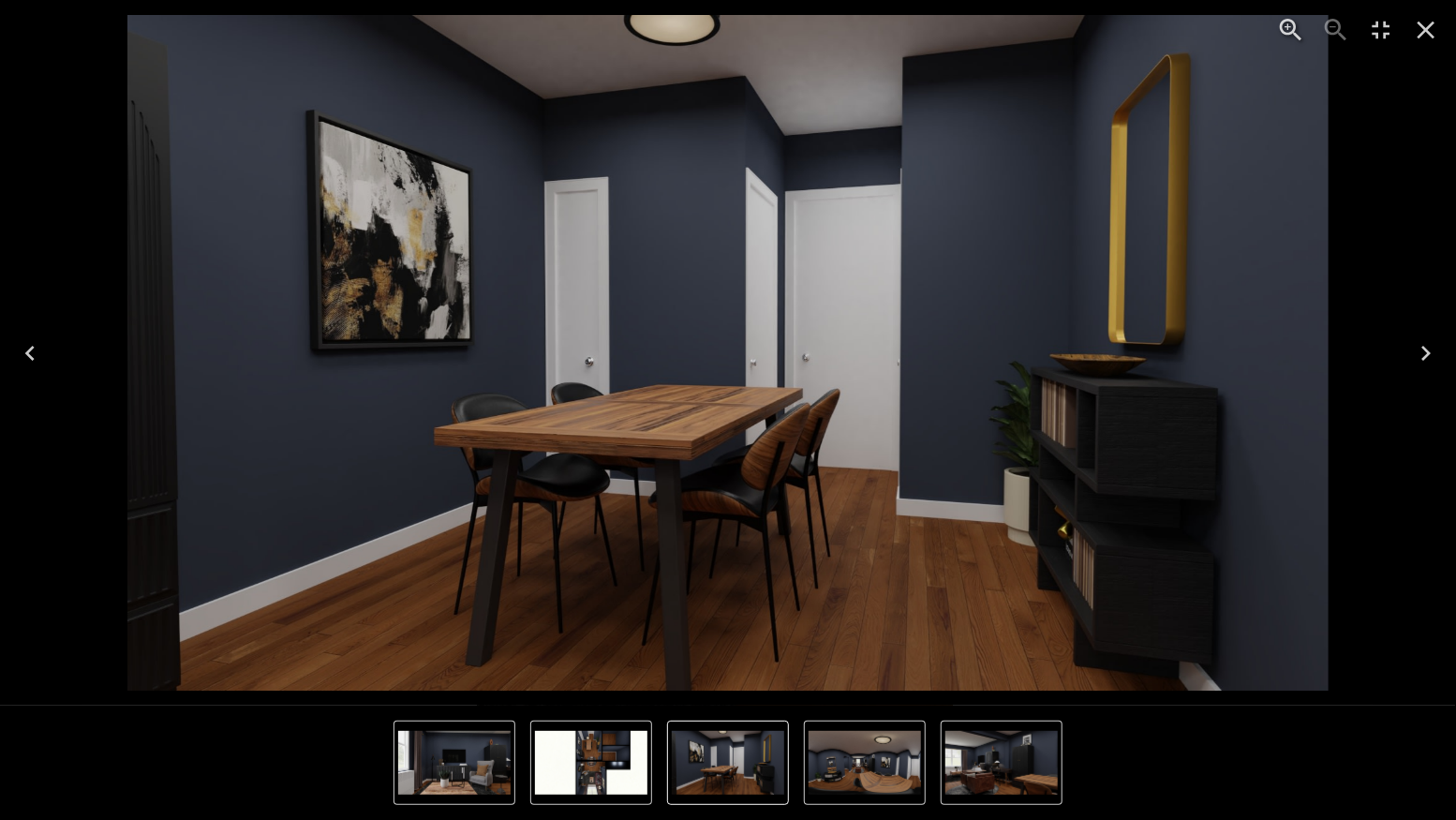
click at [1434, 346] on icon "Next" at bounding box center [1425, 353] width 30 height 30
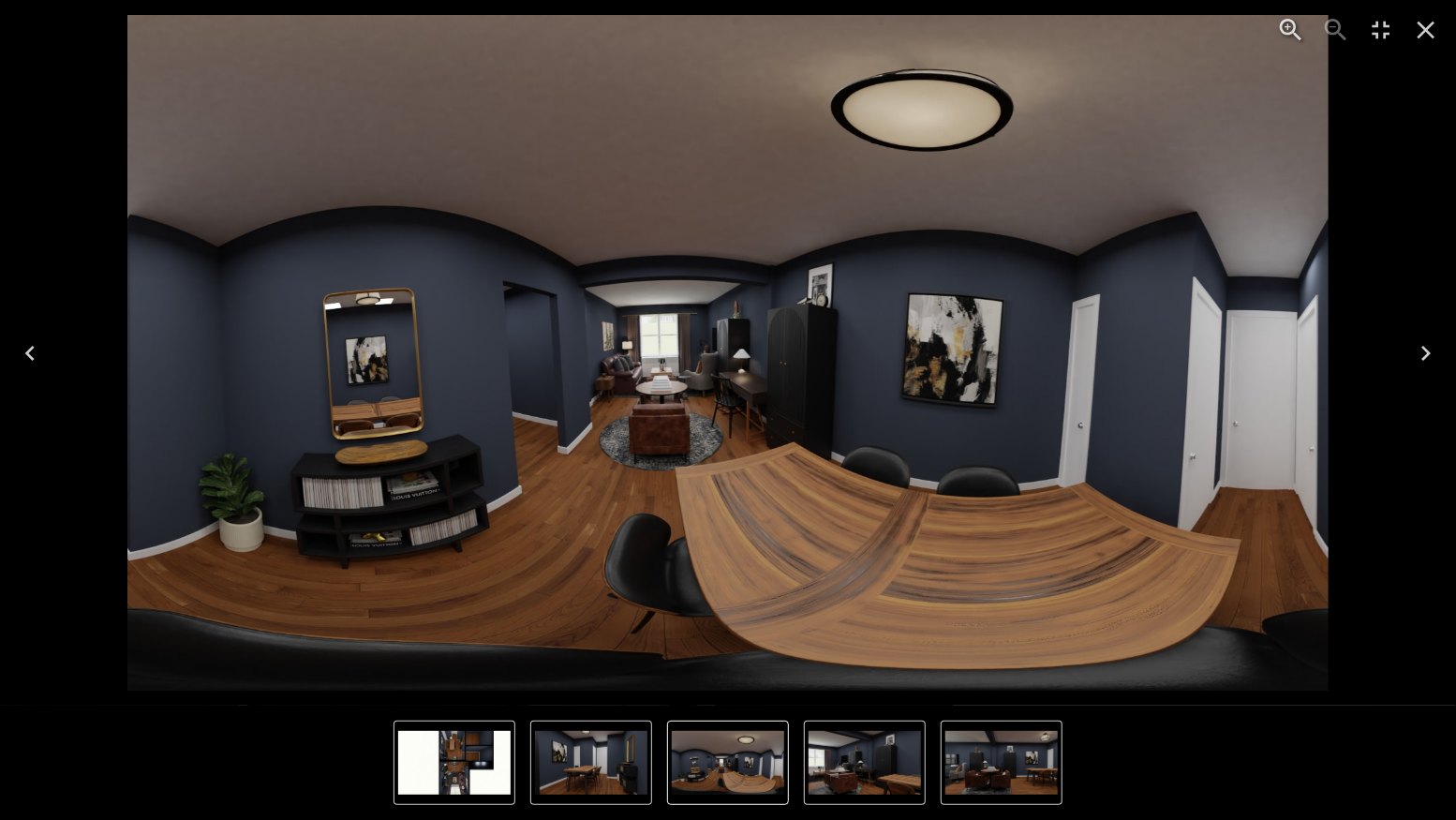
click at [36, 353] on icon "Previous" at bounding box center [30, 353] width 30 height 30
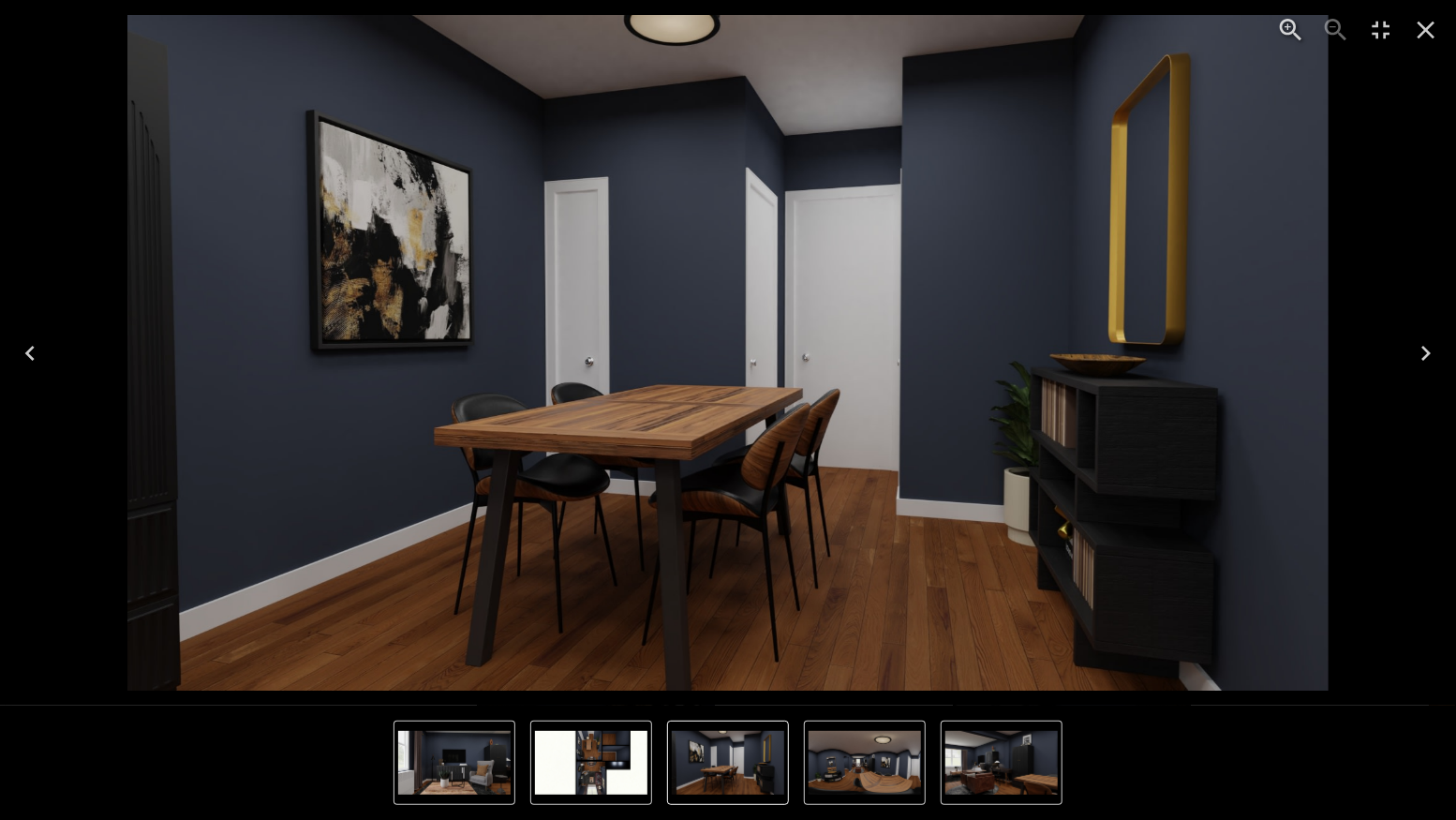
click at [37, 346] on icon "Previous" at bounding box center [30, 353] width 30 height 30
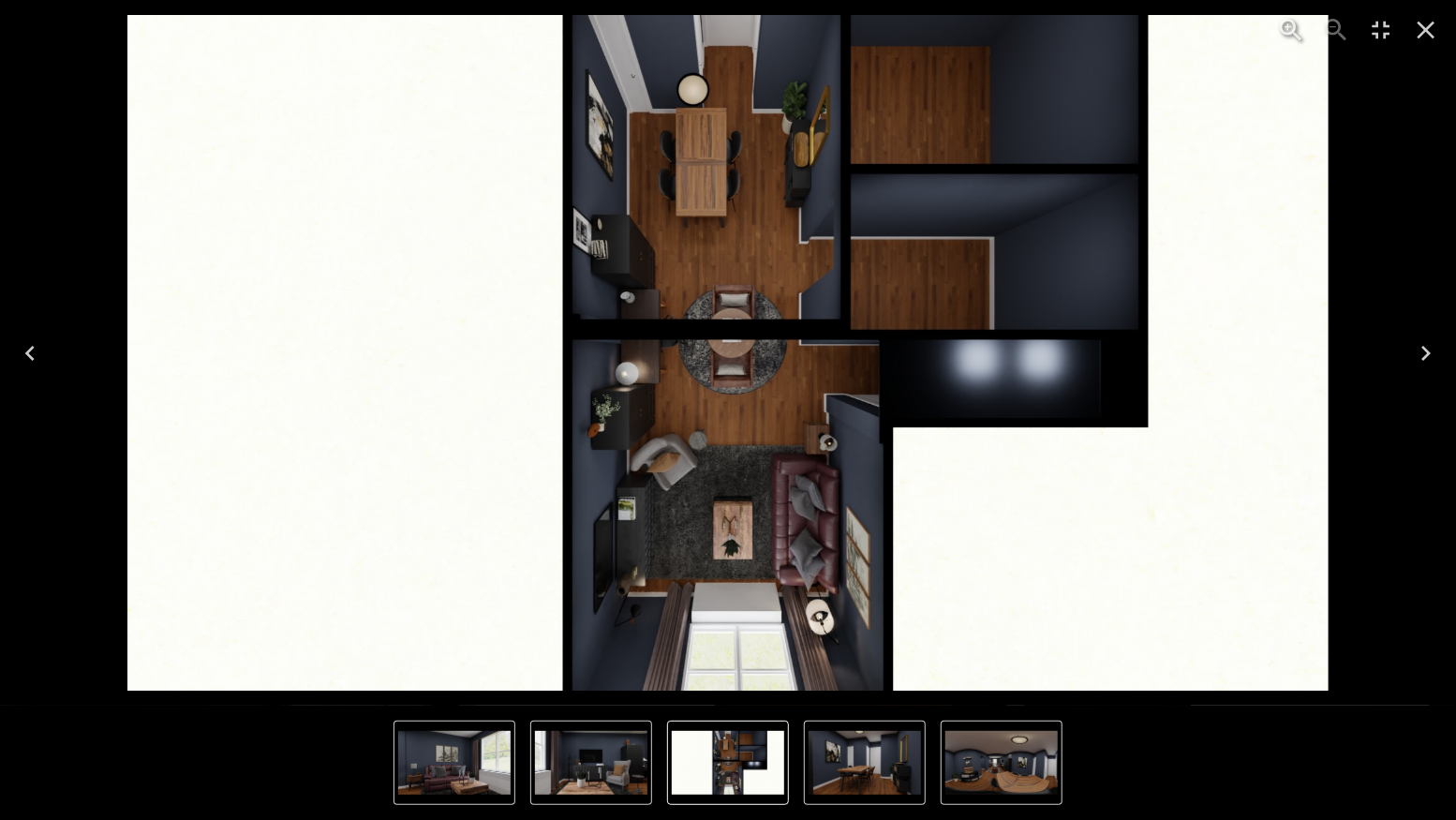
click at [1425, 30] on icon "Close" at bounding box center [1425, 30] width 30 height 30
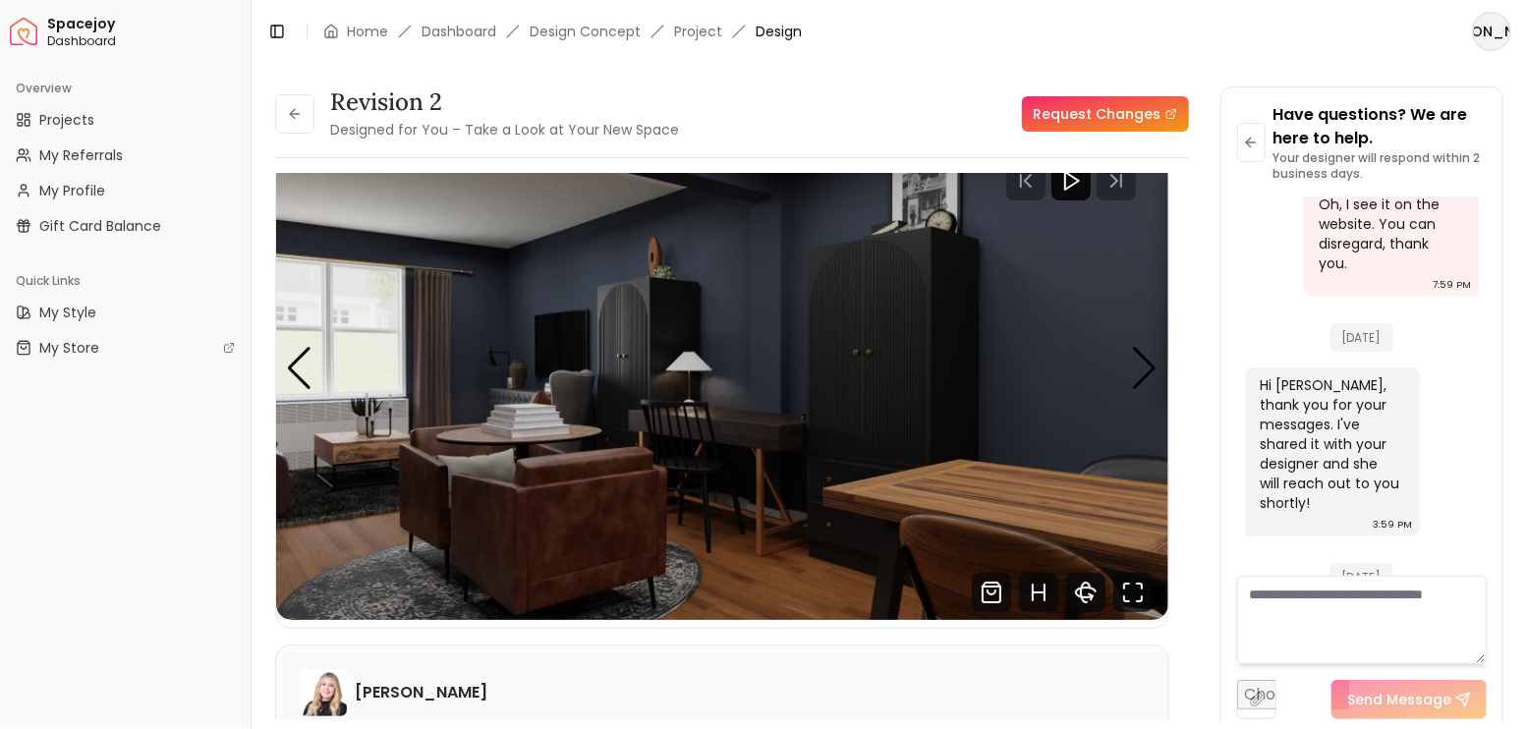
scroll to position [4977, 0]
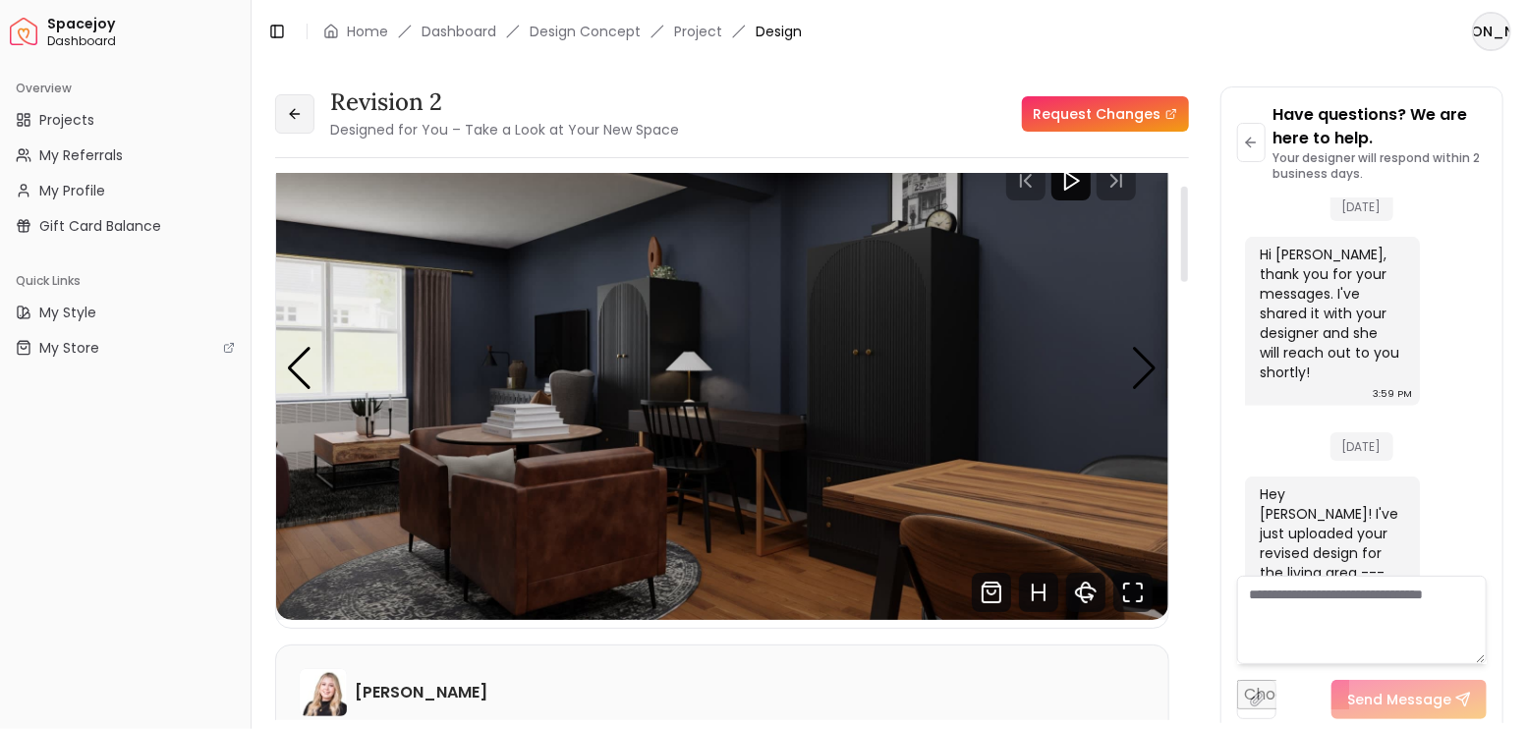
click at [287, 101] on button at bounding box center [294, 113] width 39 height 39
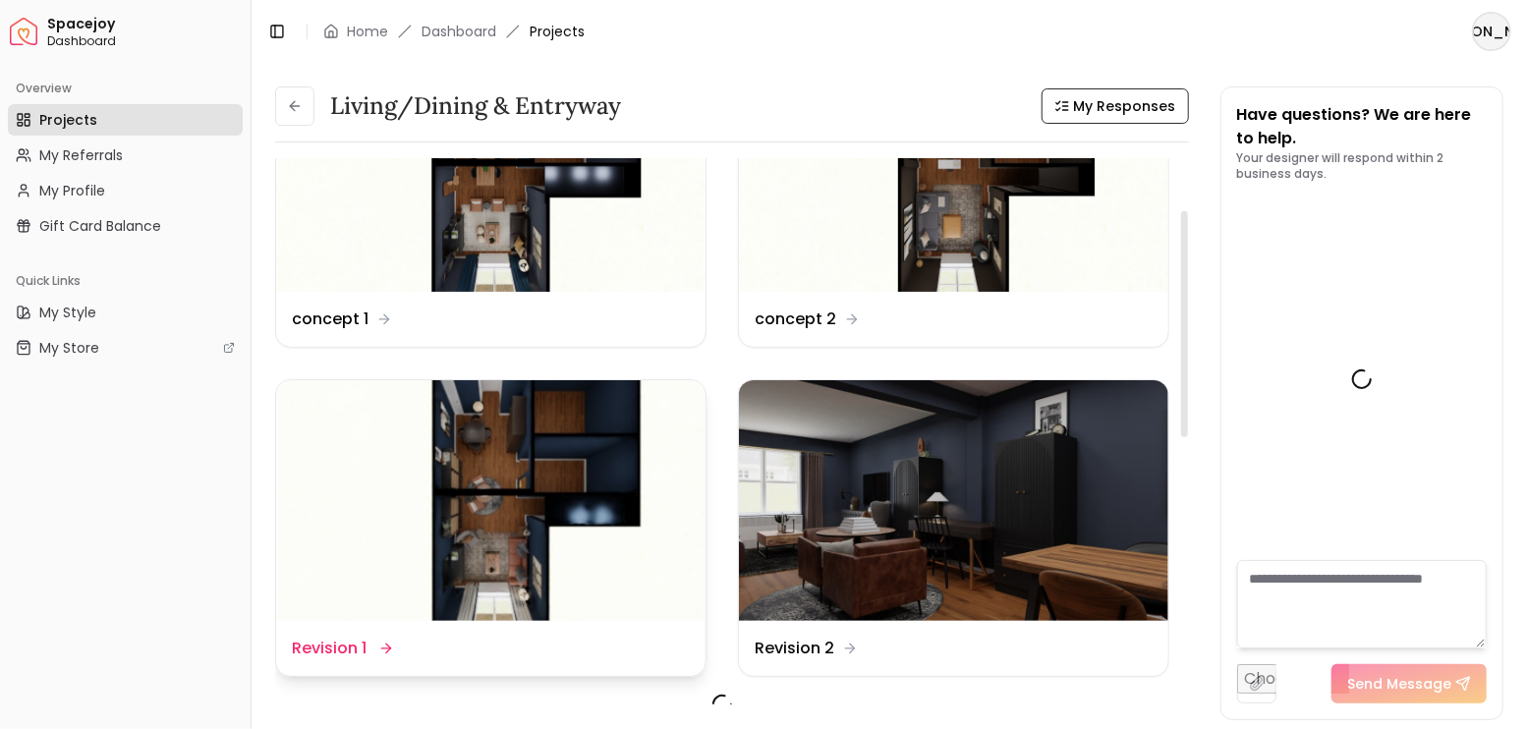
scroll to position [131, 0]
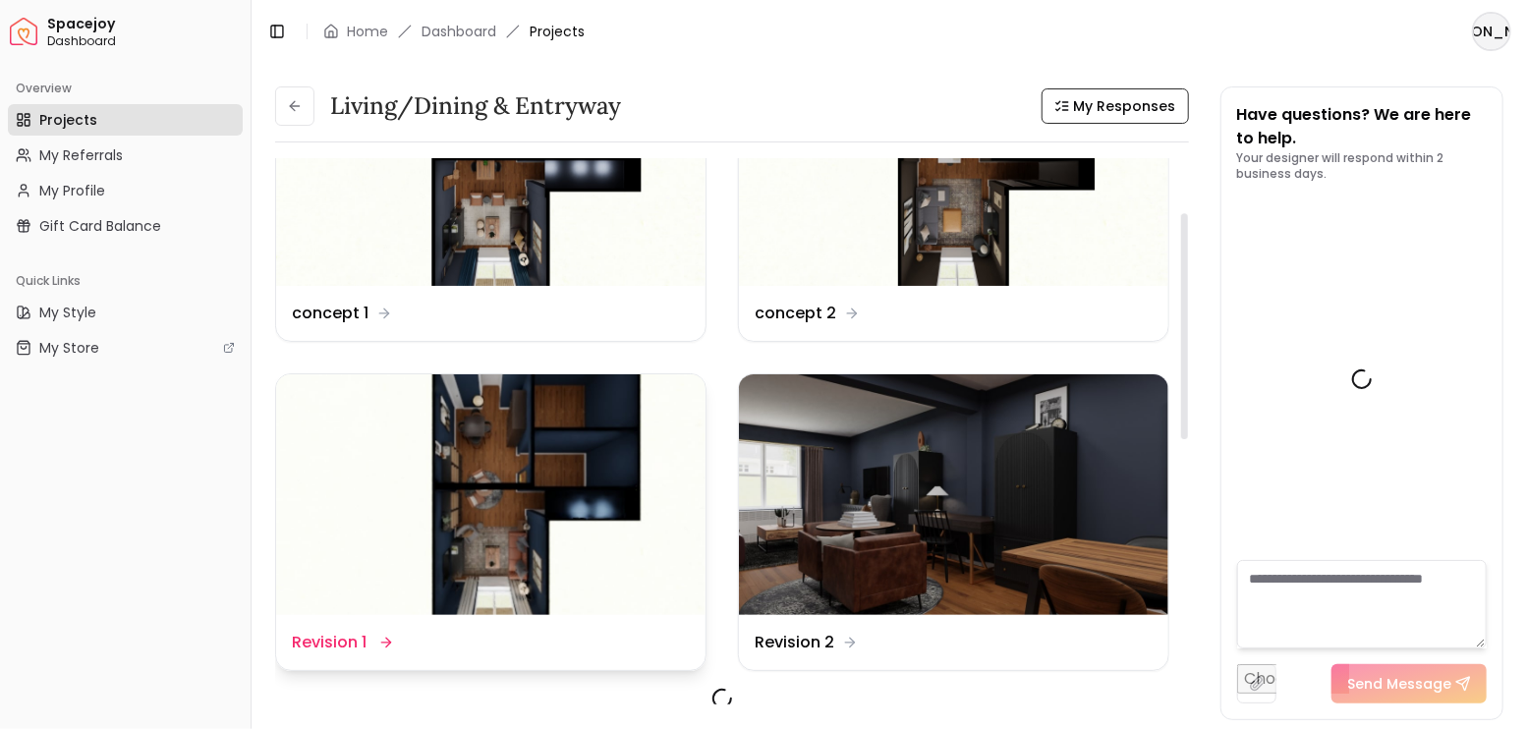
click at [596, 512] on img at bounding box center [490, 495] width 429 height 242
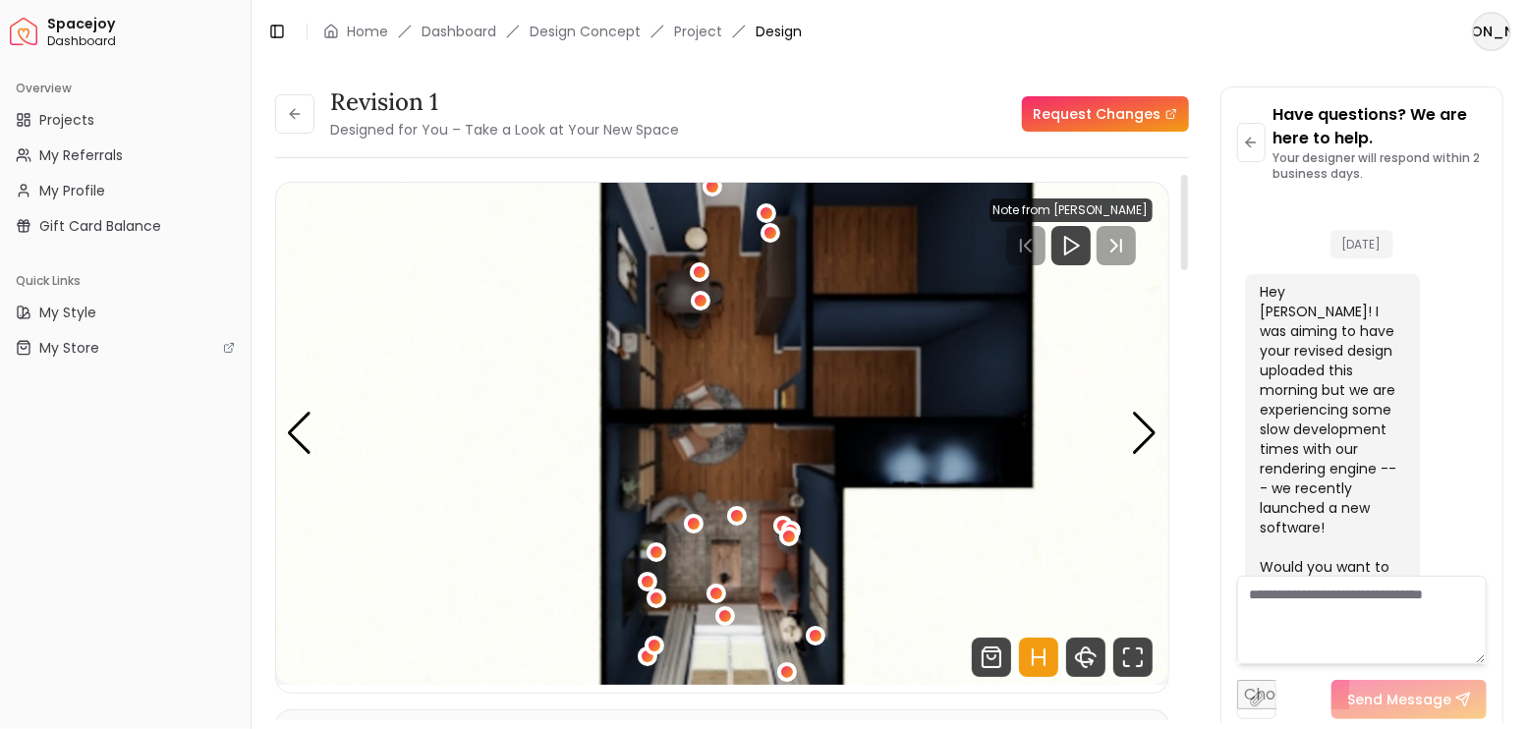
scroll to position [4977, 0]
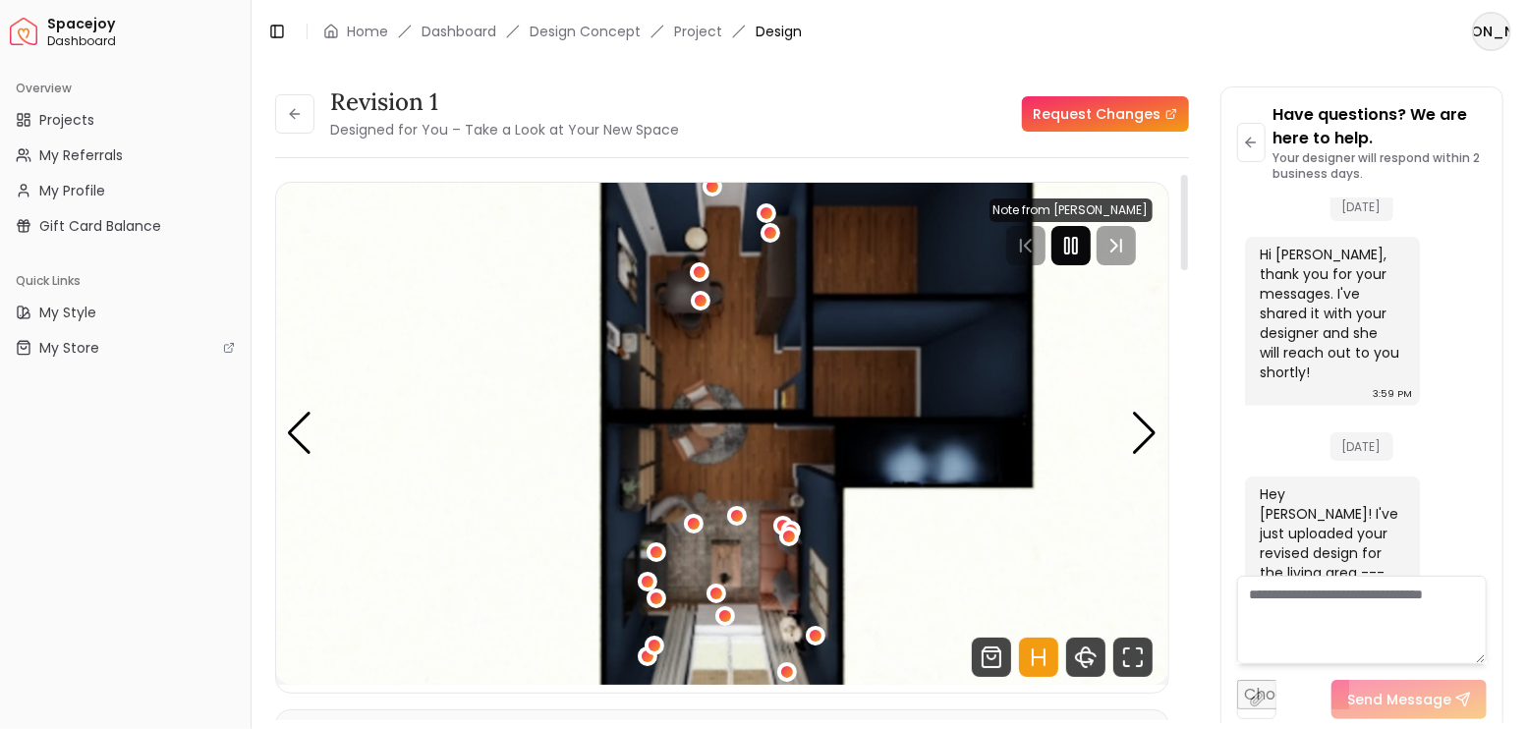
click at [1068, 245] on icon "Pause" at bounding box center [1071, 246] width 24 height 24
click at [1145, 441] on div "Next slide" at bounding box center [1145, 433] width 27 height 43
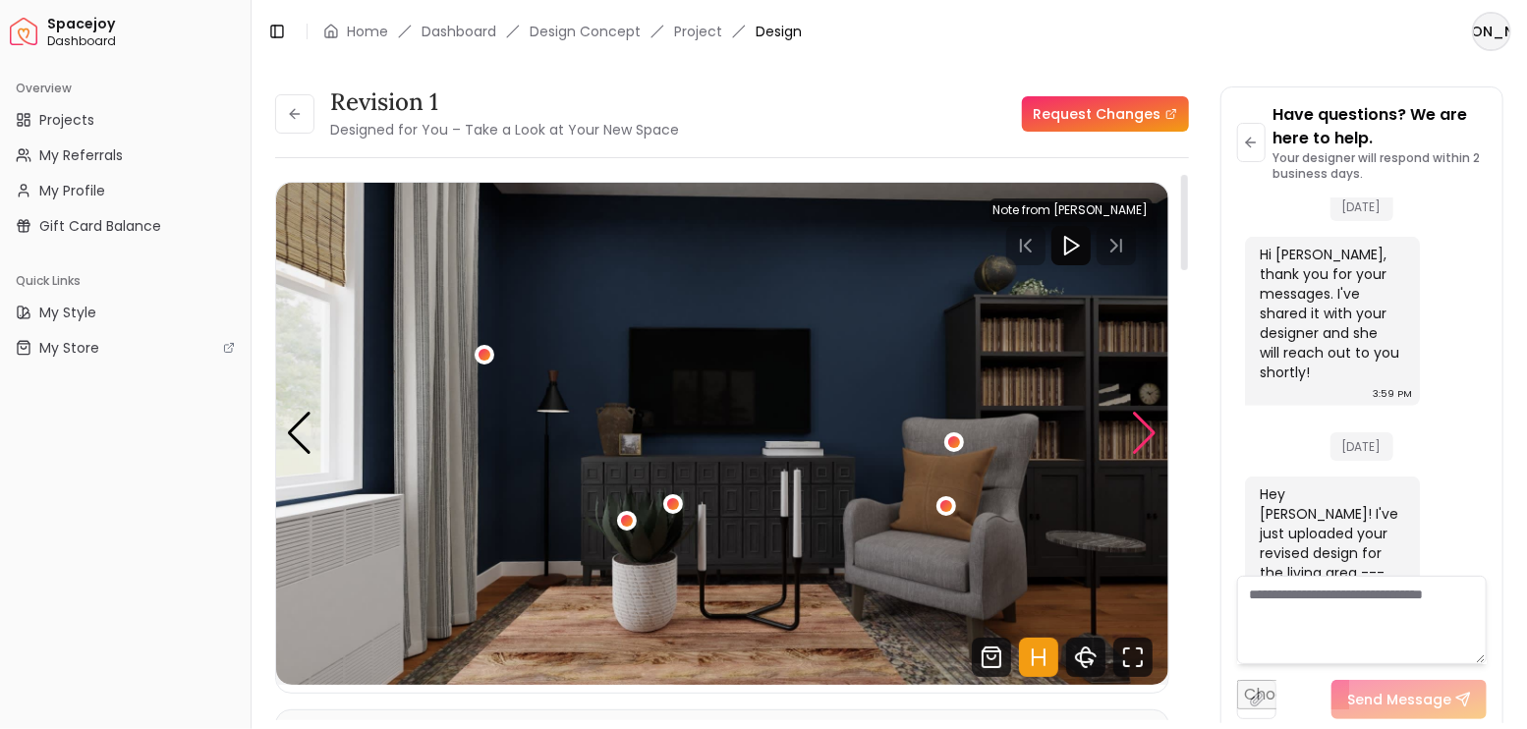
click at [1145, 436] on div "Next slide" at bounding box center [1145, 433] width 27 height 43
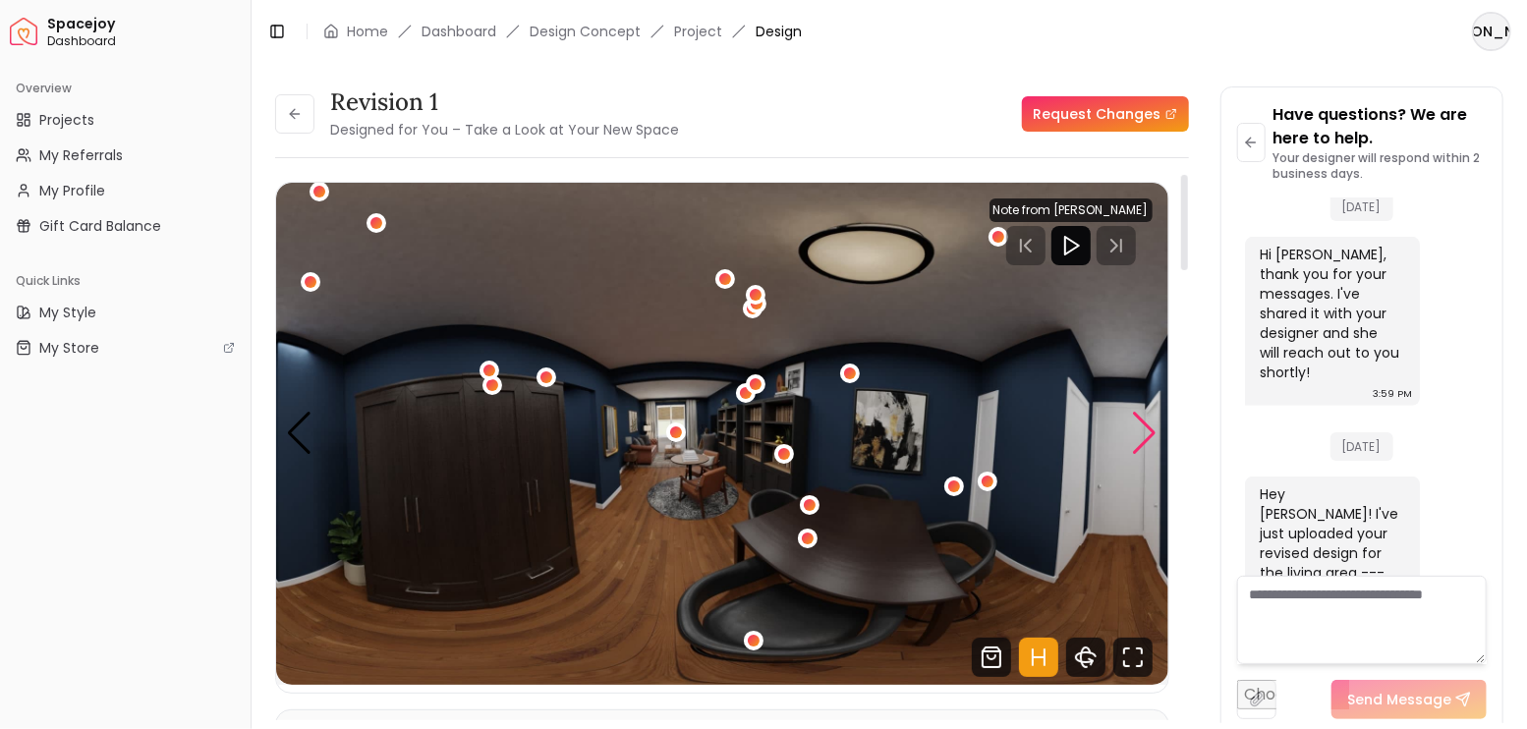
click at [1145, 436] on div "Next slide" at bounding box center [1145, 433] width 27 height 43
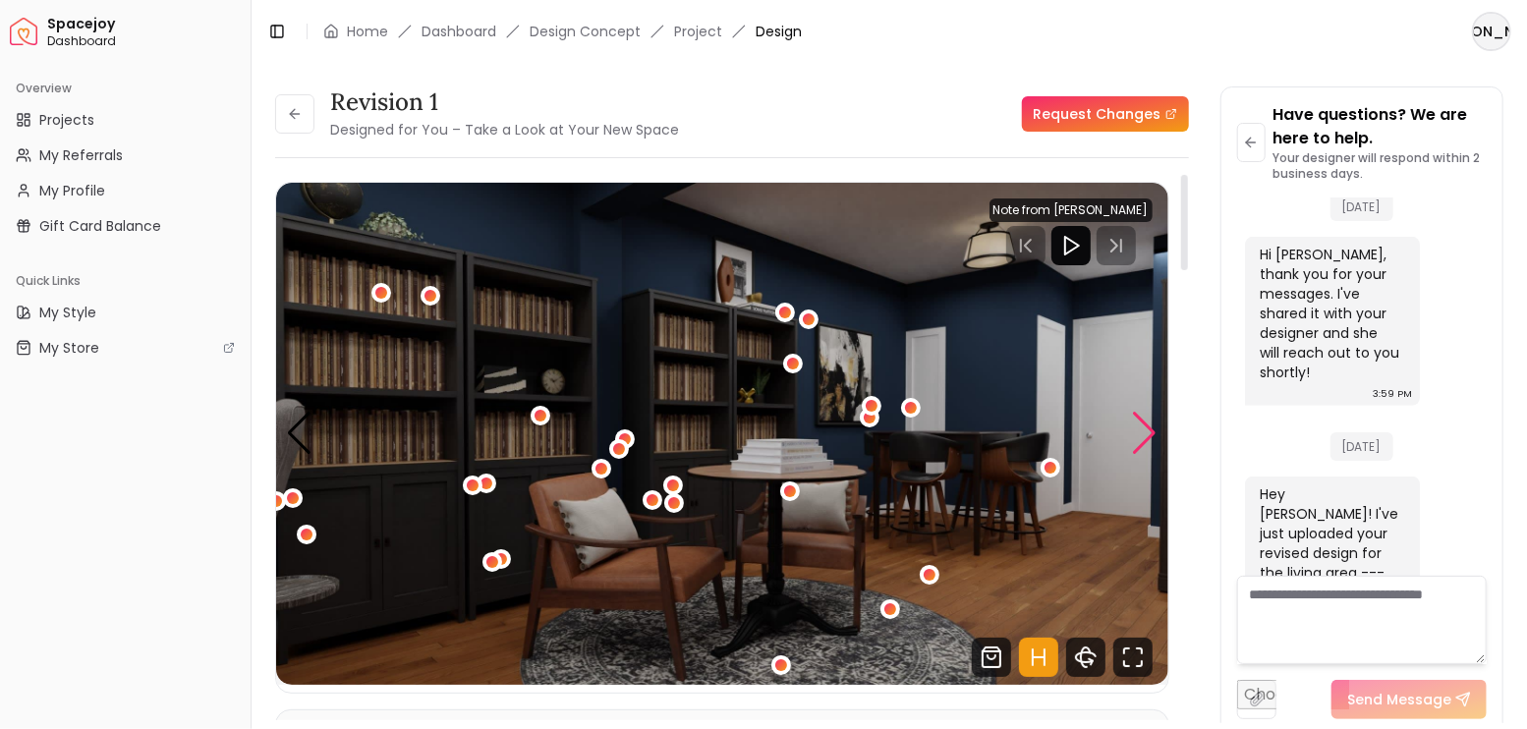
click at [1145, 436] on div "Next slide" at bounding box center [1145, 433] width 27 height 43
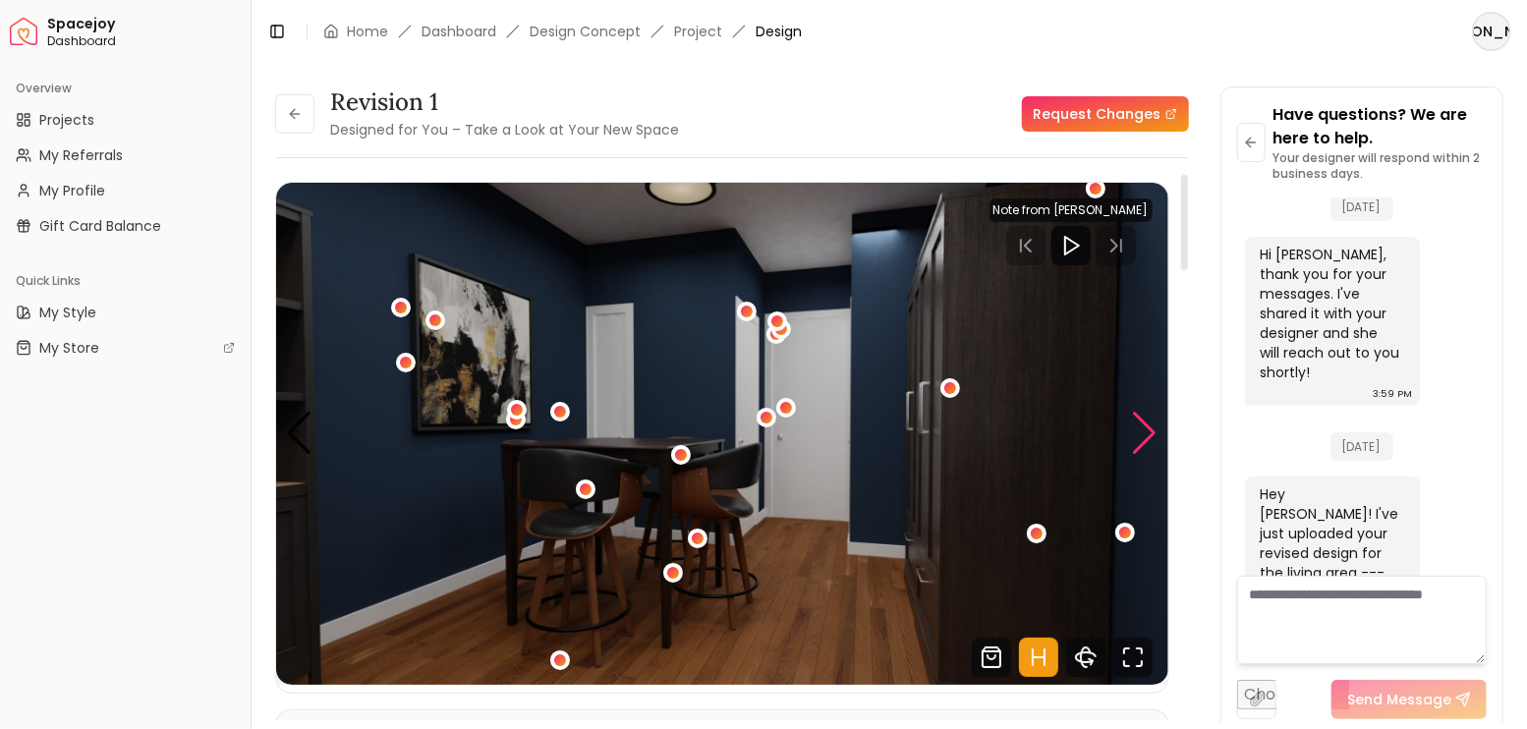
click at [1145, 435] on div "Next slide" at bounding box center [1145, 433] width 27 height 43
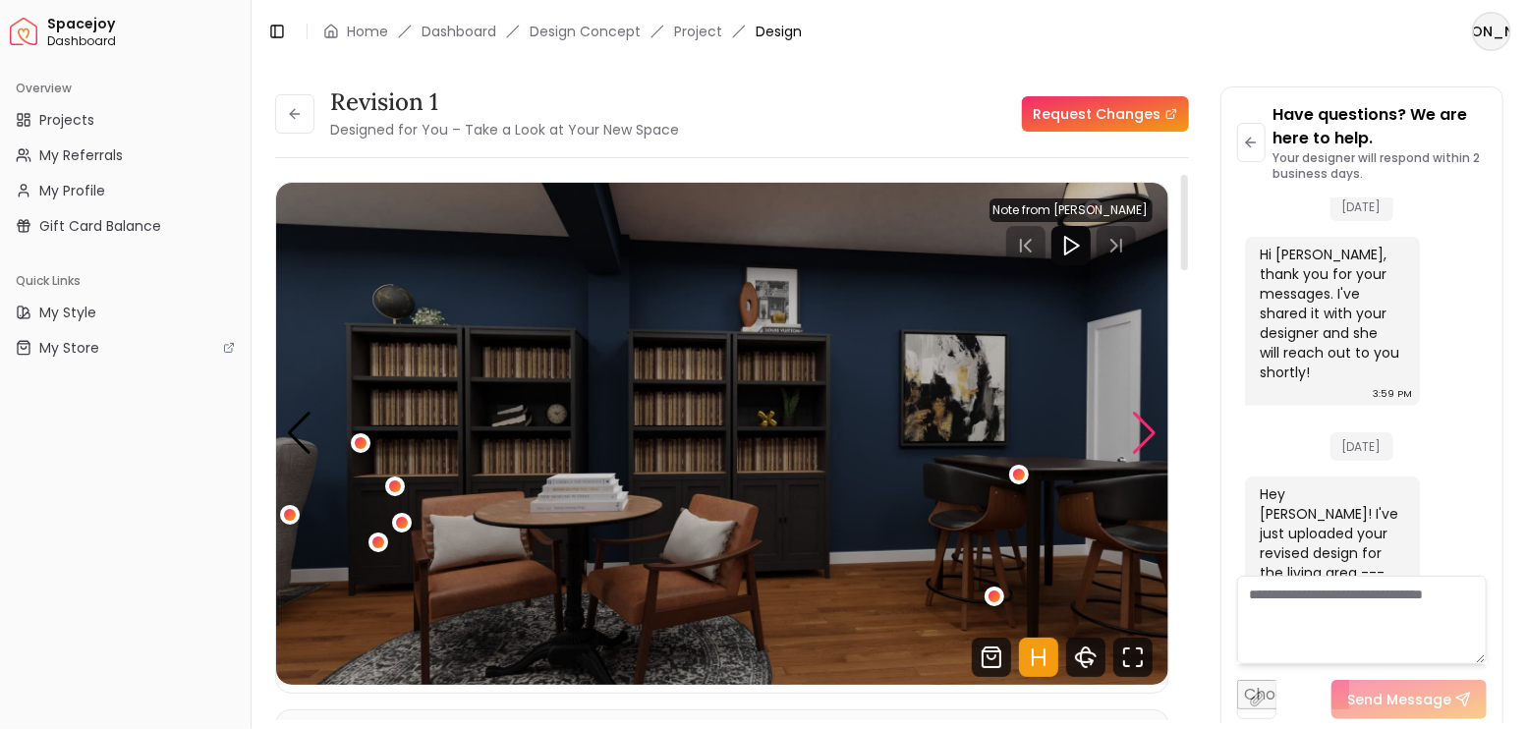
click at [1145, 435] on div "Next slide" at bounding box center [1145, 433] width 27 height 43
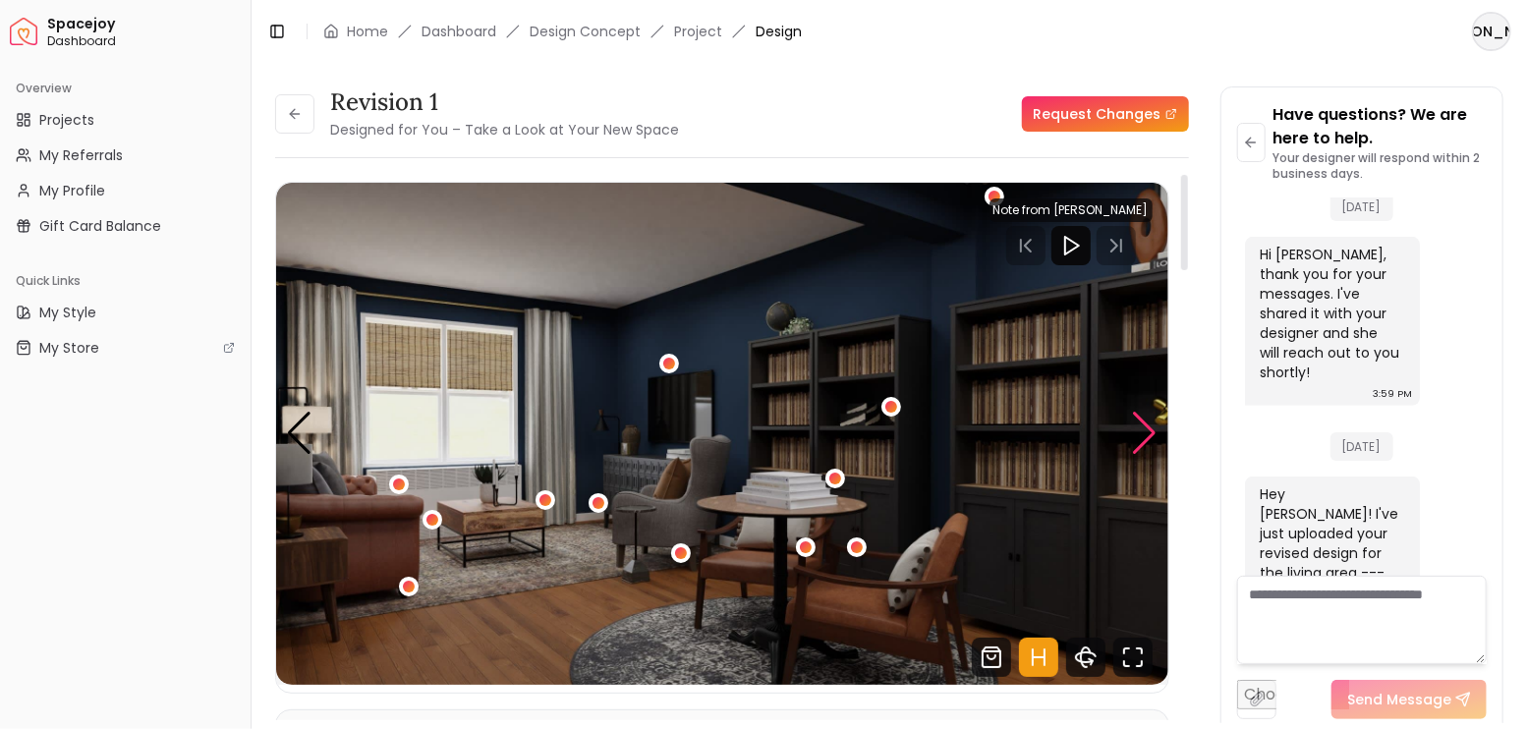
click at [1145, 435] on div "Next slide" at bounding box center [1145, 433] width 27 height 43
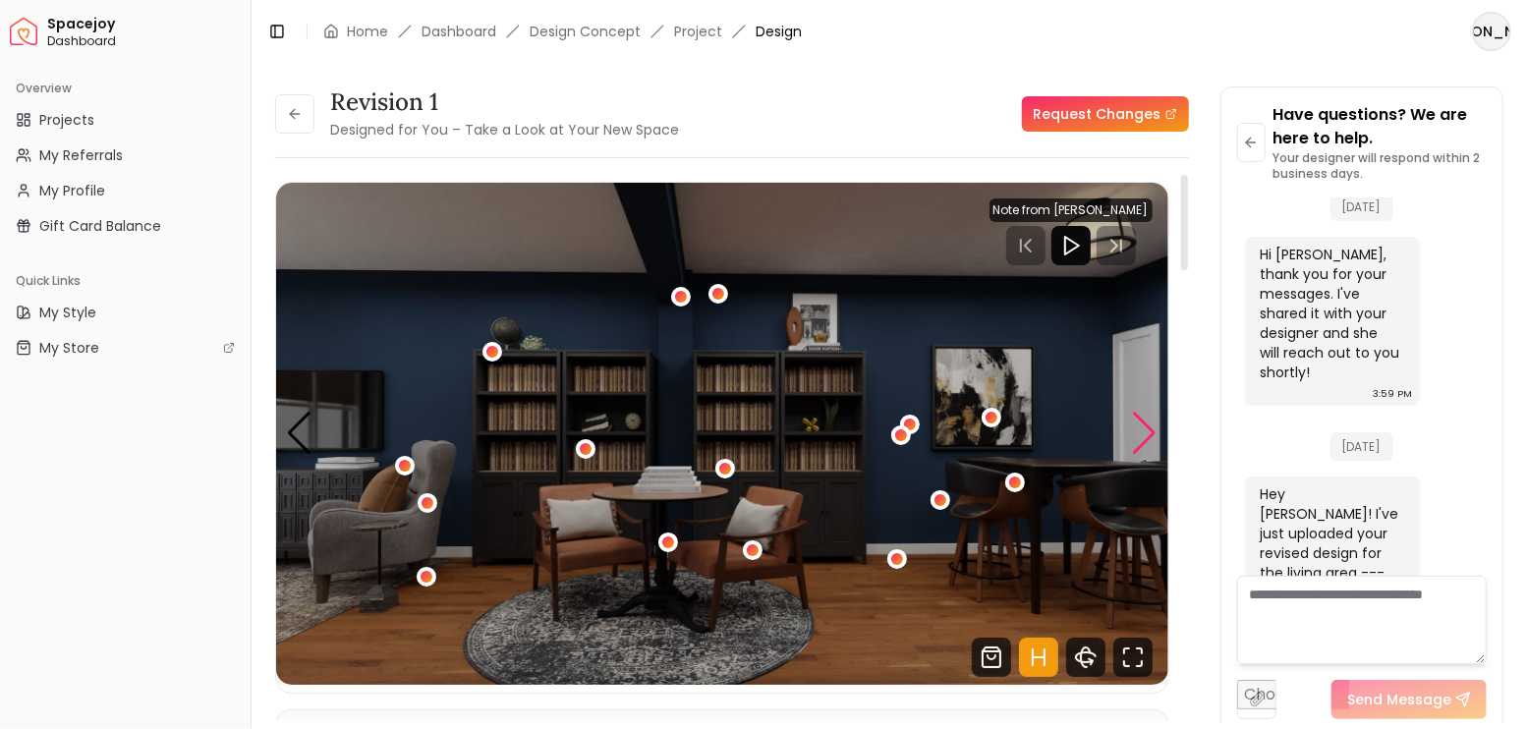
click at [1144, 435] on div "Next slide" at bounding box center [1145, 433] width 27 height 43
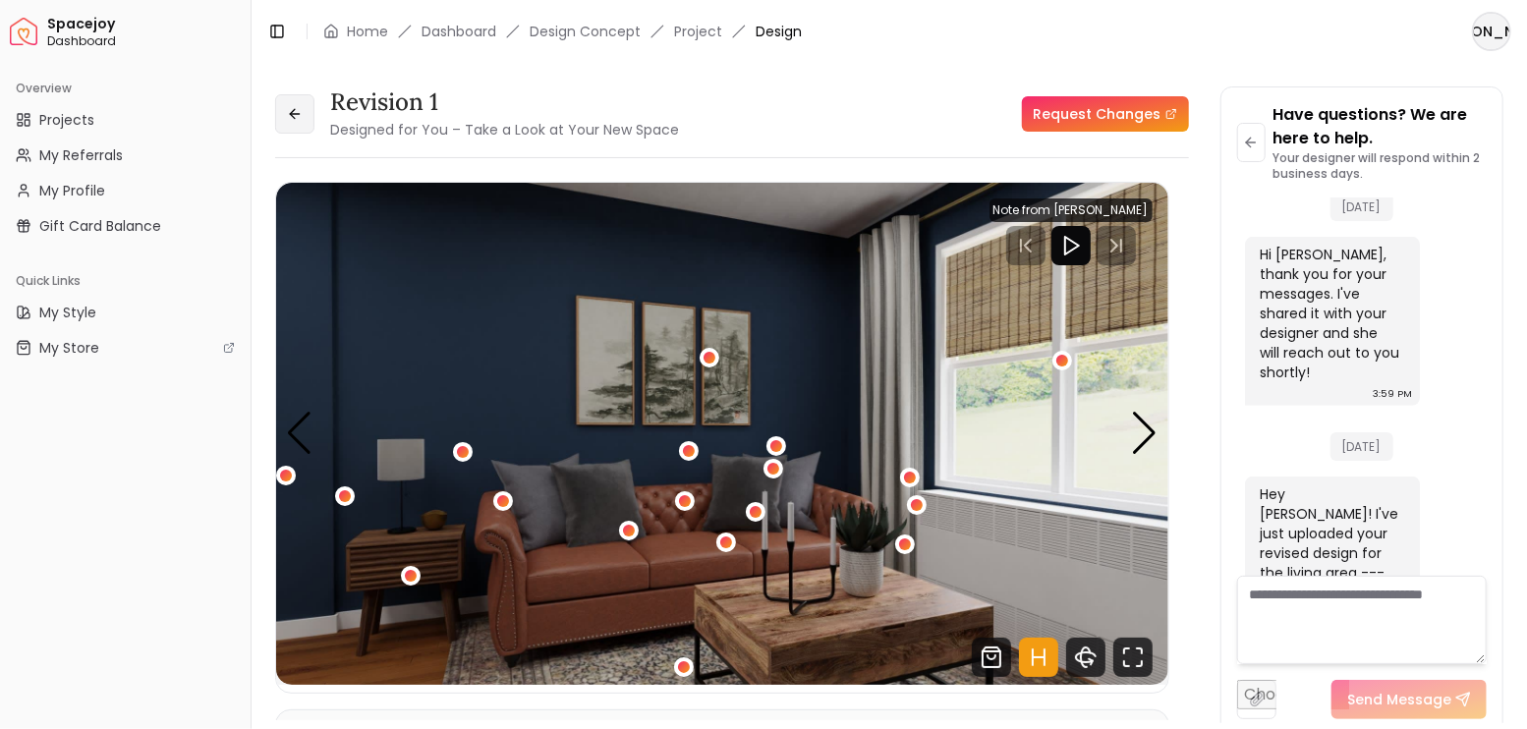
click at [299, 123] on button at bounding box center [294, 113] width 39 height 39
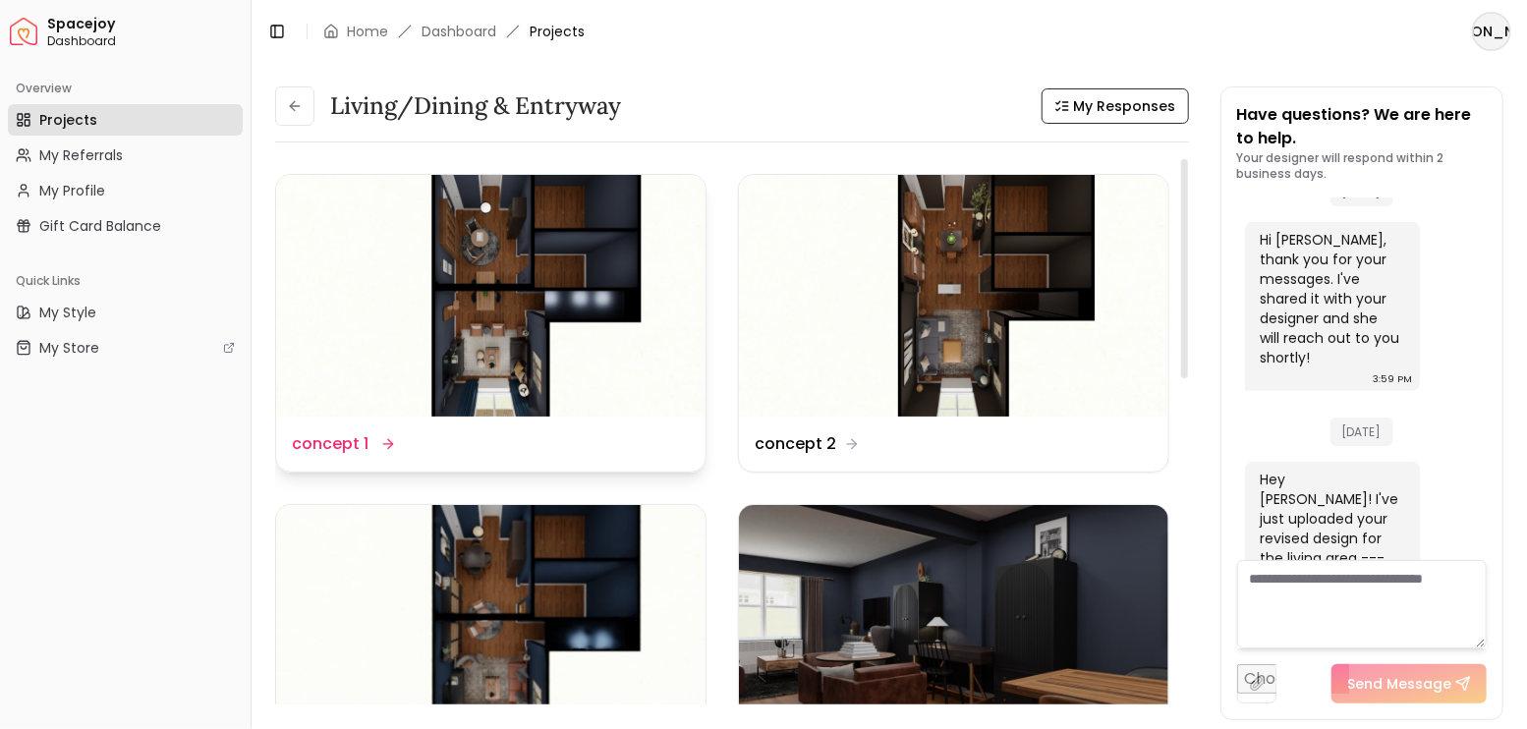
click at [568, 326] on img at bounding box center [490, 296] width 429 height 242
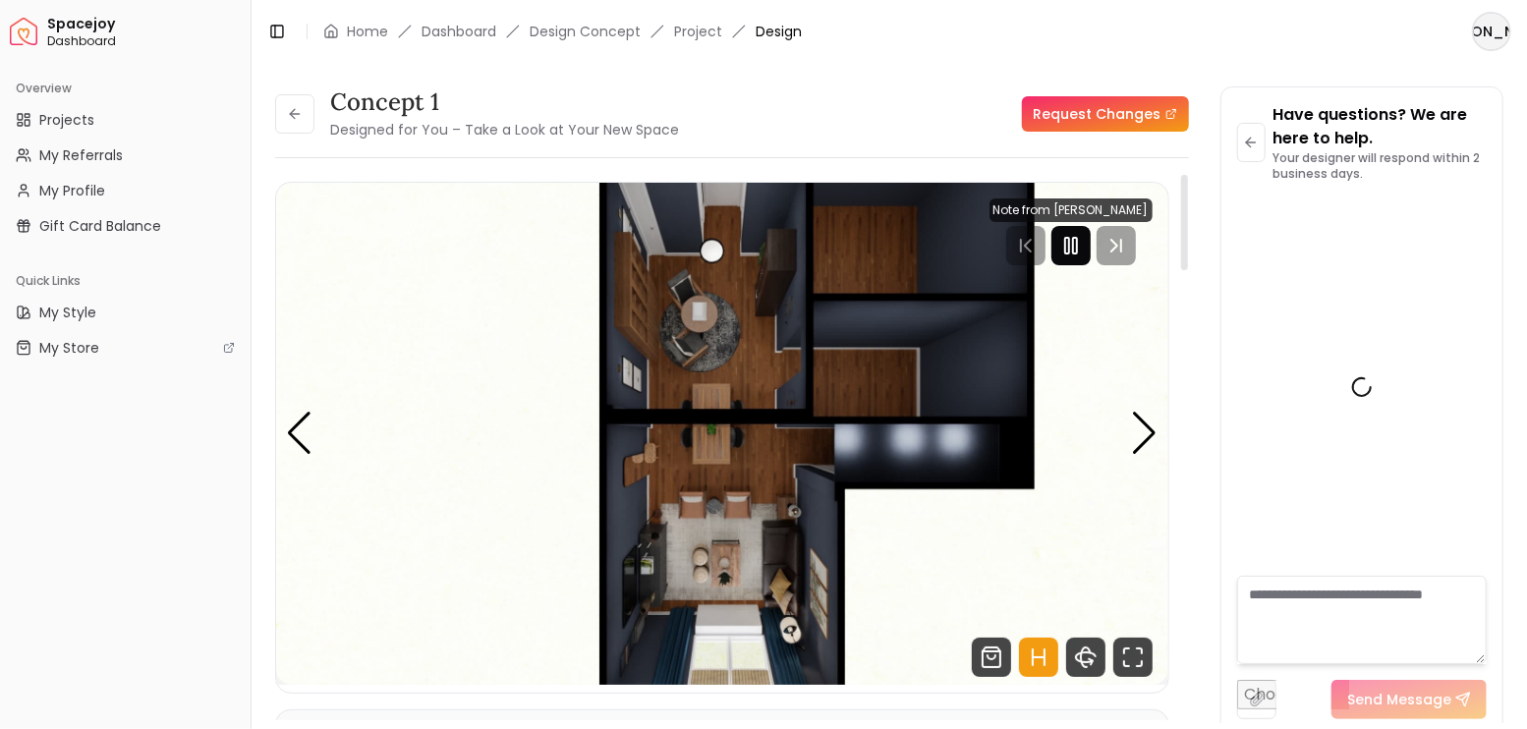
click at [1076, 244] on icon "Pause" at bounding box center [1071, 246] width 24 height 24
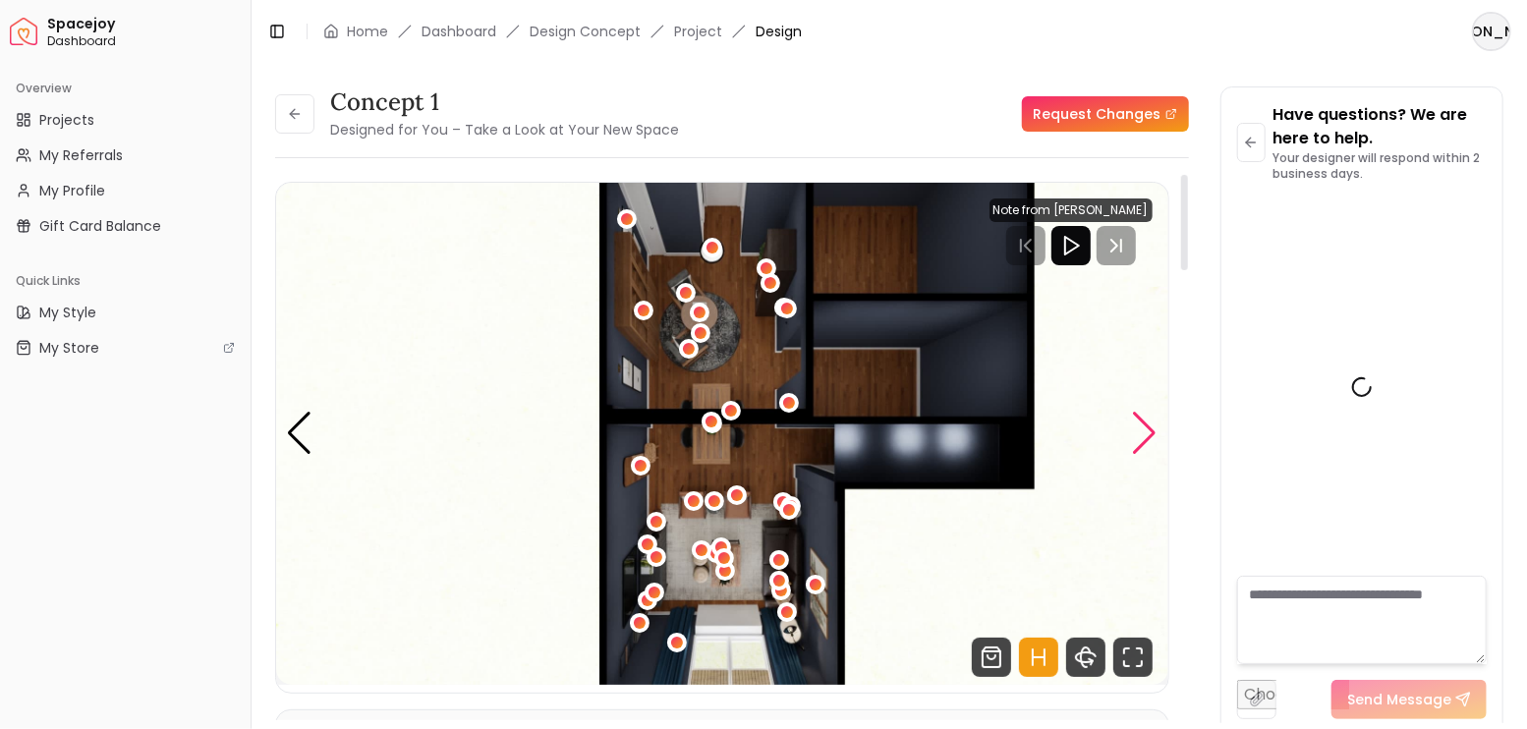
click at [1142, 425] on div "Next slide" at bounding box center [1145, 433] width 27 height 43
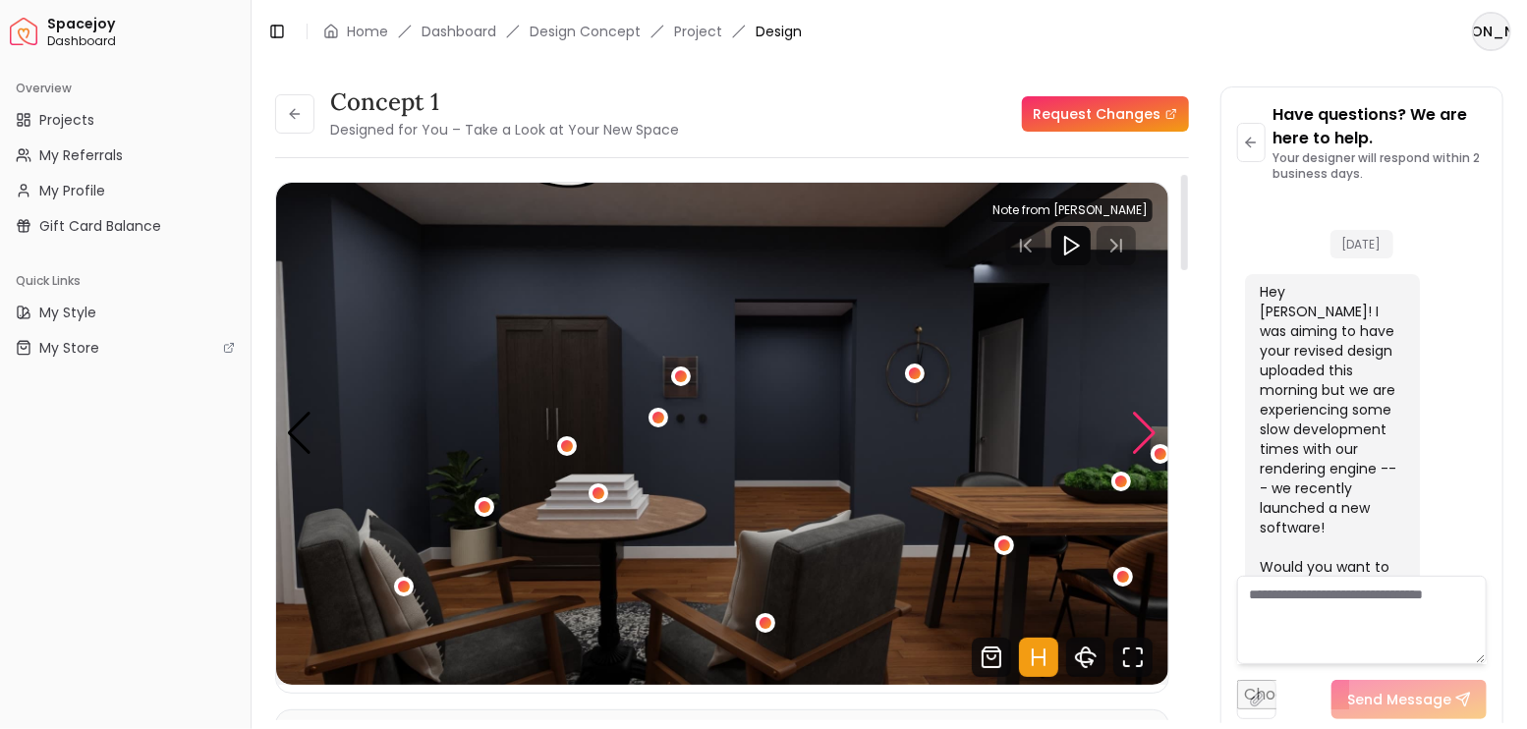
scroll to position [4977, 0]
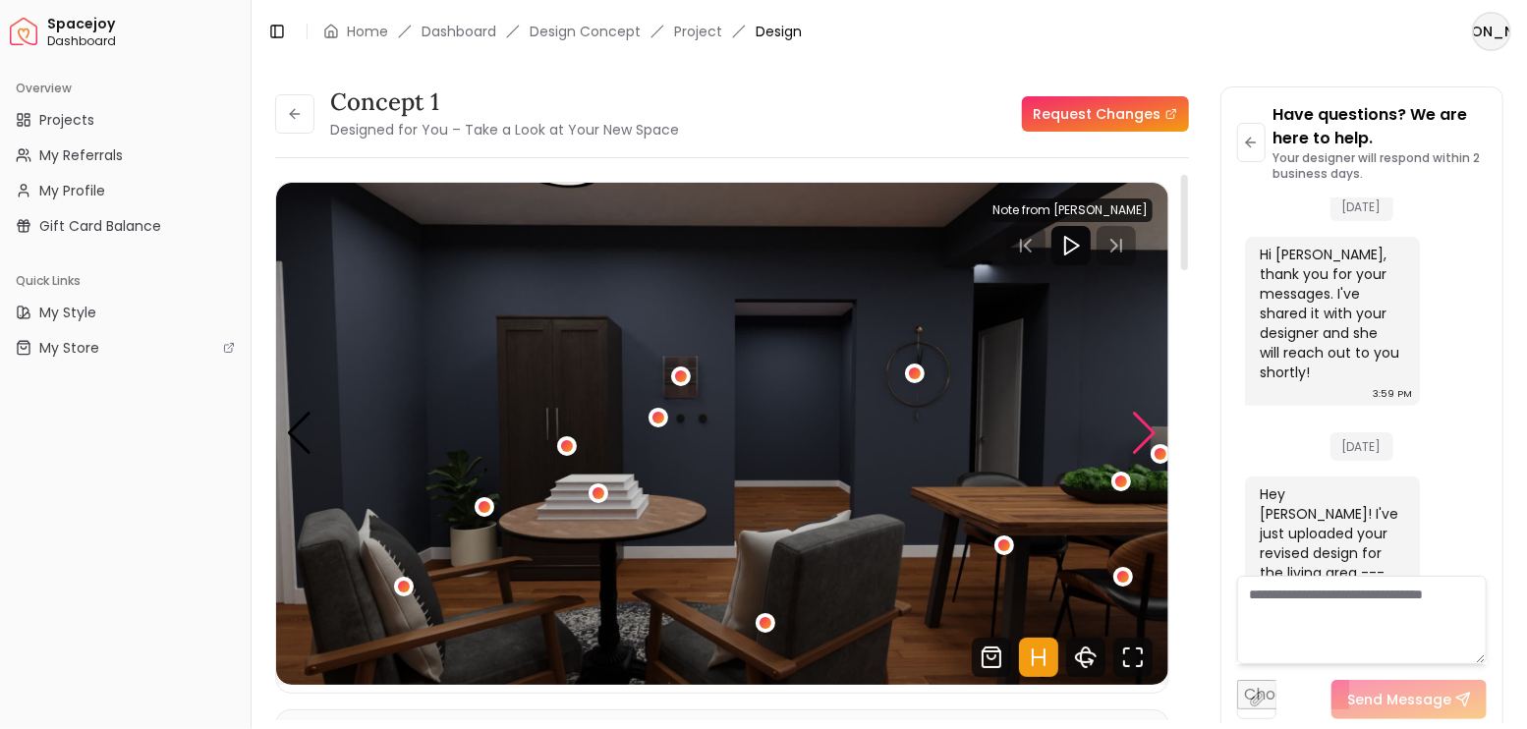
click at [1142, 425] on div "Next slide" at bounding box center [1145, 433] width 27 height 43
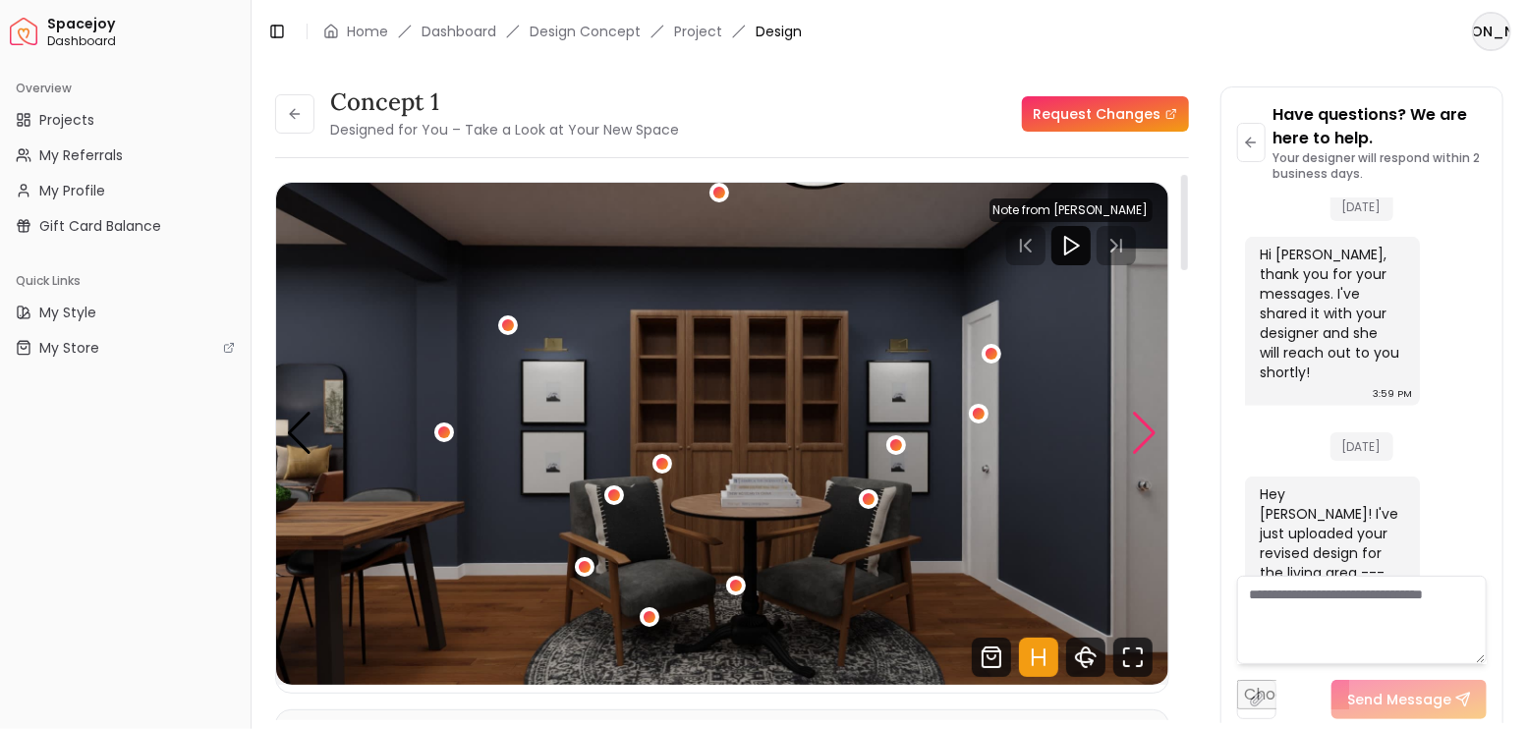
click at [1142, 425] on div "Next slide" at bounding box center [1145, 433] width 27 height 43
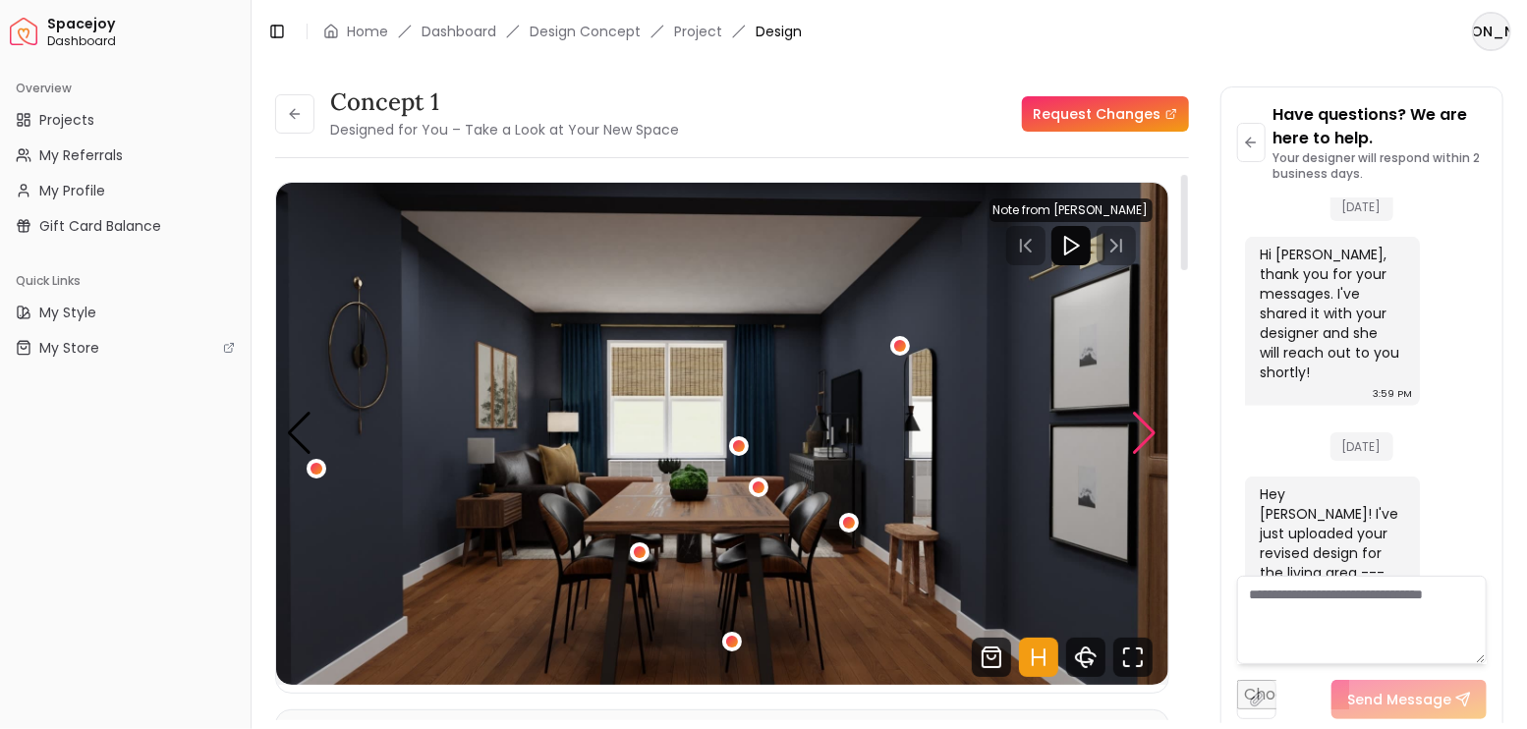
click at [1142, 425] on div "Next slide" at bounding box center [1145, 433] width 27 height 43
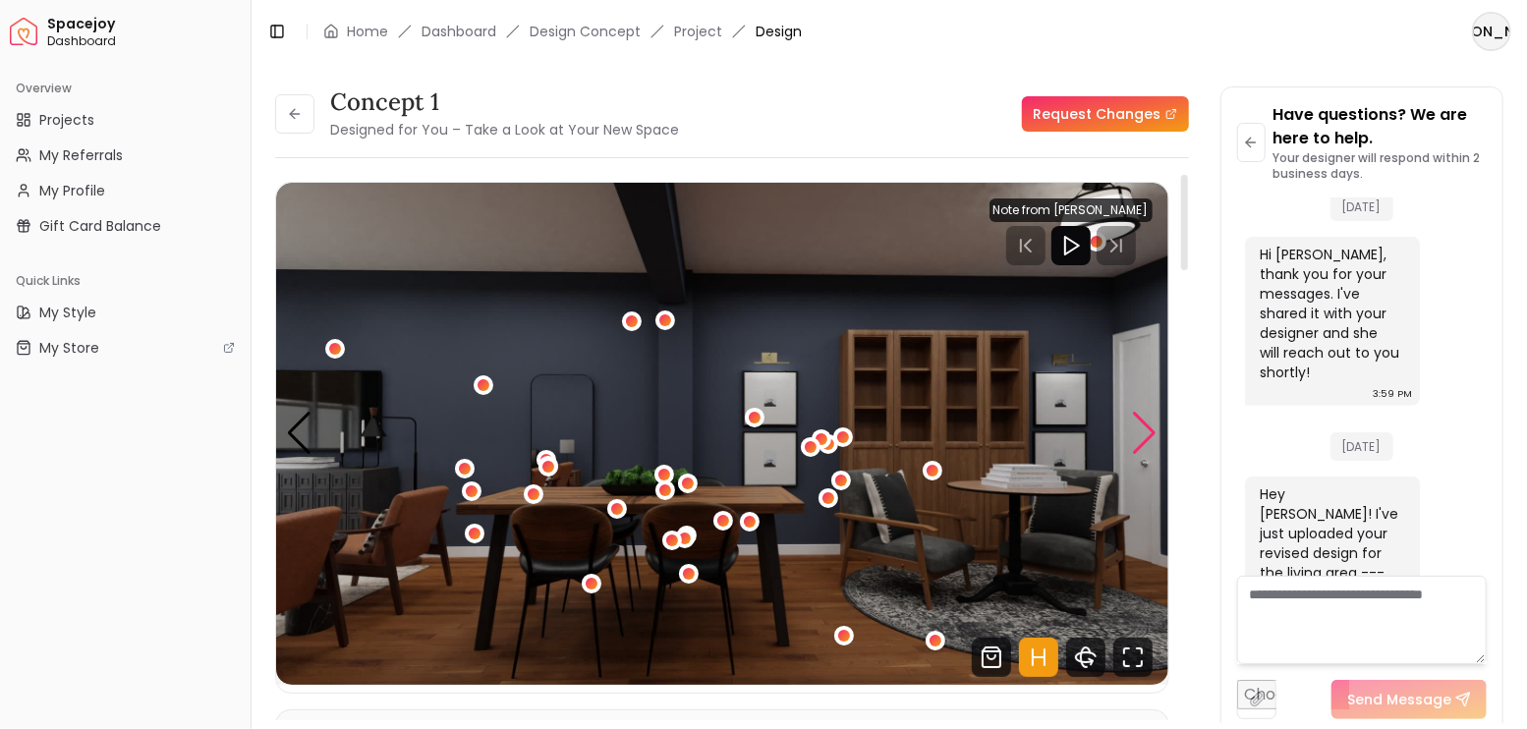
click at [1142, 425] on div "Next slide" at bounding box center [1145, 433] width 27 height 43
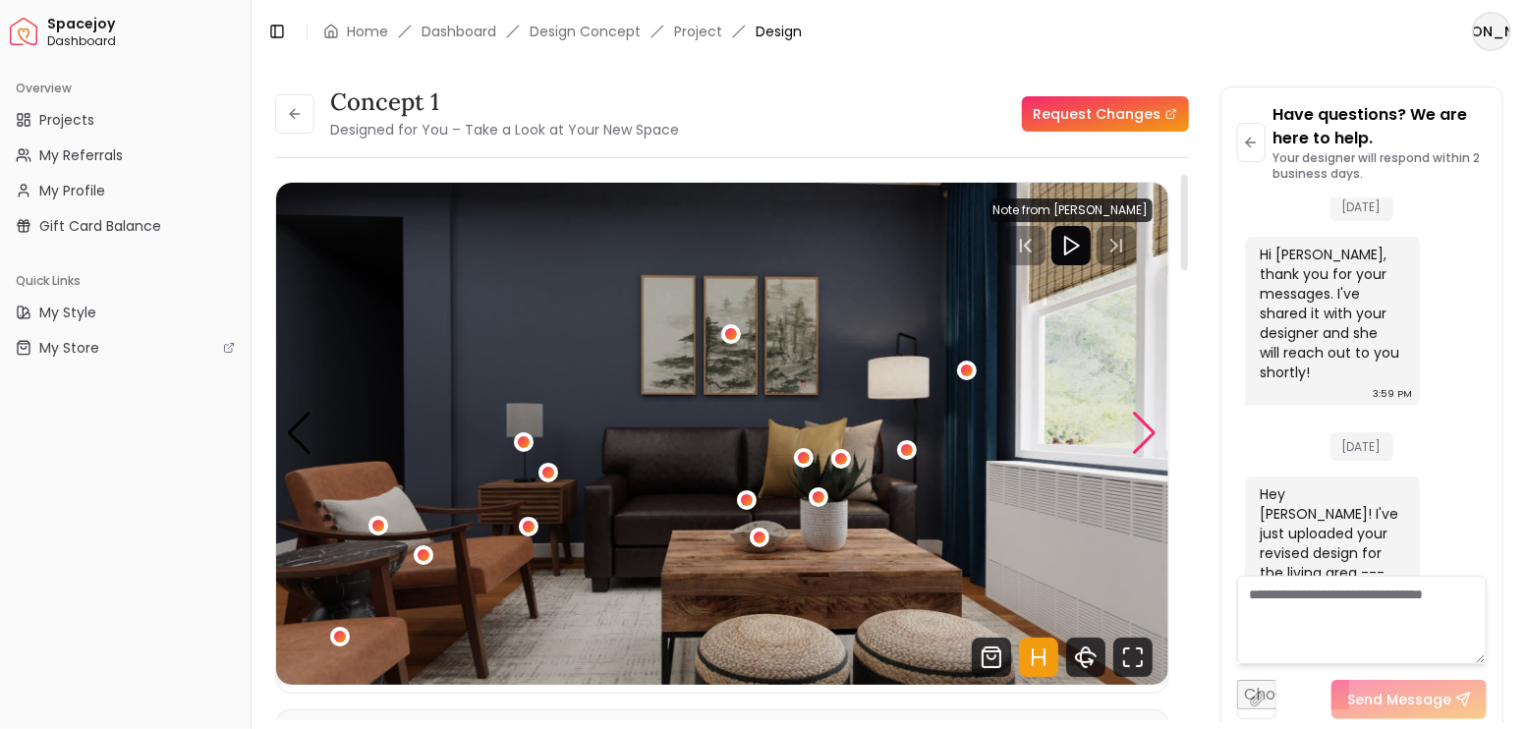
click at [1142, 425] on div "Next slide" at bounding box center [1145, 433] width 27 height 43
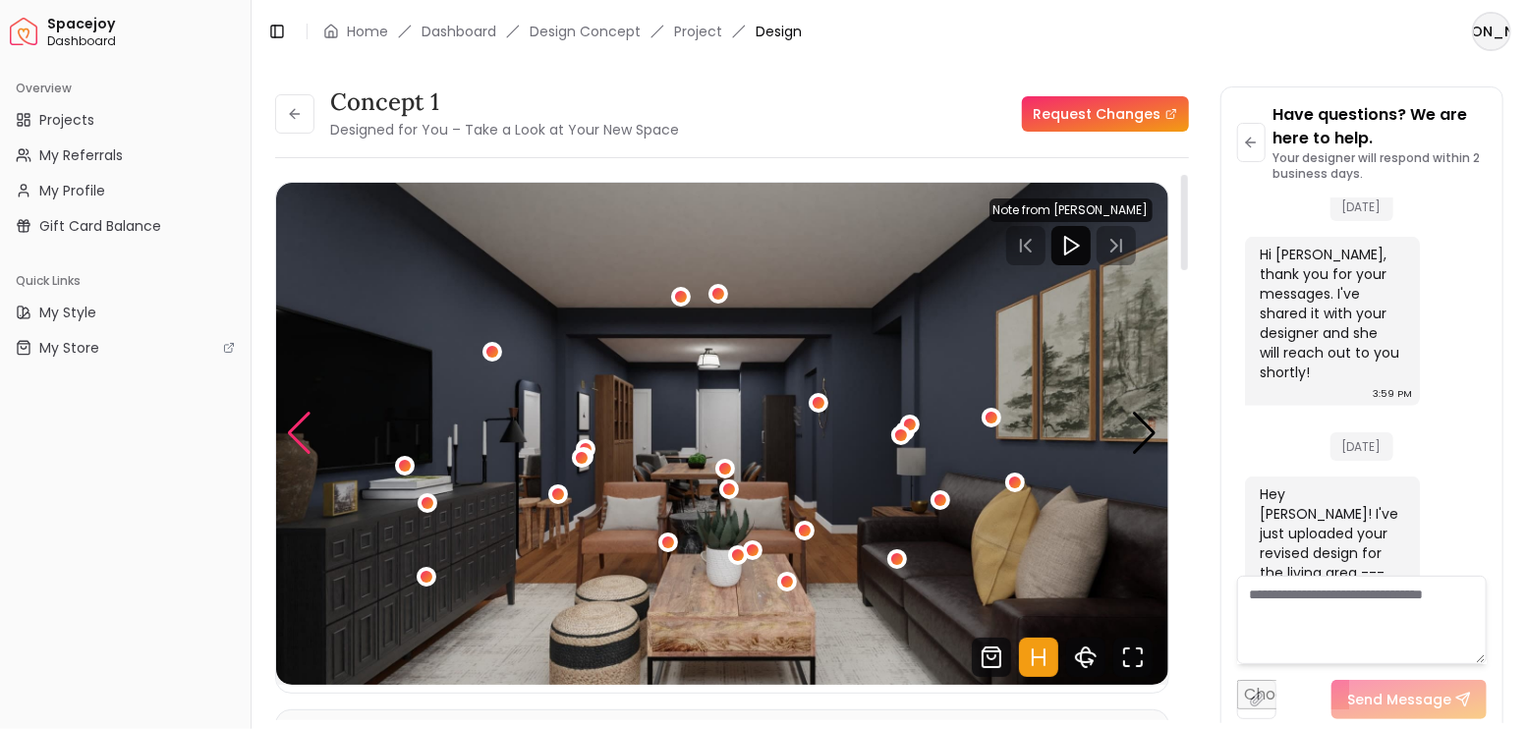
click at [308, 421] on div "Previous slide" at bounding box center [299, 433] width 27 height 43
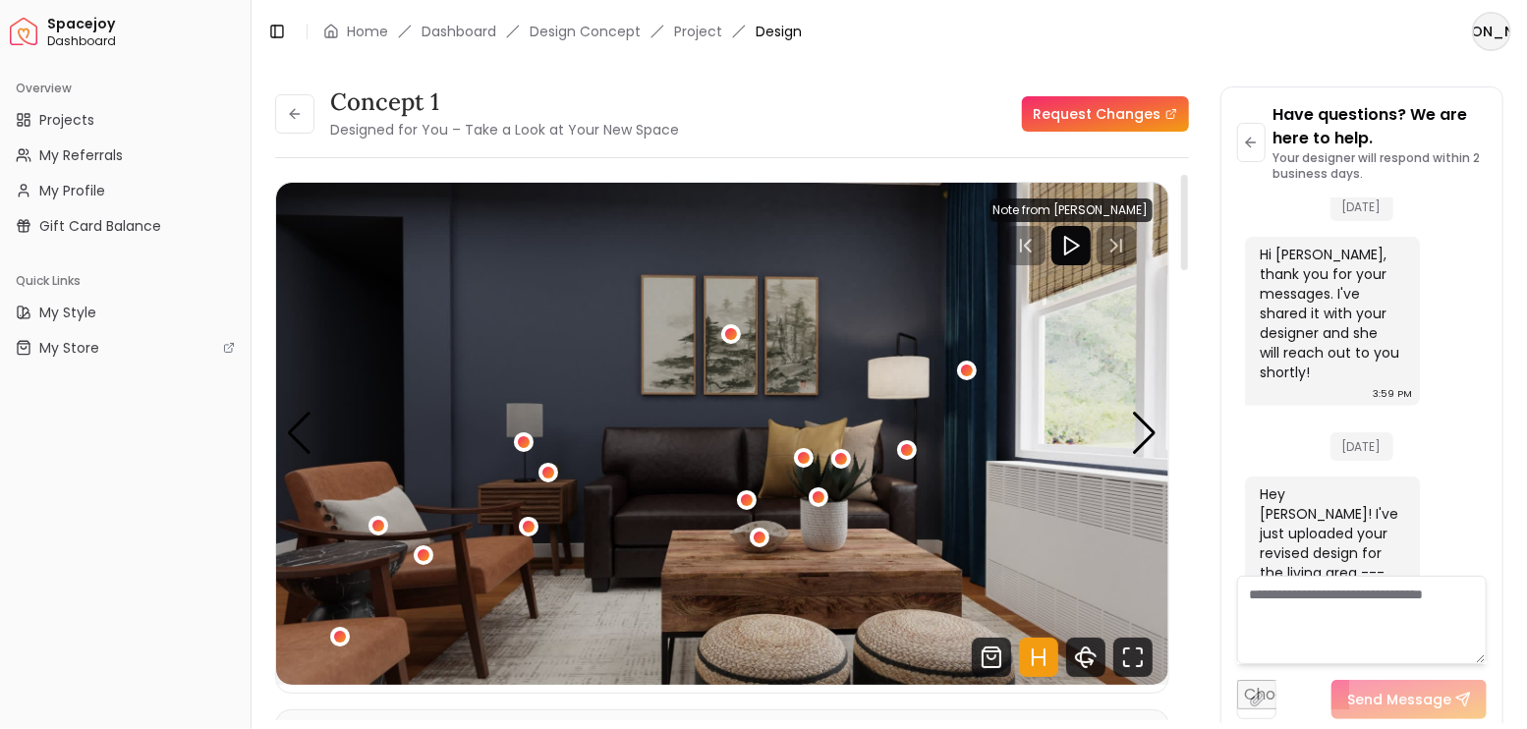
click at [1042, 664] on icon "Hotspots Toggle" at bounding box center [1038, 657] width 39 height 39
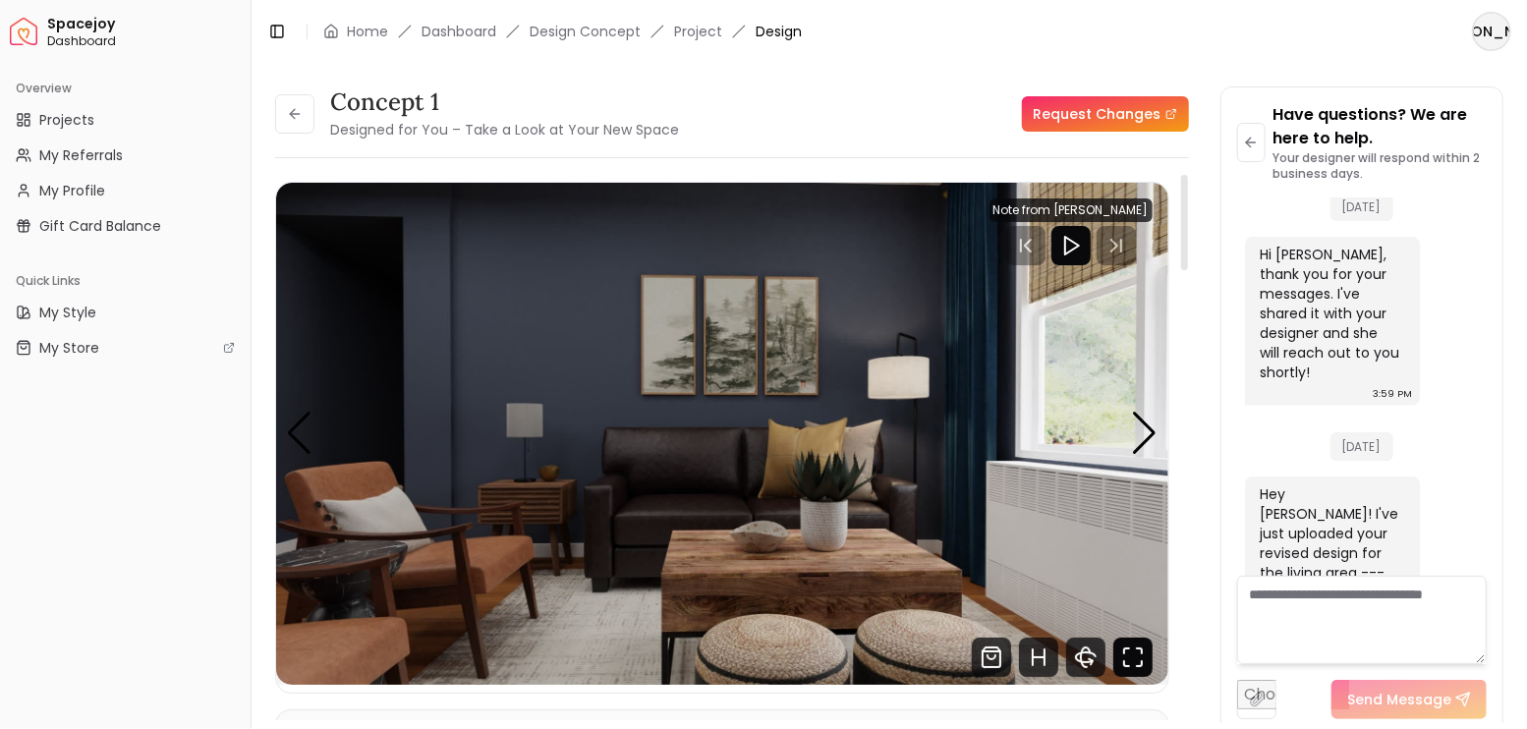
click at [1137, 662] on icon "Fullscreen" at bounding box center [1132, 657] width 39 height 39
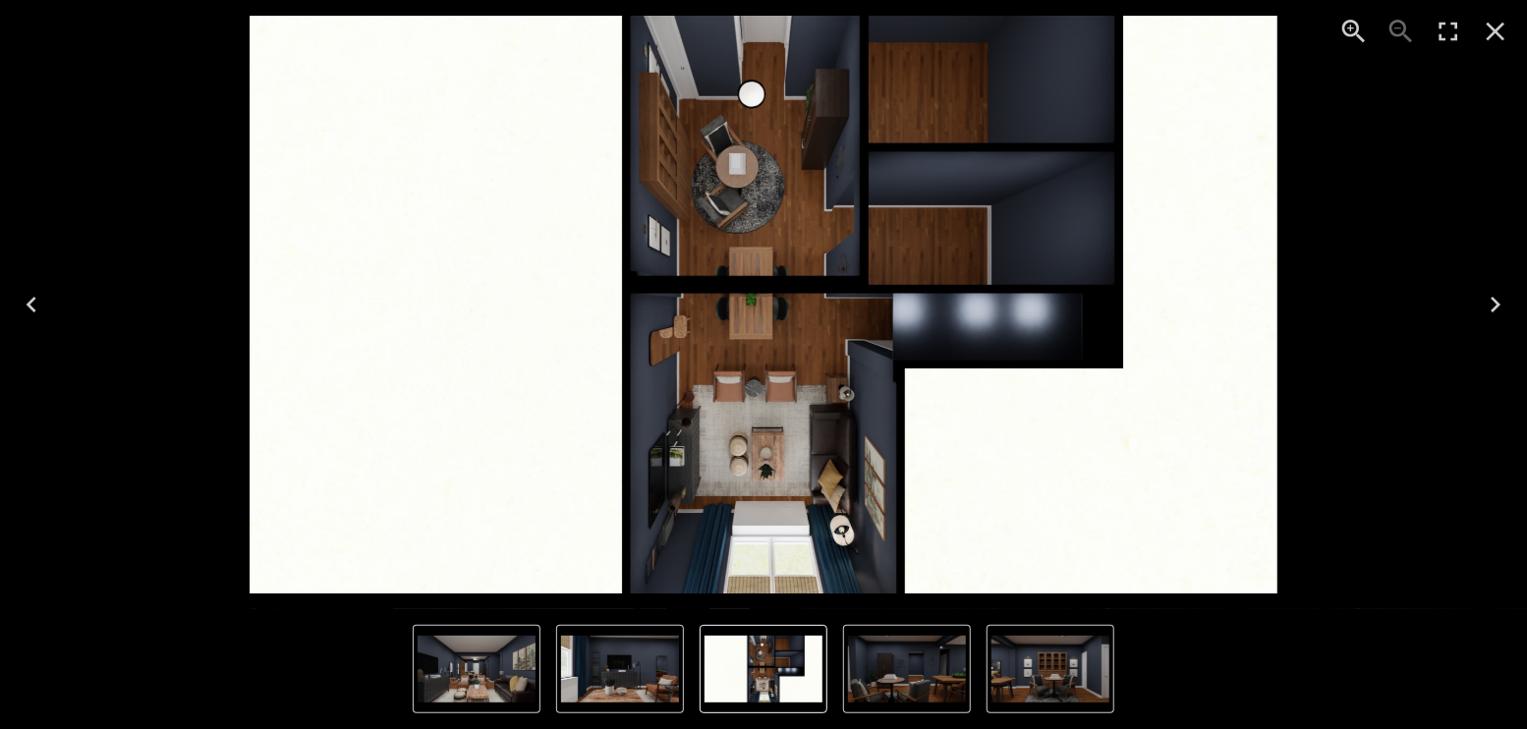
click at [1068, 663] on img "3 of 8" at bounding box center [1050, 669] width 118 height 67
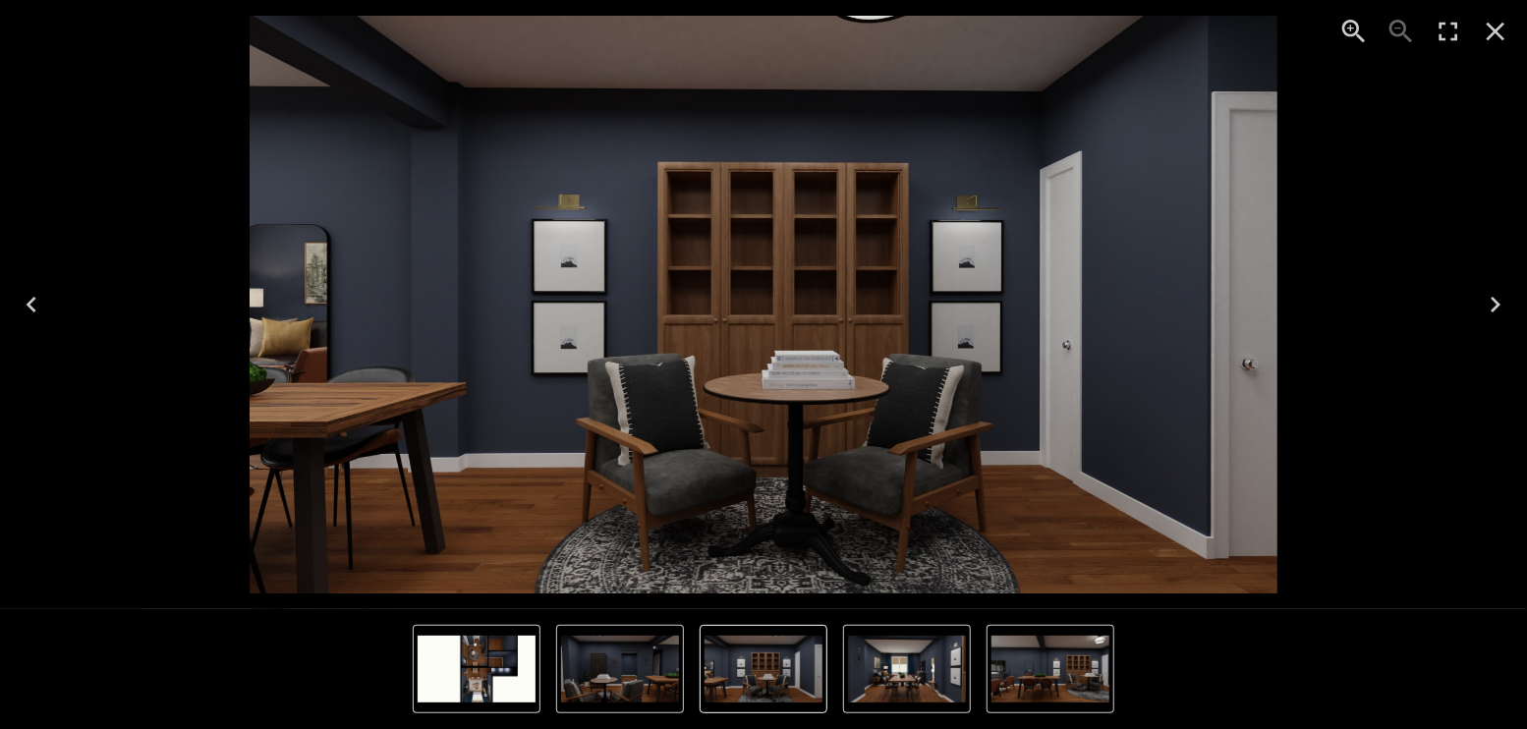
click at [1096, 665] on img "5 of 8" at bounding box center [1050, 669] width 118 height 67
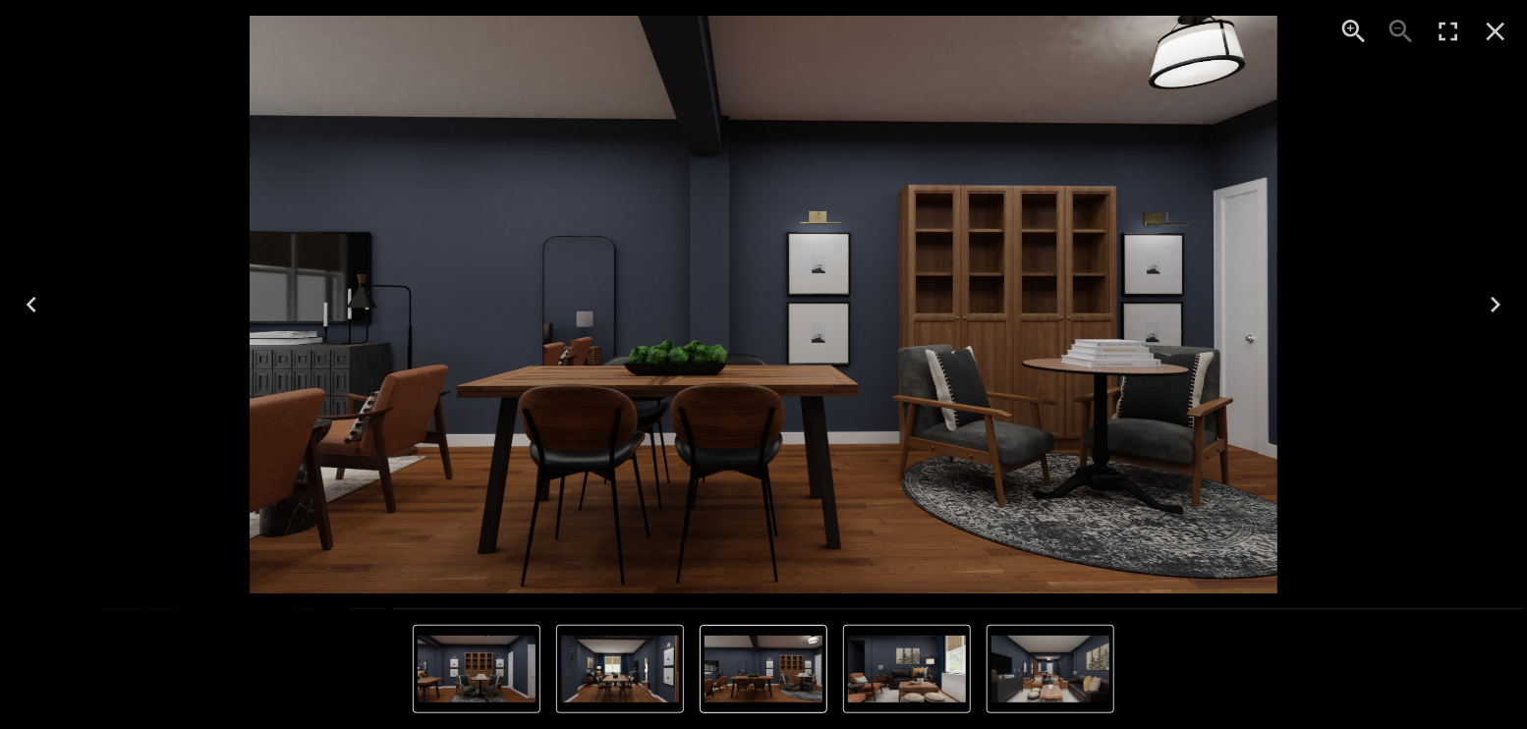
click at [1093, 664] on img "7 of 8" at bounding box center [1050, 669] width 118 height 67
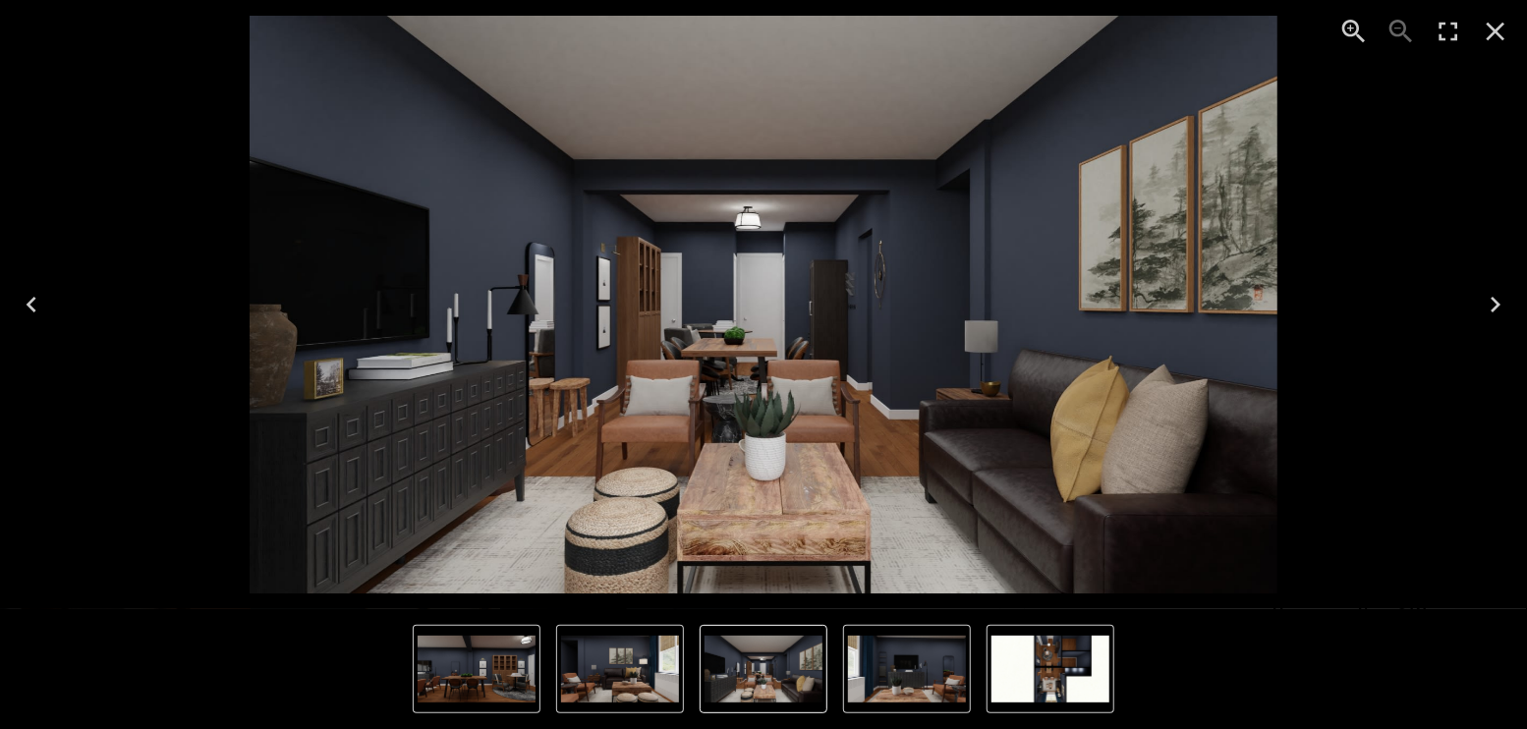
click at [1070, 661] on img "1 of 8" at bounding box center [1050, 669] width 118 height 67
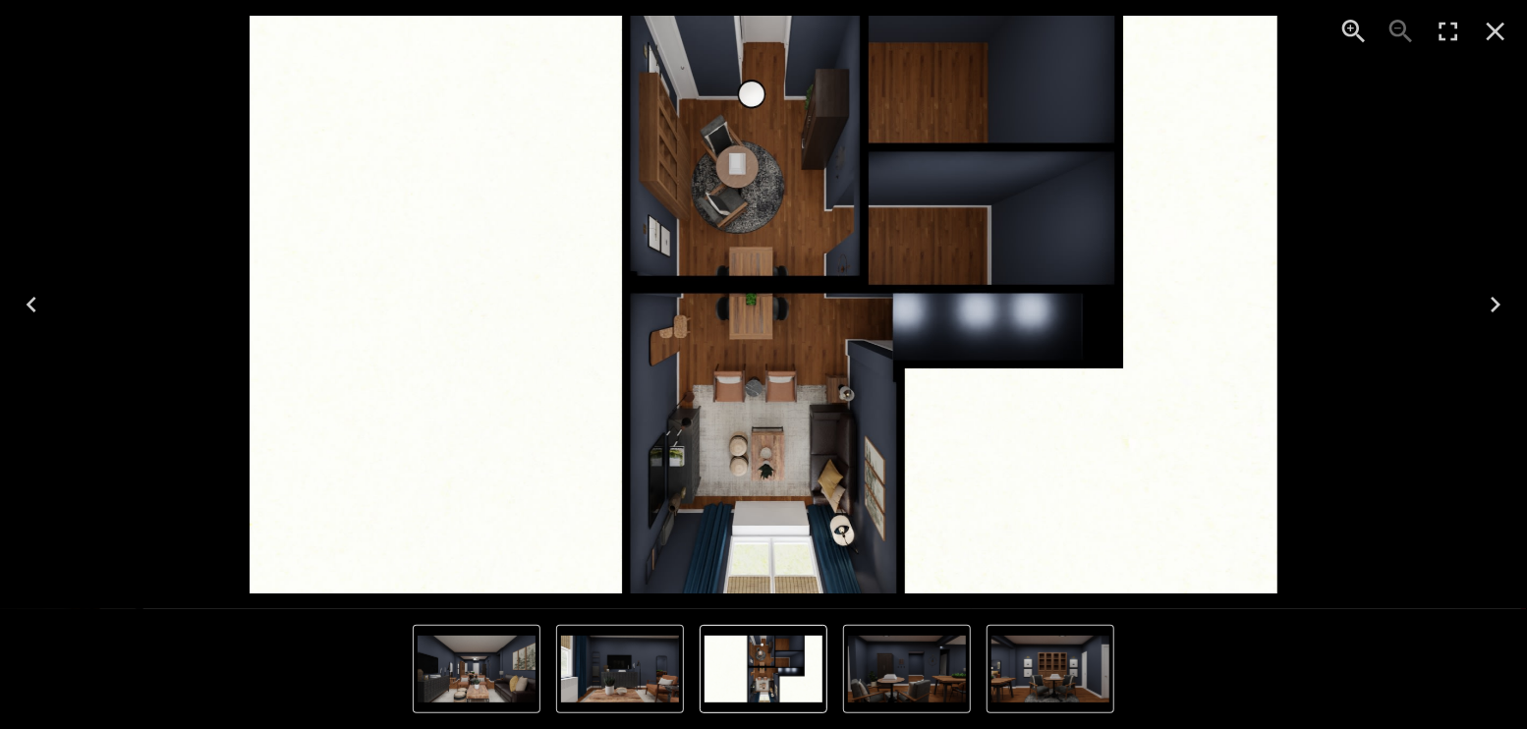
click at [924, 661] on img "2 of 8" at bounding box center [907, 669] width 118 height 67
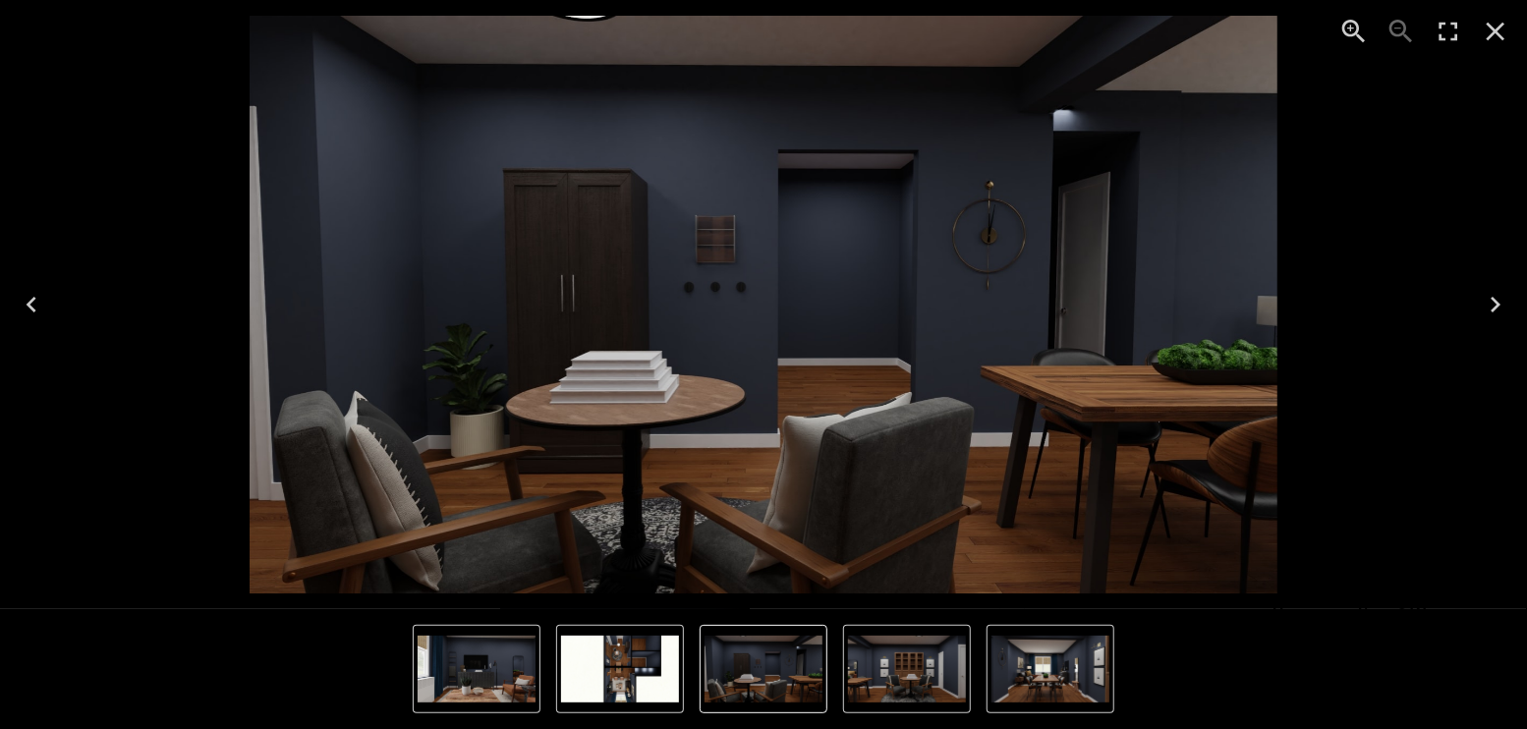
click at [781, 661] on img "2 of 8" at bounding box center [763, 669] width 118 height 67
click at [676, 661] on img "1 of 8" at bounding box center [620, 669] width 118 height 67
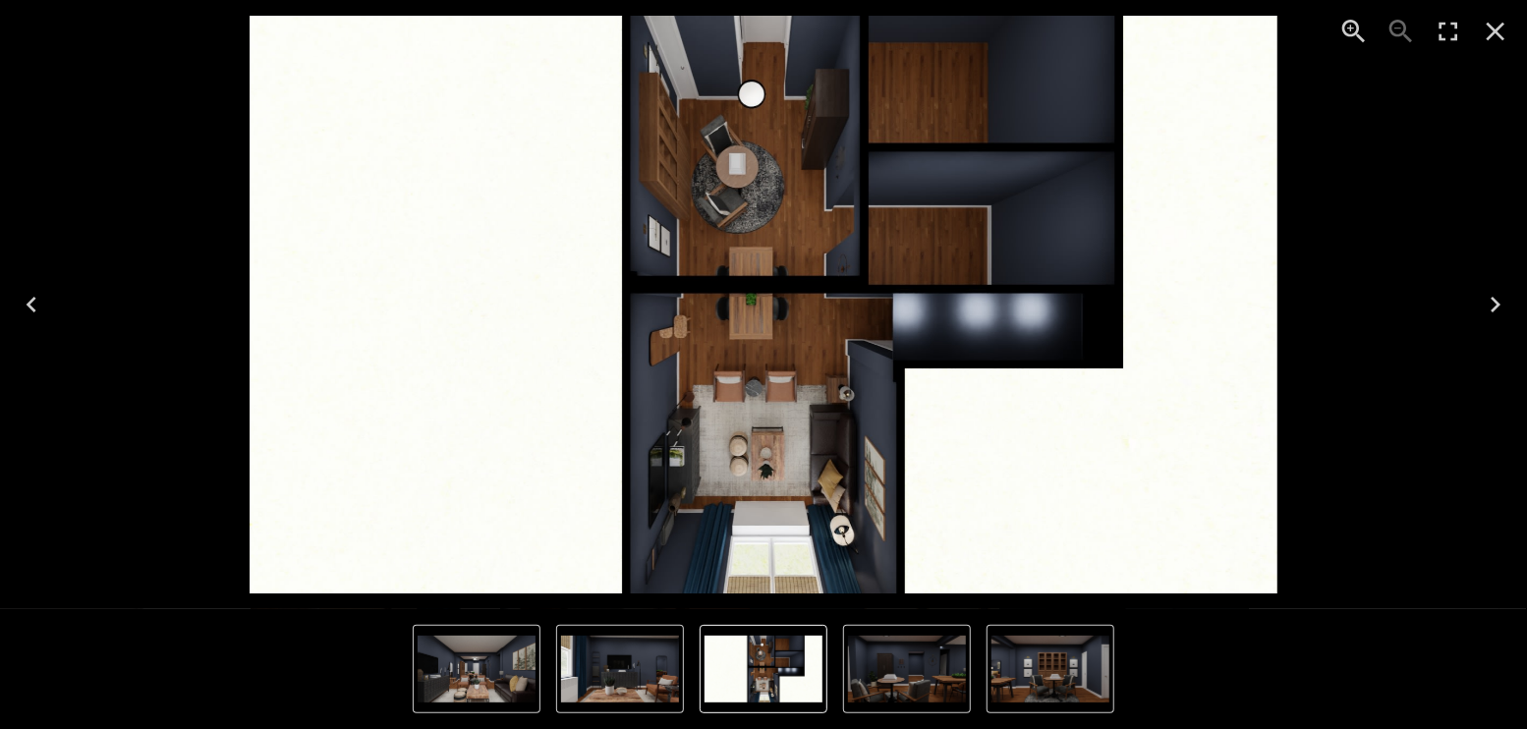
click at [925, 649] on img "2 of 8" at bounding box center [907, 669] width 118 height 67
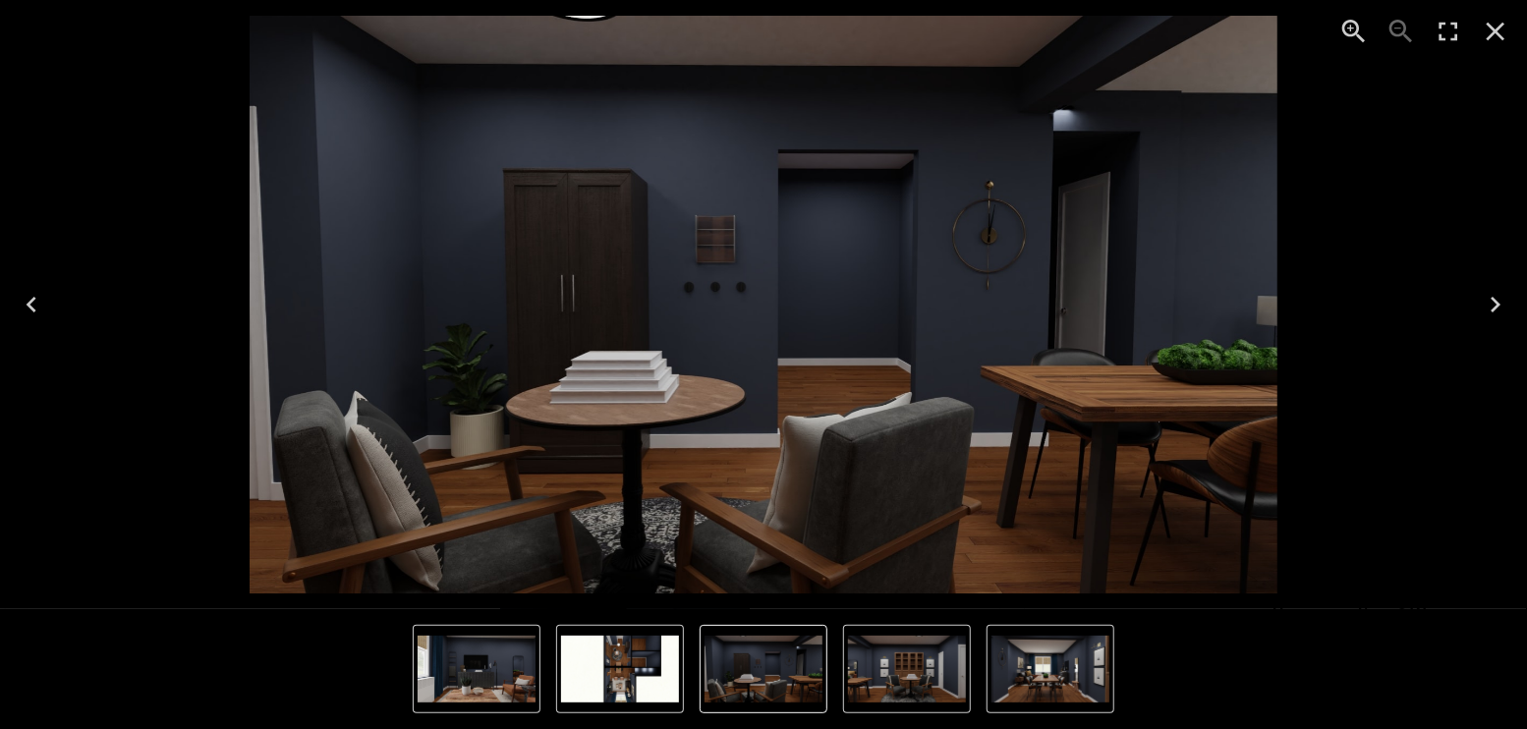
click at [925, 650] on img "3 of 8" at bounding box center [907, 669] width 118 height 67
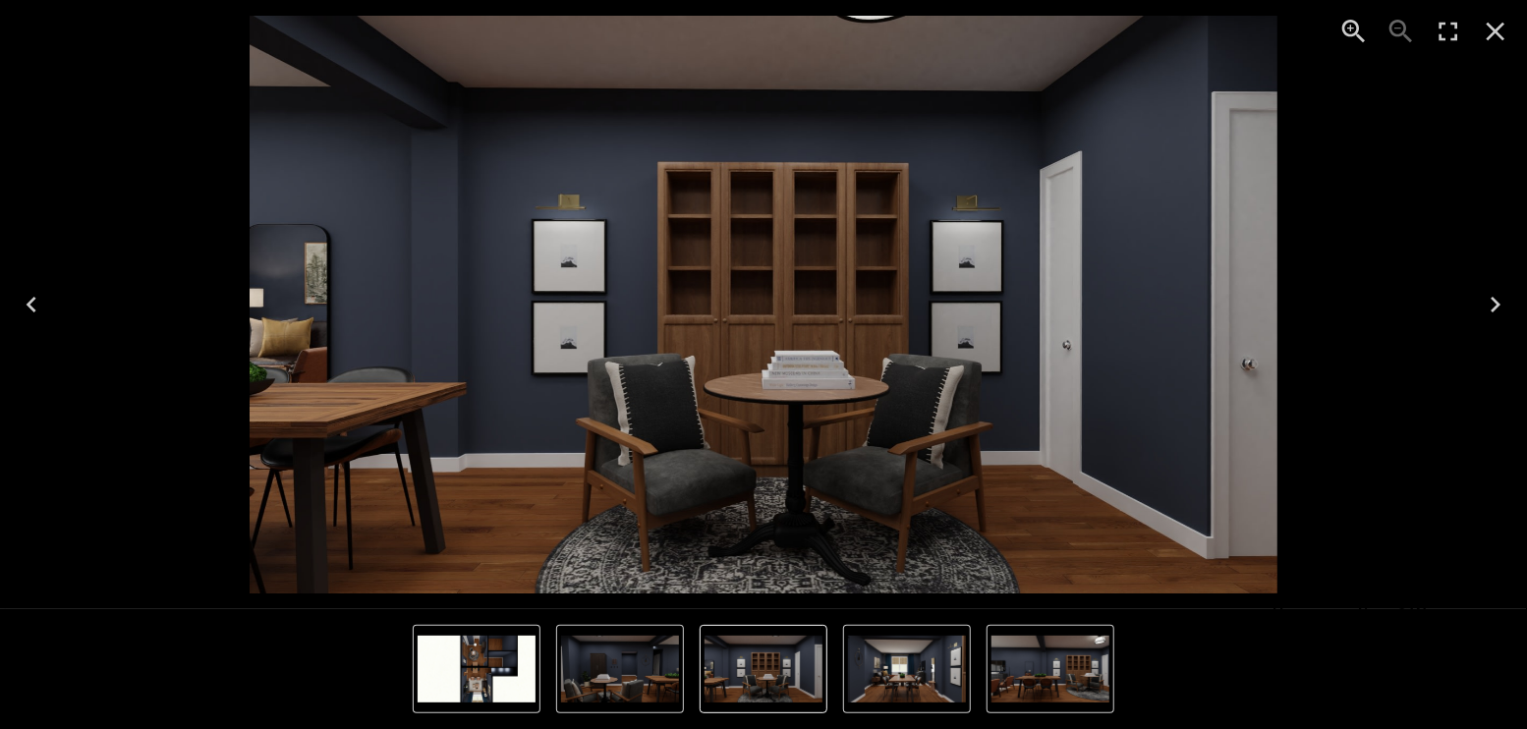
click at [925, 650] on img "4 of 8" at bounding box center [907, 669] width 118 height 67
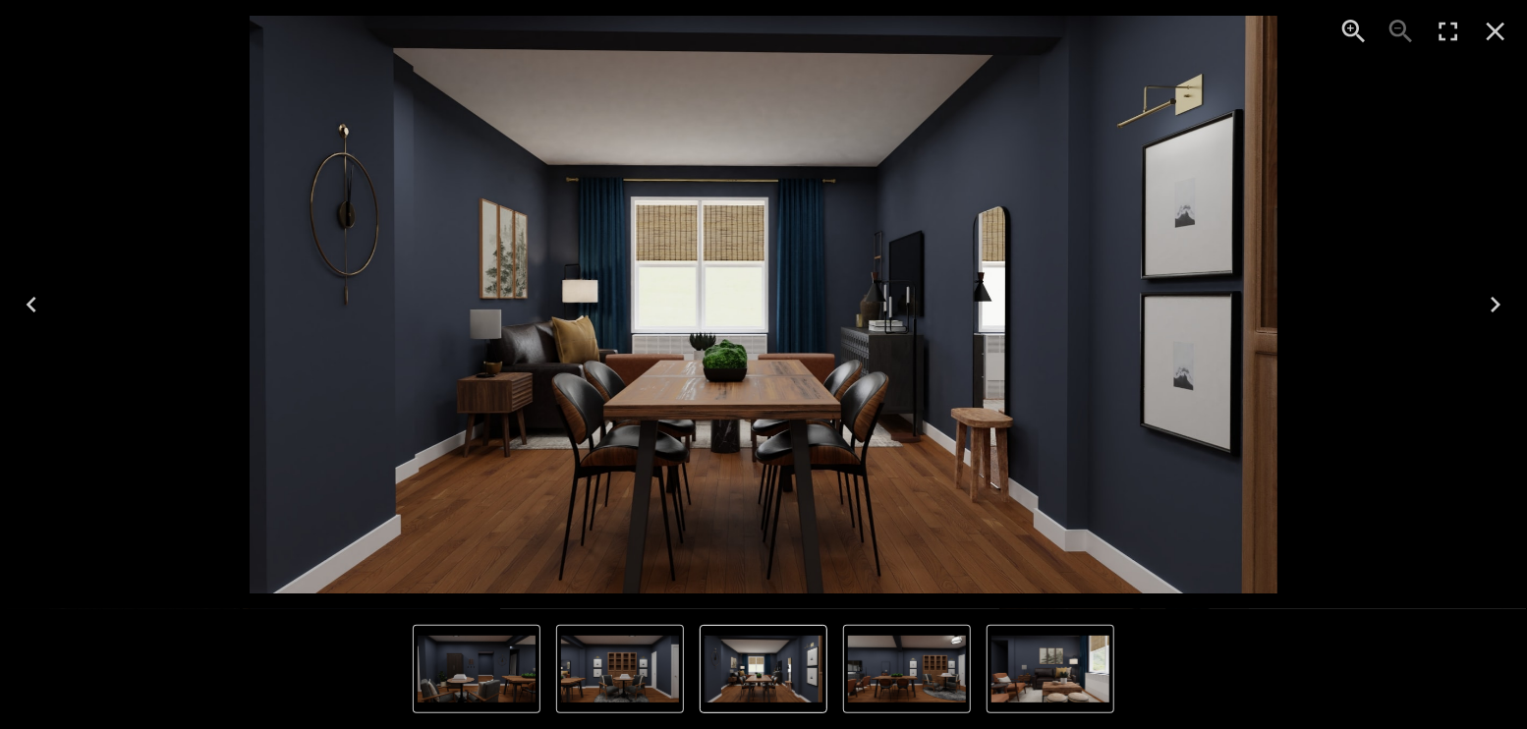
click at [925, 650] on img "5 of 8" at bounding box center [907, 669] width 118 height 67
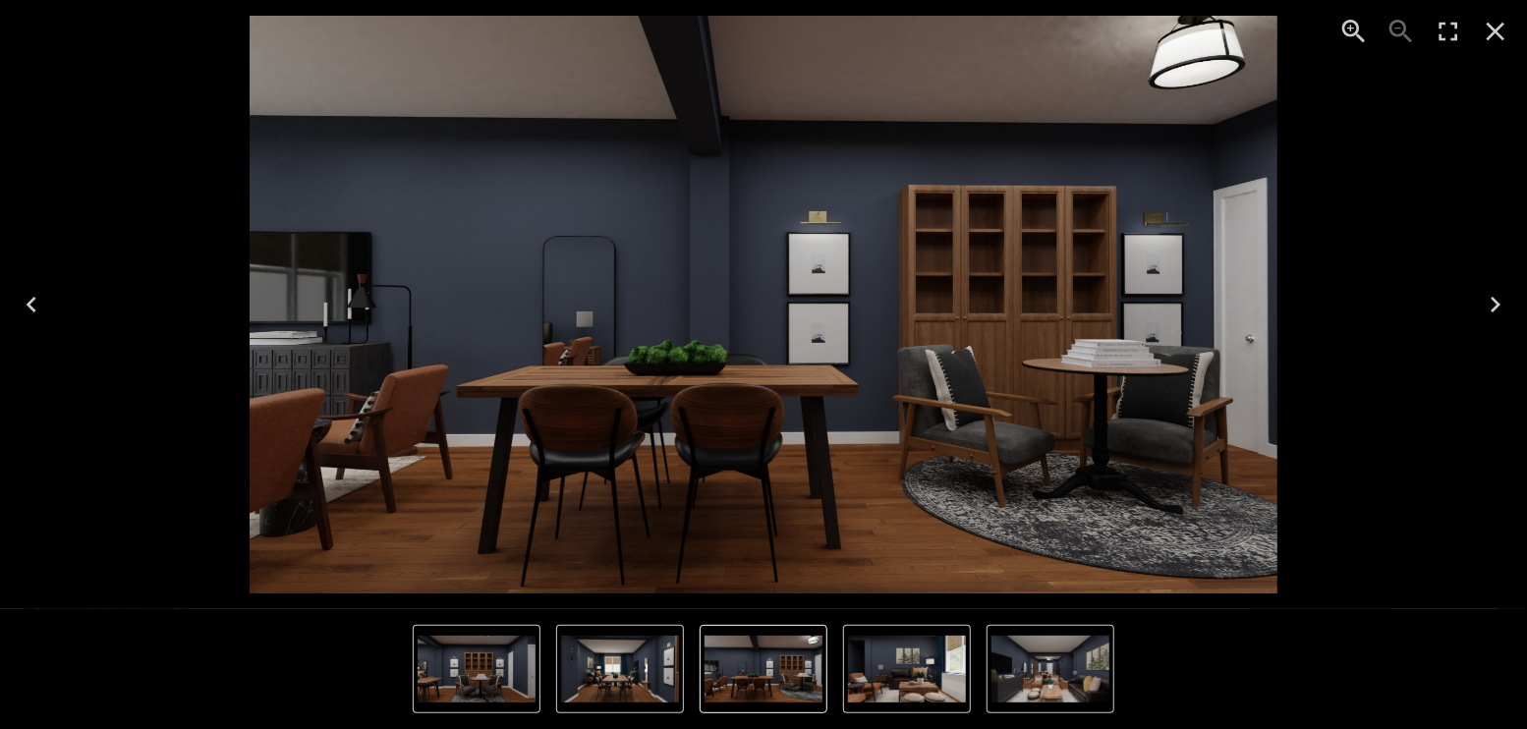
click at [925, 650] on img "6 of 8" at bounding box center [907, 669] width 118 height 67
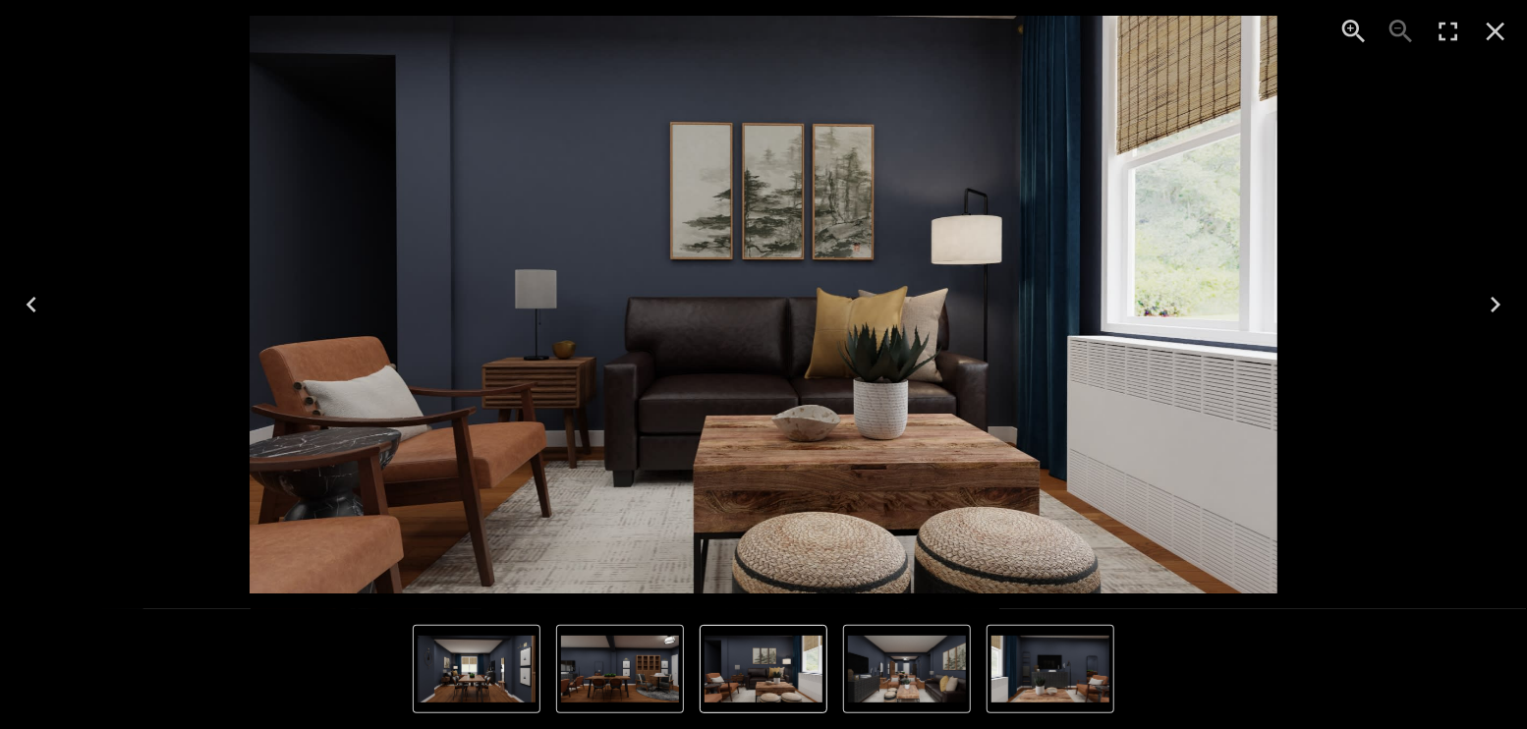
click at [1502, 32] on icon "Close" at bounding box center [1494, 31] width 31 height 31
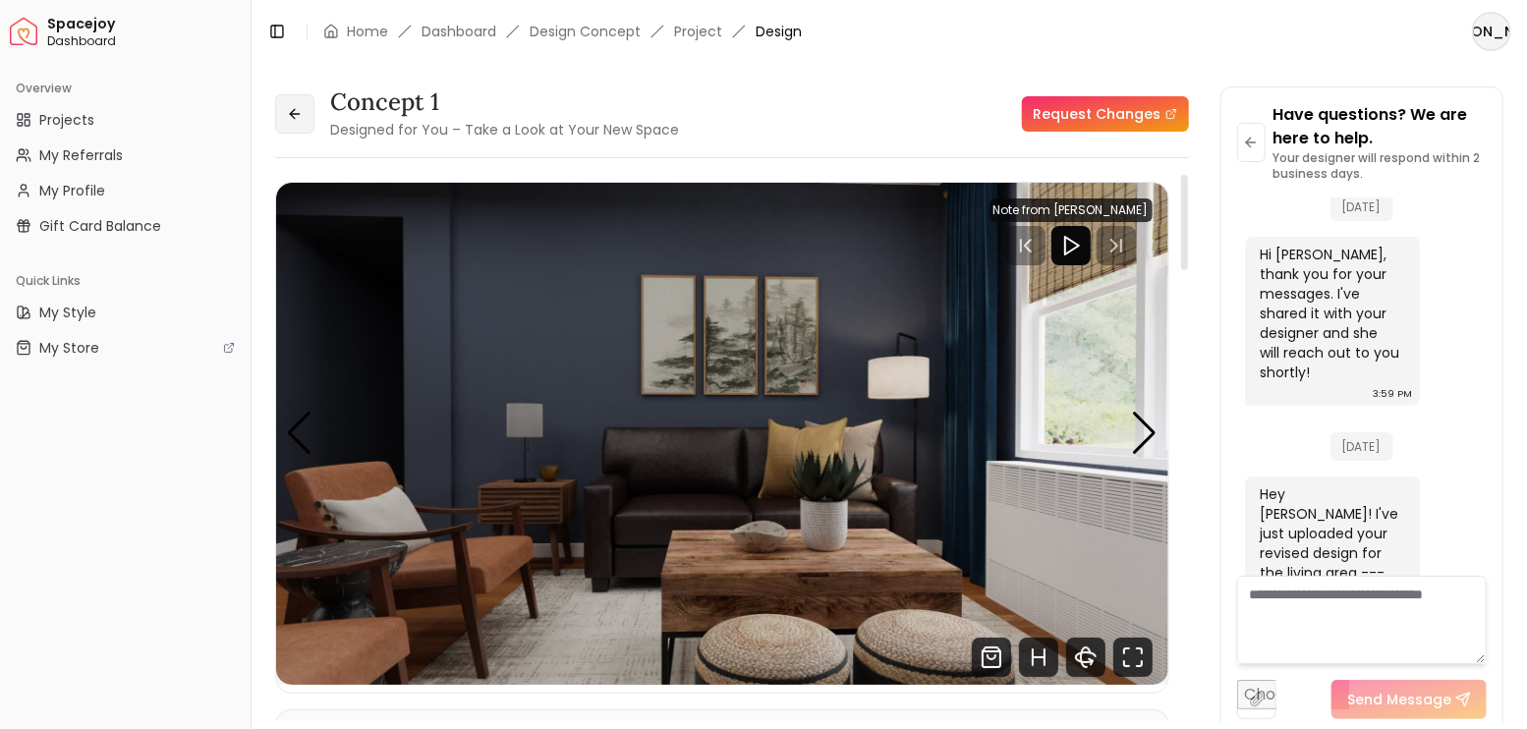
click at [308, 122] on button at bounding box center [294, 113] width 39 height 39
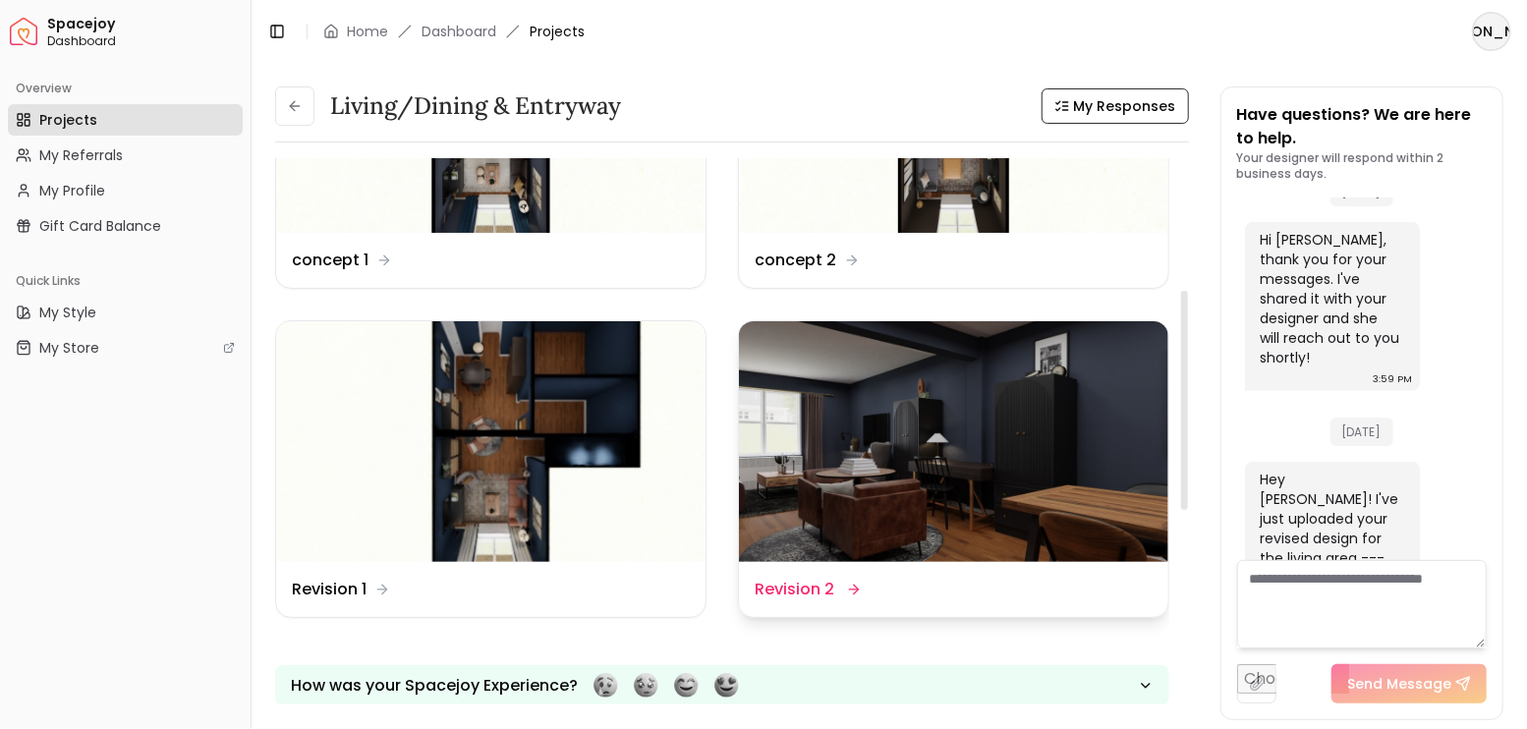
scroll to position [131, 0]
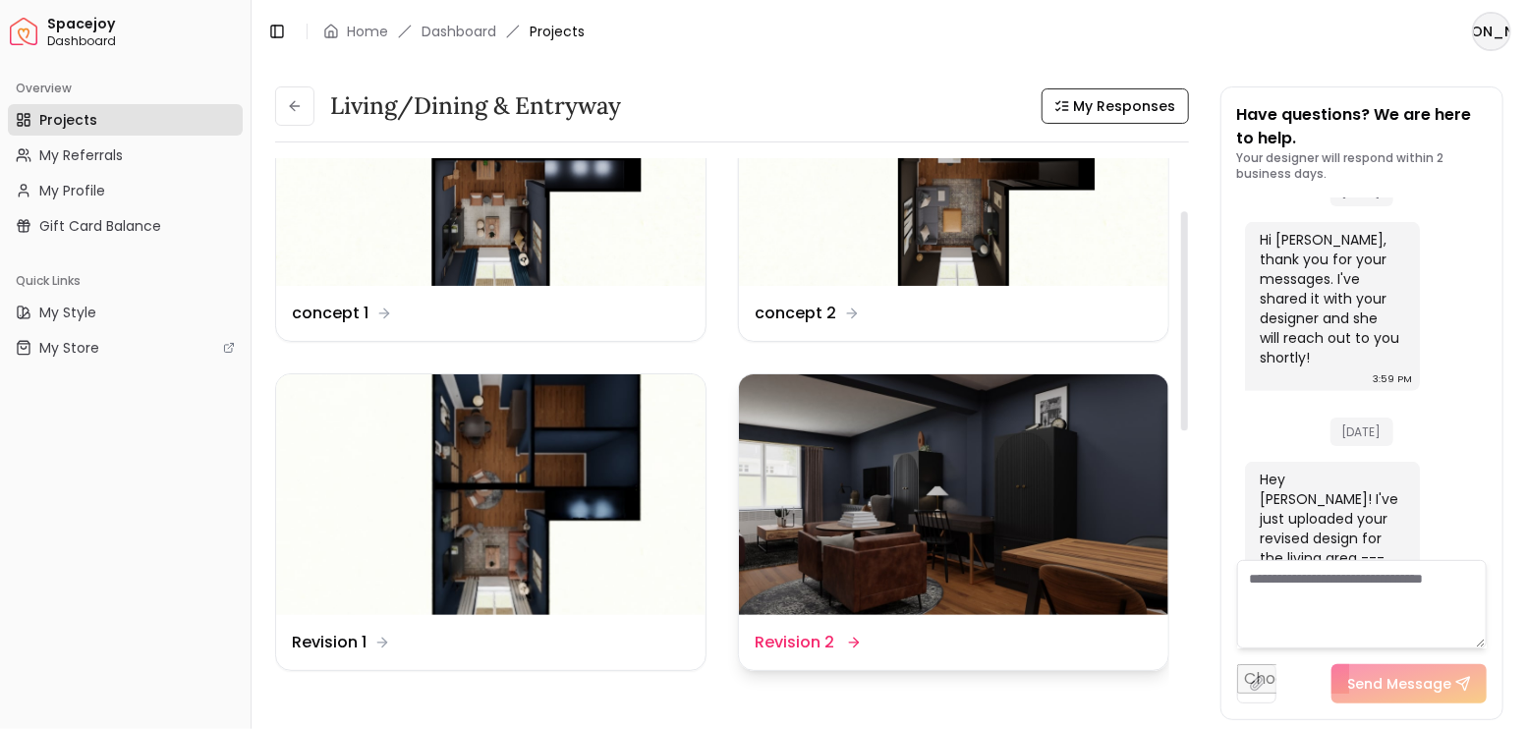
click at [950, 489] on img at bounding box center [953, 495] width 429 height 242
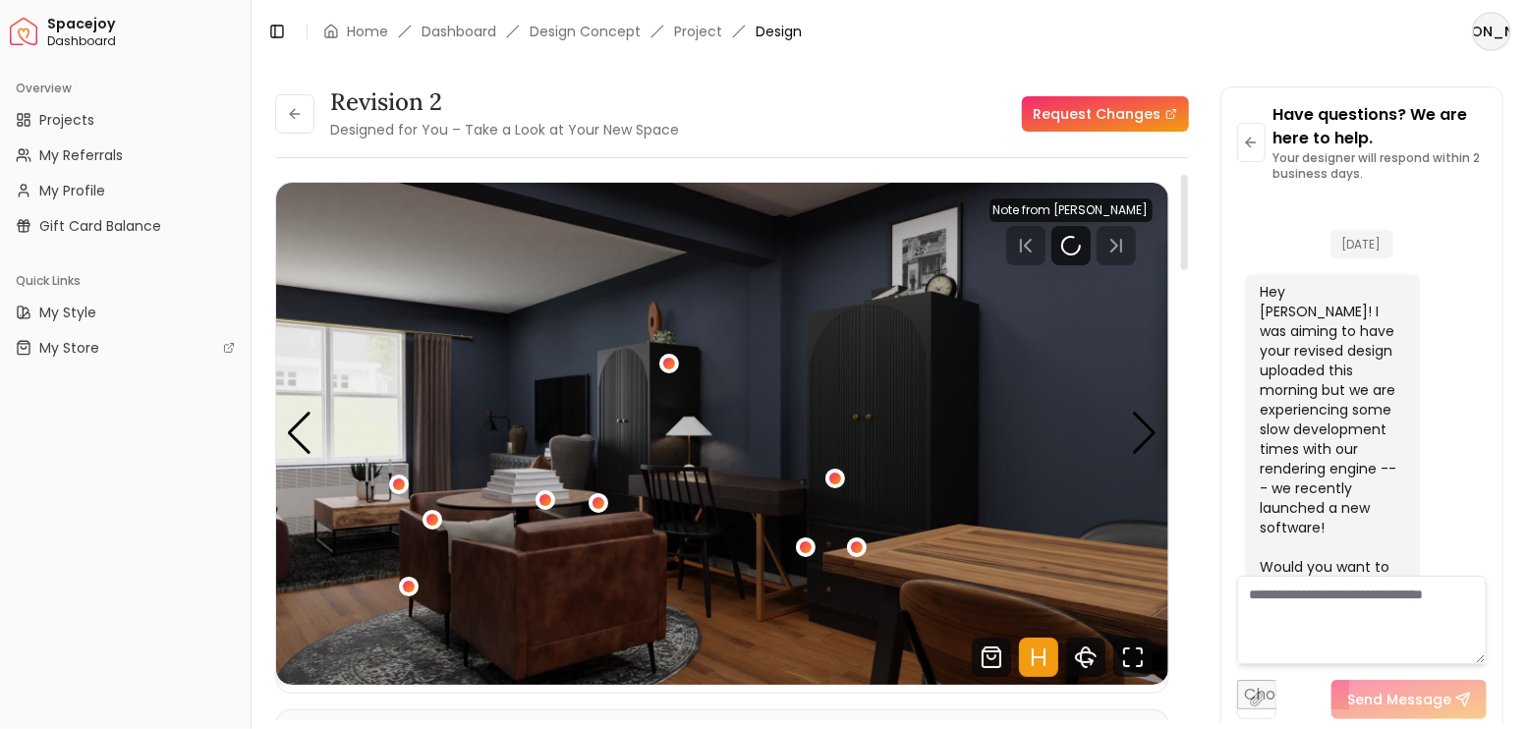
scroll to position [4977, 0]
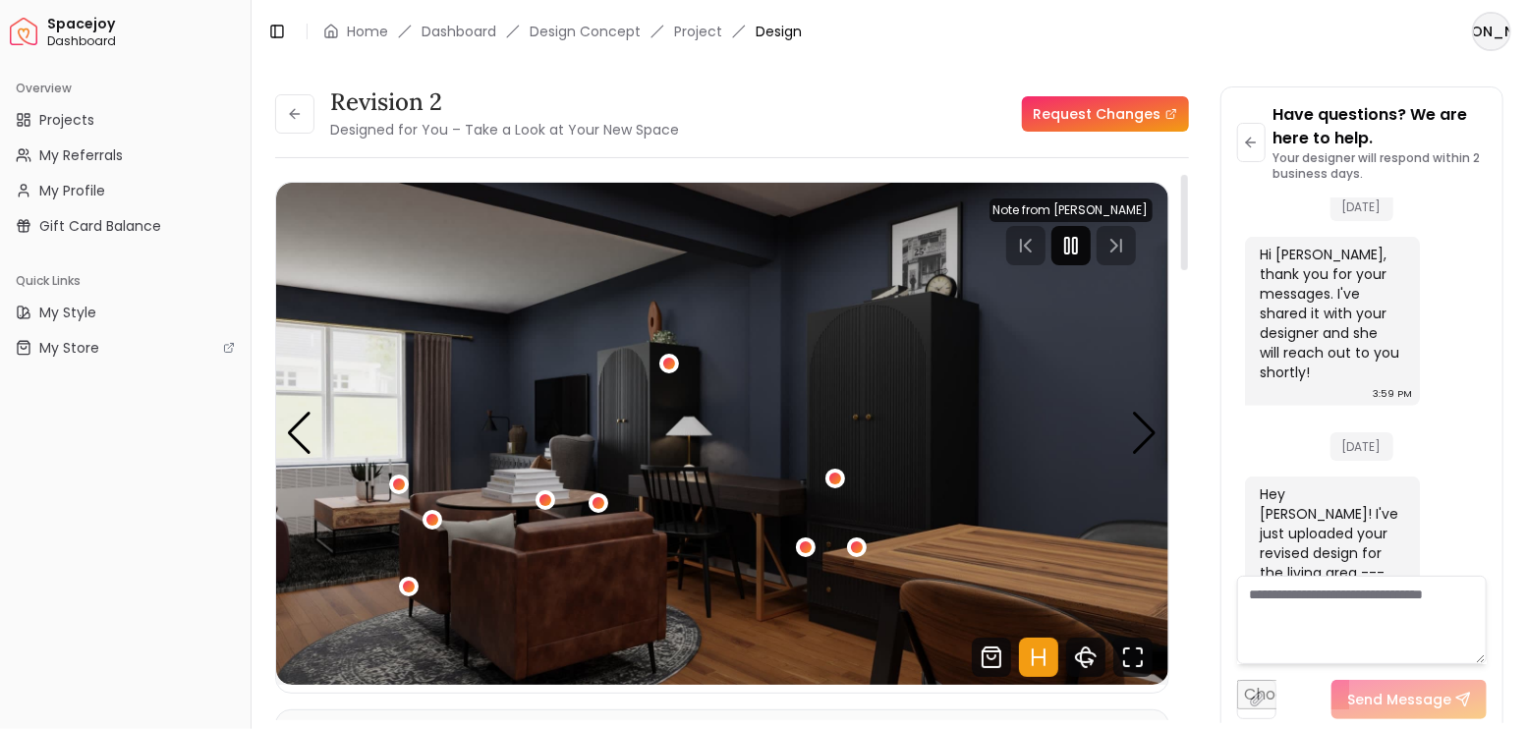
click at [1069, 242] on rect "Pause" at bounding box center [1067, 246] width 4 height 16
click at [1128, 656] on icon "Fullscreen" at bounding box center [1132, 657] width 39 height 39
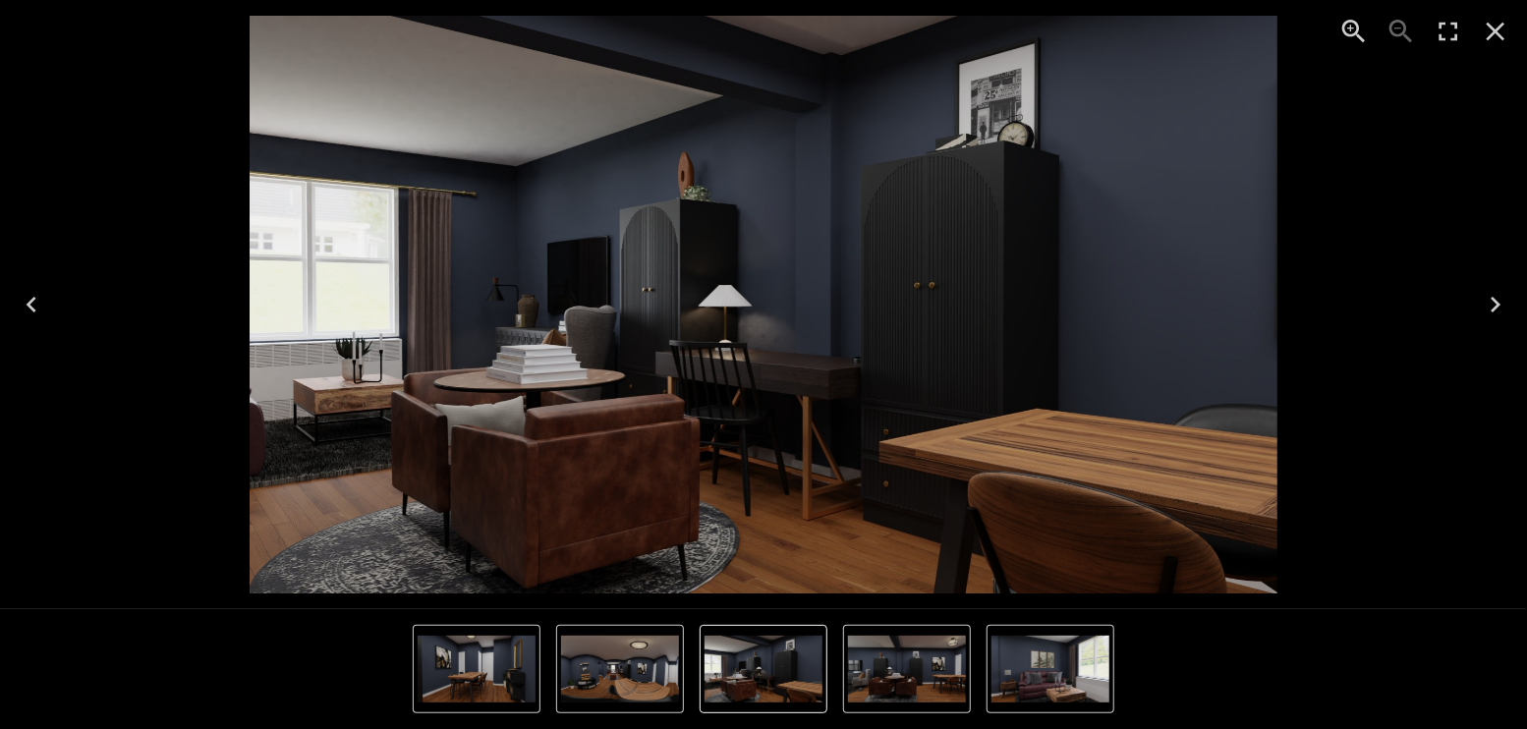
click at [1501, 307] on icon "Next" at bounding box center [1494, 304] width 31 height 31
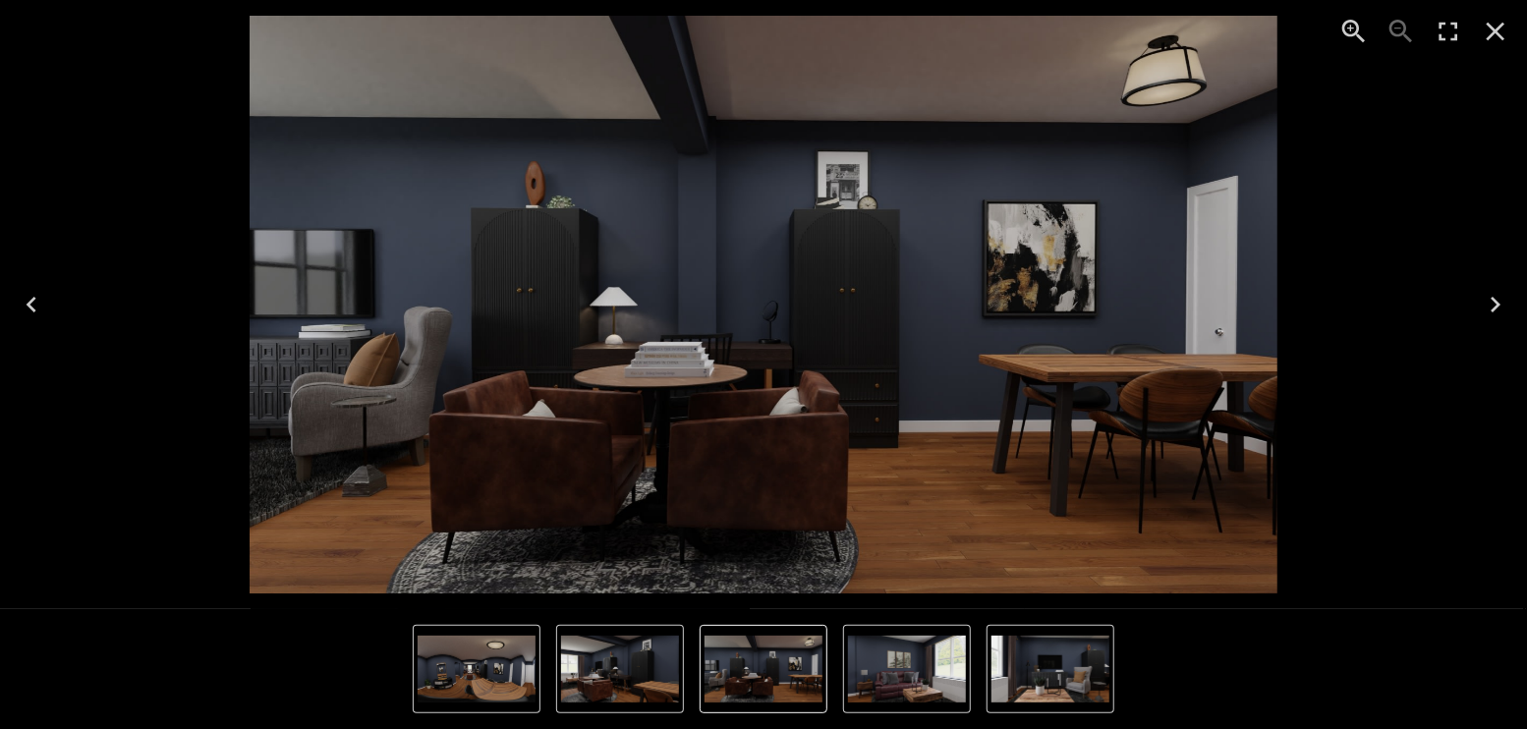
click at [1498, 307] on icon "Next" at bounding box center [1495, 305] width 10 height 16
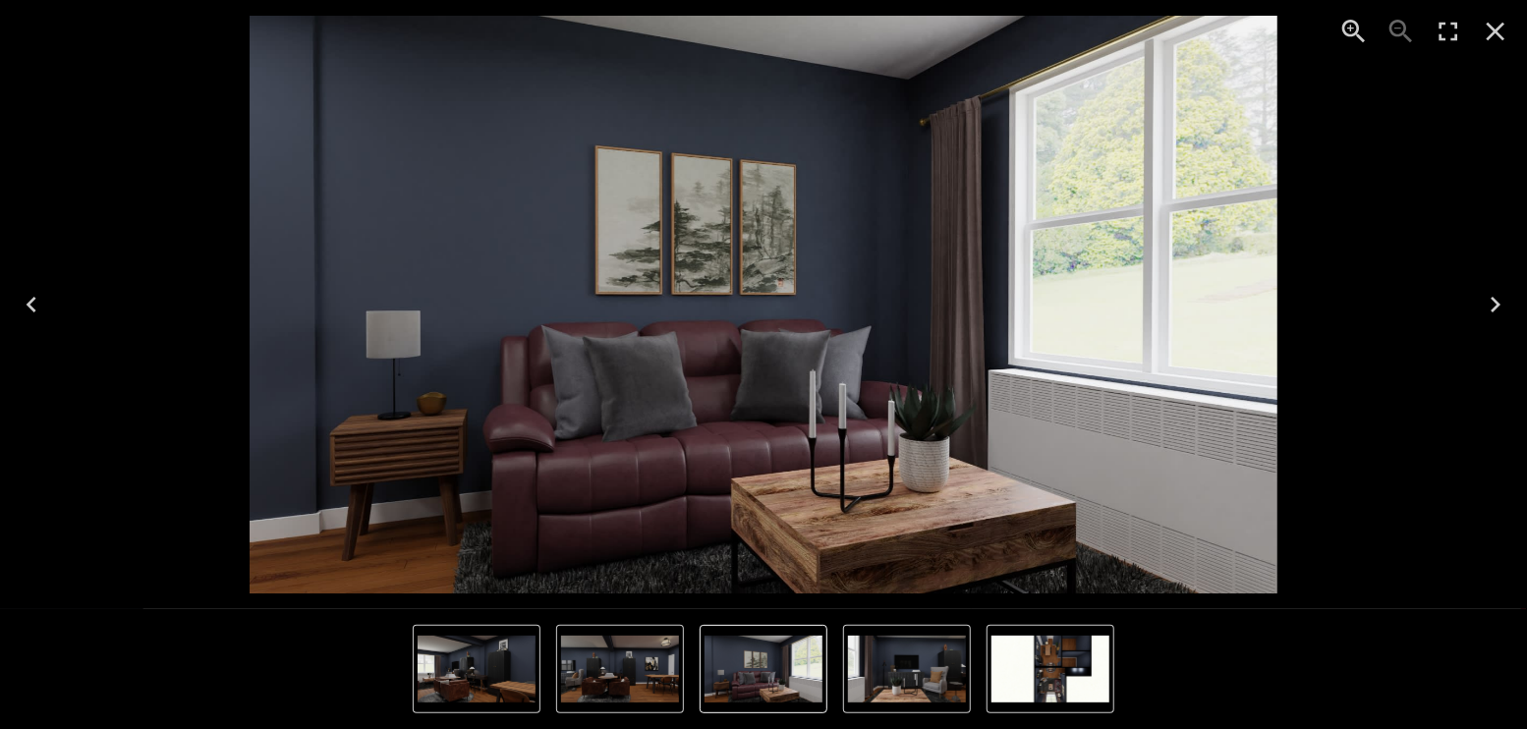
click at [1489, 298] on icon "Next" at bounding box center [1494, 304] width 31 height 31
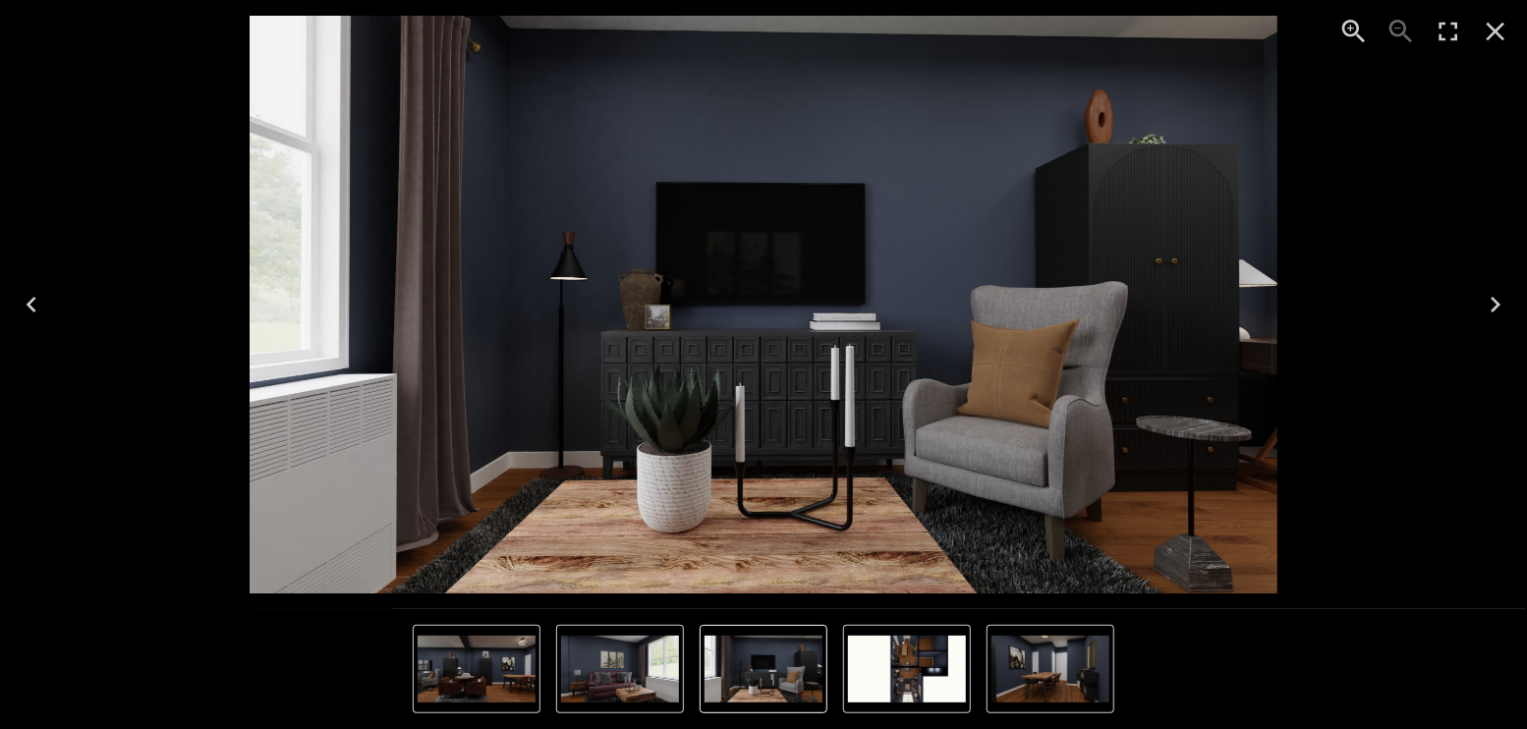
click at [1489, 298] on icon "Next" at bounding box center [1494, 304] width 31 height 31
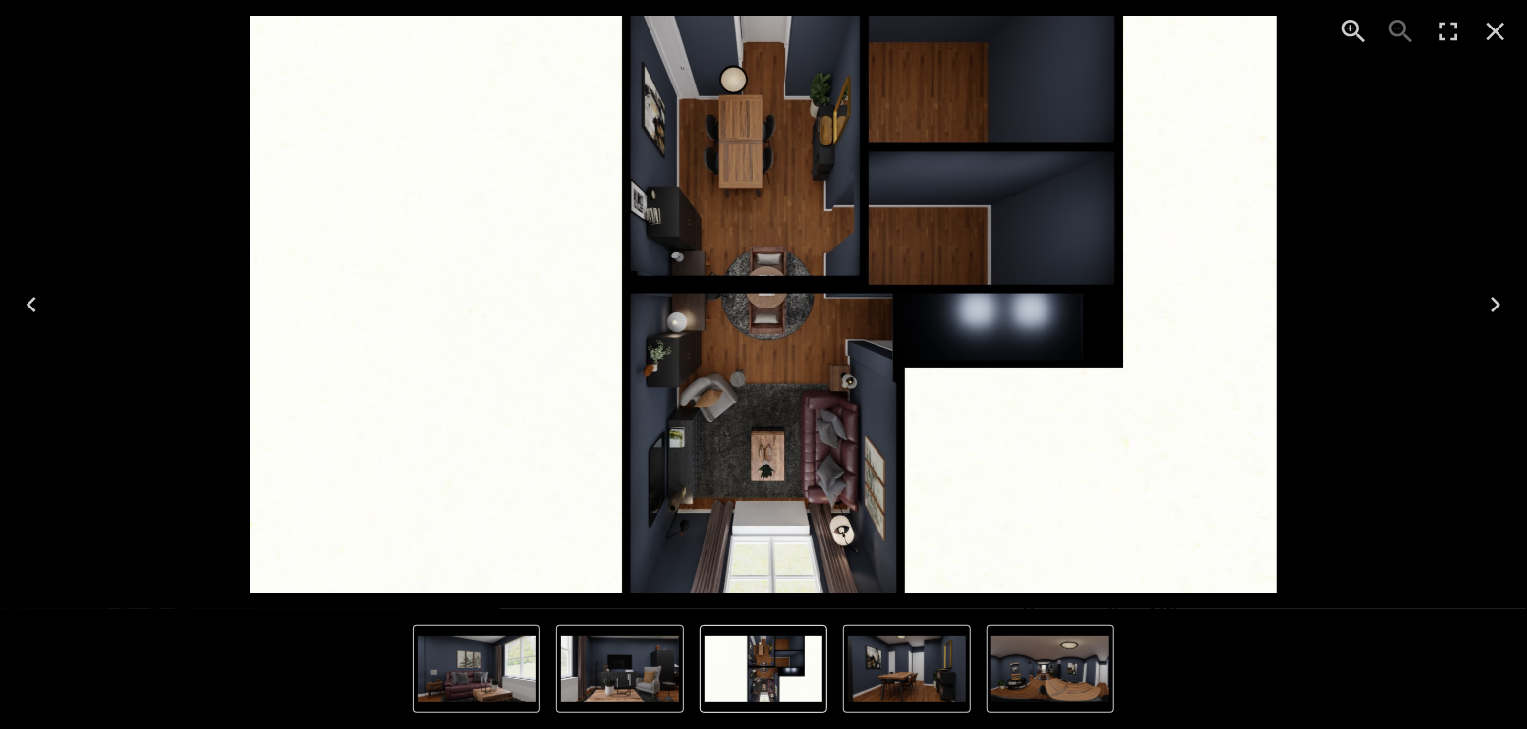
click at [1496, 32] on icon "Close" at bounding box center [1495, 32] width 19 height 19
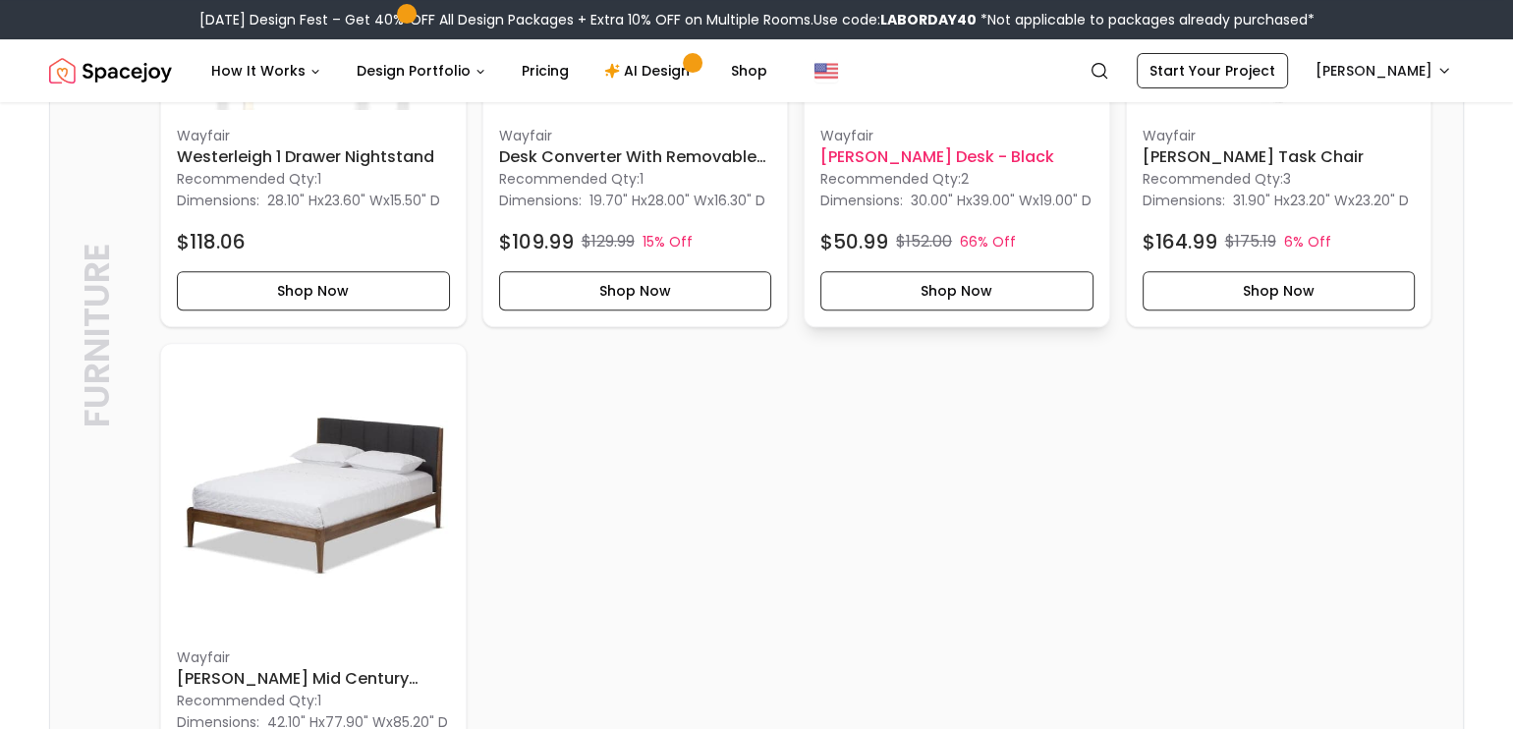
scroll to position [786, 0]
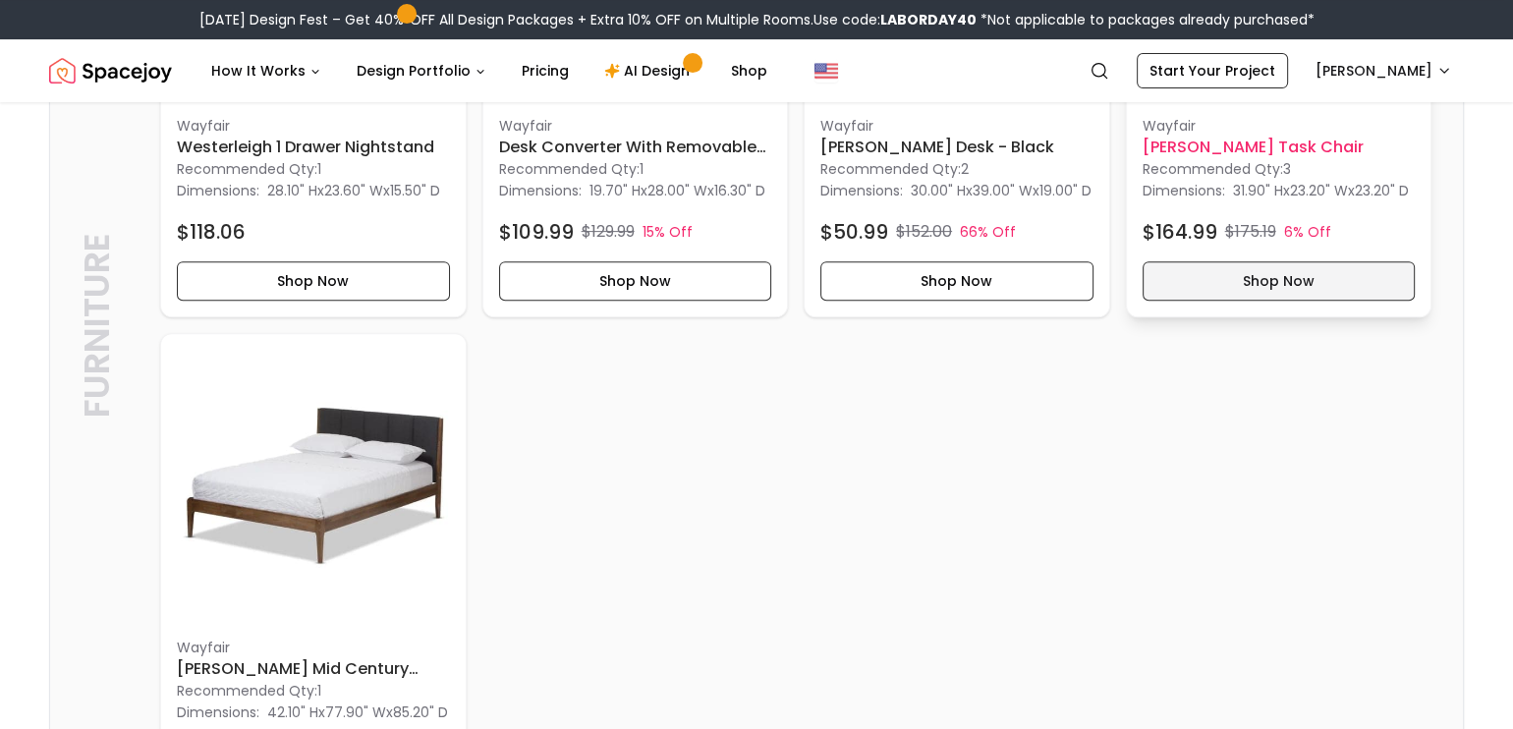
click at [1195, 288] on button "Shop Now" at bounding box center [1279, 280] width 273 height 39
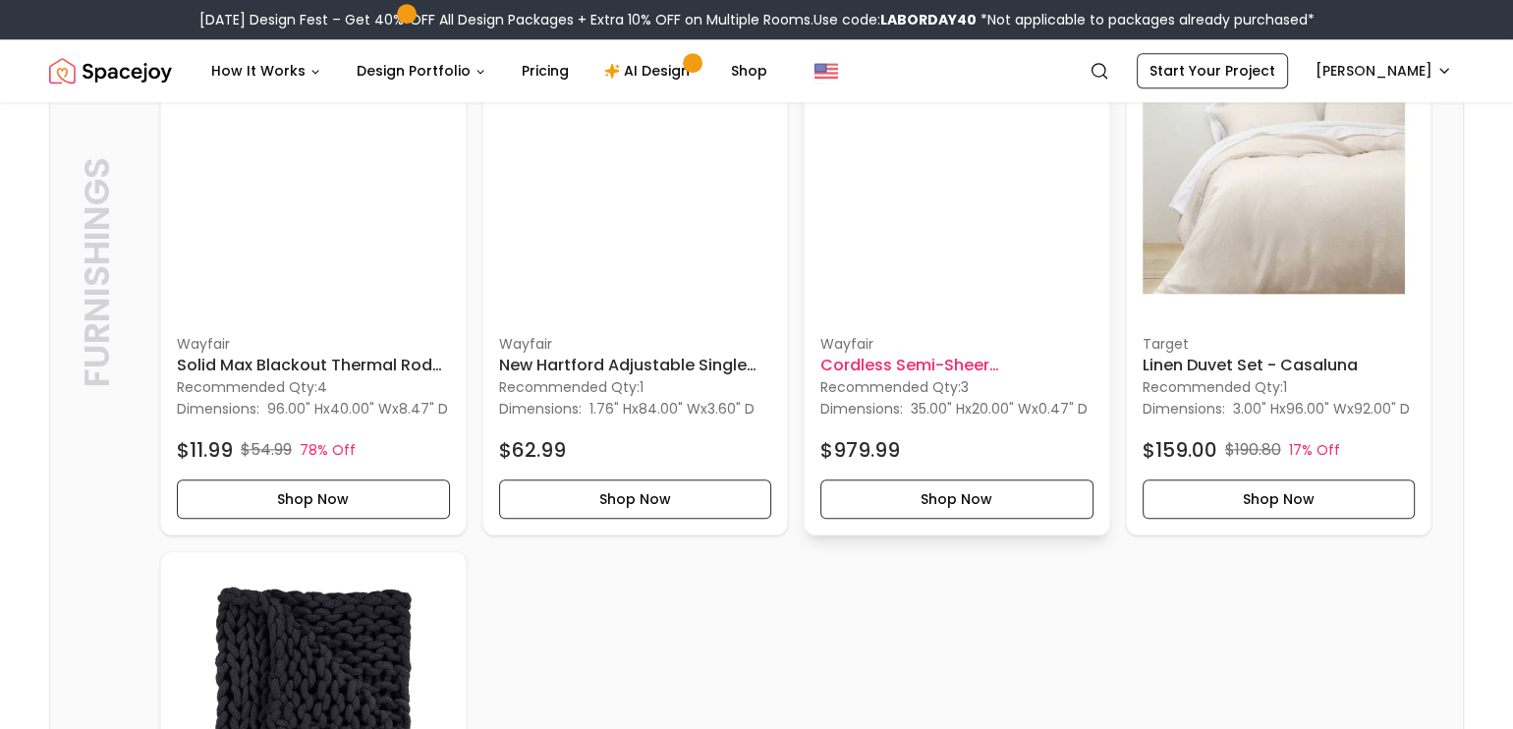
scroll to position [2161, 0]
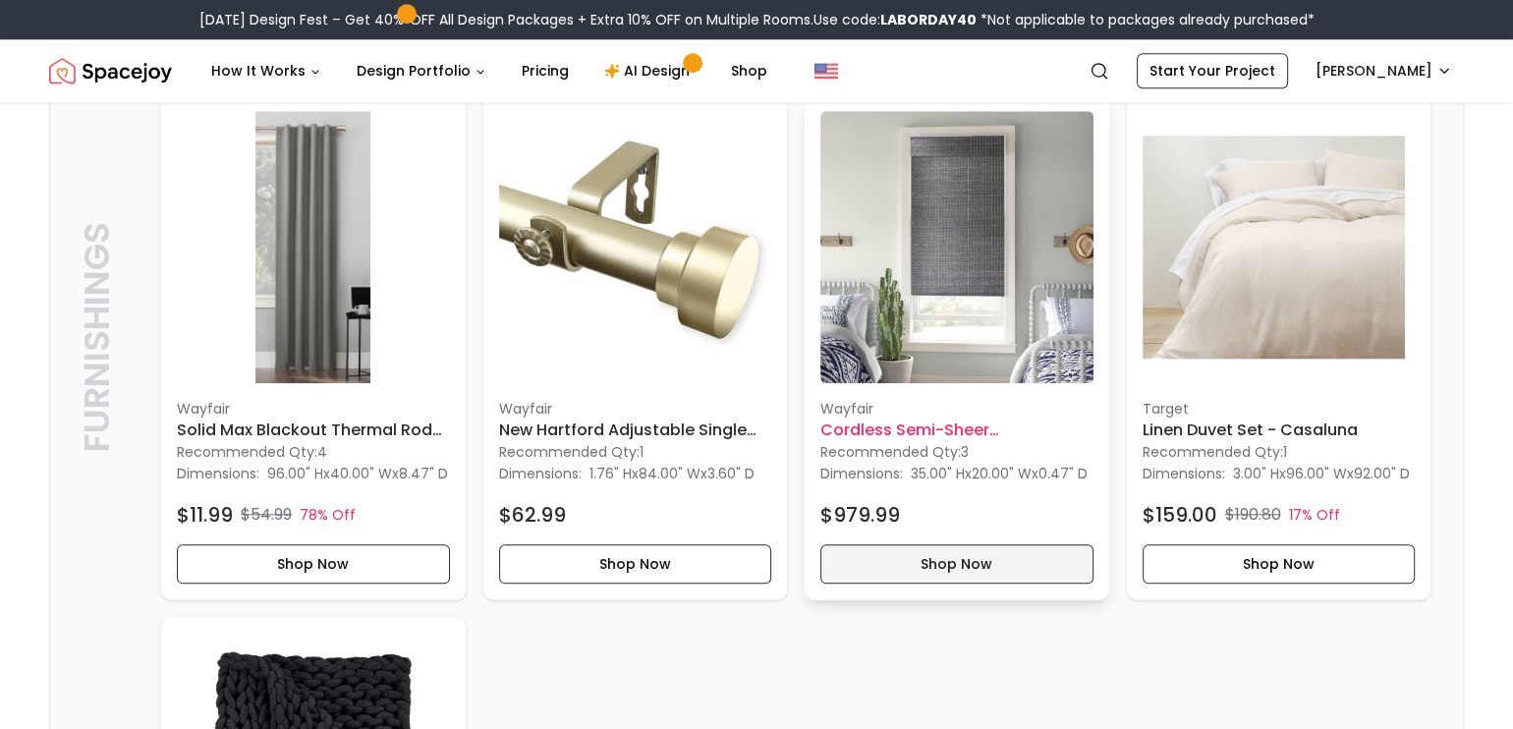
click at [1015, 584] on button "Shop Now" at bounding box center [956, 563] width 273 height 39
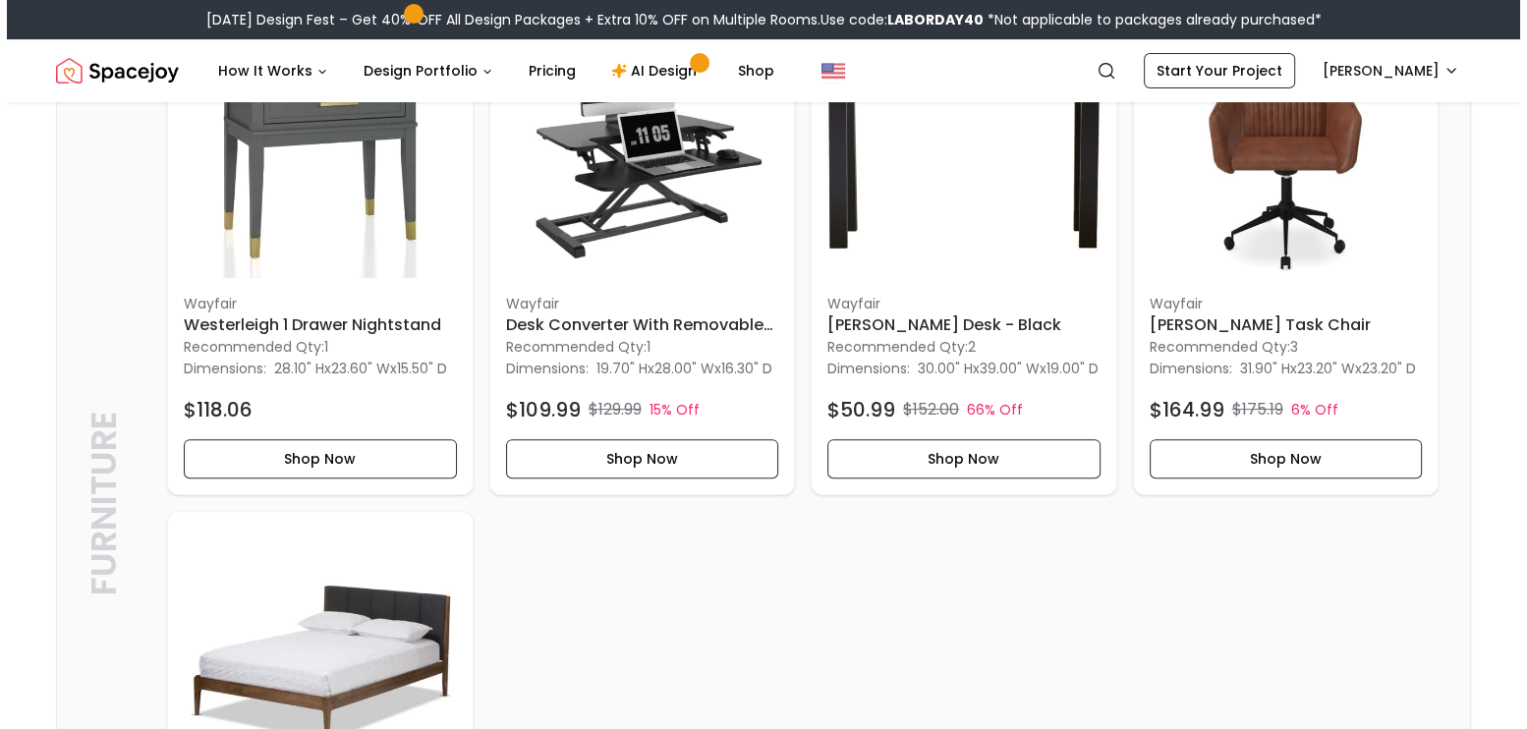
scroll to position [0, 0]
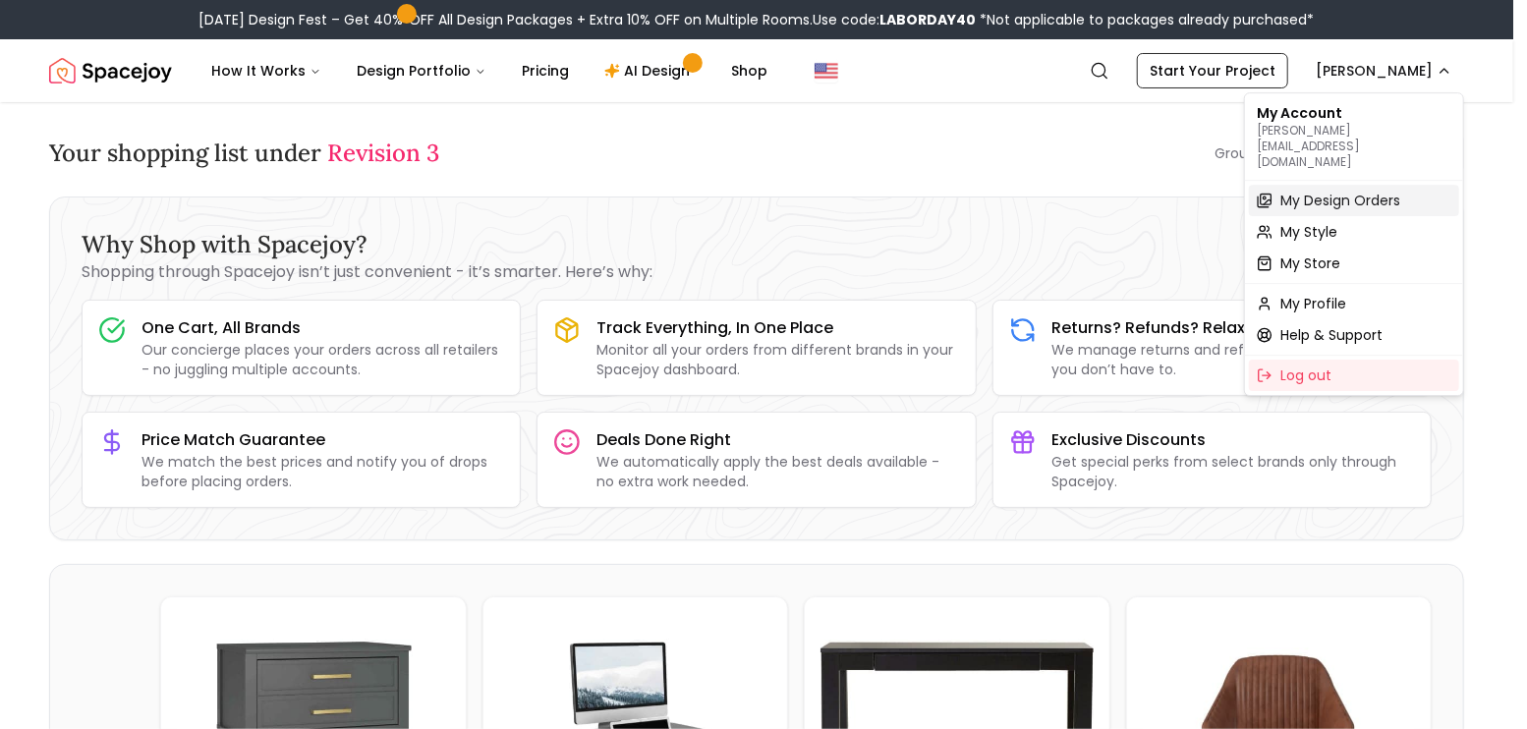
click at [1350, 191] on span "My Design Orders" at bounding box center [1340, 201] width 120 height 20
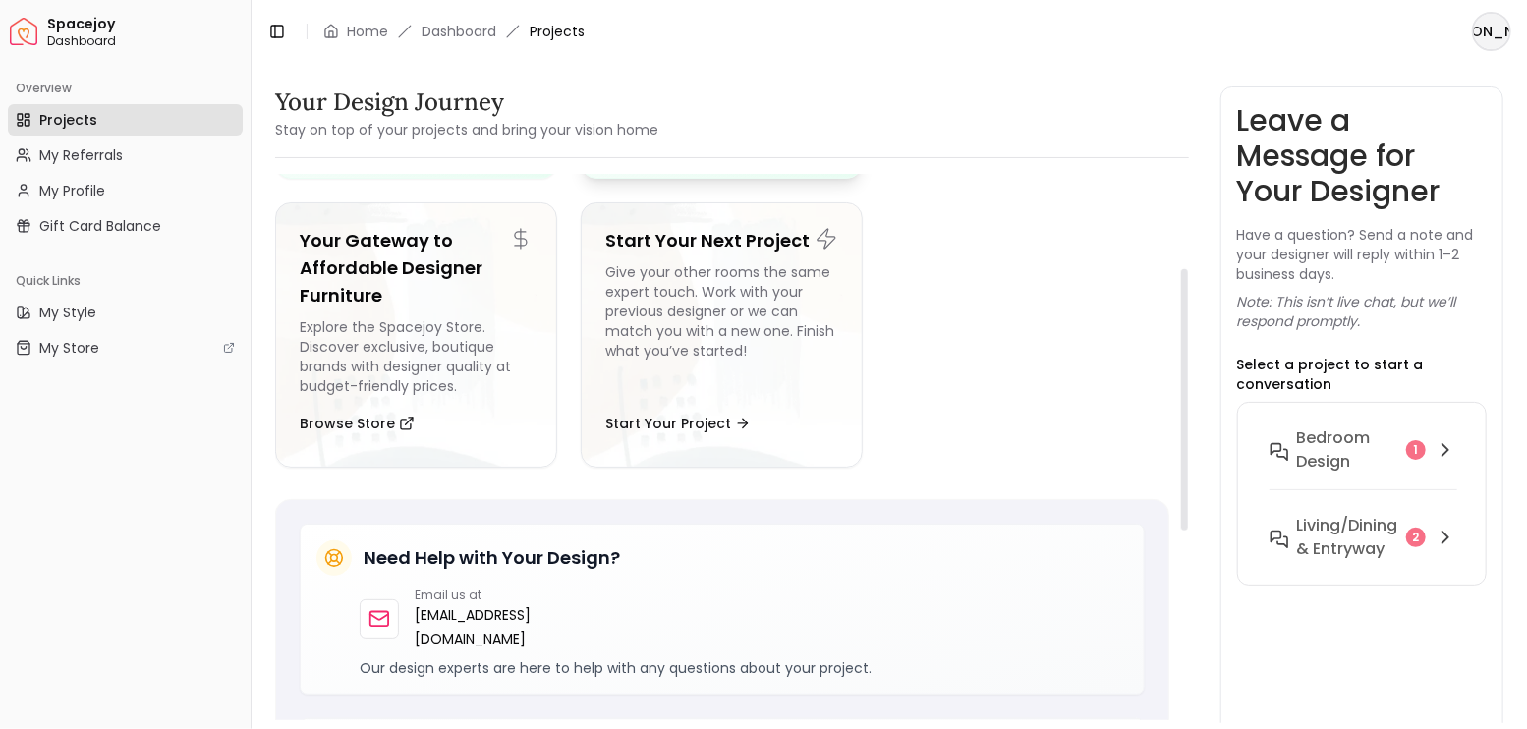
scroll to position [196, 0]
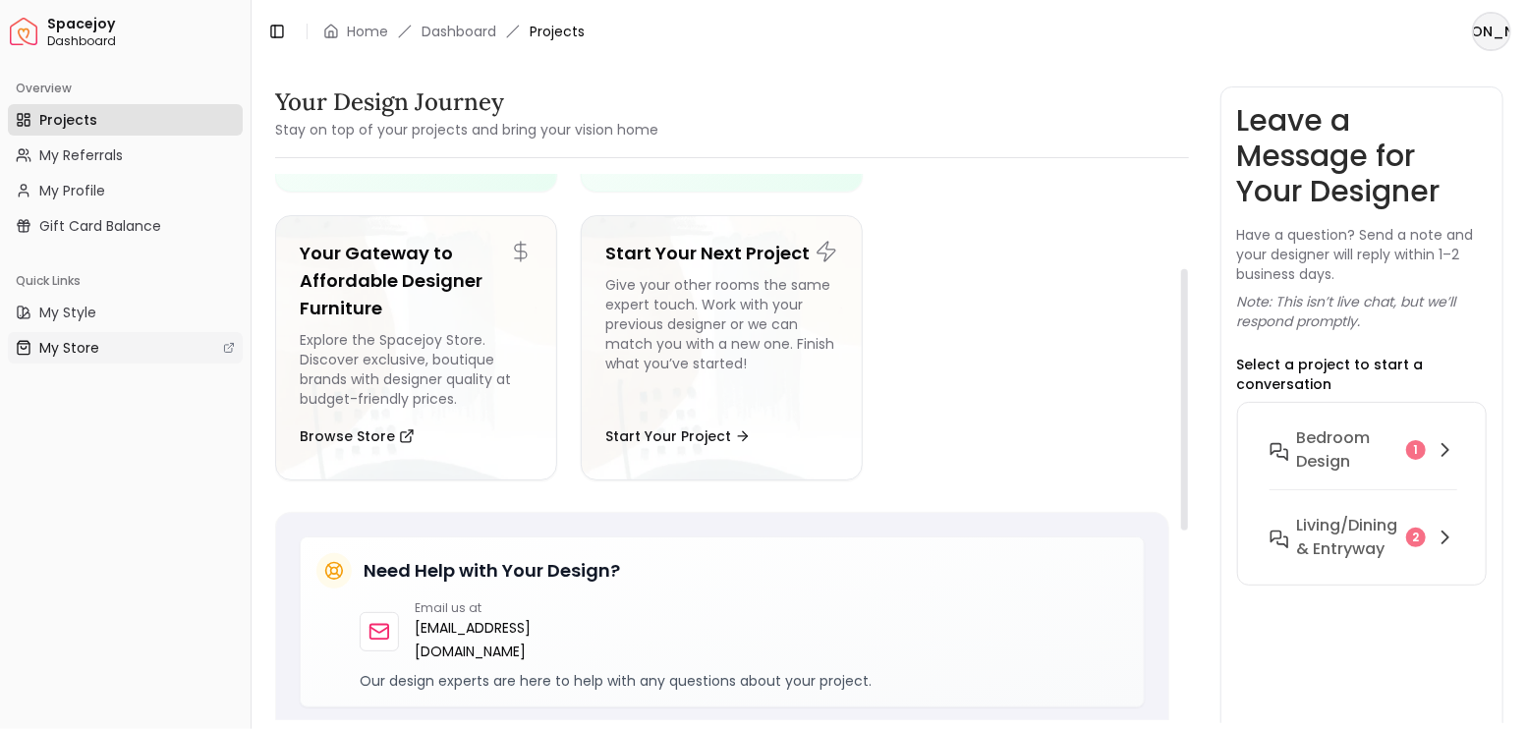
click at [69, 352] on span "My Store" at bounding box center [69, 348] width 60 height 20
